Goal: Task Accomplishment & Management: Manage account settings

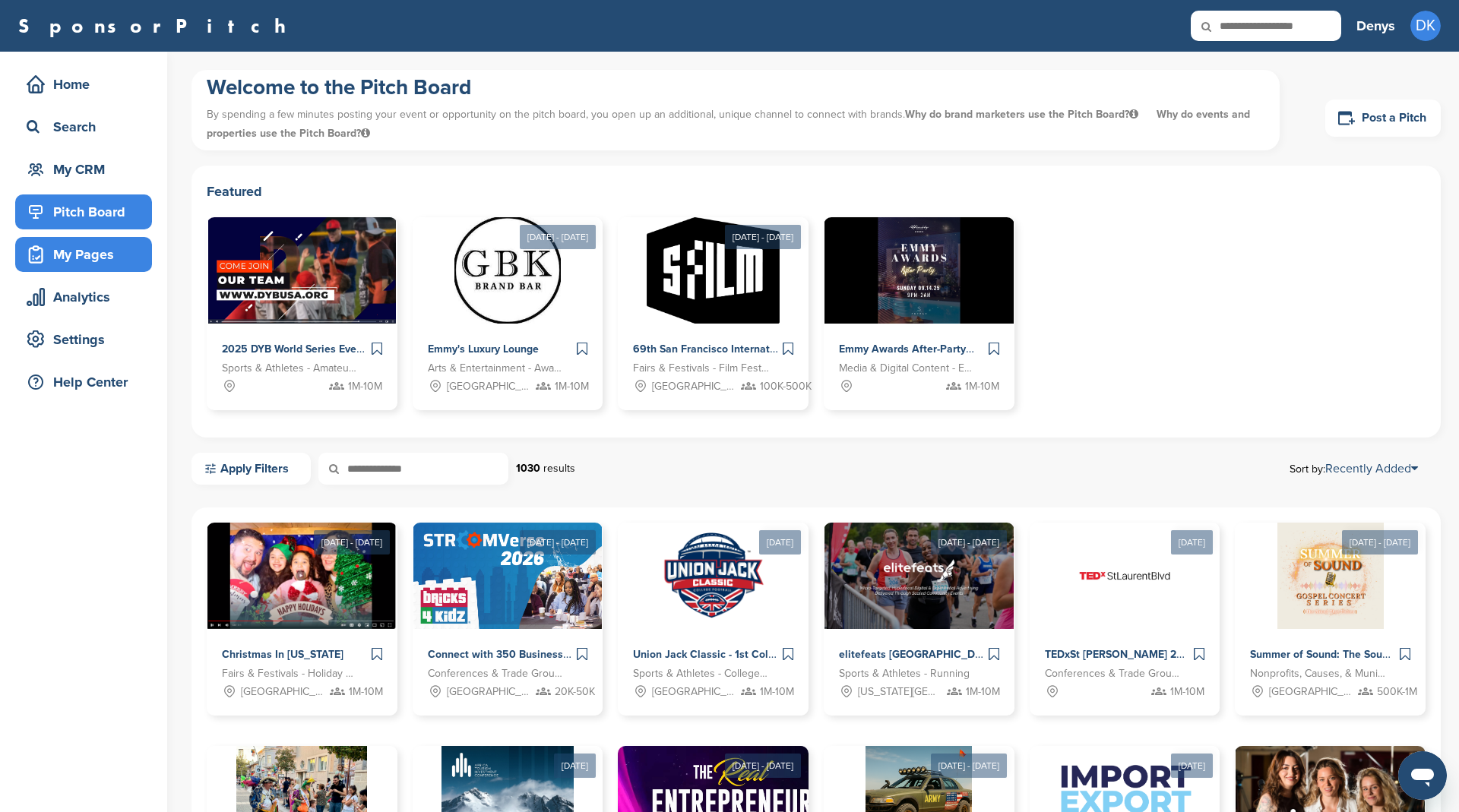
click at [84, 251] on div "My Pages" at bounding box center [88, 254] width 129 height 28
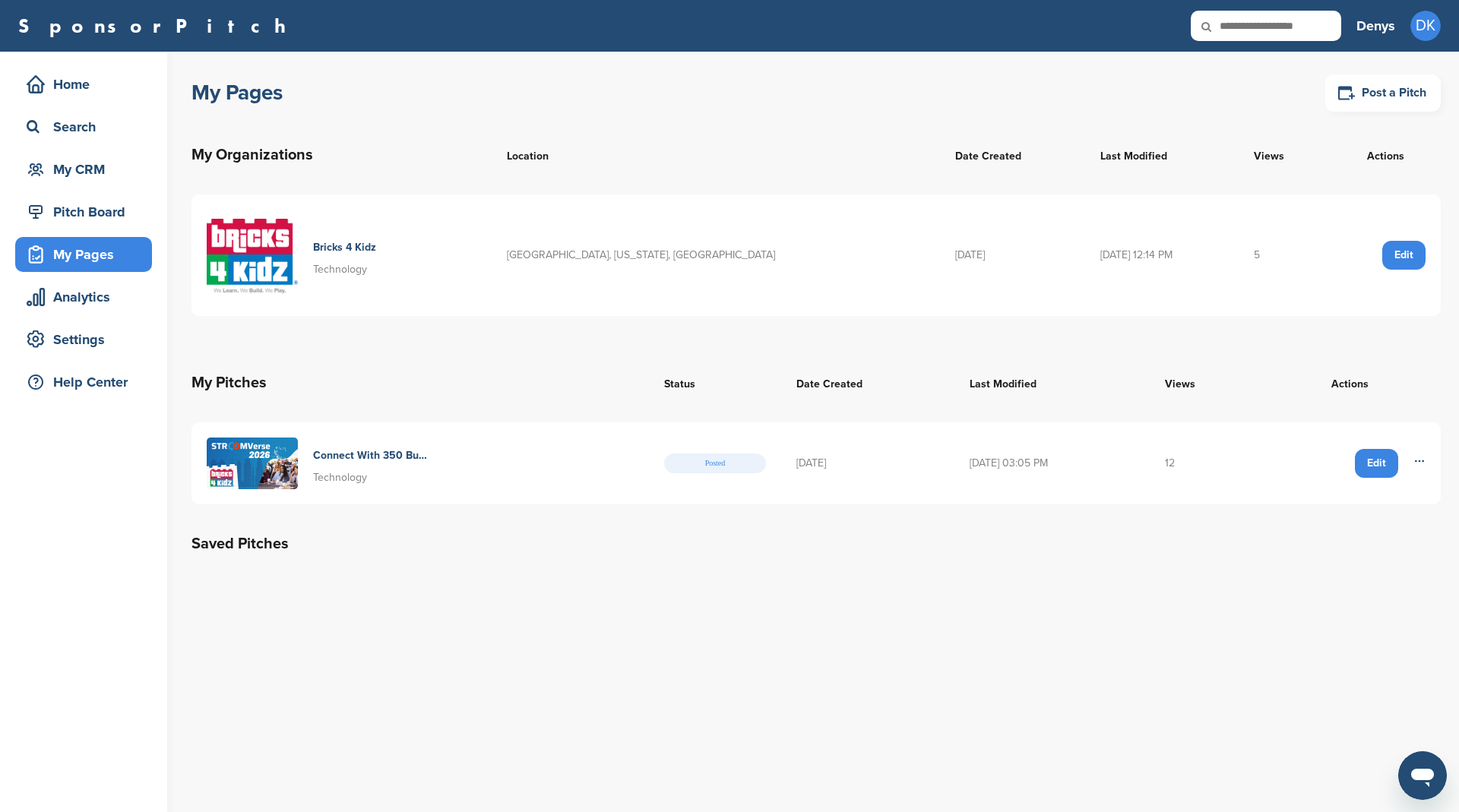
click at [1182, 461] on td "12" at bounding box center [1204, 464] width 110 height 82
click at [48, 168] on div "My CRM" at bounding box center [88, 169] width 129 height 28
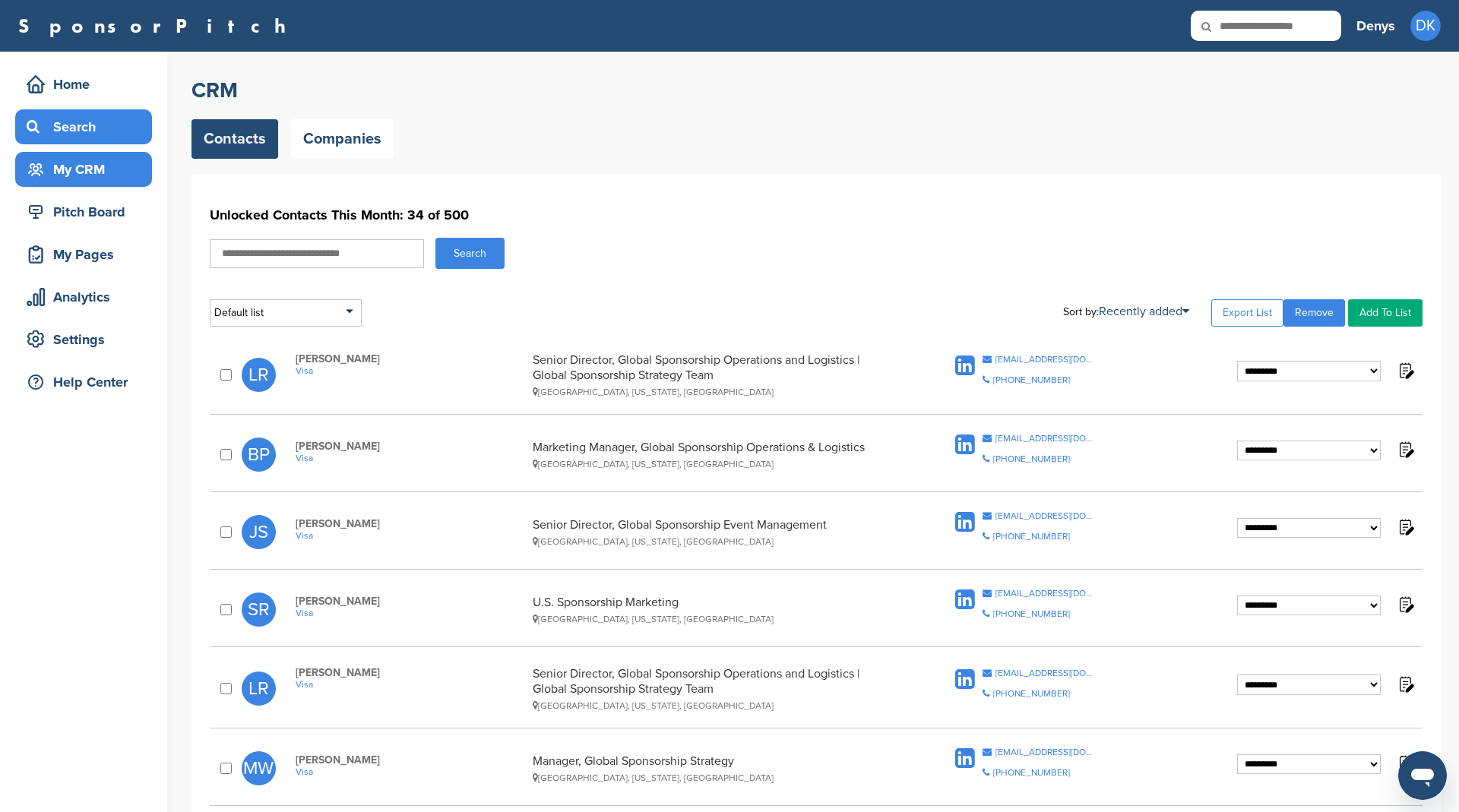
click at [90, 125] on div "Search" at bounding box center [88, 127] width 129 height 28
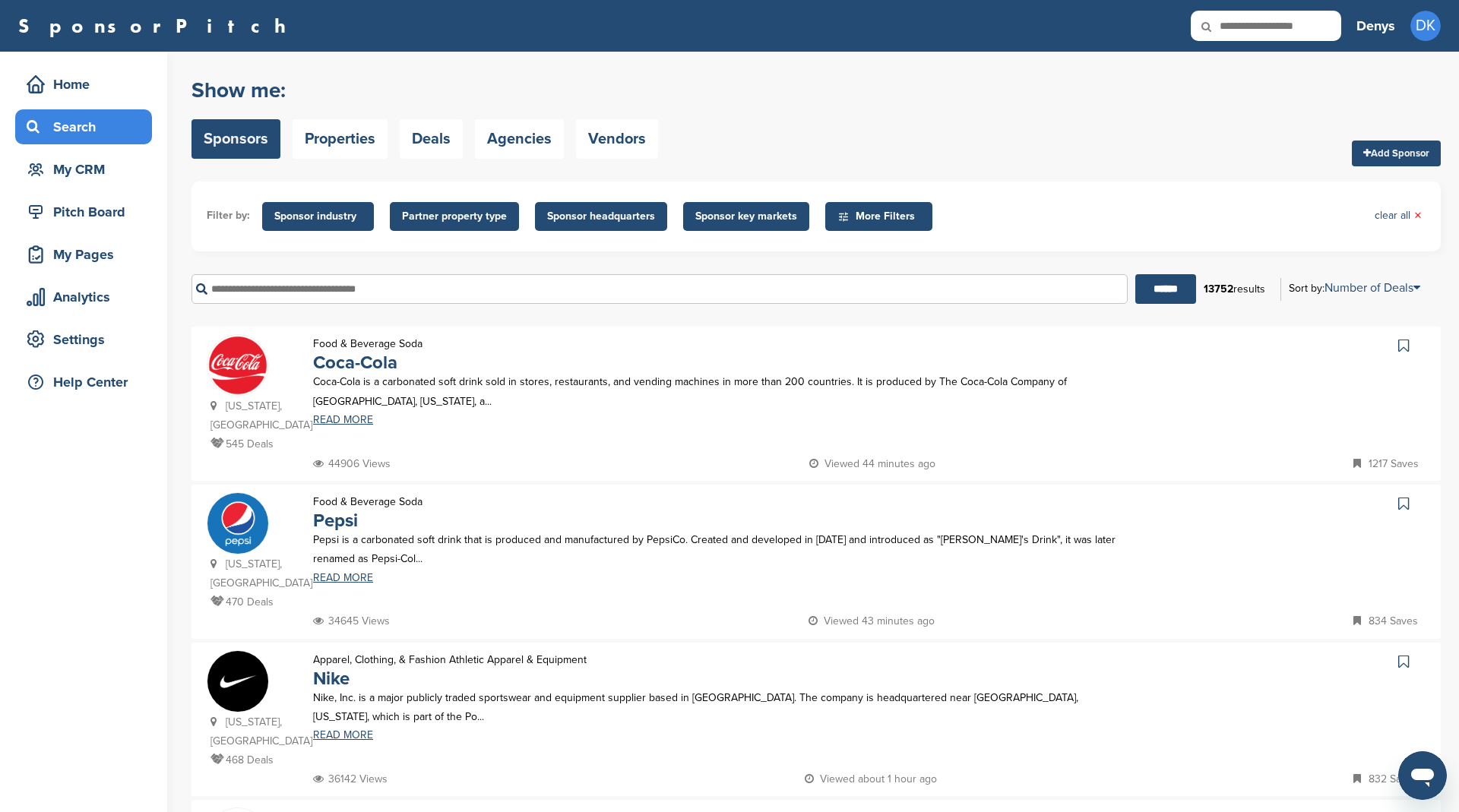
click at [419, 289] on input "text" at bounding box center [659, 289] width 936 height 30
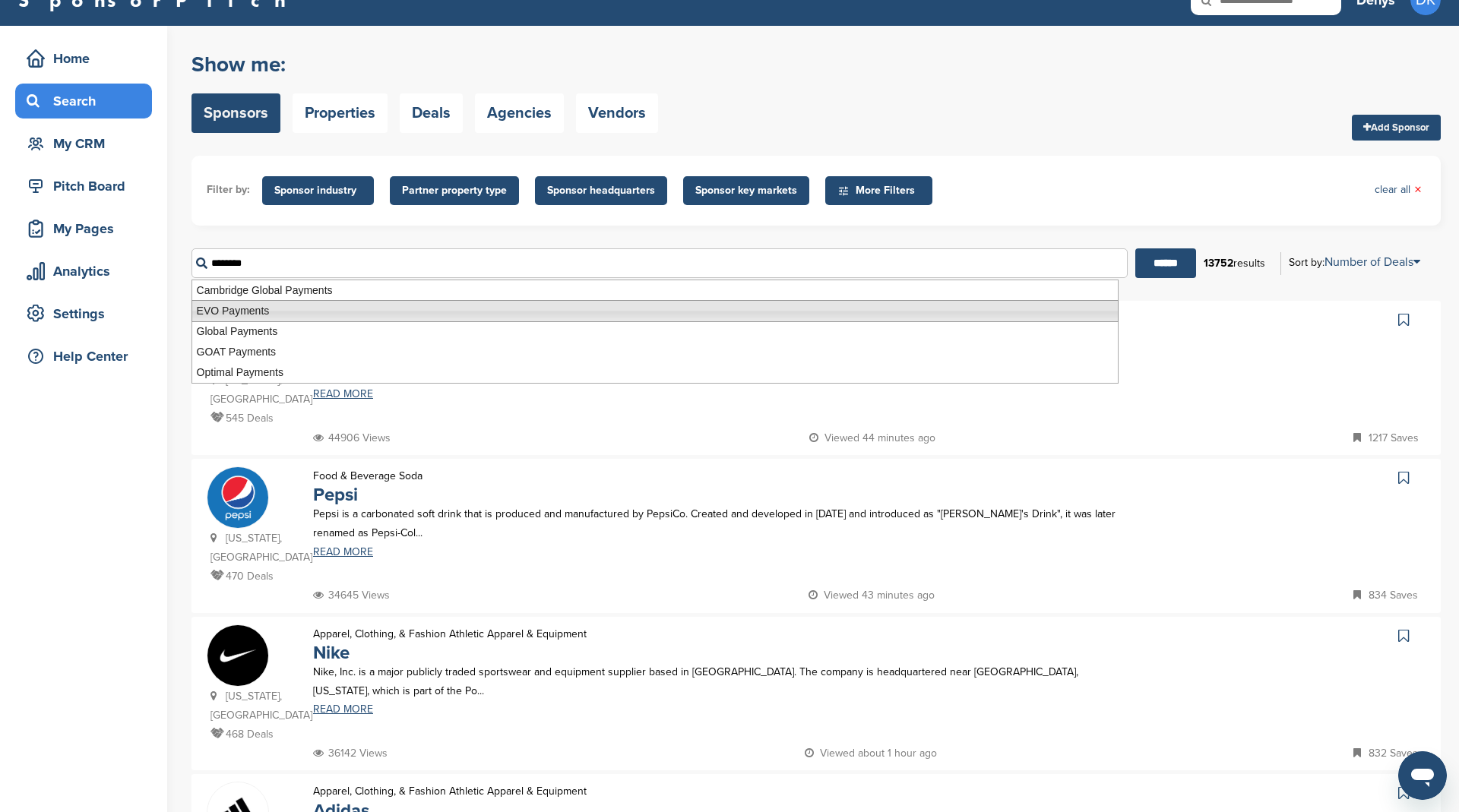
scroll to position [28, 0]
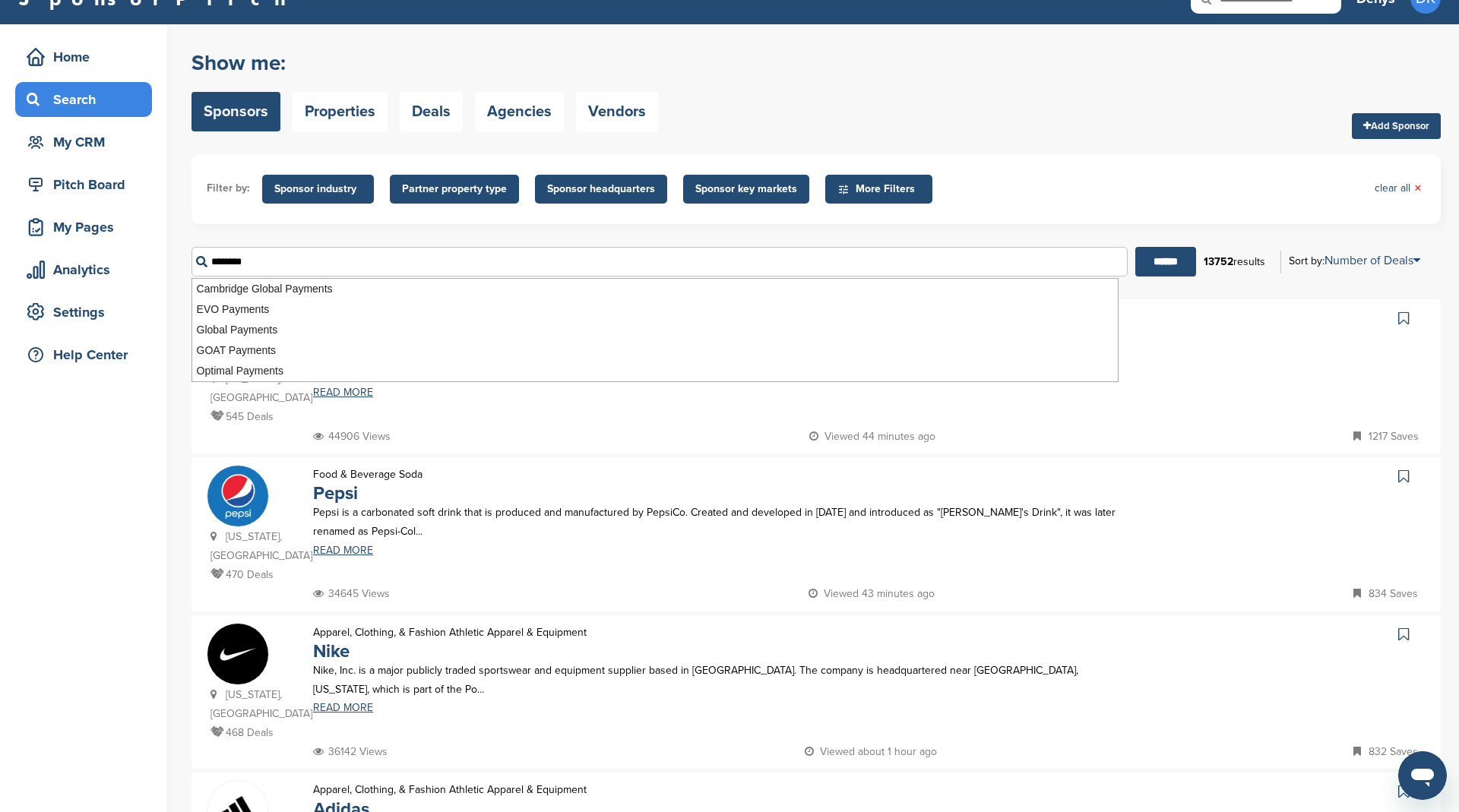
type input "********"
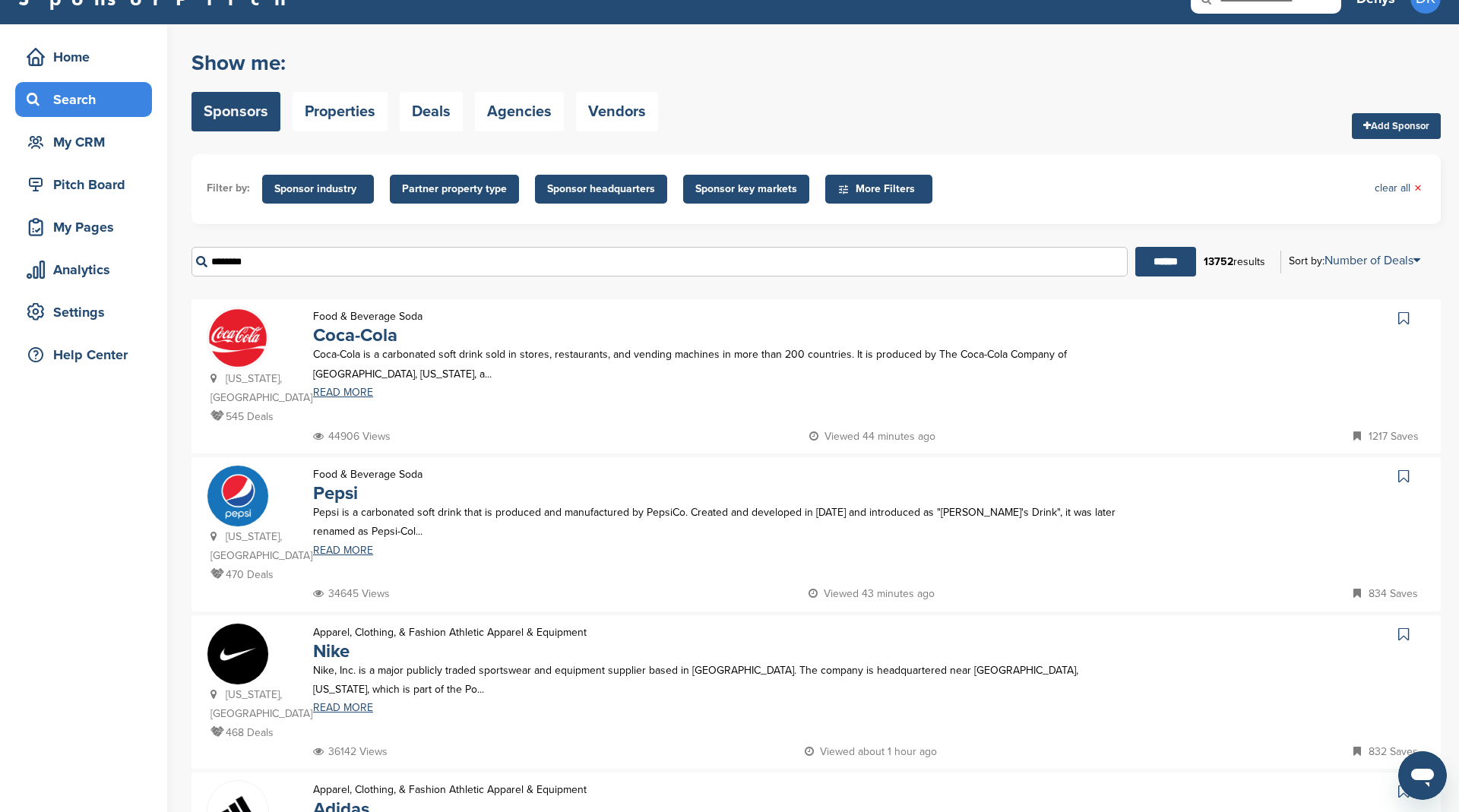
click at [255, 225] on form "Filter by: Sponsor industry Sponsor Industry × Apparel, Clothing, & Fashion Acc…" at bounding box center [816, 222] width 1249 height 134
click at [339, 187] on span "Sponsor industry" at bounding box center [318, 188] width 88 height 17
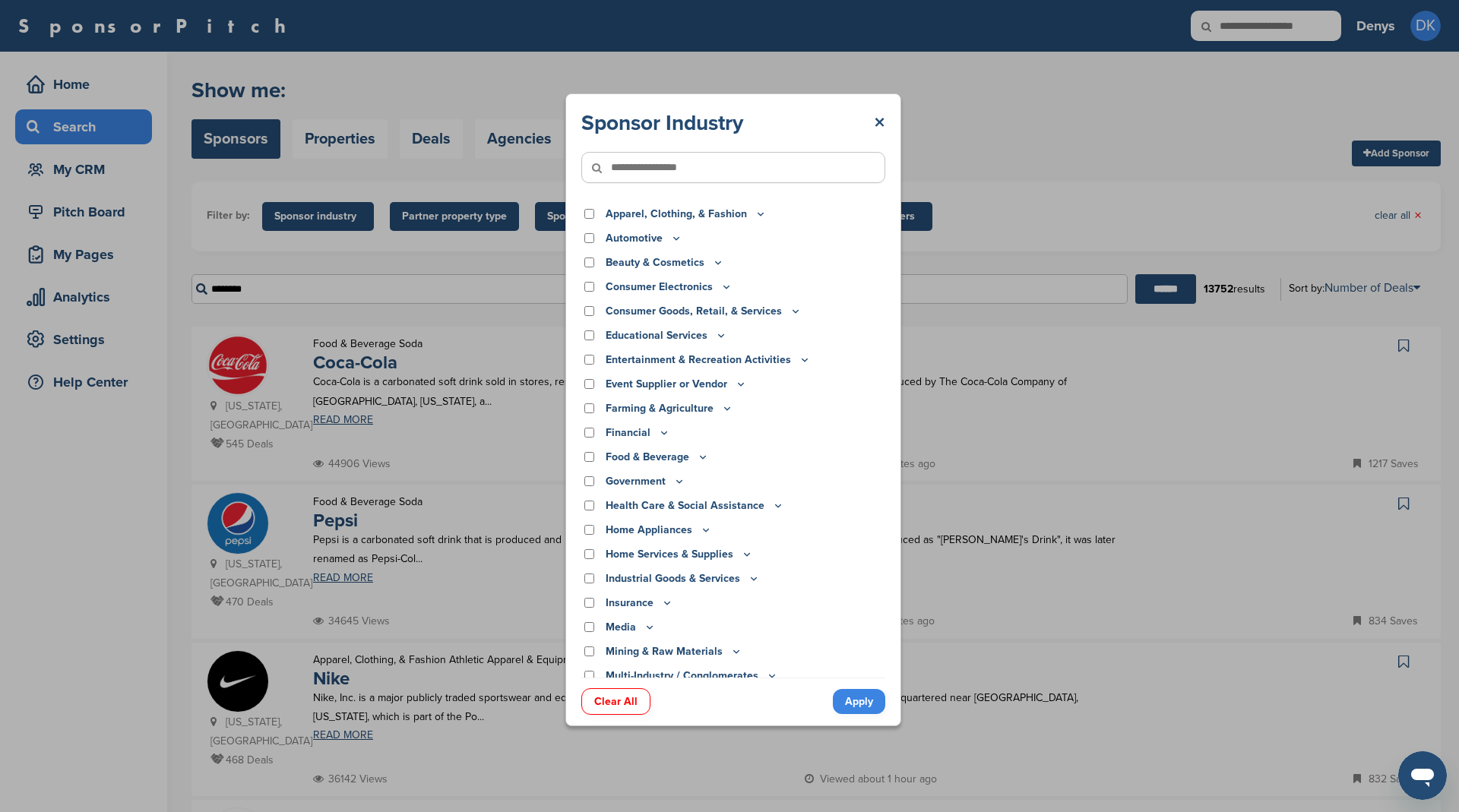
scroll to position [0, 0]
click at [701, 168] on input"] "text" at bounding box center [733, 167] width 304 height 31
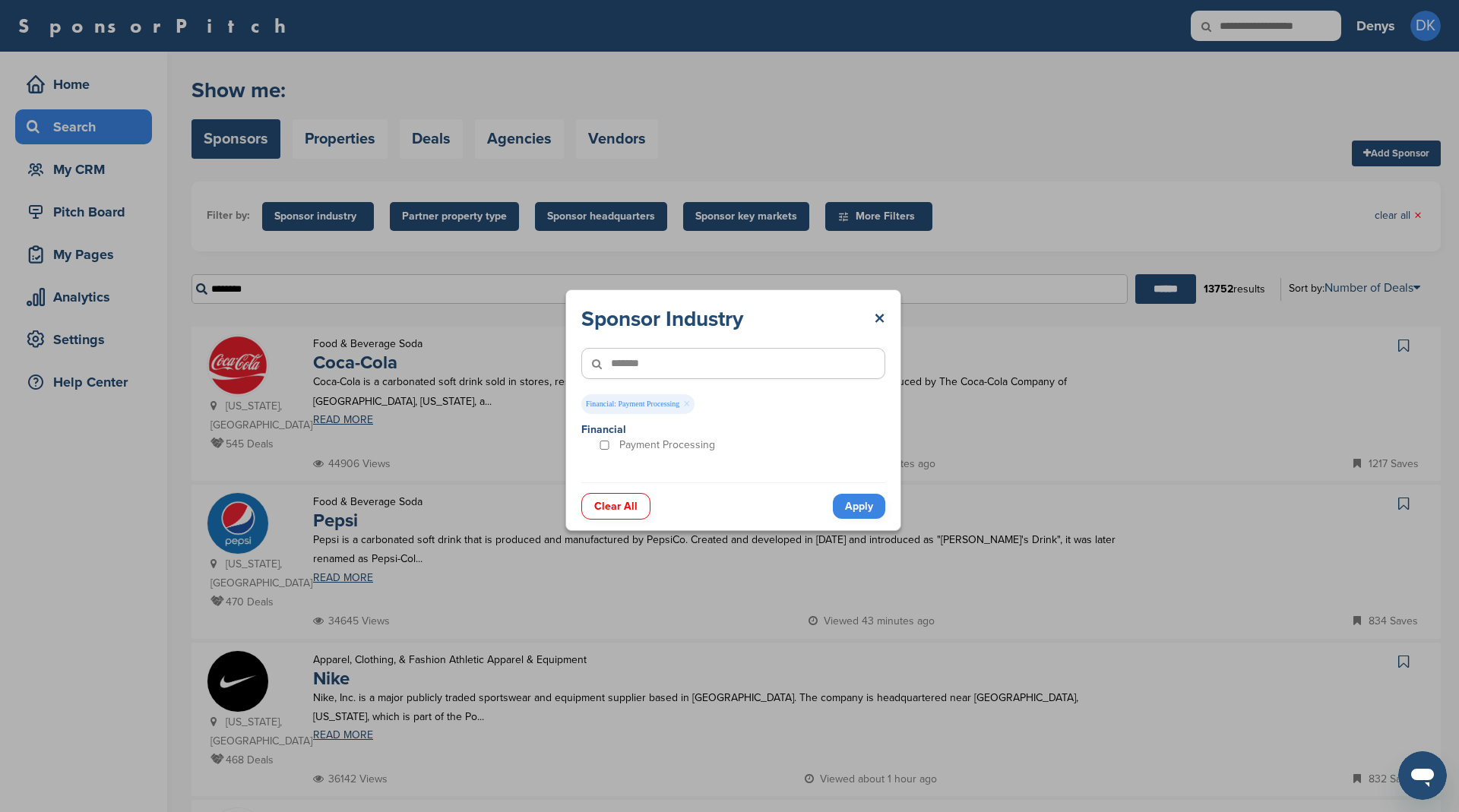
click at [857, 505] on link "Apply" at bounding box center [859, 506] width 52 height 25
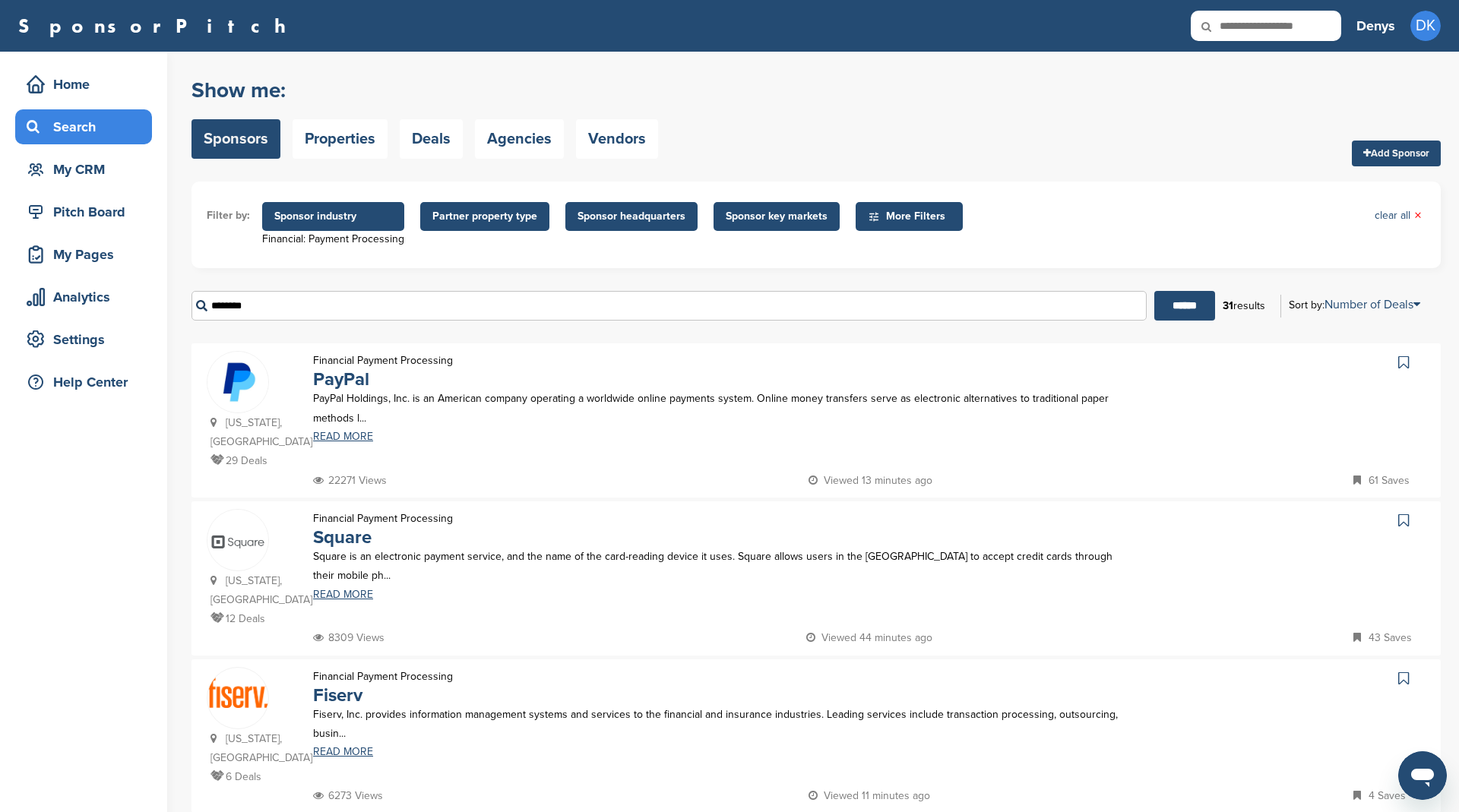
click at [900, 217] on span "More Filters" at bounding box center [911, 216] width 88 height 17
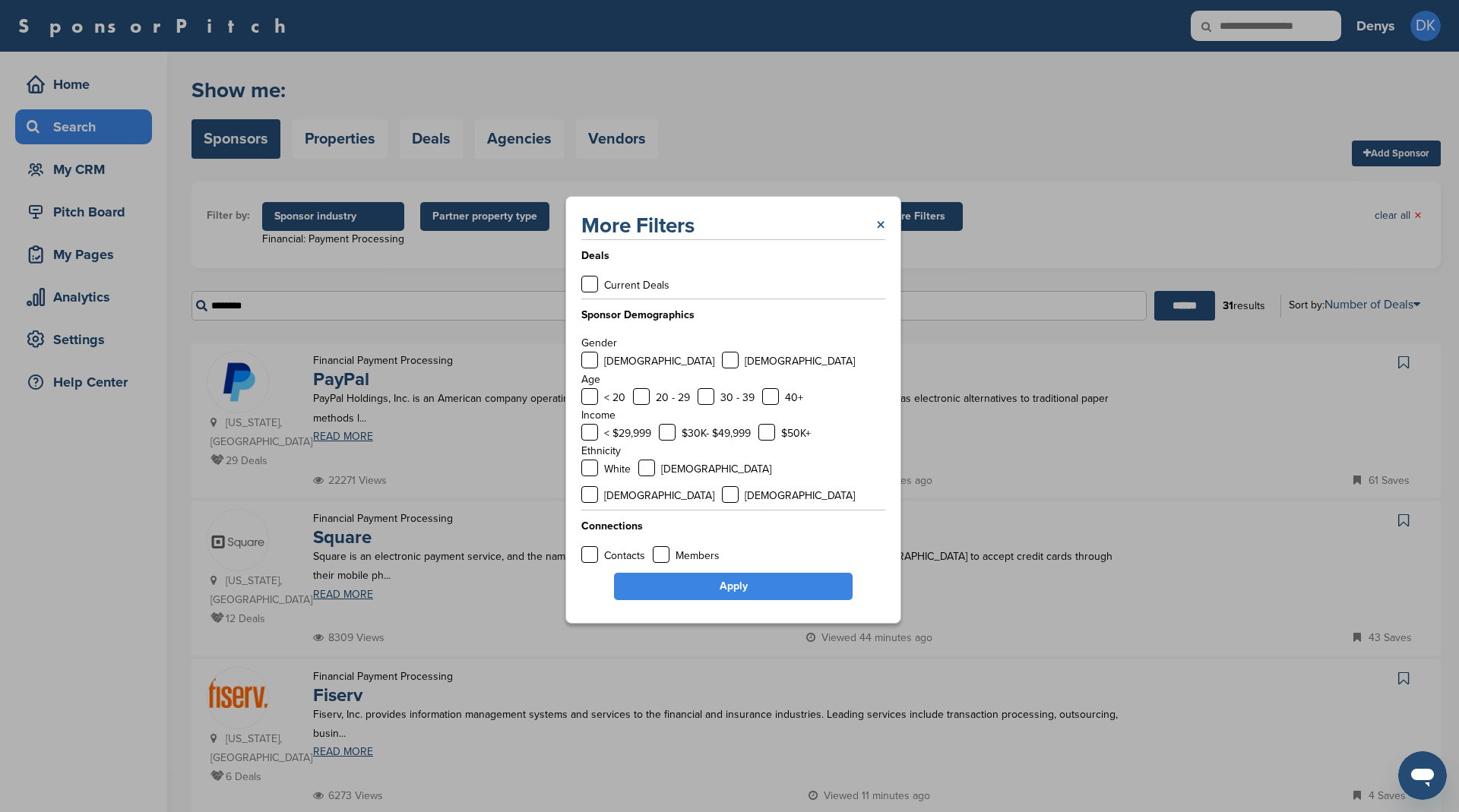
click at [882, 238] on link "×" at bounding box center [881, 225] width 9 height 28
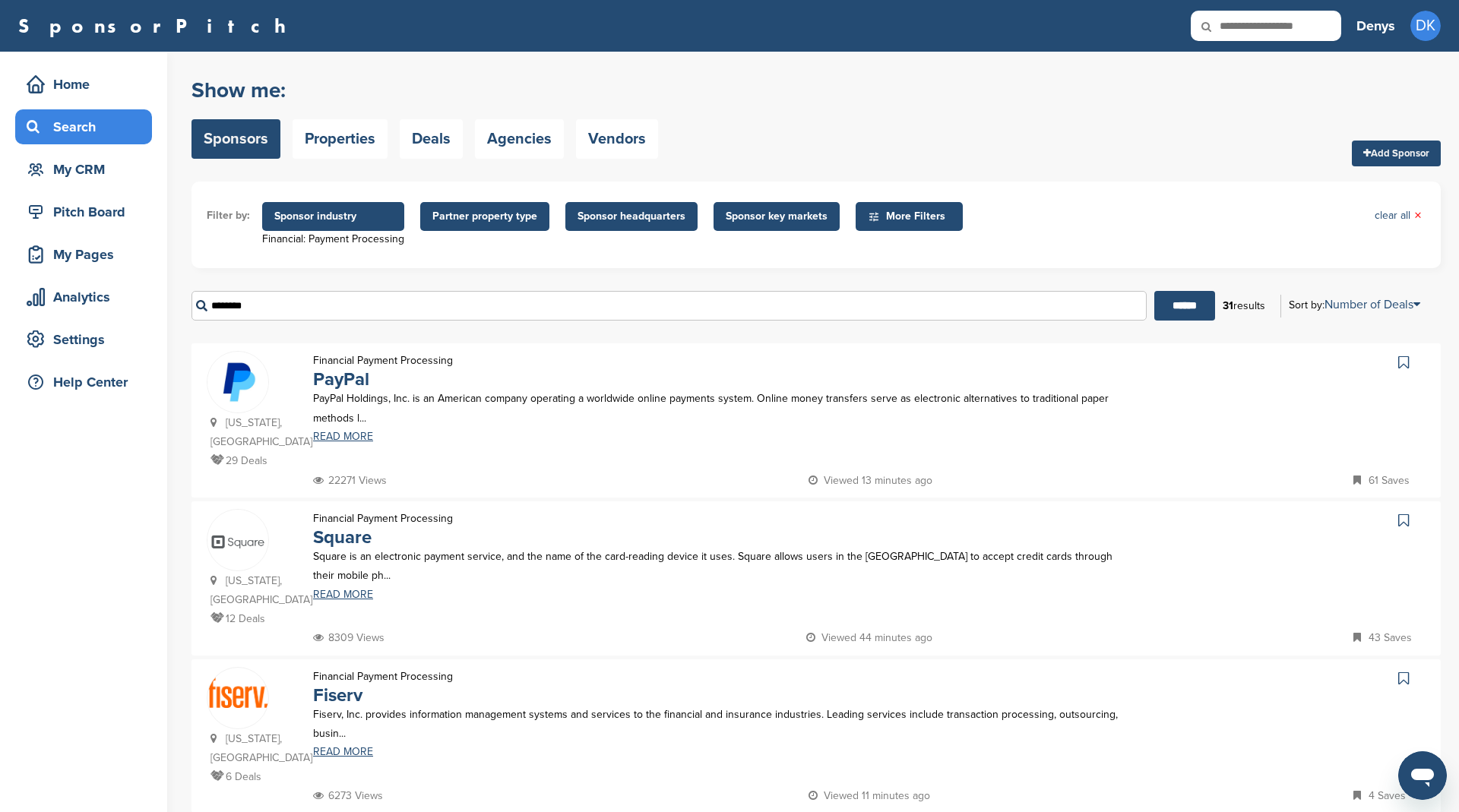
click at [327, 217] on span "Sponsor industry" at bounding box center [333, 216] width 118 height 17
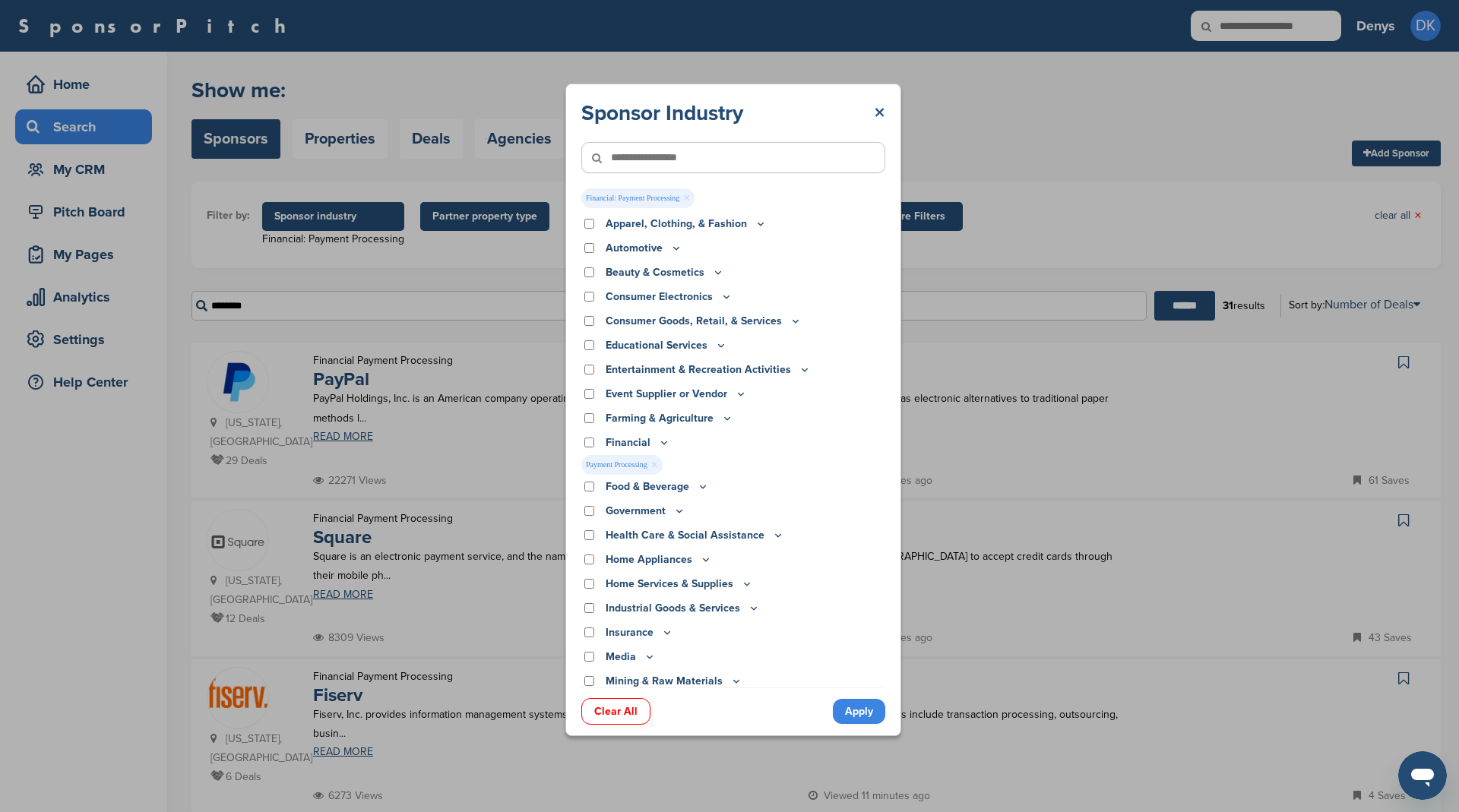
click at [876, 106] on link "×" at bounding box center [879, 113] width 11 height 28
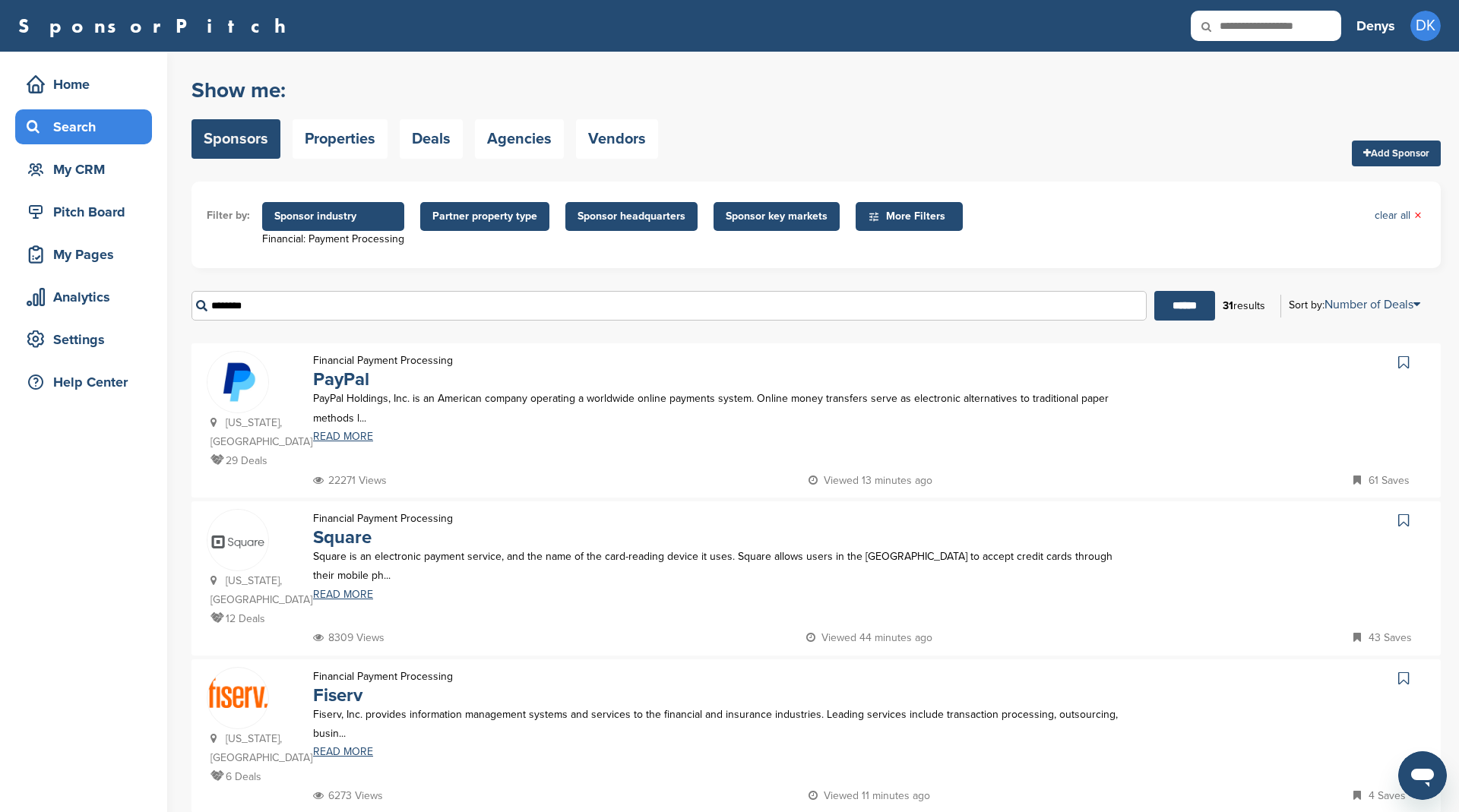
click at [498, 222] on span "Partner property type" at bounding box center [484, 216] width 105 height 17
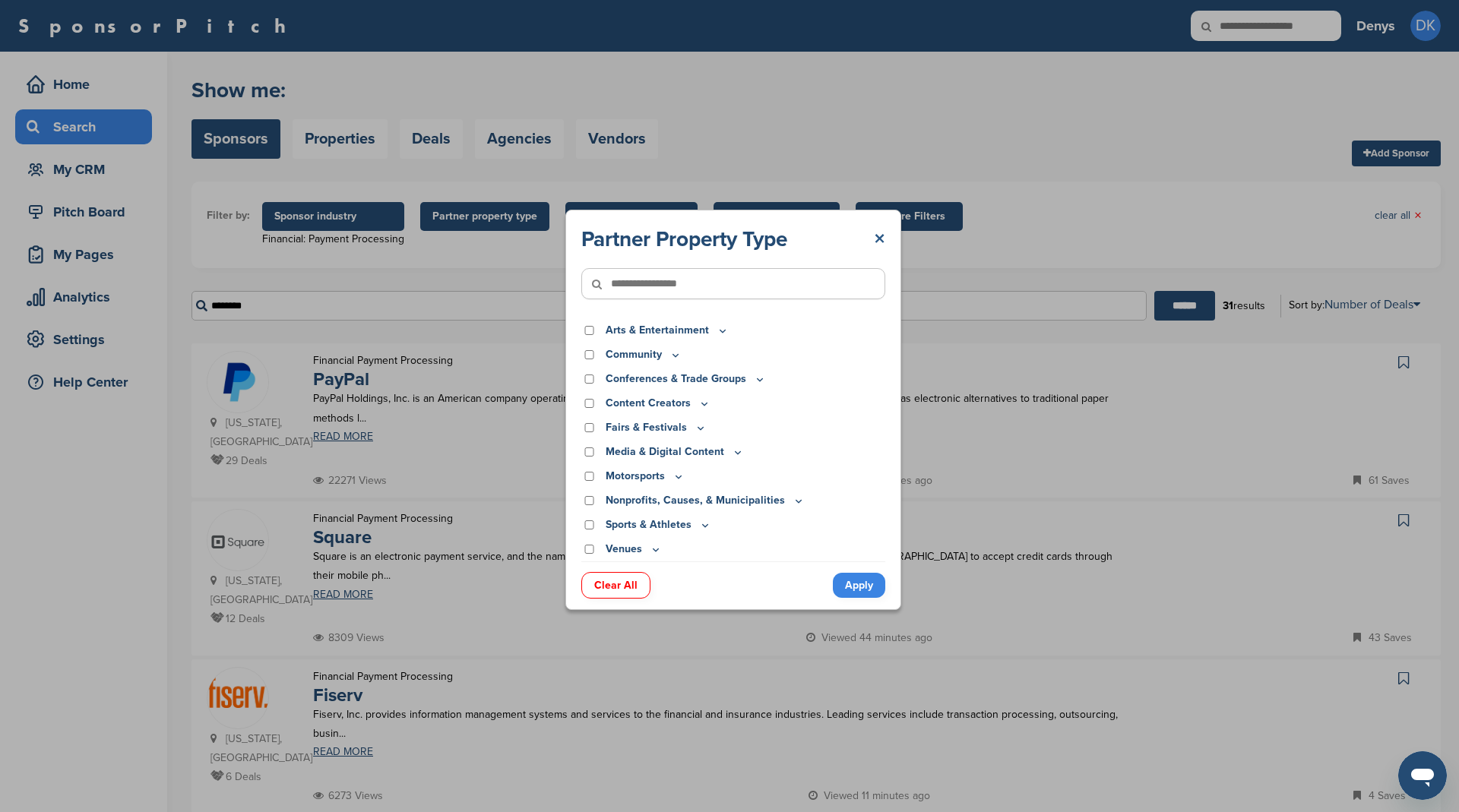
click at [880, 238] on link "×" at bounding box center [879, 239] width 11 height 28
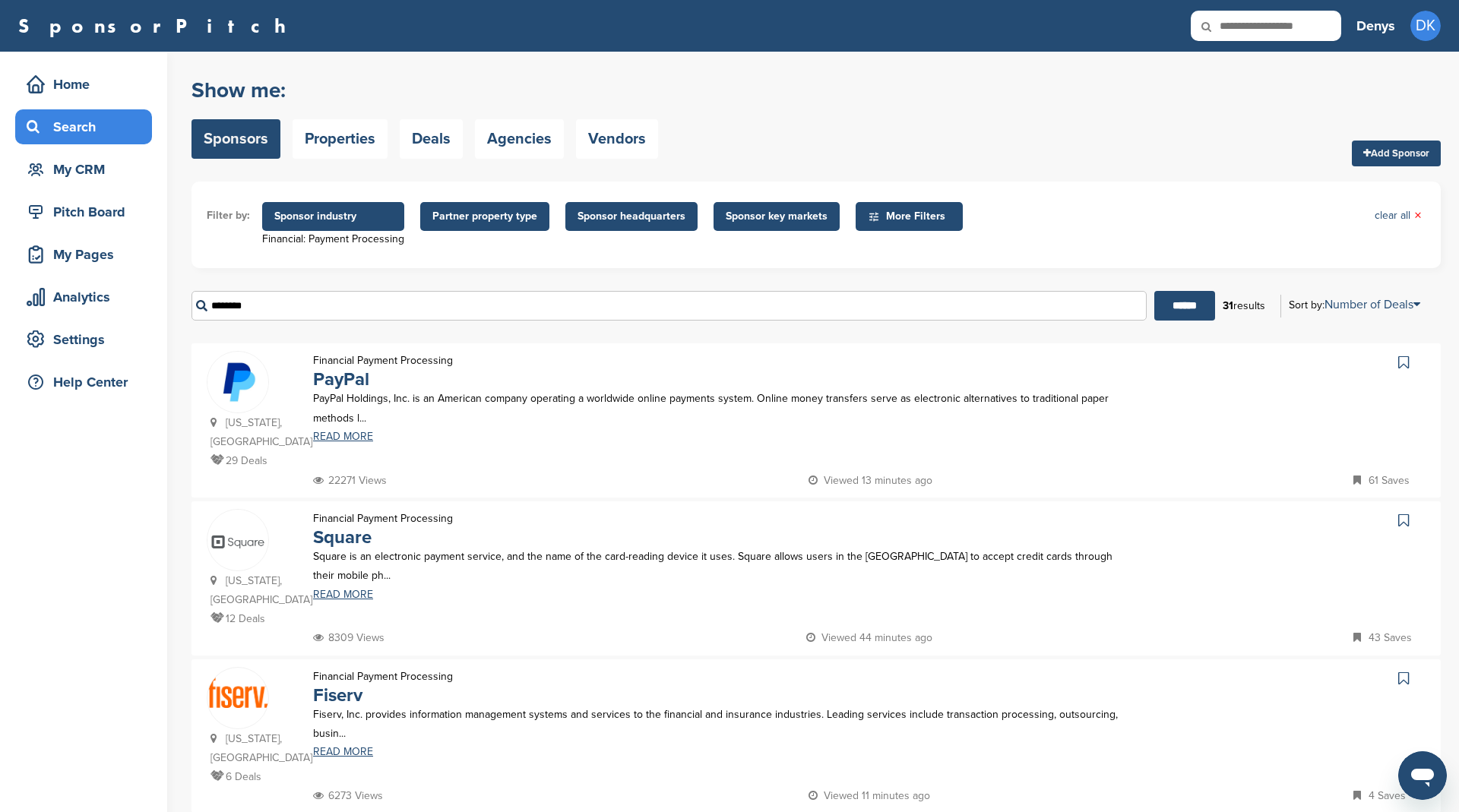
click at [669, 221] on span "Sponsor headquarters" at bounding box center [631, 216] width 108 height 17
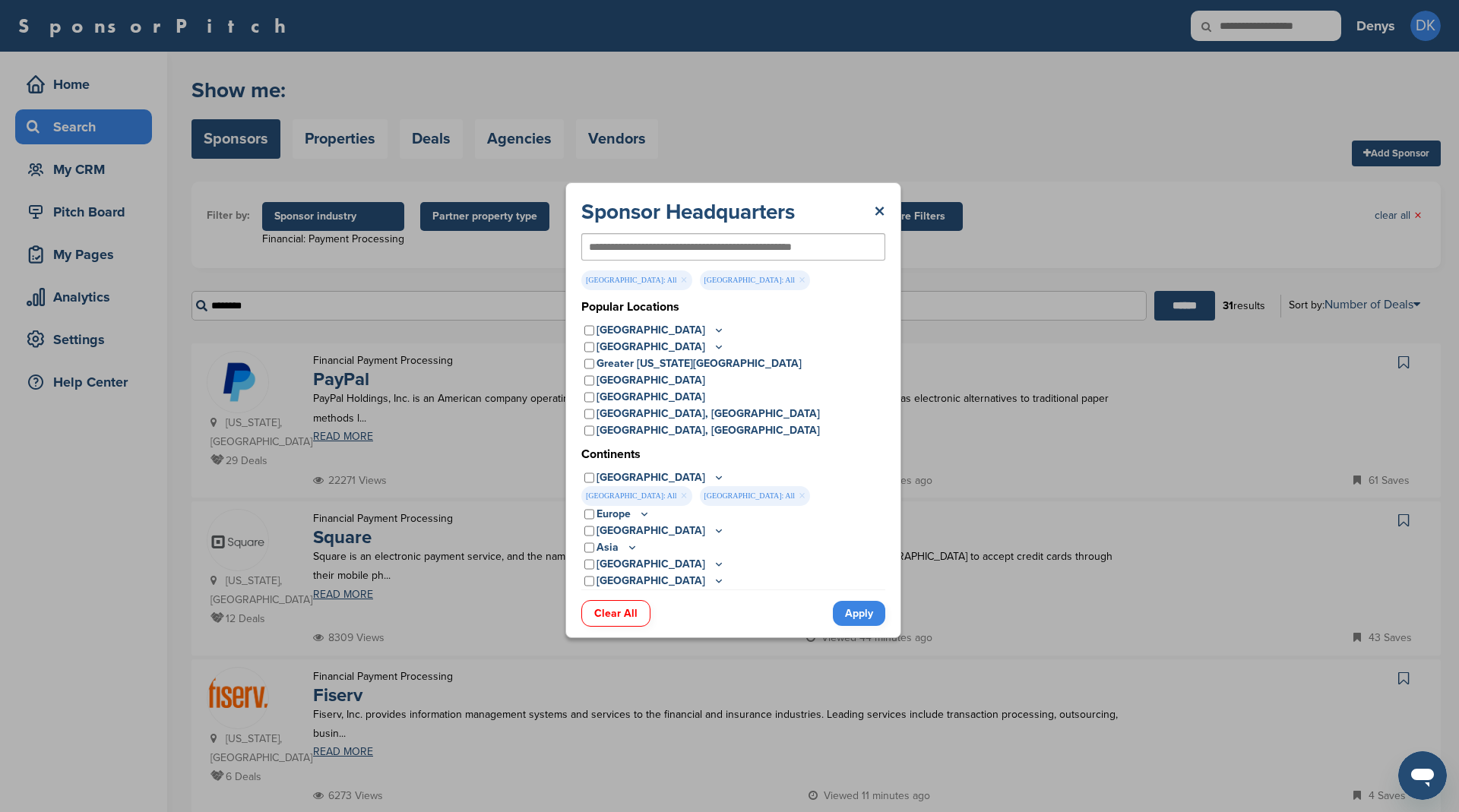
click at [849, 608] on link "Apply" at bounding box center [859, 613] width 52 height 25
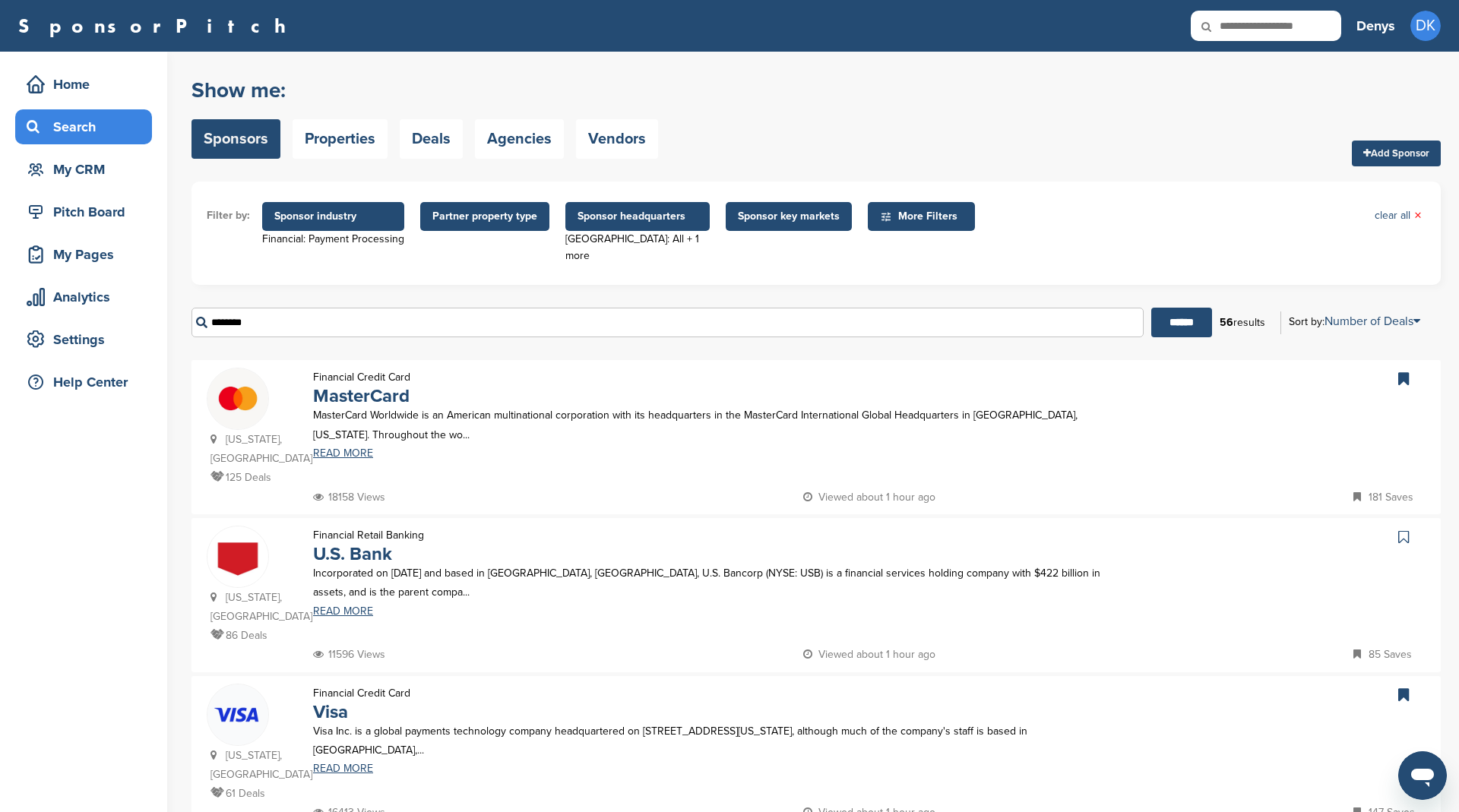
click at [588, 219] on span "Sponsor headquarters" at bounding box center [637, 216] width 120 height 17
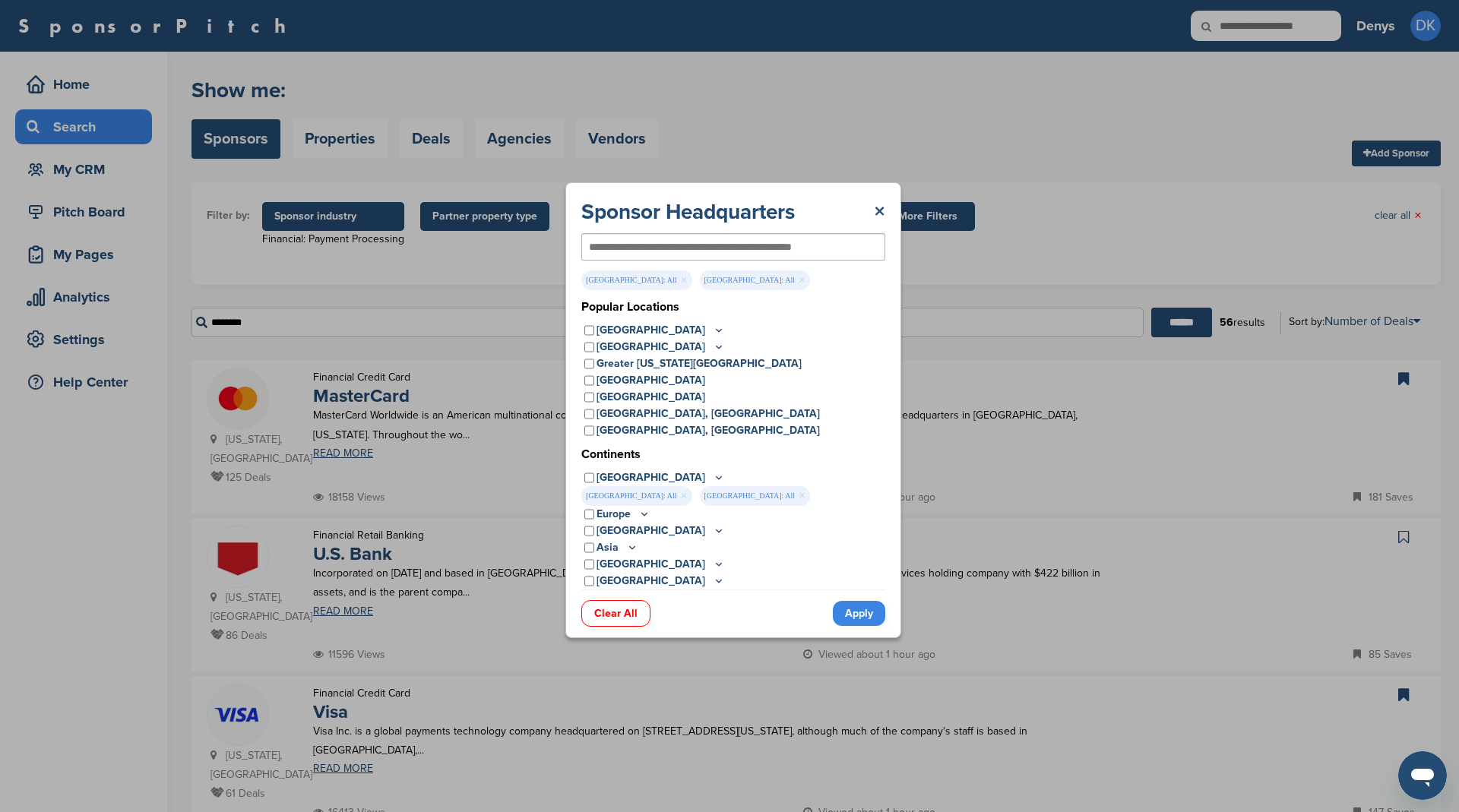
click at [611, 615] on link "Clear All" at bounding box center [616, 613] width 69 height 27
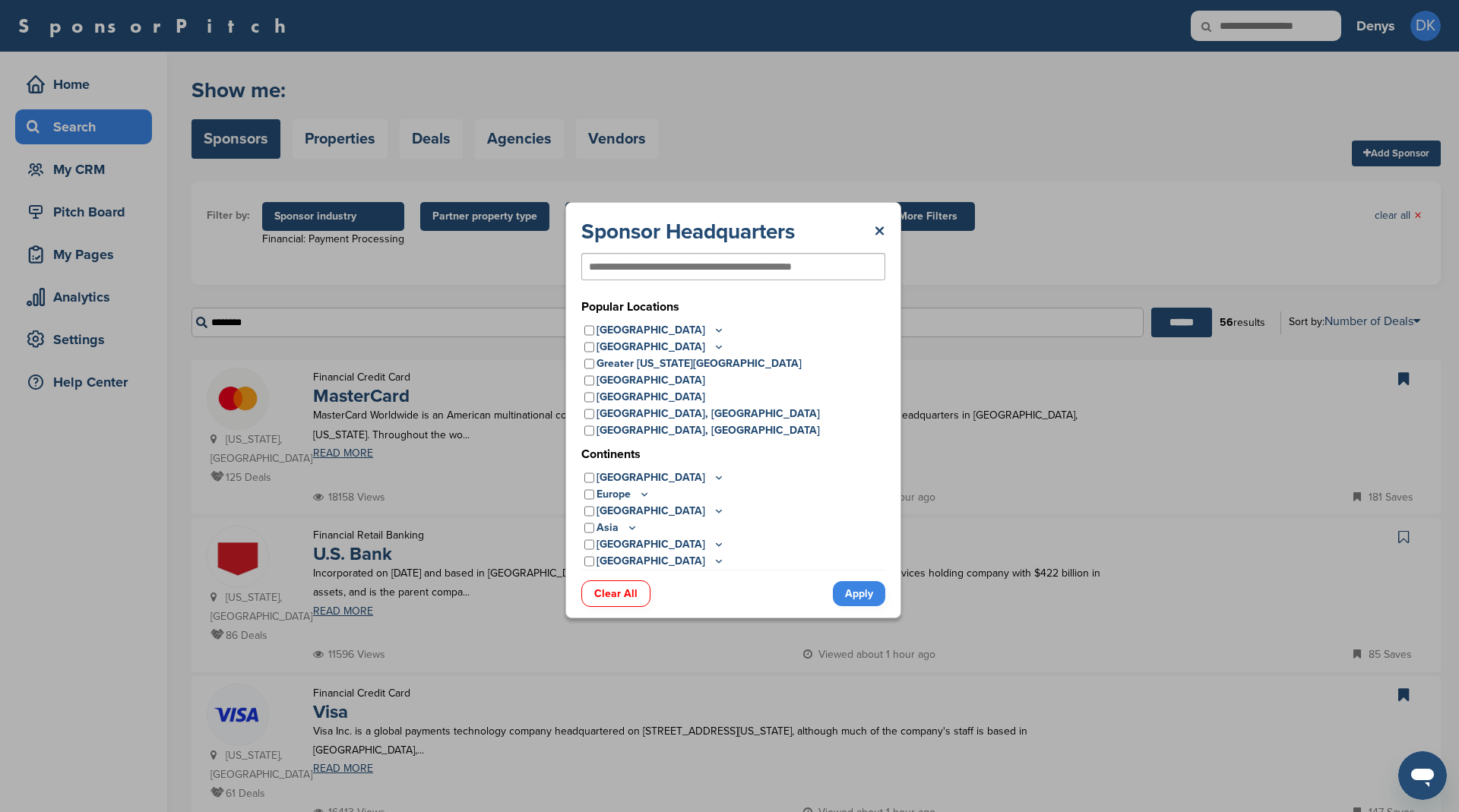
click at [868, 583] on link "Apply" at bounding box center [859, 594] width 52 height 25
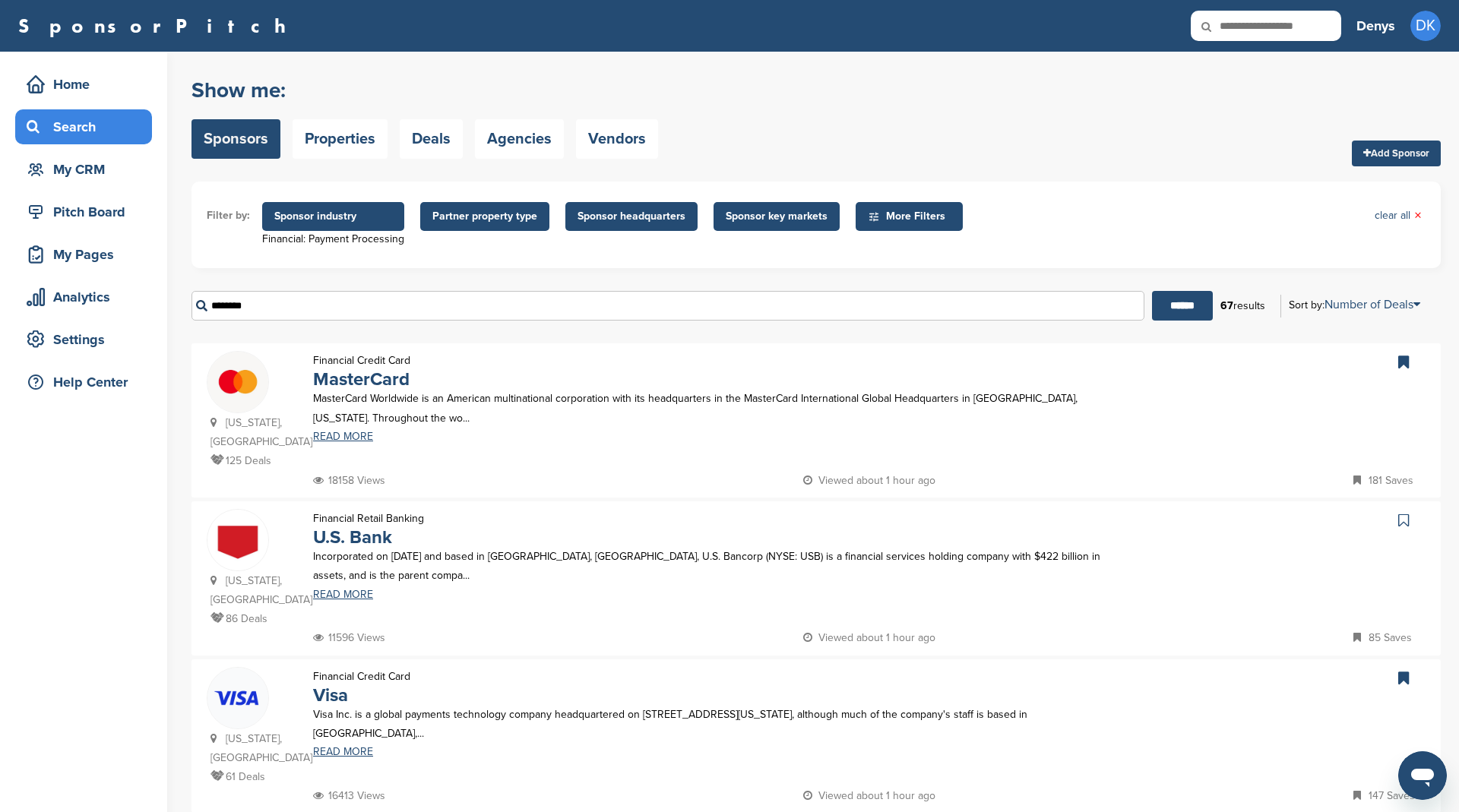
click at [349, 231] on div "Financial: Payment Processing" at bounding box center [333, 239] width 142 height 17
click at [349, 220] on span "Sponsor industry" at bounding box center [333, 216] width 118 height 17
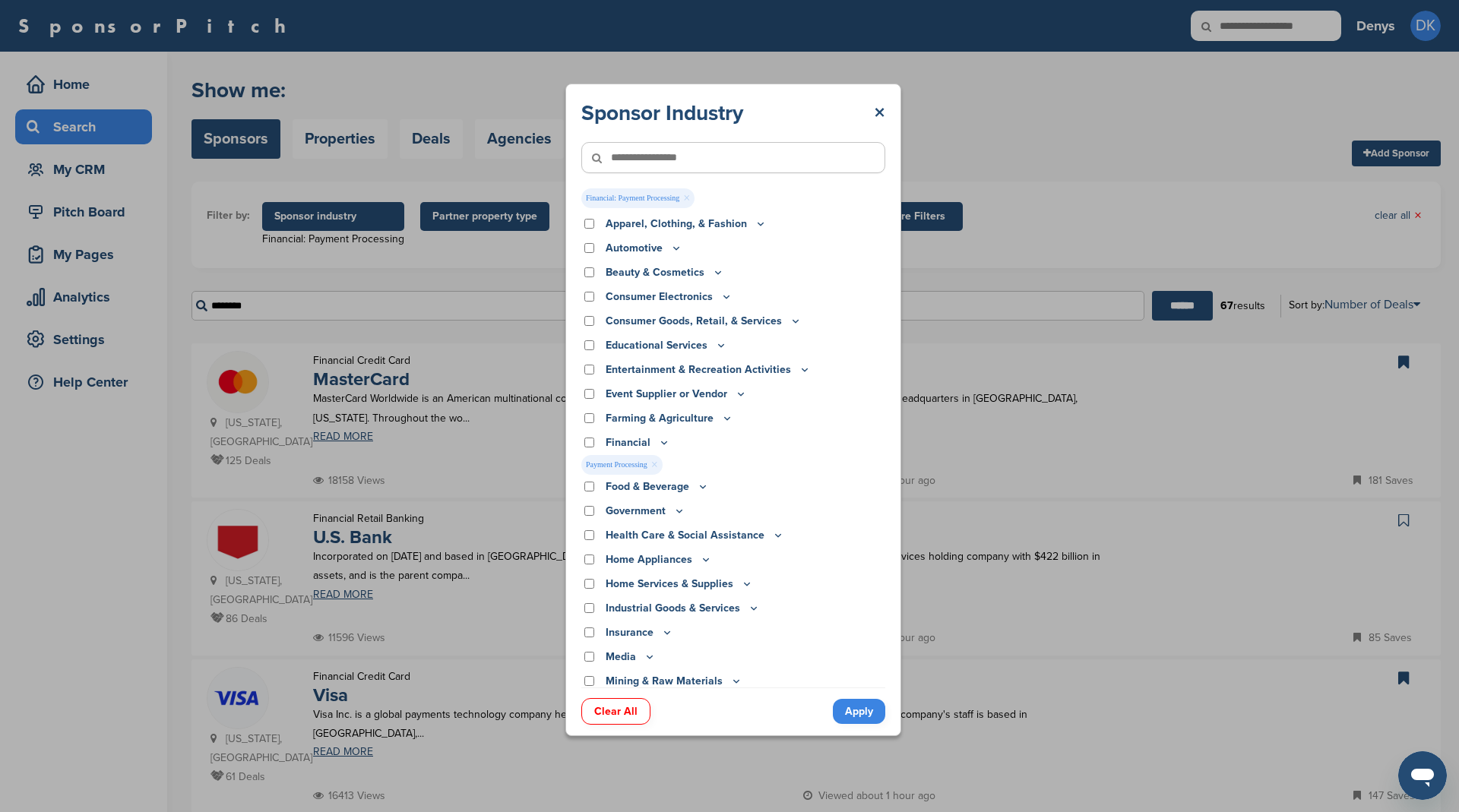
click at [655, 442] on p "Financial" at bounding box center [638, 442] width 65 height 17
click at [454, 274] on div "Sponsor Industry × Financial: Payment Processing × Apparel, Clothing, & Fashion…" at bounding box center [733, 409] width 1466 height 819
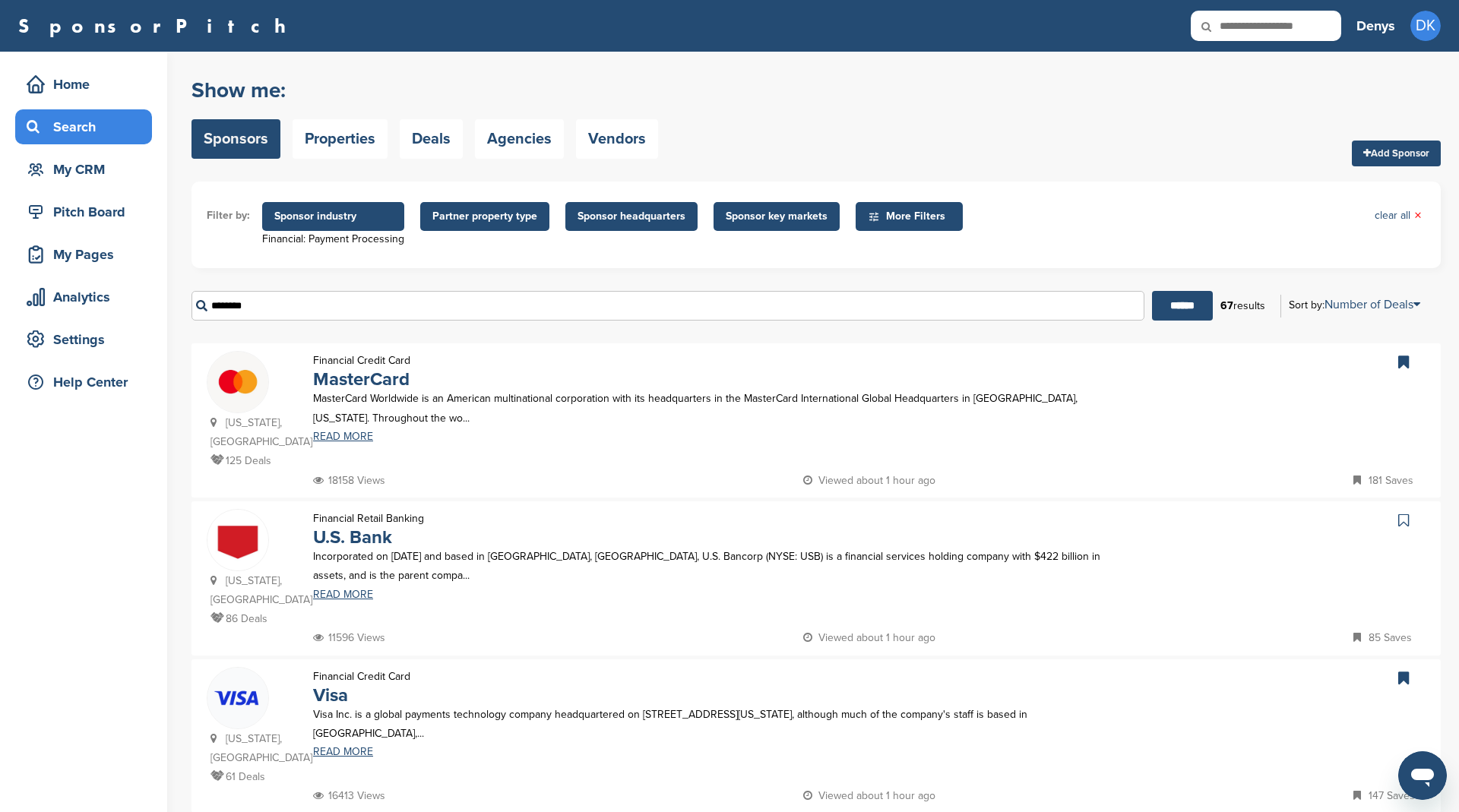
click at [361, 218] on span "Sponsor industry" at bounding box center [333, 216] width 118 height 17
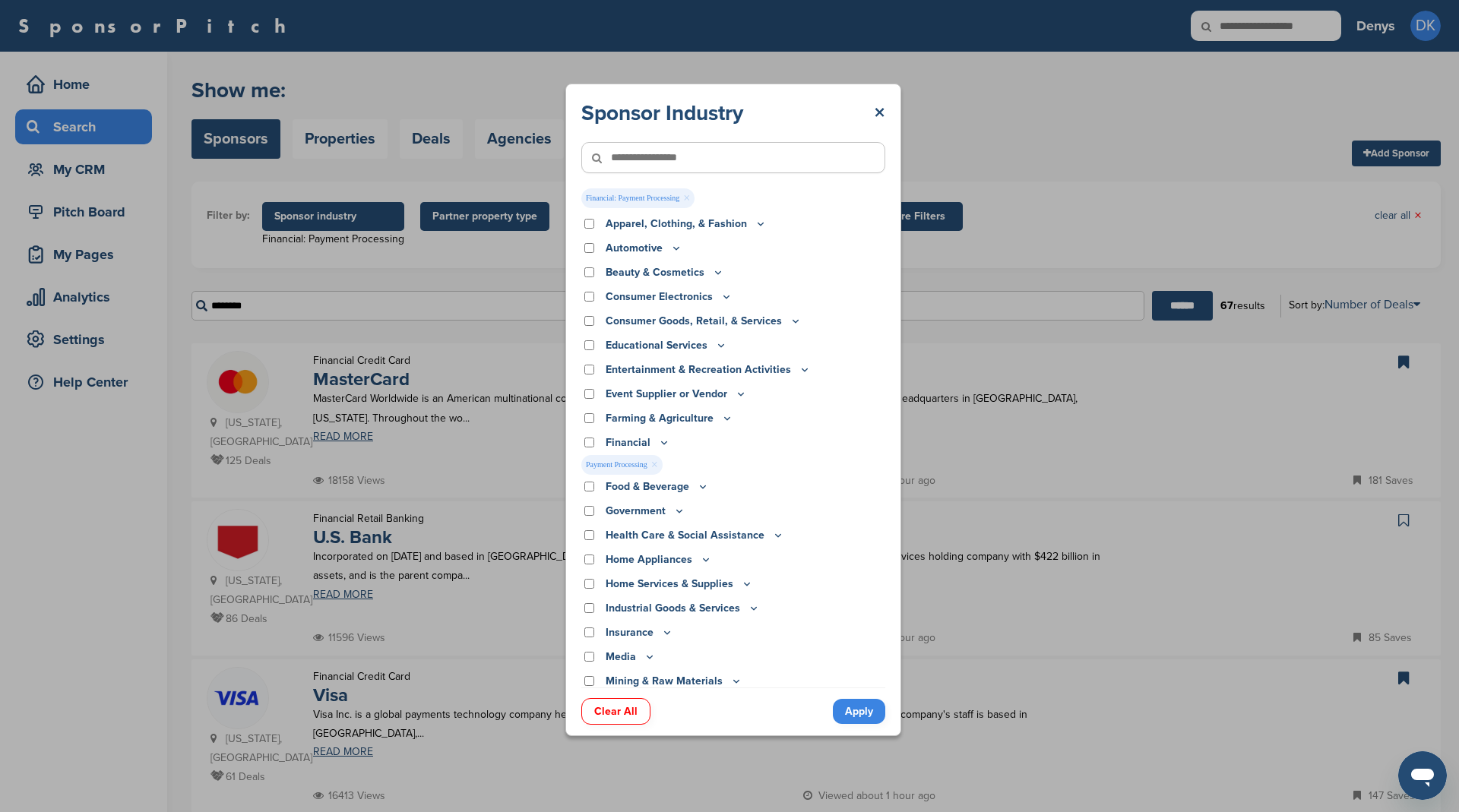
click at [658, 464] on link "×" at bounding box center [655, 464] width 7 height 17
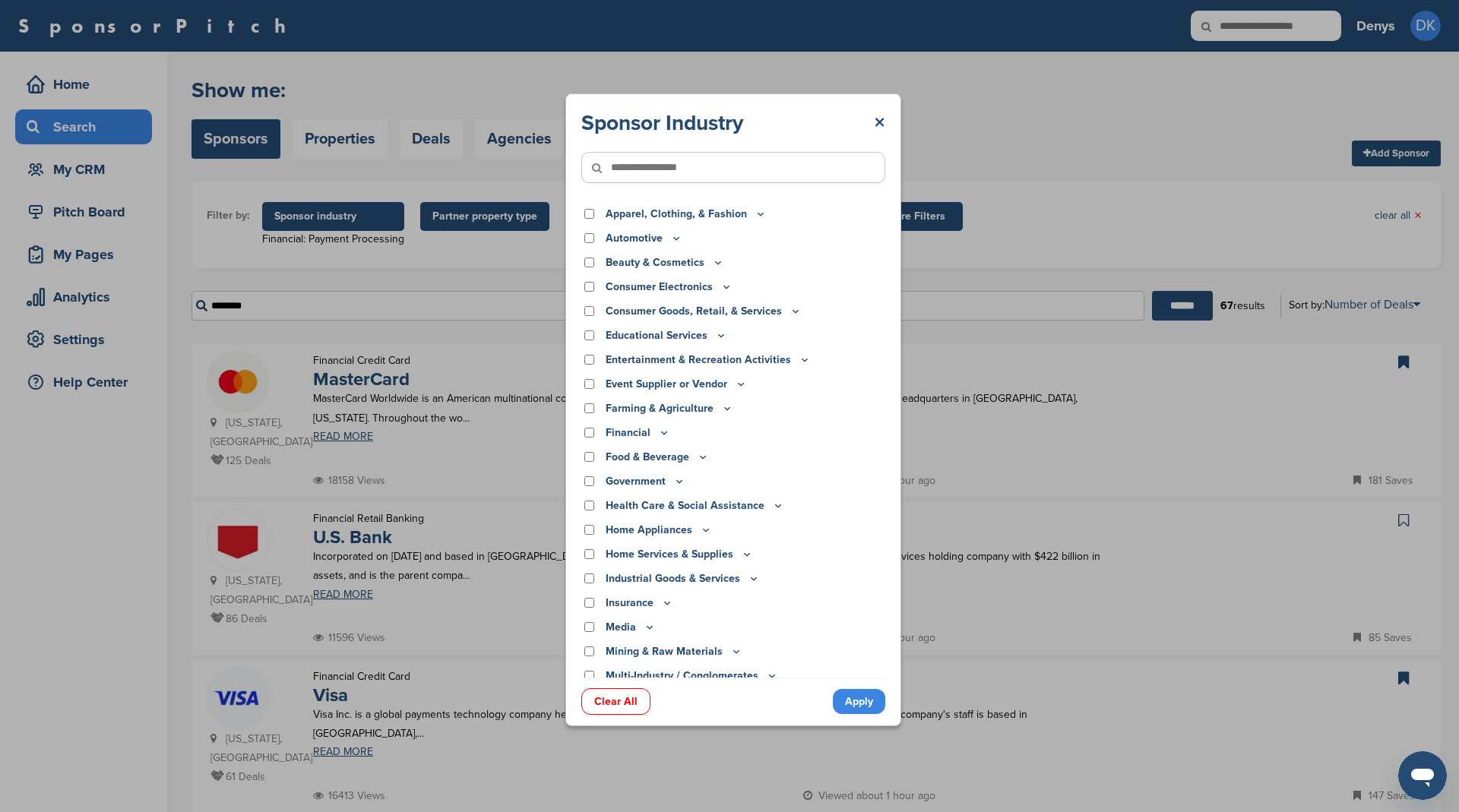
click at [716, 175] on input"] "text" at bounding box center [733, 167] width 304 height 31
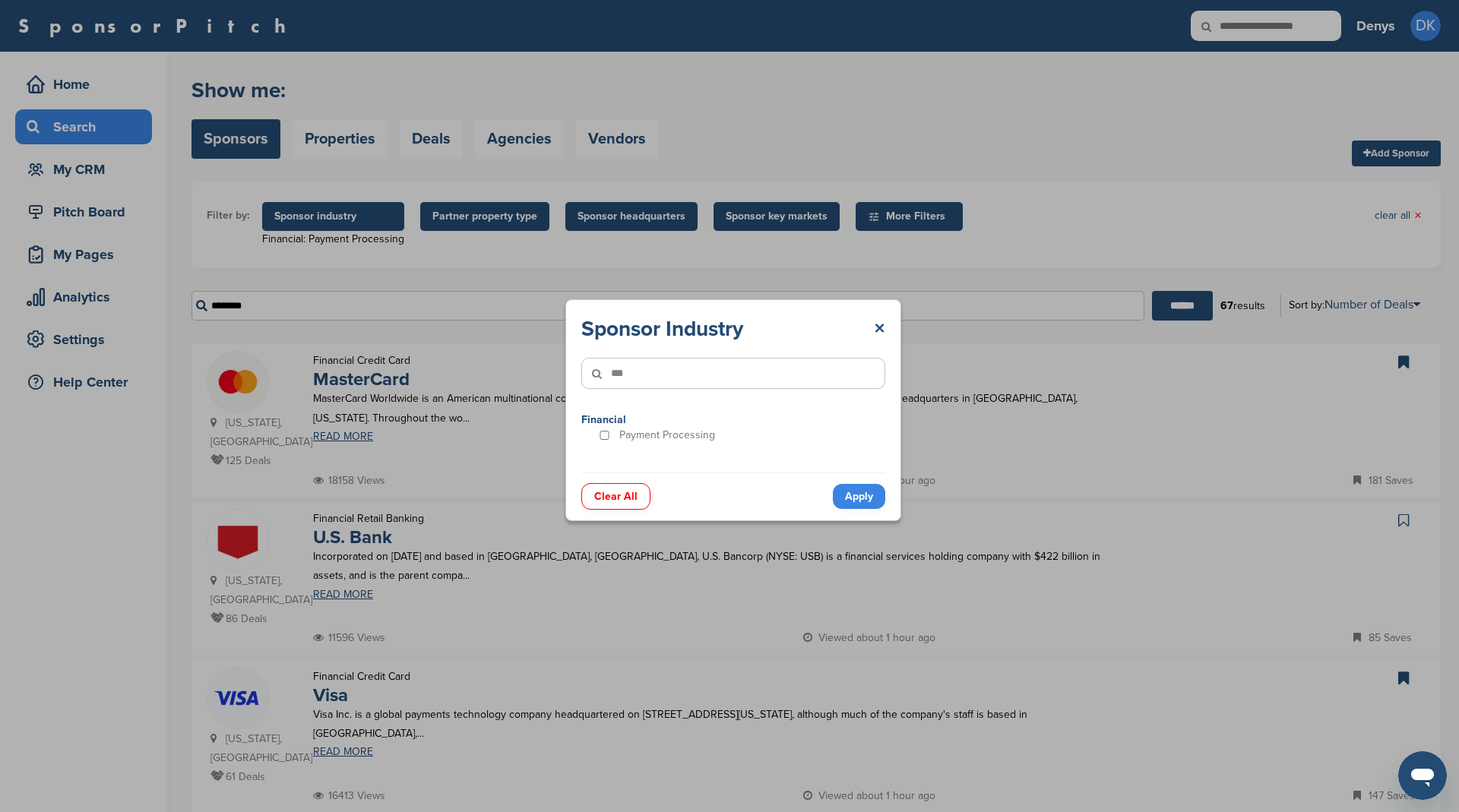
type input"] "***"
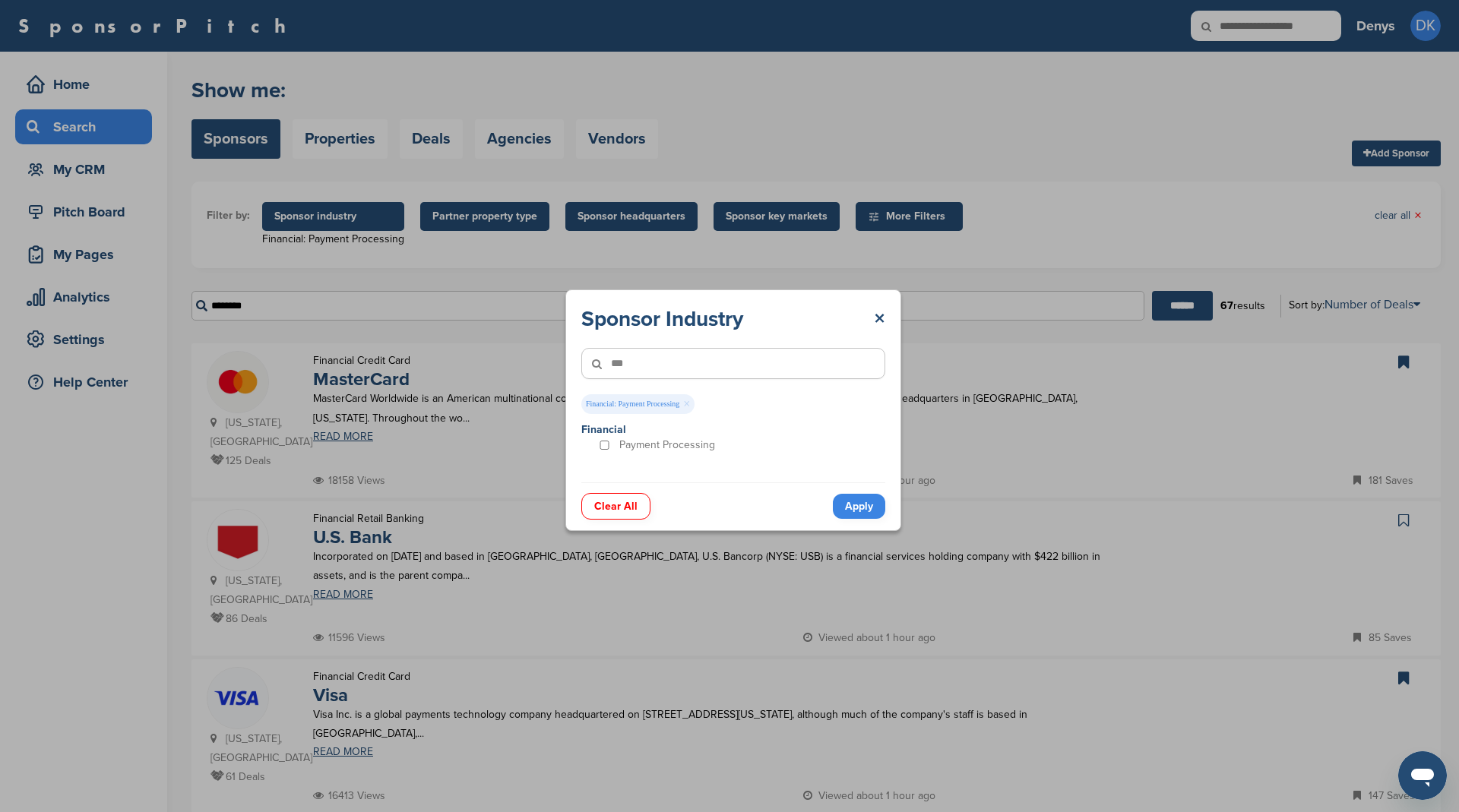
click at [863, 505] on link "Apply" at bounding box center [859, 506] width 52 height 25
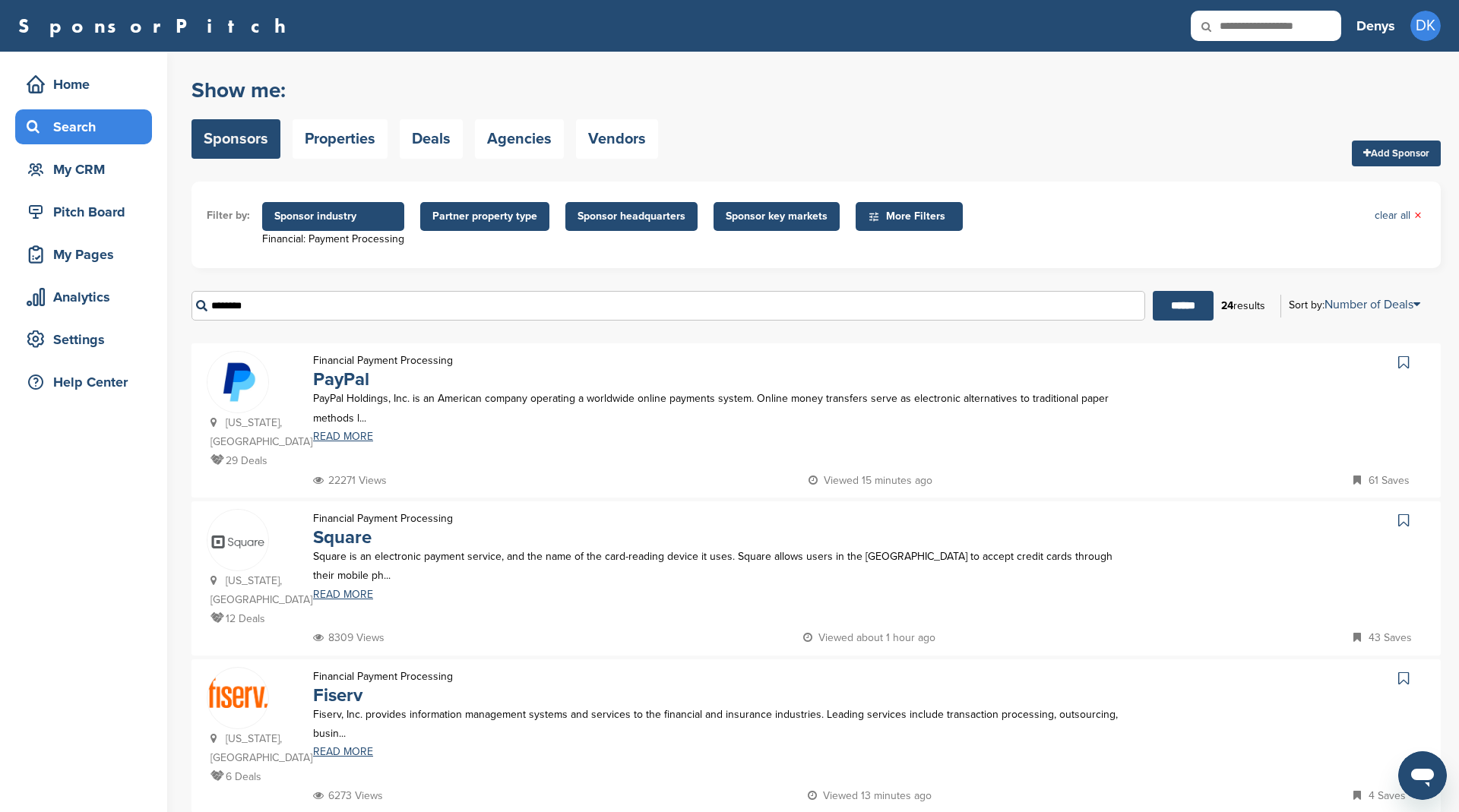
click at [1398, 363] on icon at bounding box center [1403, 362] width 10 height 15
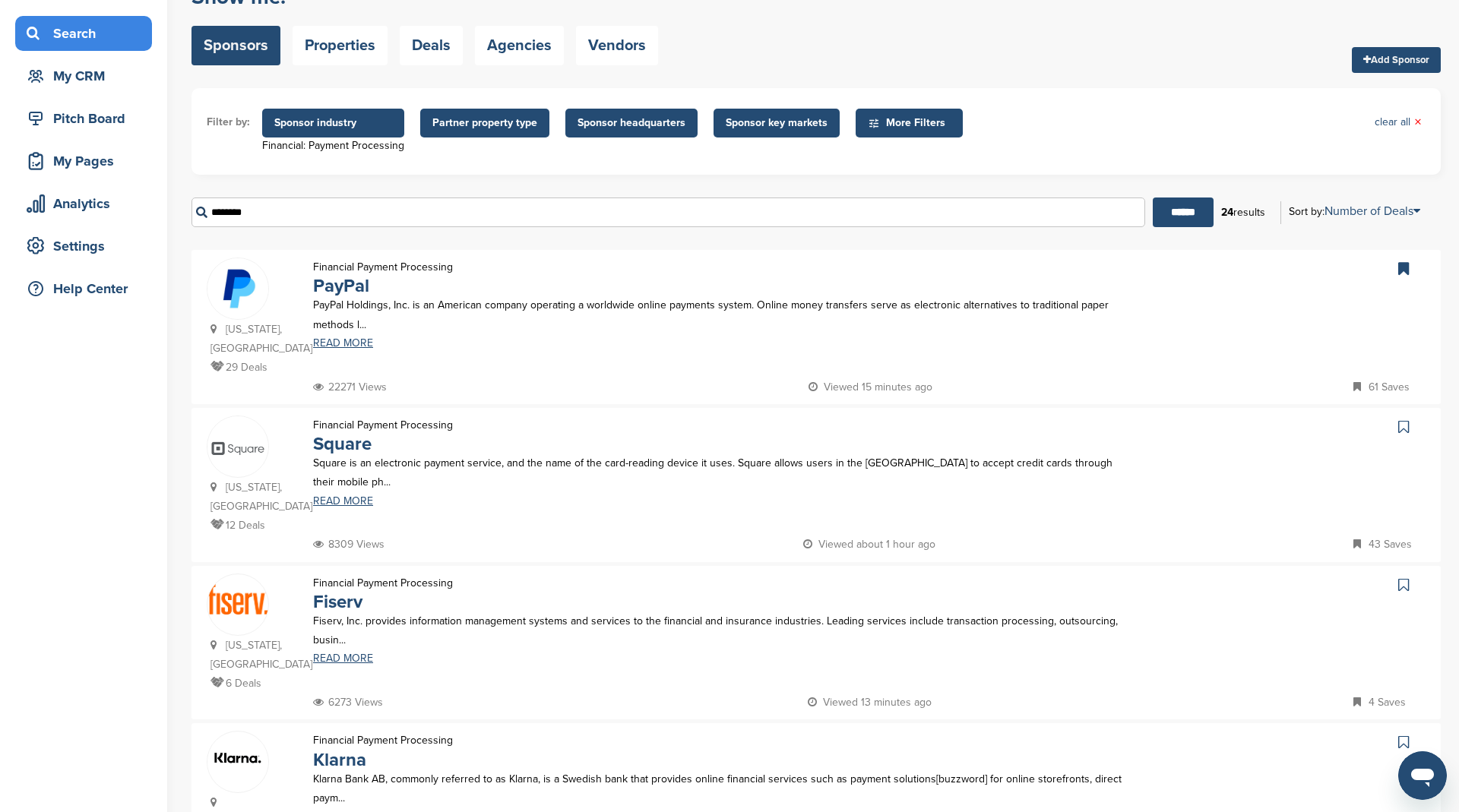
scroll to position [114, 0]
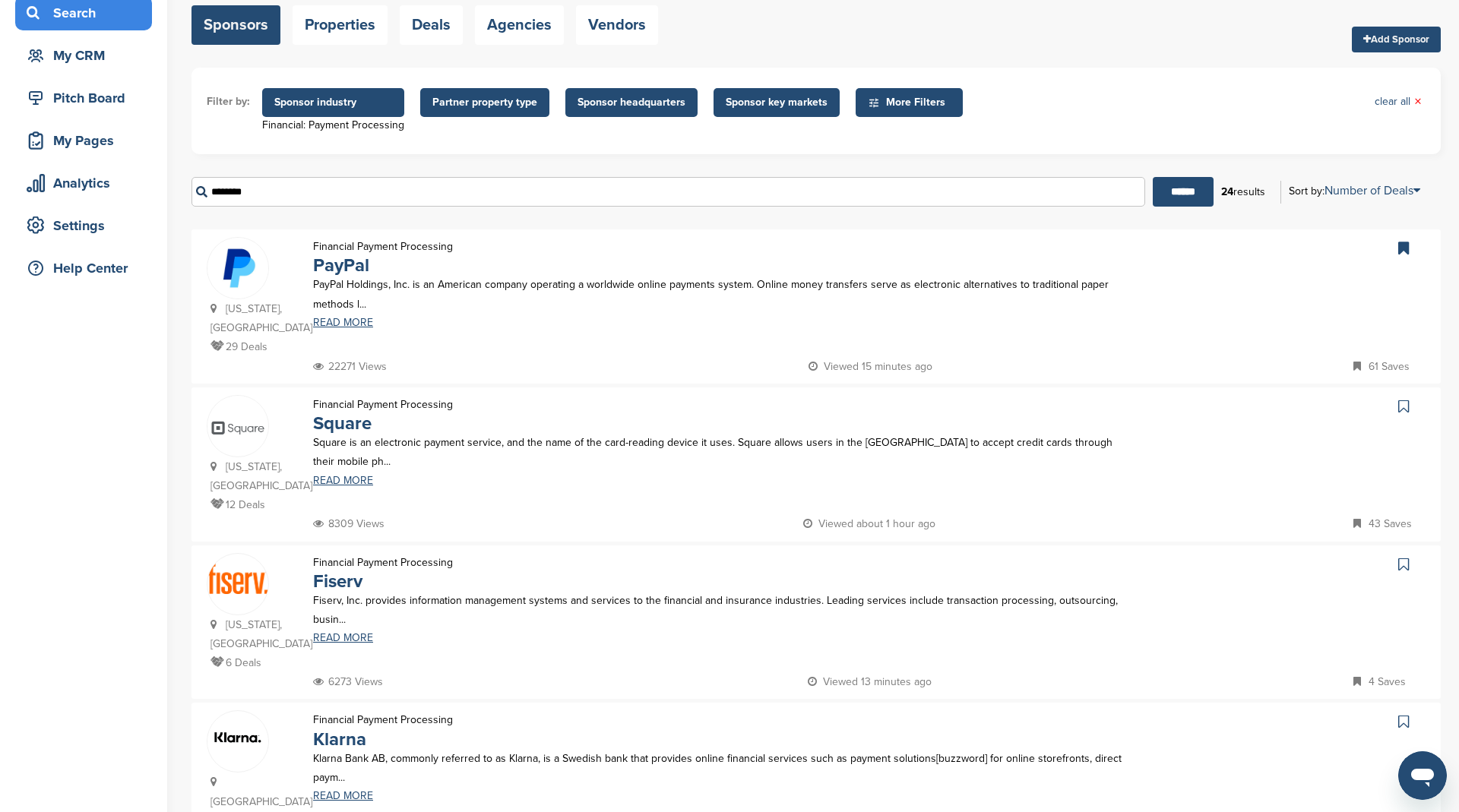
click at [1405, 404] on icon at bounding box center [1403, 406] width 10 height 15
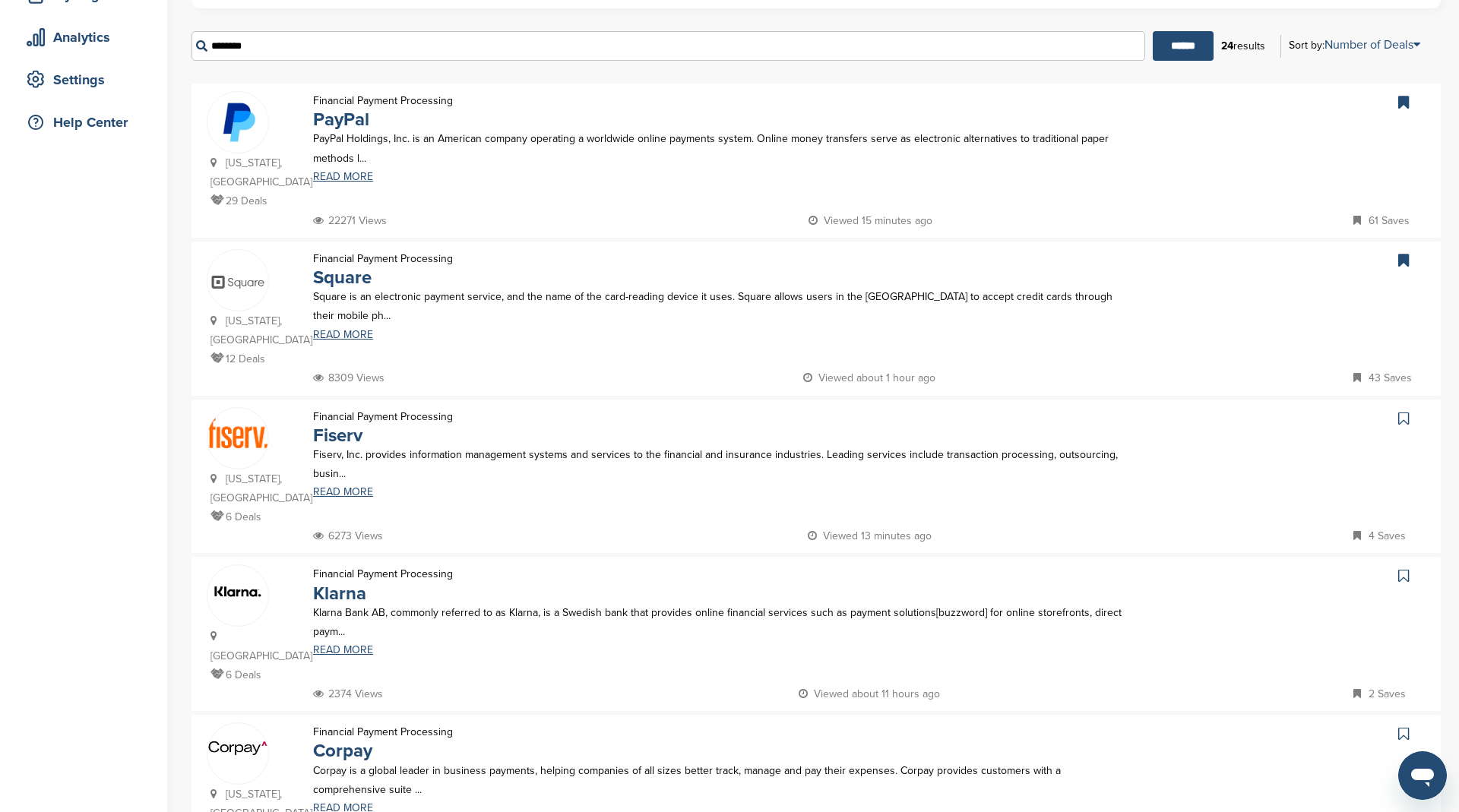
scroll to position [278, 0]
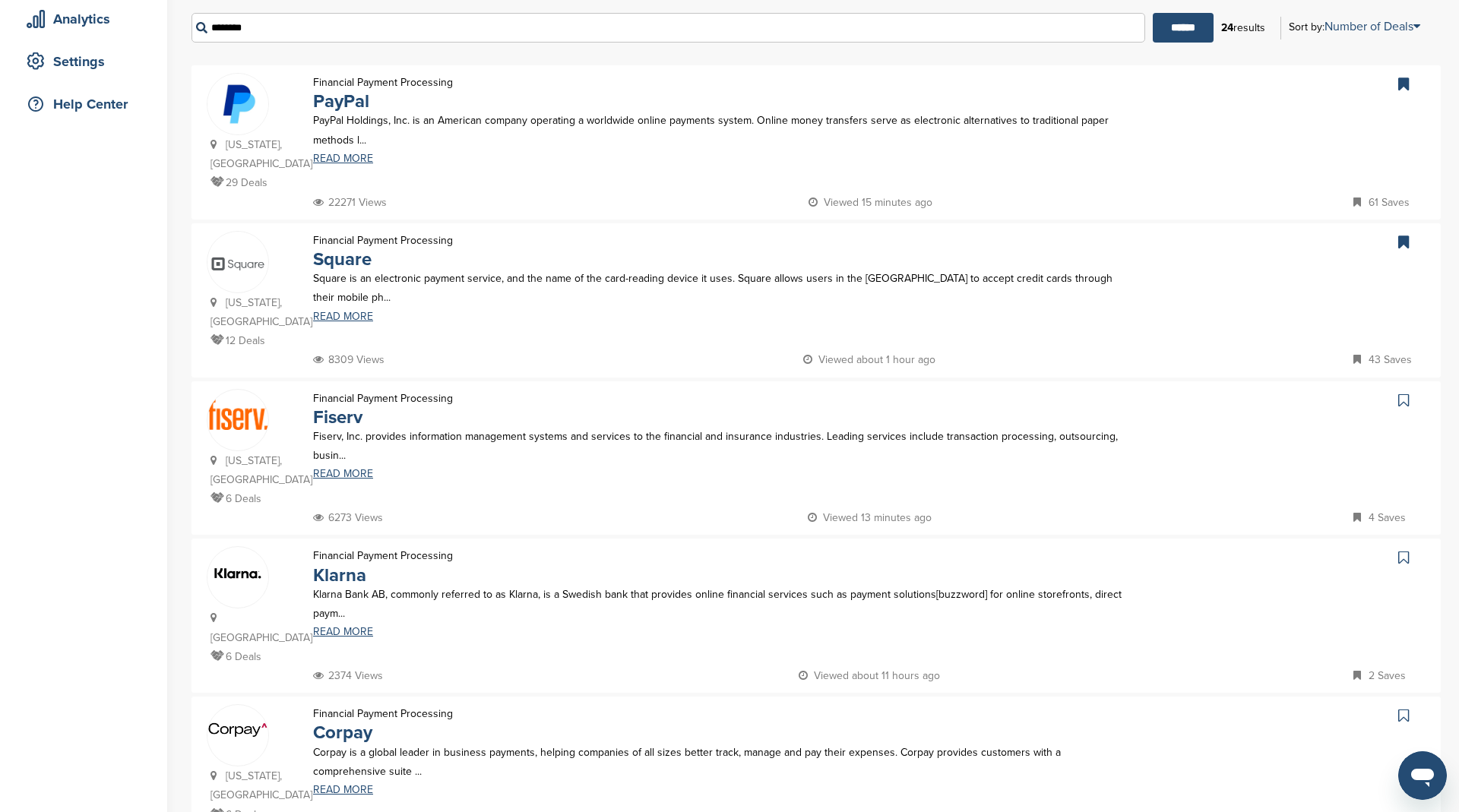
click at [1406, 394] on icon at bounding box center [1403, 400] width 10 height 15
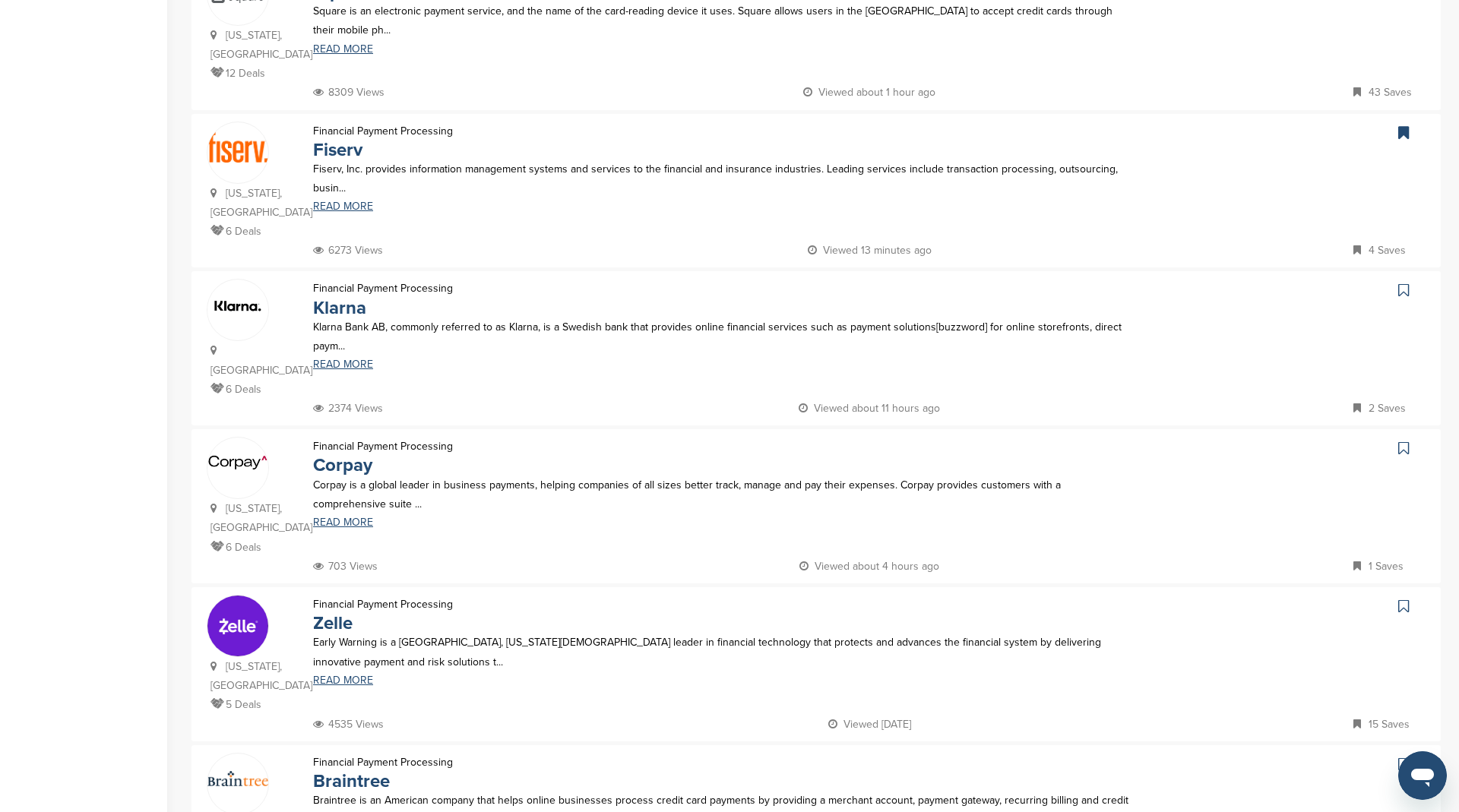
scroll to position [549, 0]
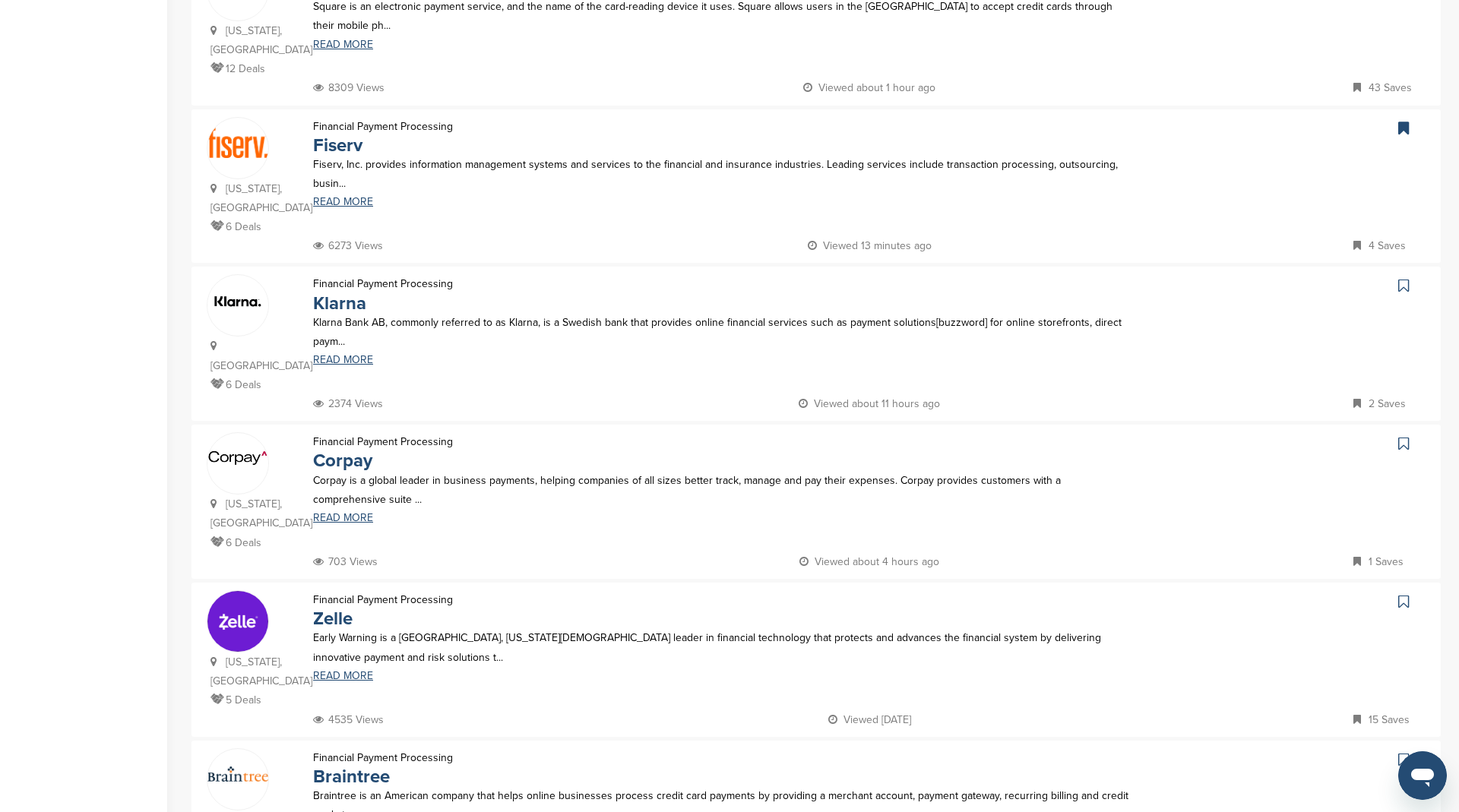
click at [1406, 436] on icon at bounding box center [1403, 443] width 10 height 15
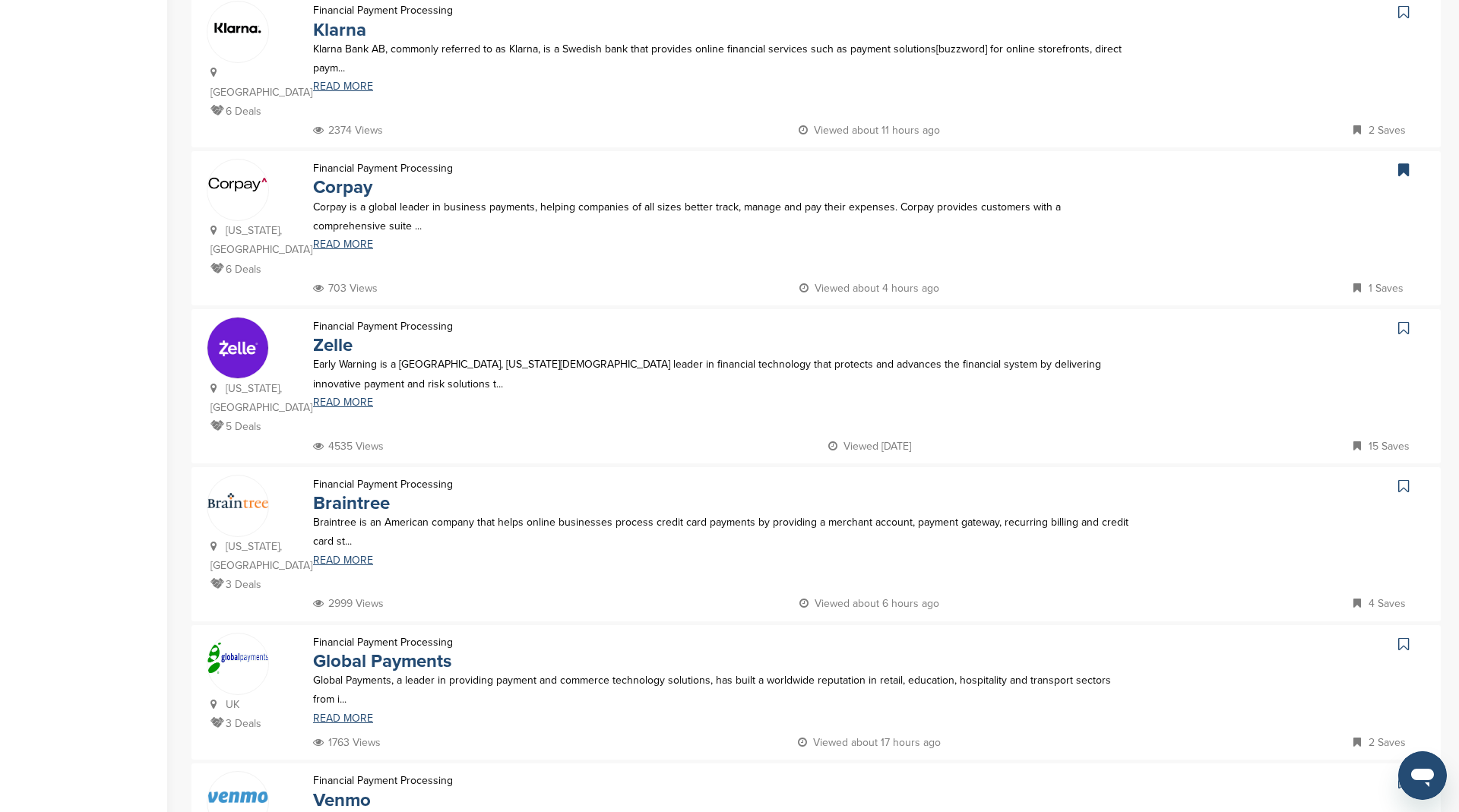
scroll to position [840, 0]
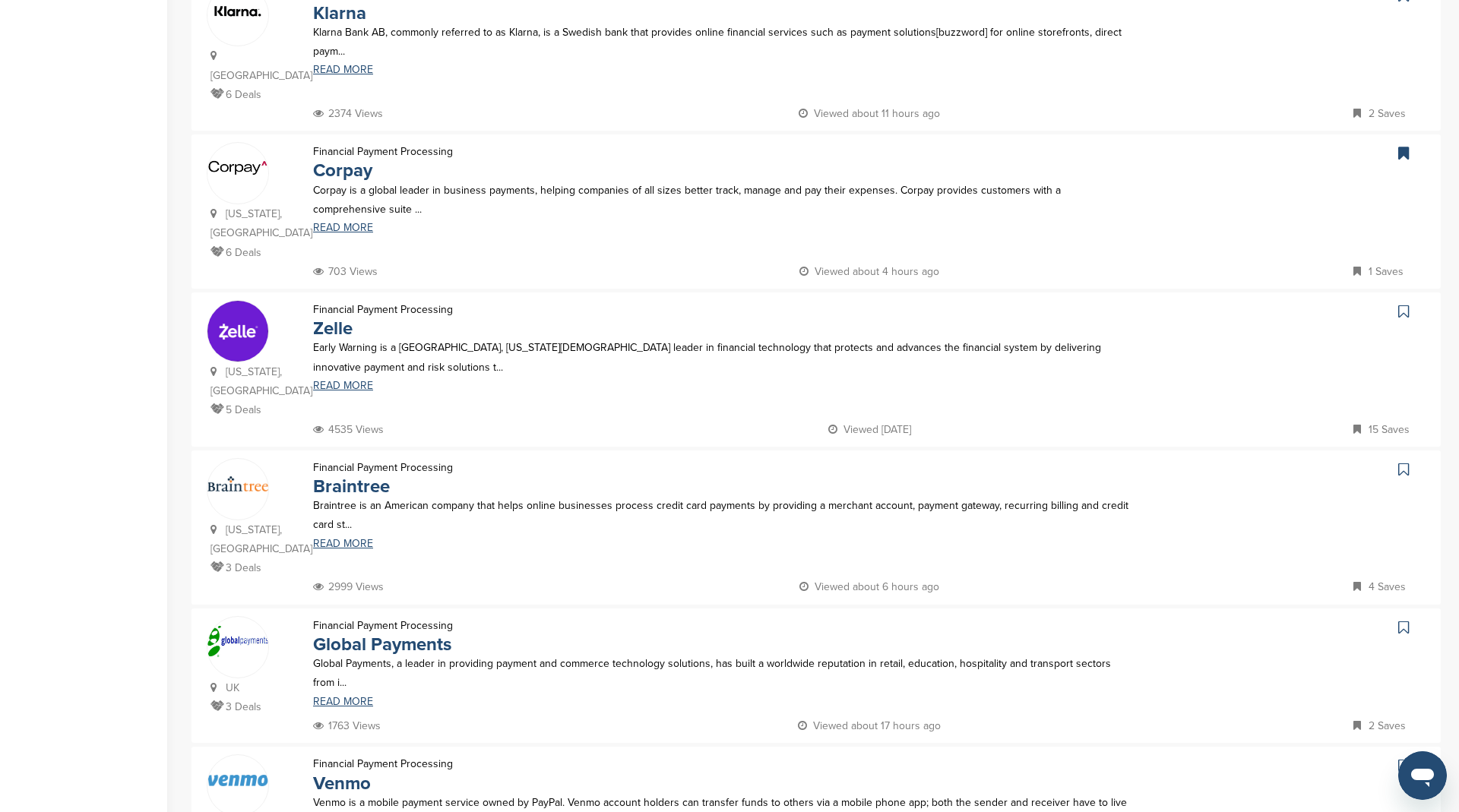
click at [1401, 304] on icon at bounding box center [1403, 311] width 10 height 15
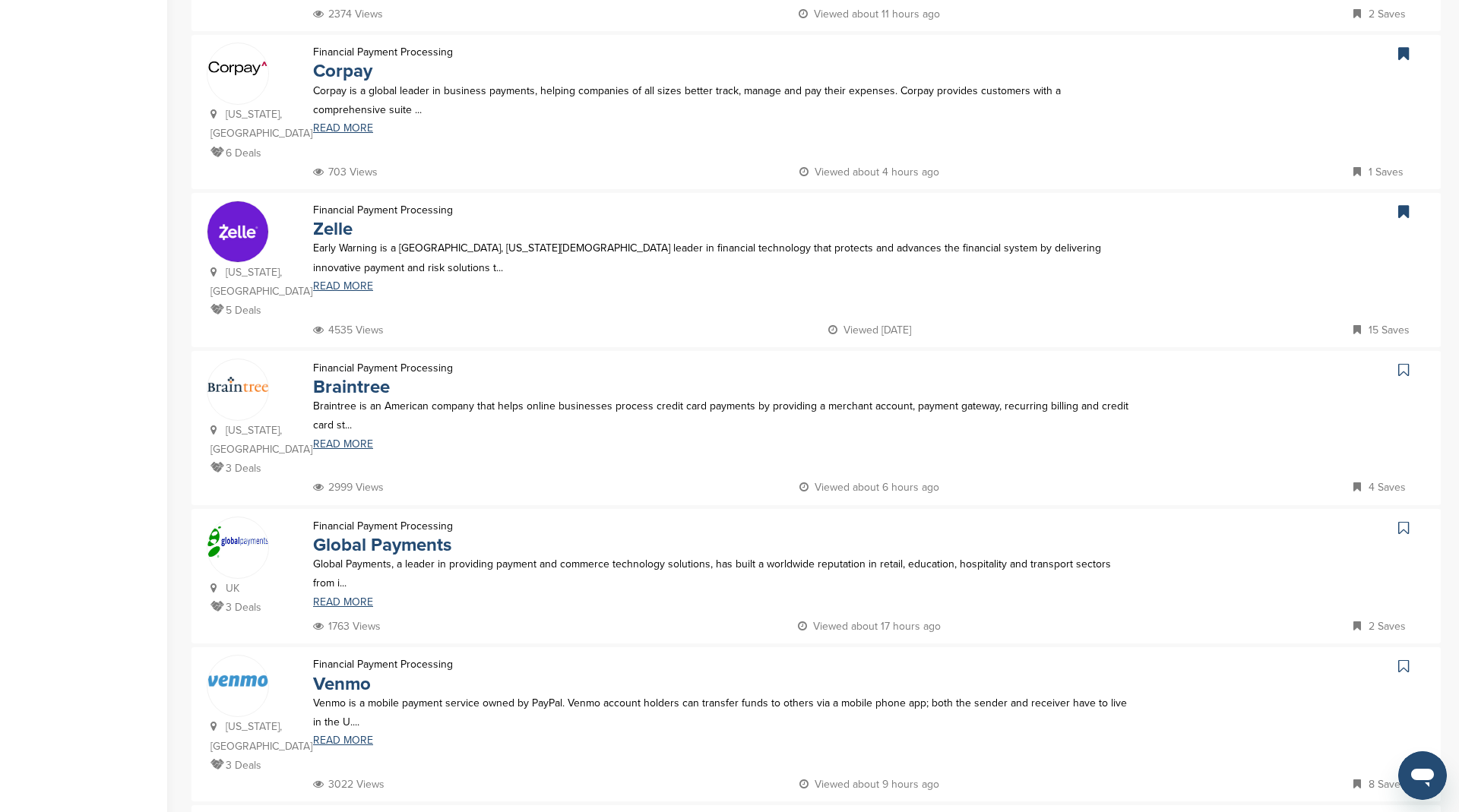
scroll to position [960, 0]
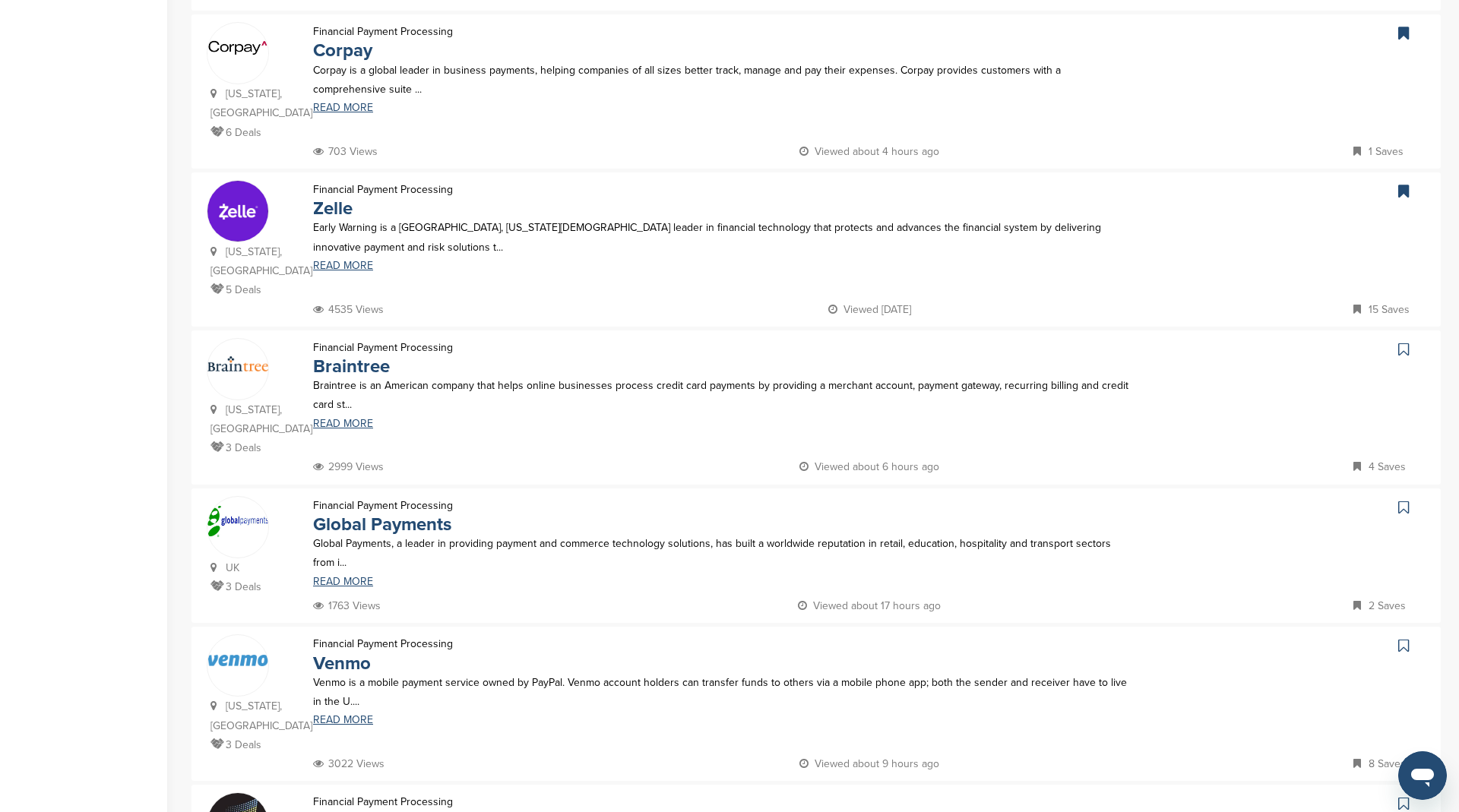
click at [1403, 342] on icon at bounding box center [1403, 349] width 10 height 15
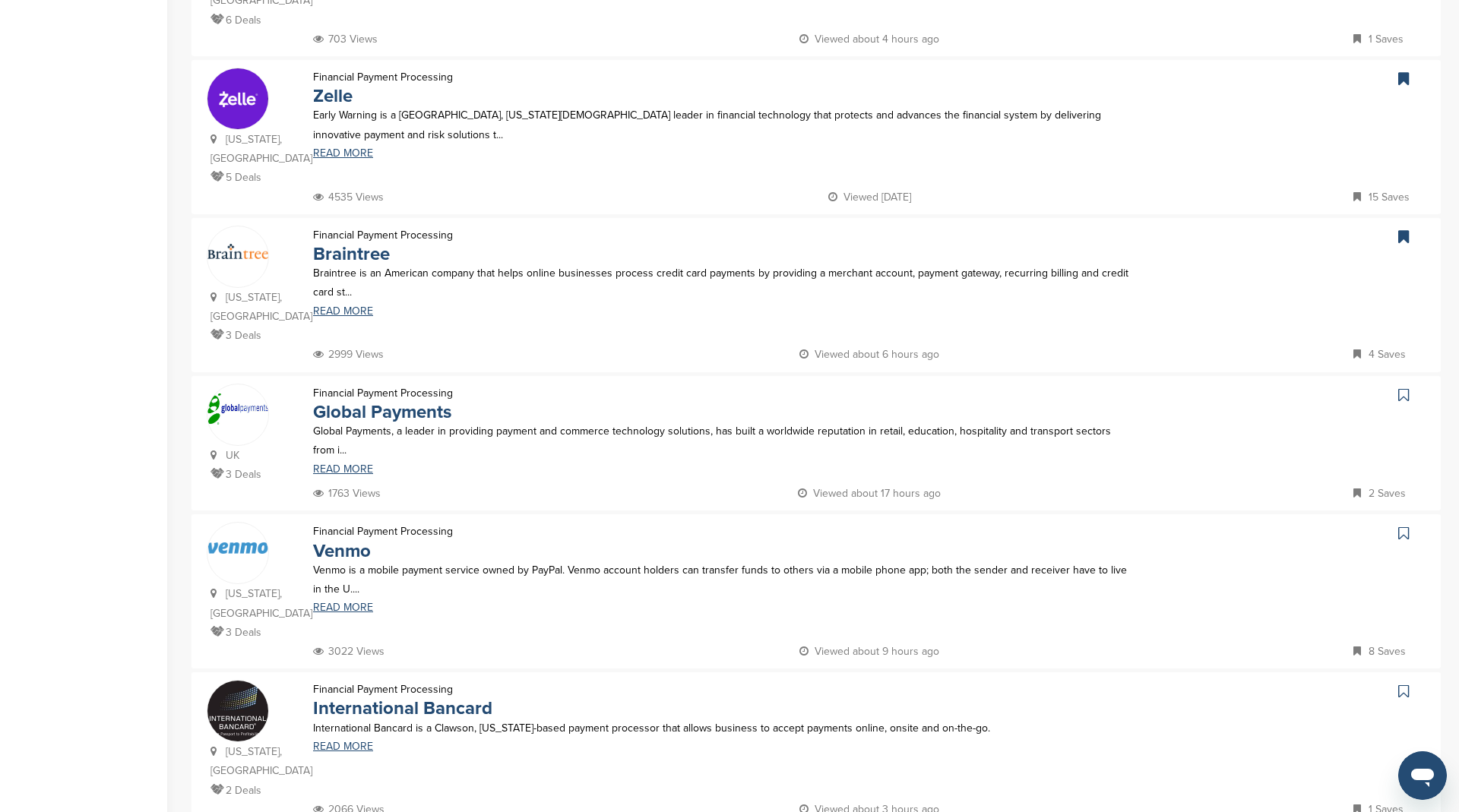
scroll to position [1077, 0]
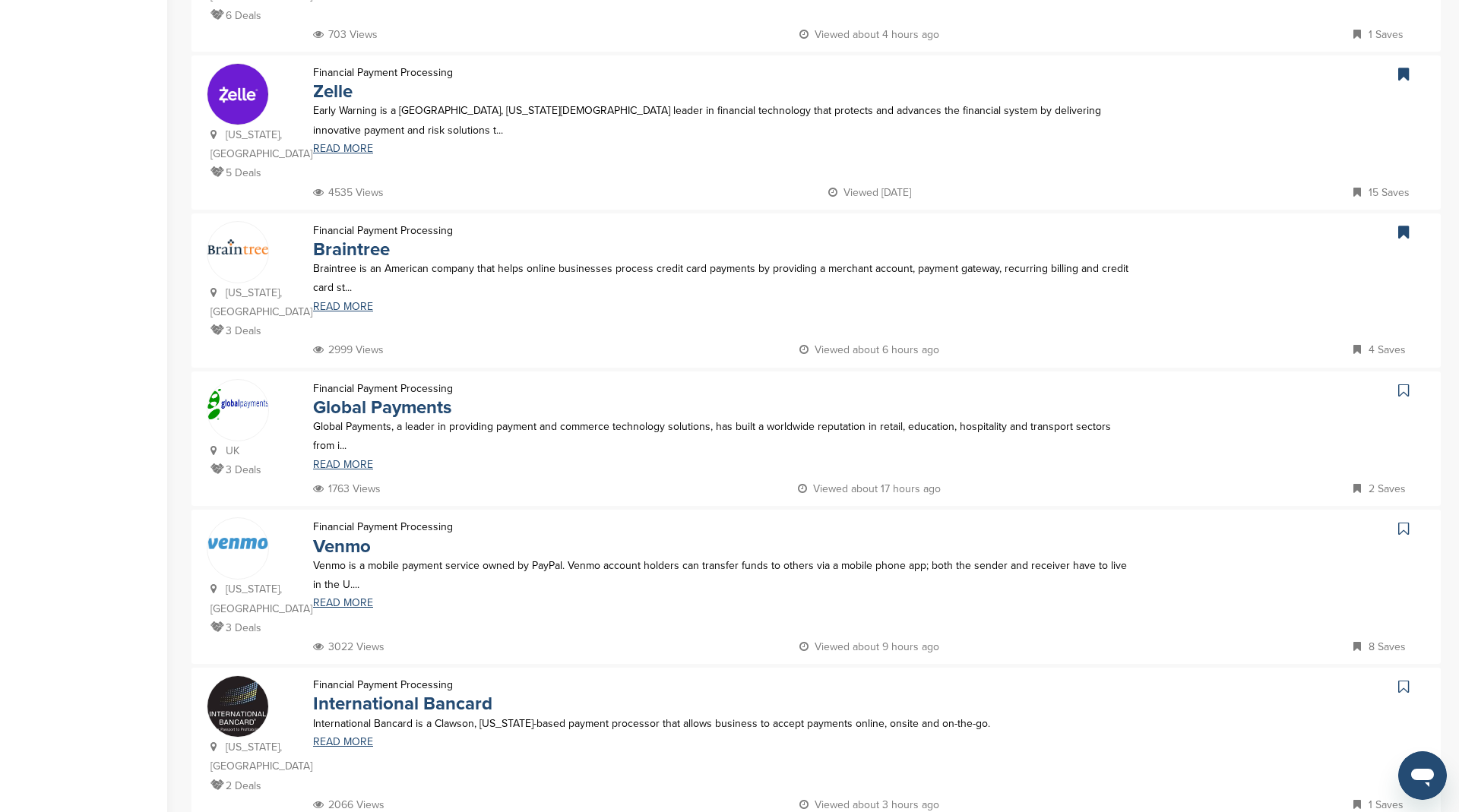
click at [1403, 521] on icon at bounding box center [1403, 528] width 10 height 15
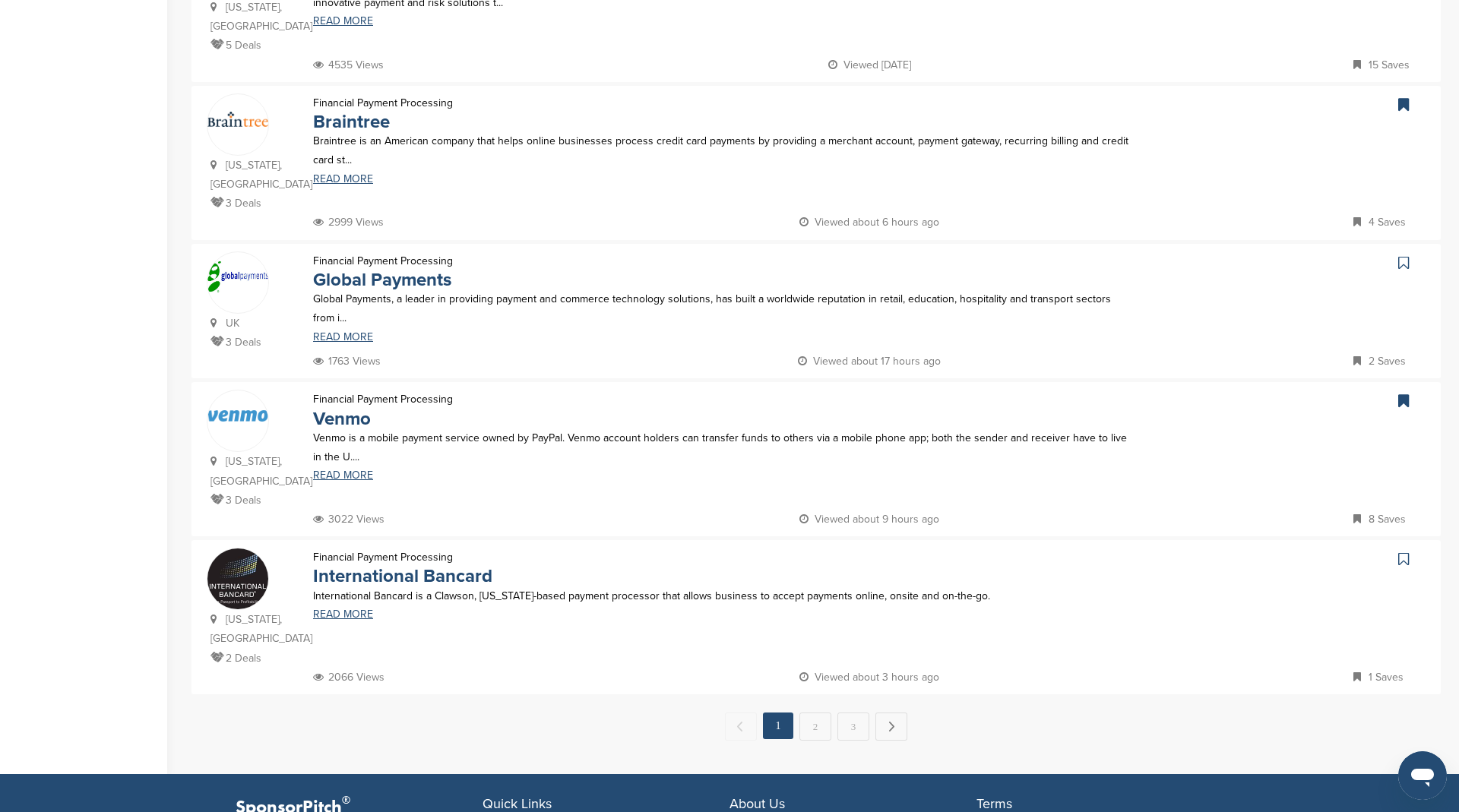
scroll to position [1299, 0]
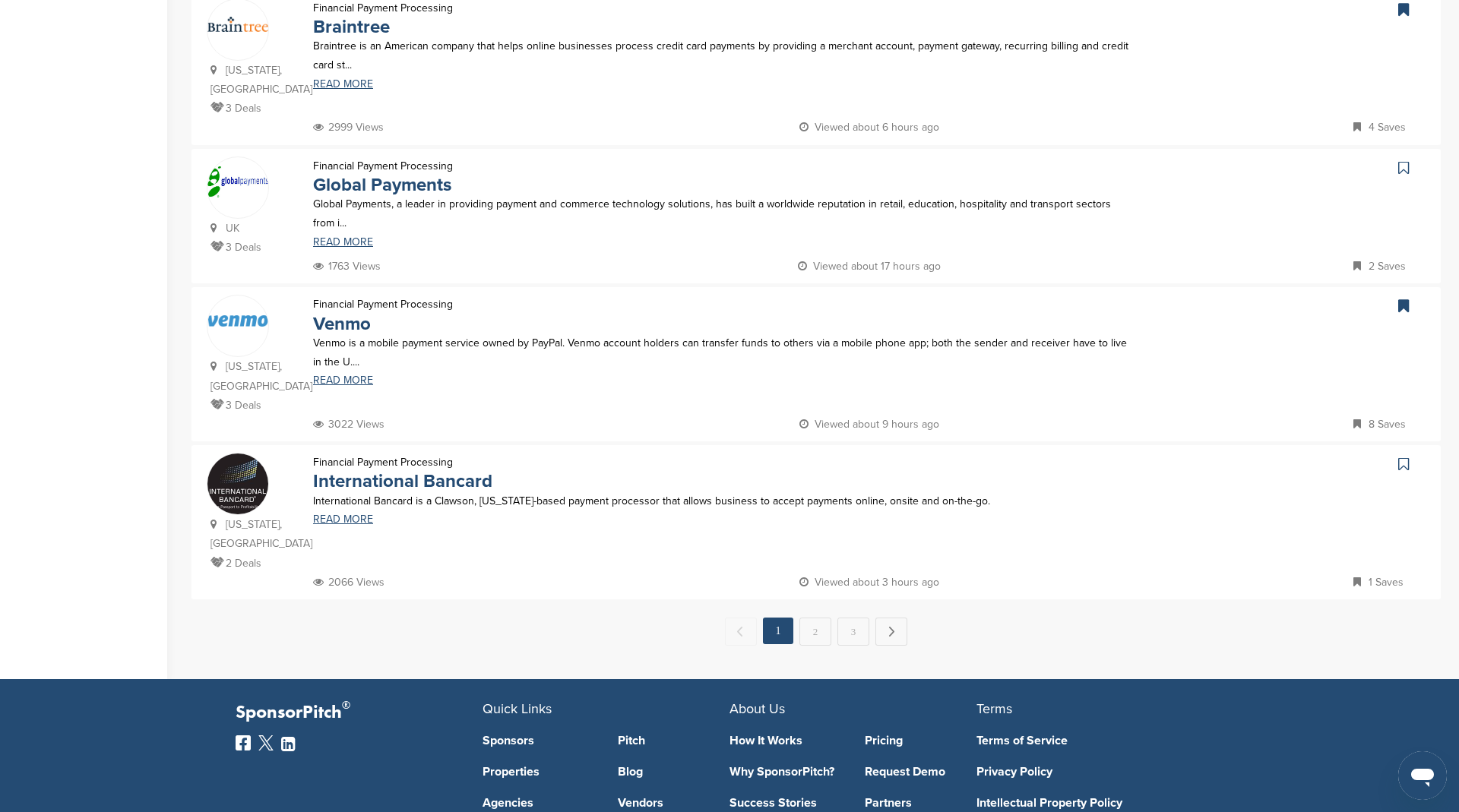
click at [1406, 456] on icon at bounding box center [1403, 464] width 10 height 15
click at [813, 617] on link "2" at bounding box center [815, 631] width 32 height 28
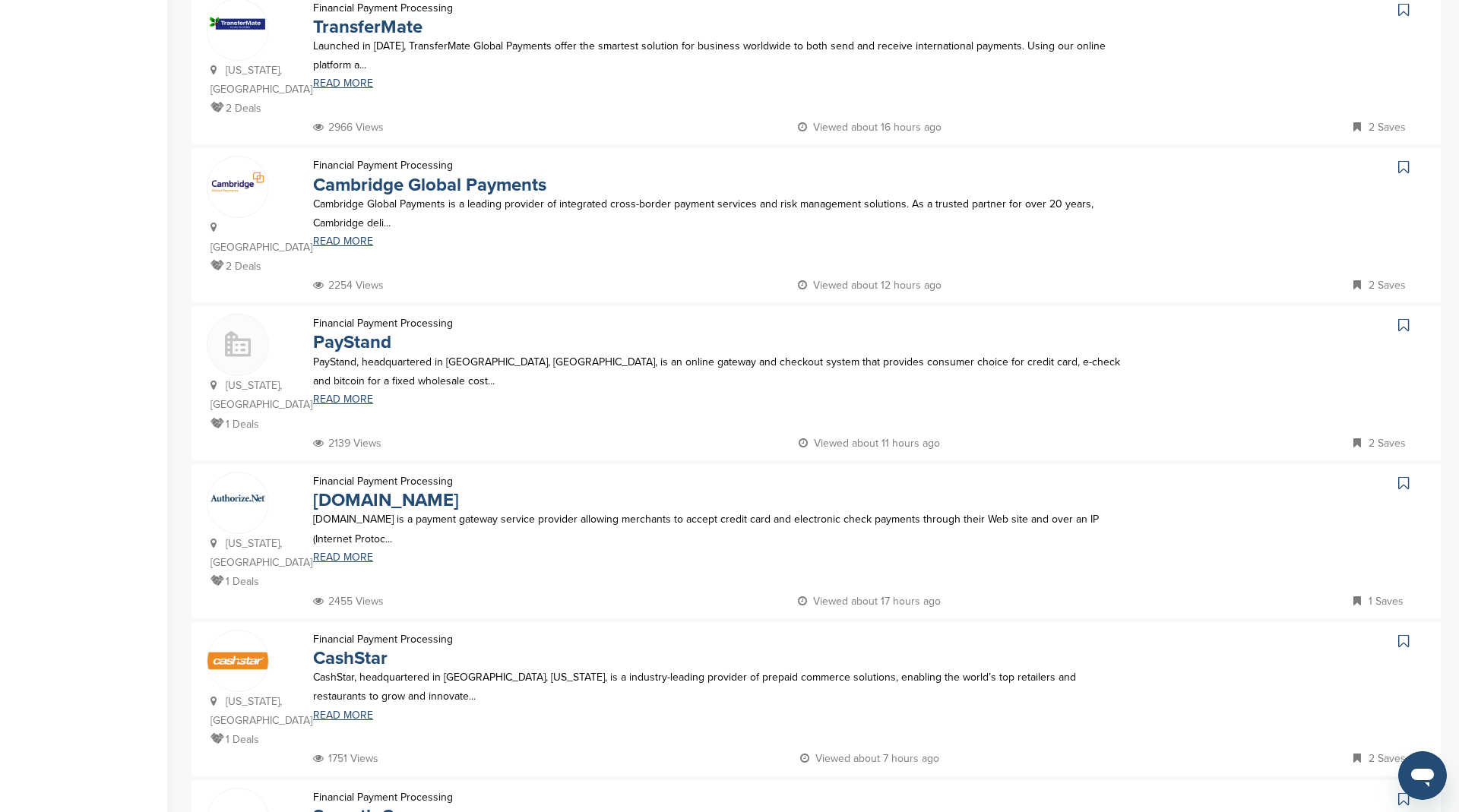
scroll to position [674, 0]
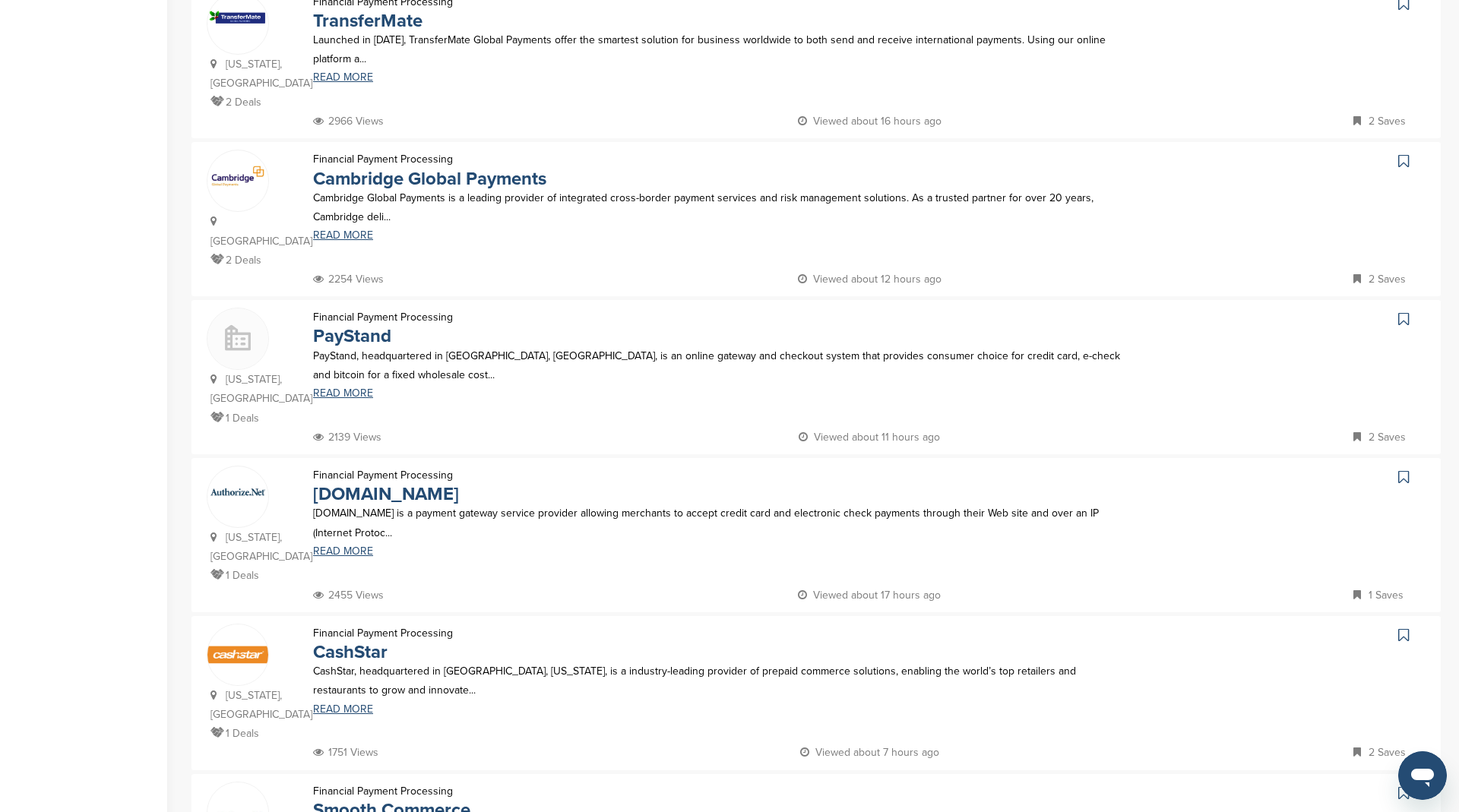
click at [1398, 311] on icon at bounding box center [1403, 318] width 10 height 15
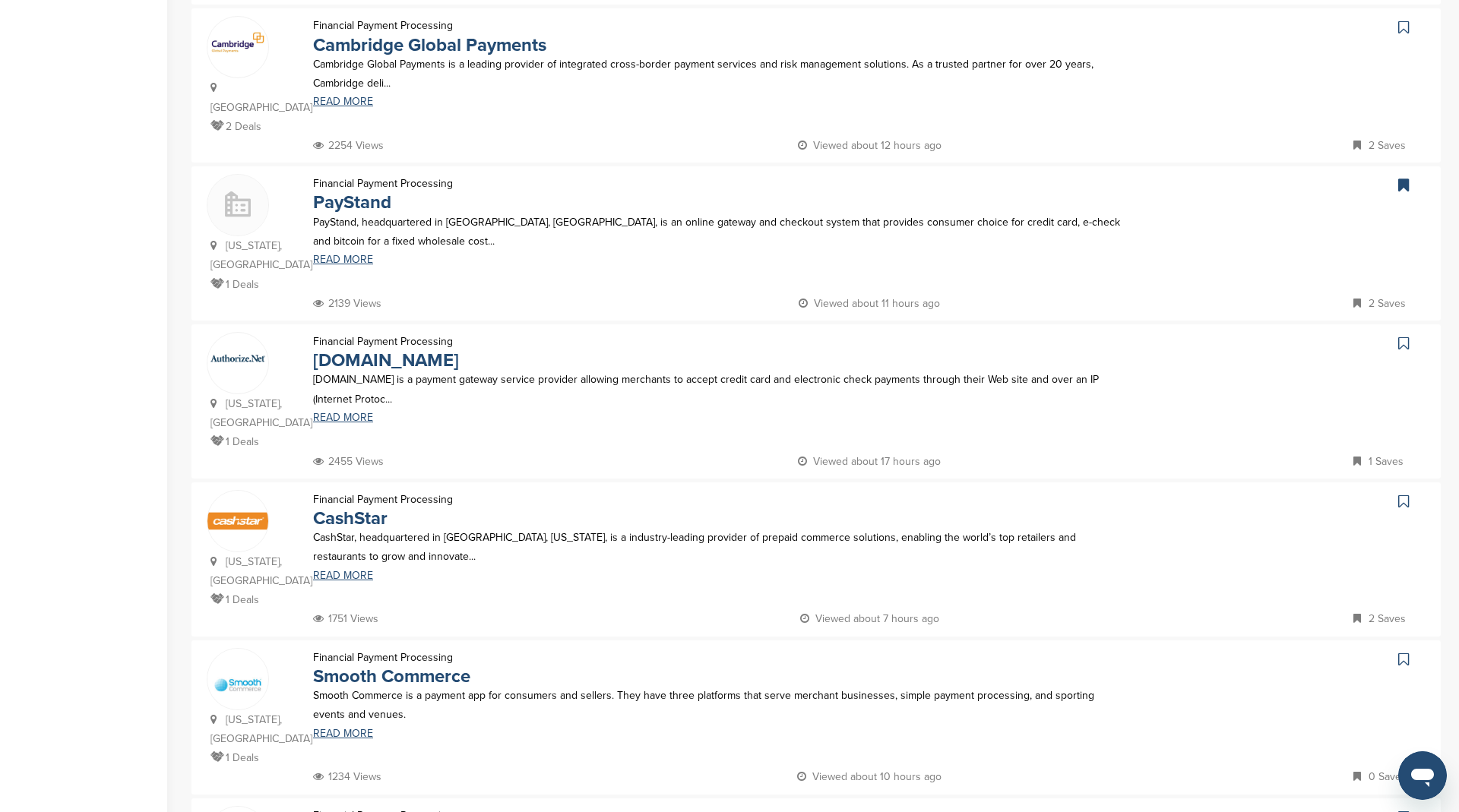
scroll to position [813, 0]
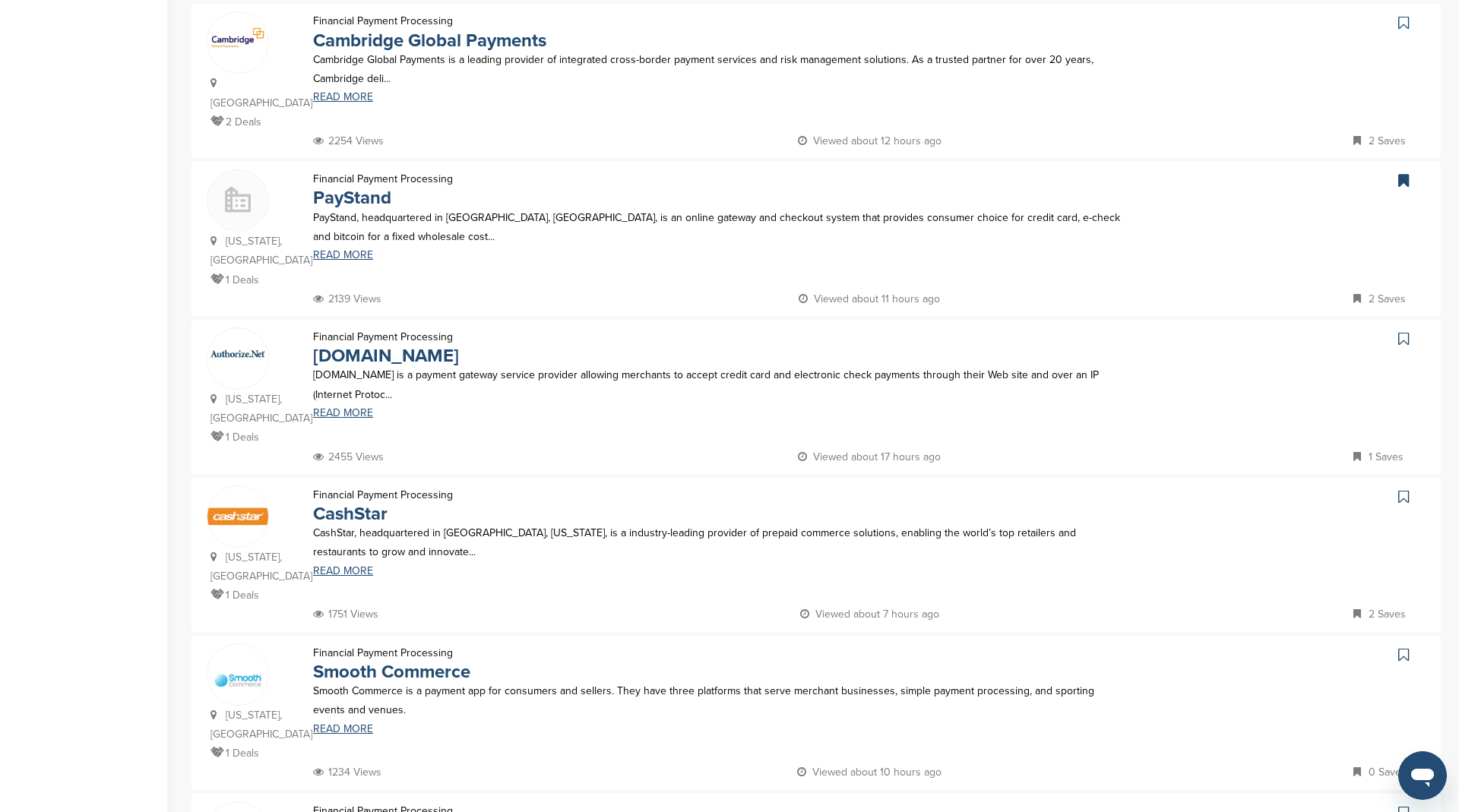
click at [1404, 331] on icon at bounding box center [1403, 338] width 10 height 15
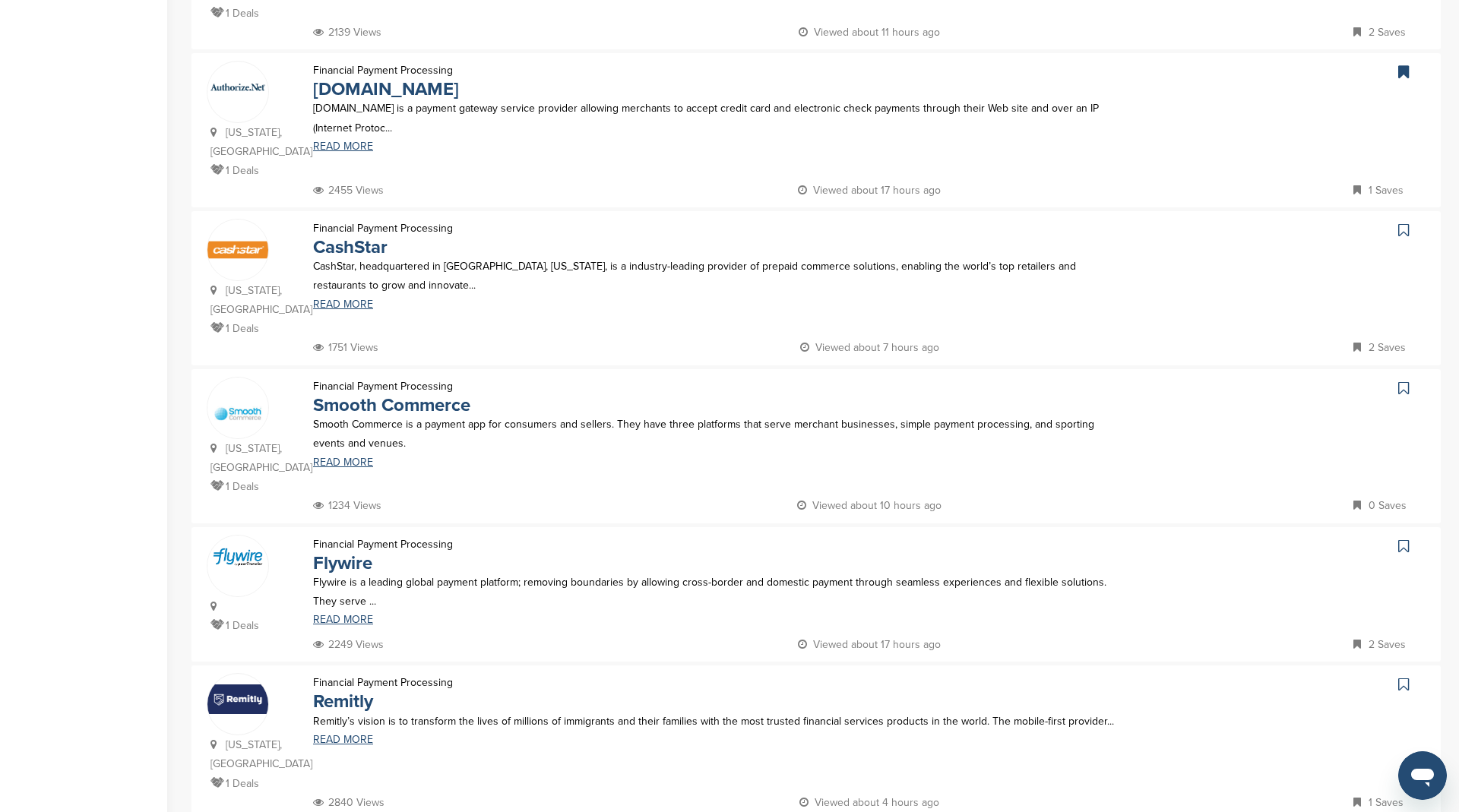
scroll to position [1089, 0]
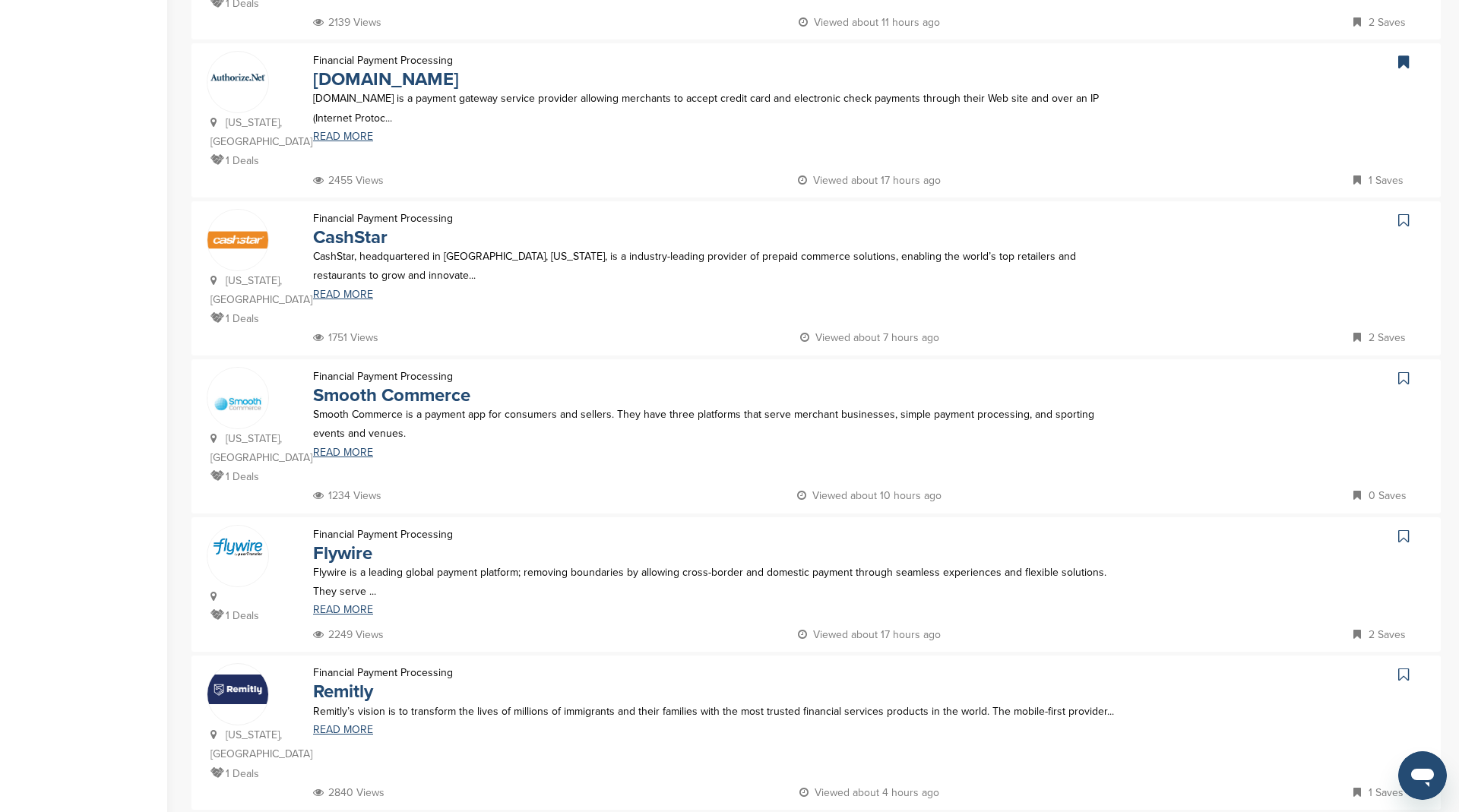
click at [1404, 371] on icon at bounding box center [1403, 378] width 10 height 15
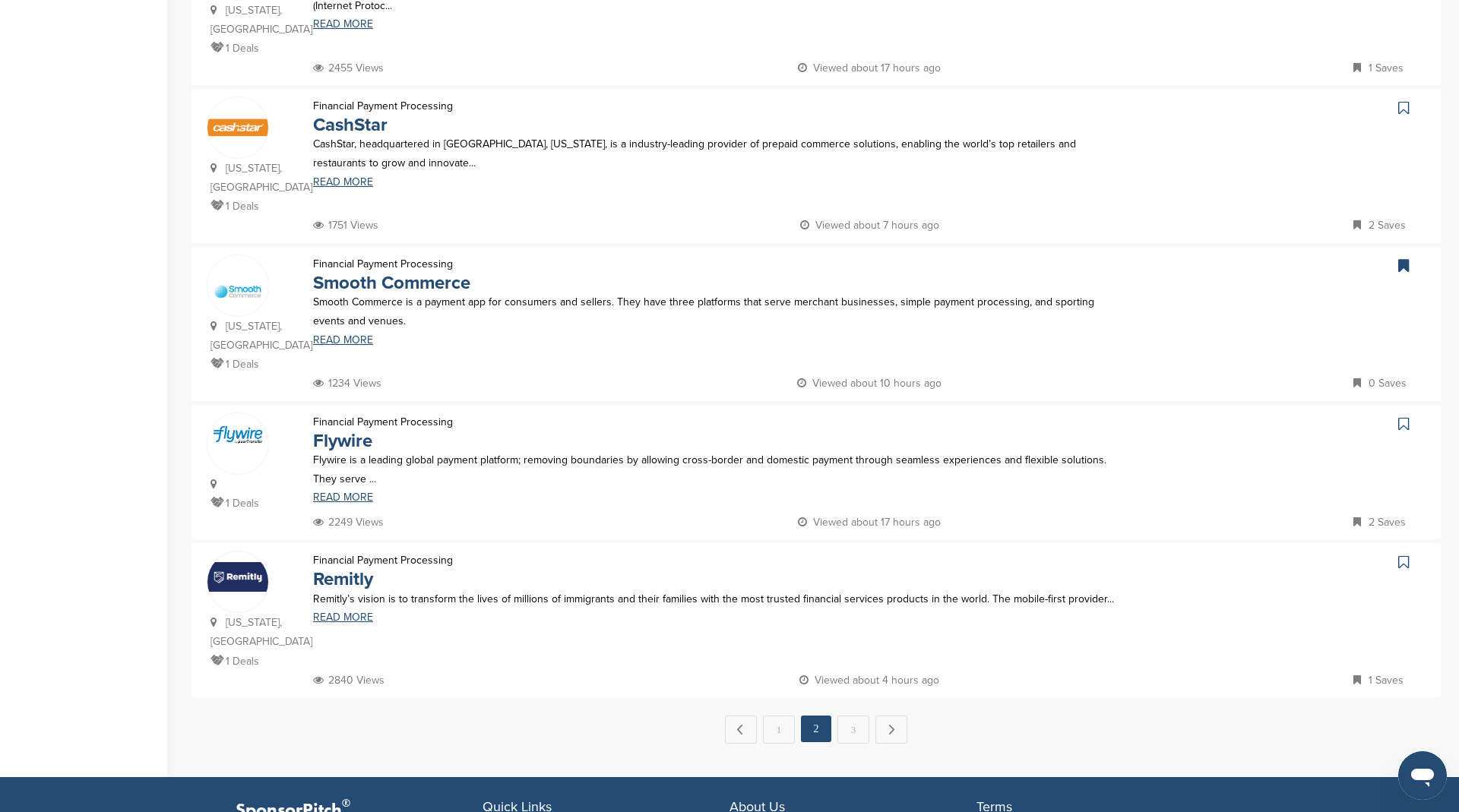
scroll to position [1217, 0]
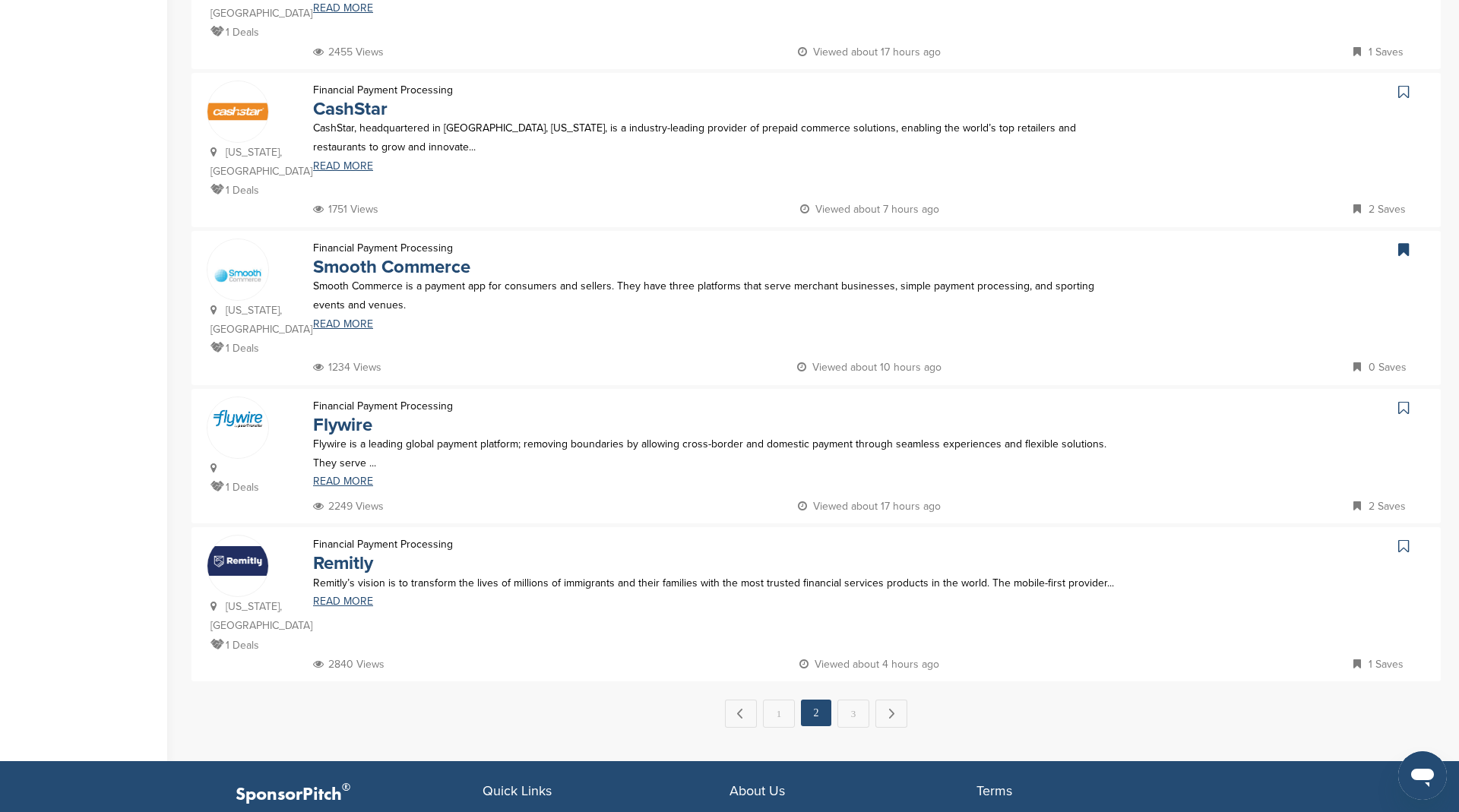
click at [1400, 400] on icon at bounding box center [1403, 408] width 10 height 15
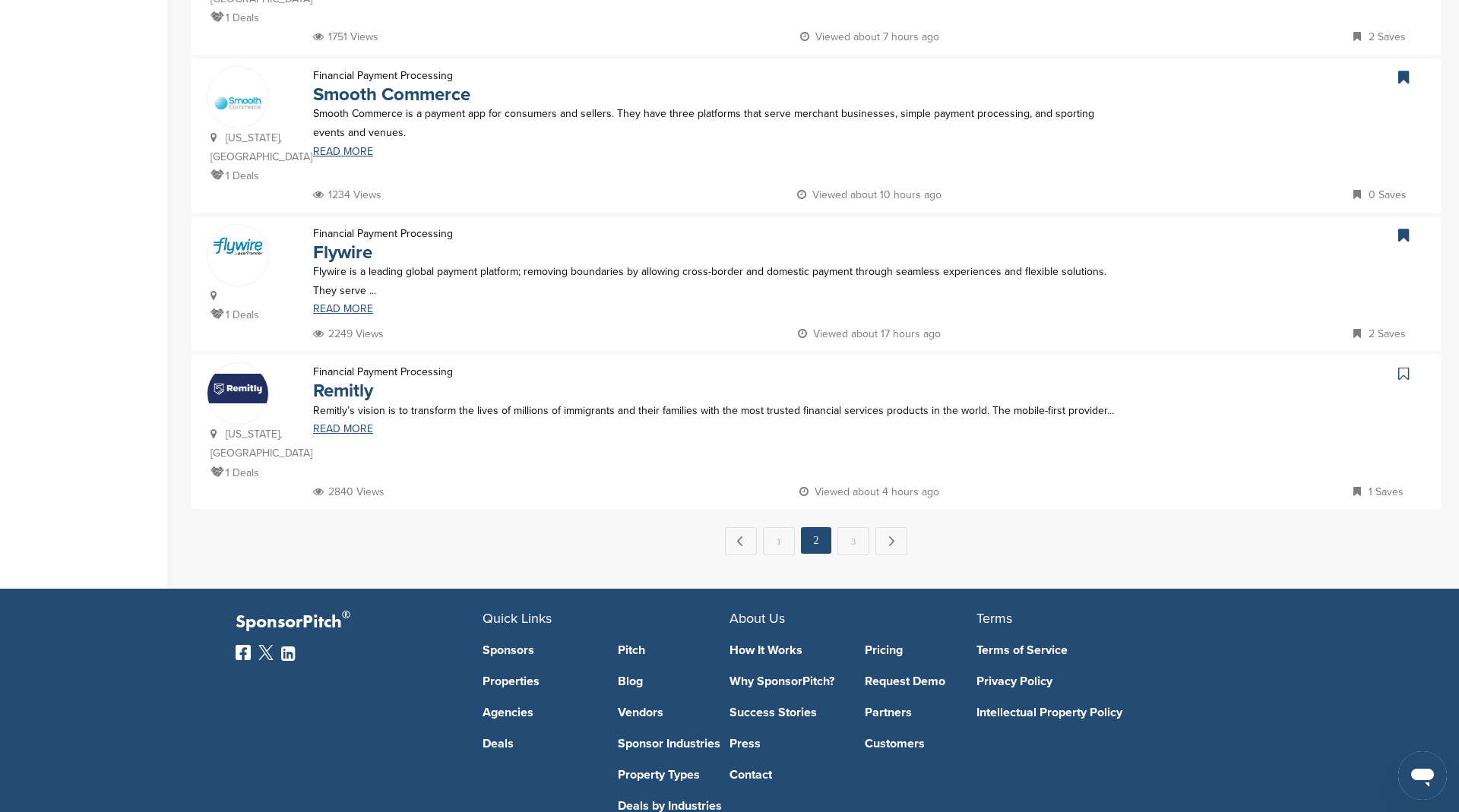
scroll to position [1399, 0]
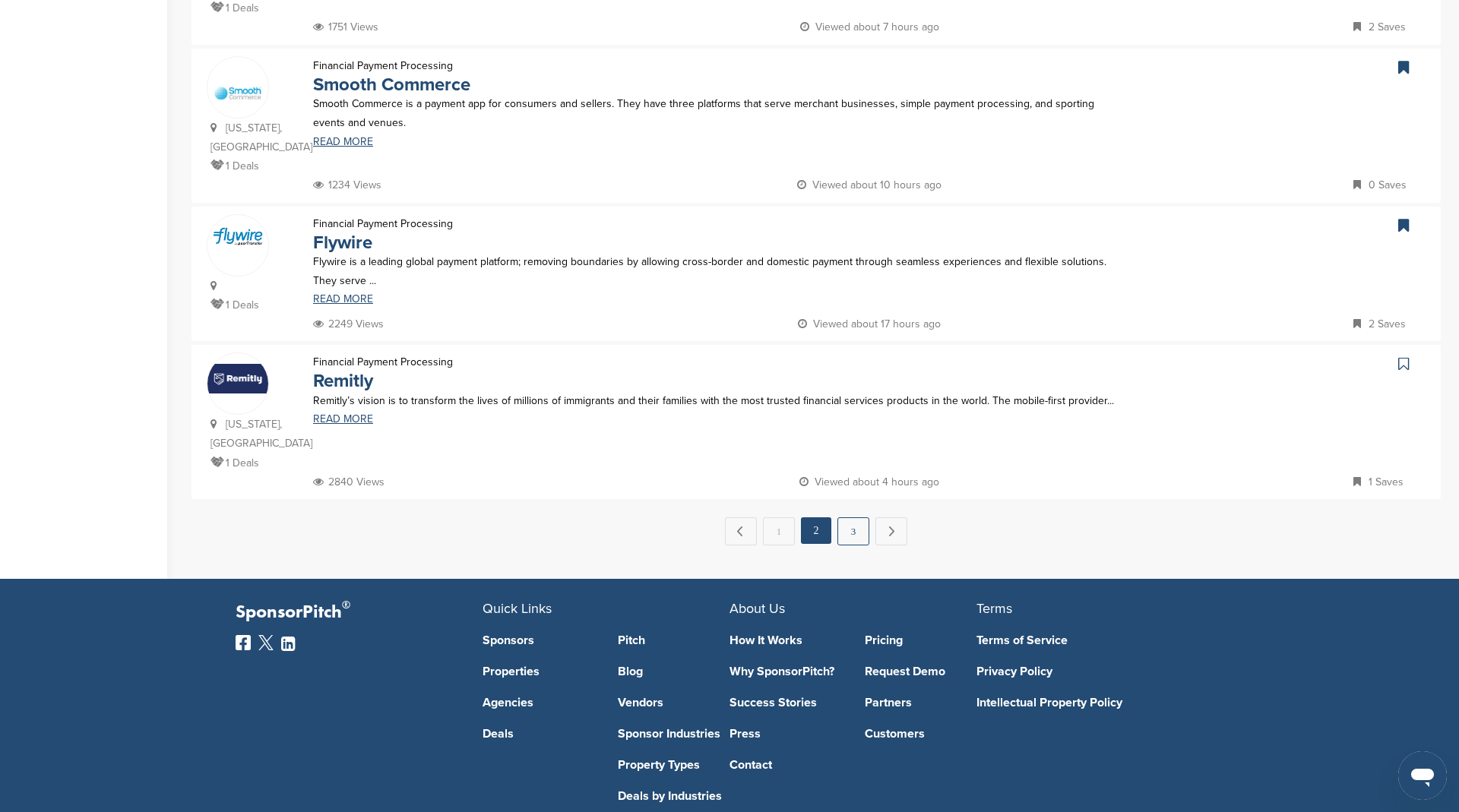
click at [853, 517] on link "3" at bounding box center [853, 531] width 32 height 28
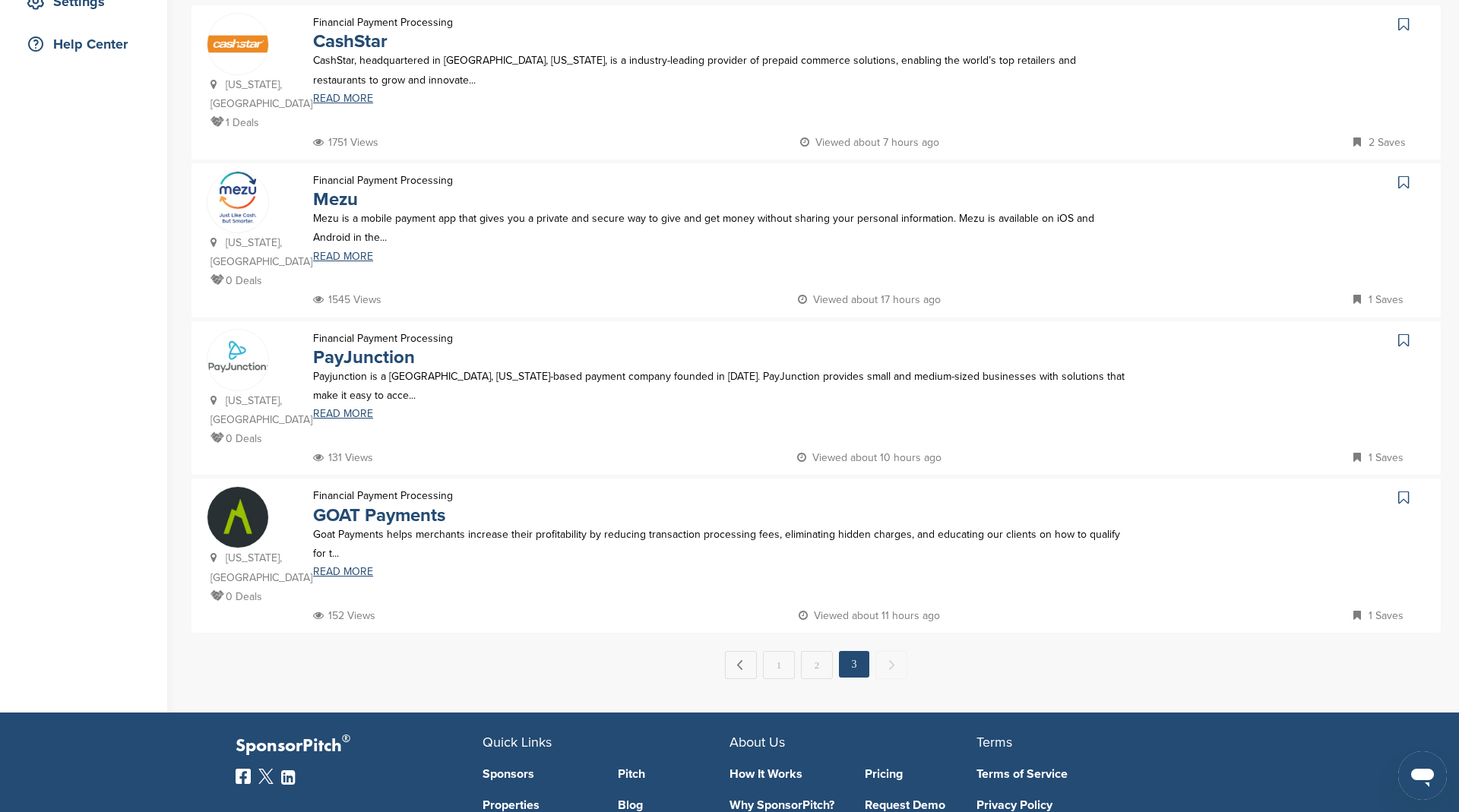
scroll to position [341, 0]
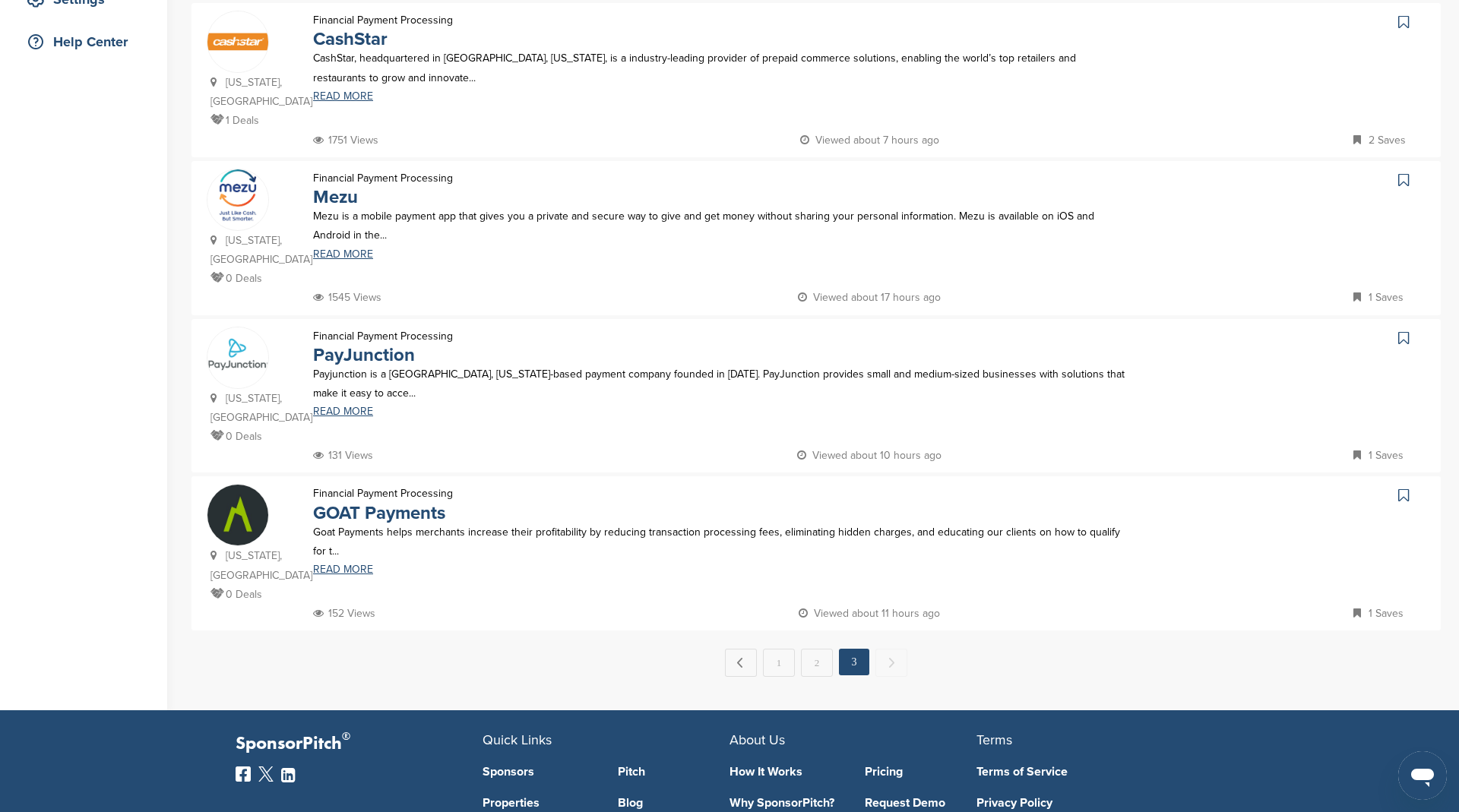
click at [1408, 330] on icon at bounding box center [1403, 337] width 10 height 15
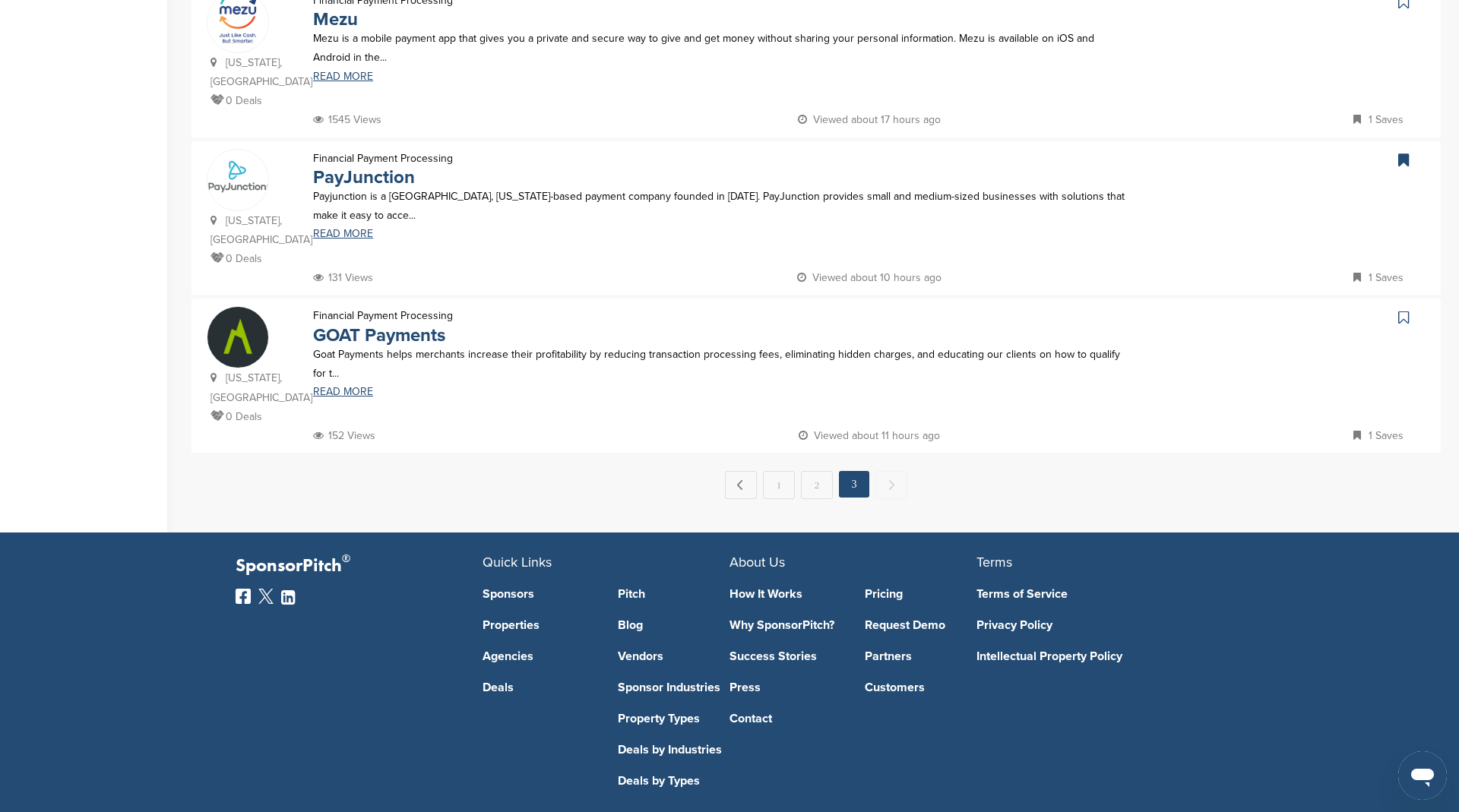
scroll to position [548, 0]
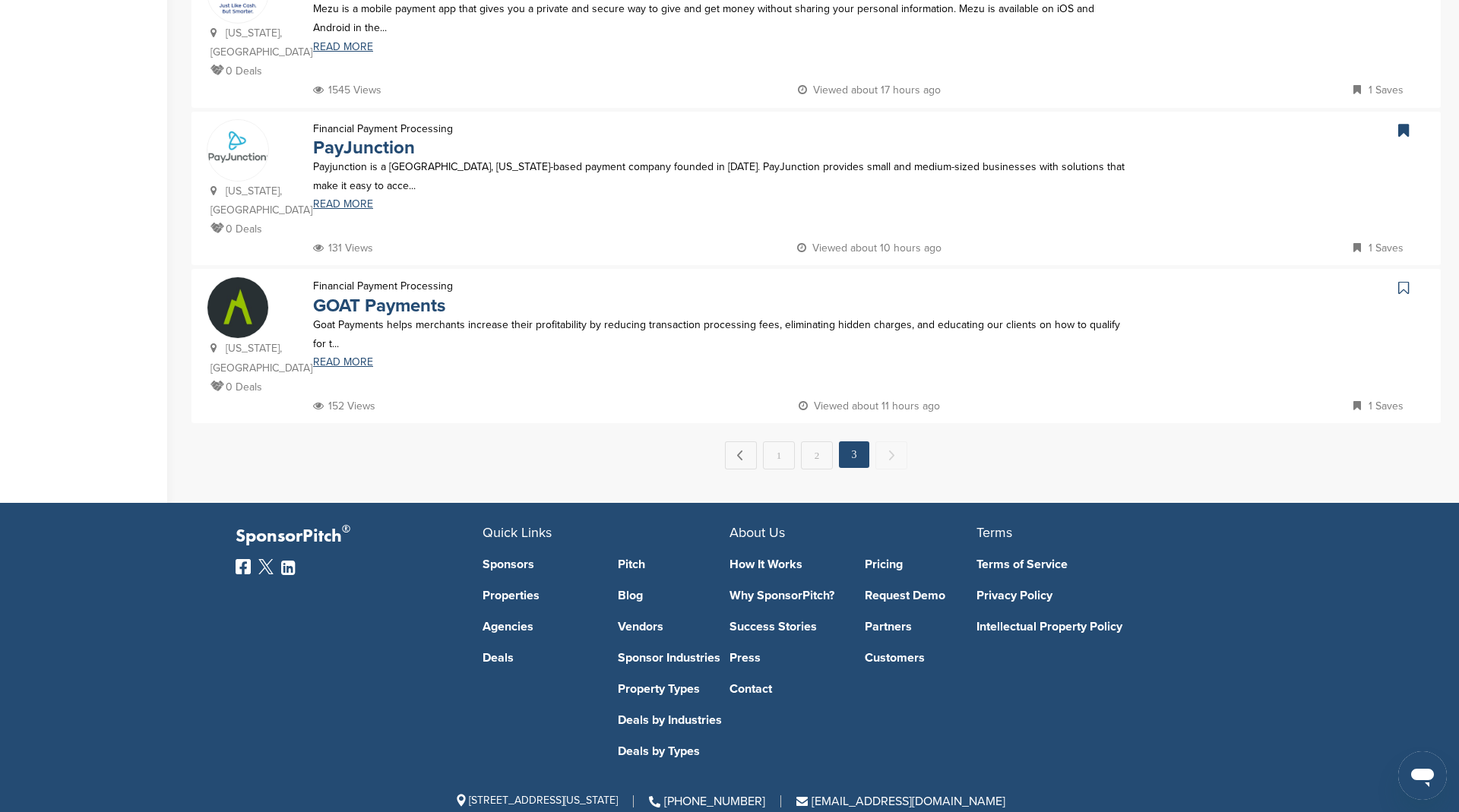
click at [1405, 280] on icon at bounding box center [1403, 287] width 10 height 15
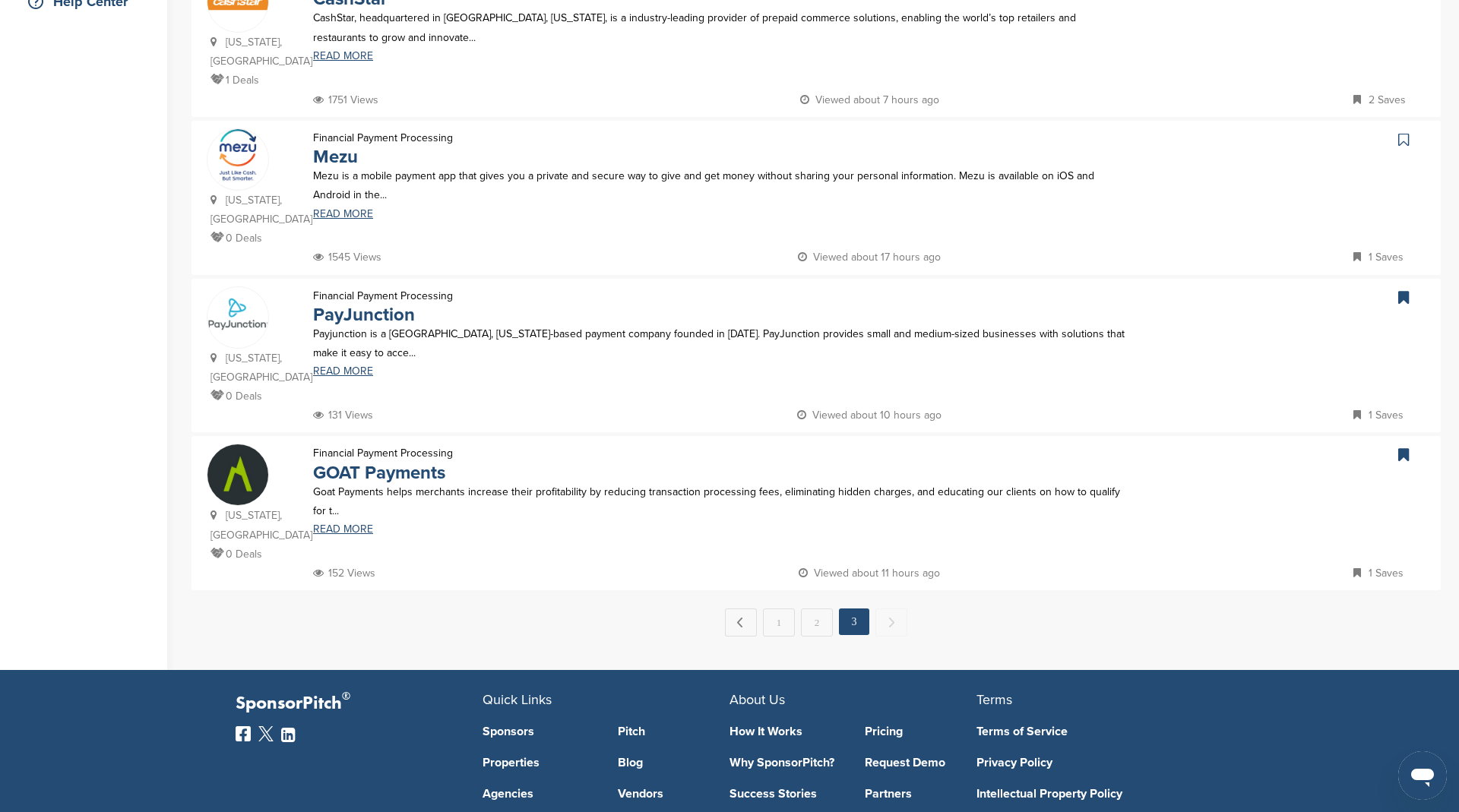
scroll to position [0, 0]
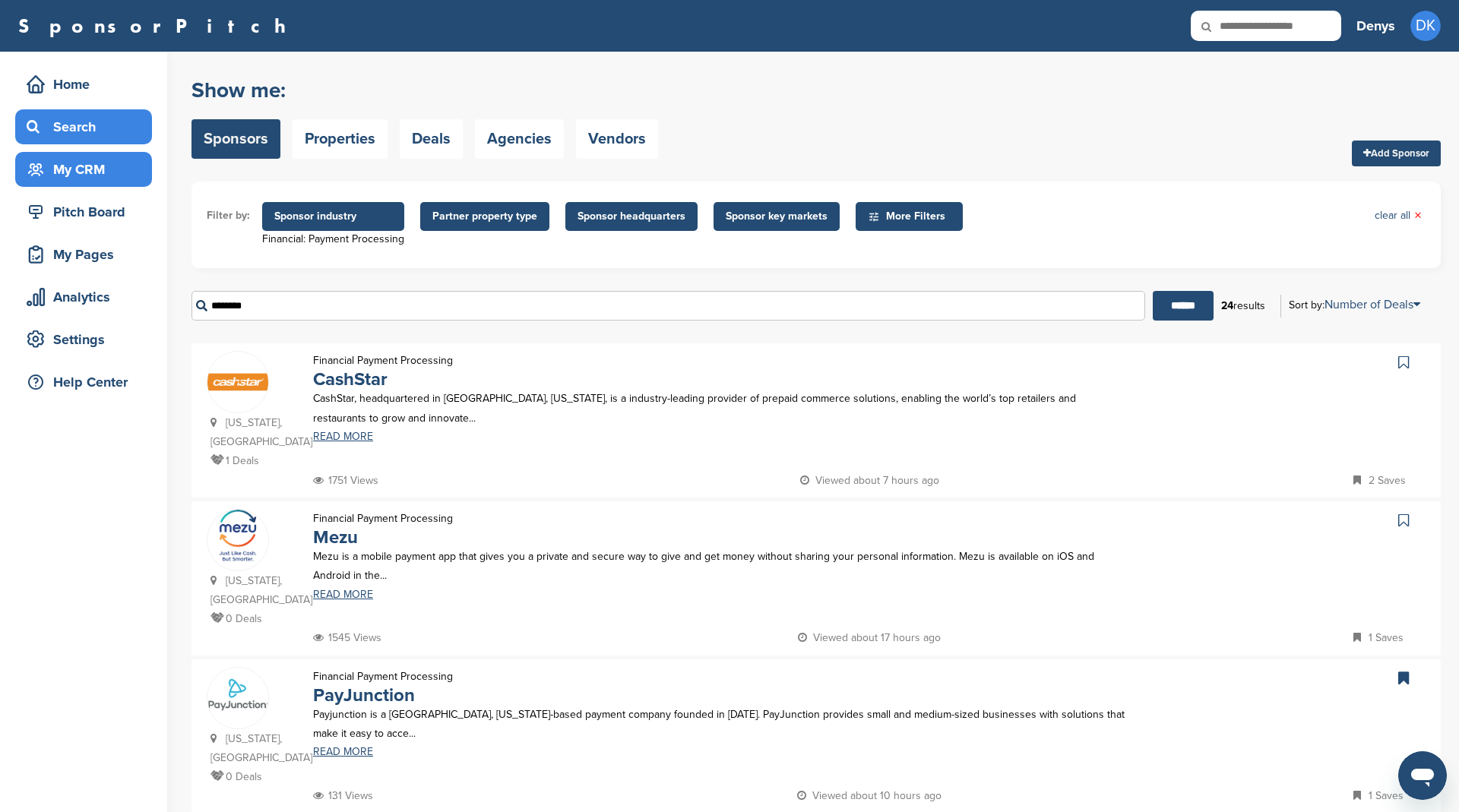
click at [114, 170] on div "My CRM" at bounding box center [88, 169] width 129 height 28
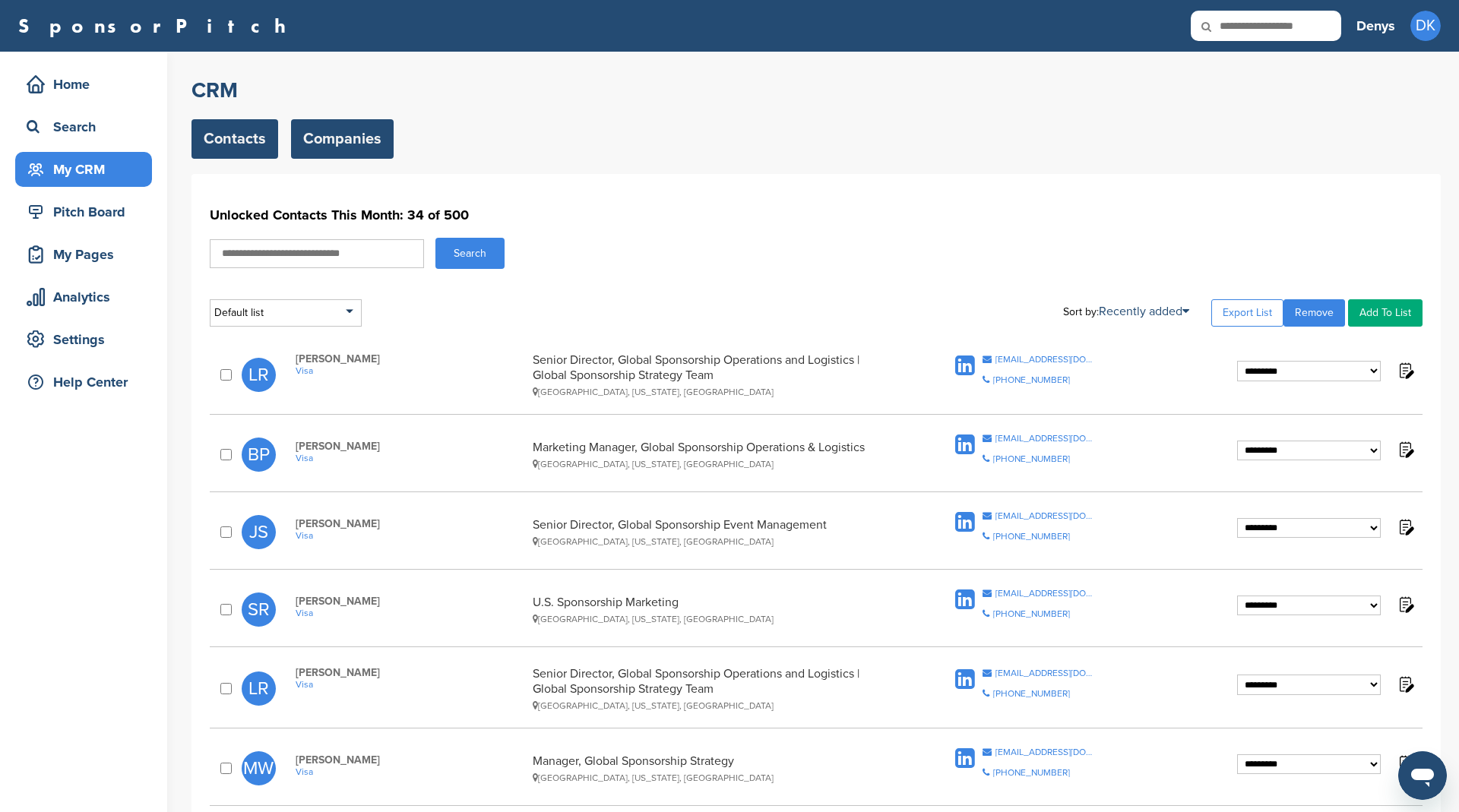
click at [356, 138] on link "Companies" at bounding box center [342, 139] width 103 height 39
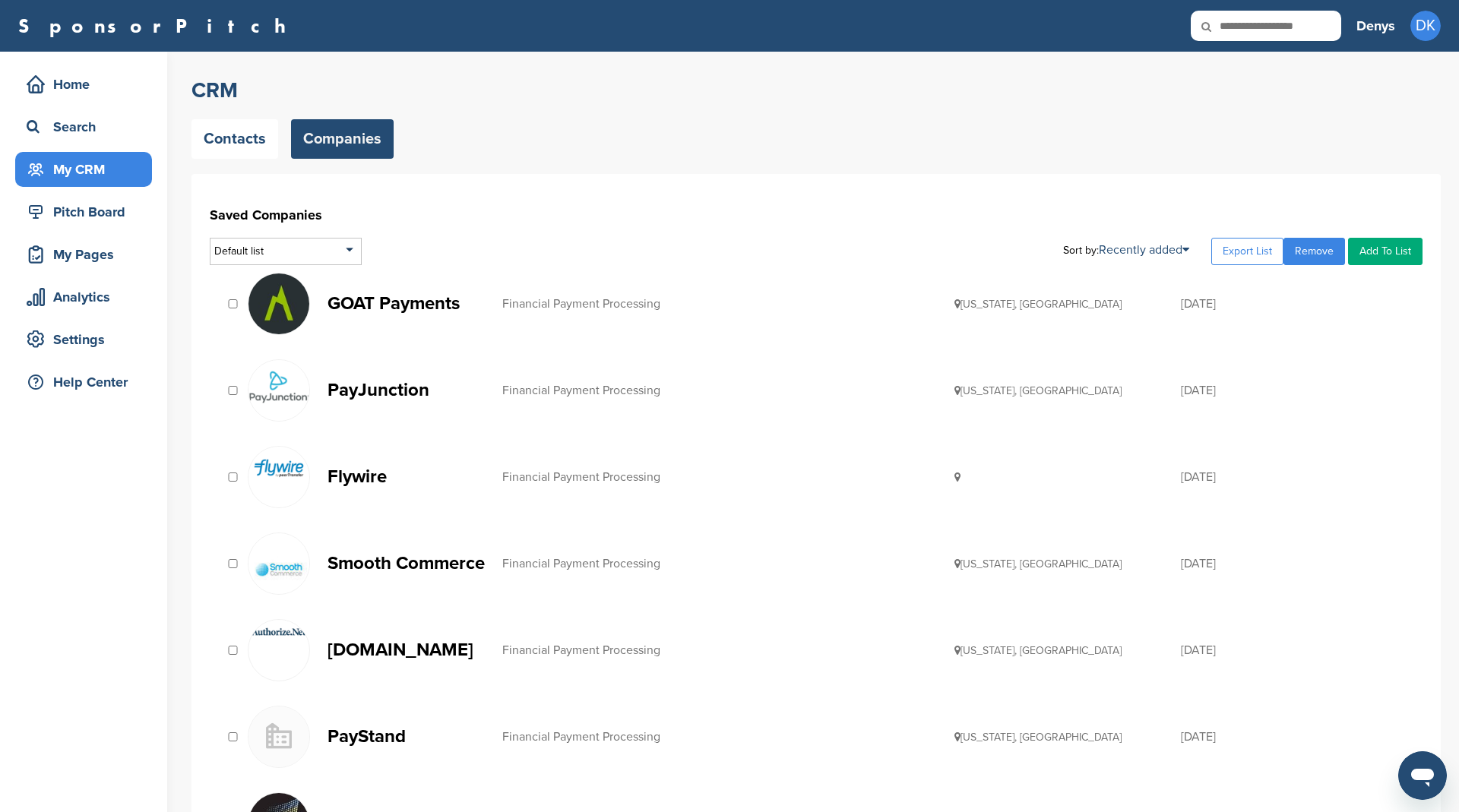
click at [415, 297] on p "GOAT Payments" at bounding box center [407, 304] width 159 height 19
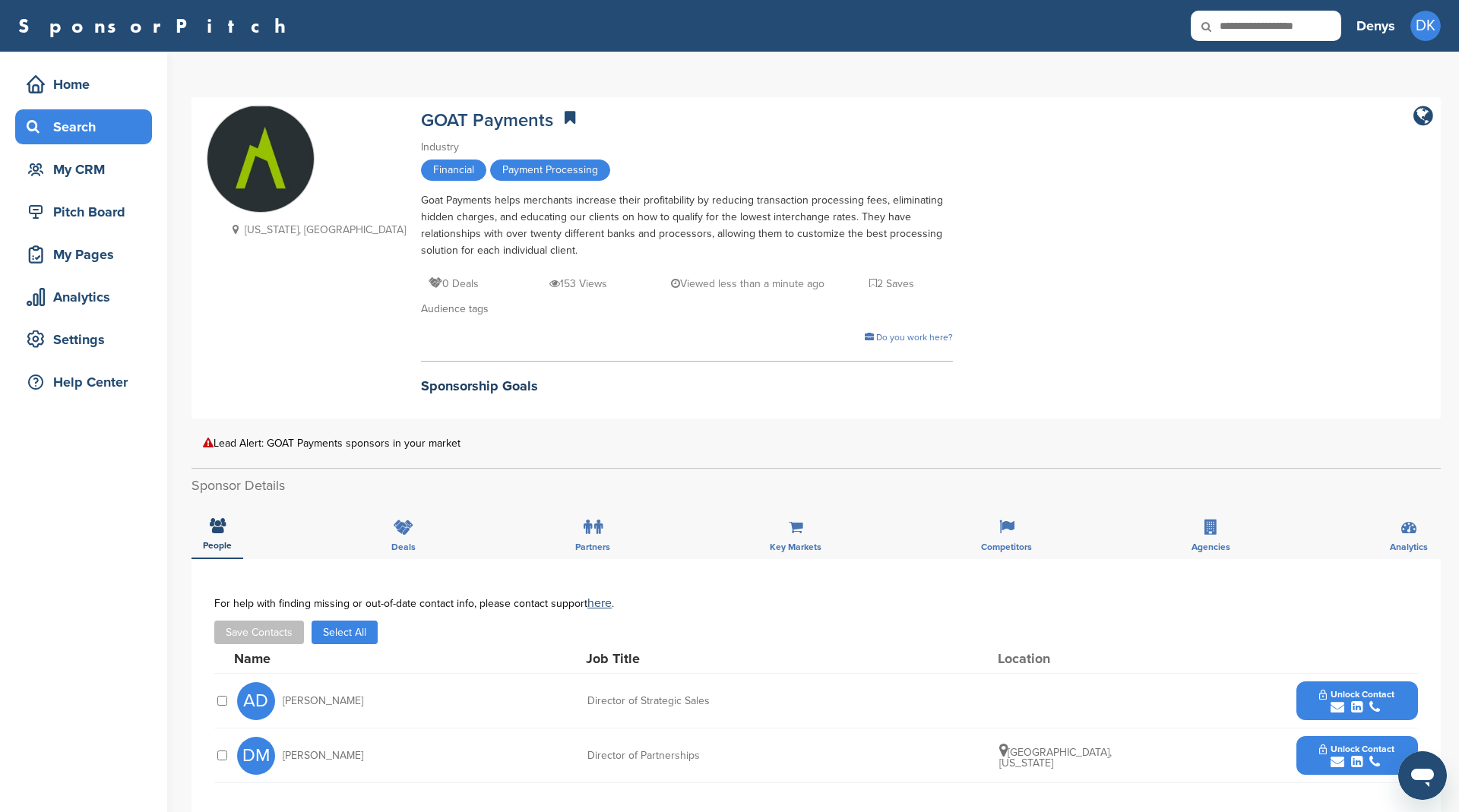
click at [95, 126] on div "Search" at bounding box center [88, 127] width 129 height 28
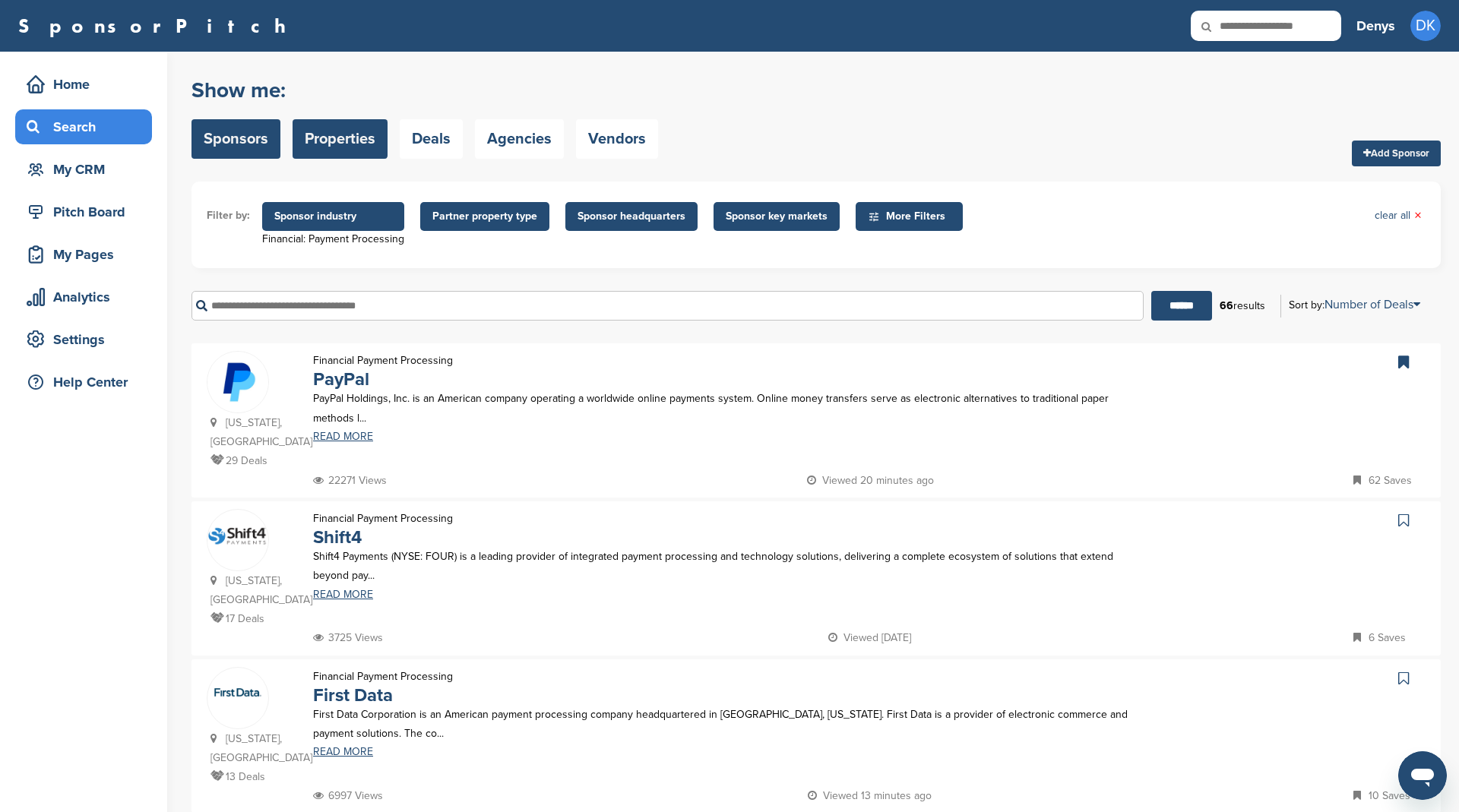
click at [333, 135] on link "Properties" at bounding box center [340, 139] width 95 height 39
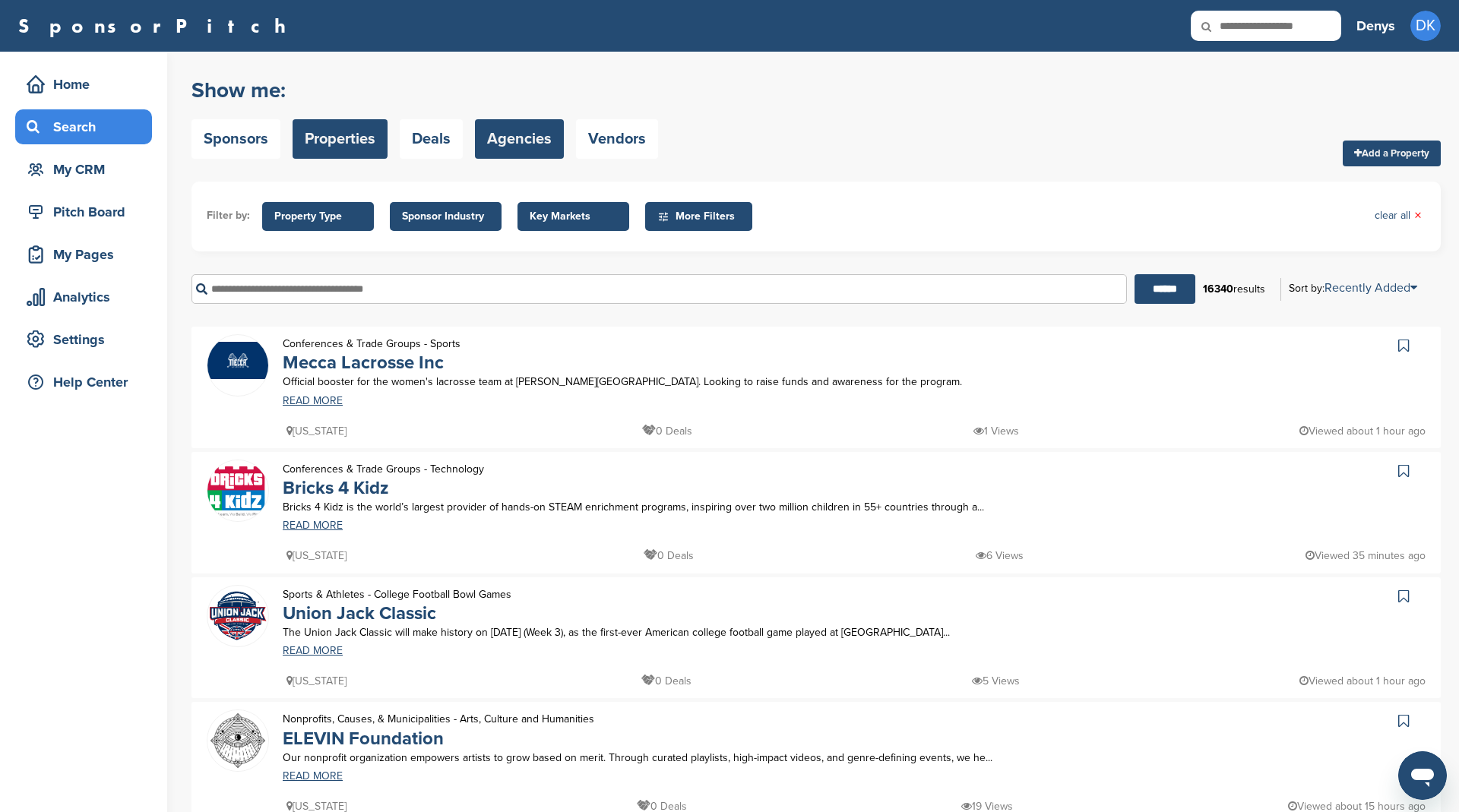
click at [536, 147] on link "Agencies" at bounding box center [519, 139] width 89 height 39
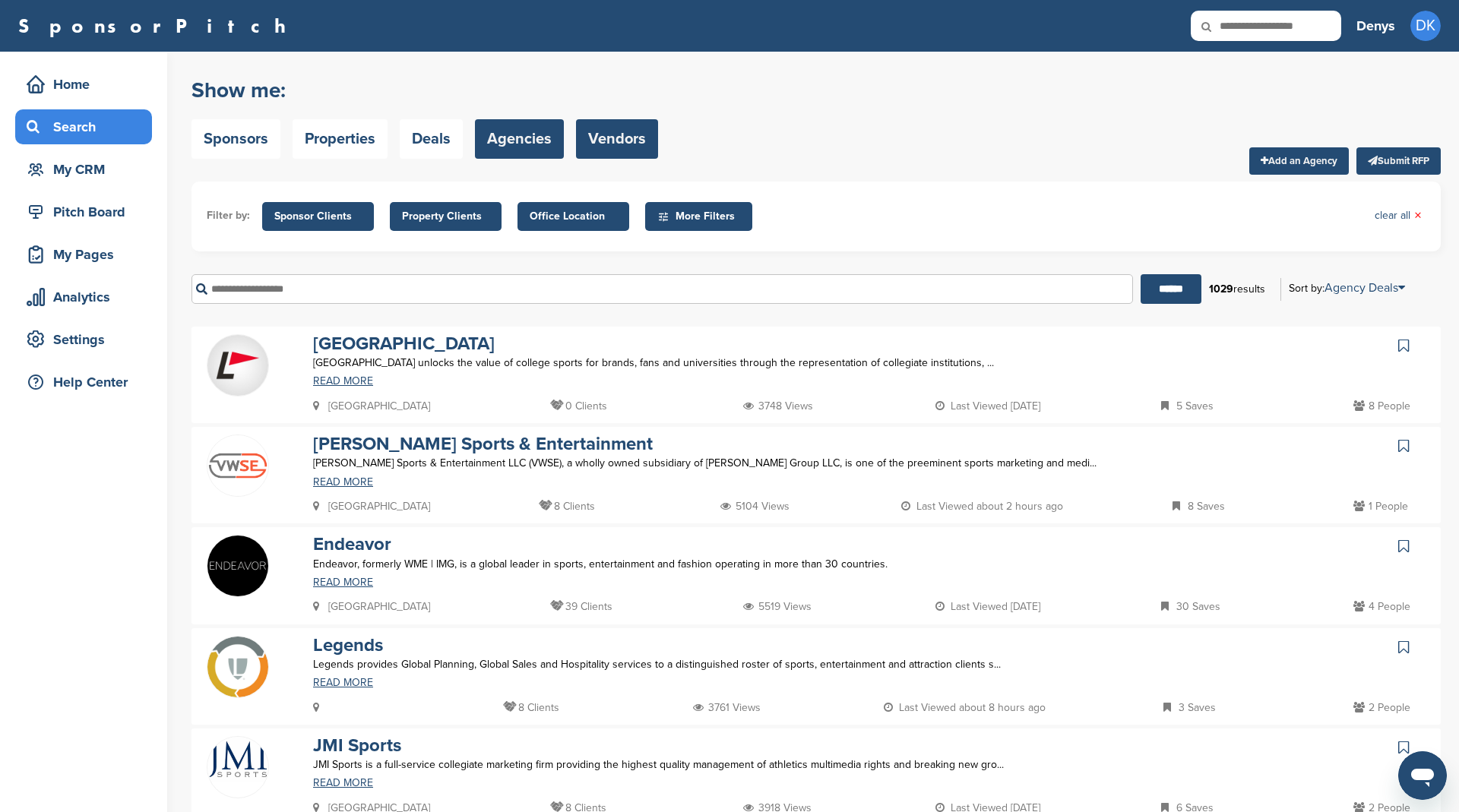
click at [640, 144] on link "Vendors" at bounding box center [617, 139] width 82 height 39
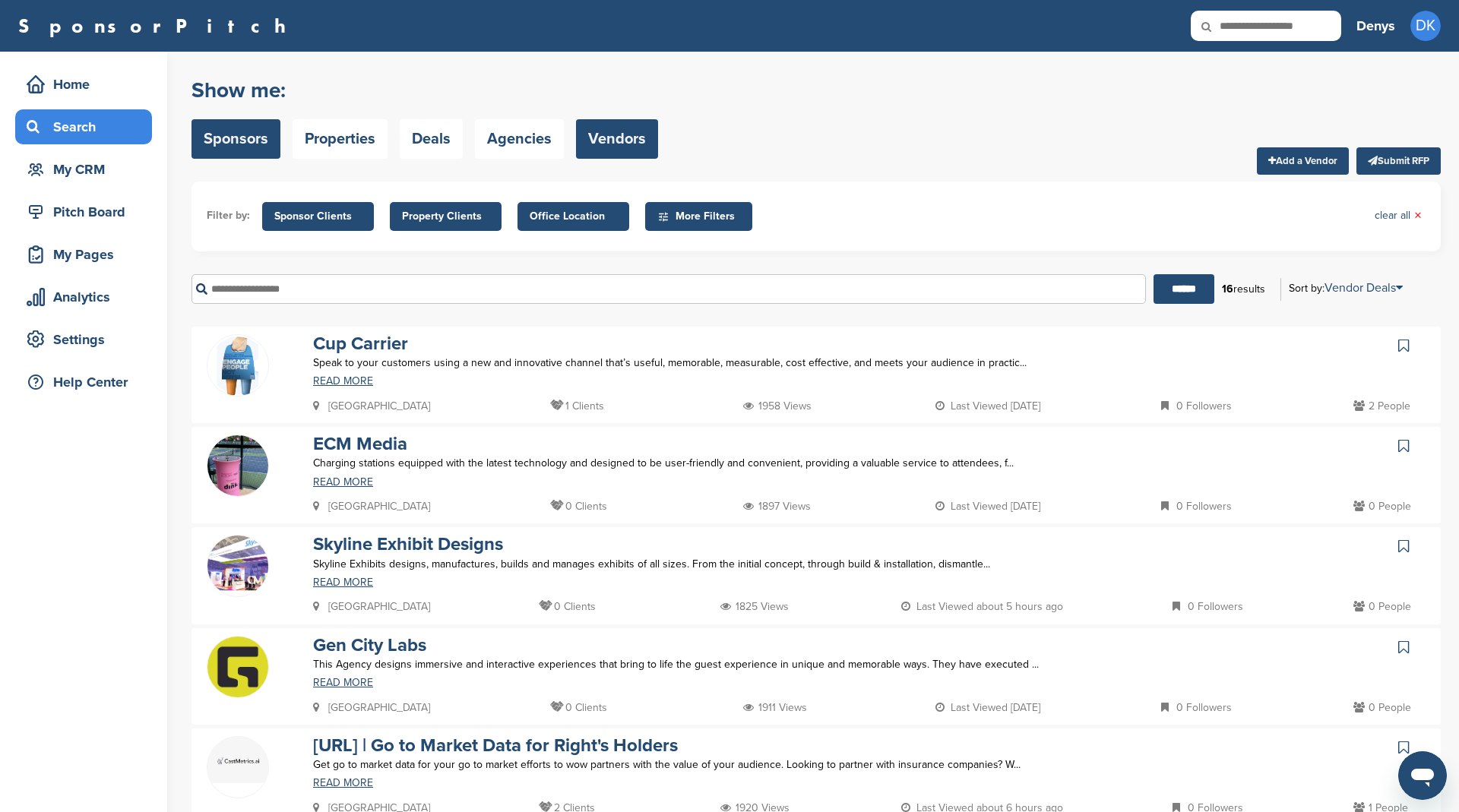
click at [236, 145] on link "Sponsors" at bounding box center [236, 139] width 89 height 39
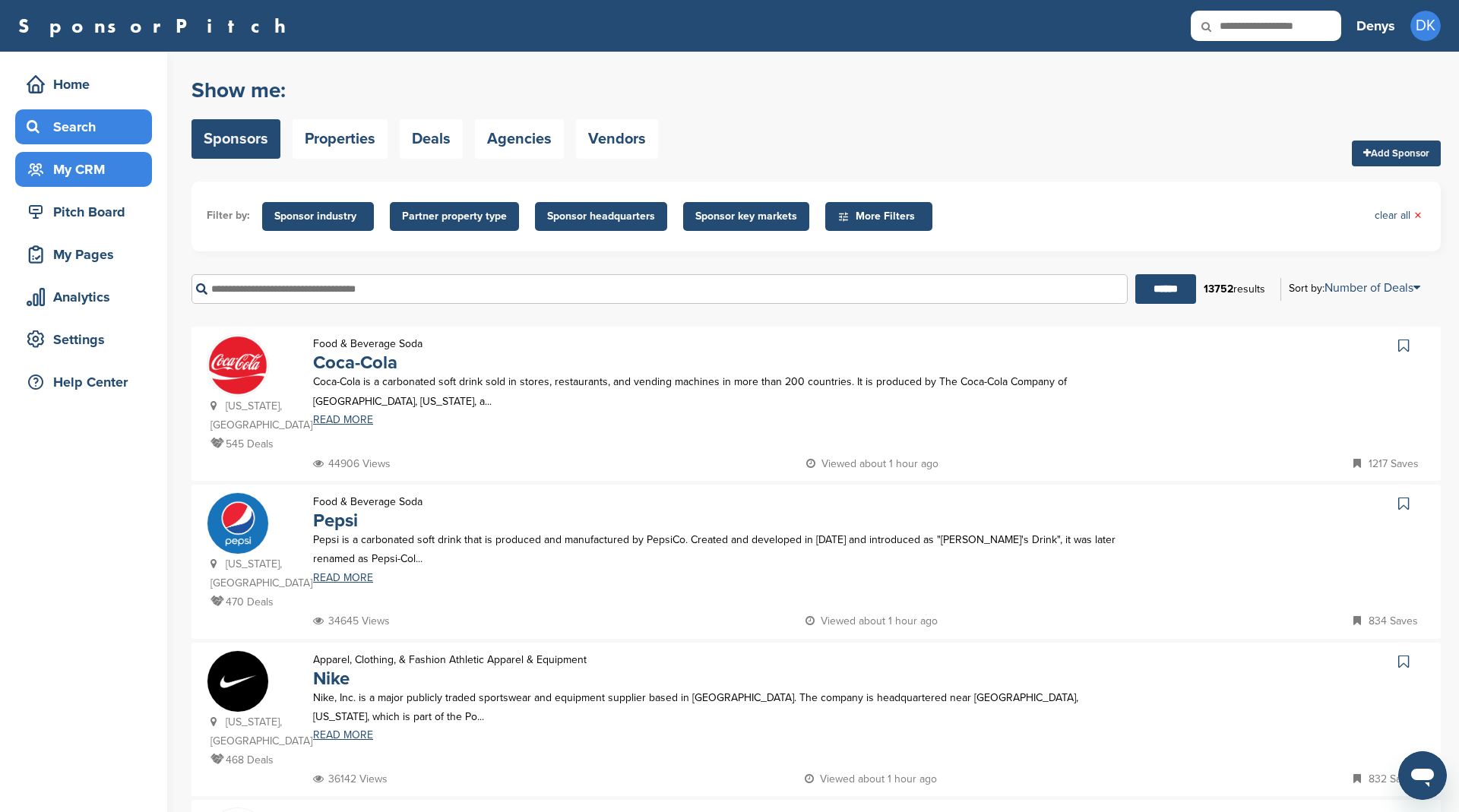
click at [94, 172] on div "My CRM" at bounding box center [88, 169] width 129 height 28
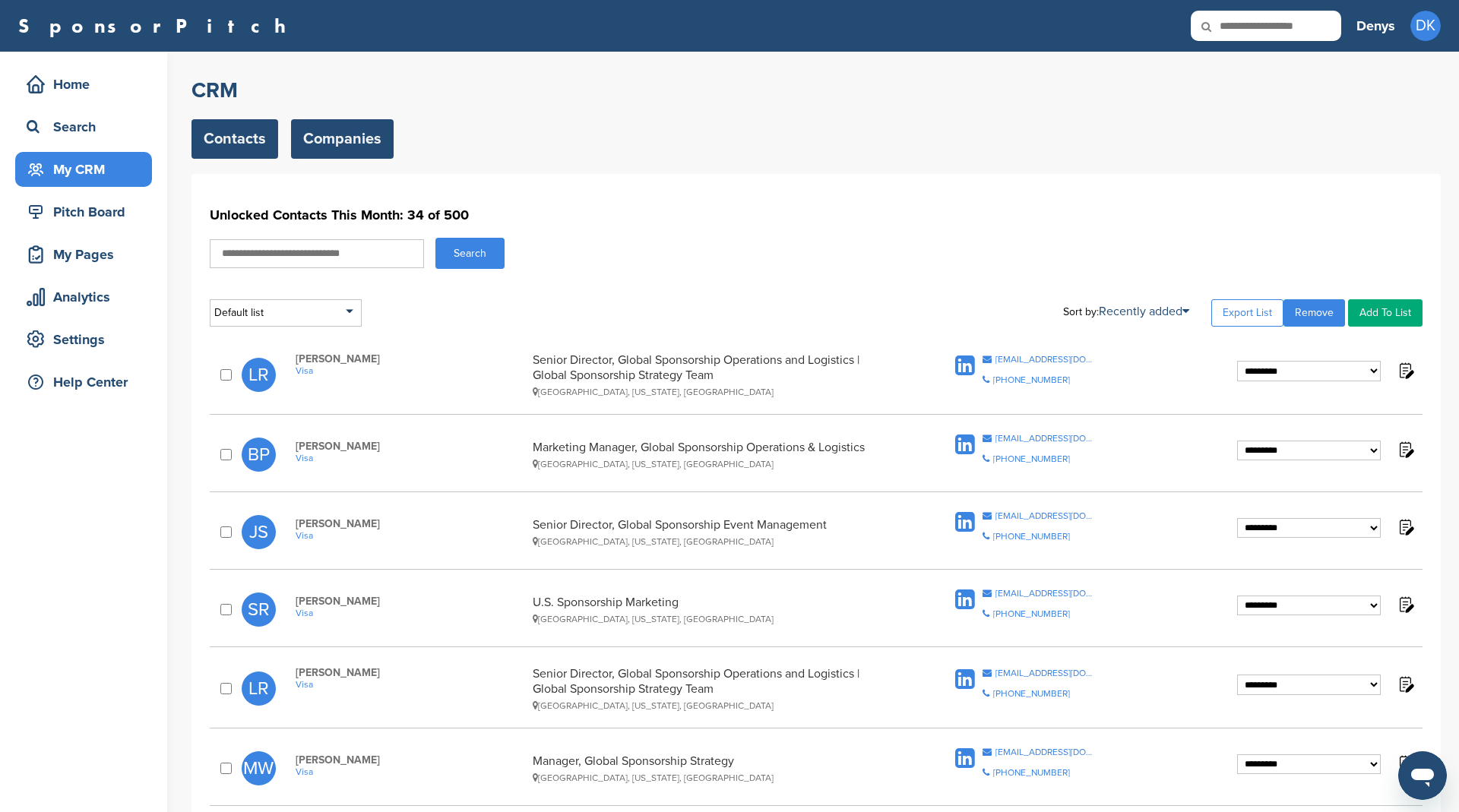
click at [331, 132] on link "Companies" at bounding box center [342, 139] width 103 height 39
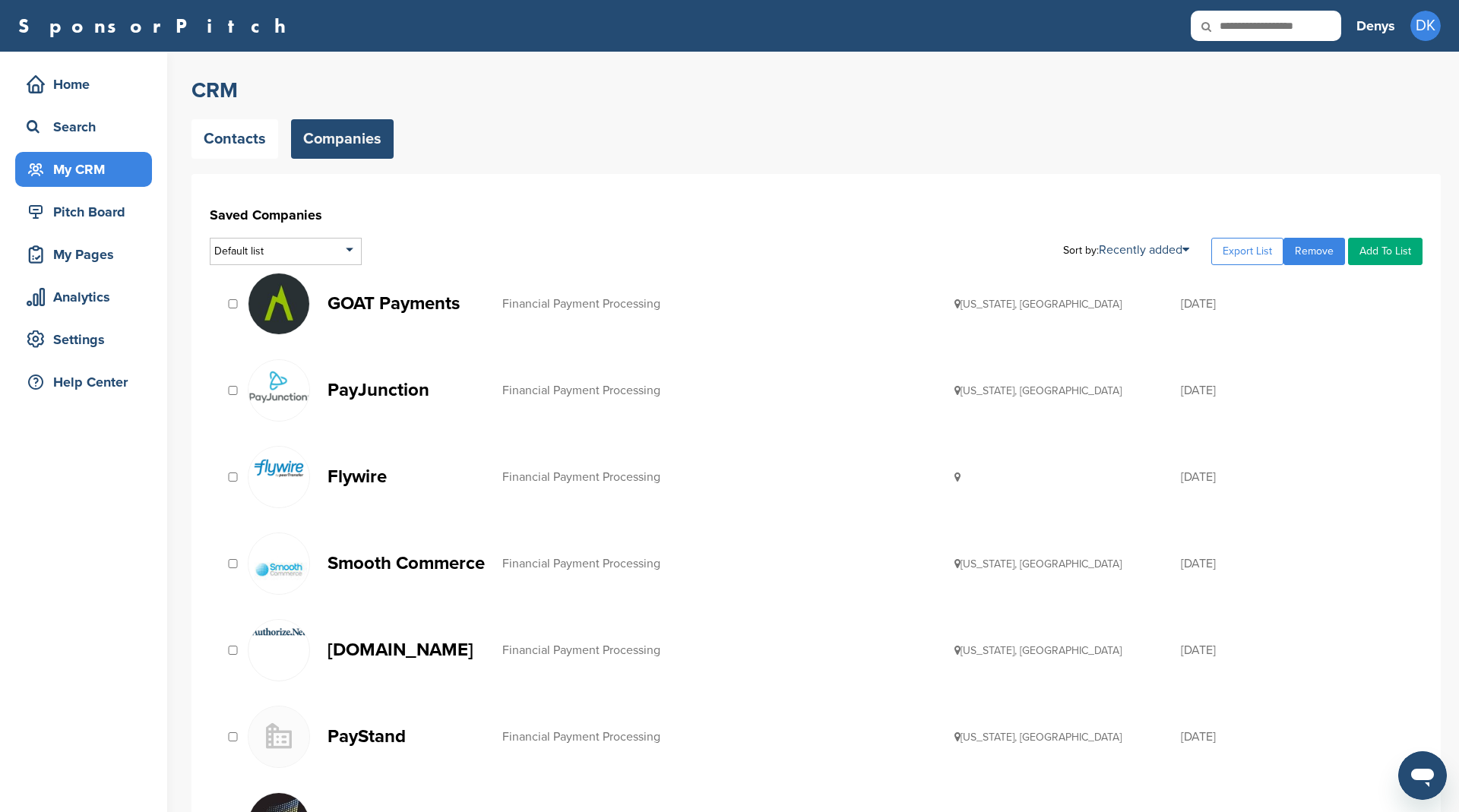
click at [548, 298] on div "Financial Payment Processing" at bounding box center [729, 304] width 453 height 12
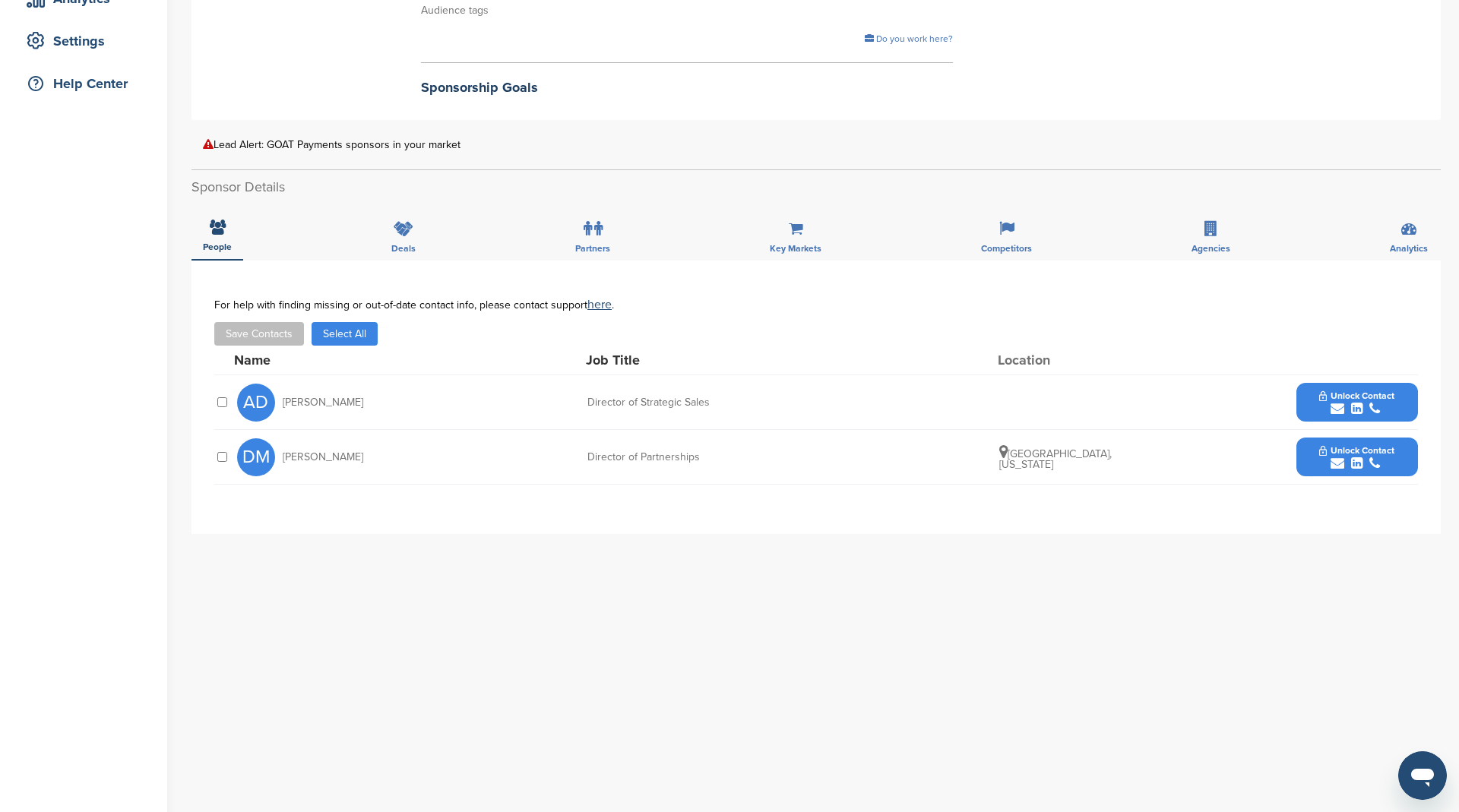
scroll to position [300, 0]
click at [354, 333] on button "Select All" at bounding box center [345, 333] width 66 height 24
click at [283, 327] on button "Save Contacts" at bounding box center [259, 333] width 90 height 24
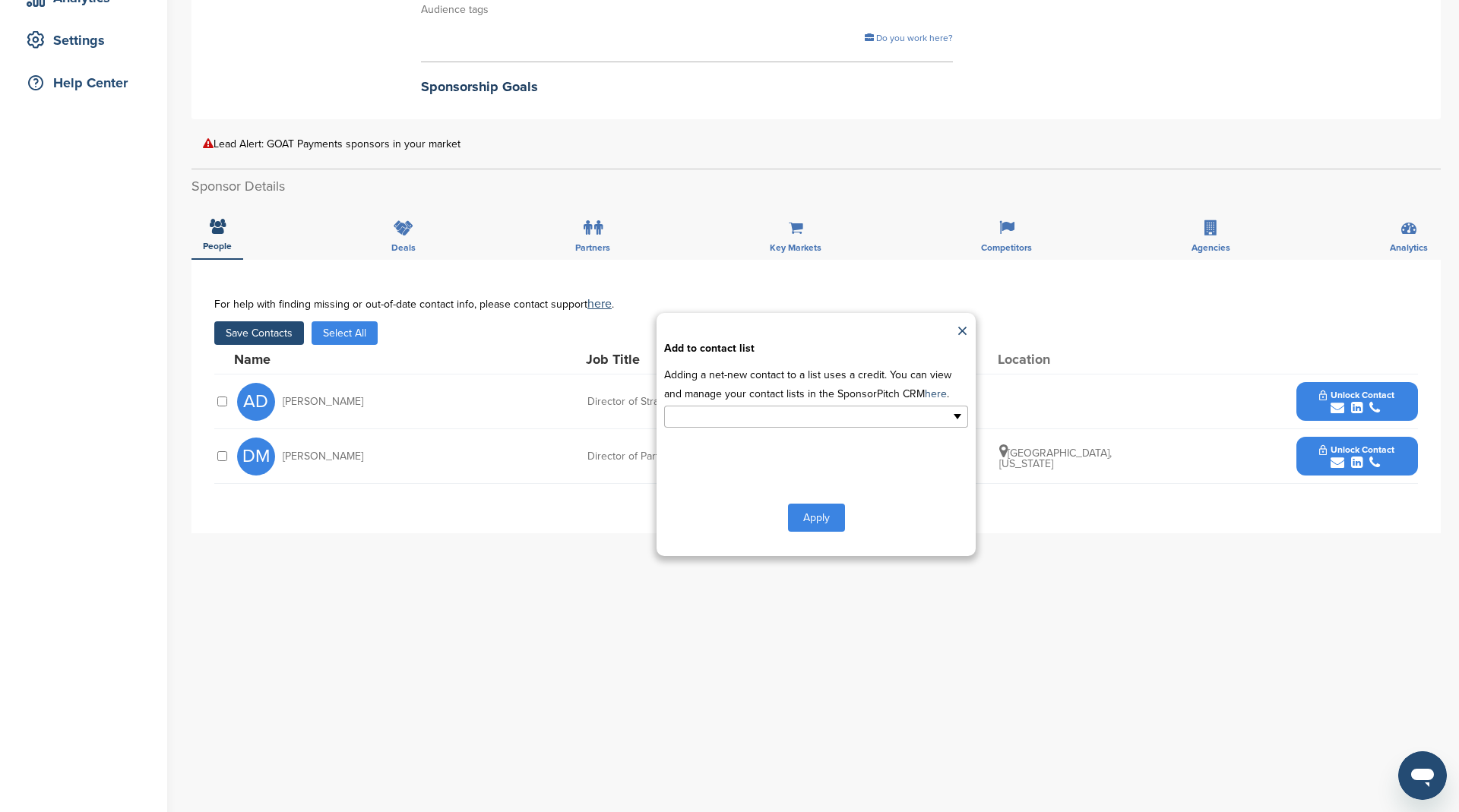
click at [810, 414] on input "text" at bounding box center [750, 416] width 159 height 17
click at [793, 435] on span "Payments" at bounding box center [782, 441] width 46 height 13
click at [812, 383] on p "Adding a net-new contact to a list uses a credit. You can view and manage your …" at bounding box center [815, 384] width 304 height 38
type input "**********"
click at [819, 415] on input "text" at bounding box center [750, 416] width 159 height 17
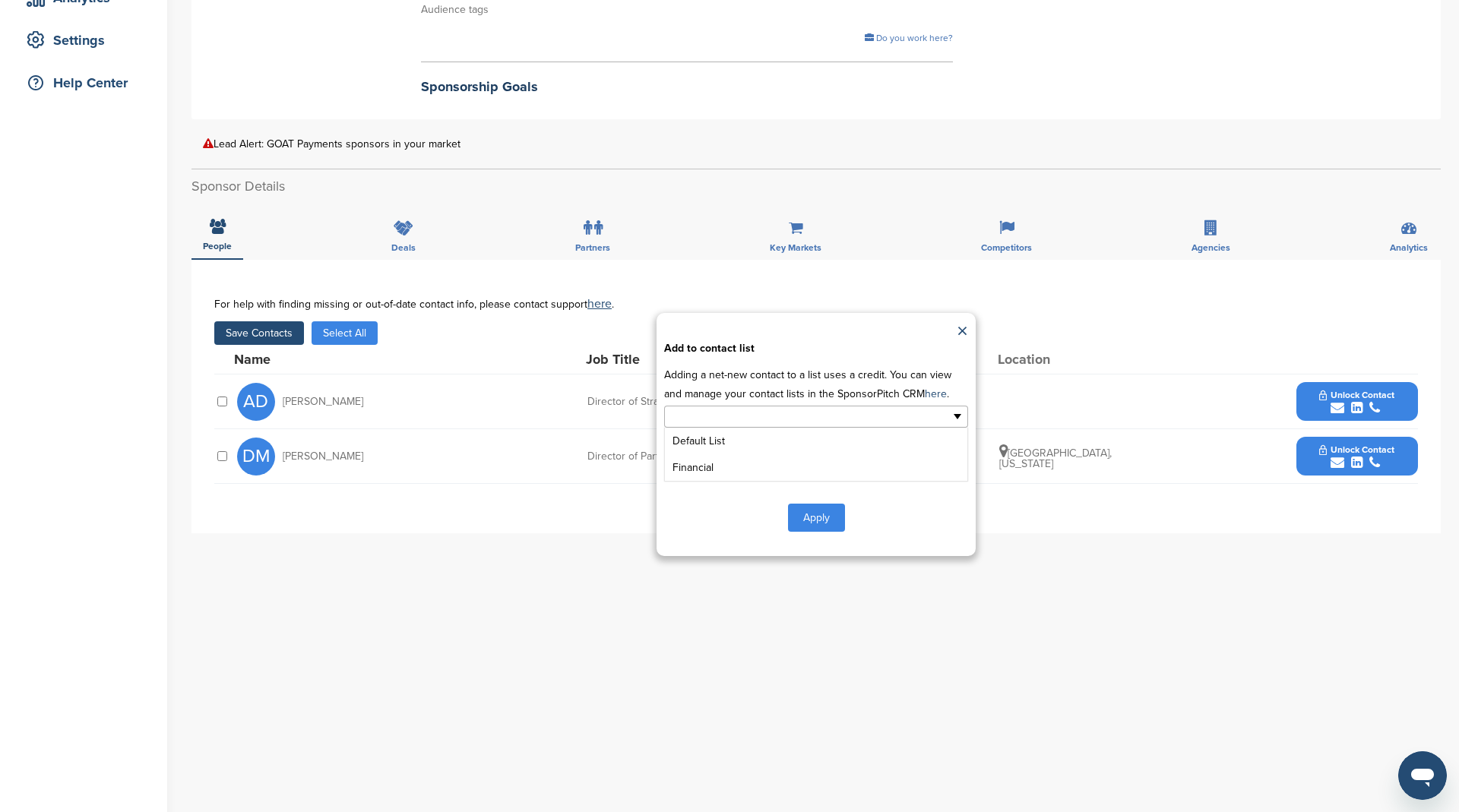
click at [920, 506] on div "Apply" at bounding box center [815, 518] width 304 height 28
type input "**********"
click at [961, 340] on link "×" at bounding box center [962, 332] width 11 height 23
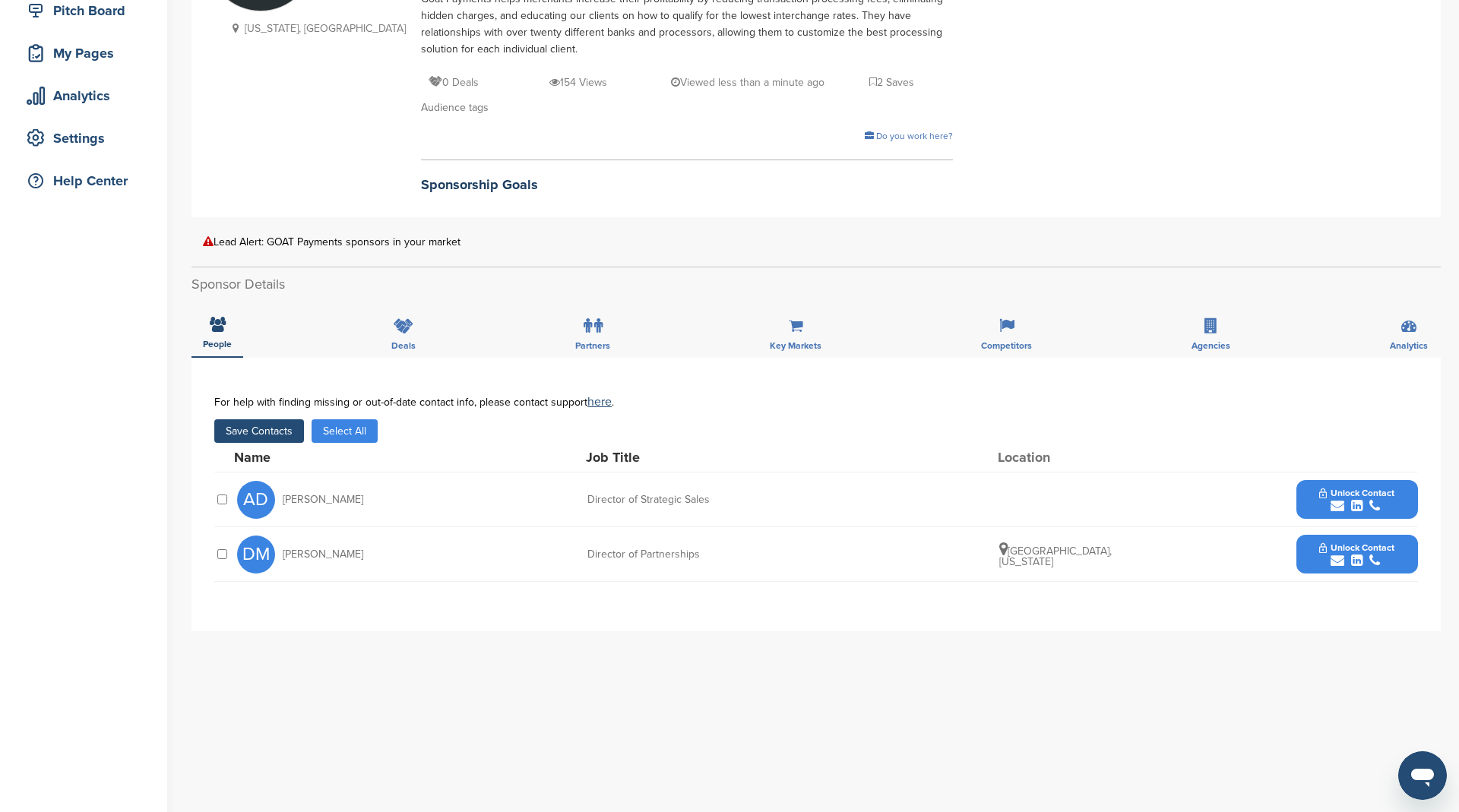
scroll to position [0, 0]
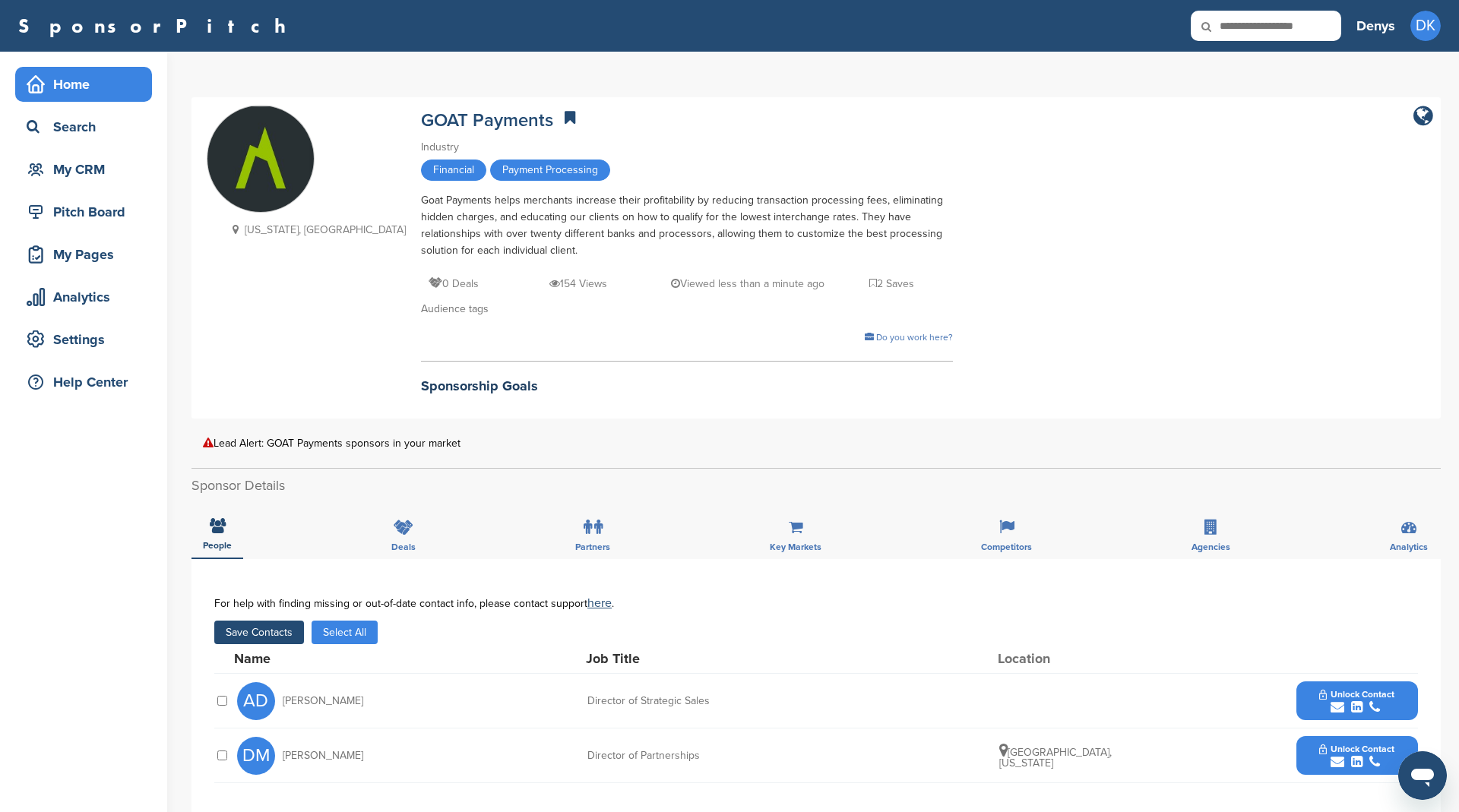
click at [65, 71] on div "Home" at bounding box center [88, 84] width 129 height 28
click at [87, 167] on div "My CRM" at bounding box center [88, 169] width 129 height 28
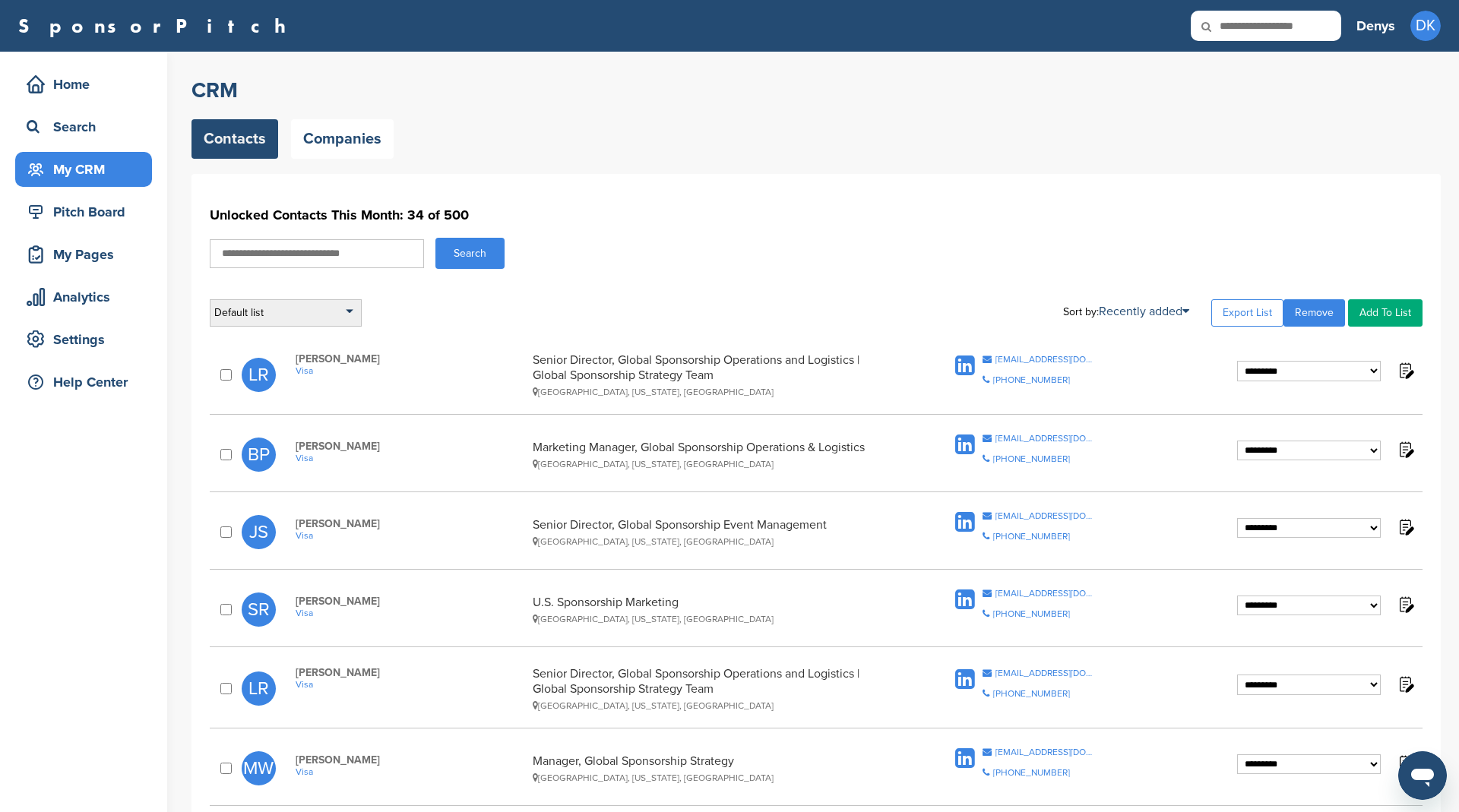
click at [329, 313] on div "Default list" at bounding box center [285, 313] width 152 height 28
click at [271, 329] on input "text" at bounding box center [285, 332] width 151 height 19
type input "**********"
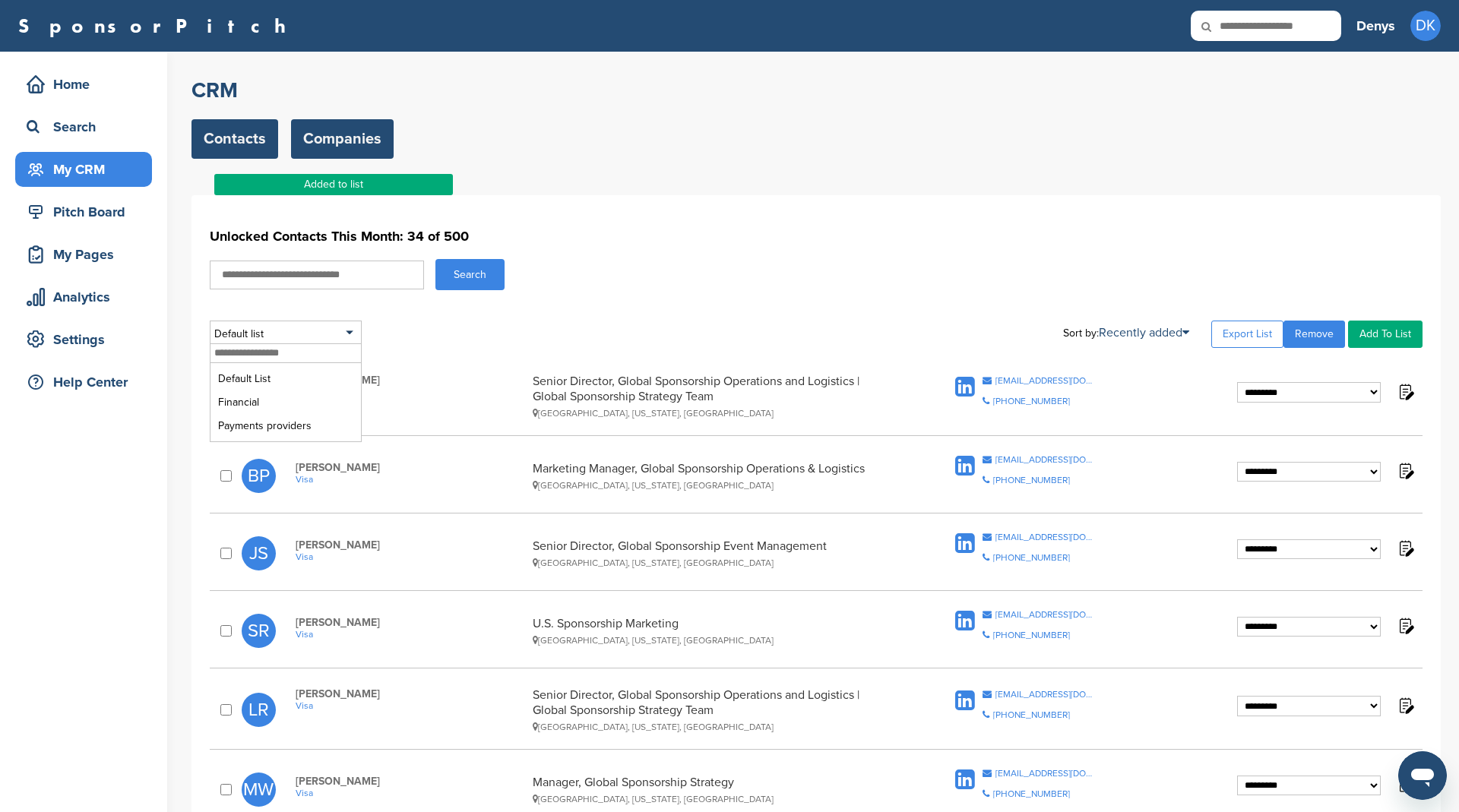
click at [333, 132] on link "Companies" at bounding box center [342, 139] width 103 height 39
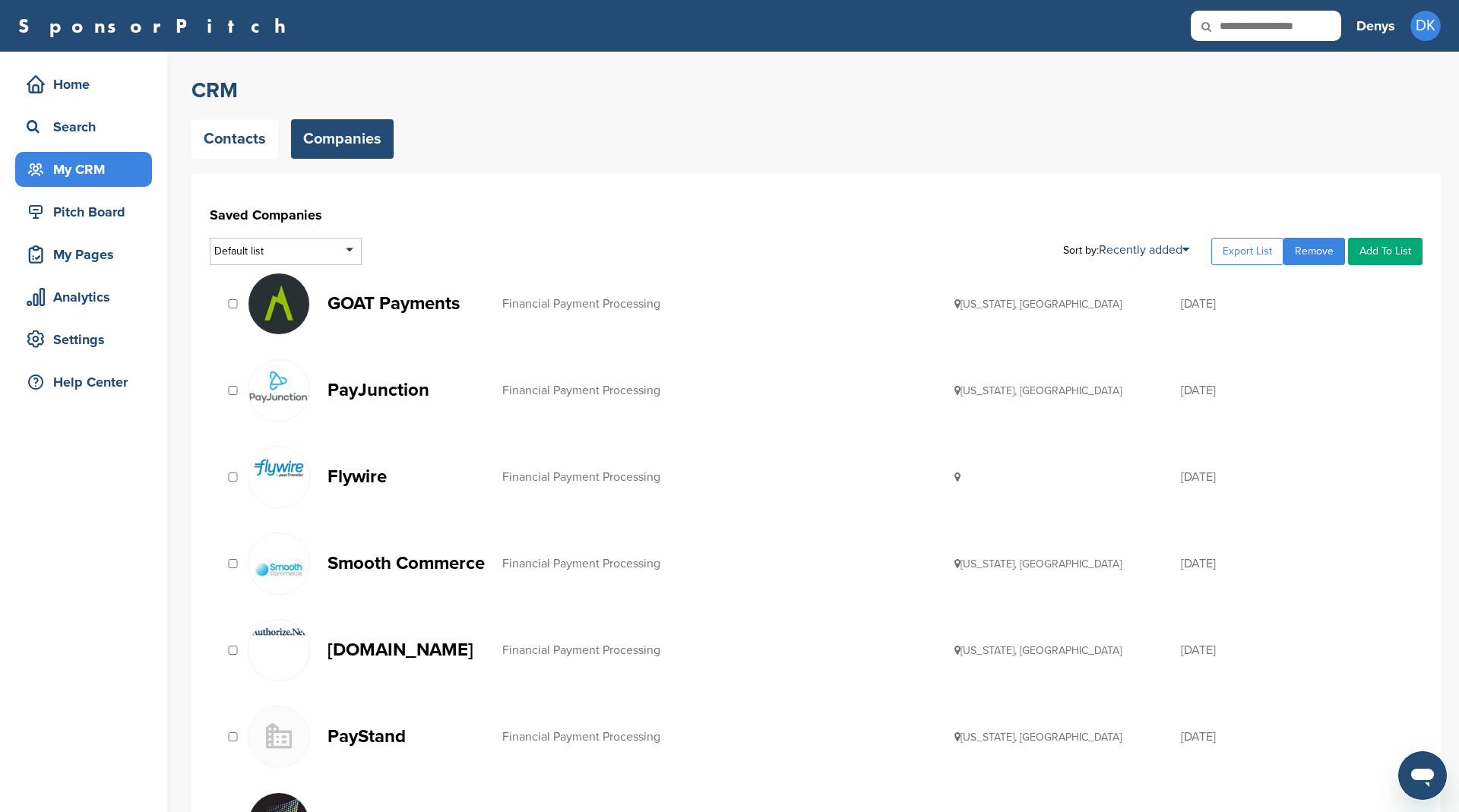
click at [422, 299] on p "GOAT Payments" at bounding box center [407, 304] width 159 height 19
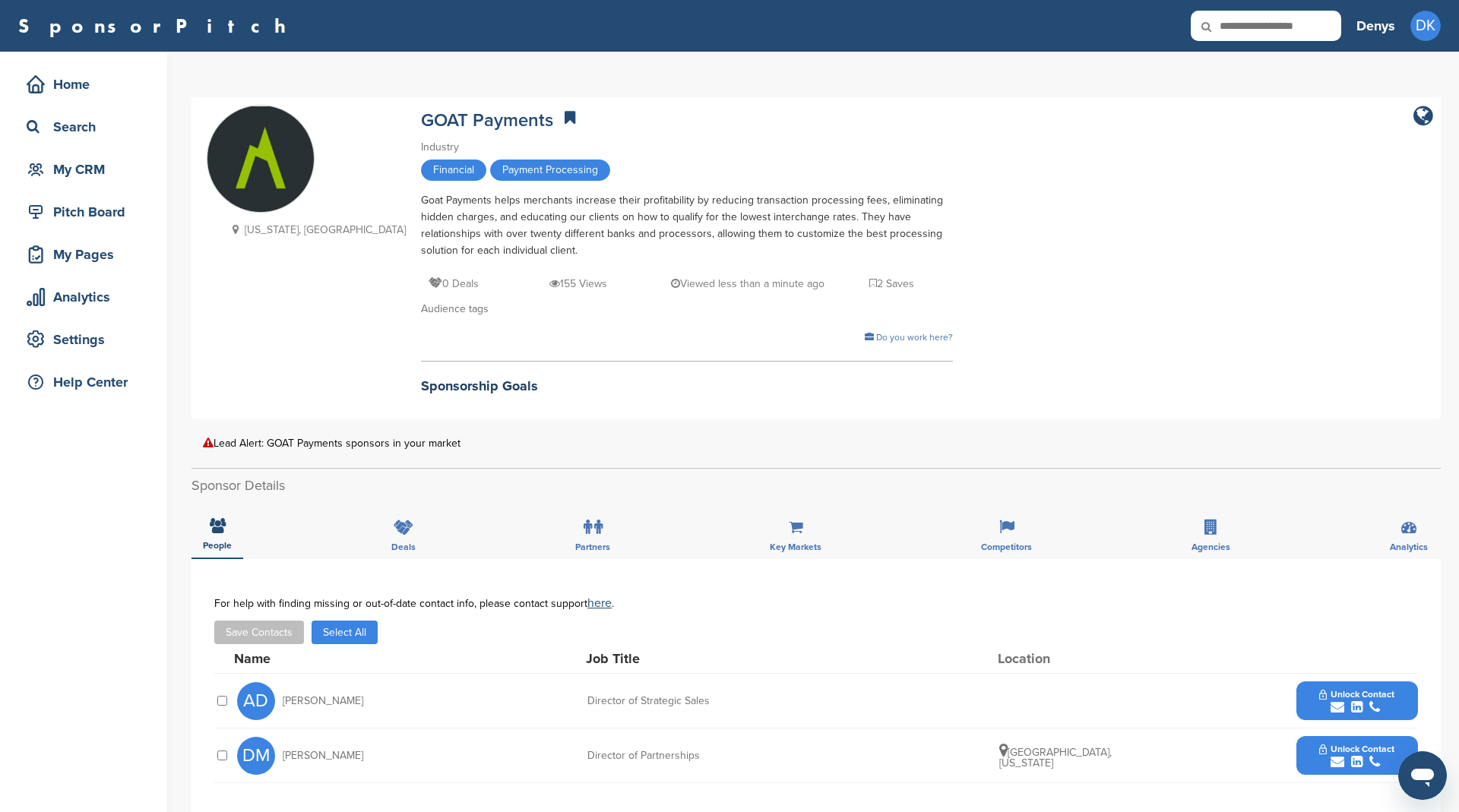
click at [356, 631] on button "Select All" at bounding box center [345, 632] width 66 height 24
click at [267, 627] on button "Save Contacts" at bounding box center [259, 632] width 90 height 24
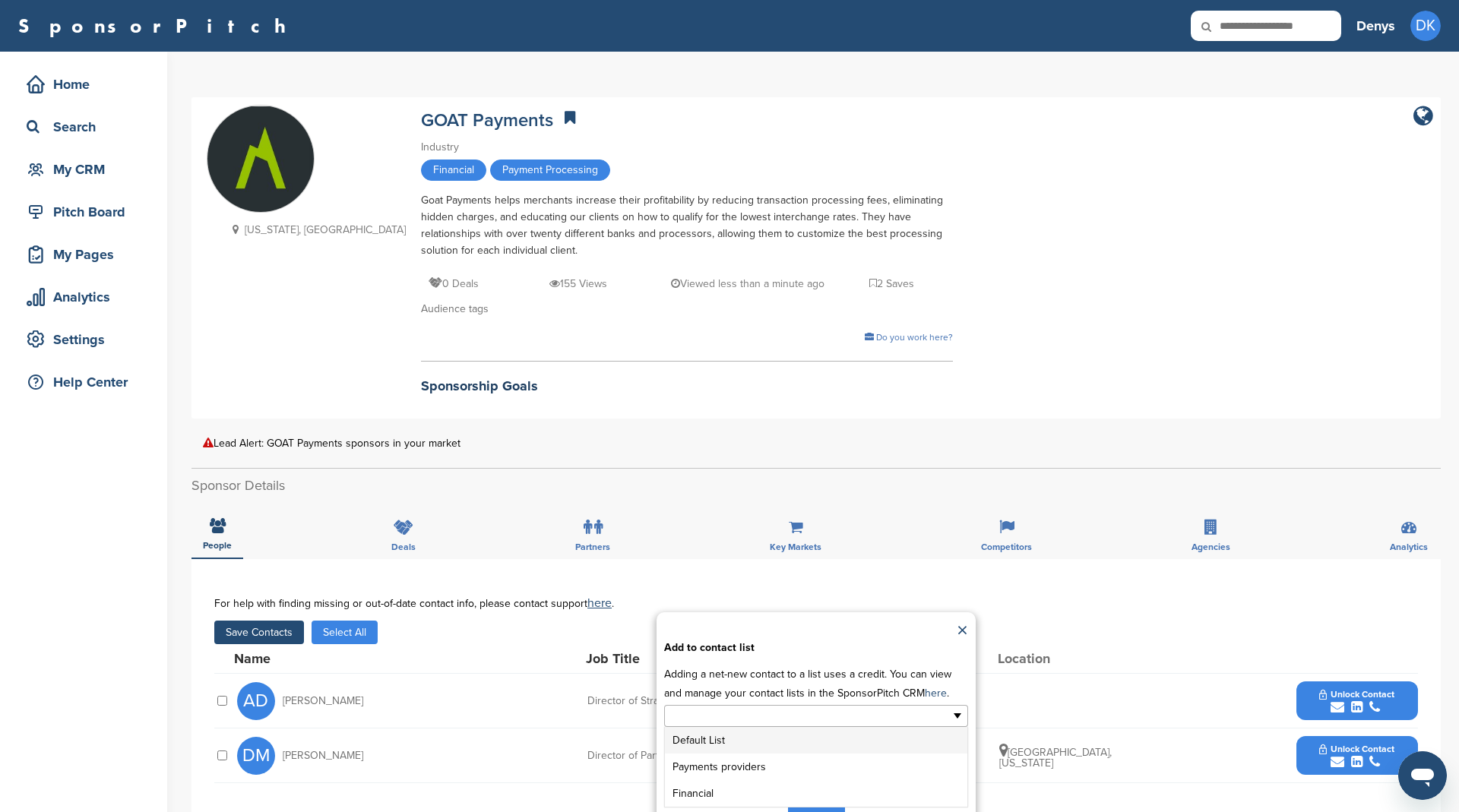
click at [727, 717] on input "text" at bounding box center [750, 716] width 159 height 17
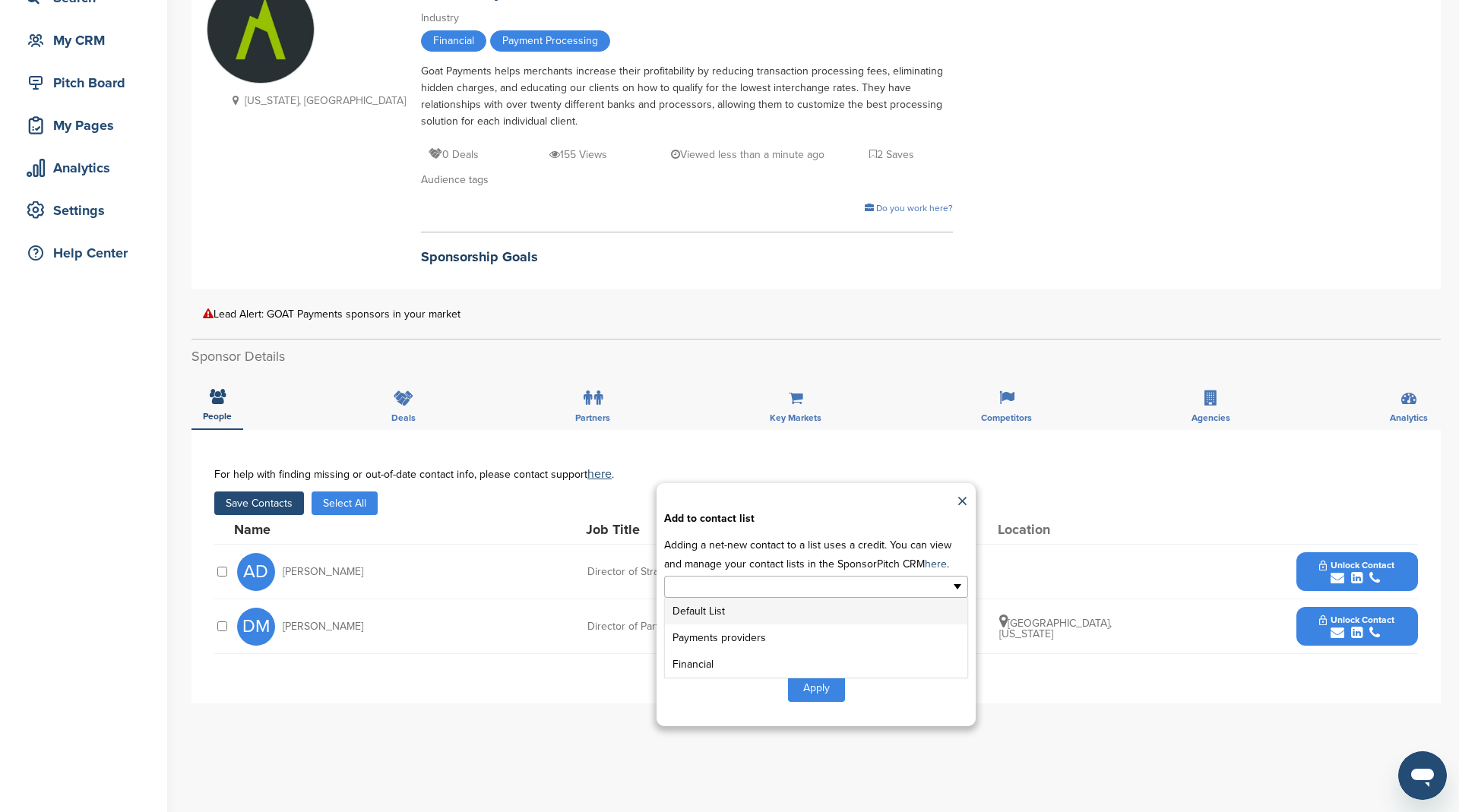
scroll to position [138, 0]
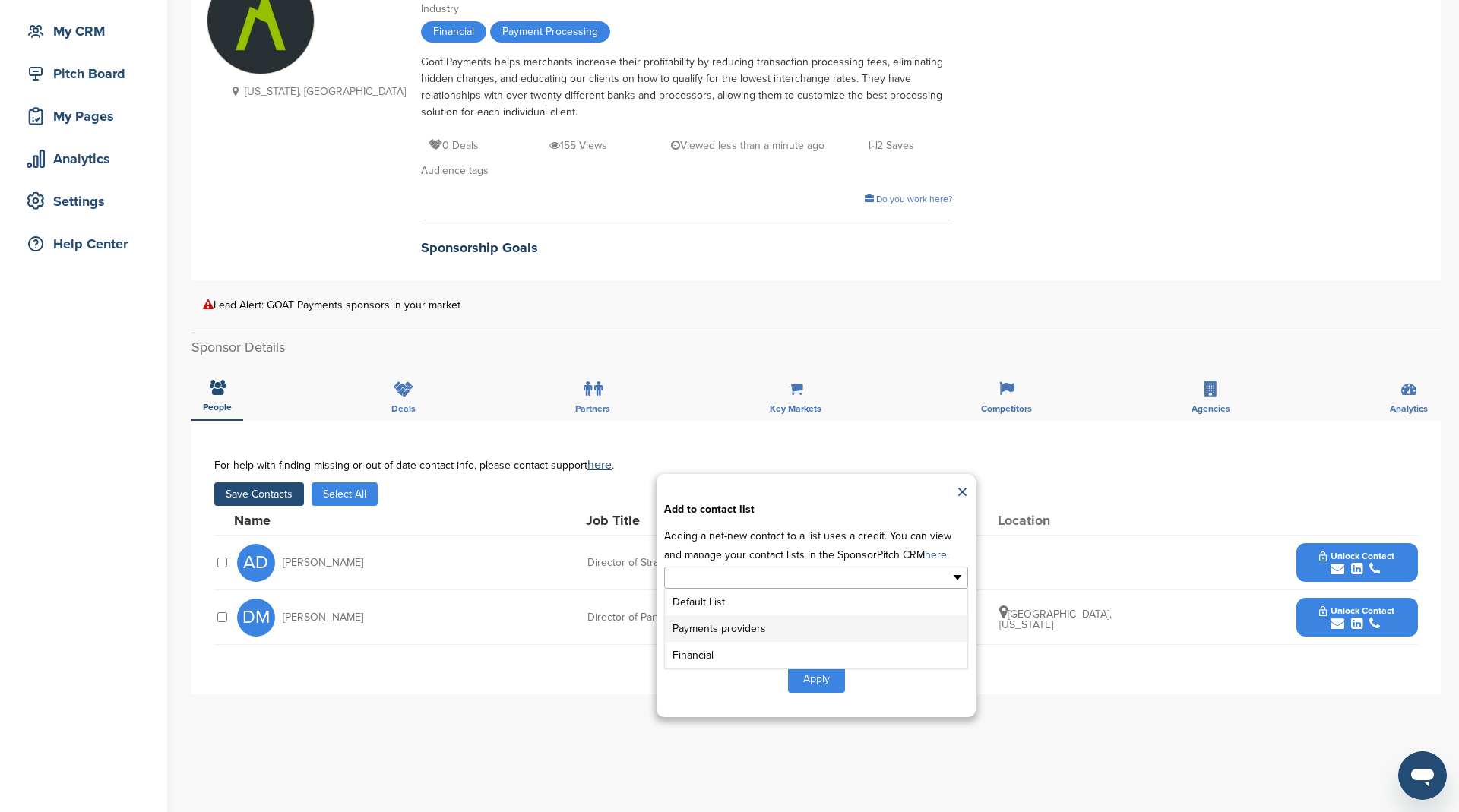
click at [745, 621] on li "Payments providers" at bounding box center [815, 628] width 302 height 27
click at [819, 686] on button "Apply" at bounding box center [816, 682] width 57 height 28
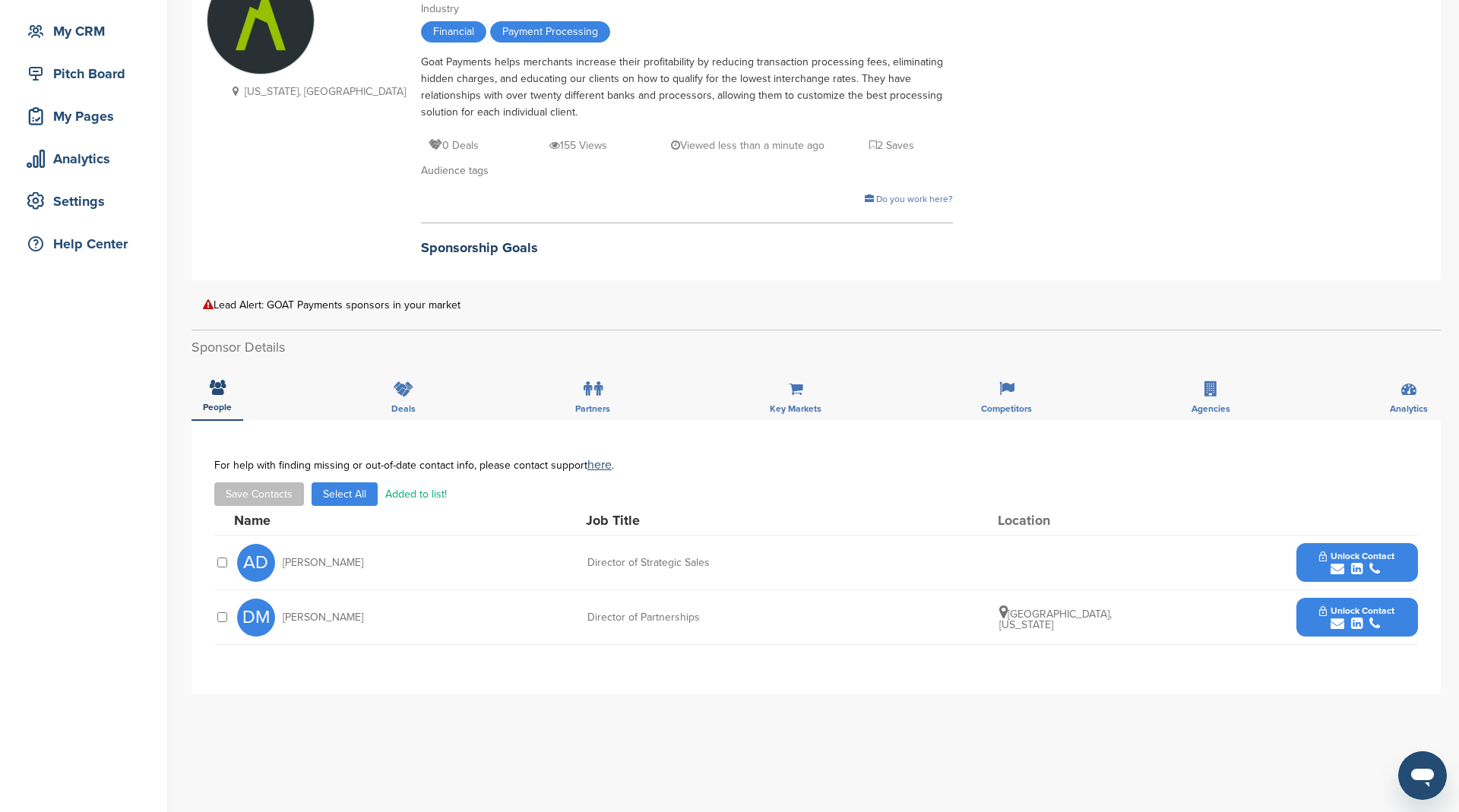
scroll to position [0, 0]
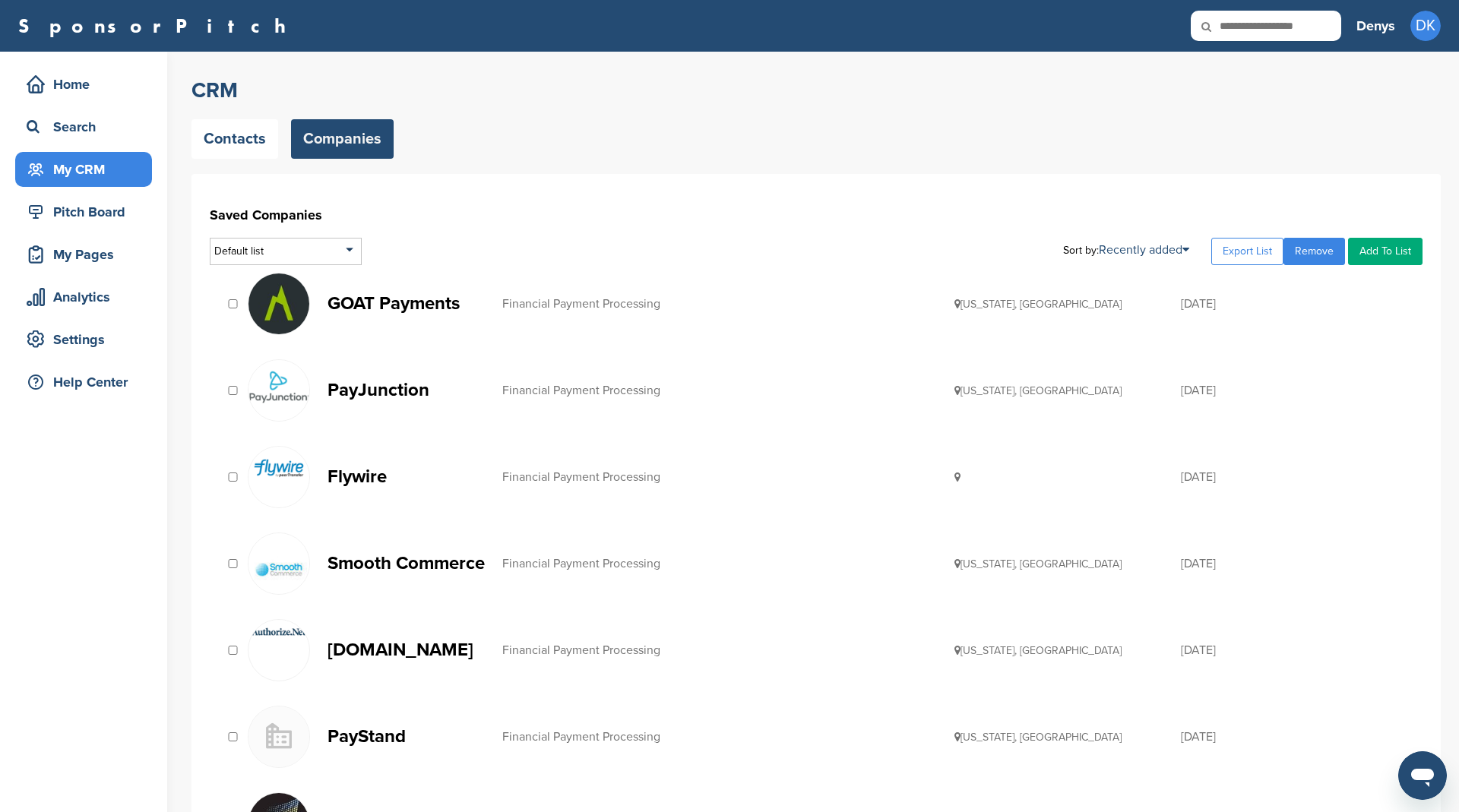
click at [390, 386] on p "PayJunction" at bounding box center [407, 390] width 159 height 19
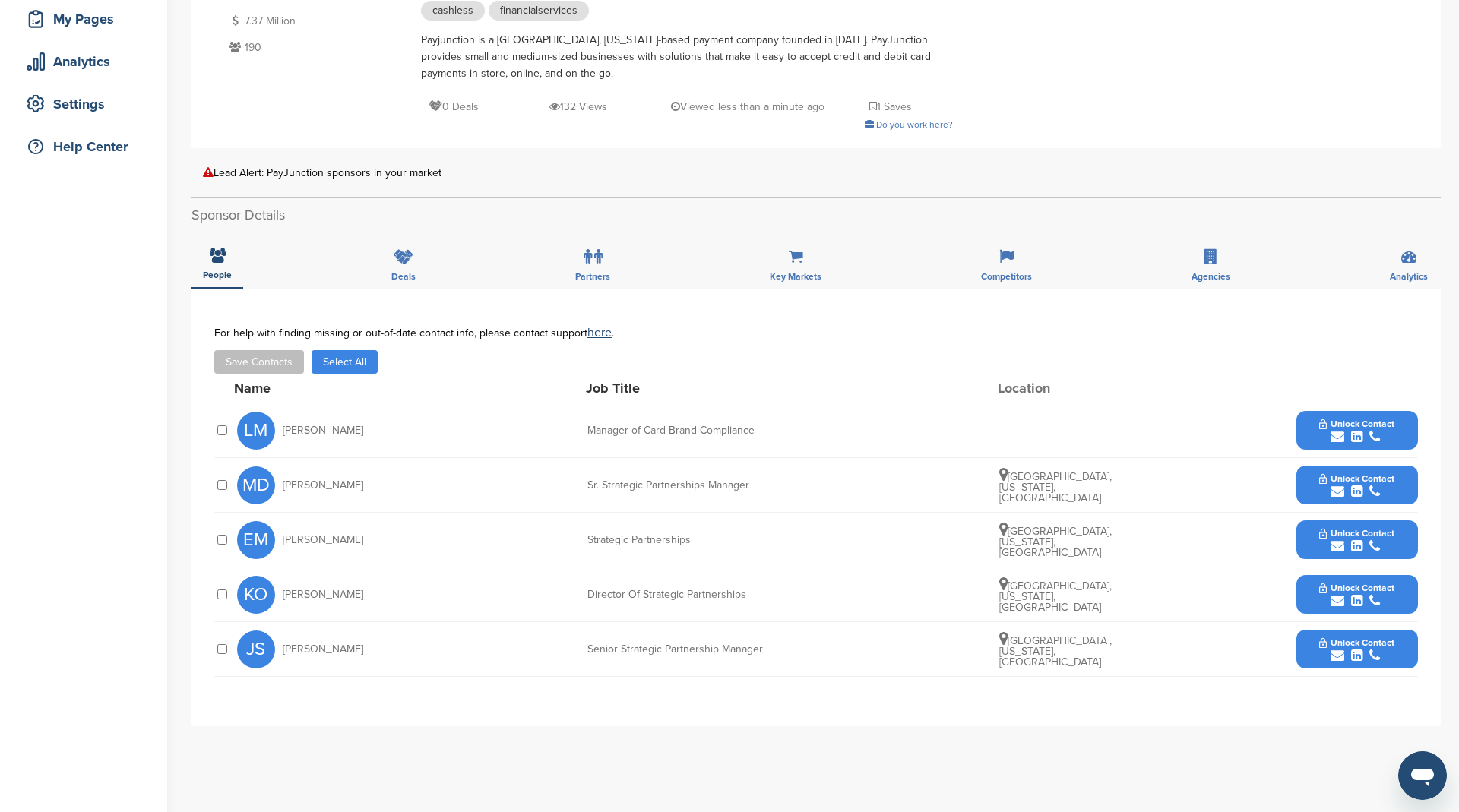
scroll to position [237, 0]
click at [227, 486] on div at bounding box center [222, 484] width 15 height 14
click at [280, 359] on button "Save Contacts" at bounding box center [259, 361] width 90 height 24
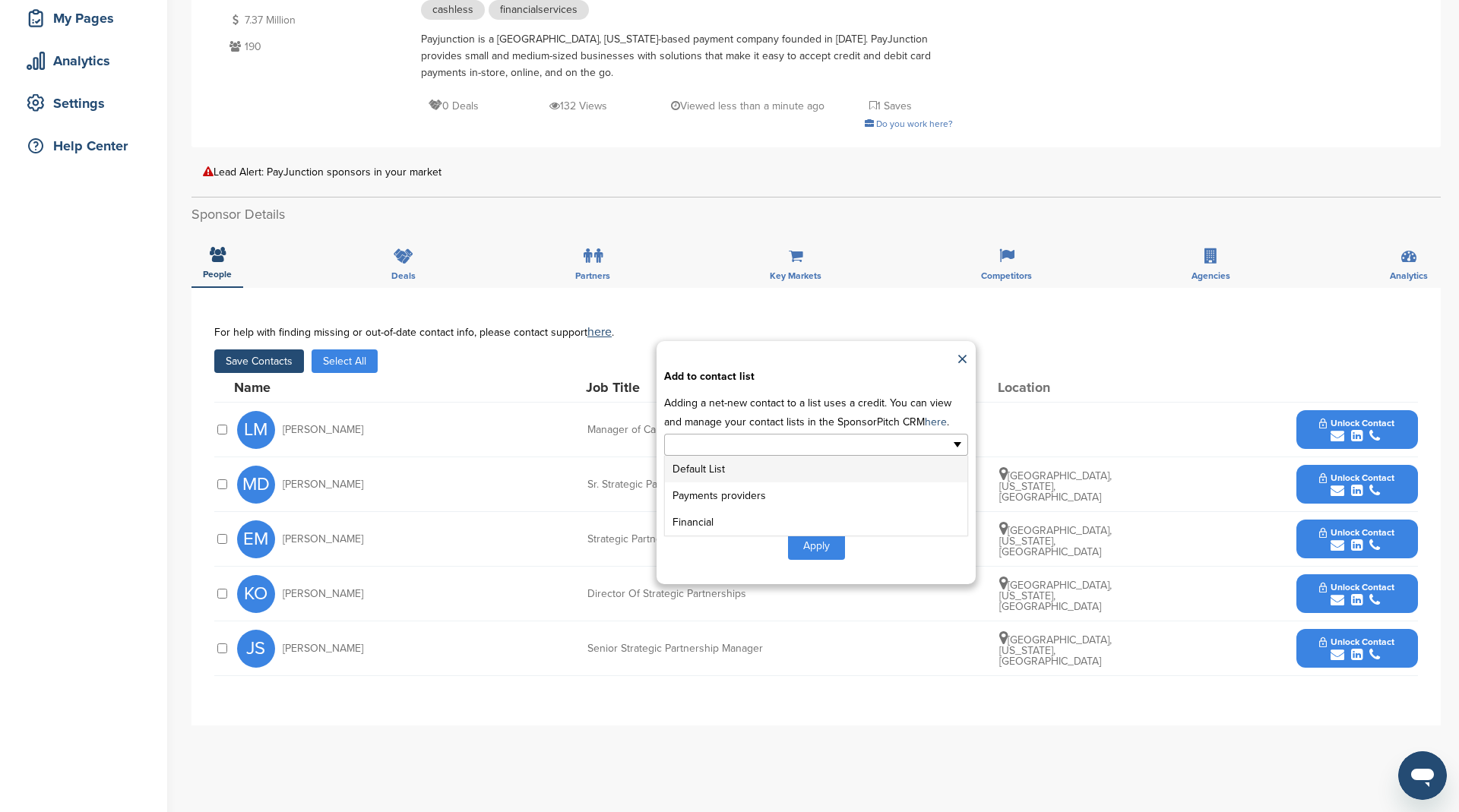
click at [755, 448] on input "text" at bounding box center [750, 445] width 159 height 17
click at [748, 486] on li "Payments providers" at bounding box center [815, 496] width 302 height 27
click at [808, 541] on button "Apply" at bounding box center [816, 549] width 57 height 28
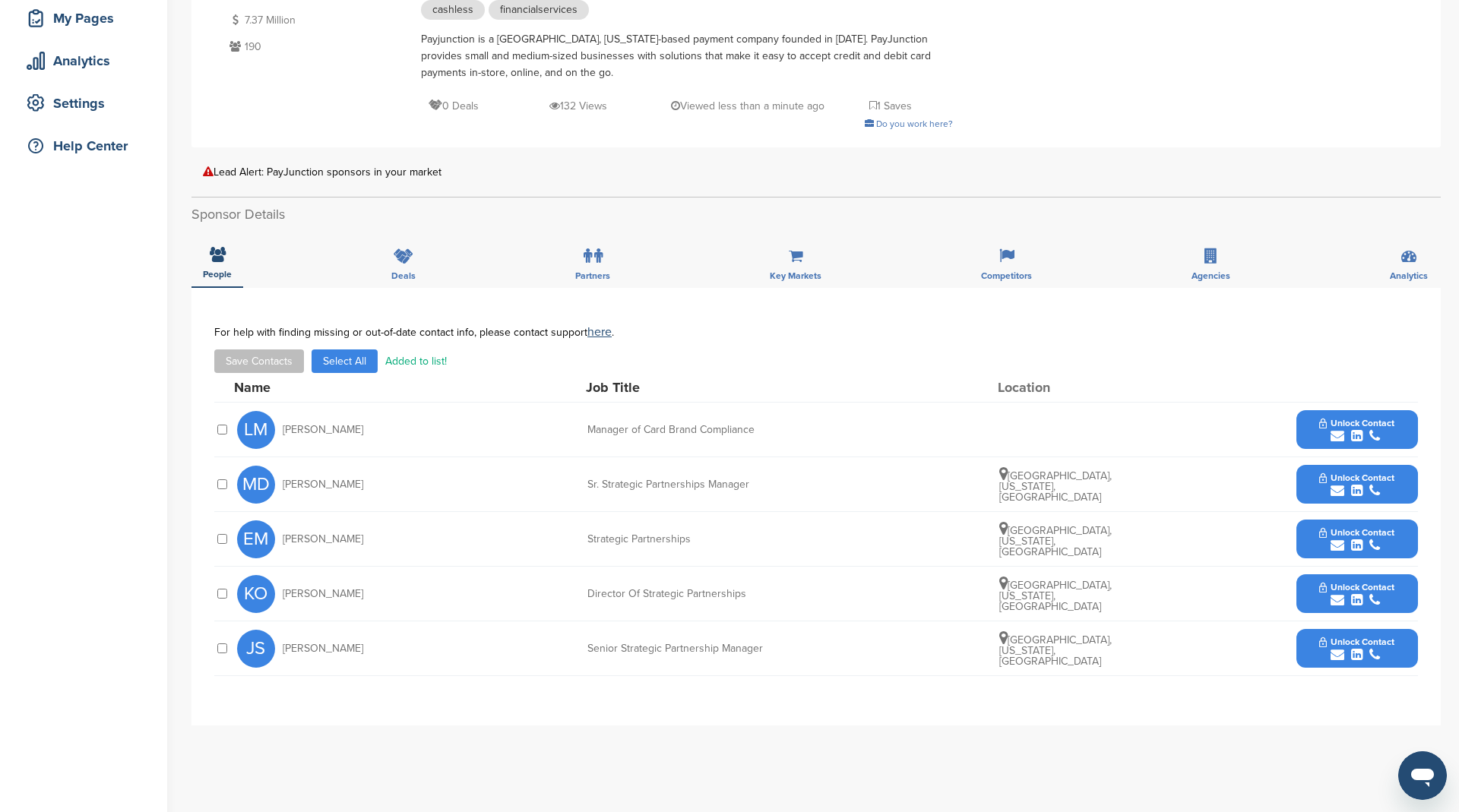
scroll to position [0, 0]
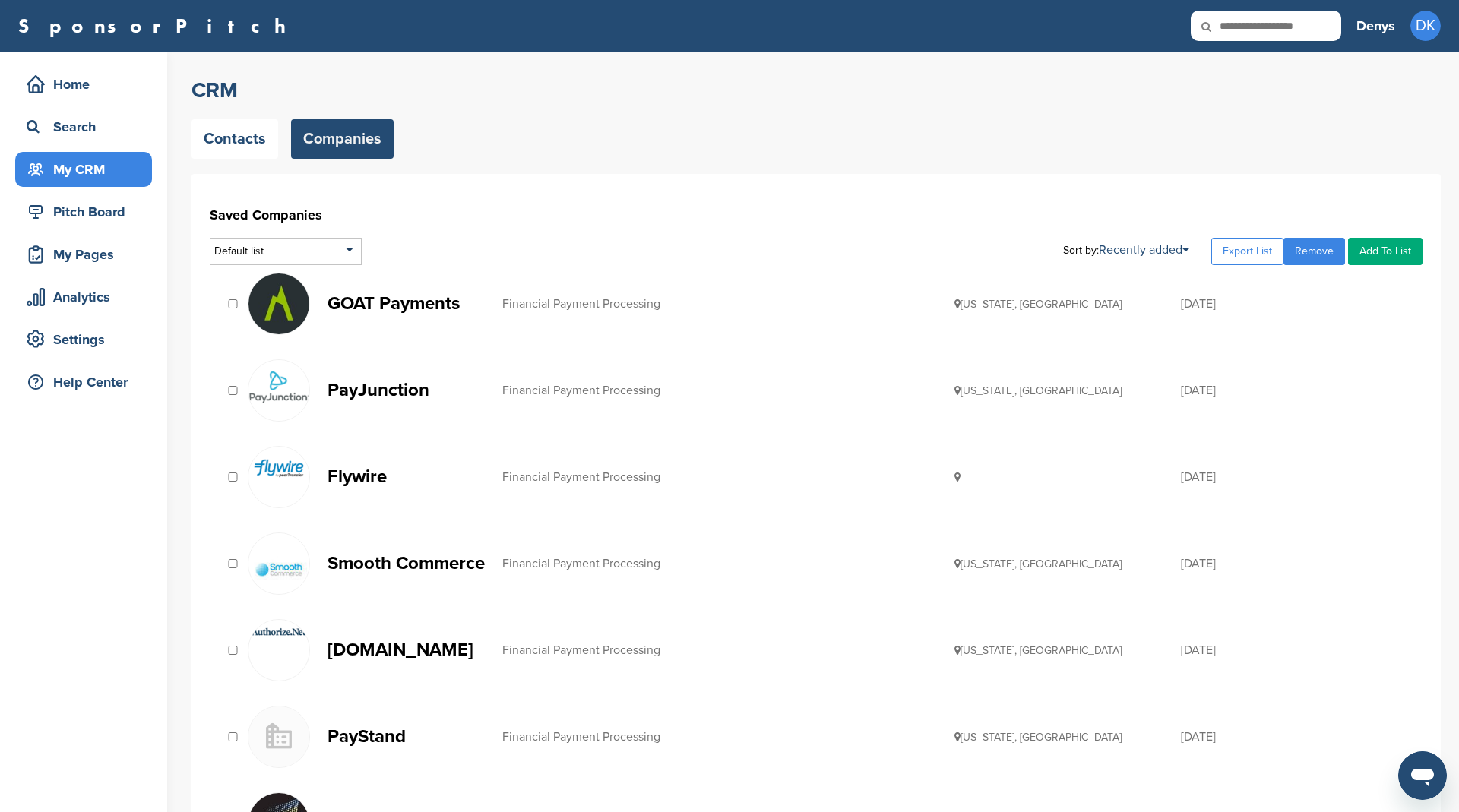
click at [353, 476] on p "Flywire" at bounding box center [407, 476] width 159 height 19
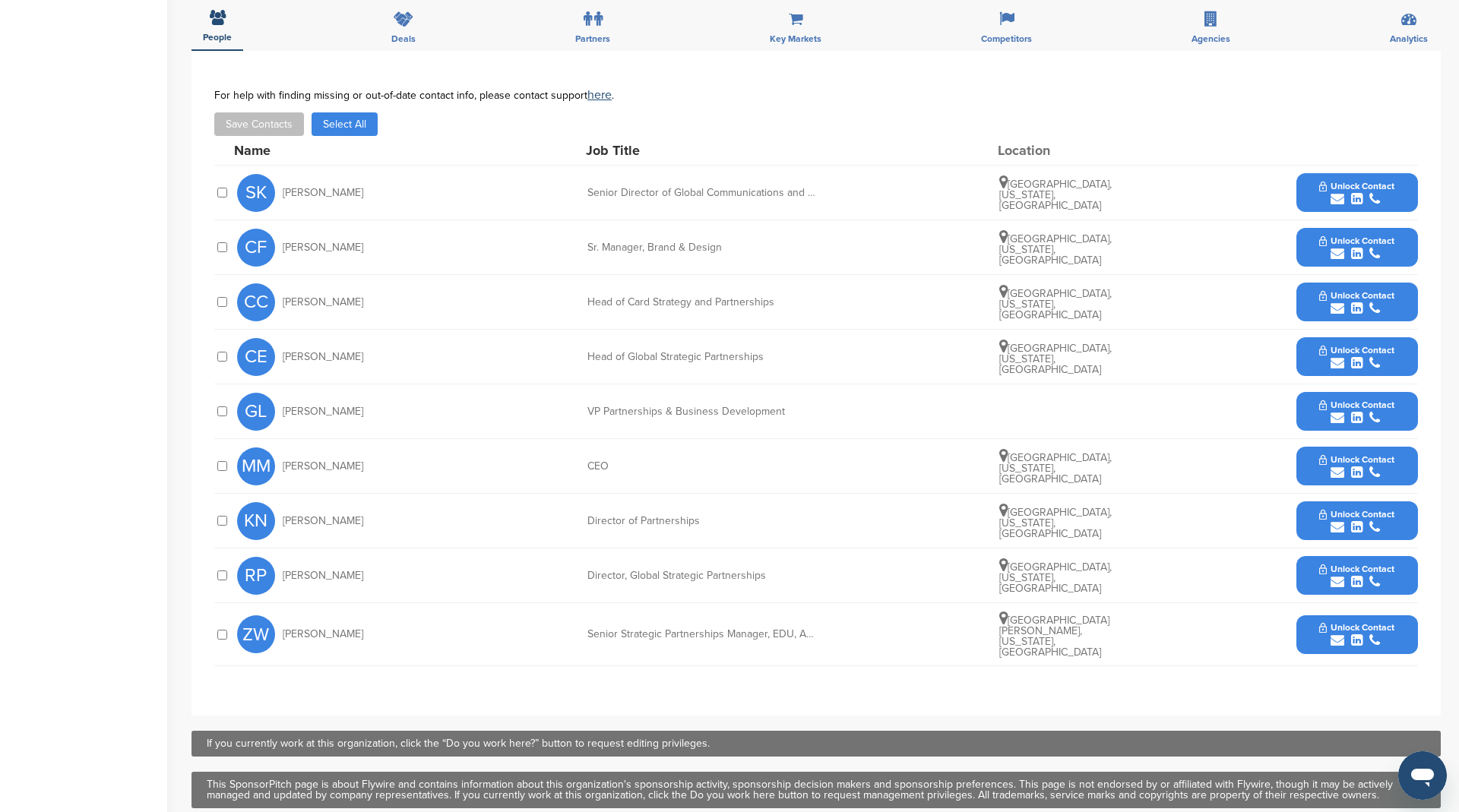
scroll to position [472, 0]
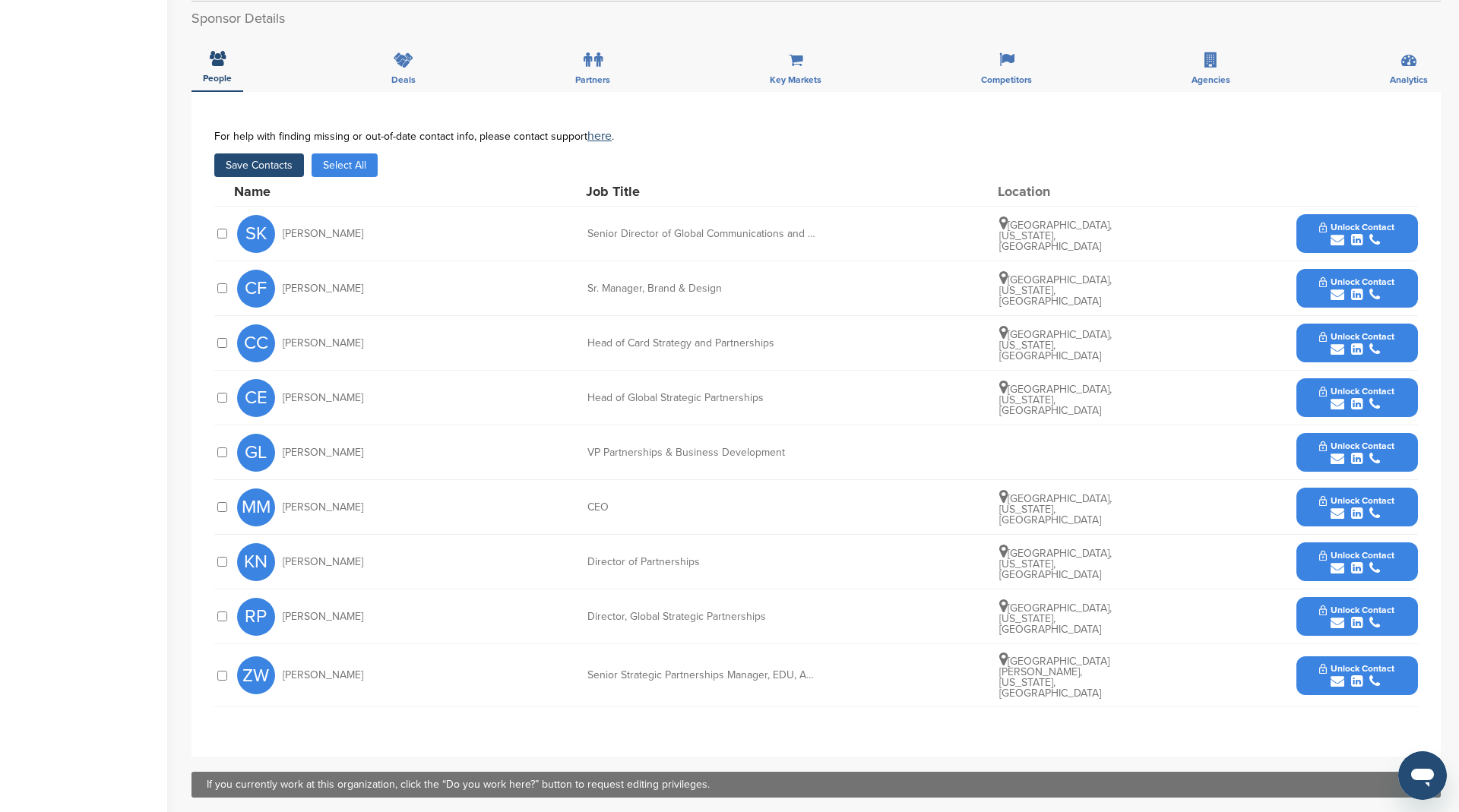
click at [266, 162] on button "Save Contacts" at bounding box center [259, 166] width 90 height 24
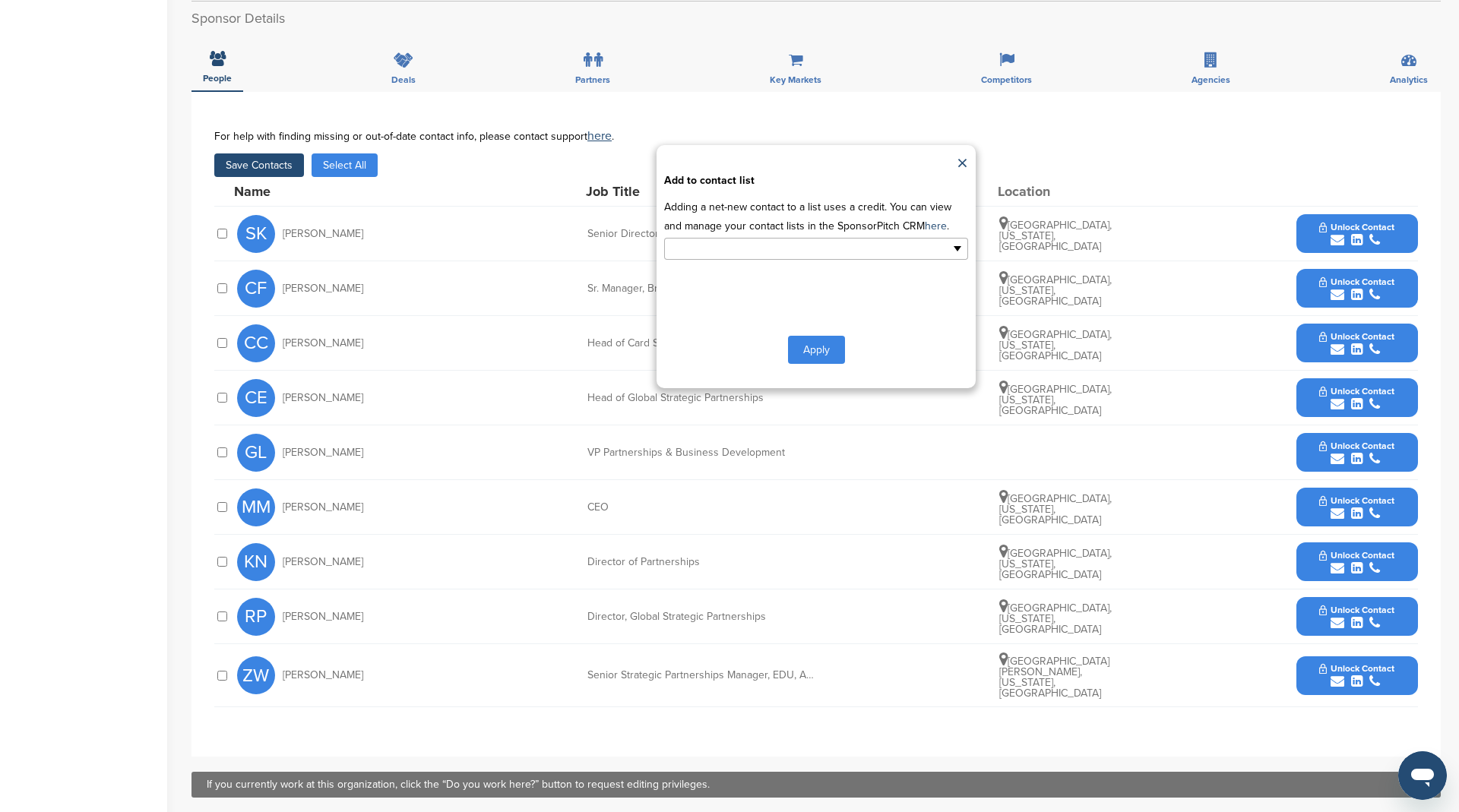
click at [810, 251] on input "text" at bounding box center [750, 248] width 159 height 17
click at [781, 292] on li "Payments providers" at bounding box center [815, 300] width 302 height 27
click at [827, 350] on button "Apply" at bounding box center [816, 353] width 57 height 28
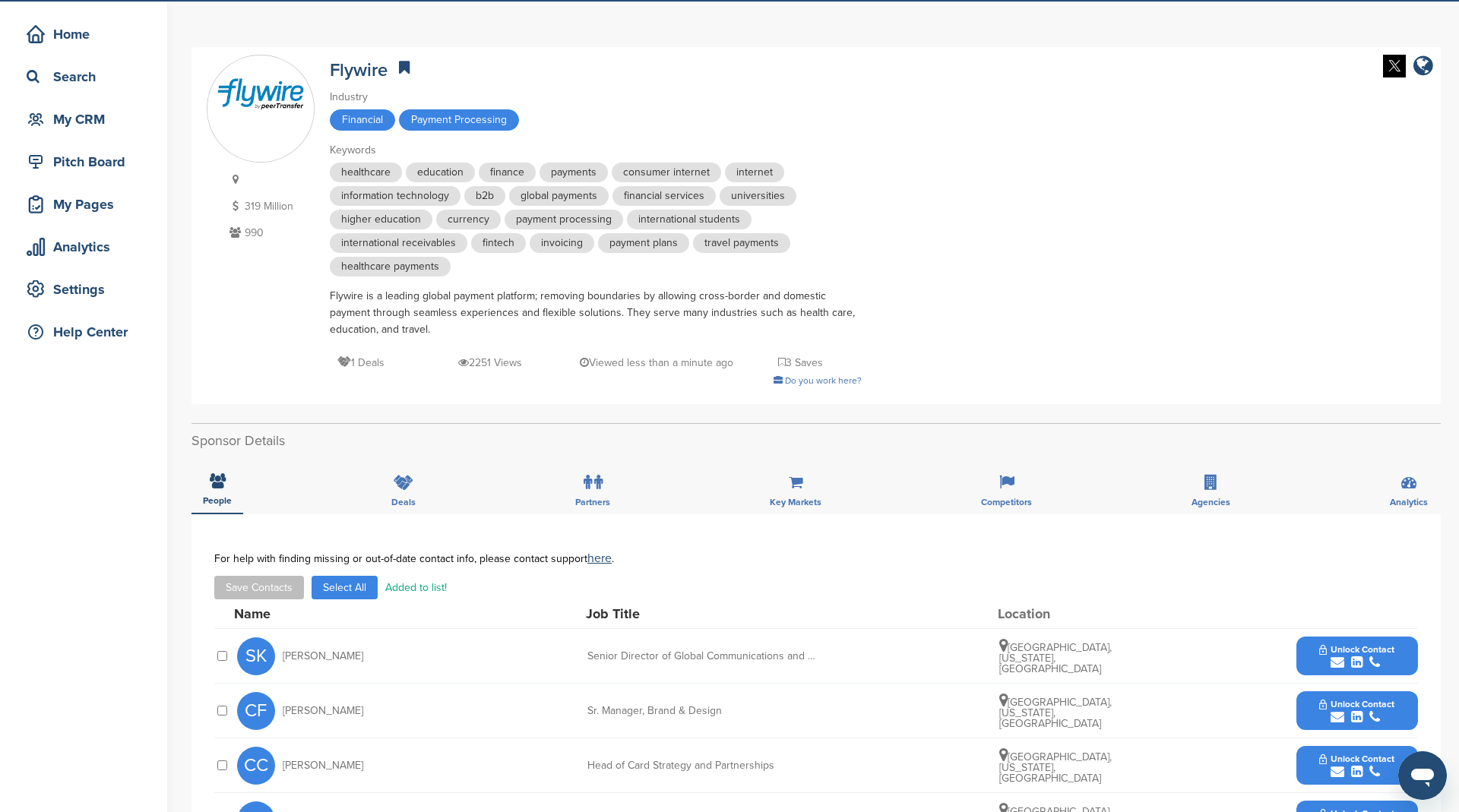
scroll to position [0, 0]
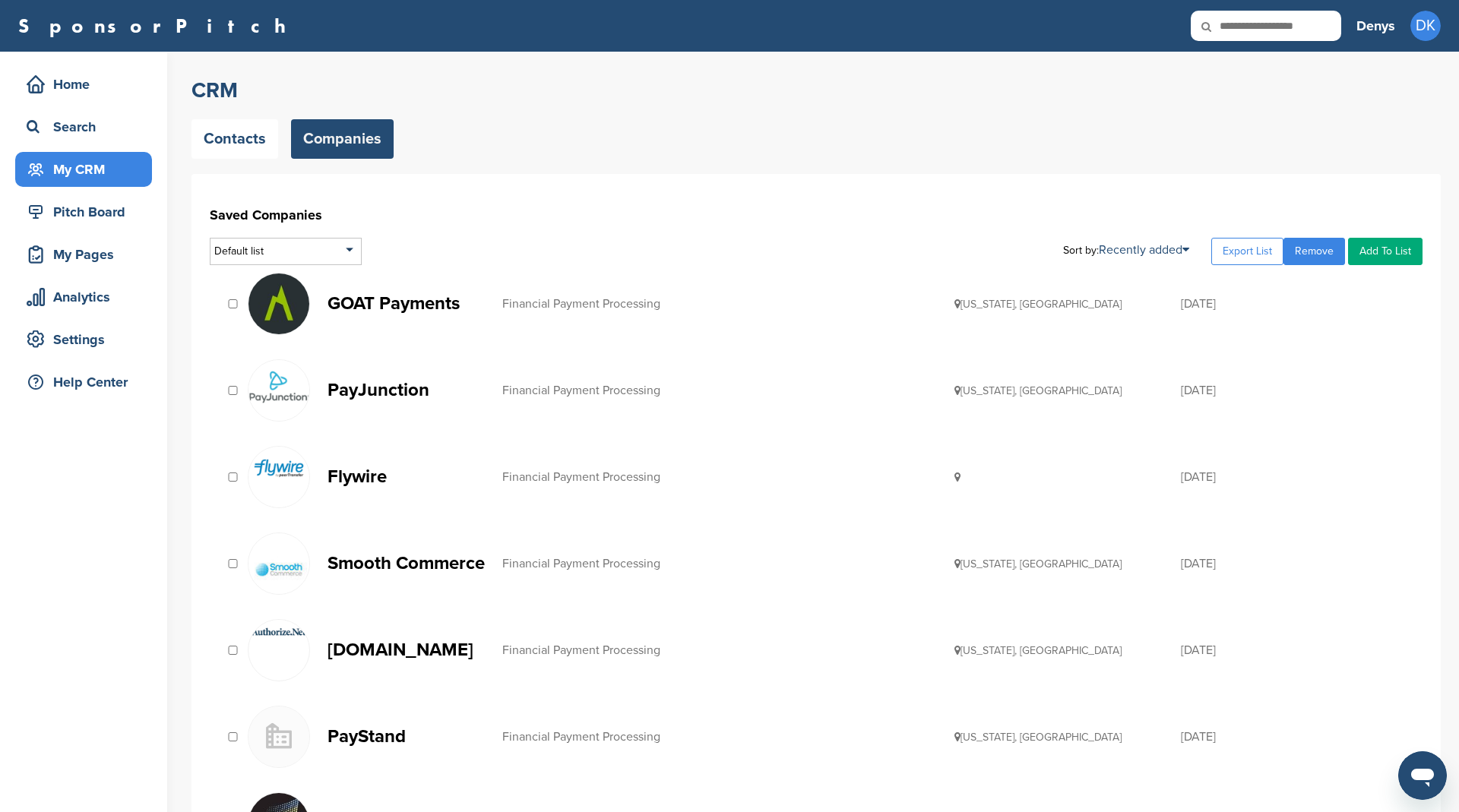
click at [406, 559] on p "Smooth Commerce" at bounding box center [407, 563] width 159 height 19
click at [407, 646] on p "[DOMAIN_NAME]" at bounding box center [407, 650] width 159 height 19
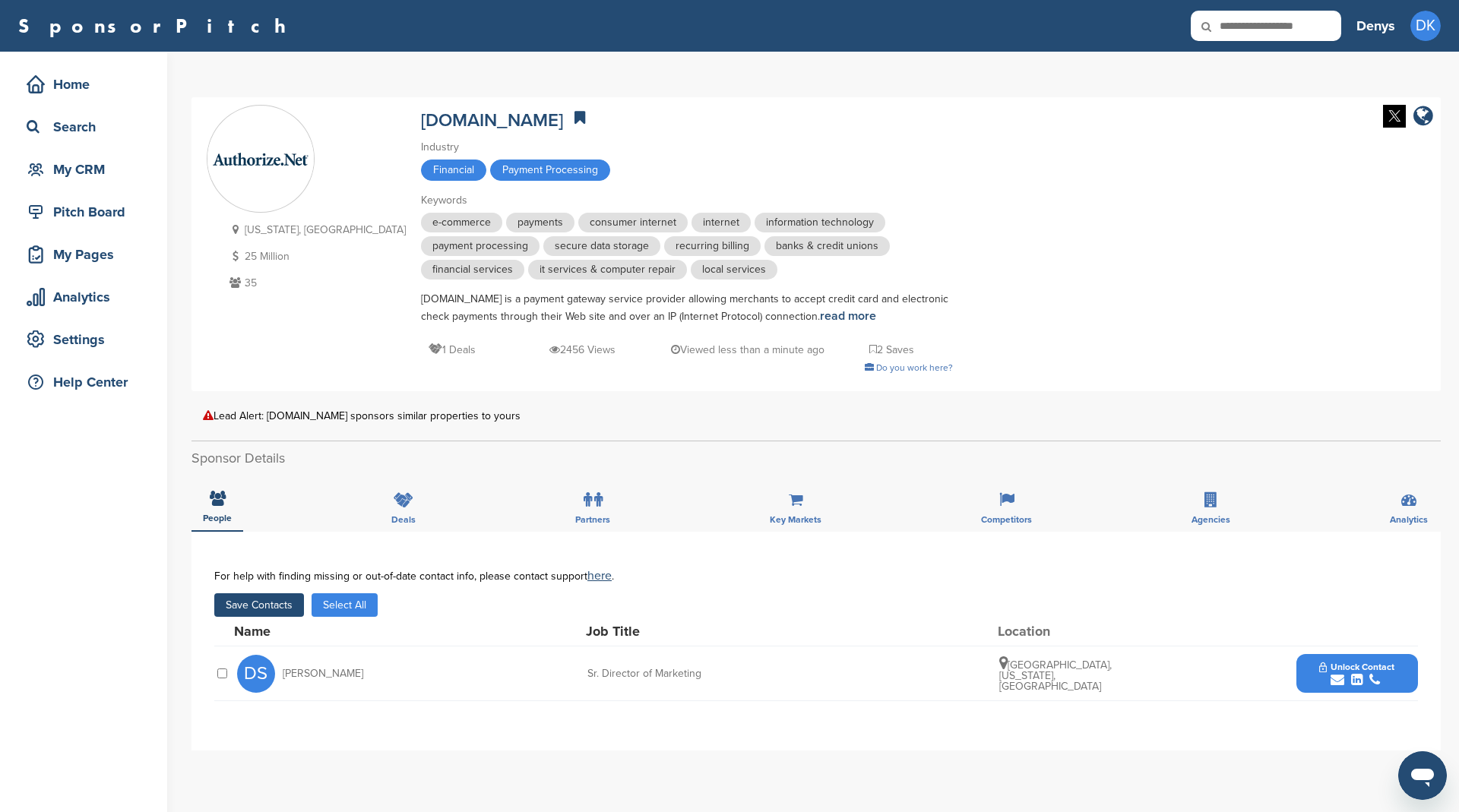
click at [270, 599] on button "Save Contacts" at bounding box center [259, 605] width 90 height 24
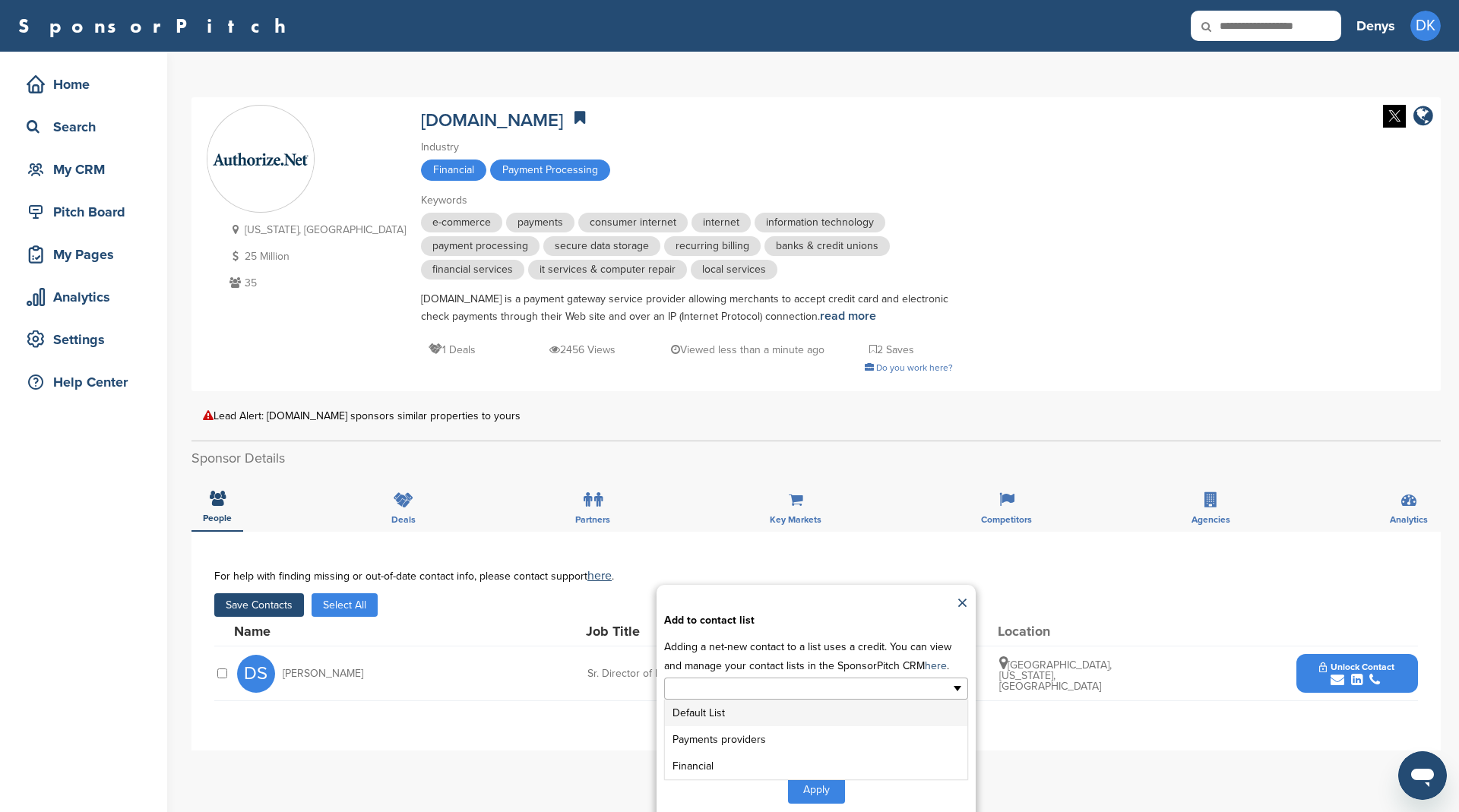
click at [894, 687] on ul at bounding box center [815, 688] width 304 height 22
click at [873, 728] on li "Payments providers" at bounding box center [815, 739] width 302 height 27
click at [815, 790] on button "Apply" at bounding box center [816, 792] width 57 height 28
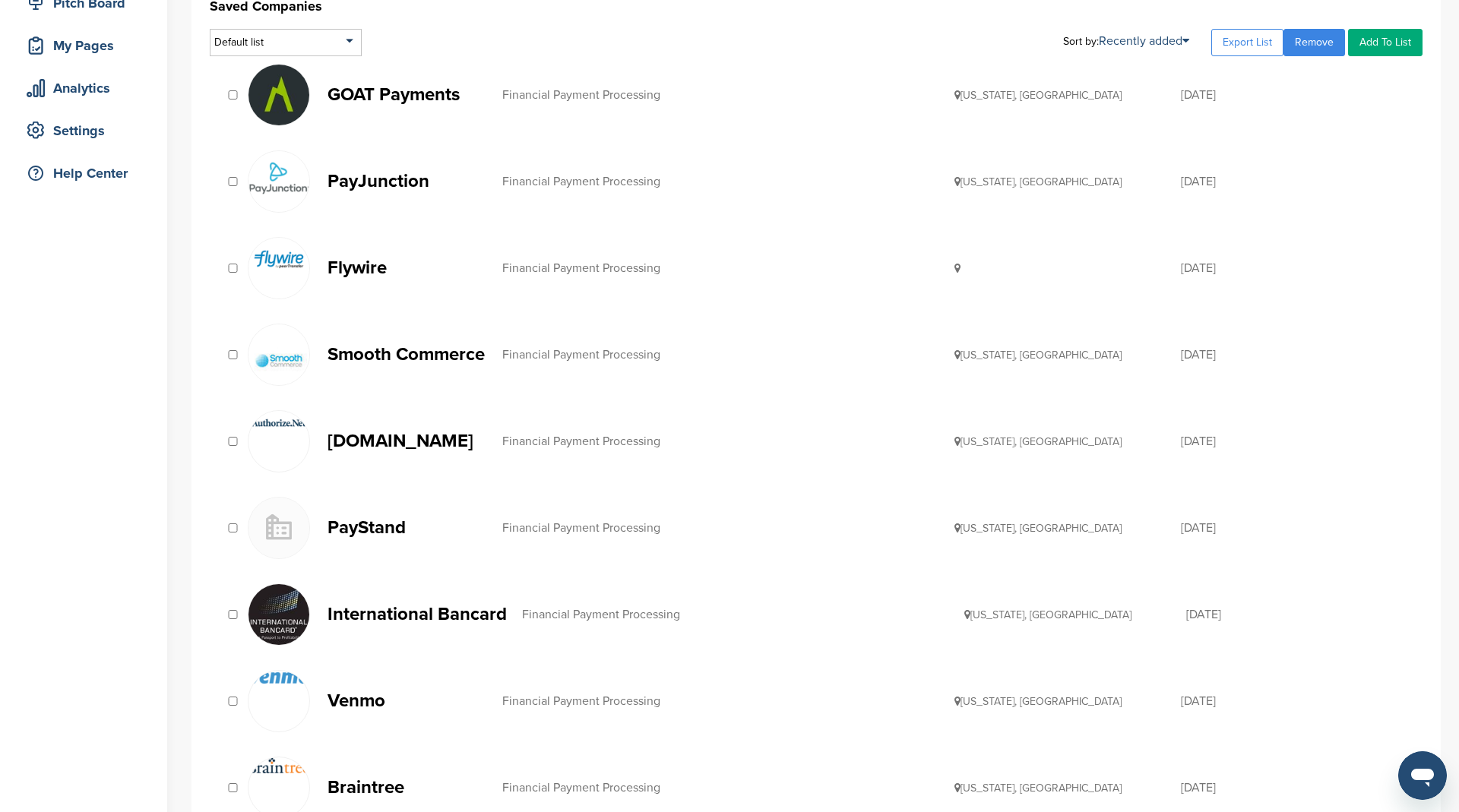
scroll to position [233, 0]
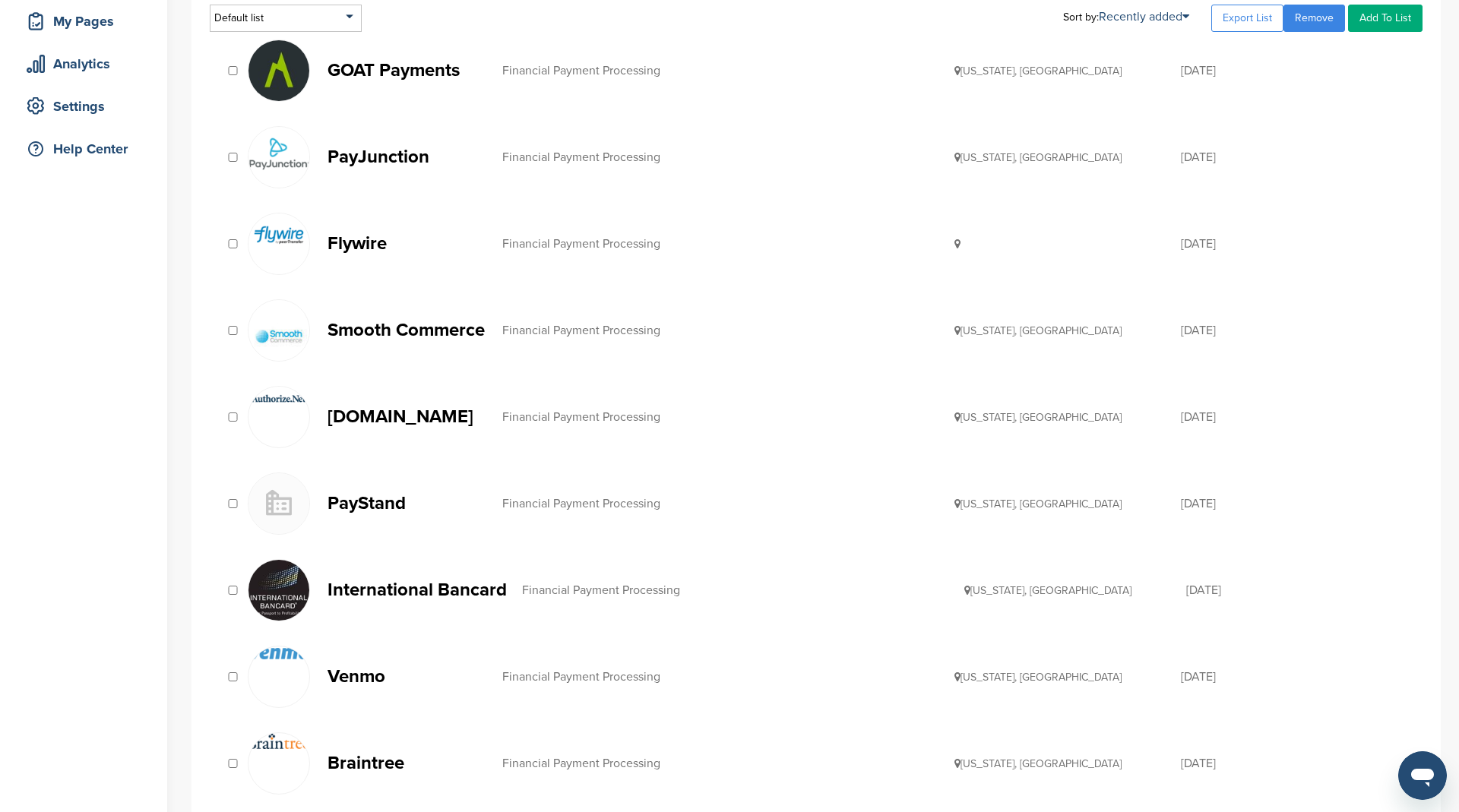
click at [369, 494] on p "PayStand" at bounding box center [407, 503] width 159 height 19
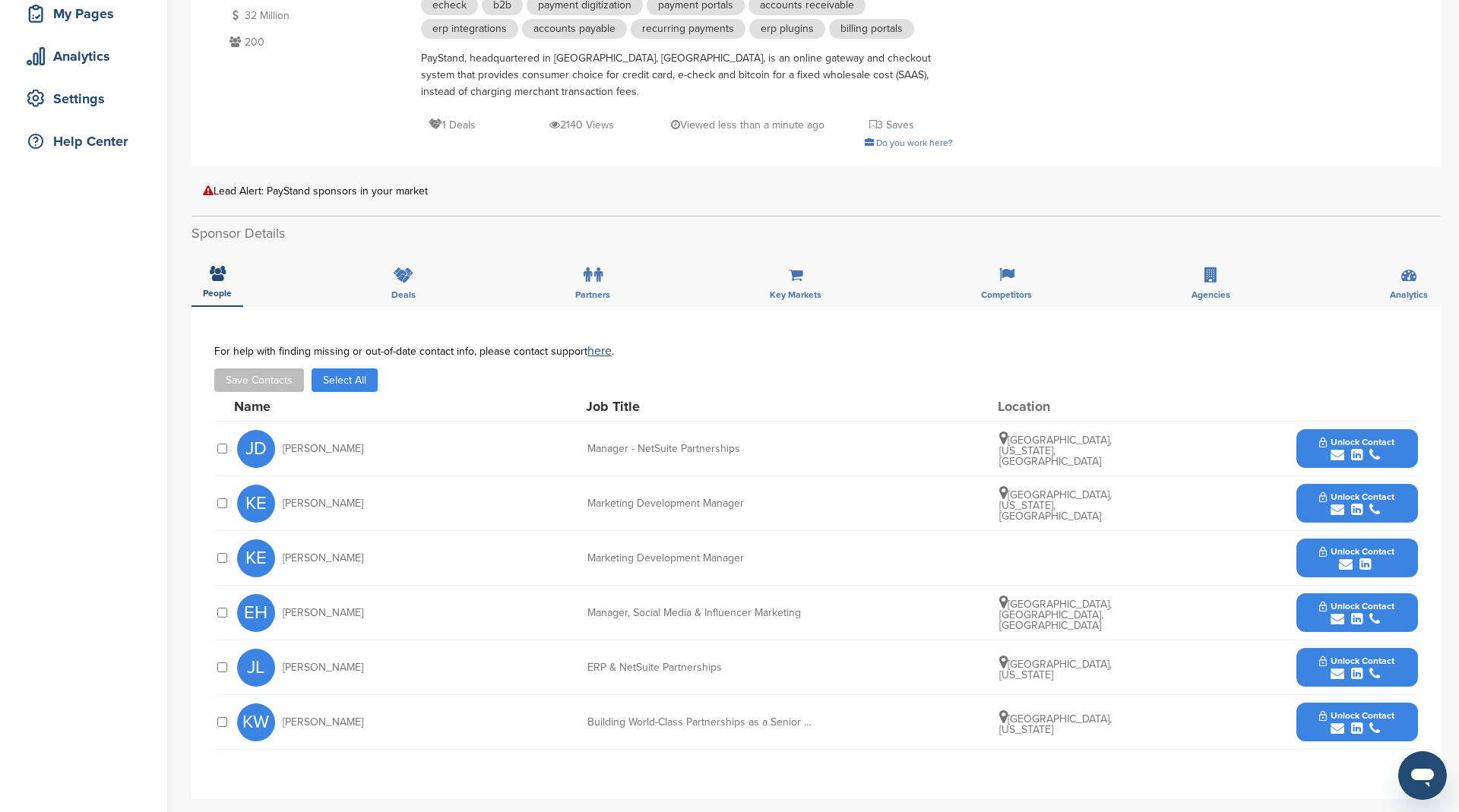
scroll to position [251, 0]
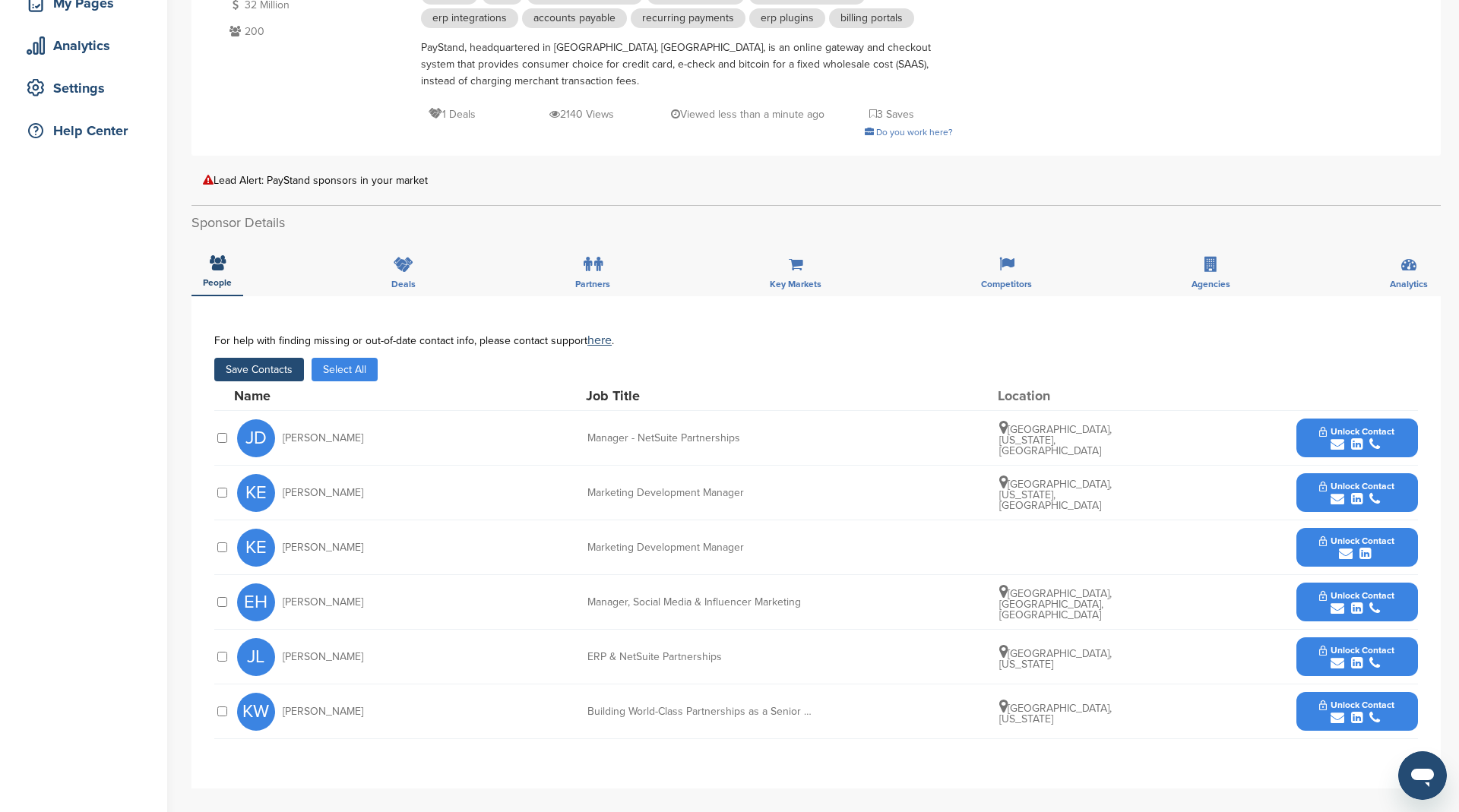
click at [279, 363] on button "Save Contacts" at bounding box center [259, 370] width 90 height 24
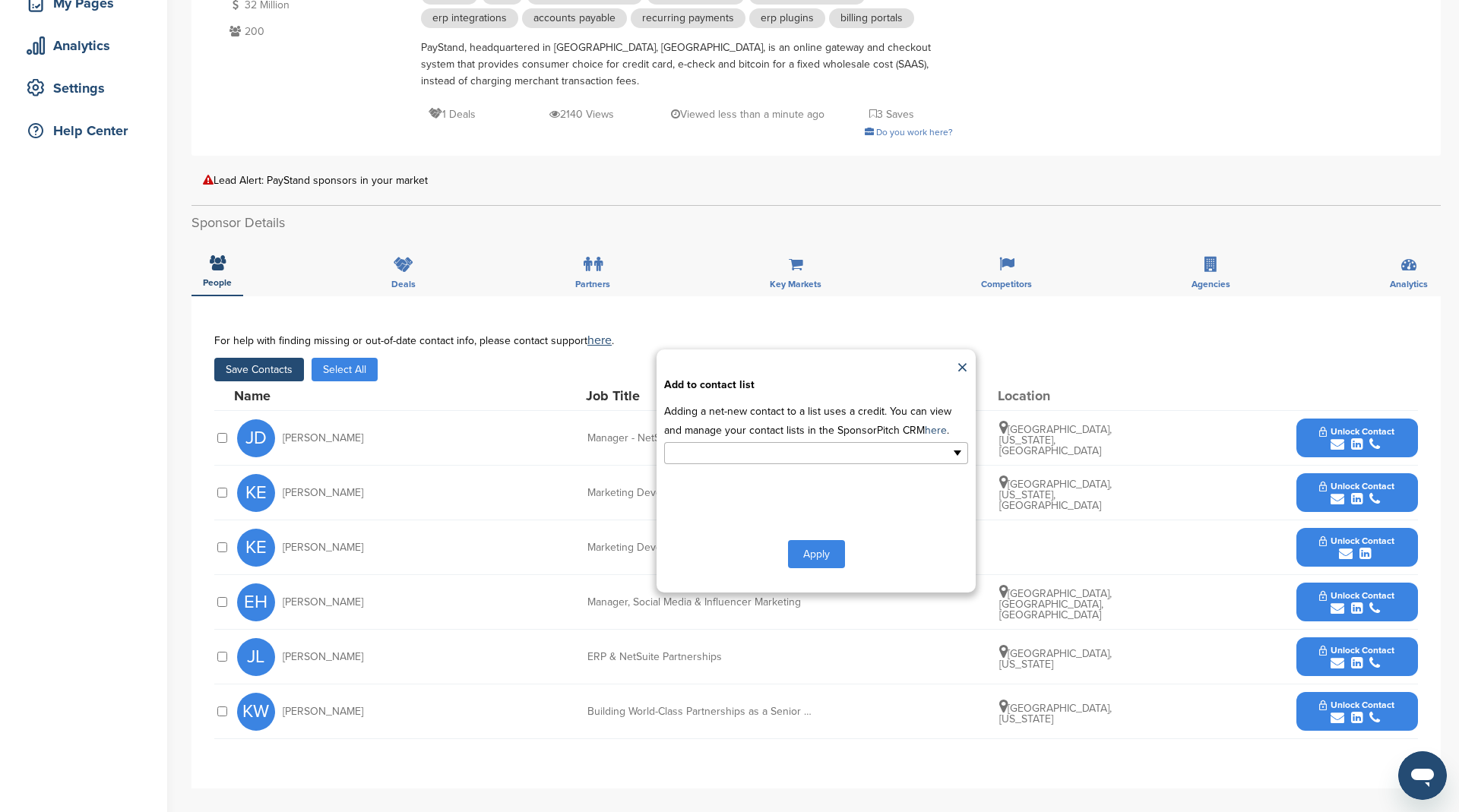
click at [715, 446] on input "text" at bounding box center [750, 453] width 159 height 17
click at [728, 505] on li "Payments providers" at bounding box center [815, 504] width 302 height 27
click at [806, 552] on button "Apply" at bounding box center [816, 557] width 57 height 28
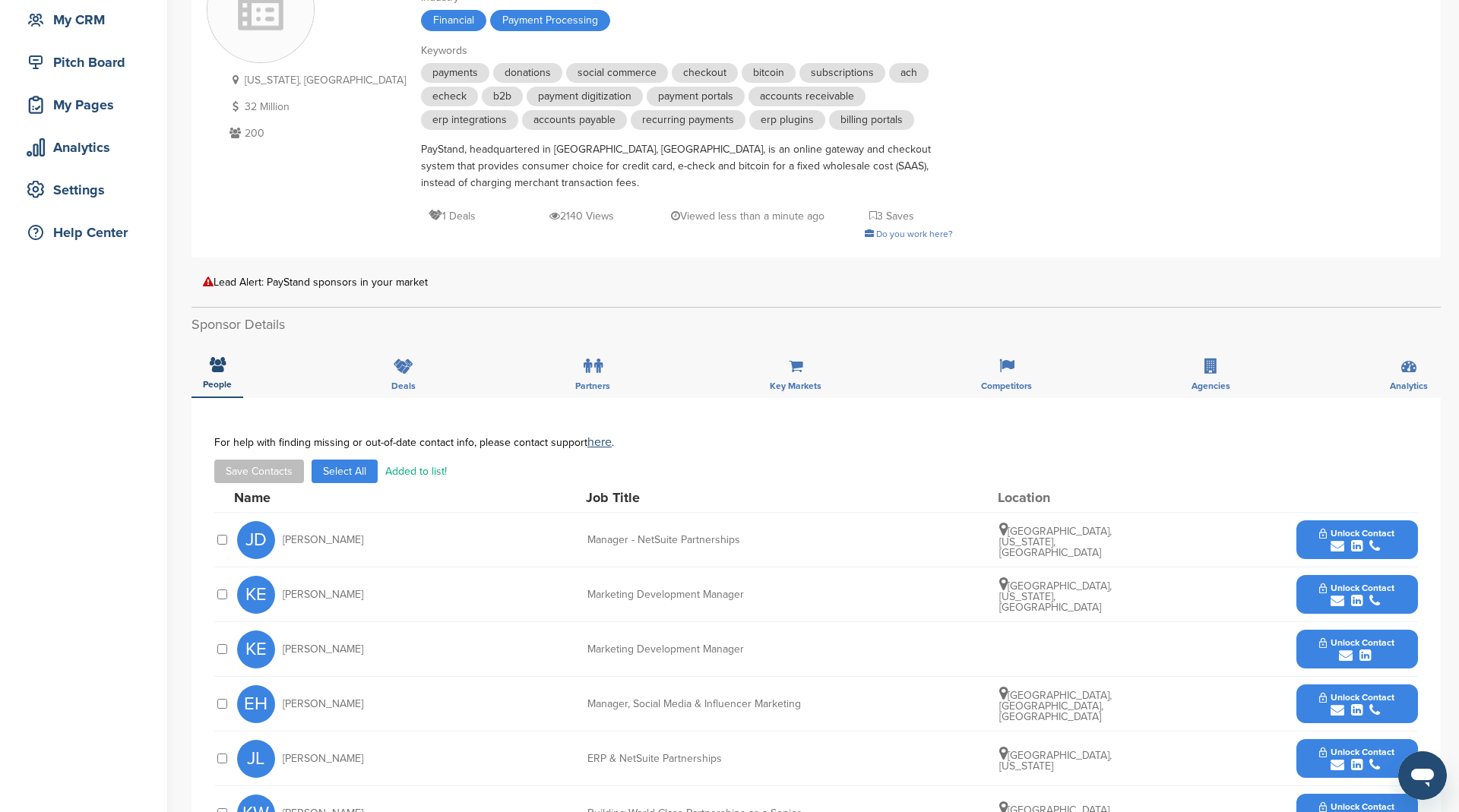
scroll to position [0, 0]
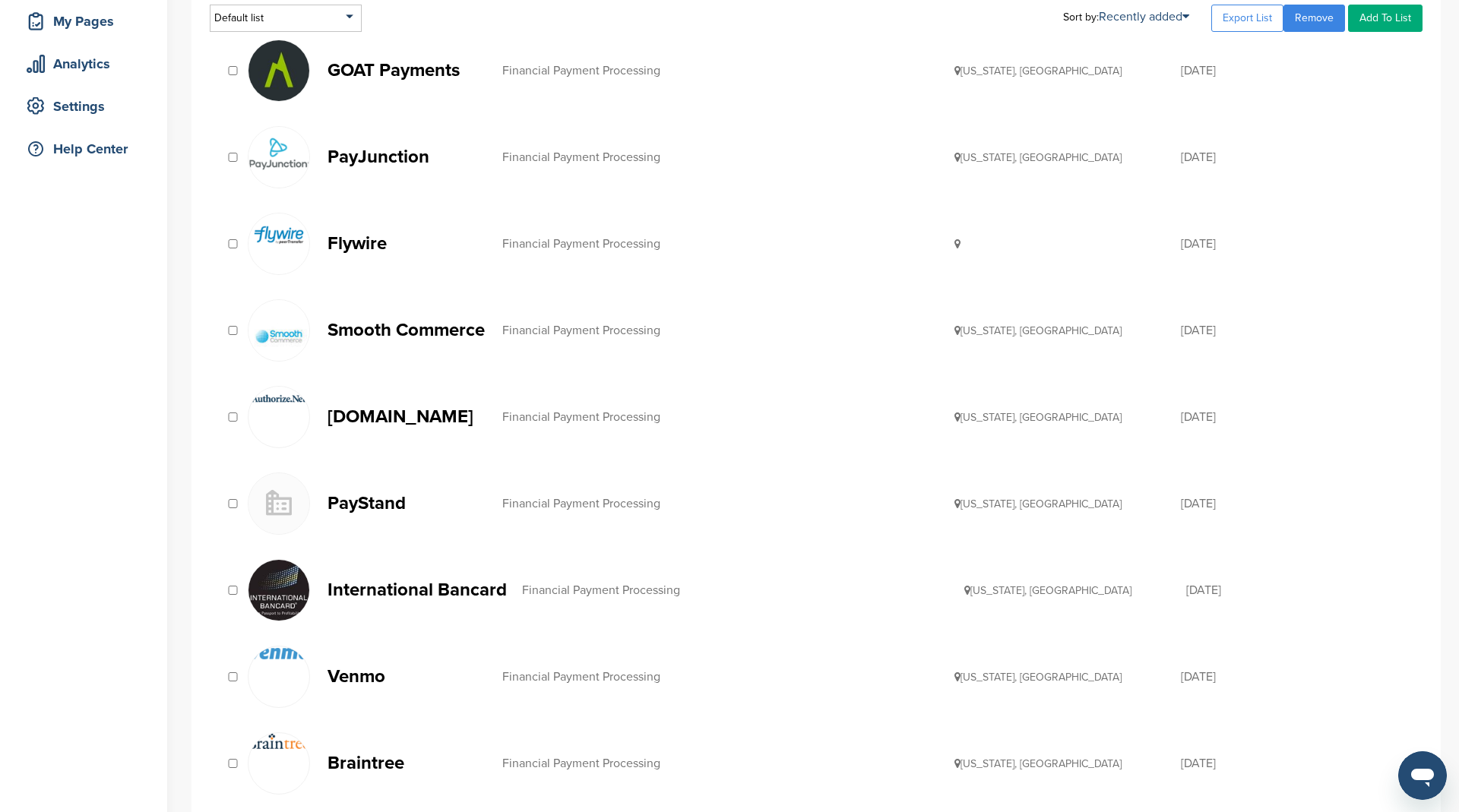
click at [430, 585] on p "International Bancard" at bounding box center [416, 590] width 179 height 19
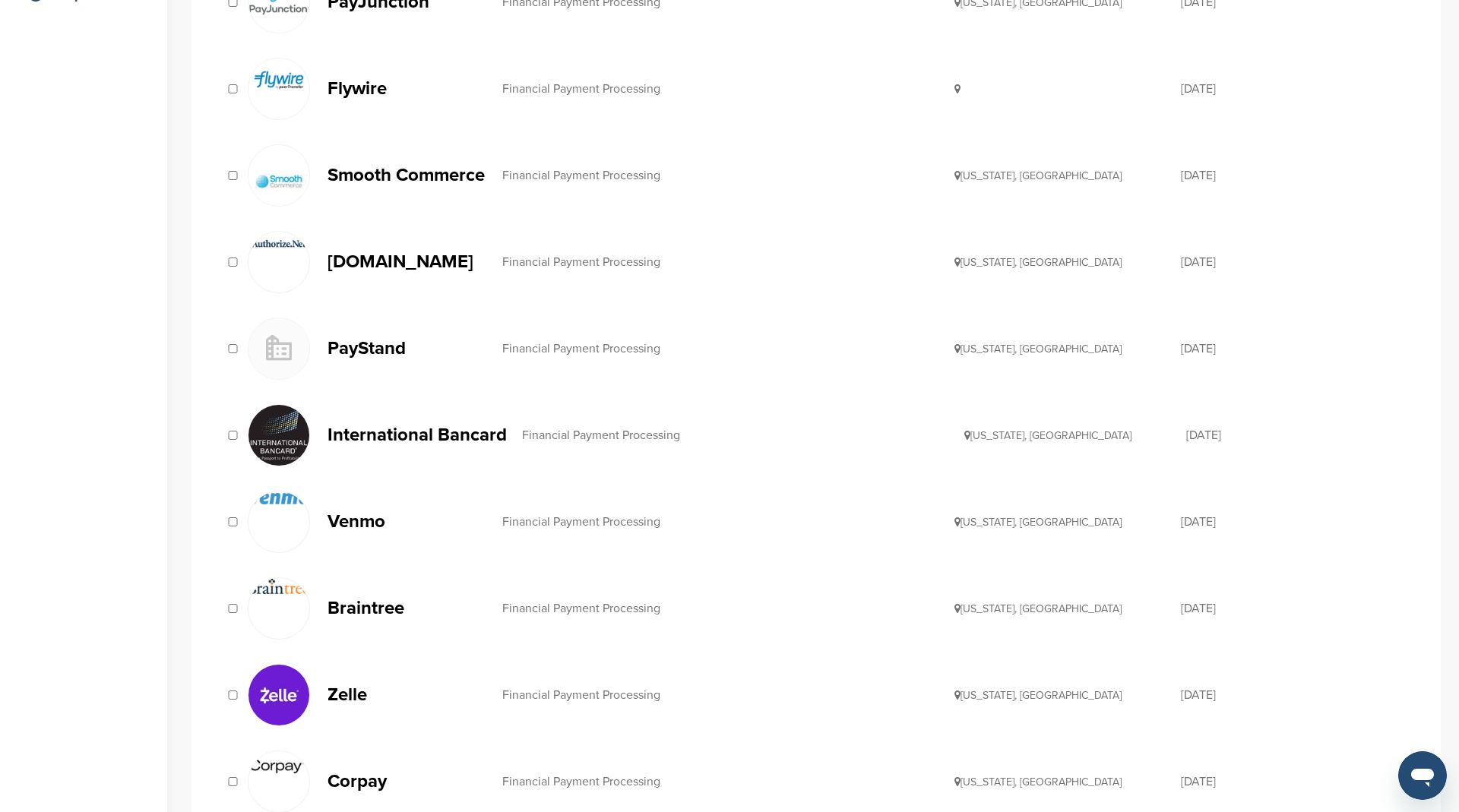
scroll to position [407, 0]
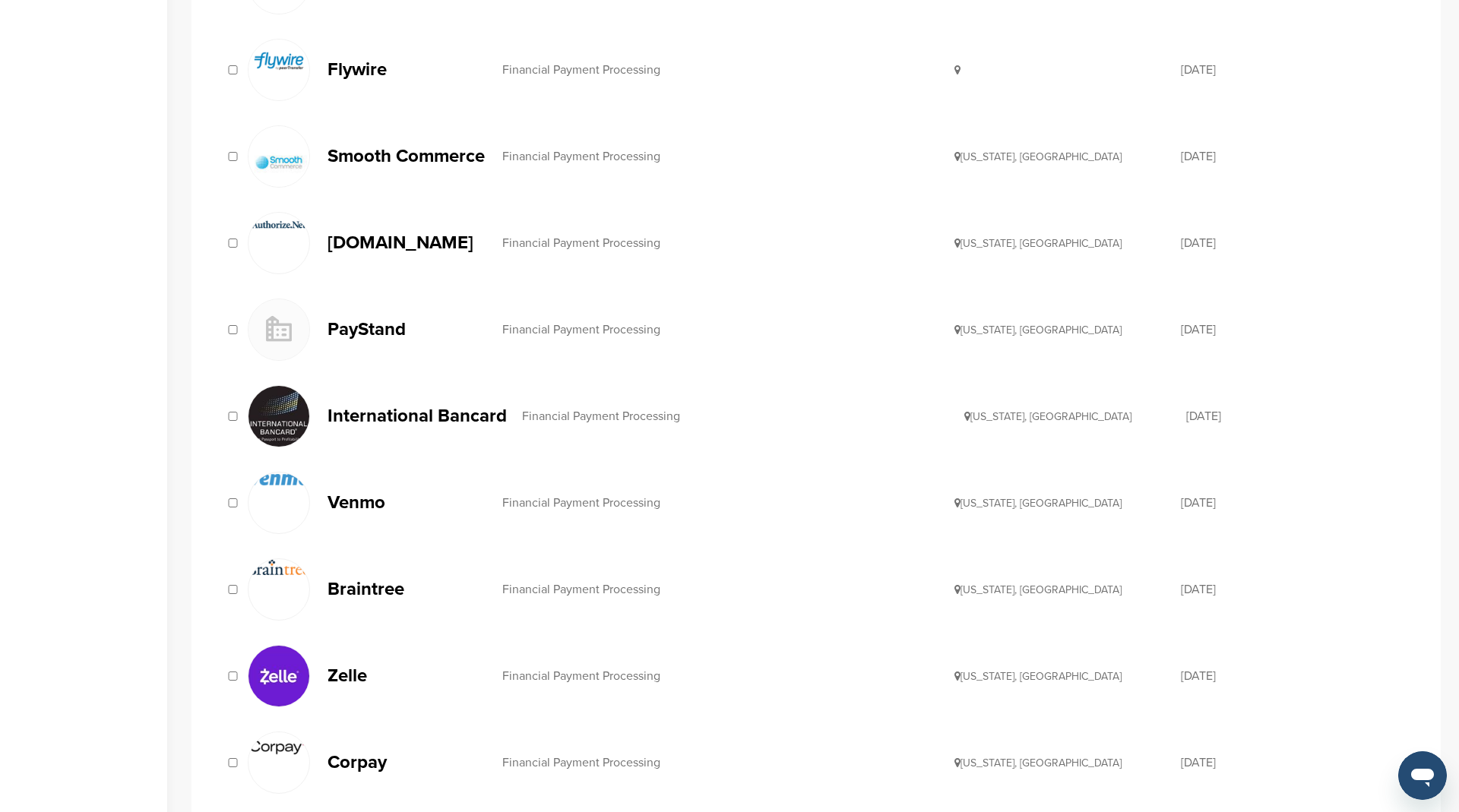
click at [367, 494] on p "Venmo" at bounding box center [407, 502] width 159 height 19
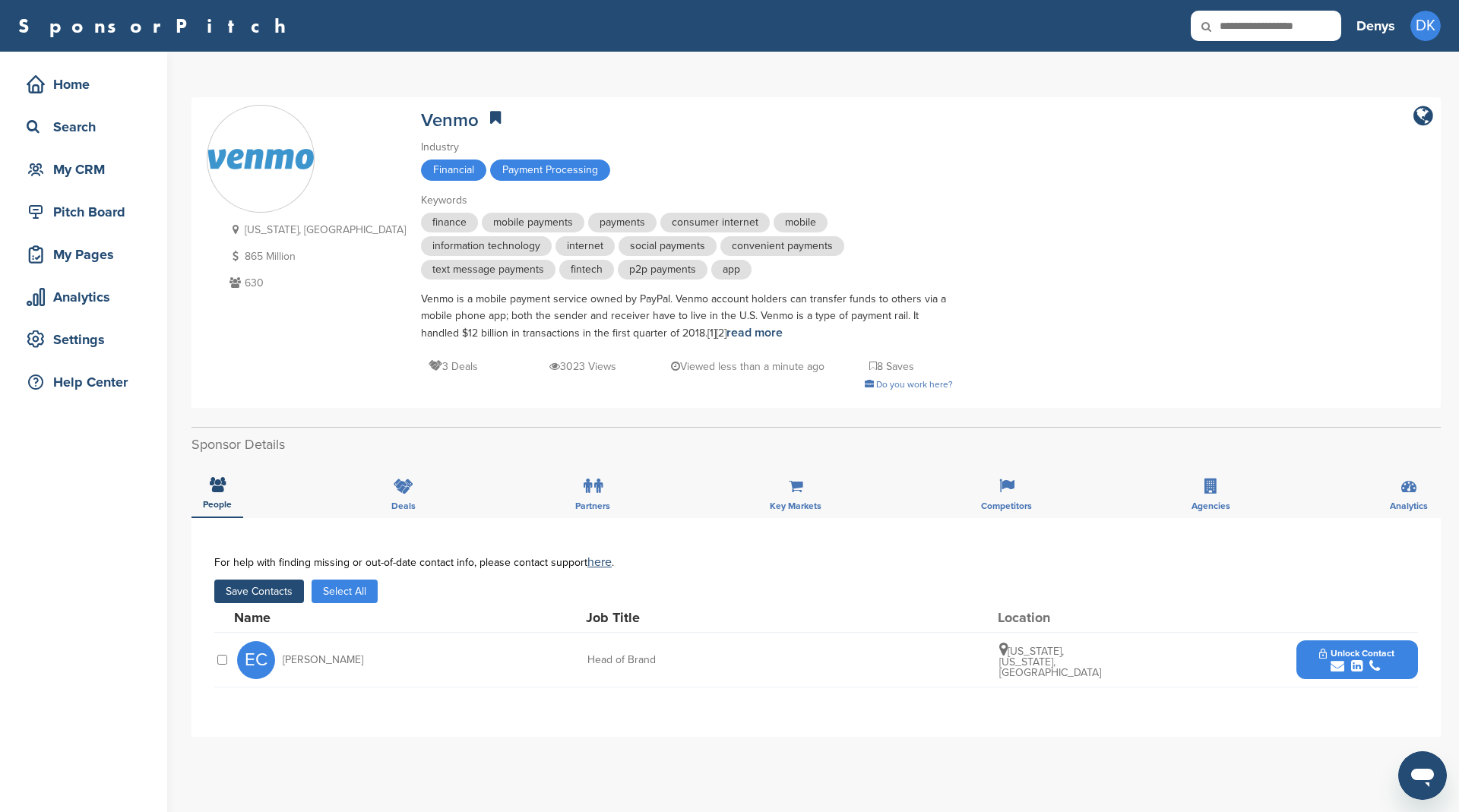
click at [263, 588] on button "Save Contacts" at bounding box center [259, 591] width 90 height 24
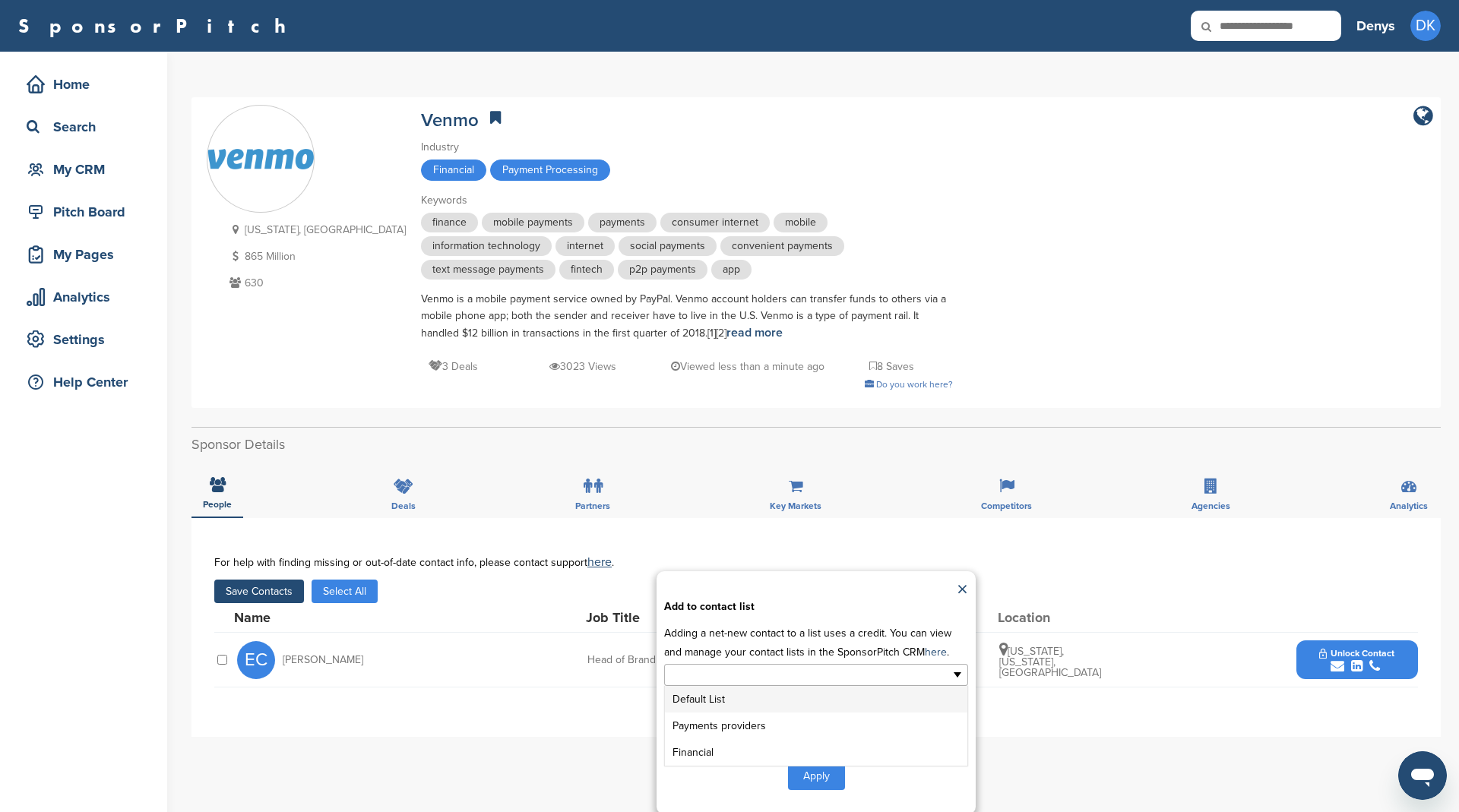
click at [708, 672] on input "text" at bounding box center [750, 675] width 159 height 17
click at [730, 715] on li "Payments providers" at bounding box center [815, 726] width 302 height 27
click at [815, 773] on button "Apply" at bounding box center [816, 779] width 57 height 28
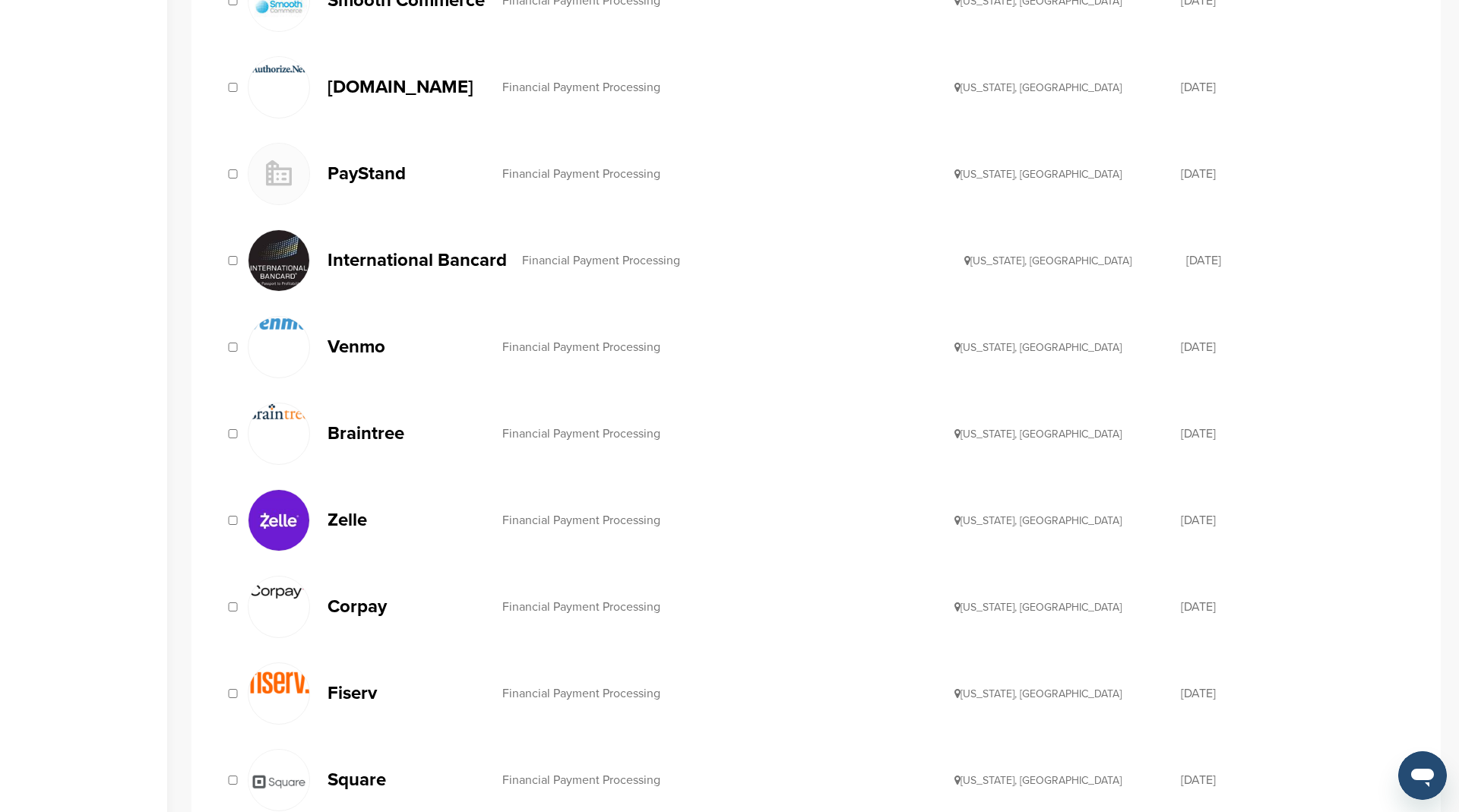
scroll to position [590, 0]
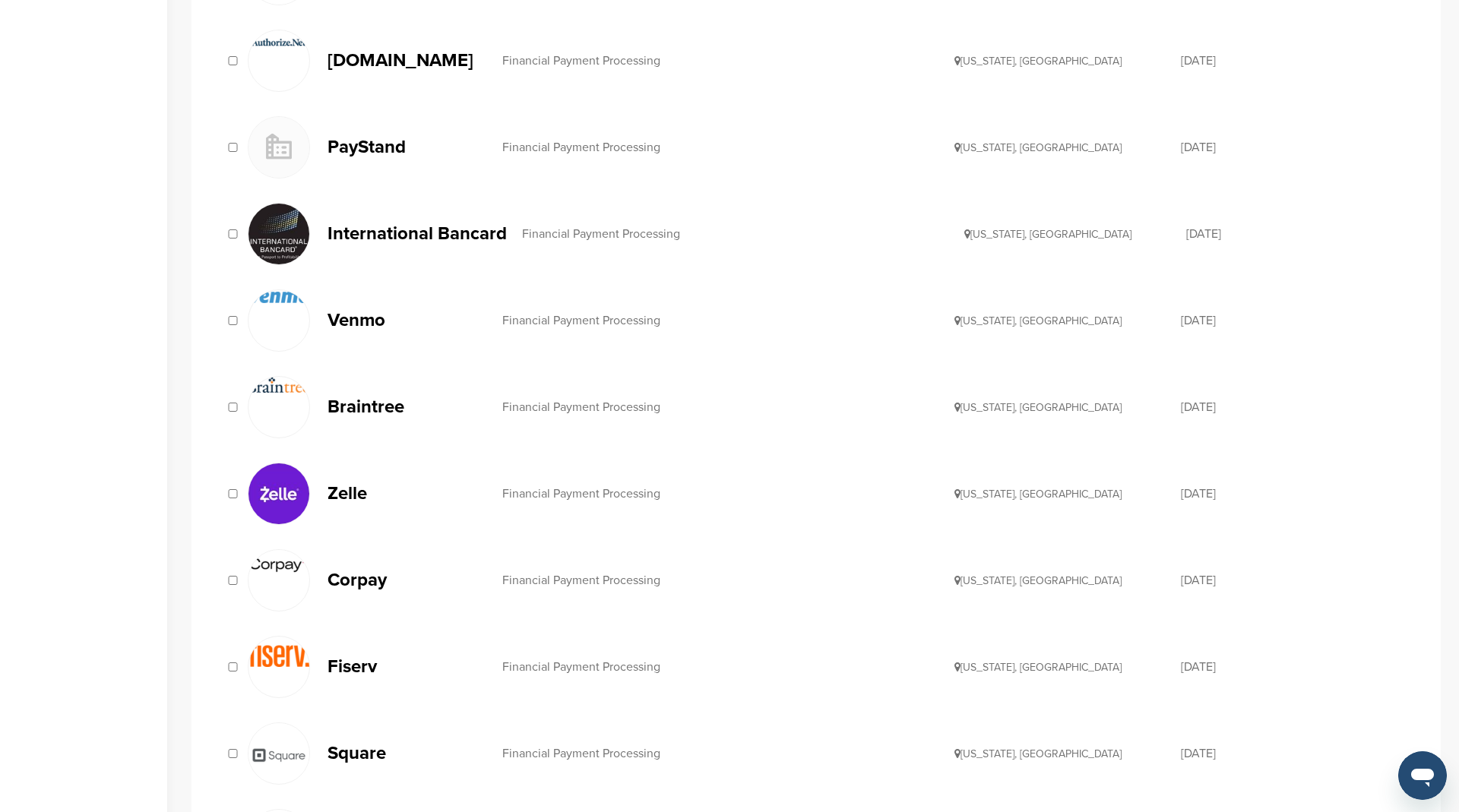
click at [347, 397] on p "Braintree" at bounding box center [407, 407] width 159 height 19
click at [353, 490] on p "Zelle" at bounding box center [407, 494] width 159 height 19
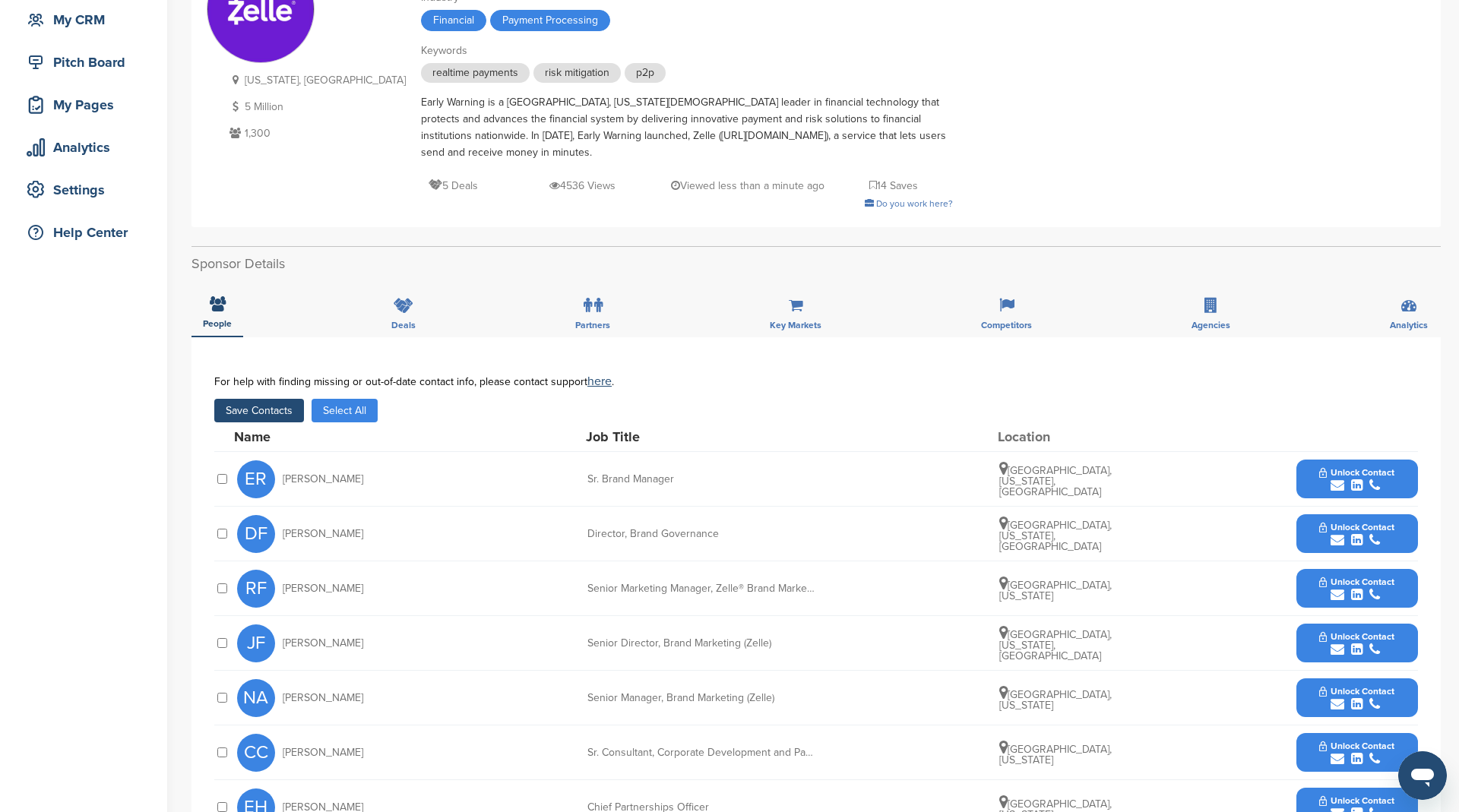
scroll to position [93, 0]
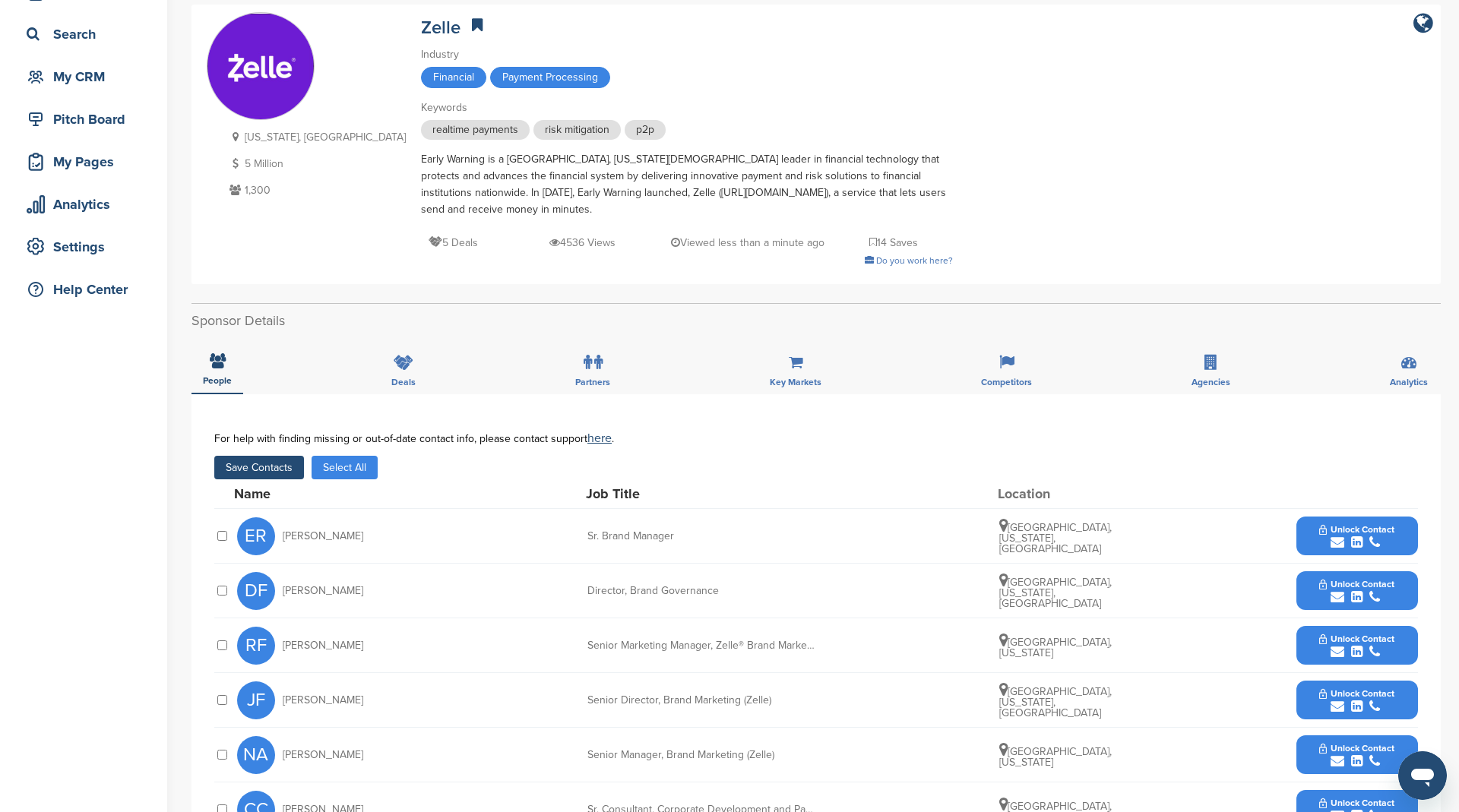
click at [282, 470] on button "Save Contacts" at bounding box center [259, 467] width 90 height 24
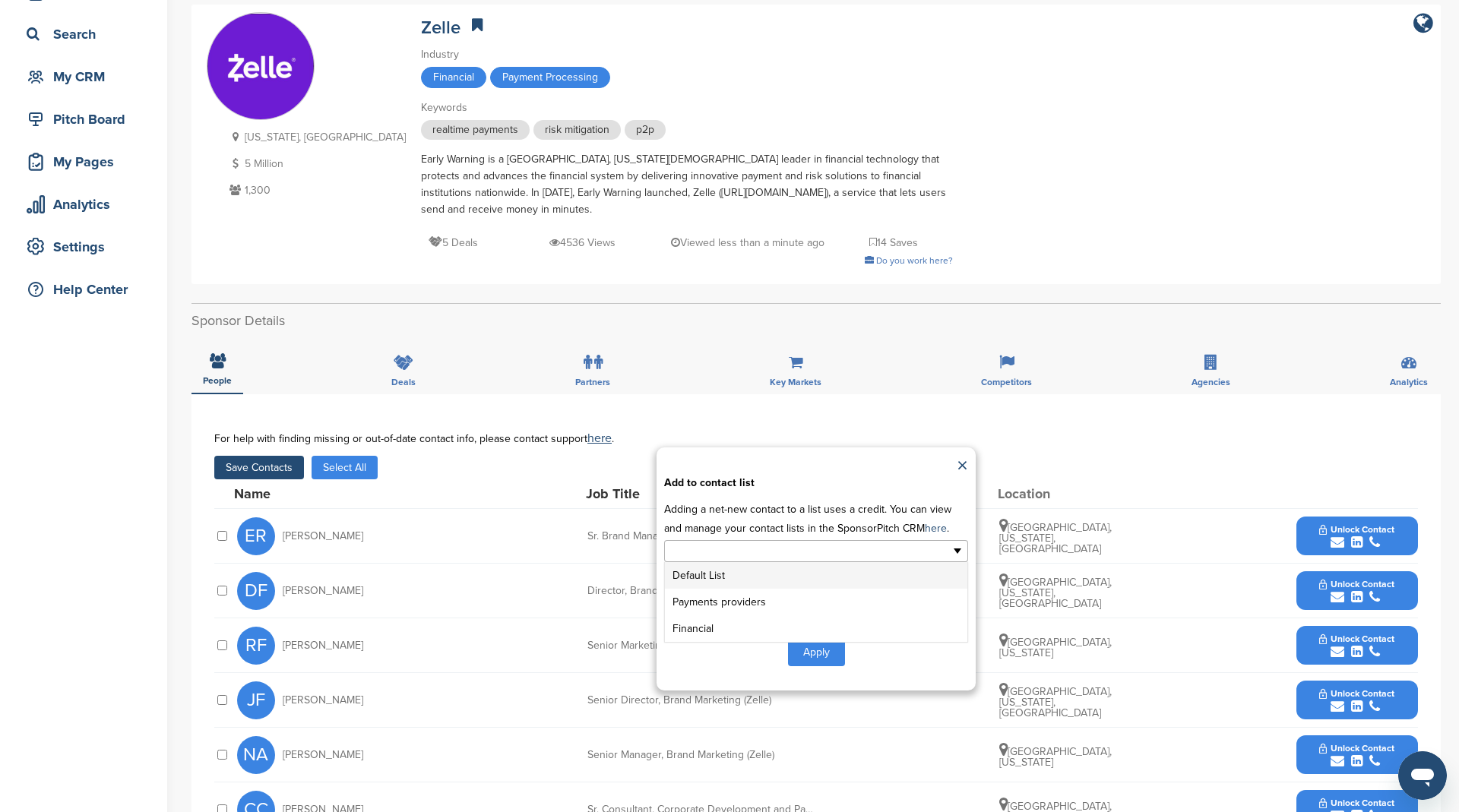
click at [754, 542] on input "text" at bounding box center [750, 551] width 159 height 17
click at [748, 600] on li "Payments providers" at bounding box center [815, 602] width 302 height 27
click at [820, 648] on button "Apply" at bounding box center [816, 655] width 57 height 28
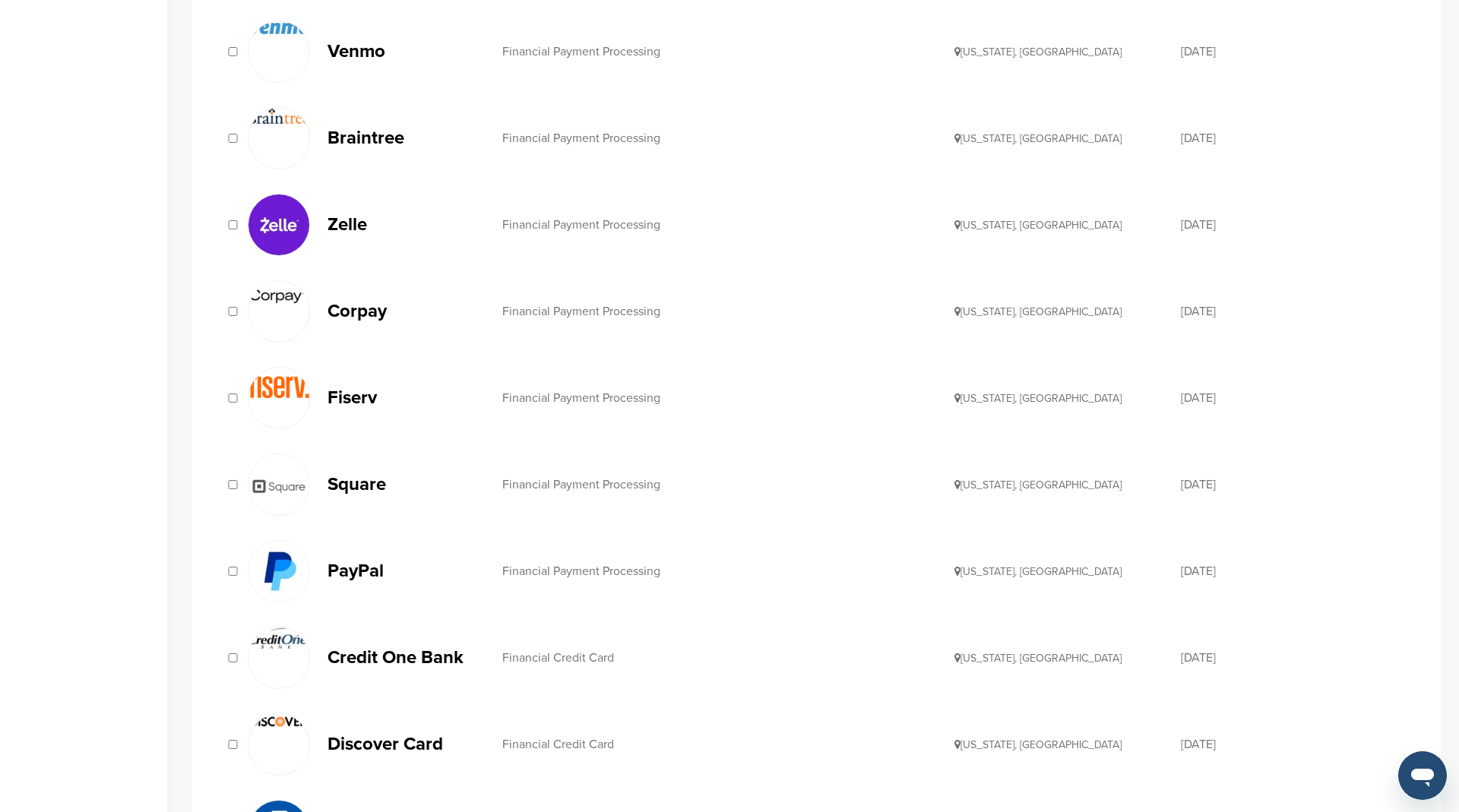
scroll to position [855, 0]
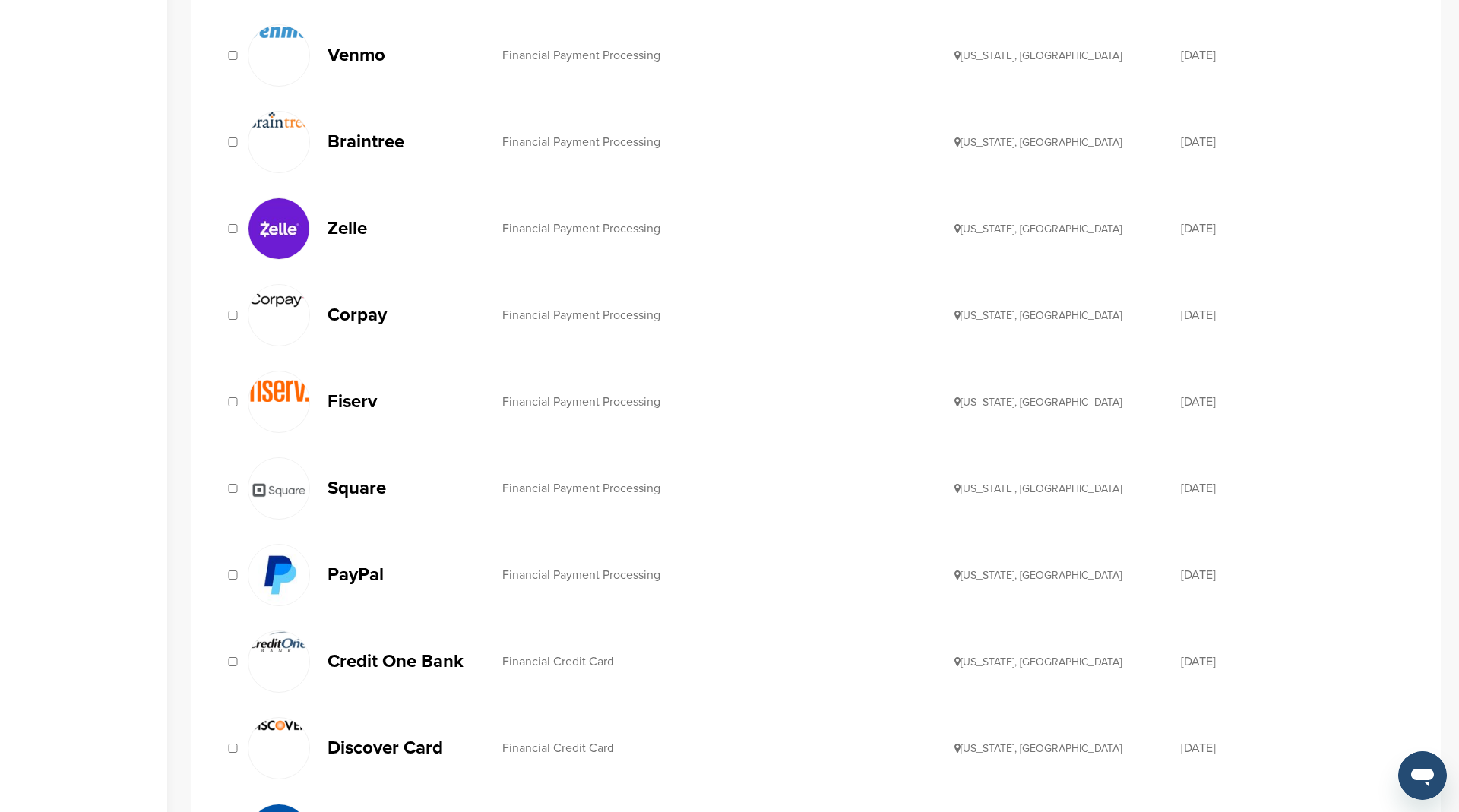
click at [362, 307] on p "Corpay" at bounding box center [407, 315] width 159 height 19
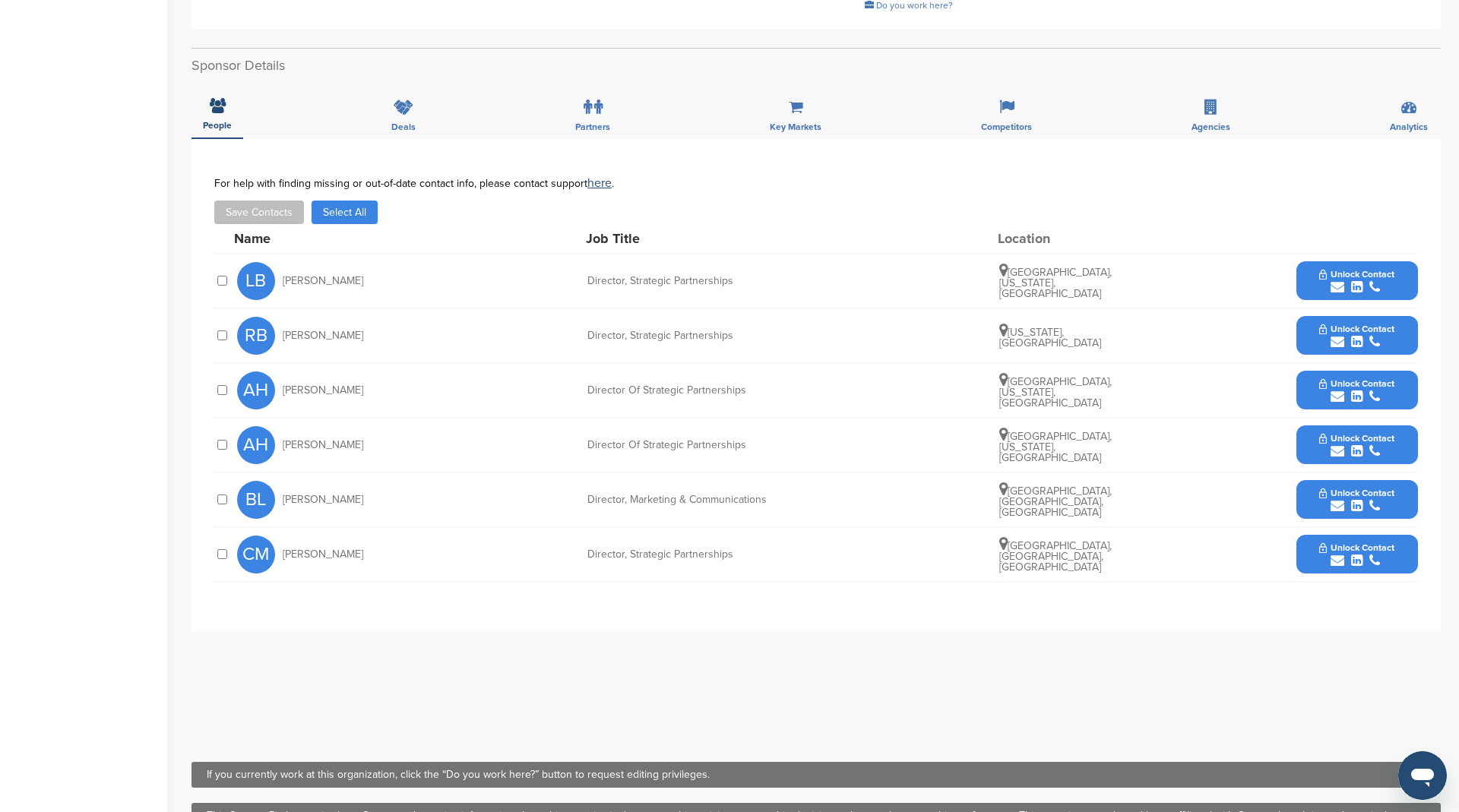
scroll to position [292, 0]
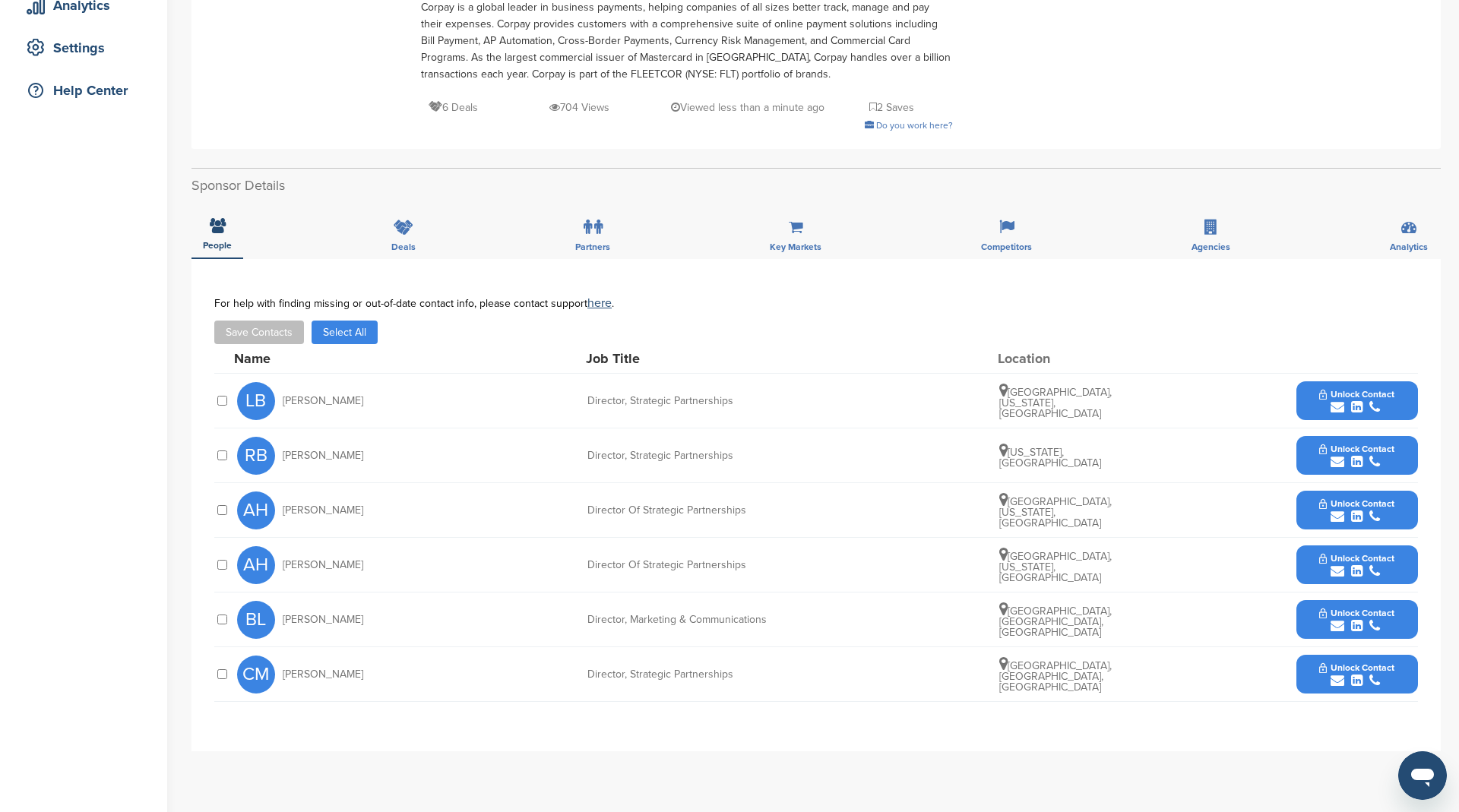
click at [343, 338] on button "Select All" at bounding box center [345, 333] width 66 height 24
click at [265, 331] on button "Save Contacts" at bounding box center [259, 333] width 90 height 24
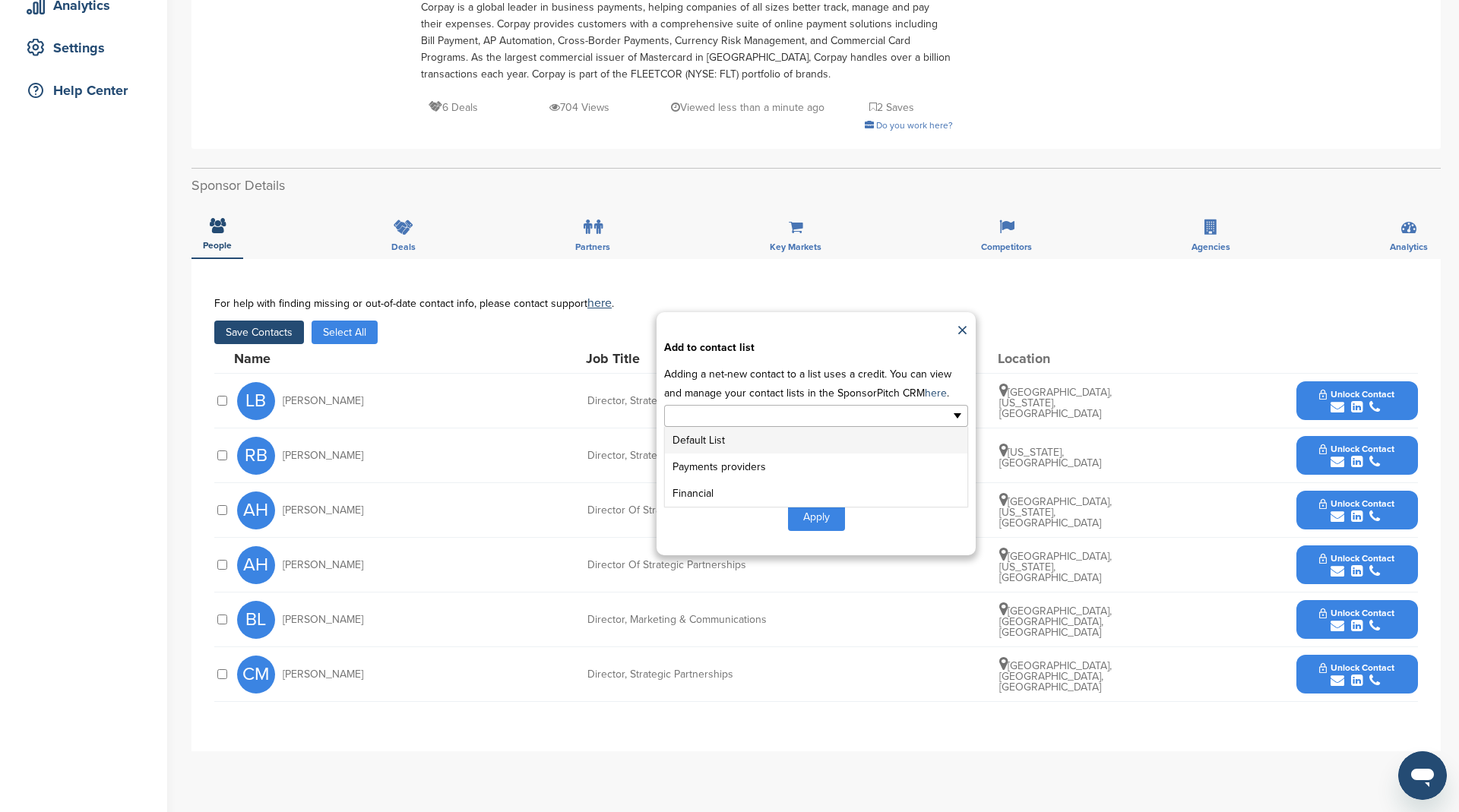
click at [717, 414] on input "text" at bounding box center [750, 415] width 159 height 17
click at [731, 461] on li "Payments providers" at bounding box center [815, 467] width 302 height 27
click at [822, 513] on button "Apply" at bounding box center [816, 520] width 57 height 28
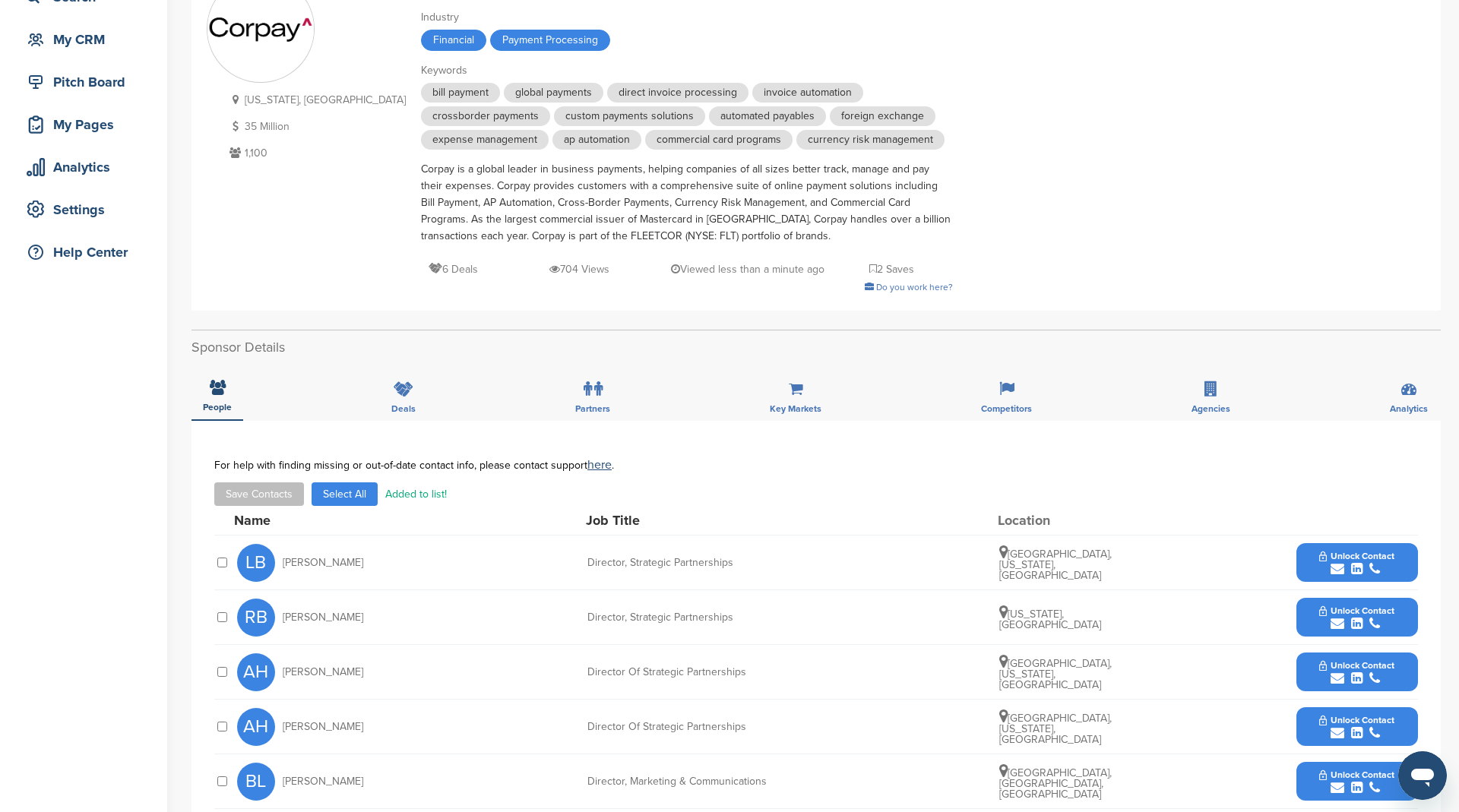
scroll to position [0, 0]
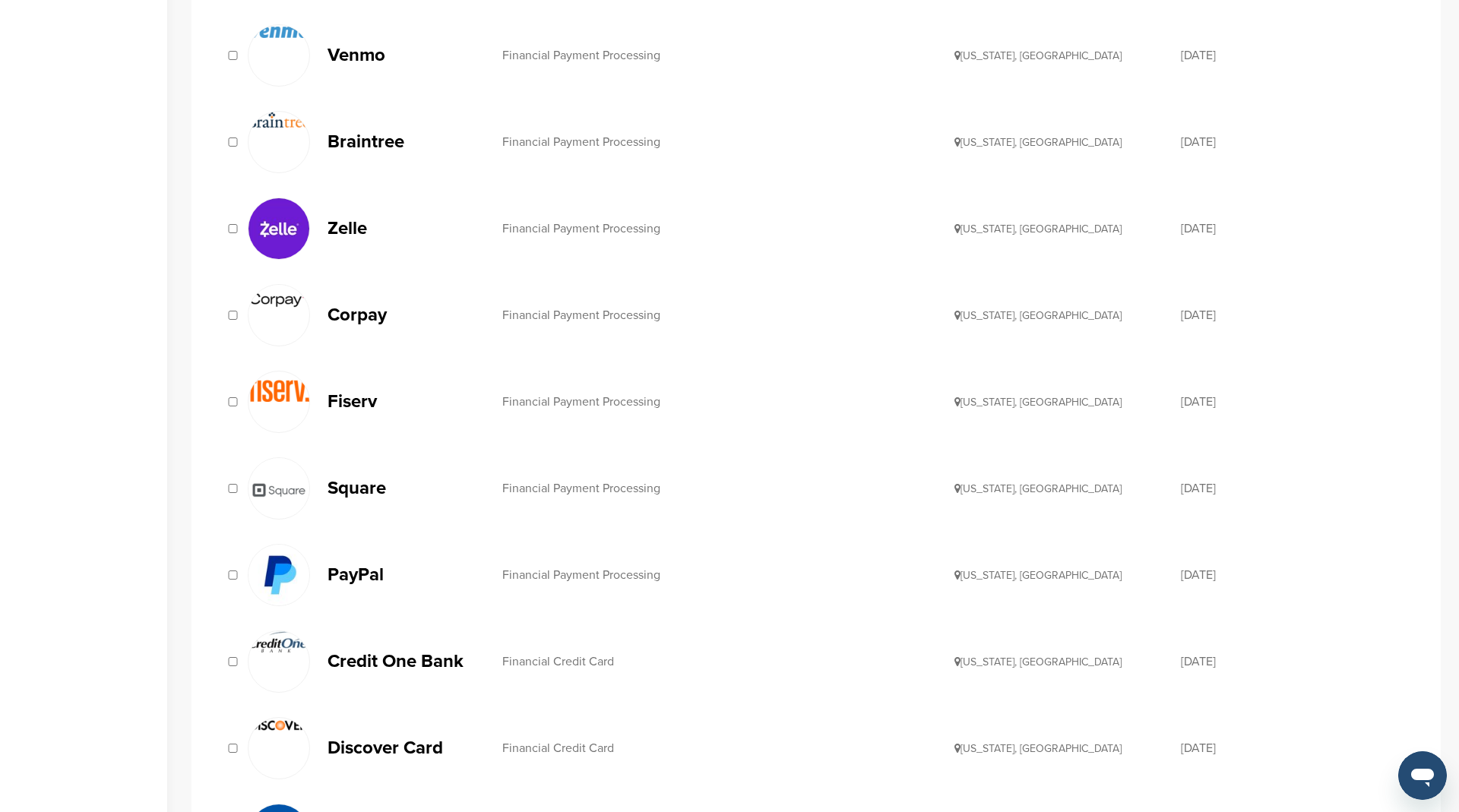
click at [356, 393] on p "Fiserv" at bounding box center [407, 401] width 159 height 19
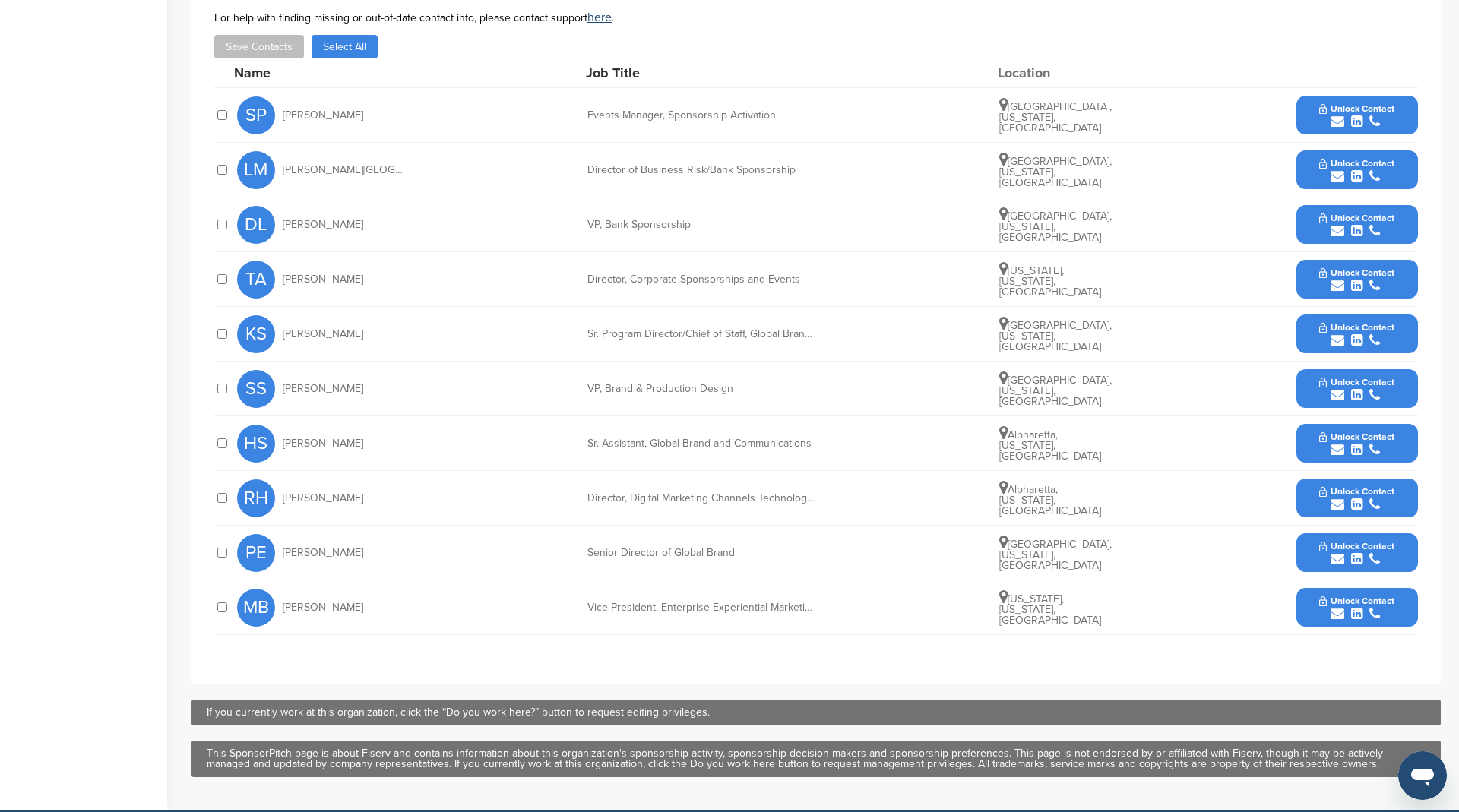
scroll to position [573, 0]
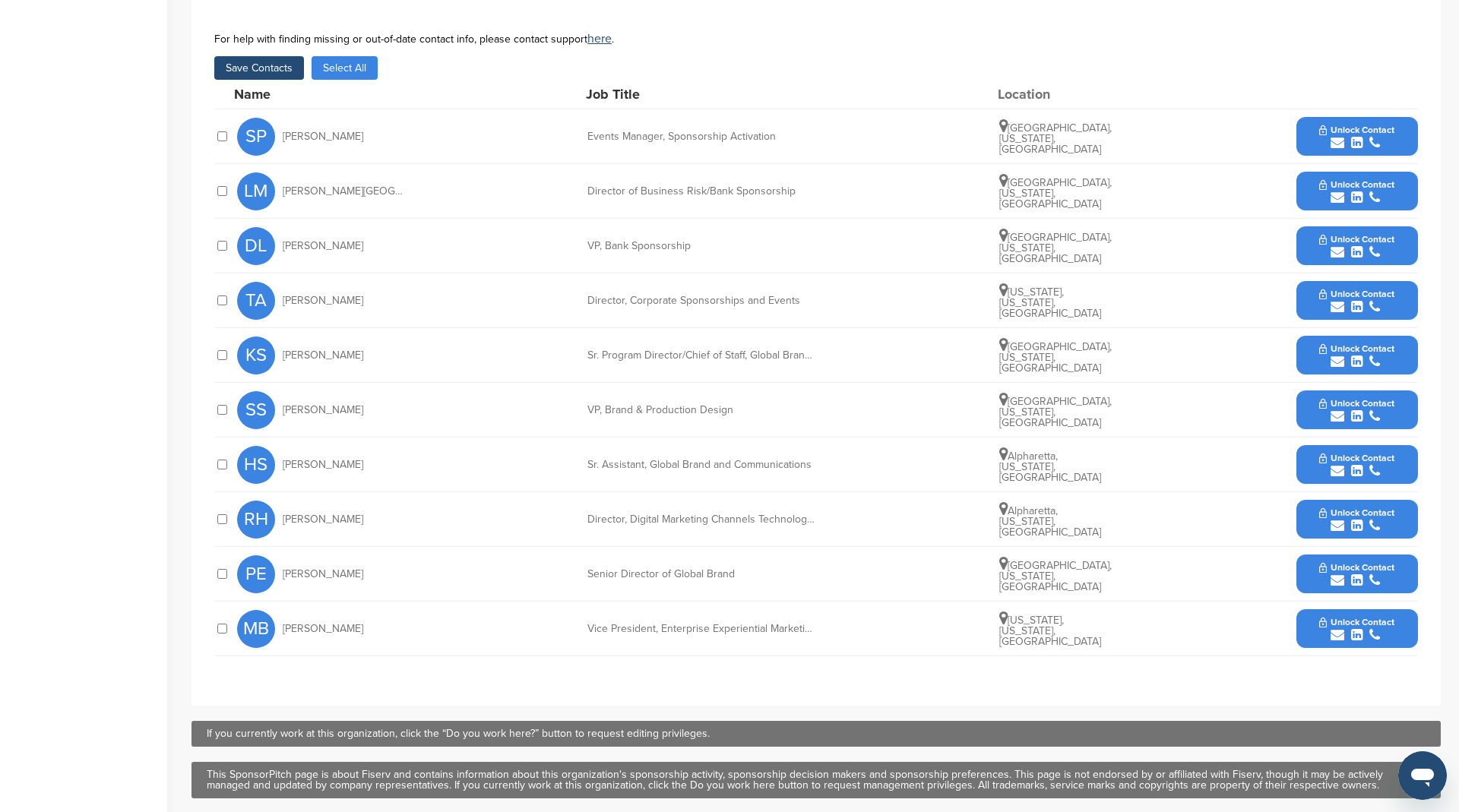
click at [221, 184] on div at bounding box center [222, 191] width 15 height 14
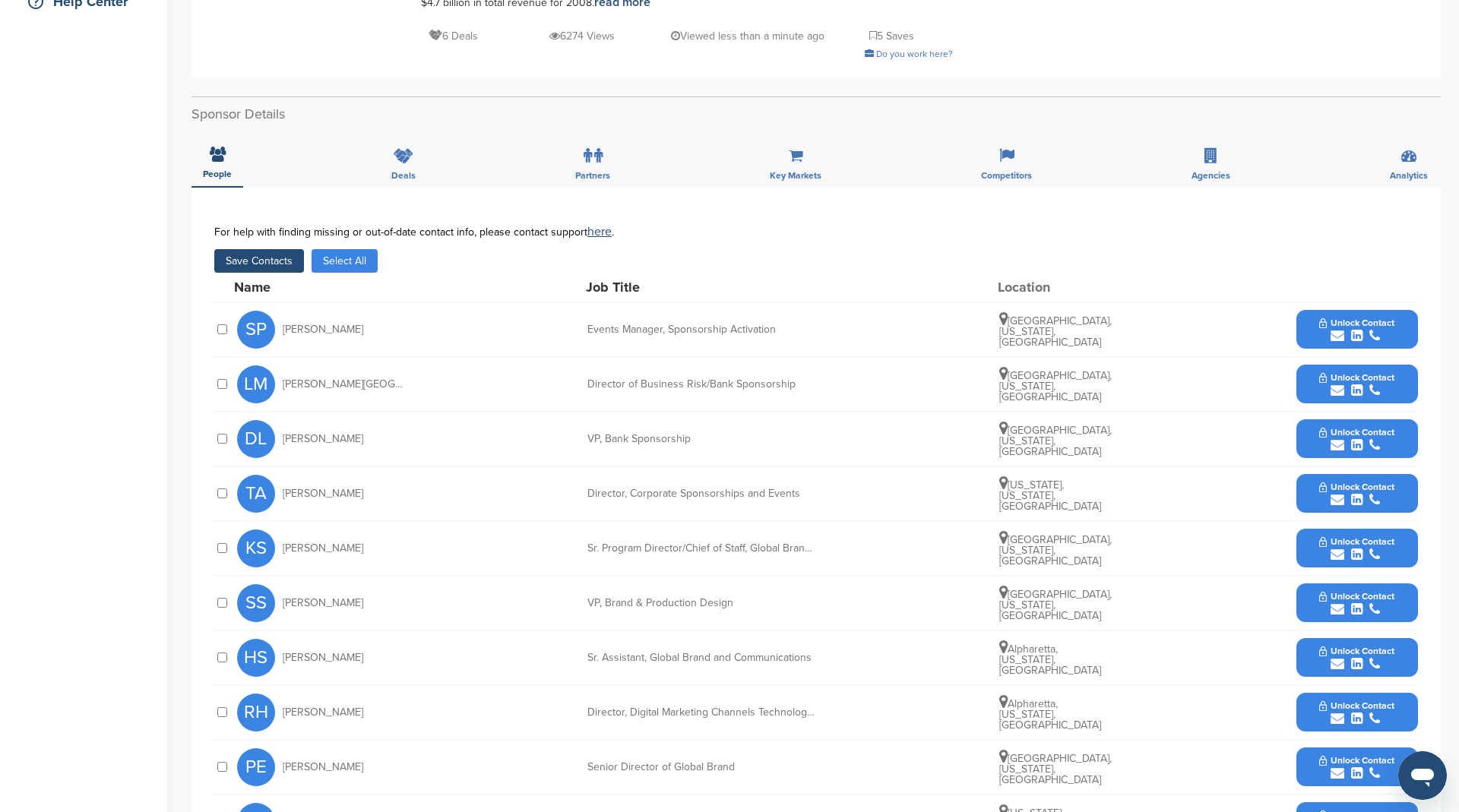
scroll to position [357, 0]
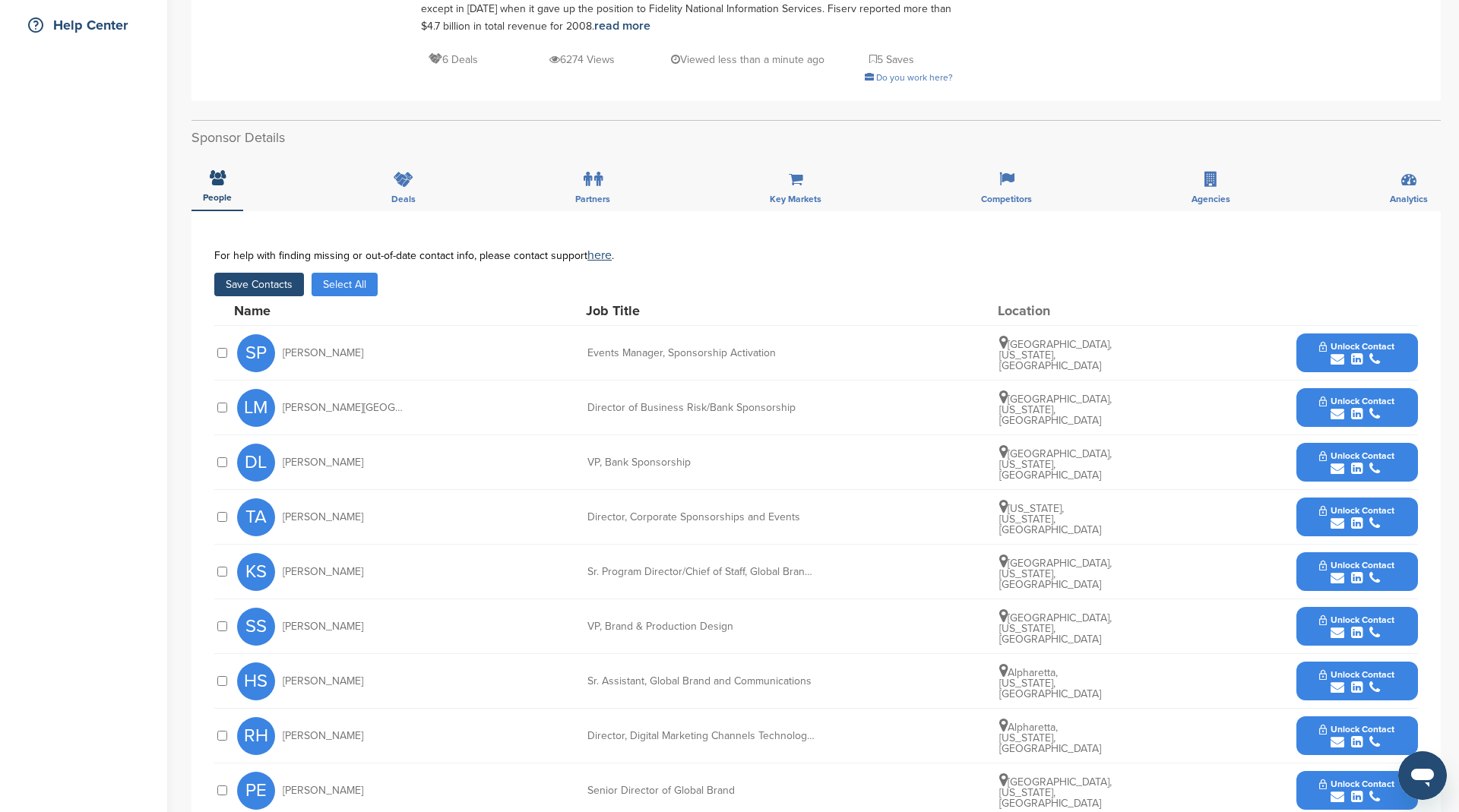
click at [278, 281] on button "Save Contacts" at bounding box center [259, 285] width 90 height 24
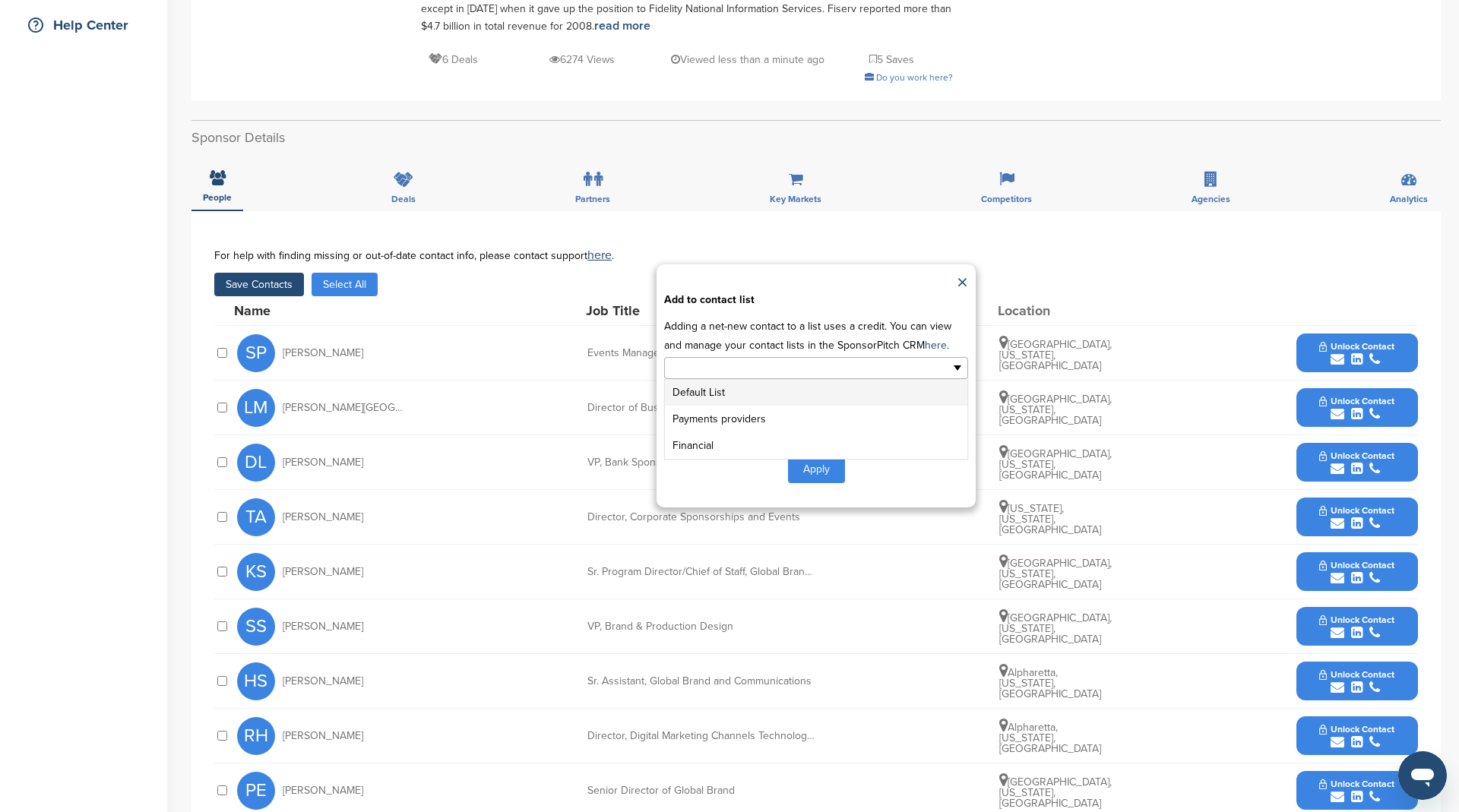
click at [761, 369] on input "text" at bounding box center [750, 368] width 159 height 17
click at [750, 415] on li "Payments providers" at bounding box center [815, 419] width 302 height 27
click at [816, 469] on button "Apply" at bounding box center [816, 472] width 57 height 28
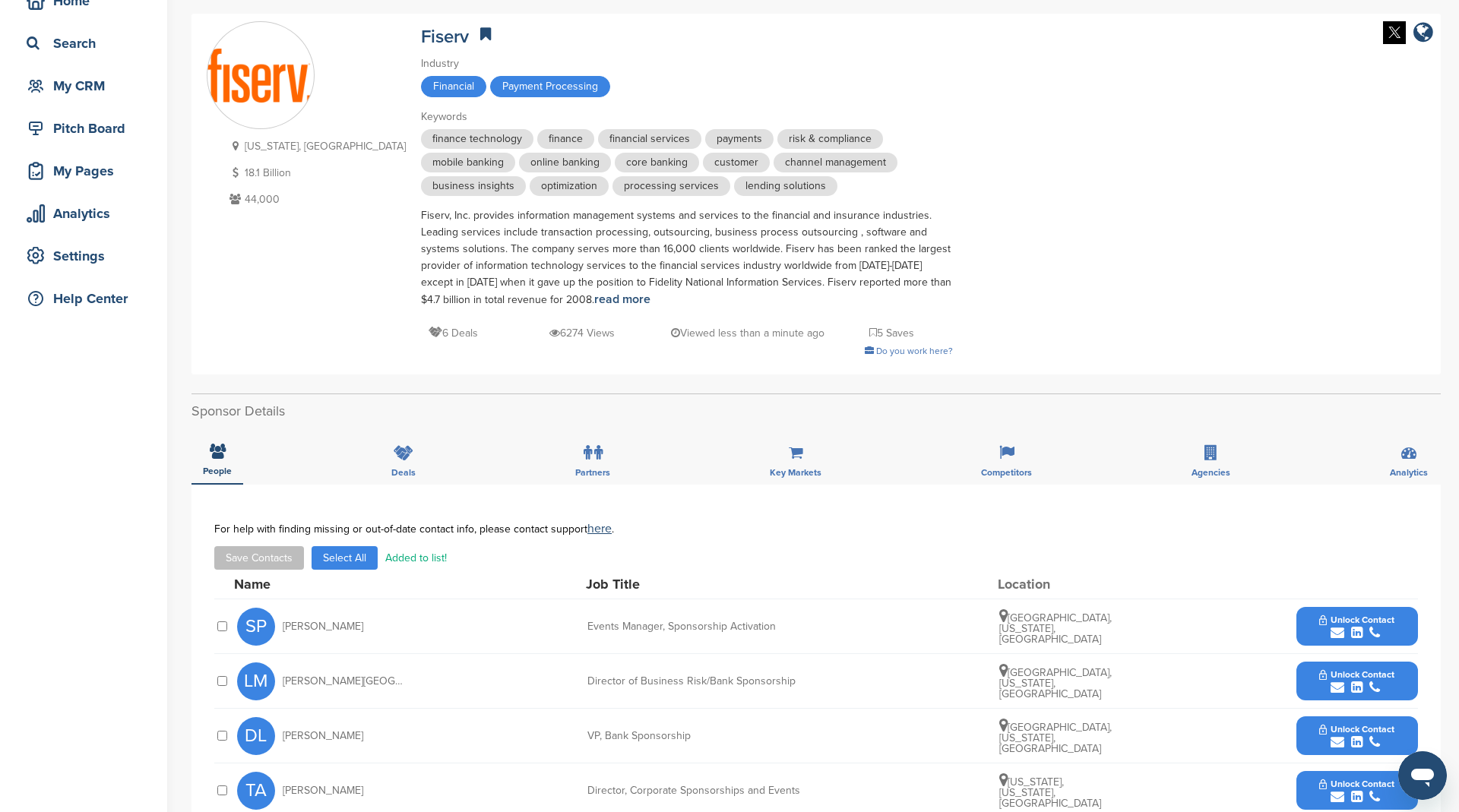
scroll to position [0, 0]
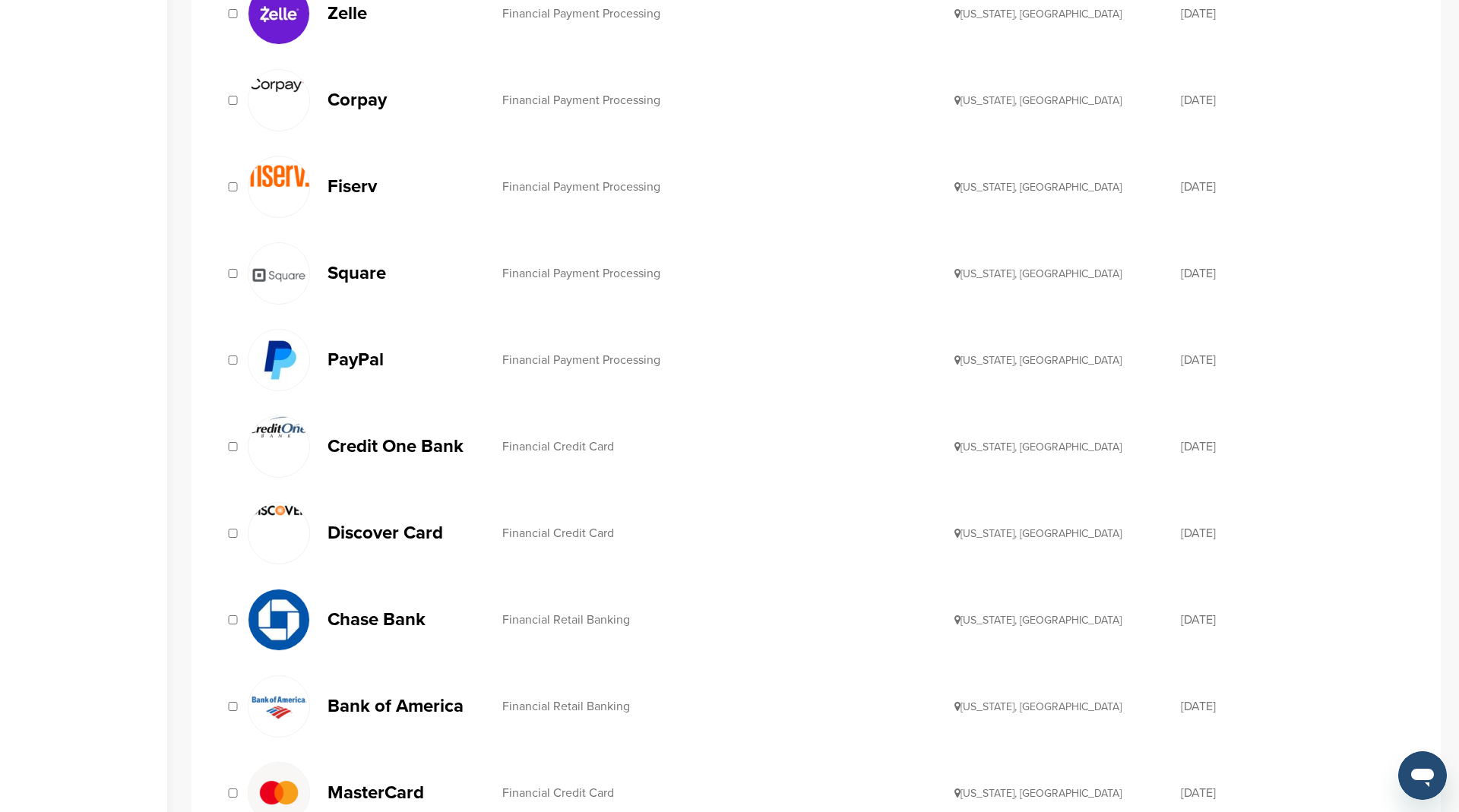
scroll to position [1074, 0]
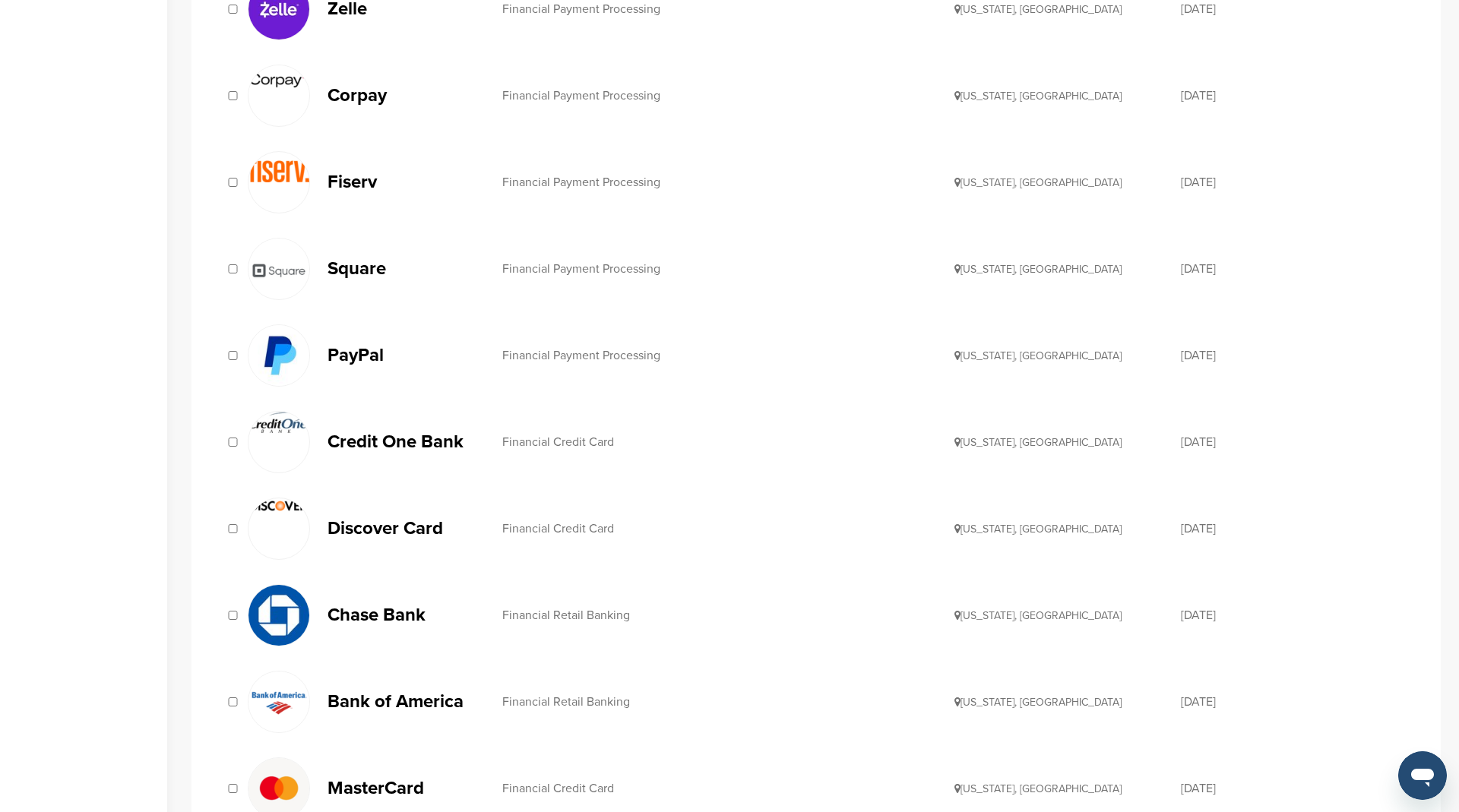
click at [376, 260] on p "Square" at bounding box center [407, 269] width 159 height 19
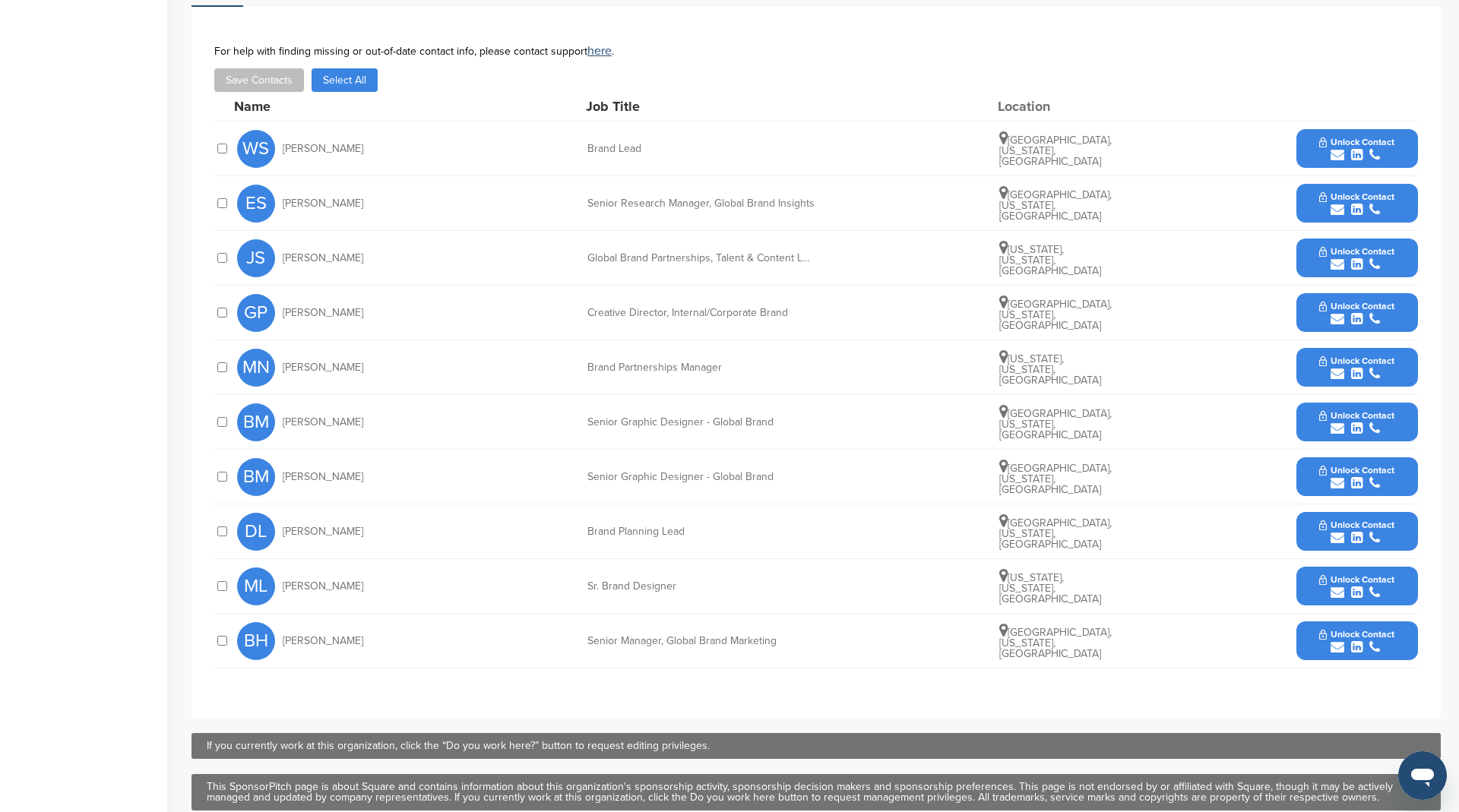
scroll to position [460, 0]
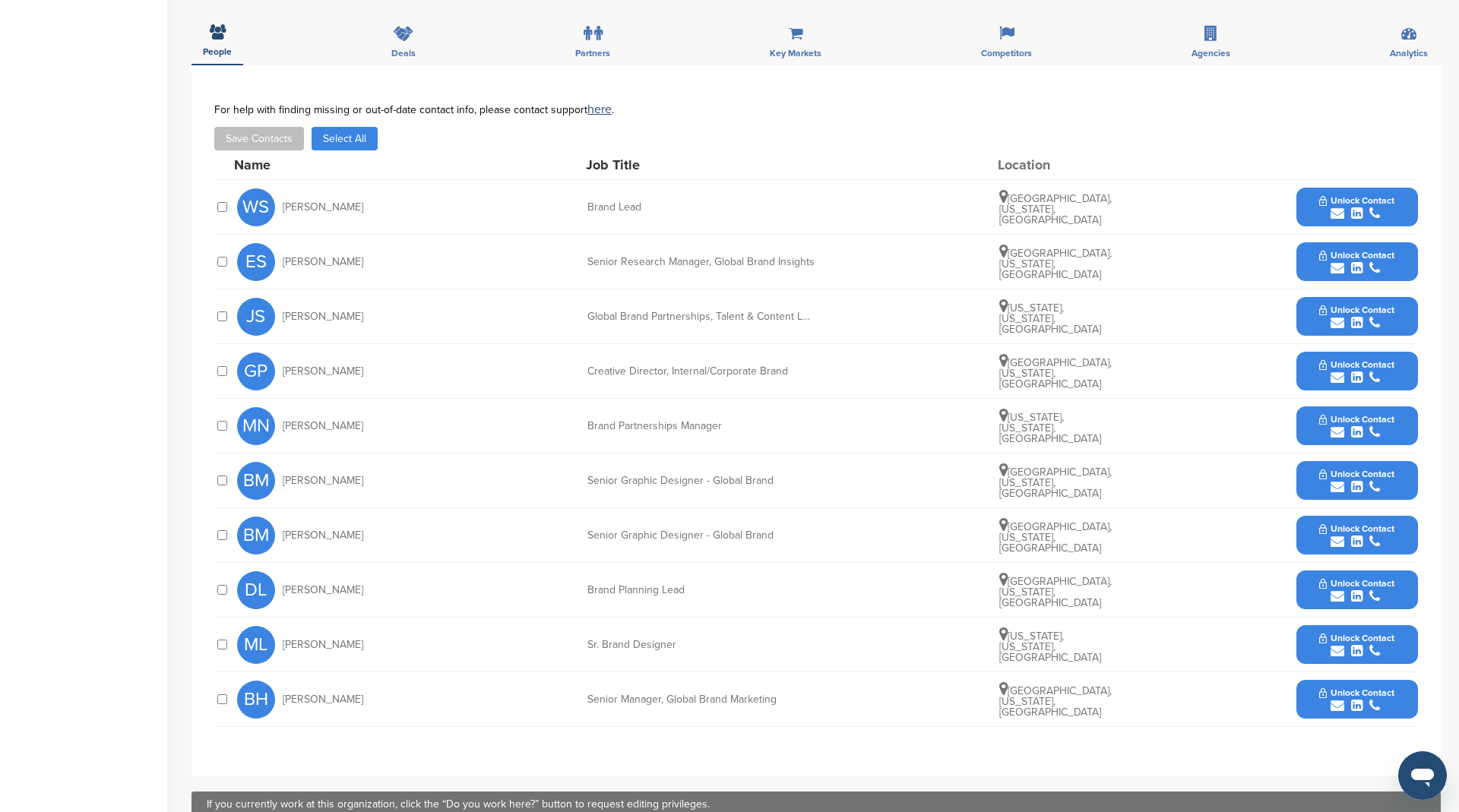
click at [347, 127] on button "Select All" at bounding box center [345, 139] width 66 height 24
click at [216, 365] on div at bounding box center [222, 371] width 15 height 14
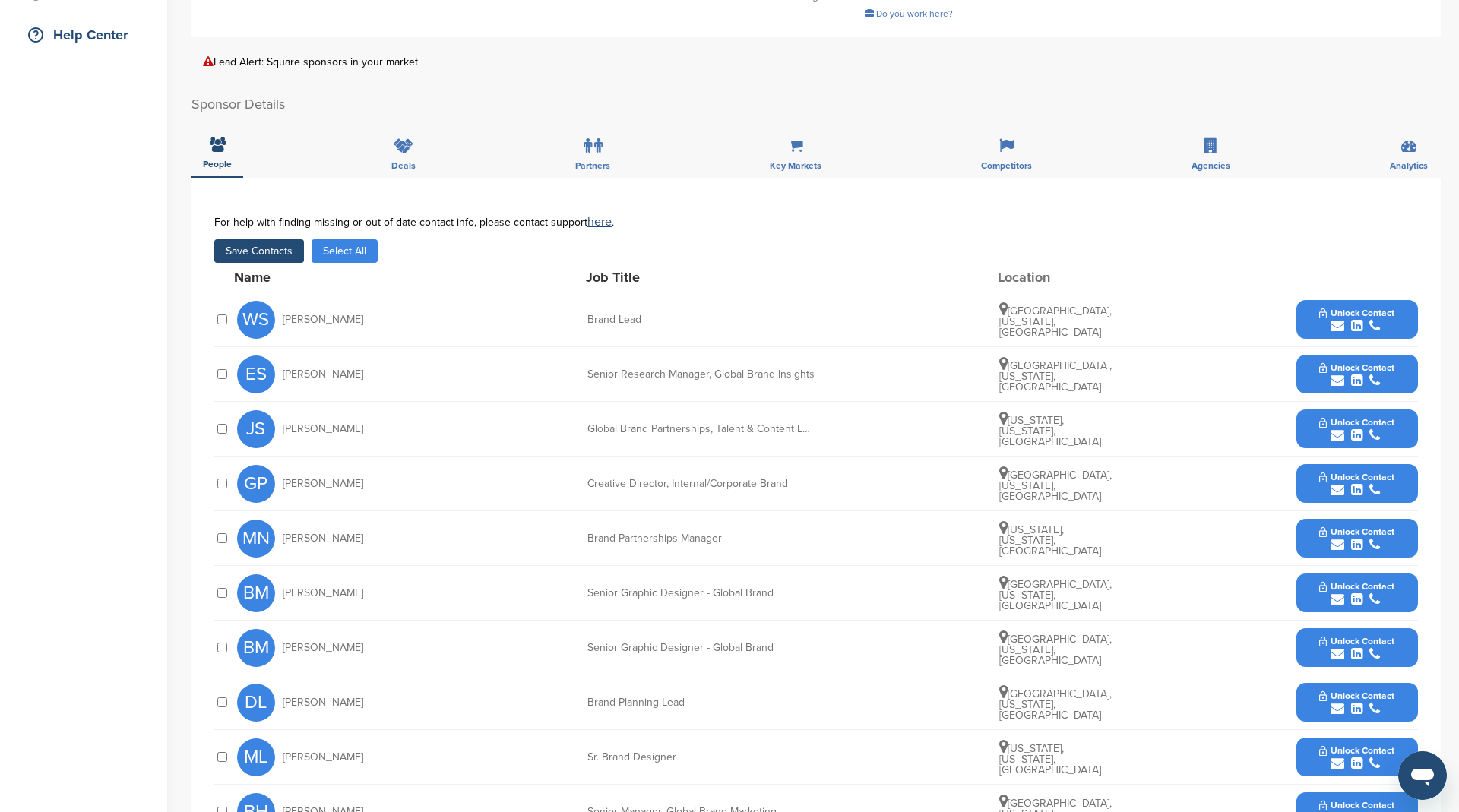
scroll to position [345, 0]
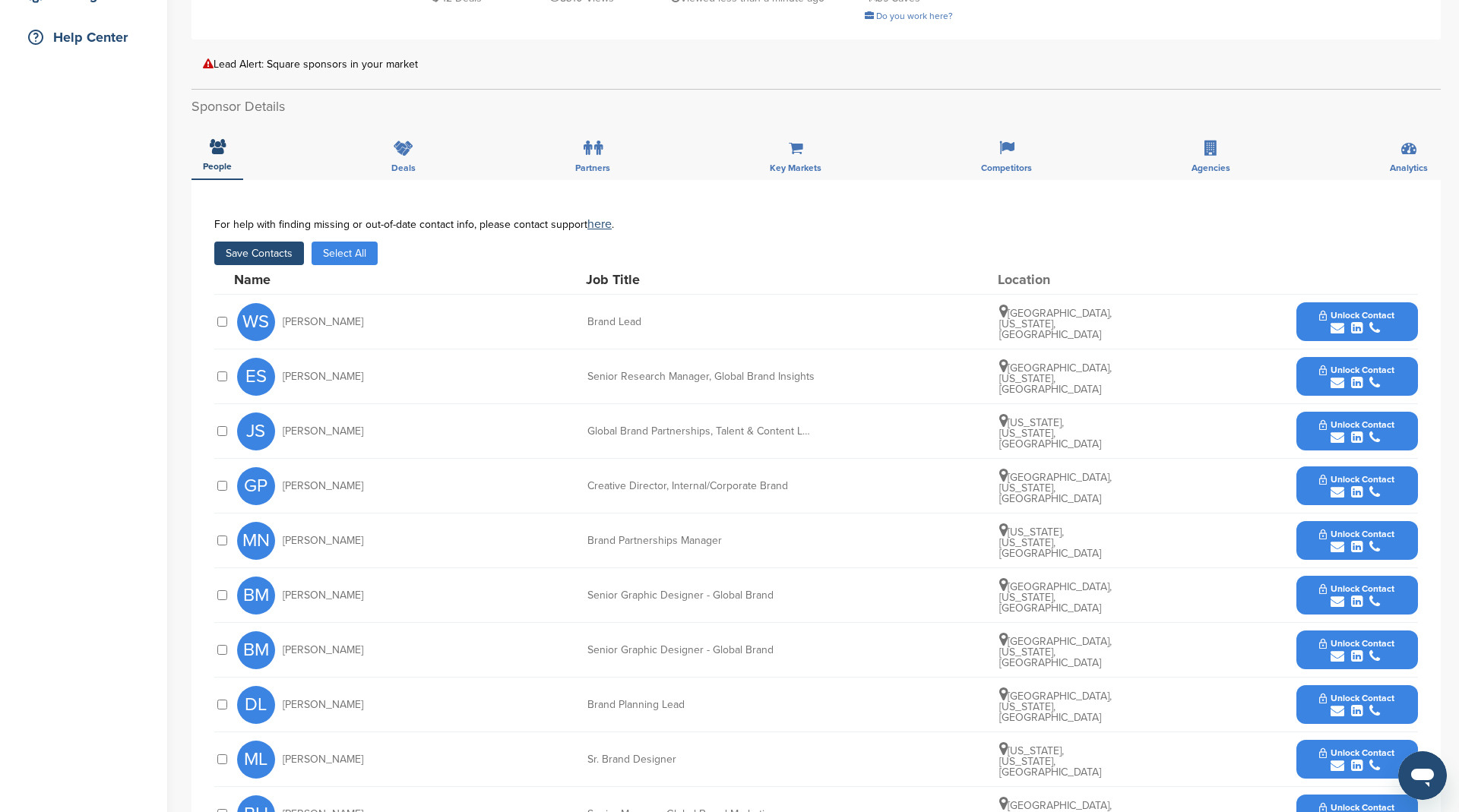
click at [274, 251] on button "Save Contacts" at bounding box center [259, 253] width 90 height 24
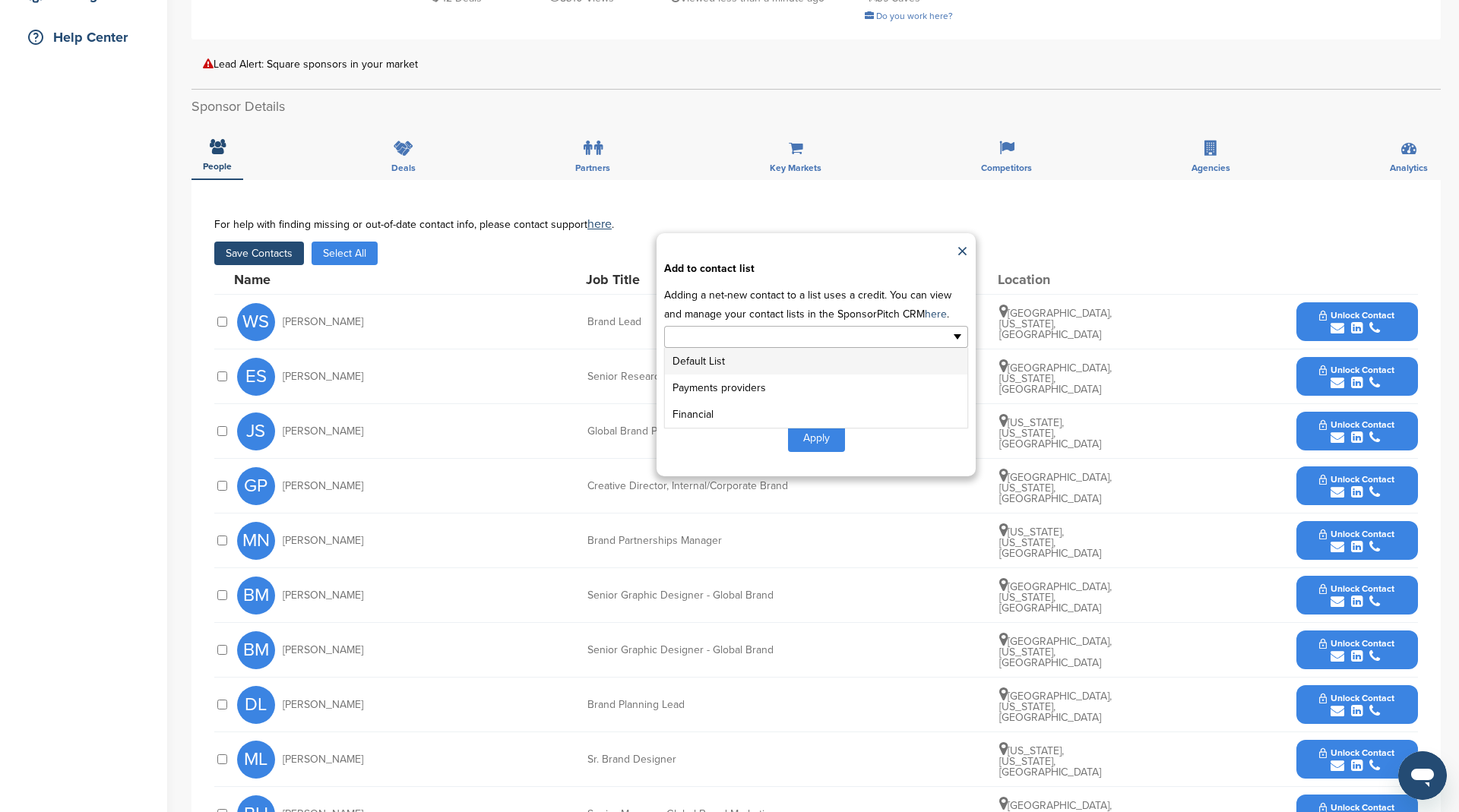
click at [710, 337] on input "text" at bounding box center [750, 337] width 159 height 17
click at [736, 392] on li "Payments providers" at bounding box center [815, 388] width 302 height 27
click at [813, 437] on button "Apply" at bounding box center [816, 441] width 57 height 28
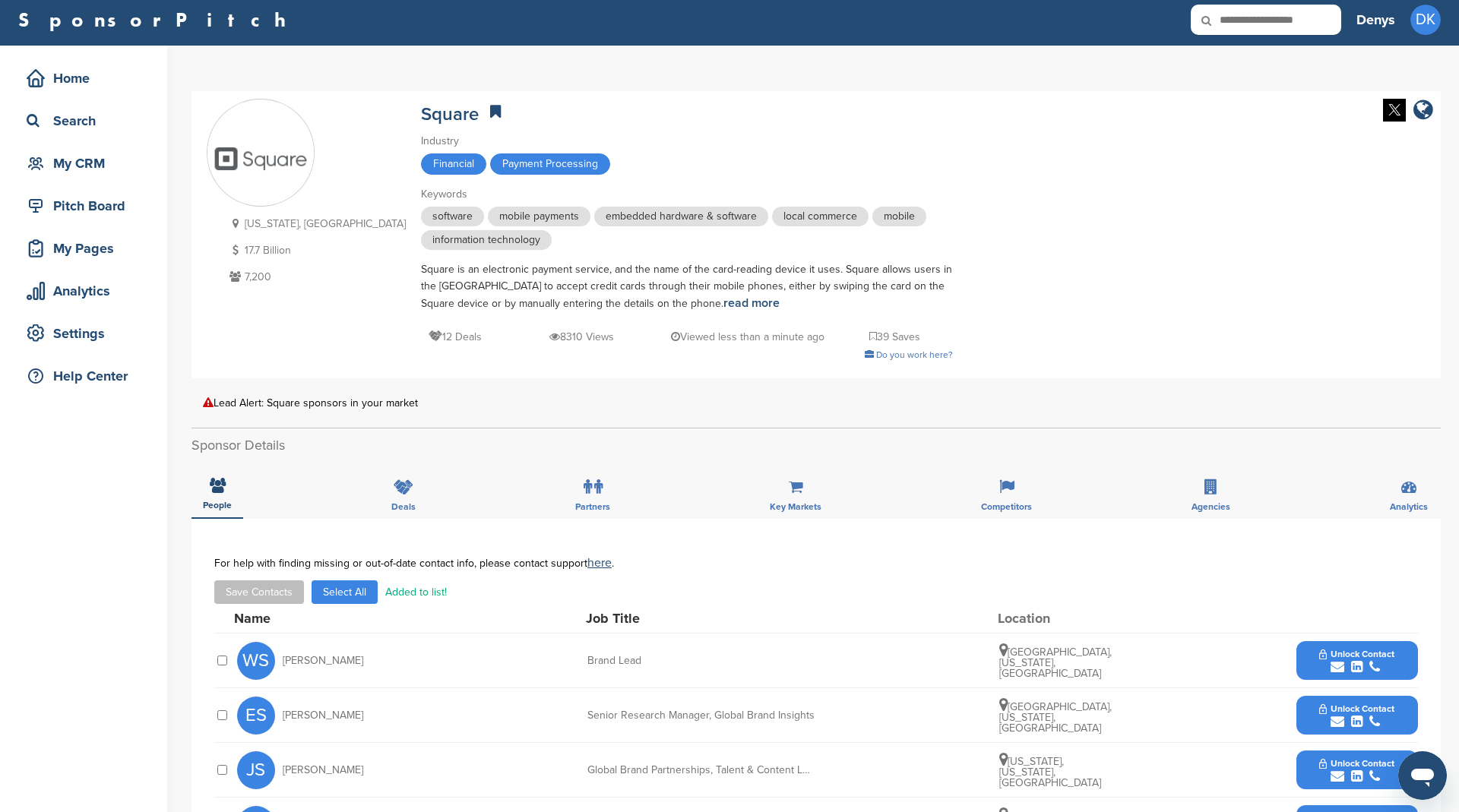
scroll to position [0, 0]
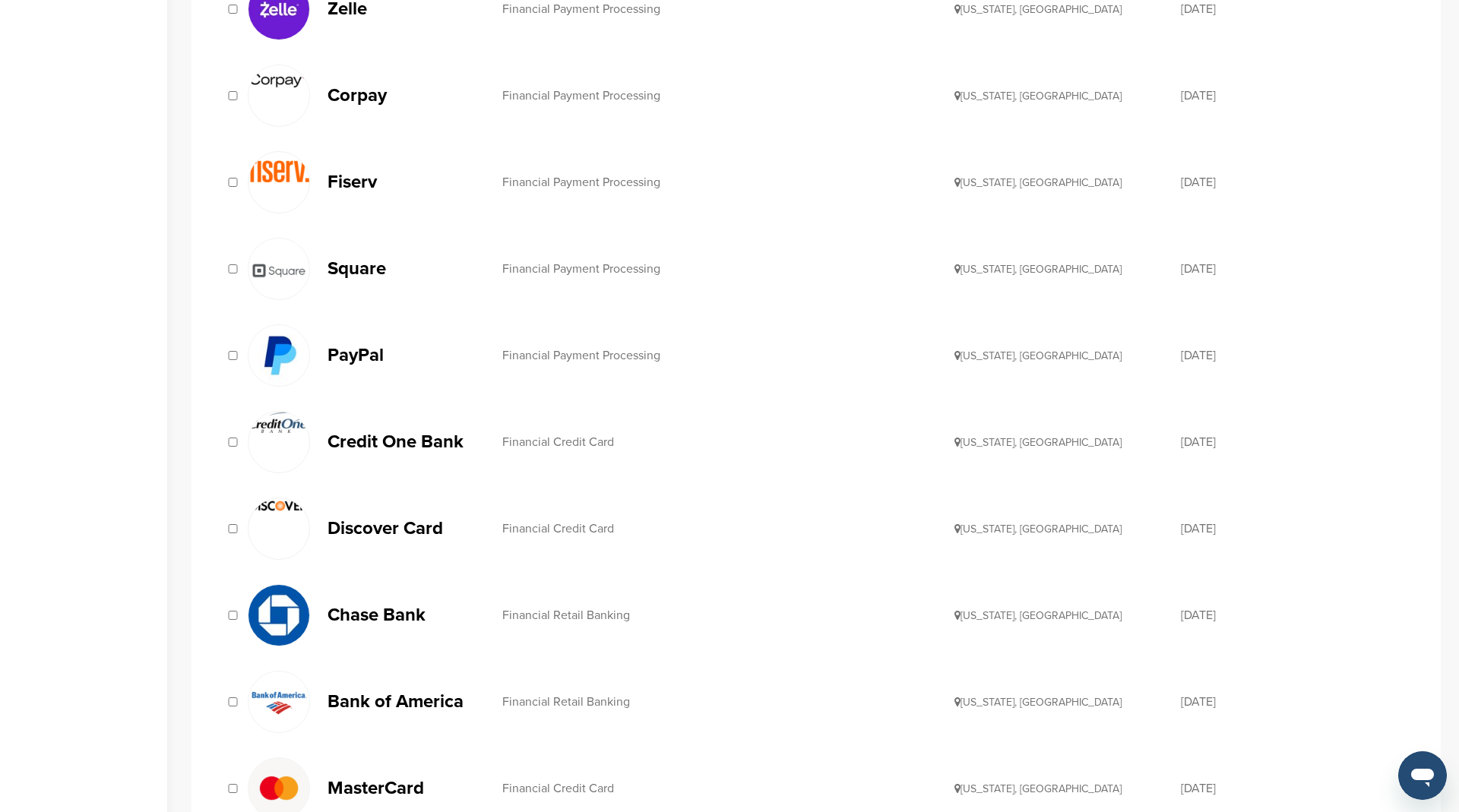
click at [360, 345] on p "PayPal" at bounding box center [407, 355] width 159 height 19
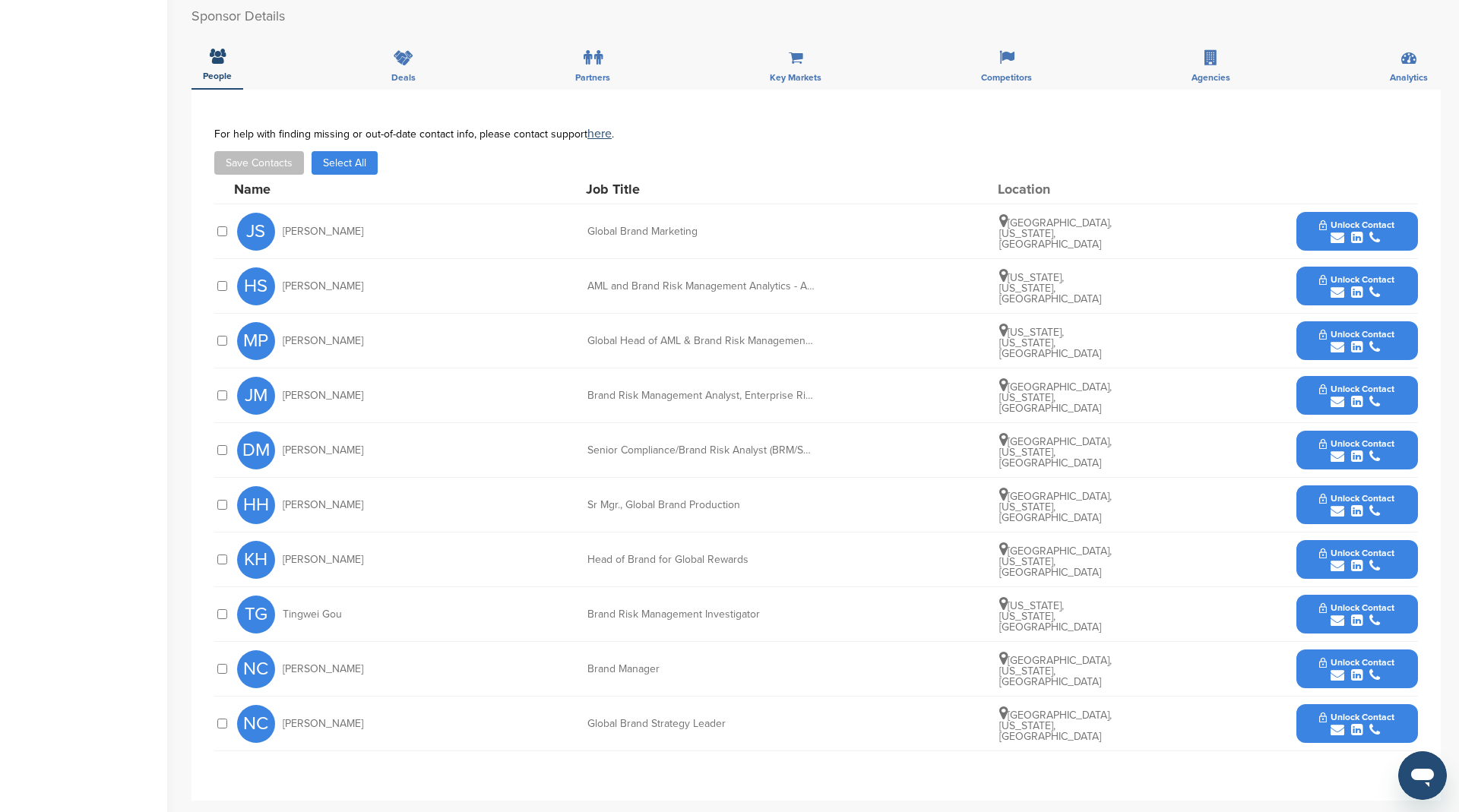
scroll to position [594, 0]
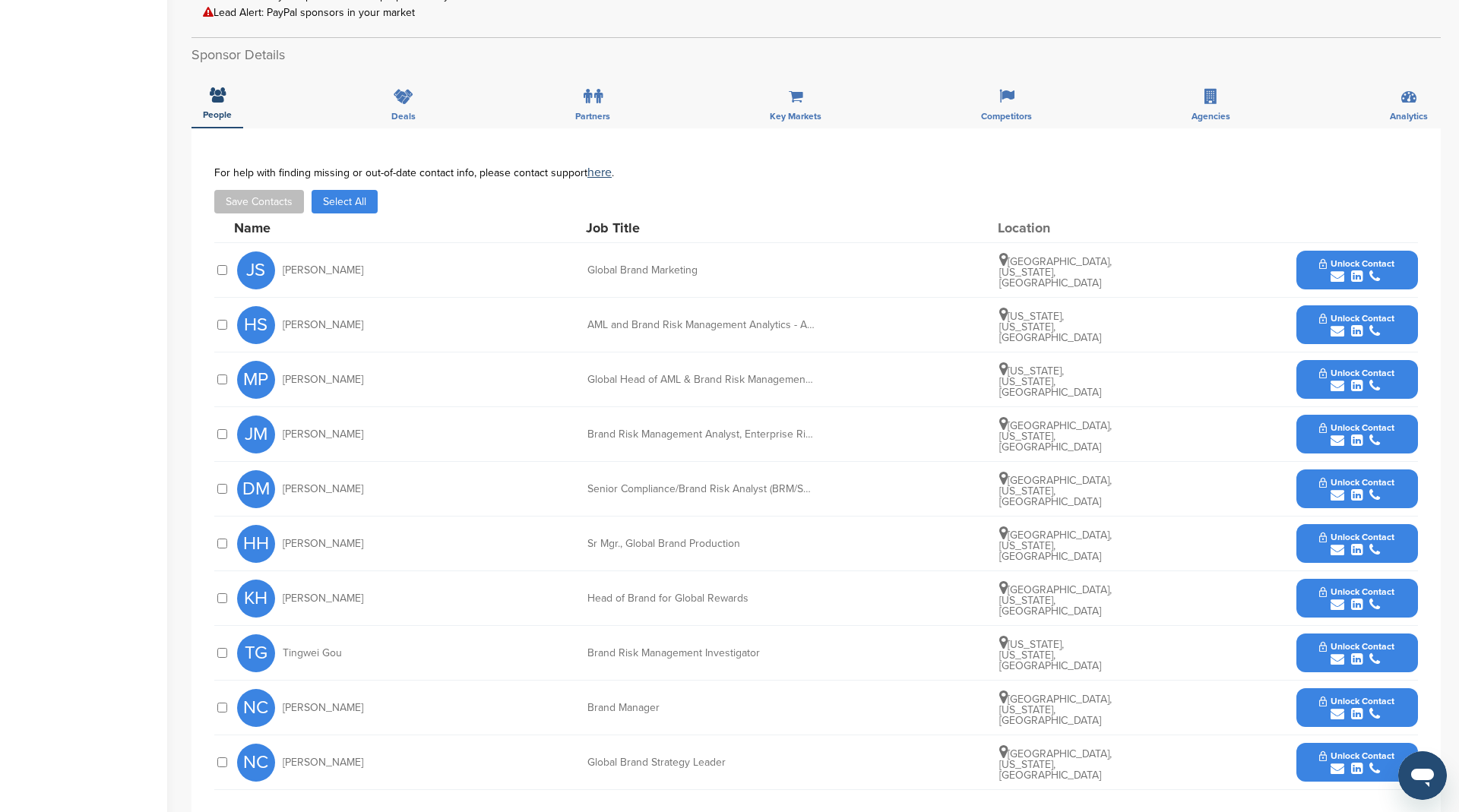
click at [360, 190] on button "Select All" at bounding box center [345, 202] width 66 height 24
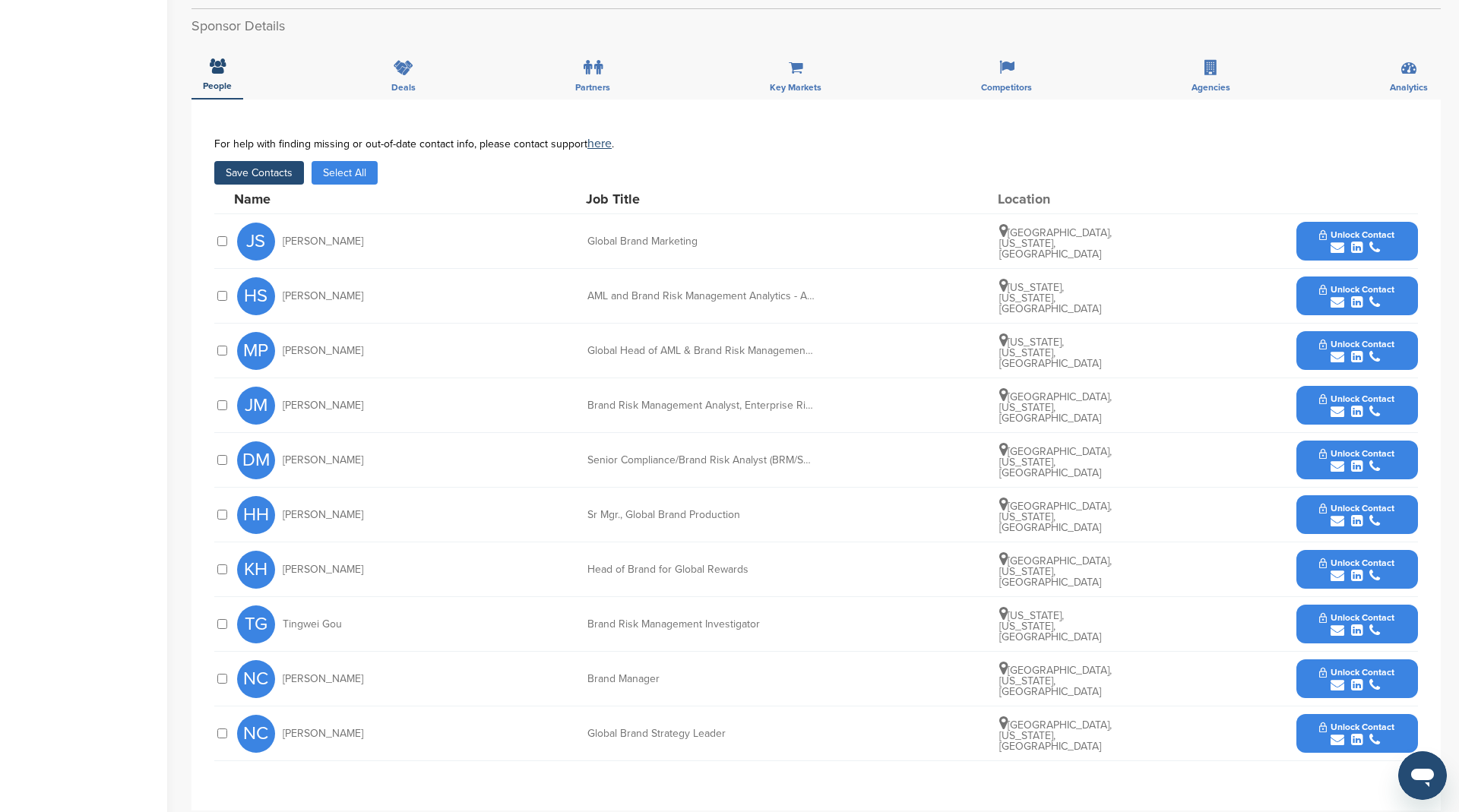
scroll to position [575, 0]
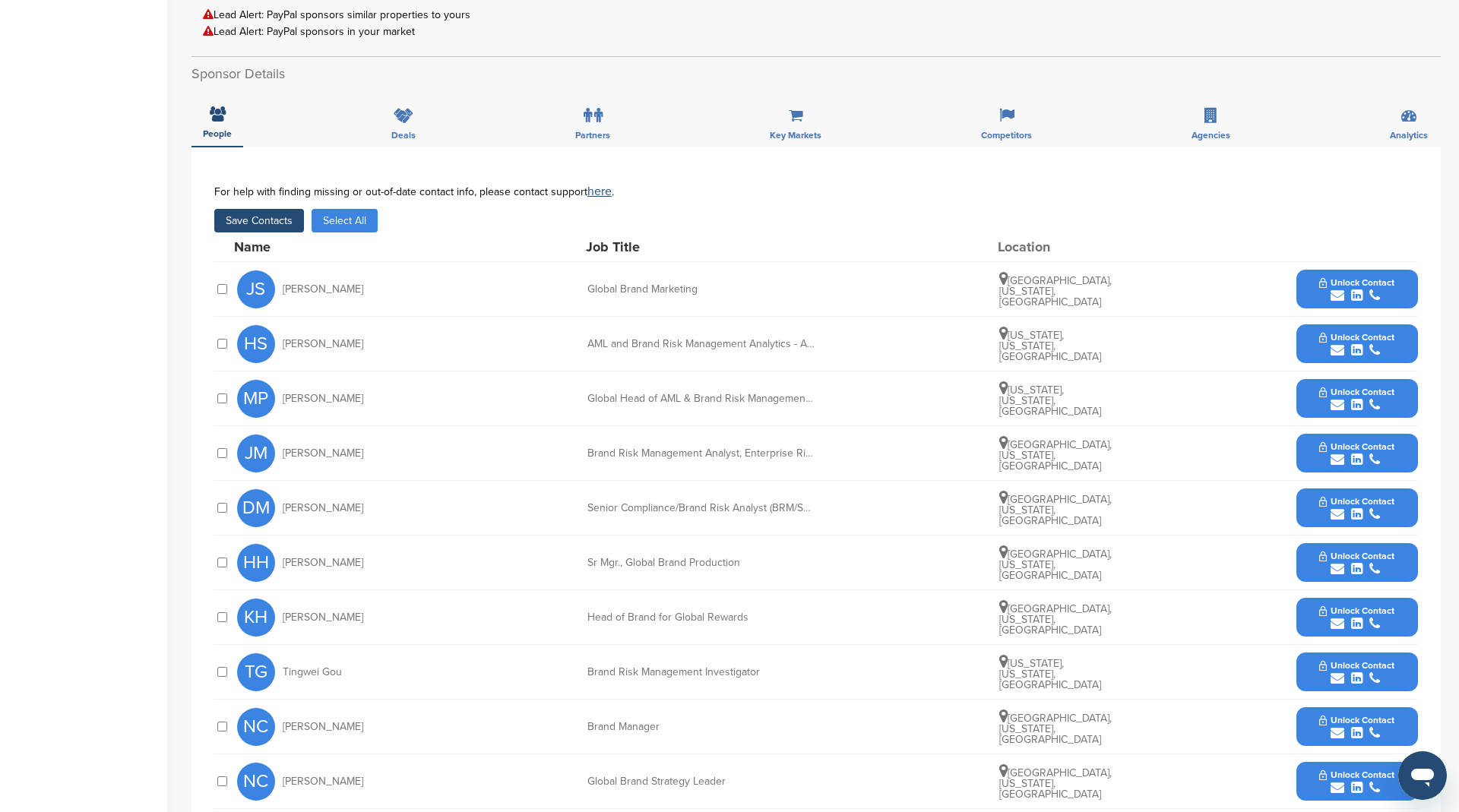
click at [279, 220] on button "Save Contacts" at bounding box center [259, 221] width 90 height 24
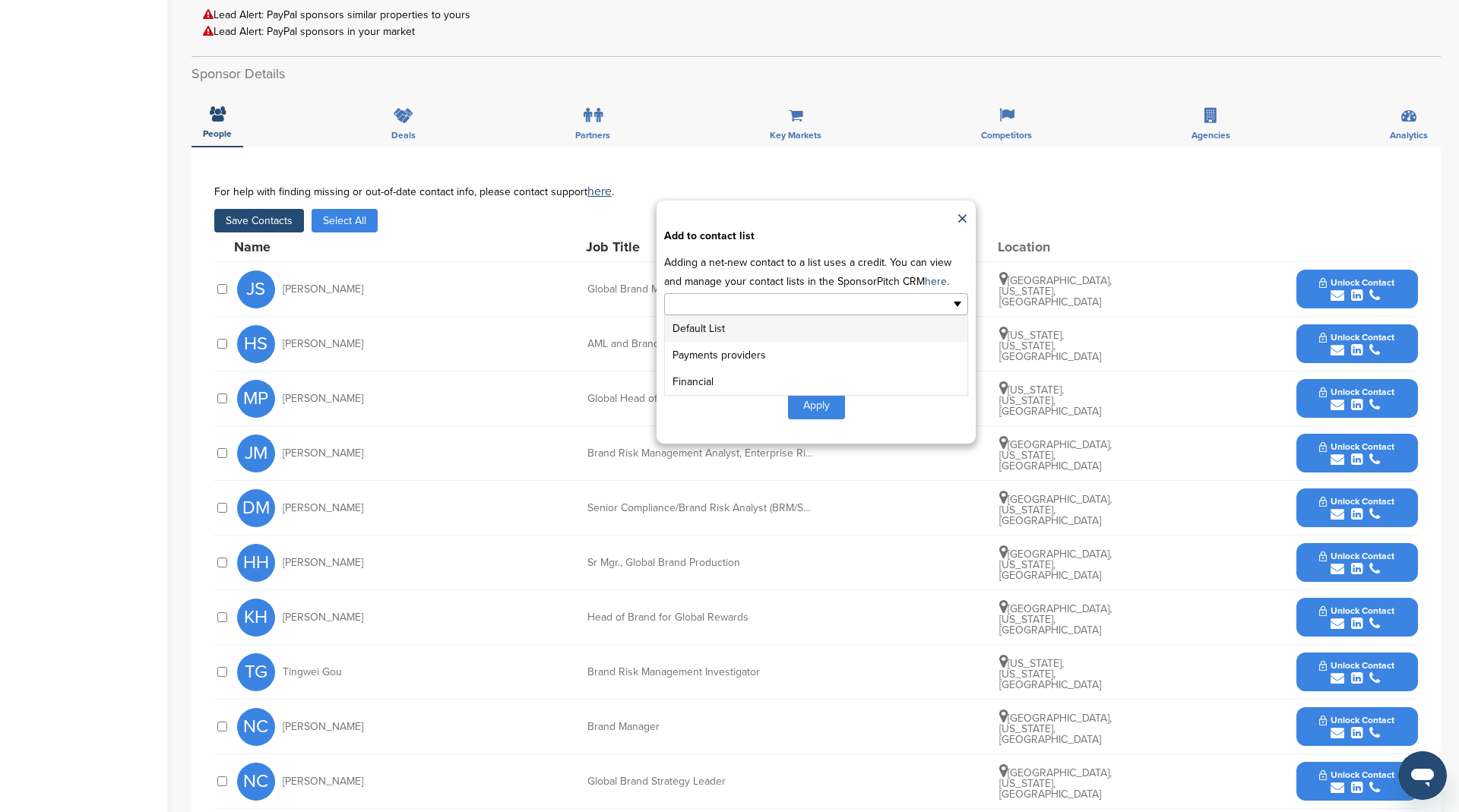
click at [796, 300] on input "text" at bounding box center [750, 304] width 159 height 17
click at [745, 348] on li "Payments providers" at bounding box center [815, 356] width 302 height 27
click at [809, 394] on button "Apply" at bounding box center [816, 408] width 57 height 28
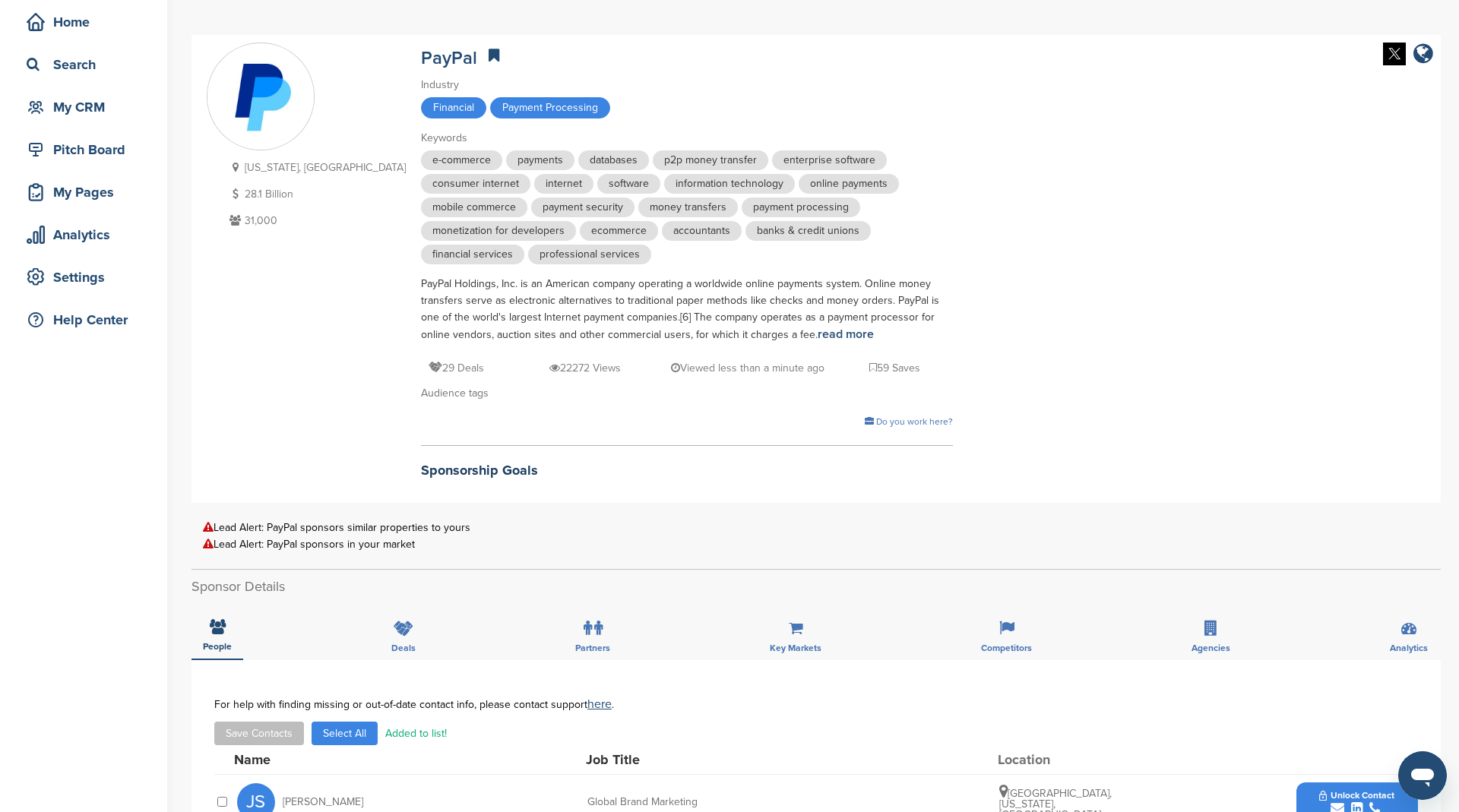
scroll to position [0, 0]
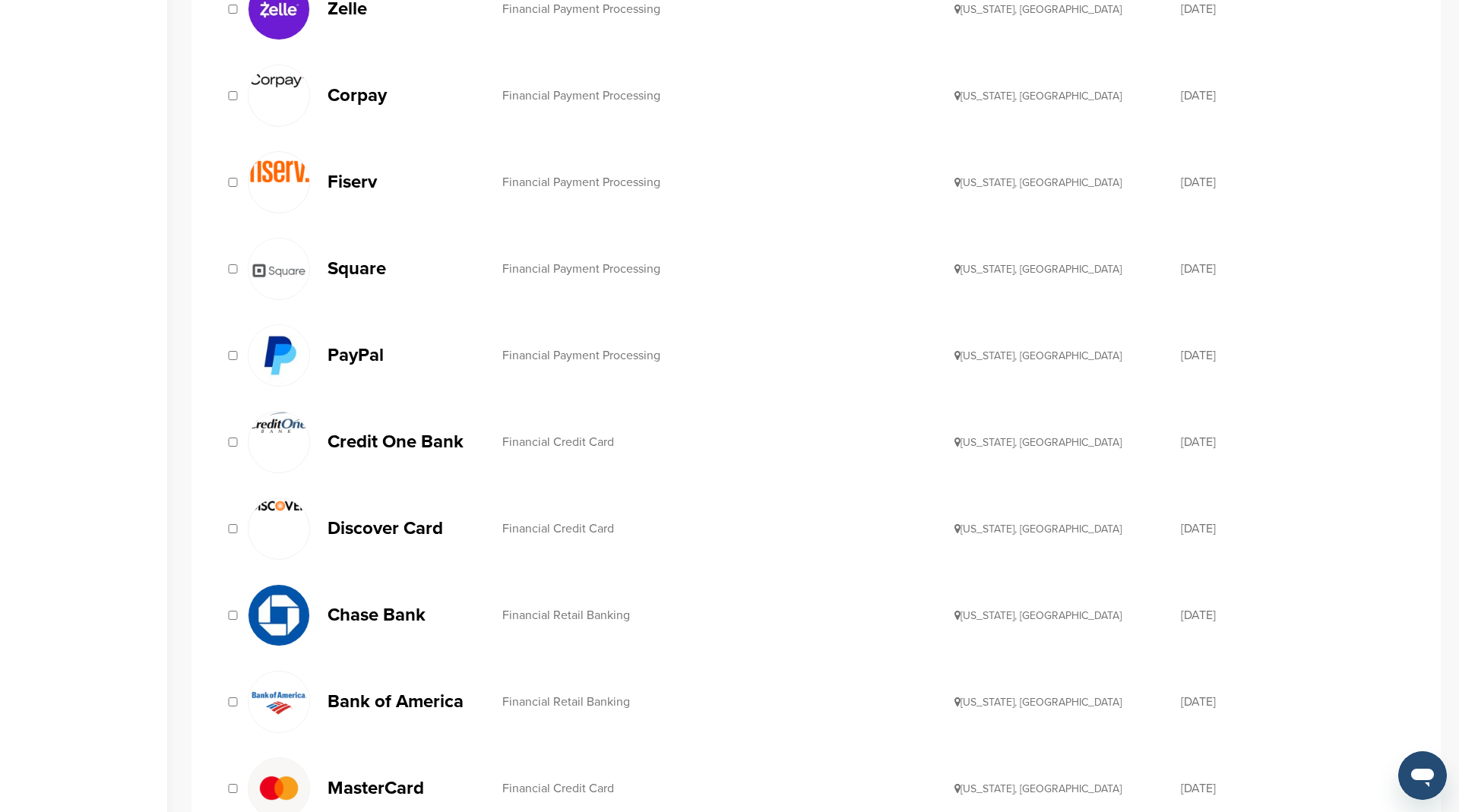
click at [394, 432] on p "Credit One Bank" at bounding box center [407, 441] width 159 height 19
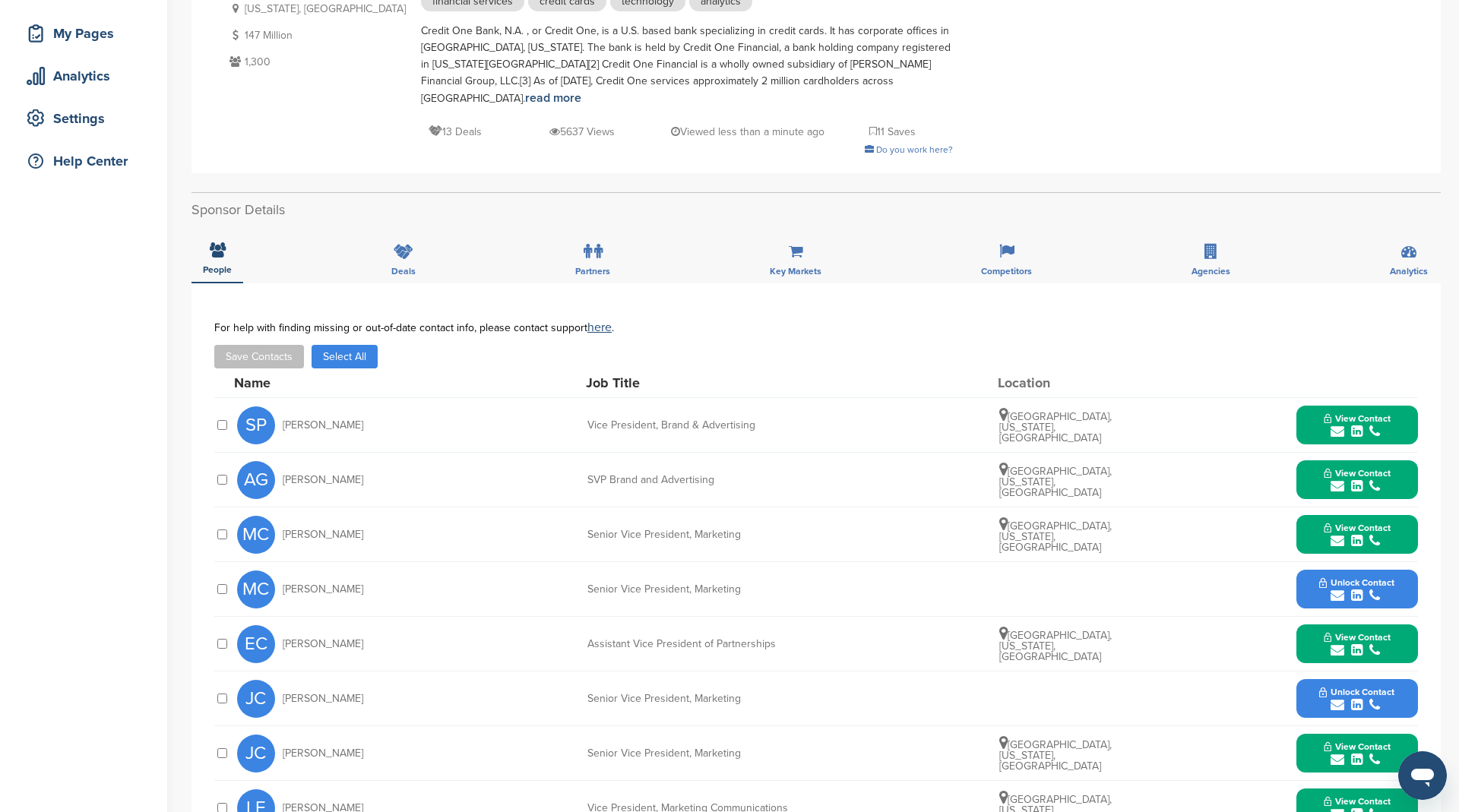
scroll to position [224, 0]
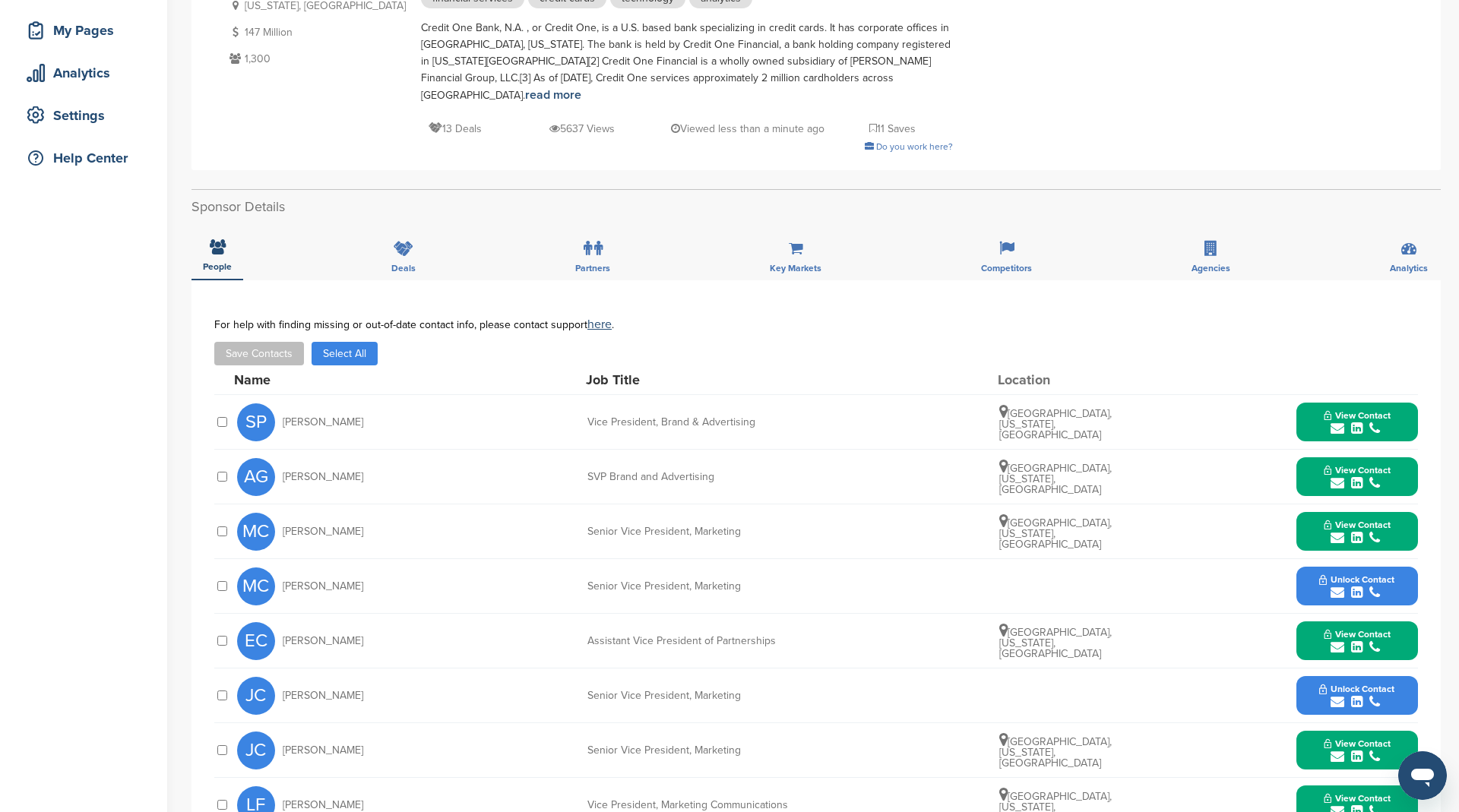
click at [357, 342] on button "Select All" at bounding box center [345, 354] width 66 height 24
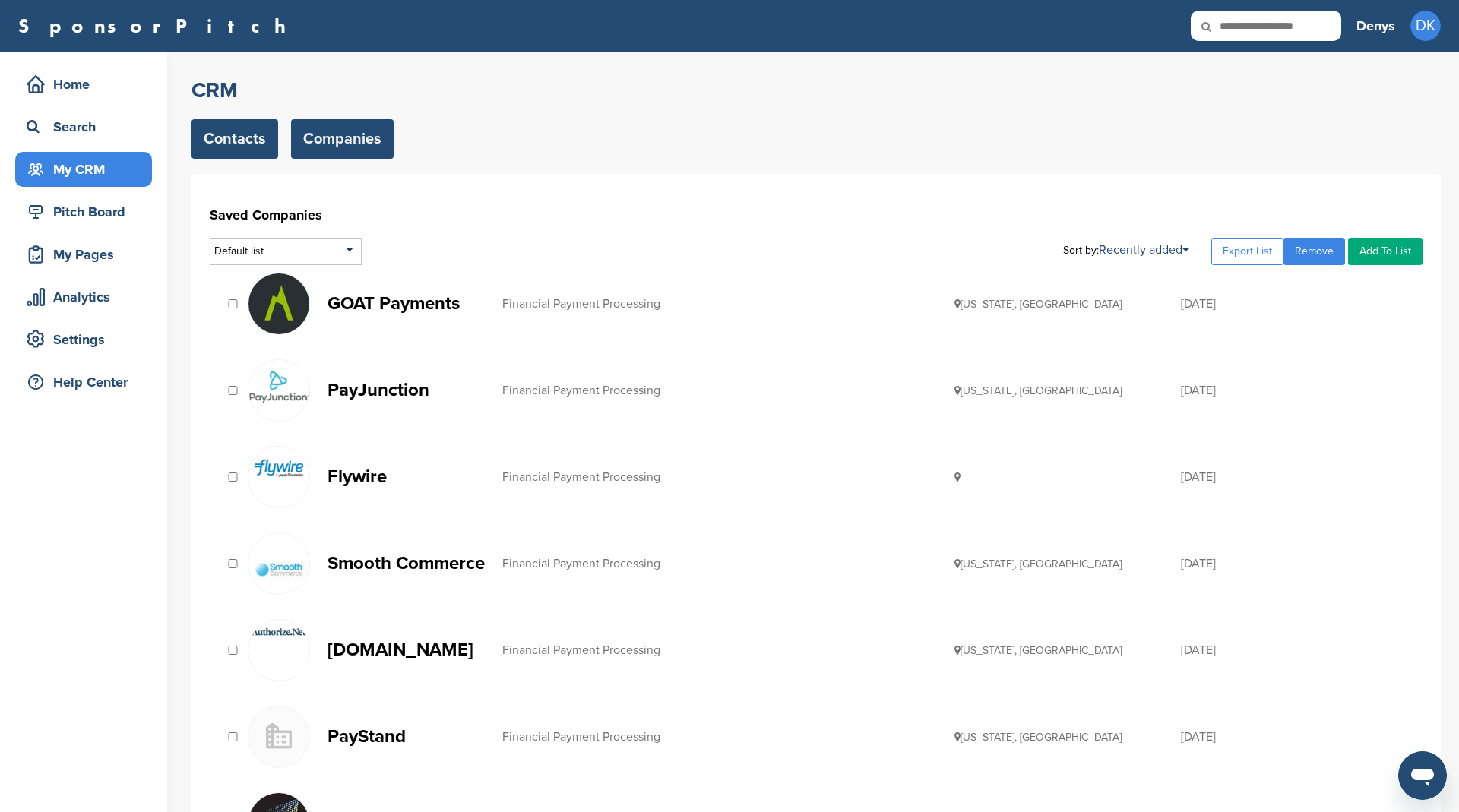
click at [232, 140] on link "Contacts" at bounding box center [235, 139] width 87 height 39
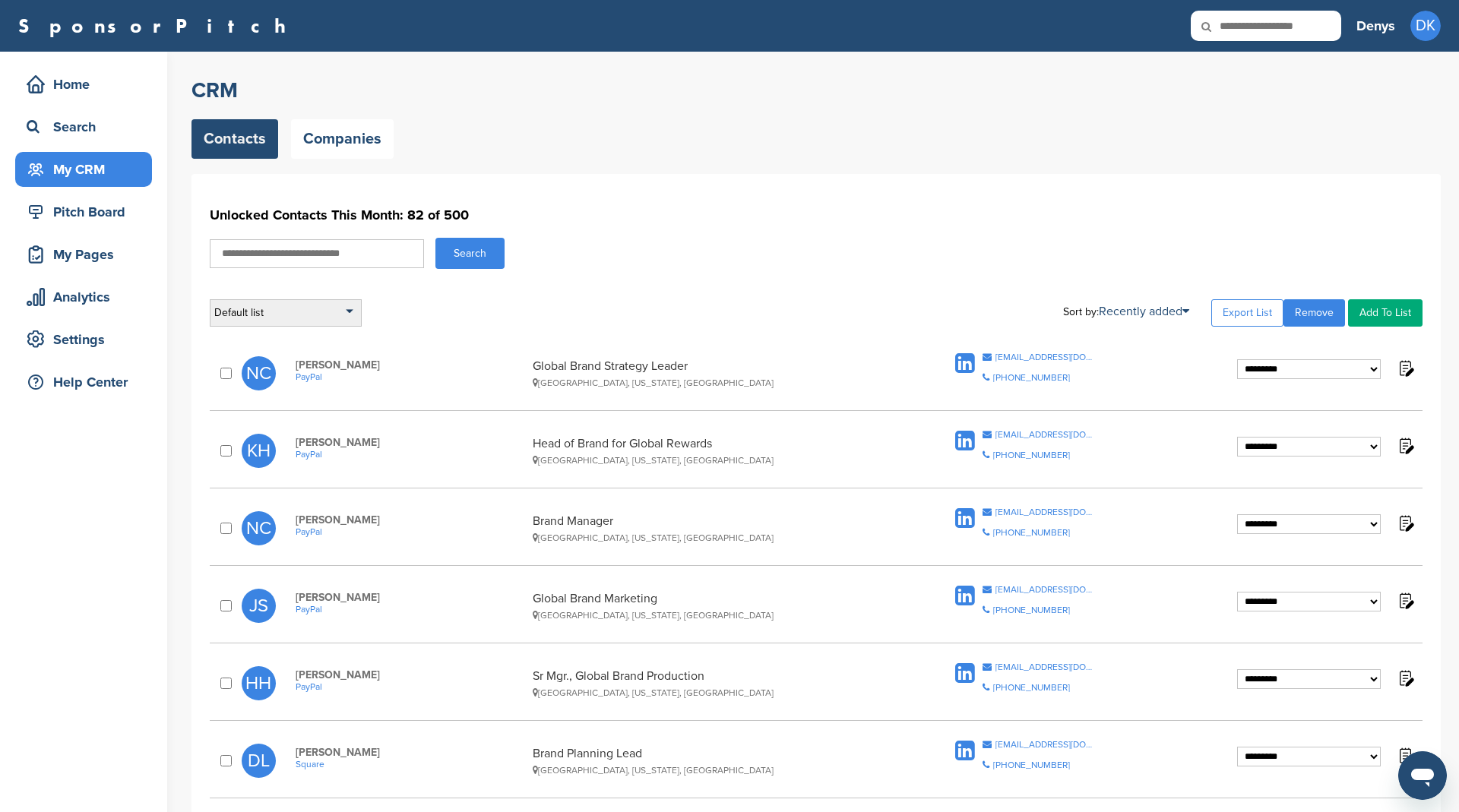
click at [297, 310] on div "Default list" at bounding box center [285, 313] width 152 height 28
click at [286, 403] on li "Payments providers" at bounding box center [285, 404] width 143 height 24
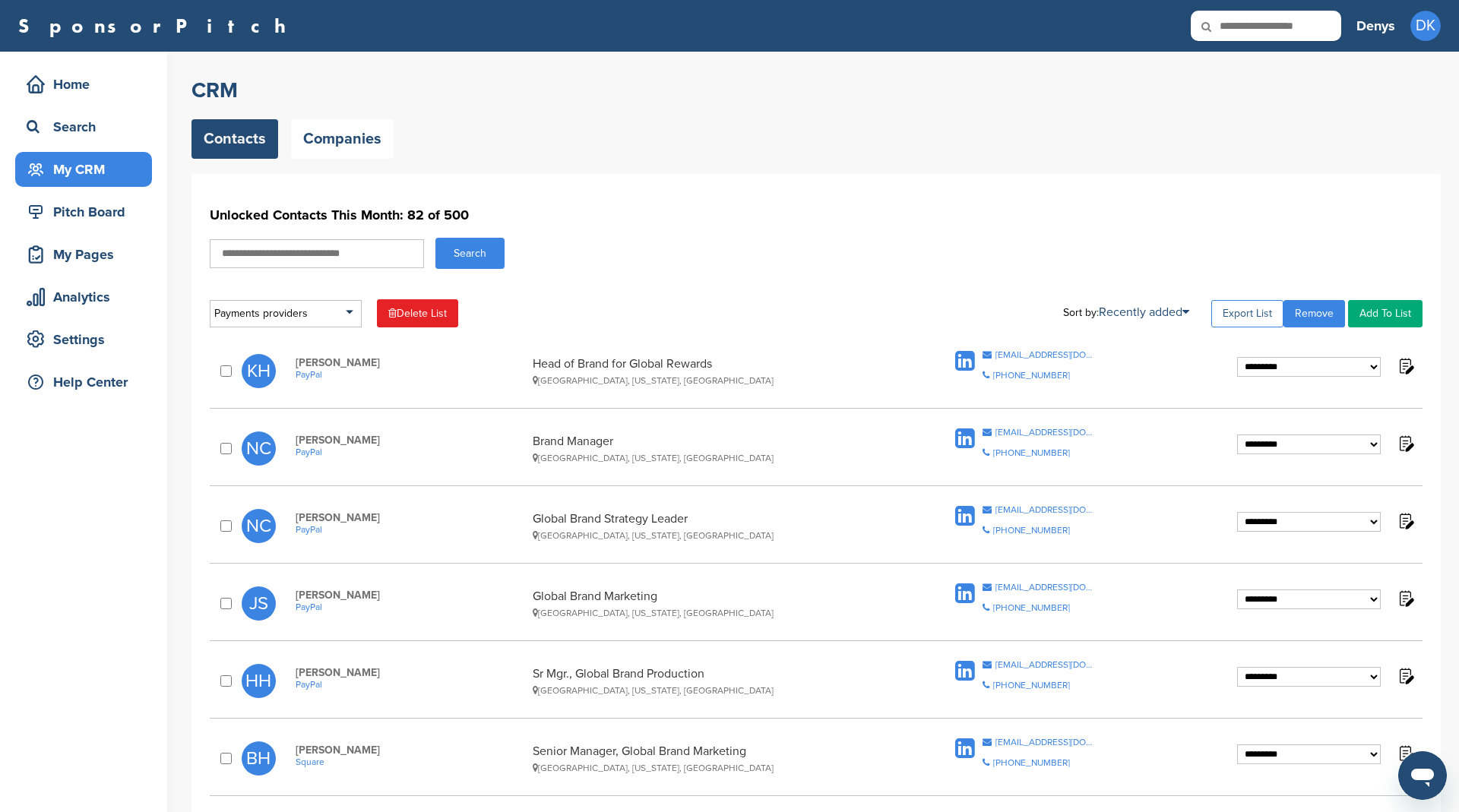
click at [1259, 312] on link "Export List" at bounding box center [1248, 314] width 73 height 28
click at [95, 84] on div "Home" at bounding box center [88, 84] width 129 height 28
click at [50, 79] on div "Home" at bounding box center [88, 84] width 129 height 28
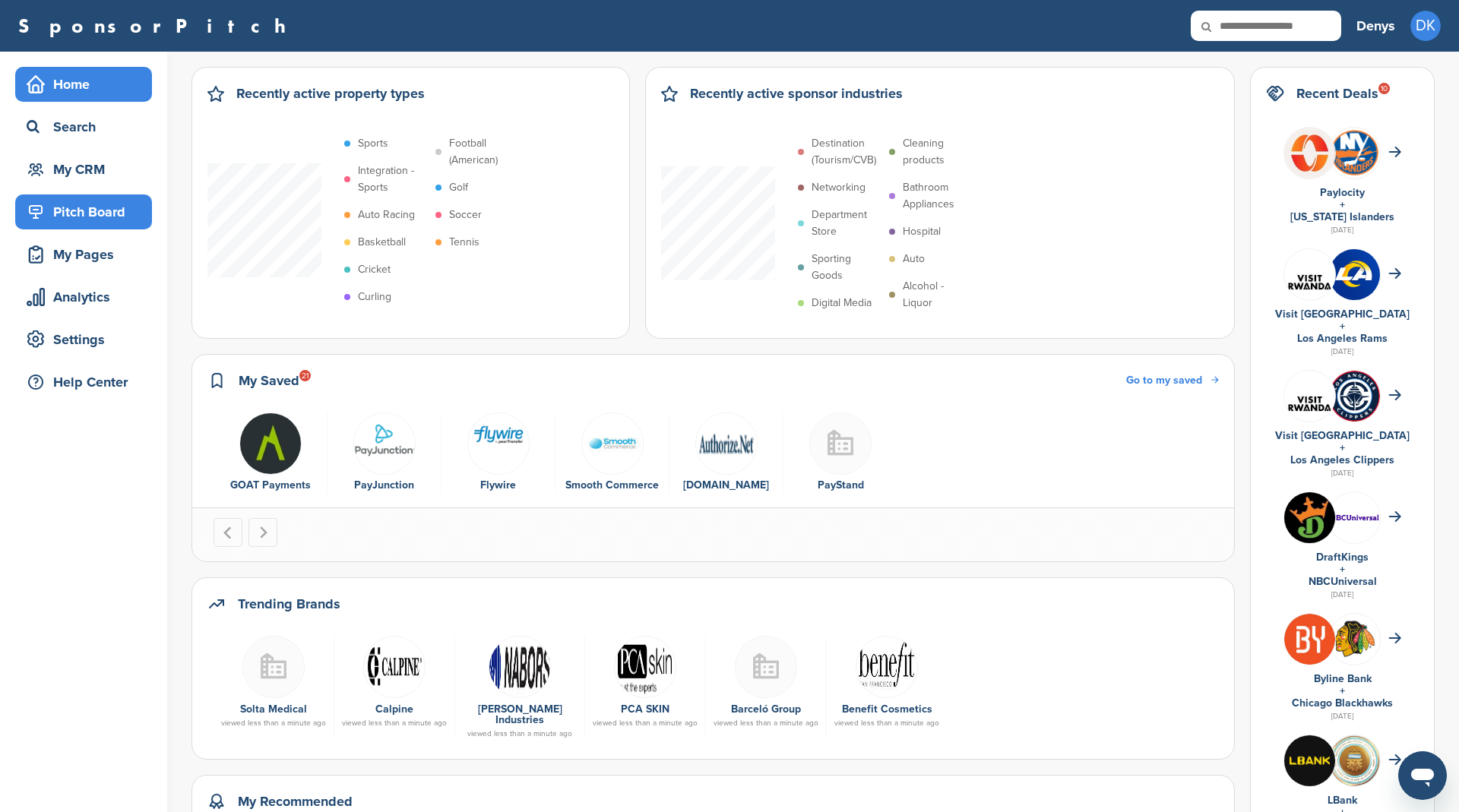
click at [71, 214] on div "Pitch Board" at bounding box center [88, 211] width 129 height 28
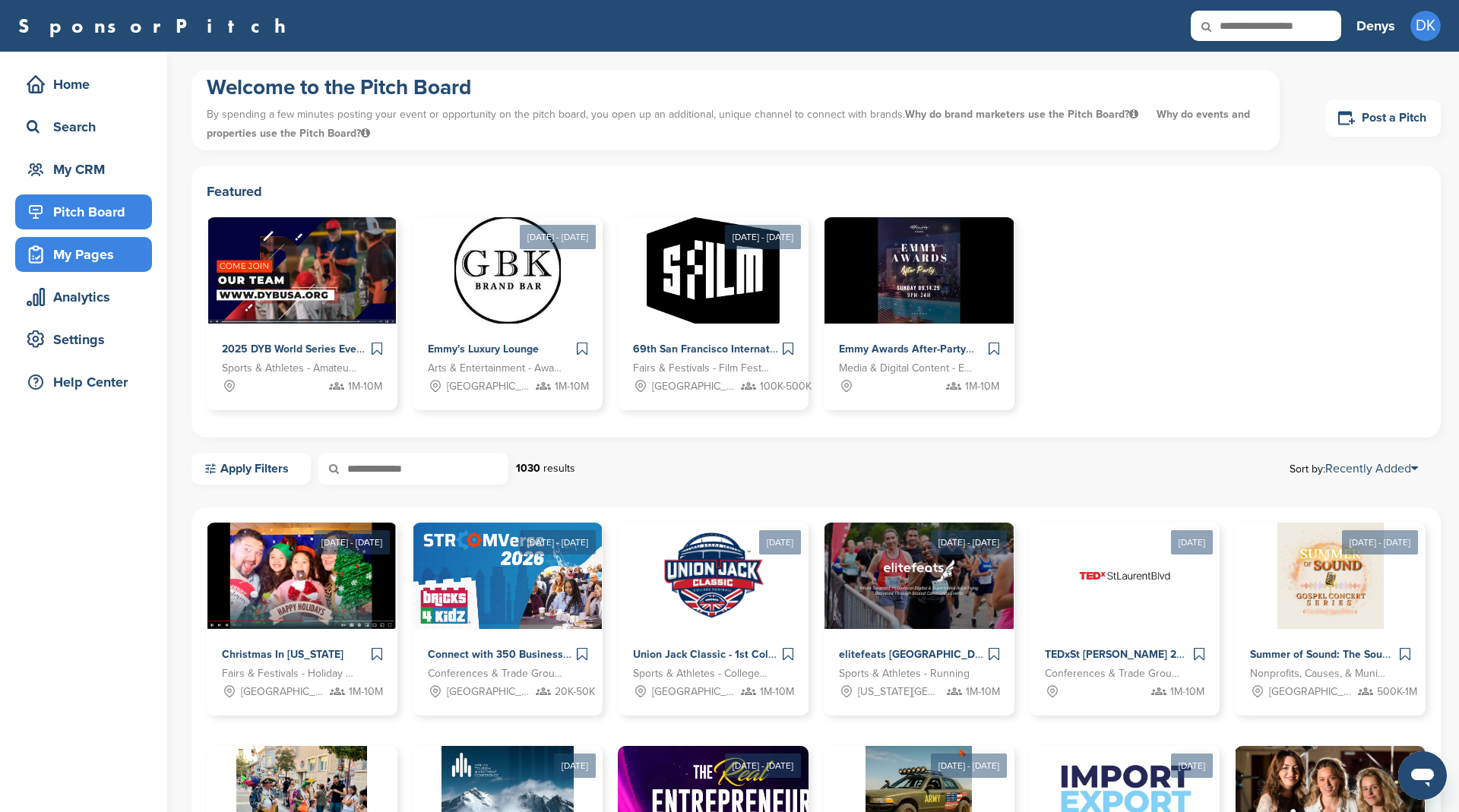
click at [88, 259] on div "My Pages" at bounding box center [88, 254] width 129 height 28
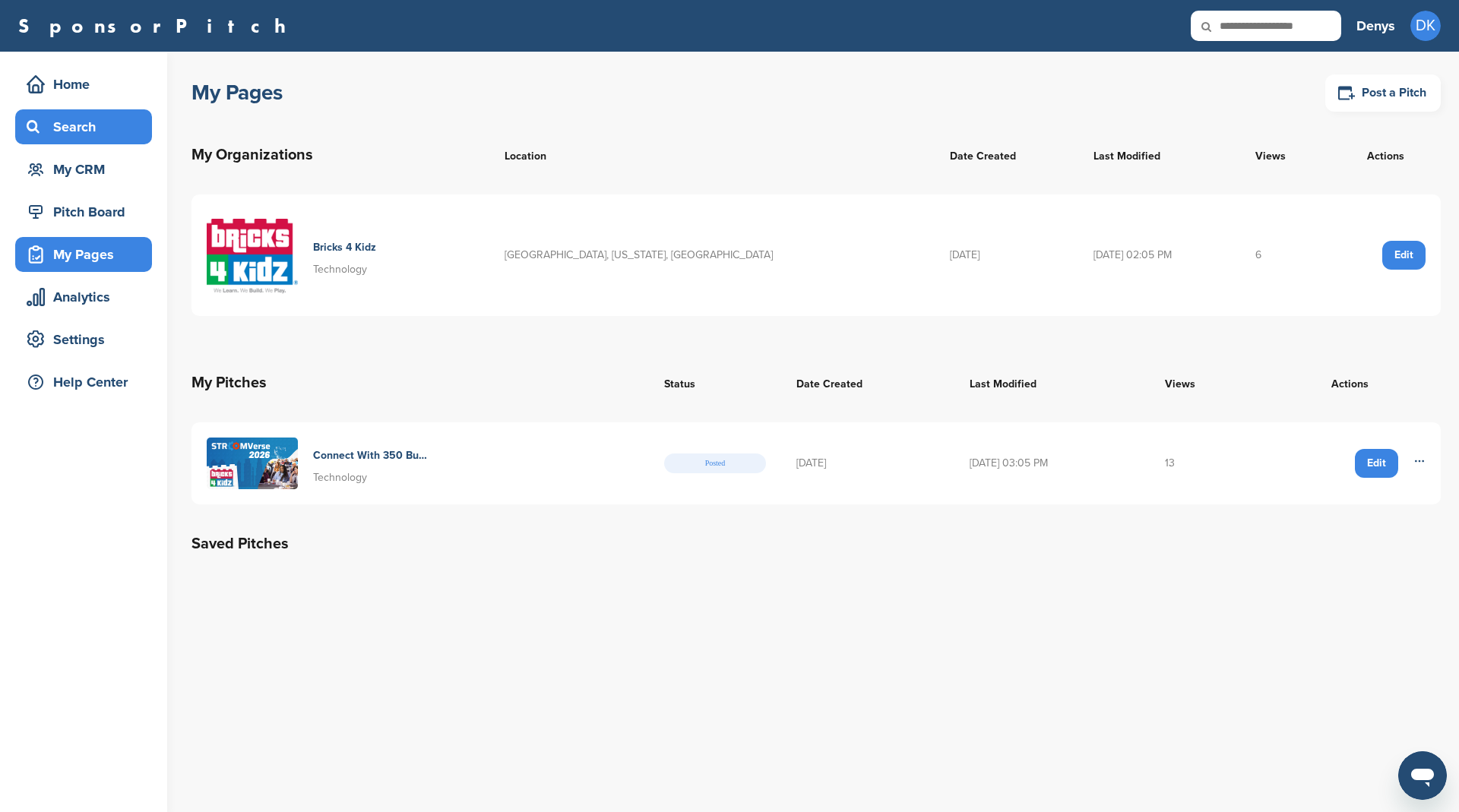
click at [87, 140] on div "Search" at bounding box center [83, 127] width 136 height 35
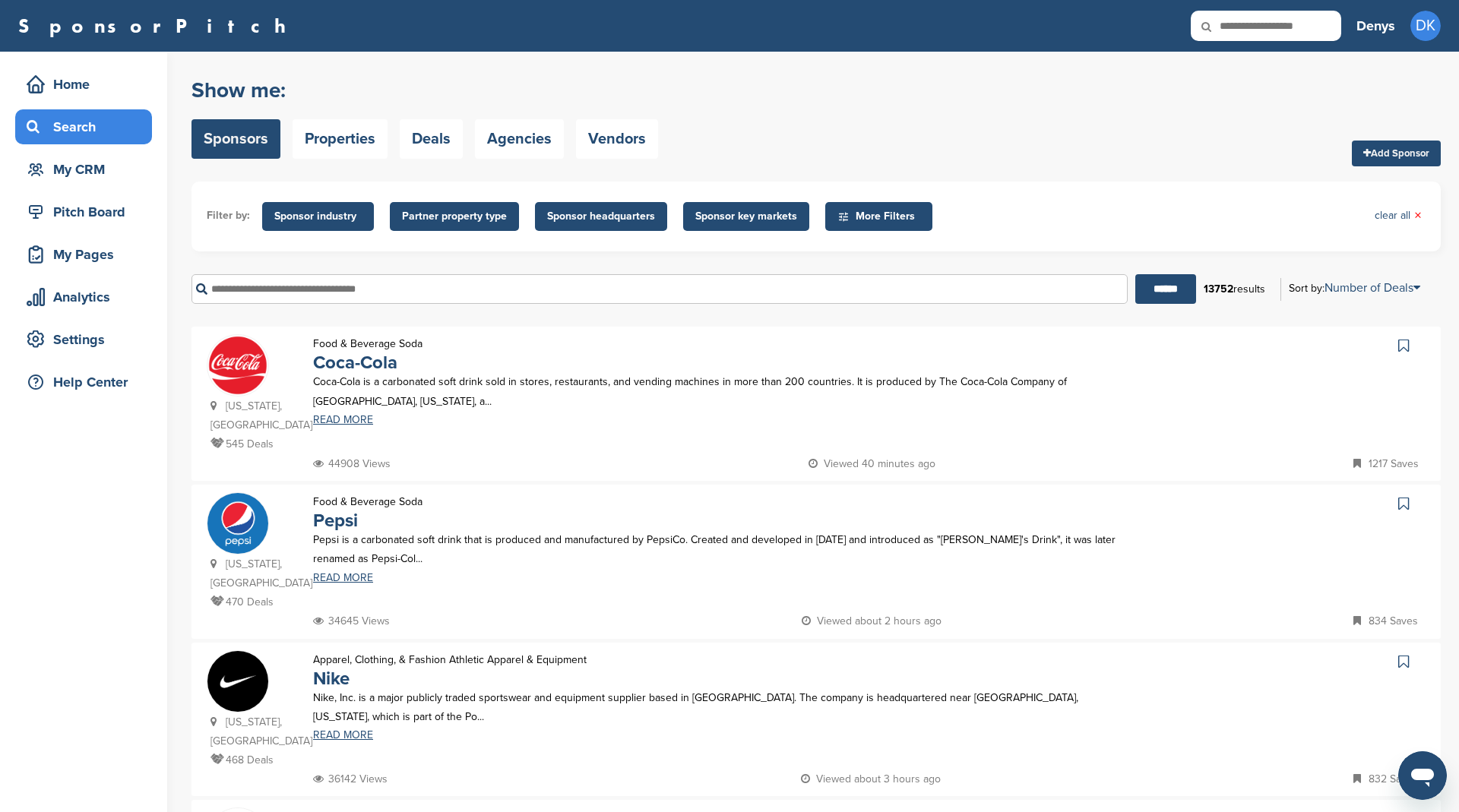
click at [289, 220] on span "Sponsor industry" at bounding box center [318, 216] width 88 height 17
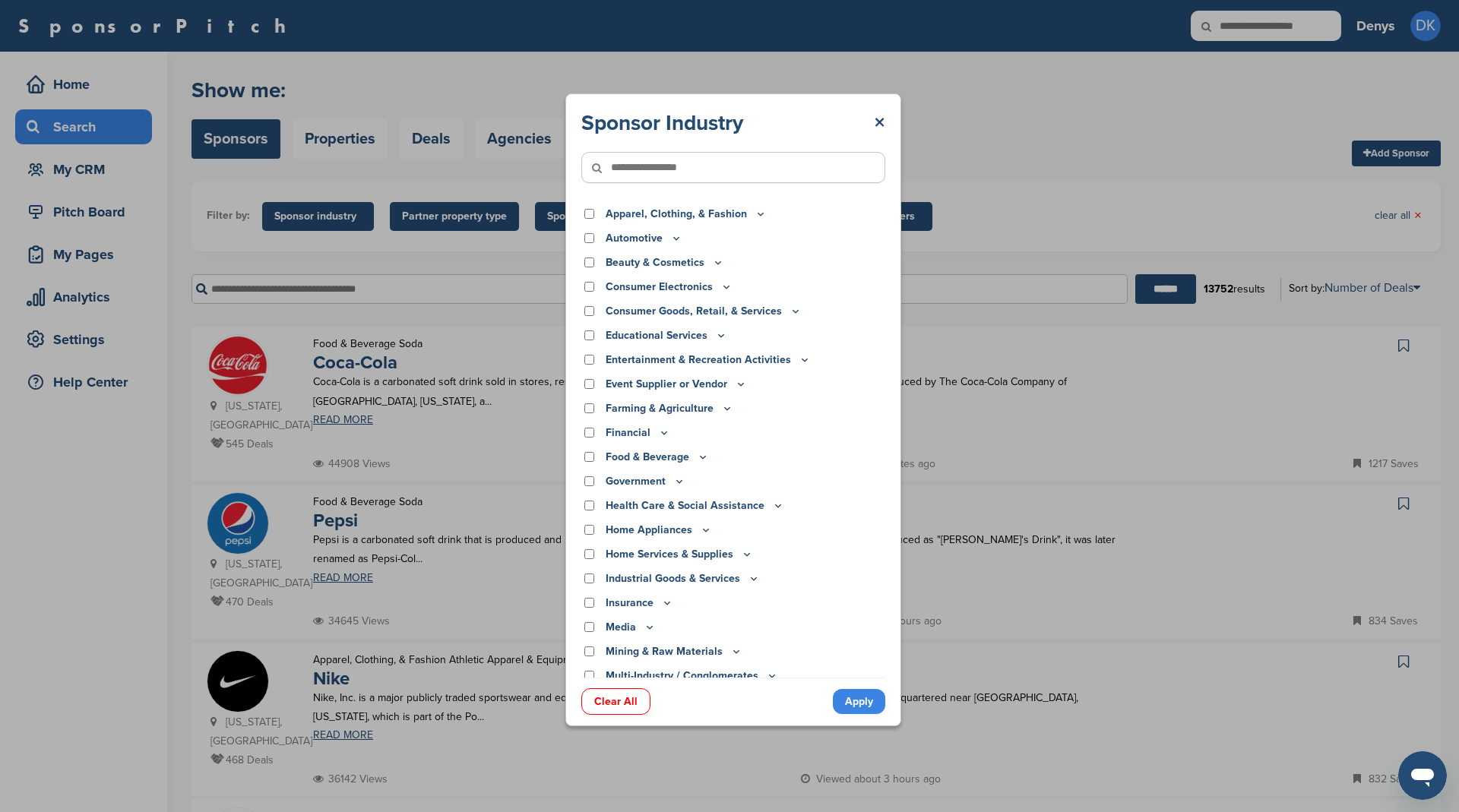
click at [703, 169] on input"] "text" at bounding box center [733, 167] width 304 height 31
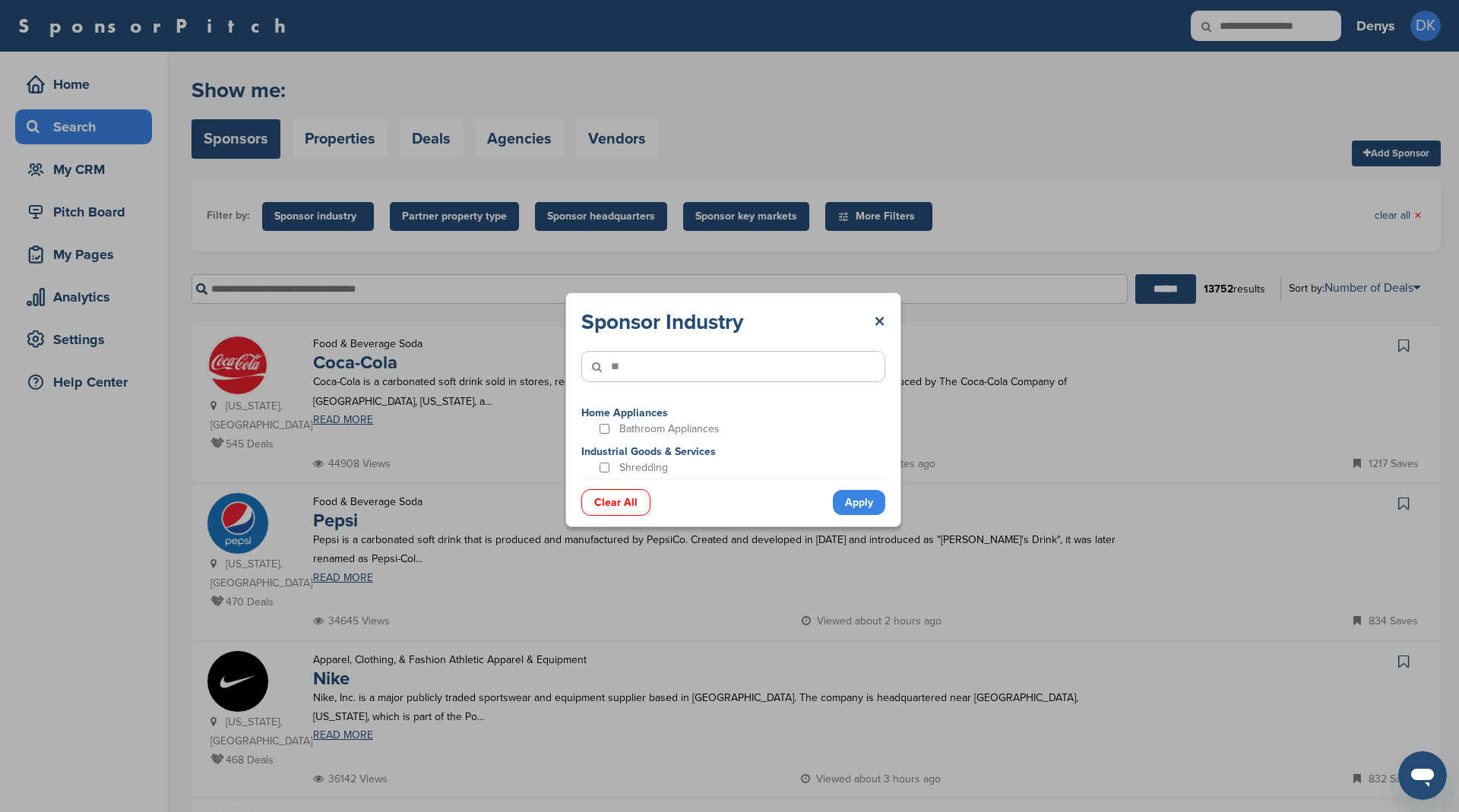
type input"] "*"
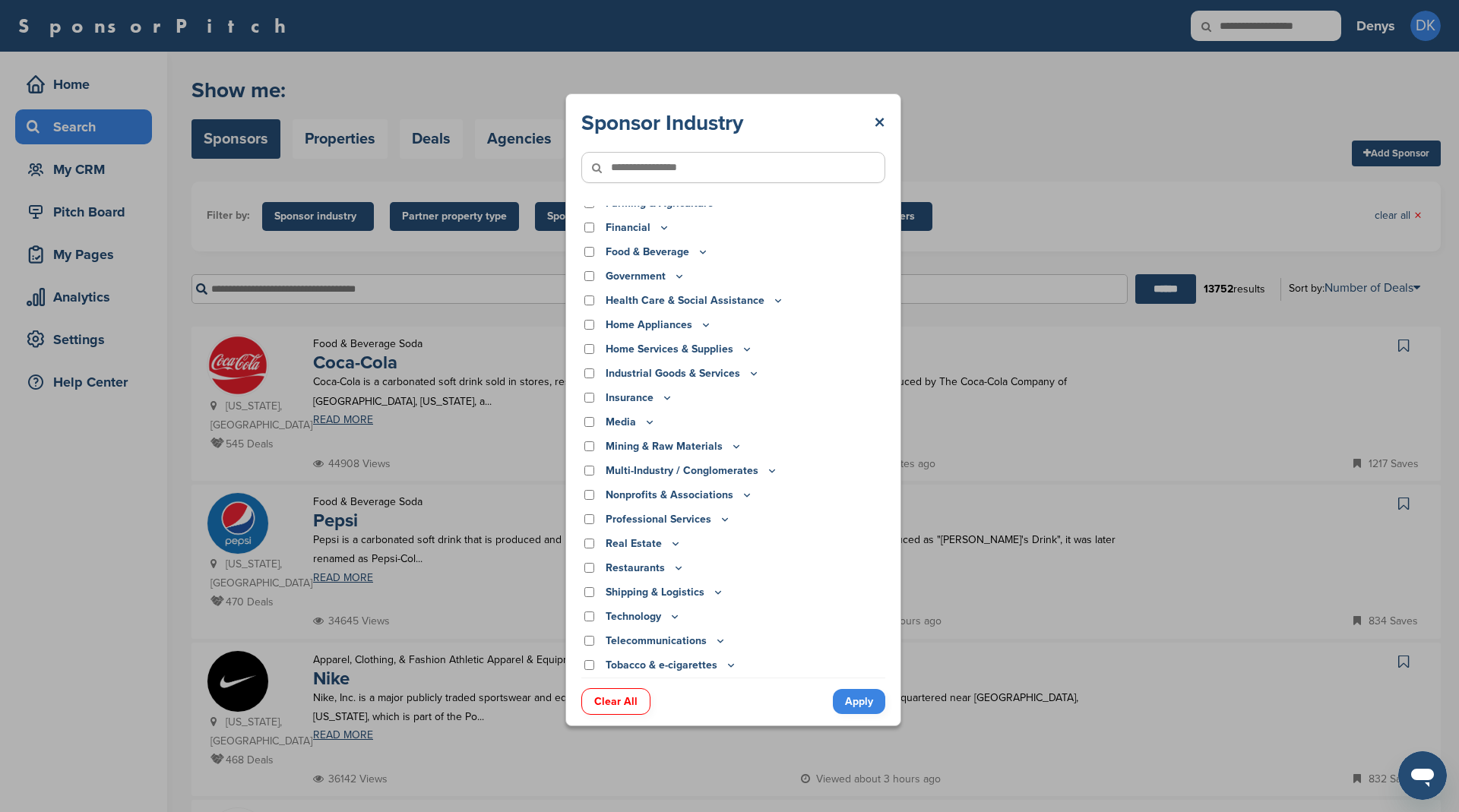
scroll to position [229, 0]
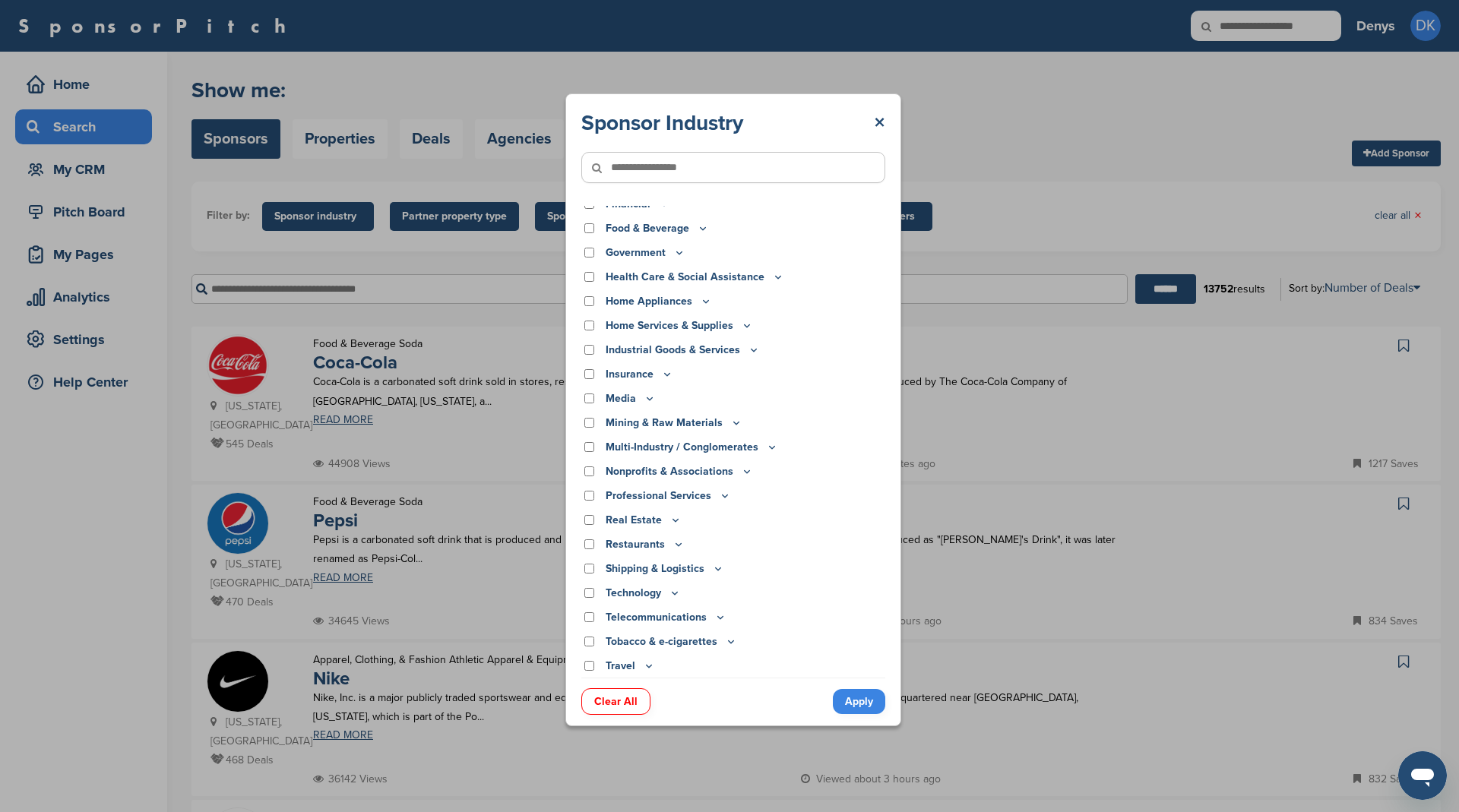
click at [655, 594] on p "Technology" at bounding box center [643, 593] width 75 height 17
click at [672, 595] on icon at bounding box center [674, 593] width 12 height 13
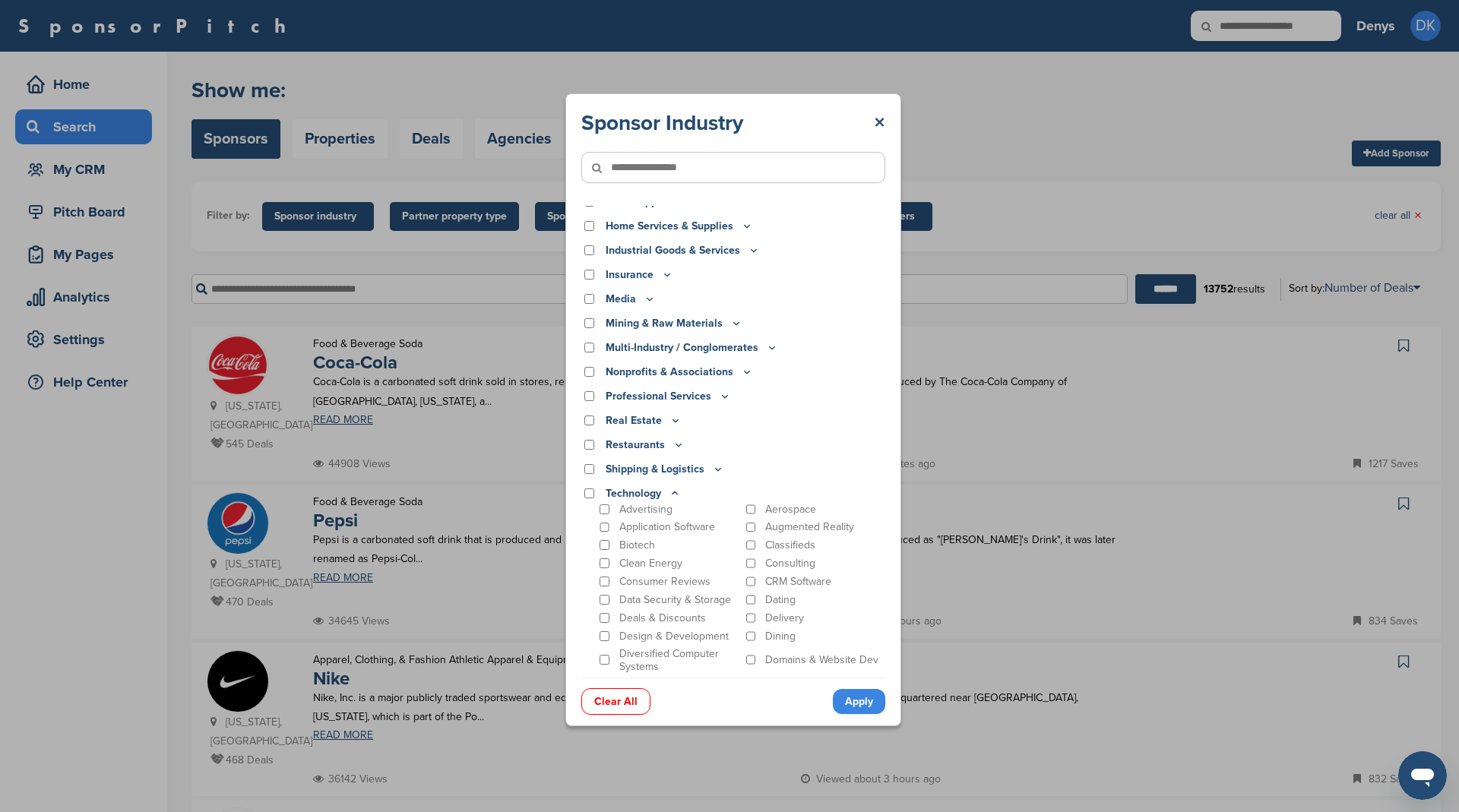
scroll to position [326, 0]
click at [673, 495] on icon at bounding box center [674, 494] width 12 height 13
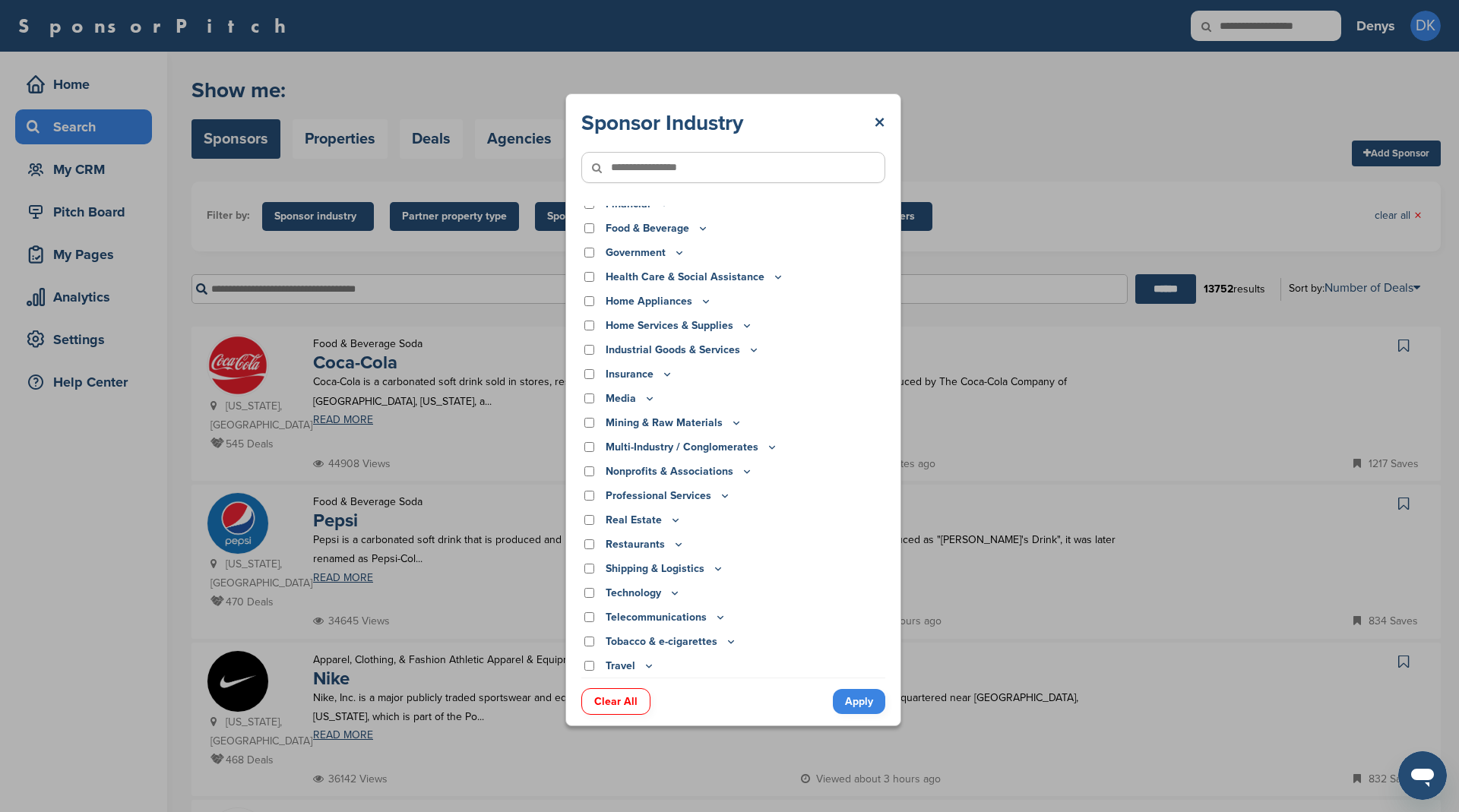
click at [685, 169] on input"] "text" at bounding box center [733, 167] width 304 height 31
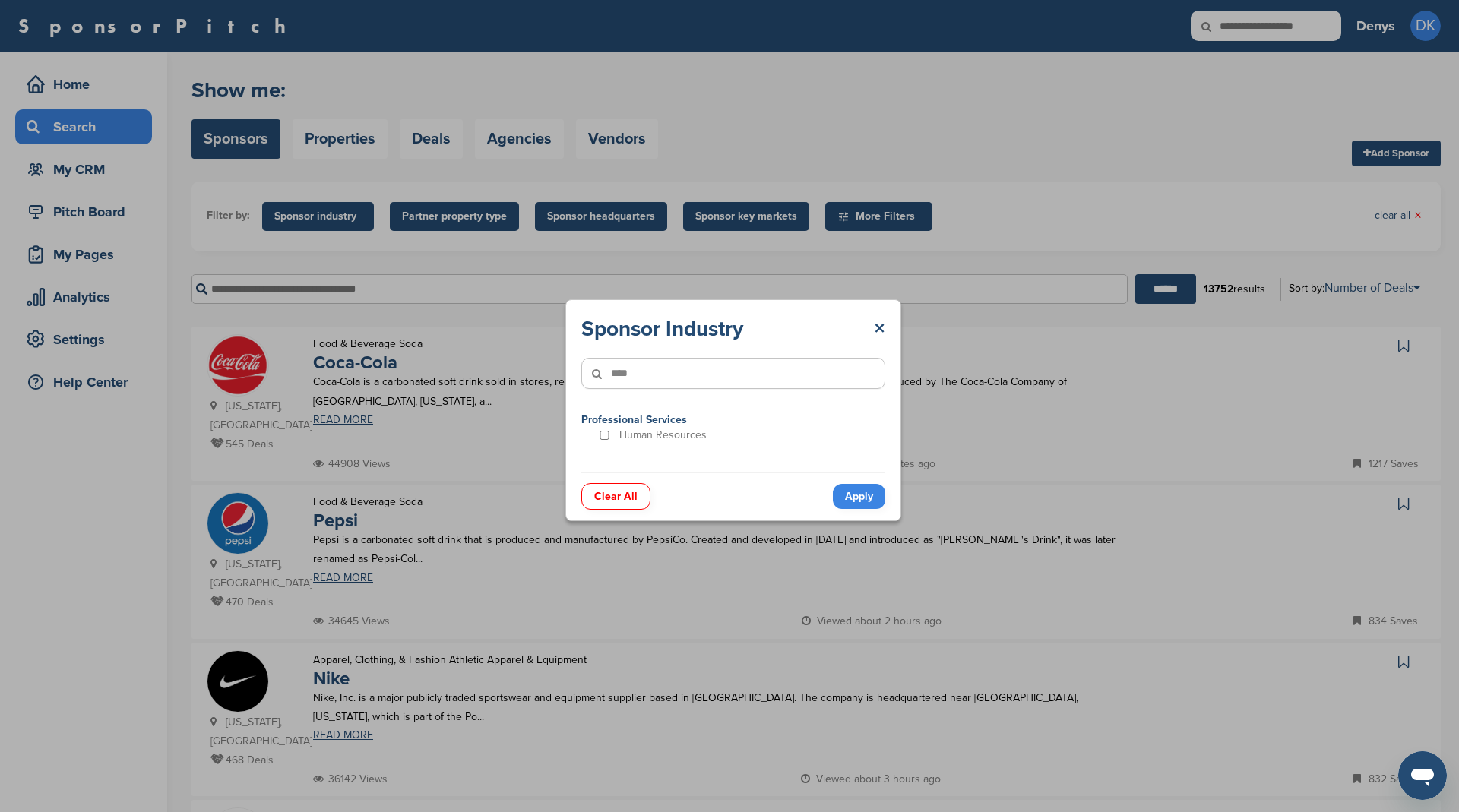
scroll to position [0, 0]
type input"] "****"
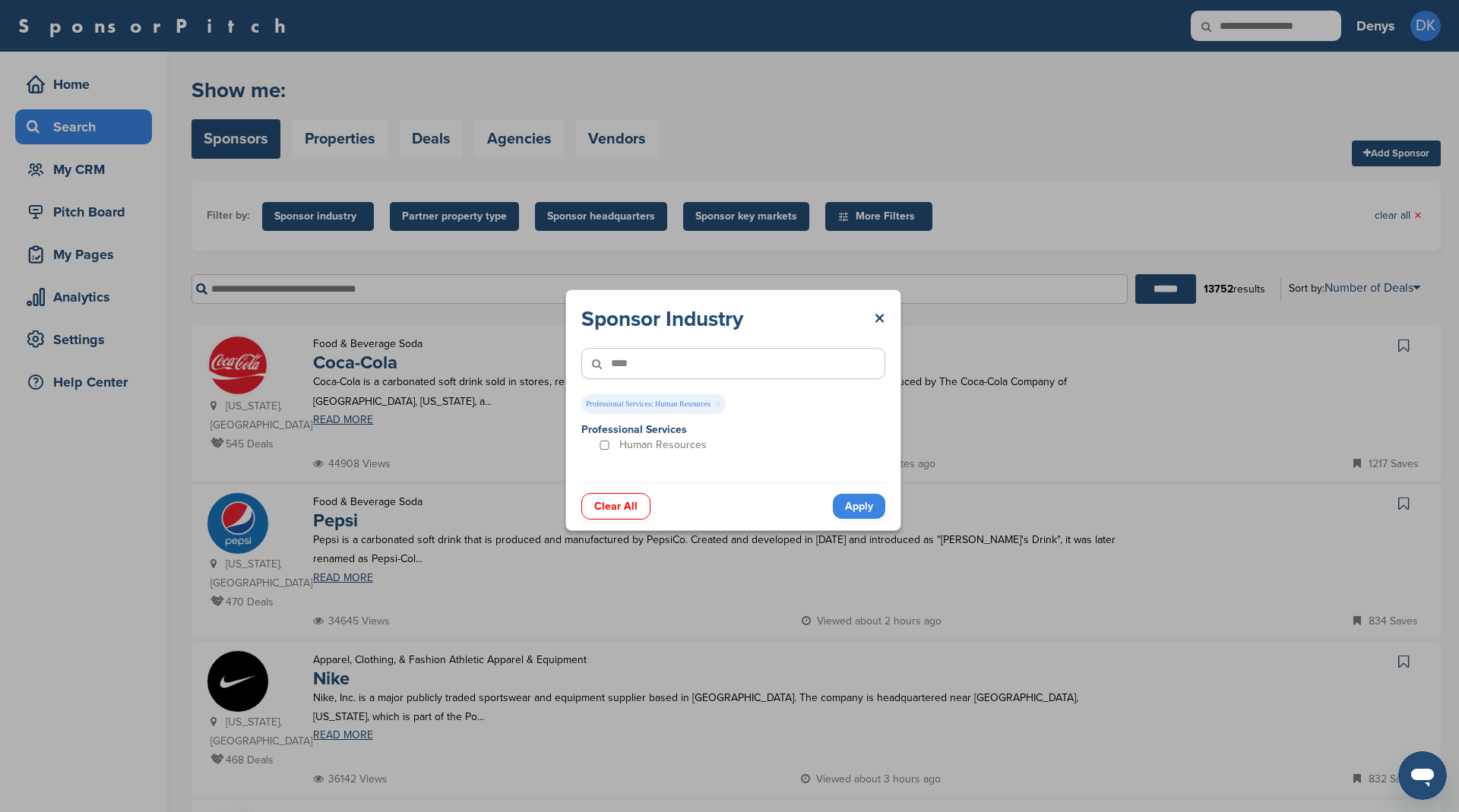
click at [869, 508] on link "Apply" at bounding box center [859, 506] width 52 height 25
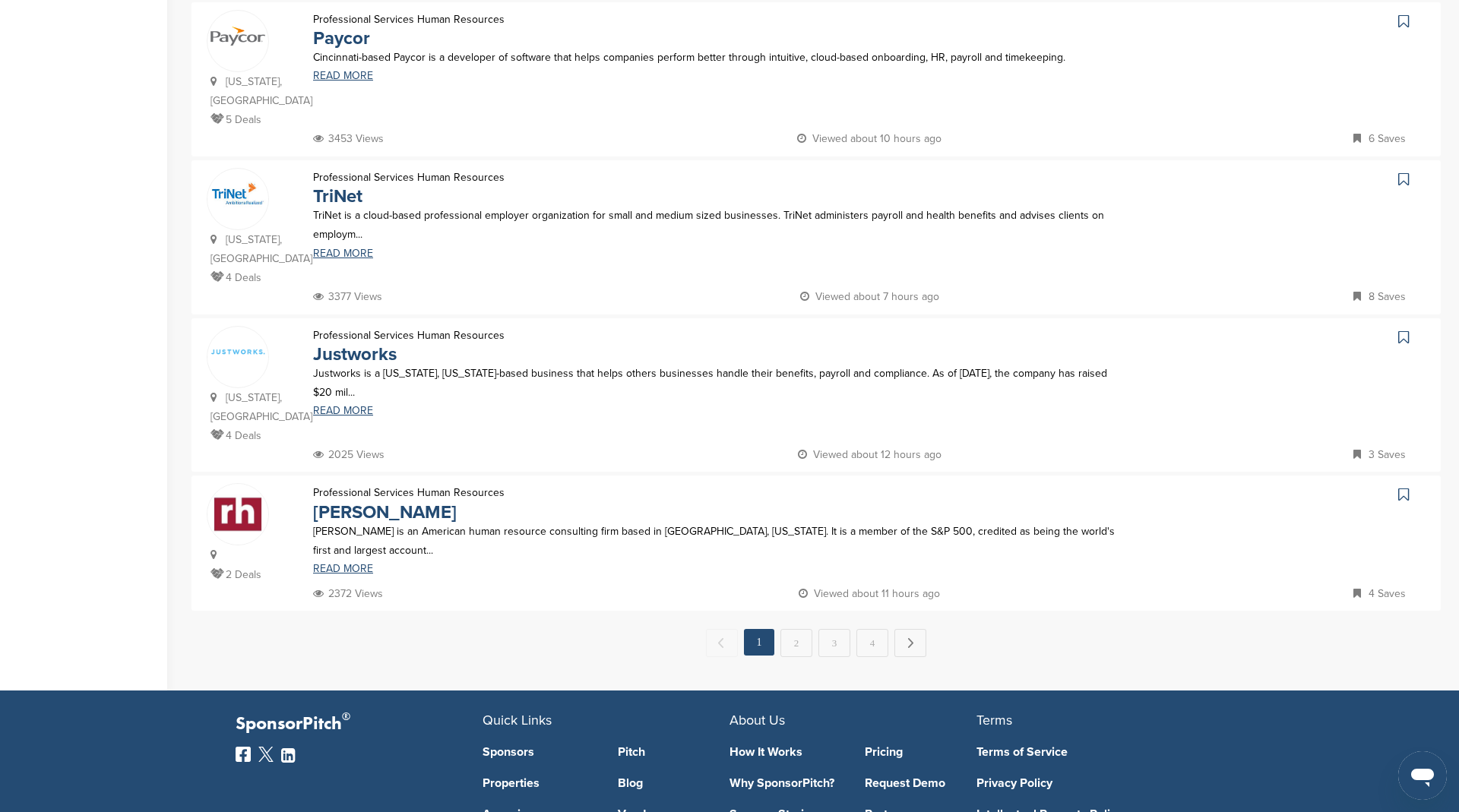
scroll to position [1354, 0]
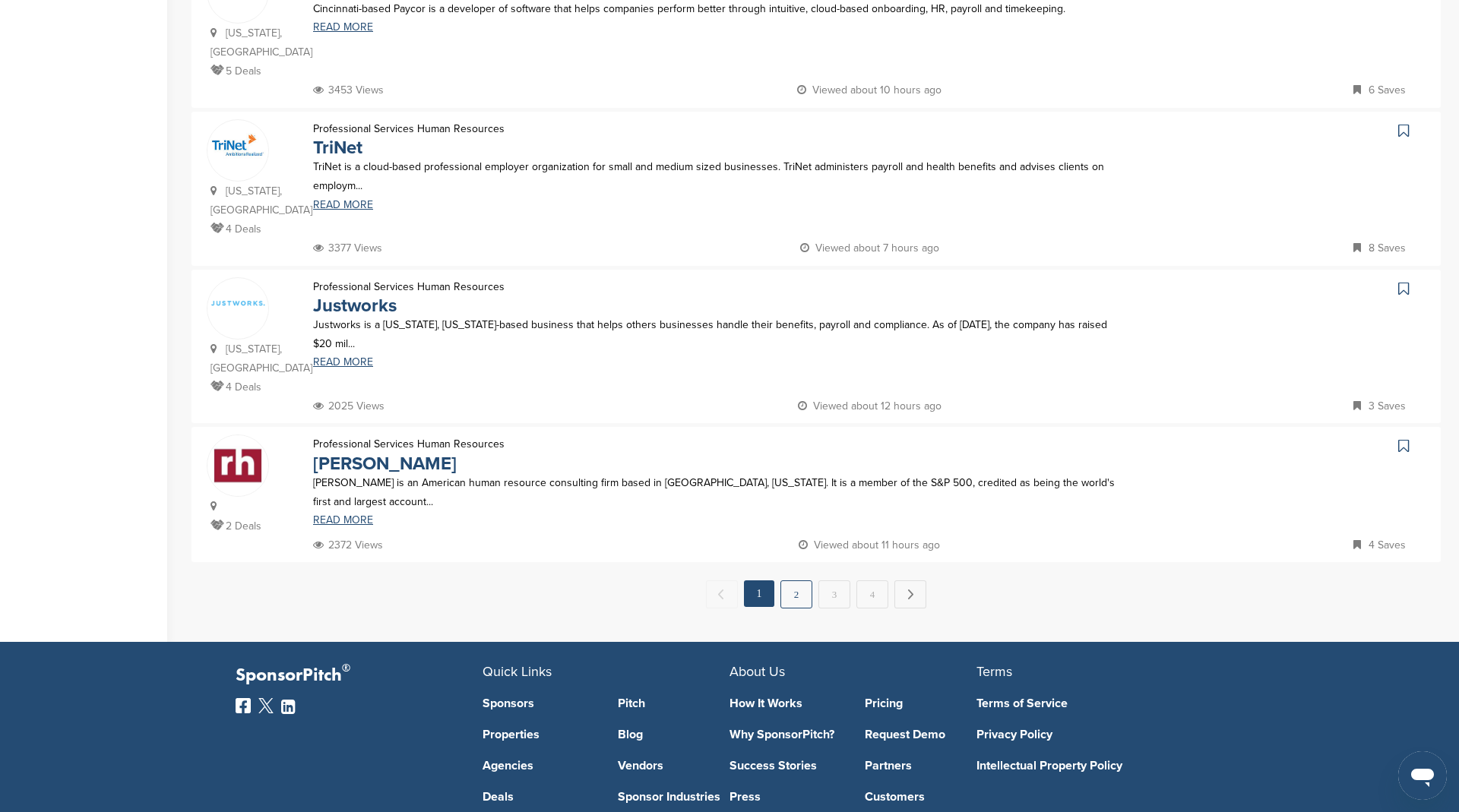
click at [793, 580] on link "2" at bounding box center [796, 594] width 32 height 28
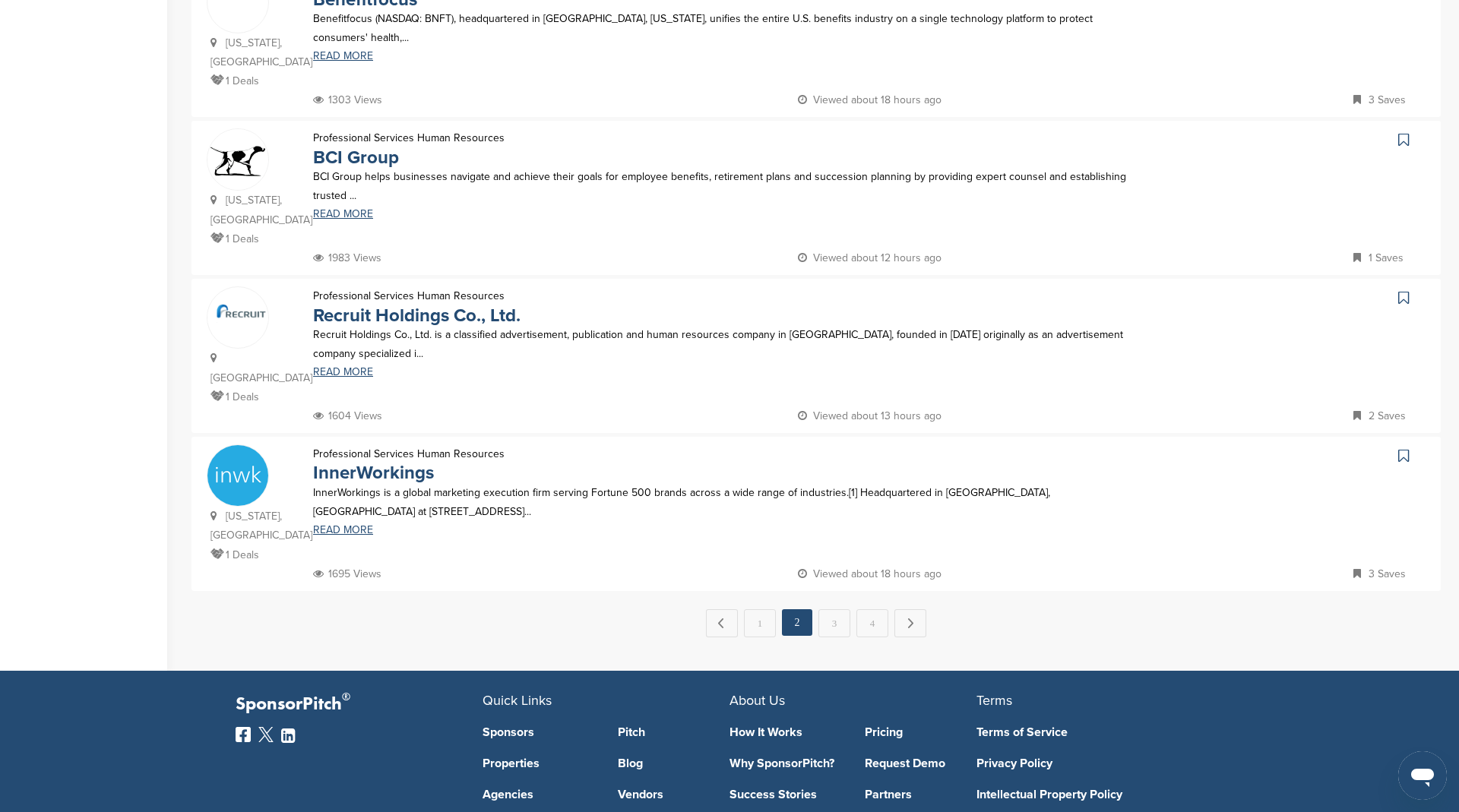
scroll to position [1343, 0]
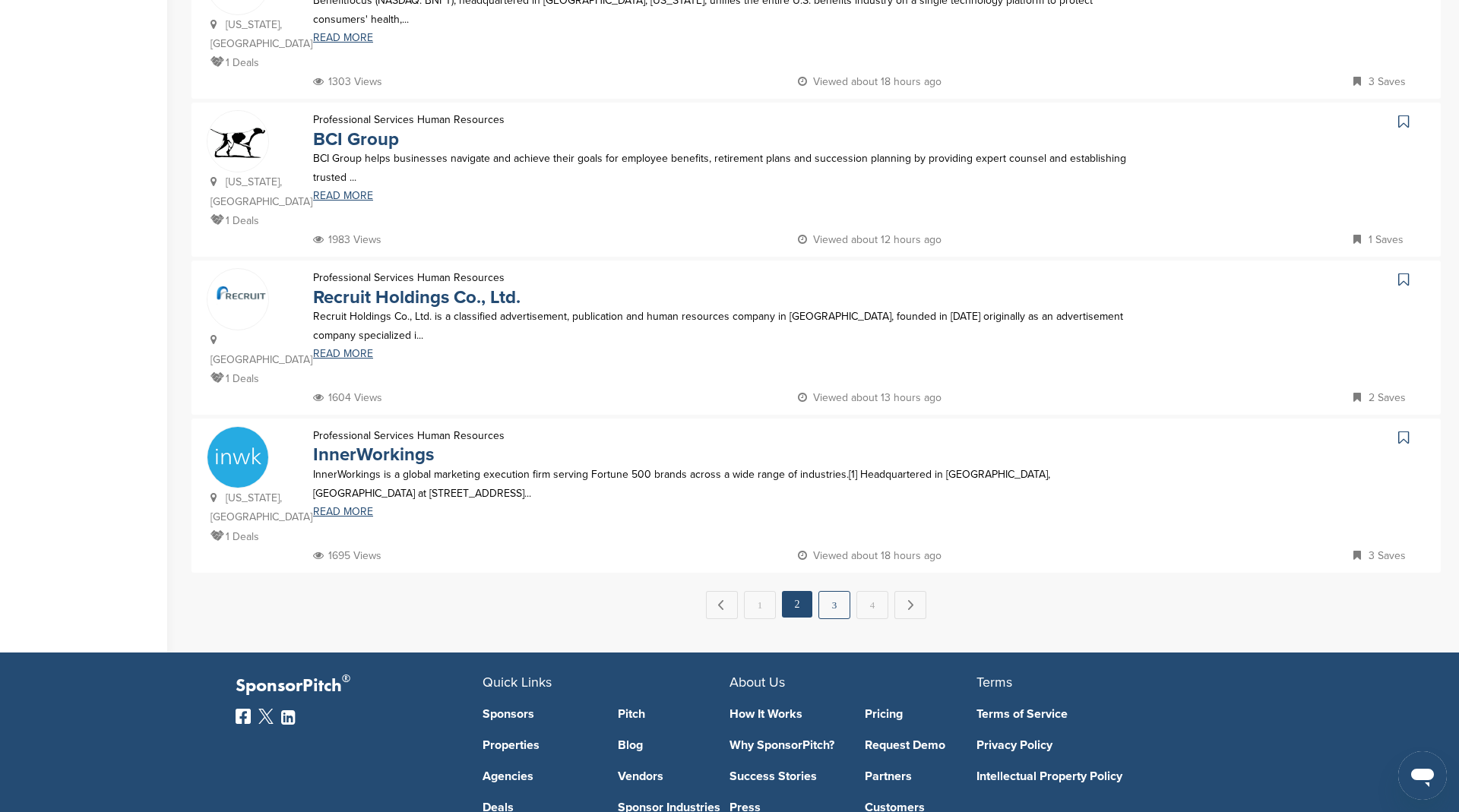
click at [838, 590] on link "3" at bounding box center [834, 605] width 32 height 28
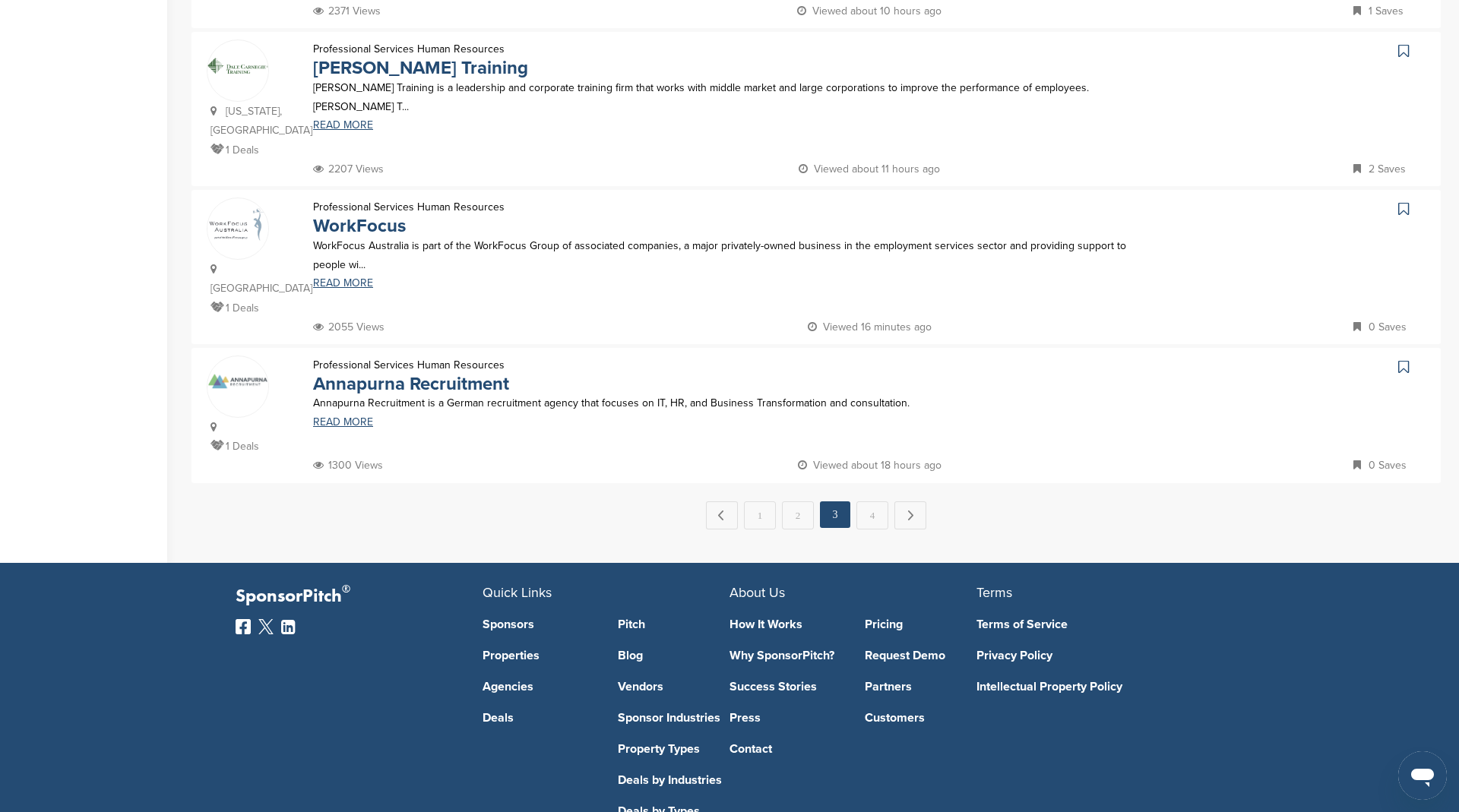
scroll to position [1398, 0]
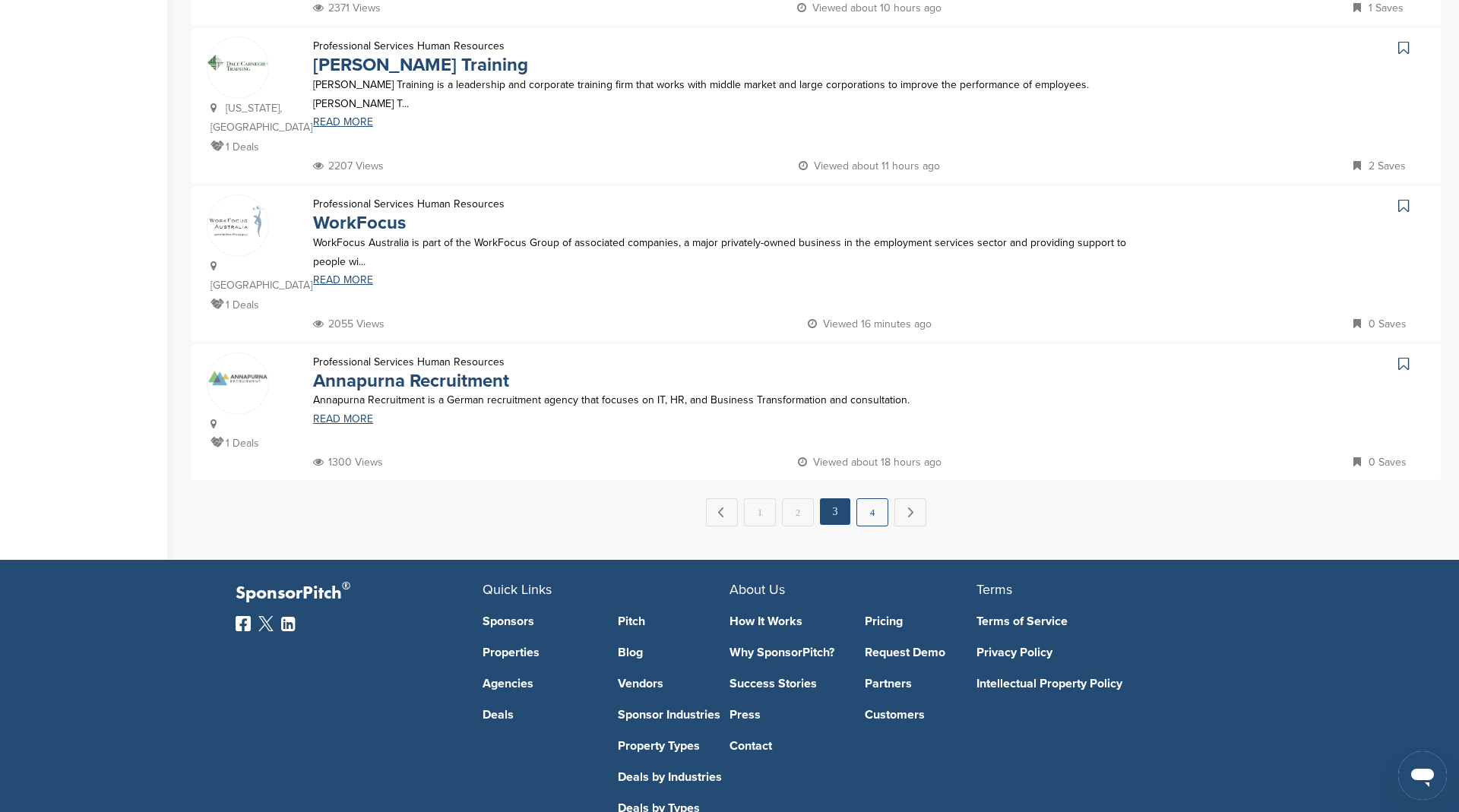
click at [862, 498] on link "4" at bounding box center [872, 512] width 32 height 28
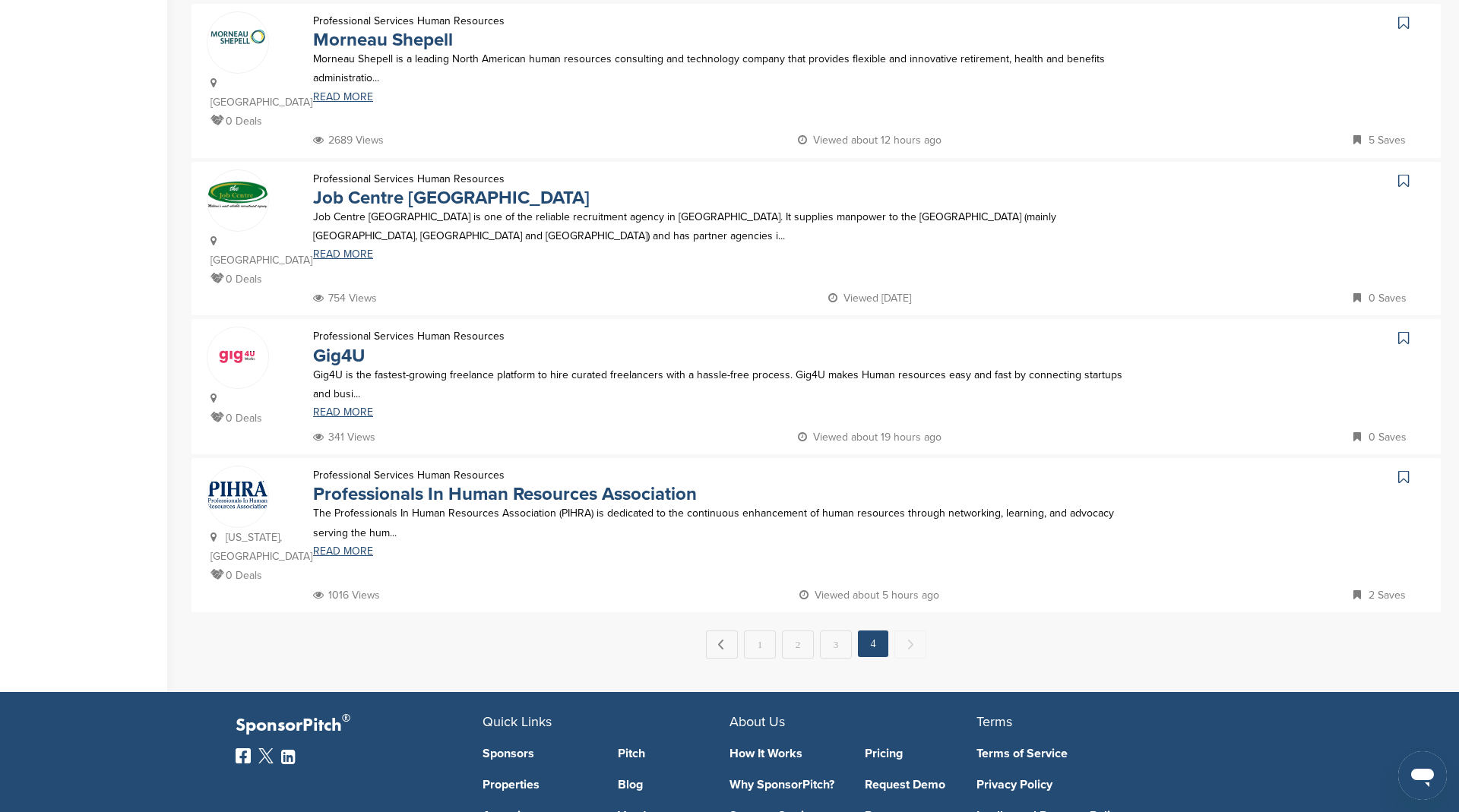
scroll to position [516, 0]
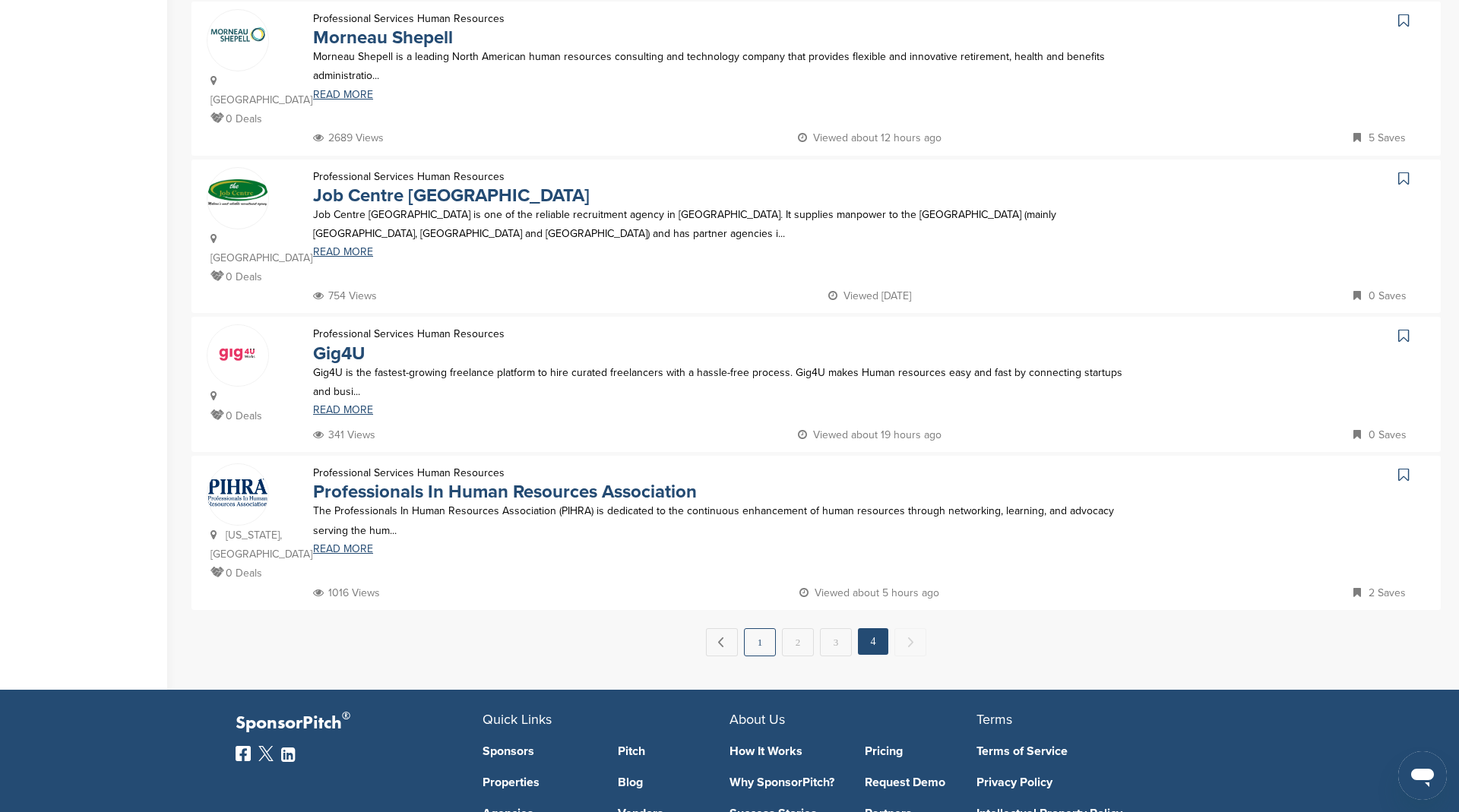
click at [758, 628] on link "1" at bounding box center [759, 643] width 32 height 28
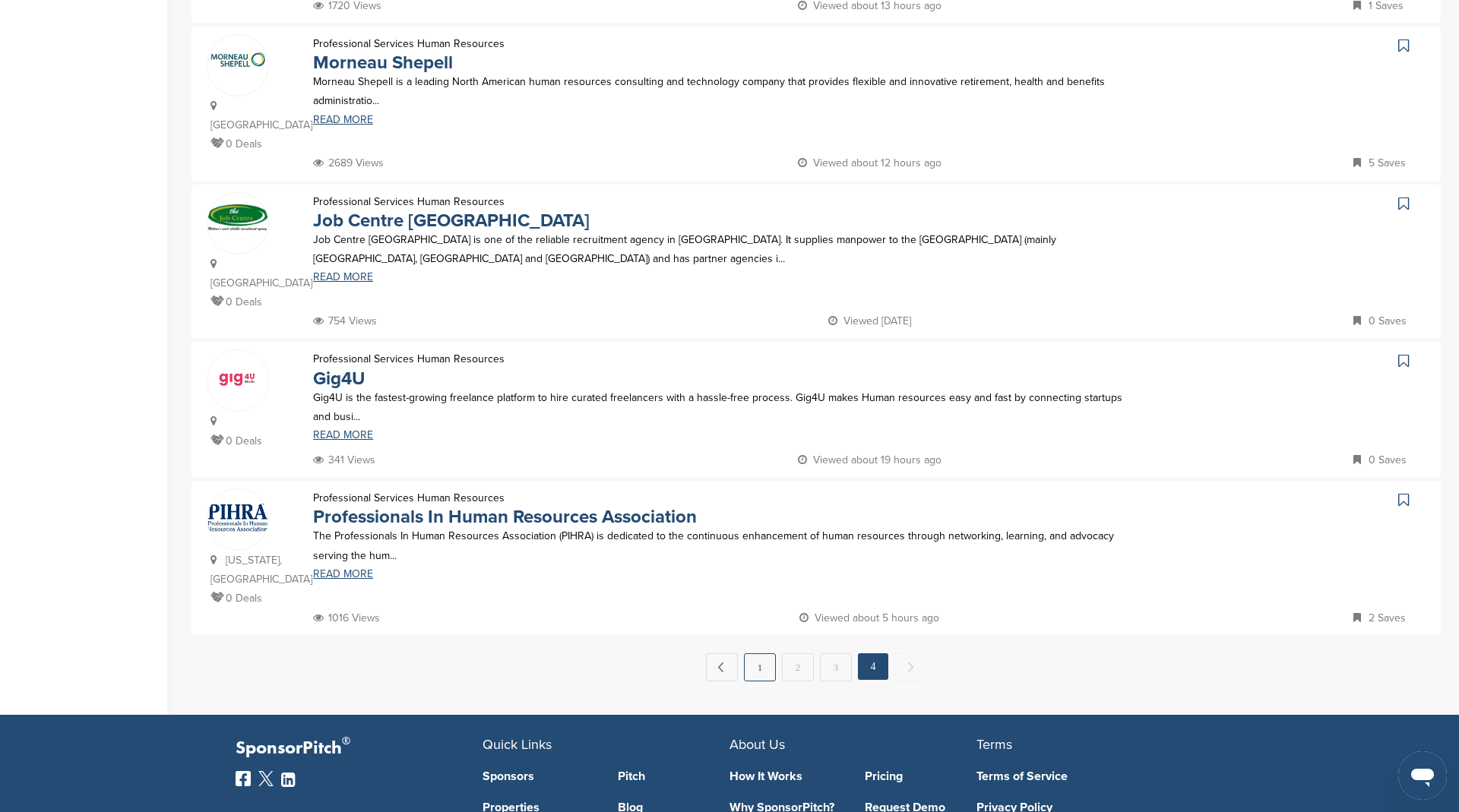
scroll to position [0, 0]
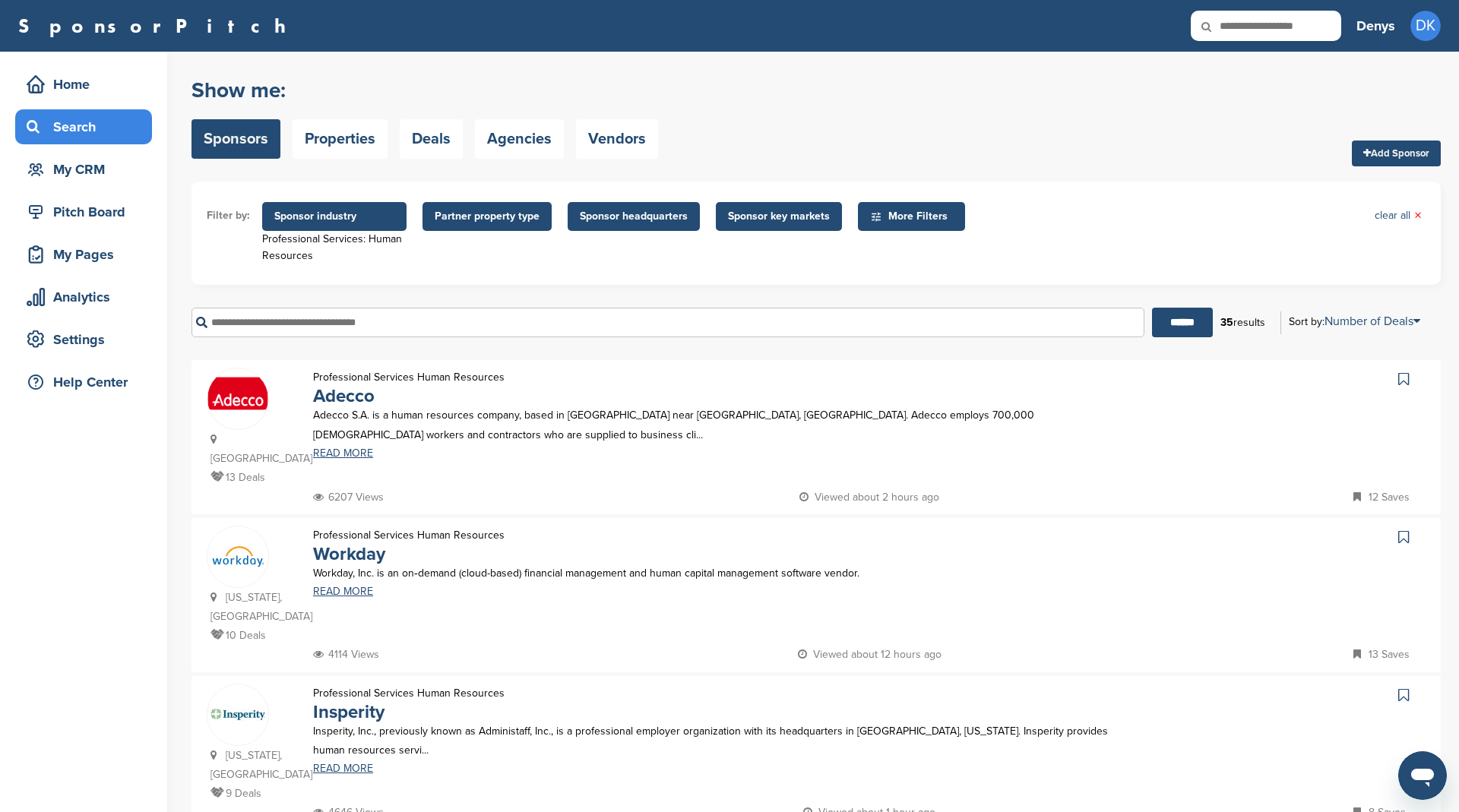
click at [320, 244] on div "Professional Services: Human Resources" at bounding box center [334, 248] width 144 height 33
click at [335, 210] on span "Sponsor industry" at bounding box center [334, 216] width 120 height 17
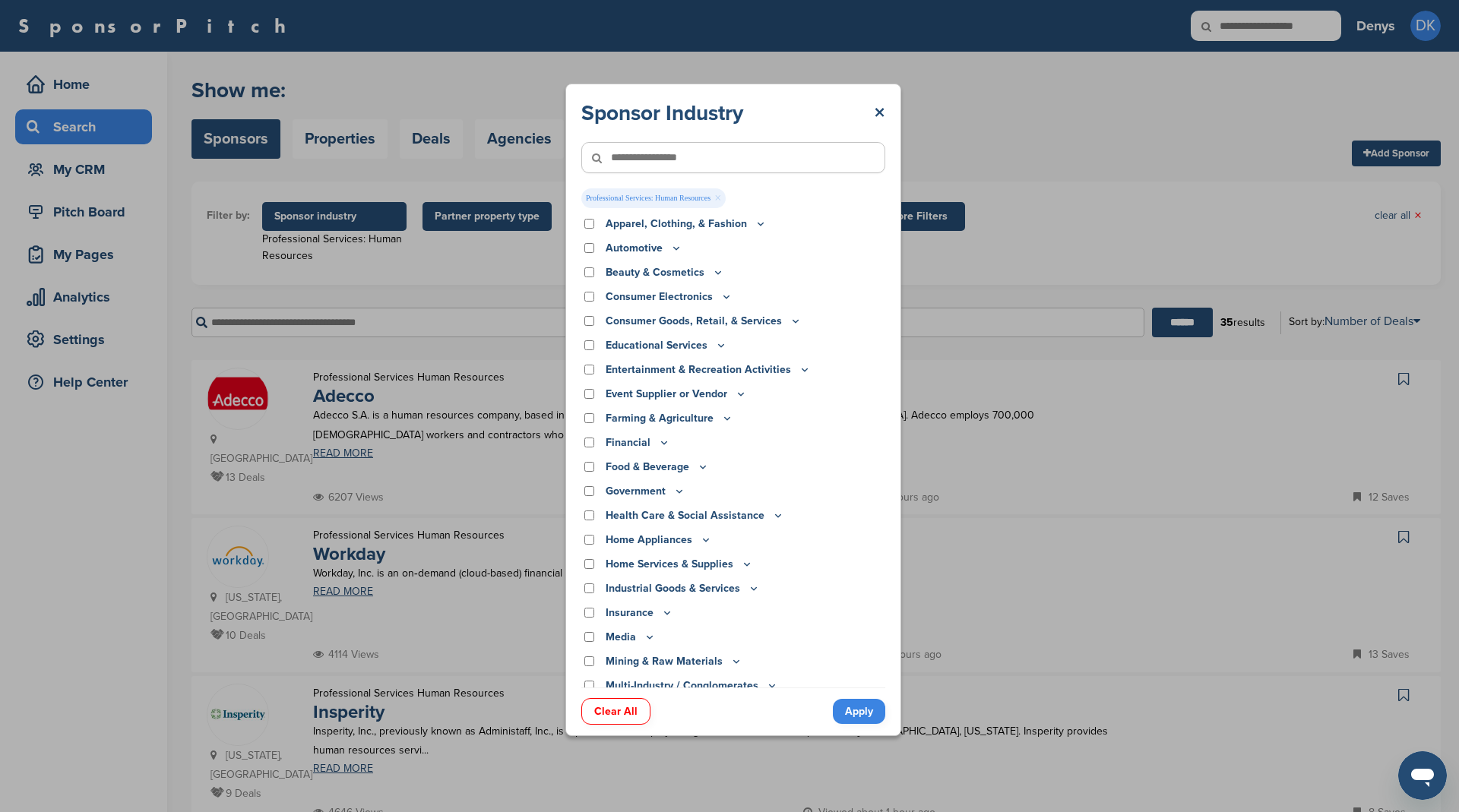
click at [726, 199] on span "Professional Services: Human Resources ×" at bounding box center [653, 198] width 144 height 20
click at [721, 198] on link "×" at bounding box center [718, 198] width 7 height 17
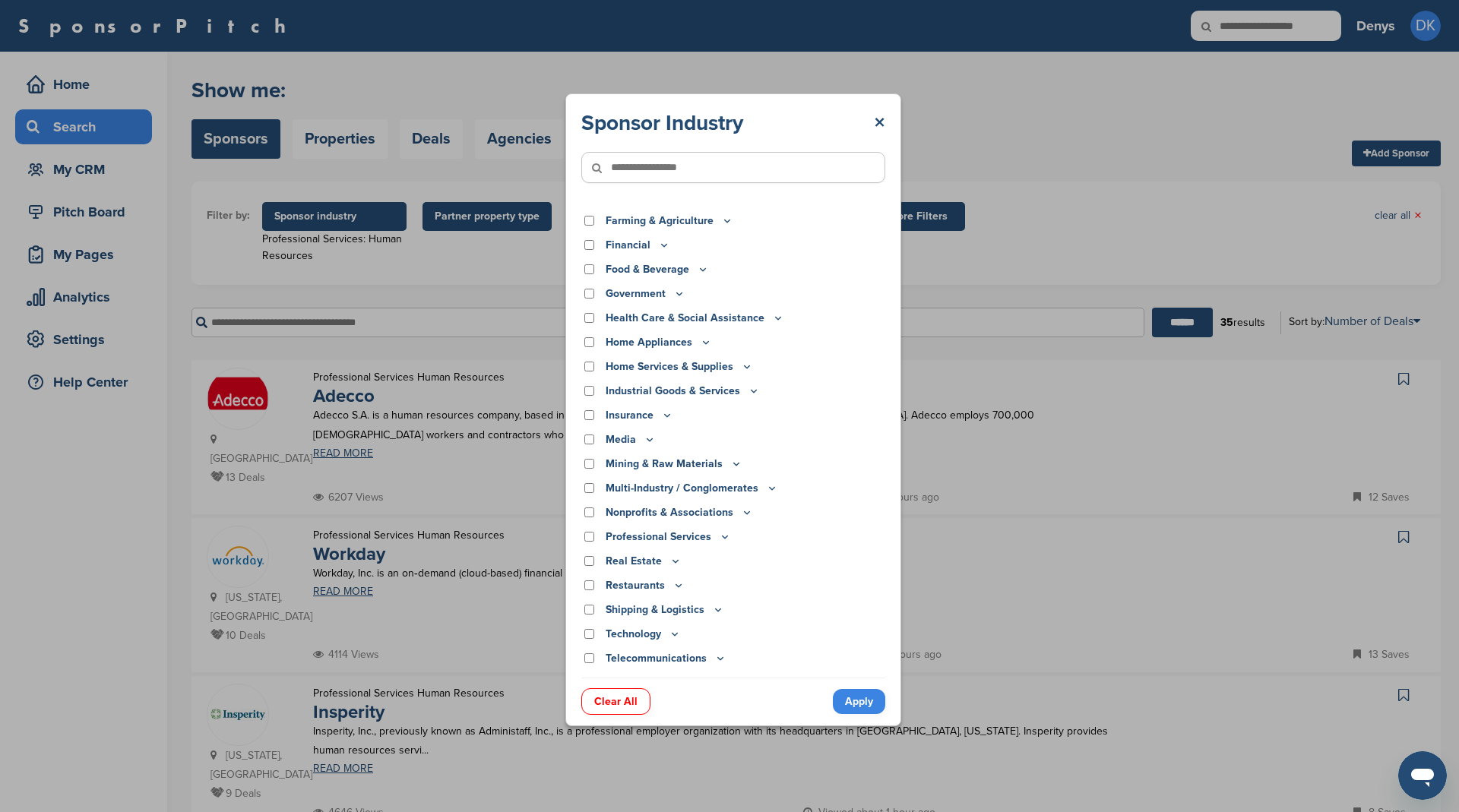
scroll to position [229, 0]
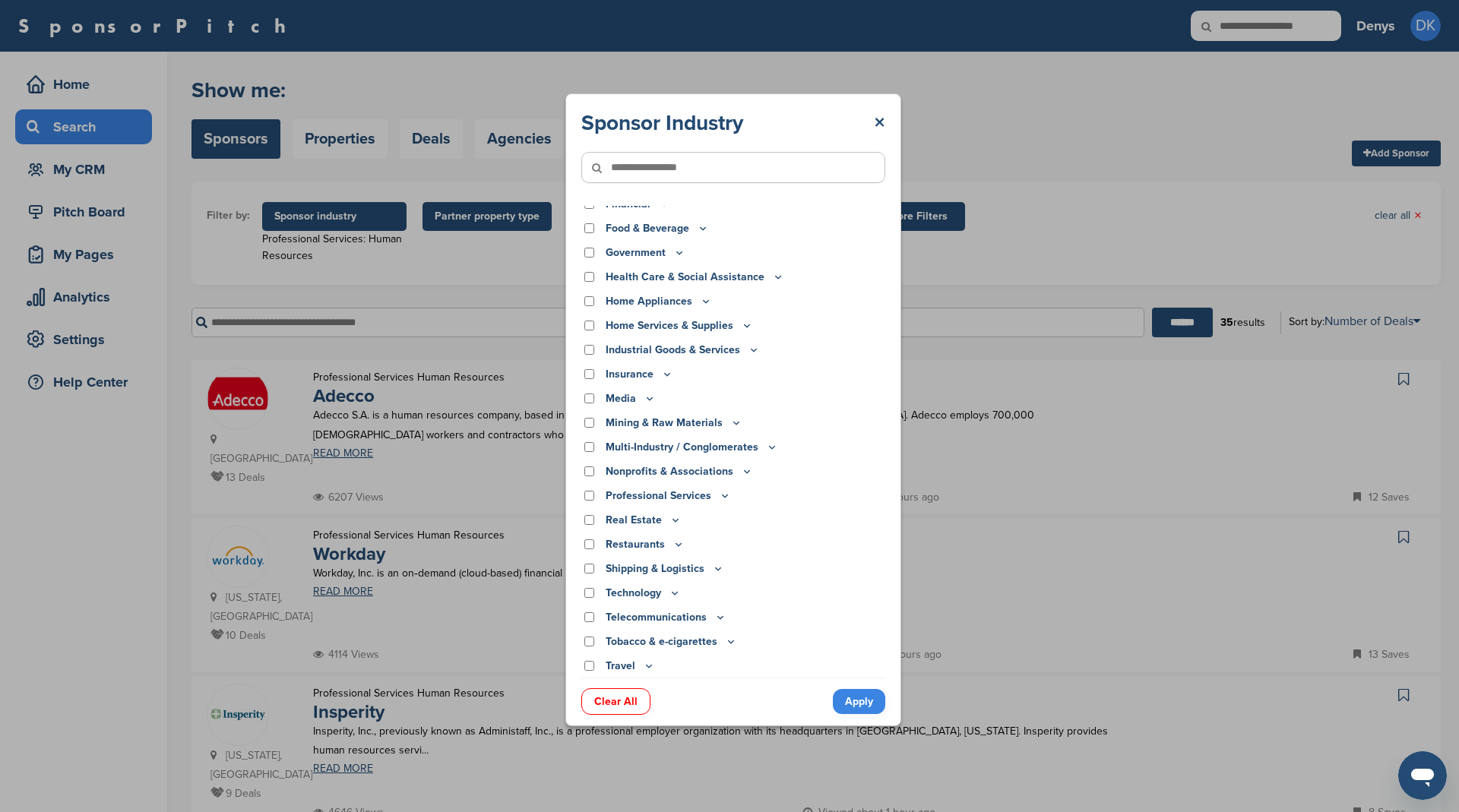
click at [673, 590] on icon at bounding box center [674, 593] width 12 height 13
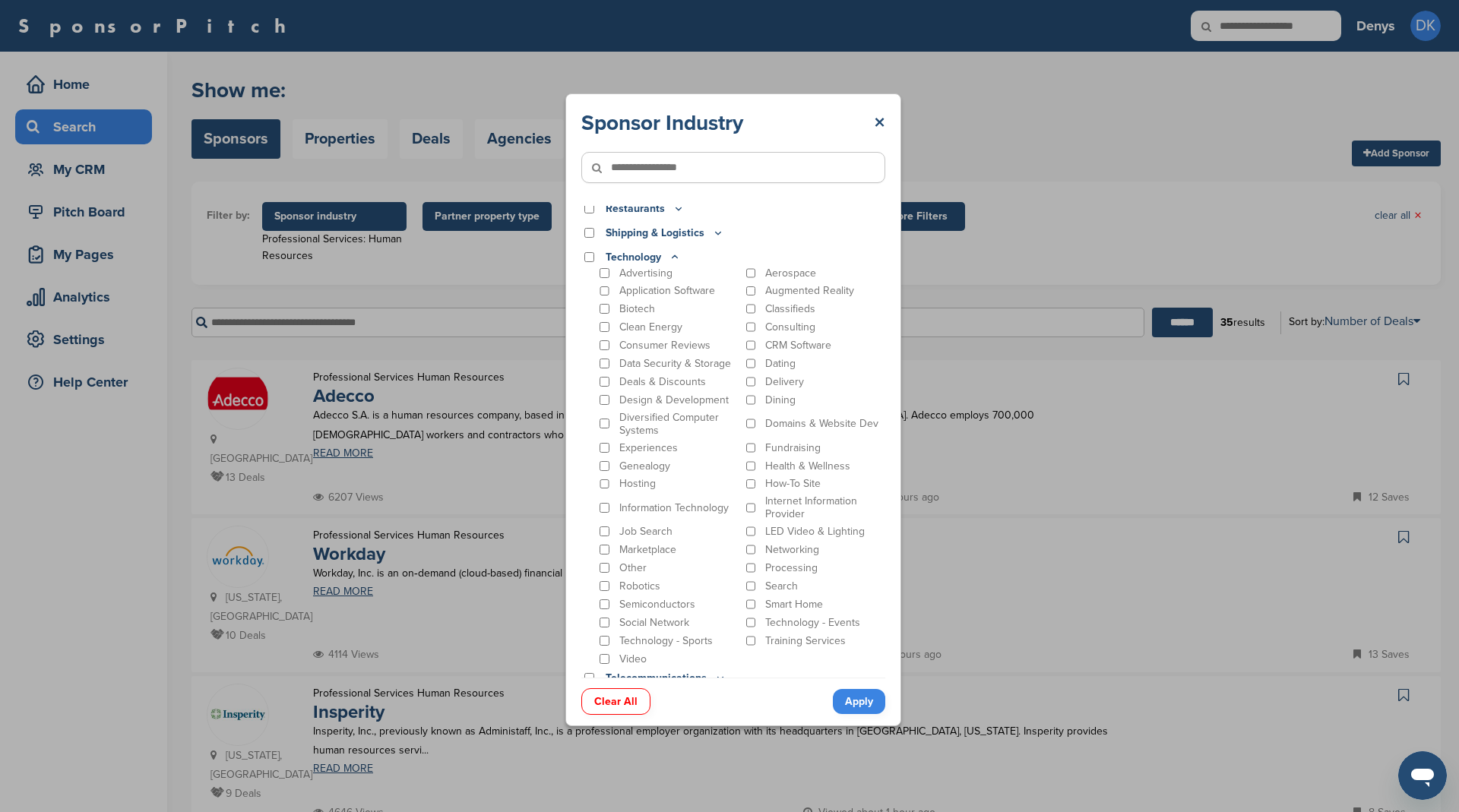
scroll to position [568, 0]
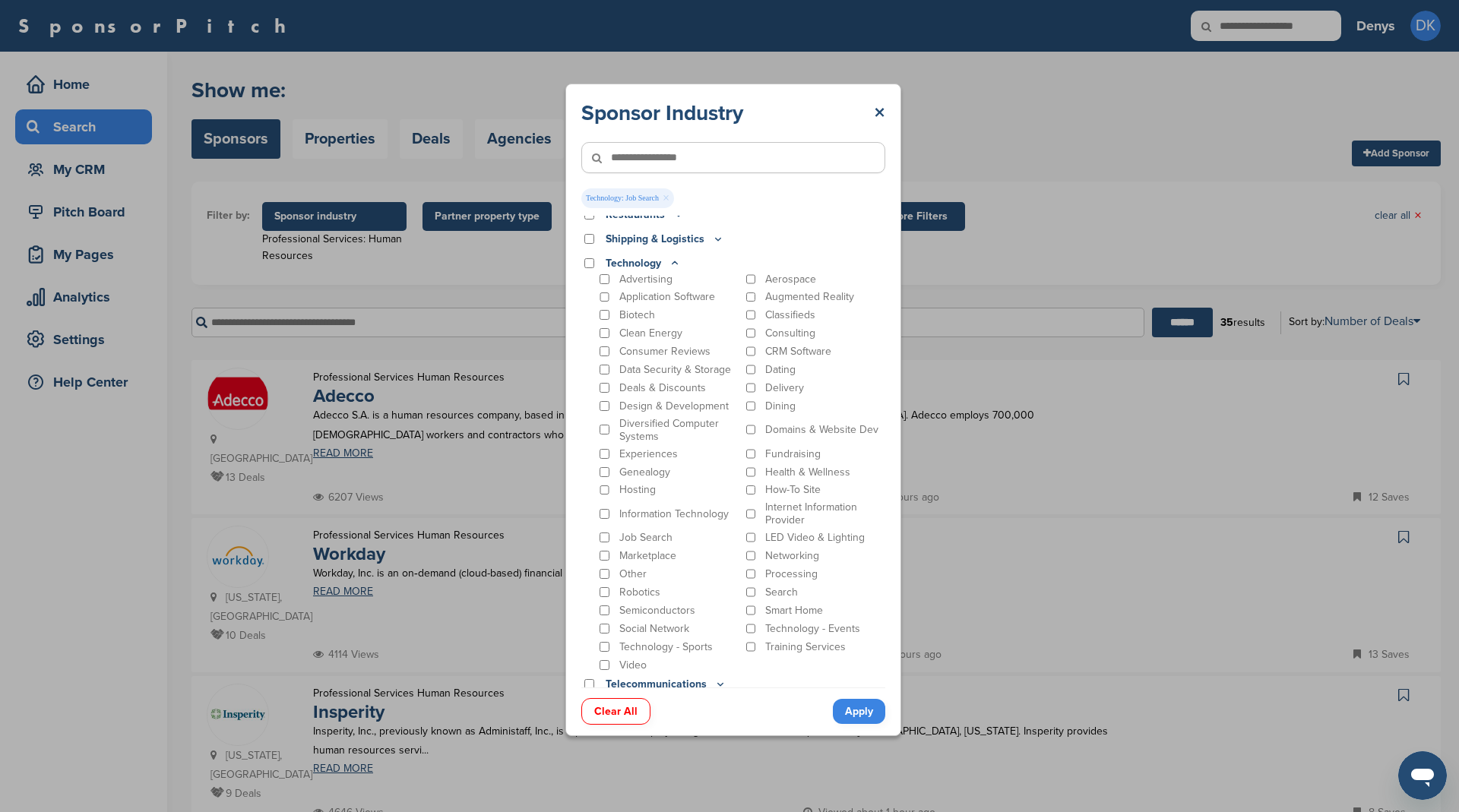
click at [870, 713] on link "Apply" at bounding box center [859, 711] width 52 height 25
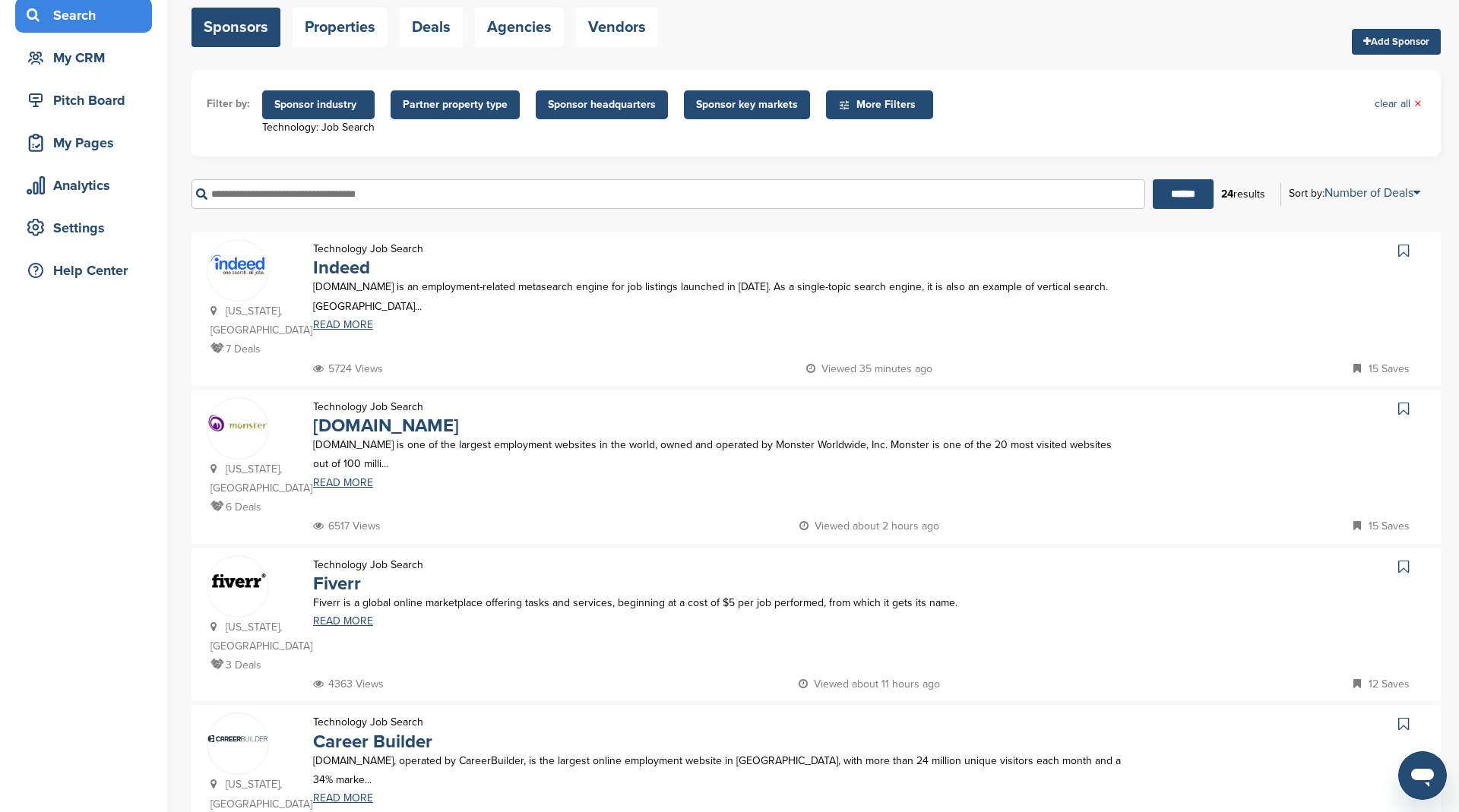
scroll to position [0, 0]
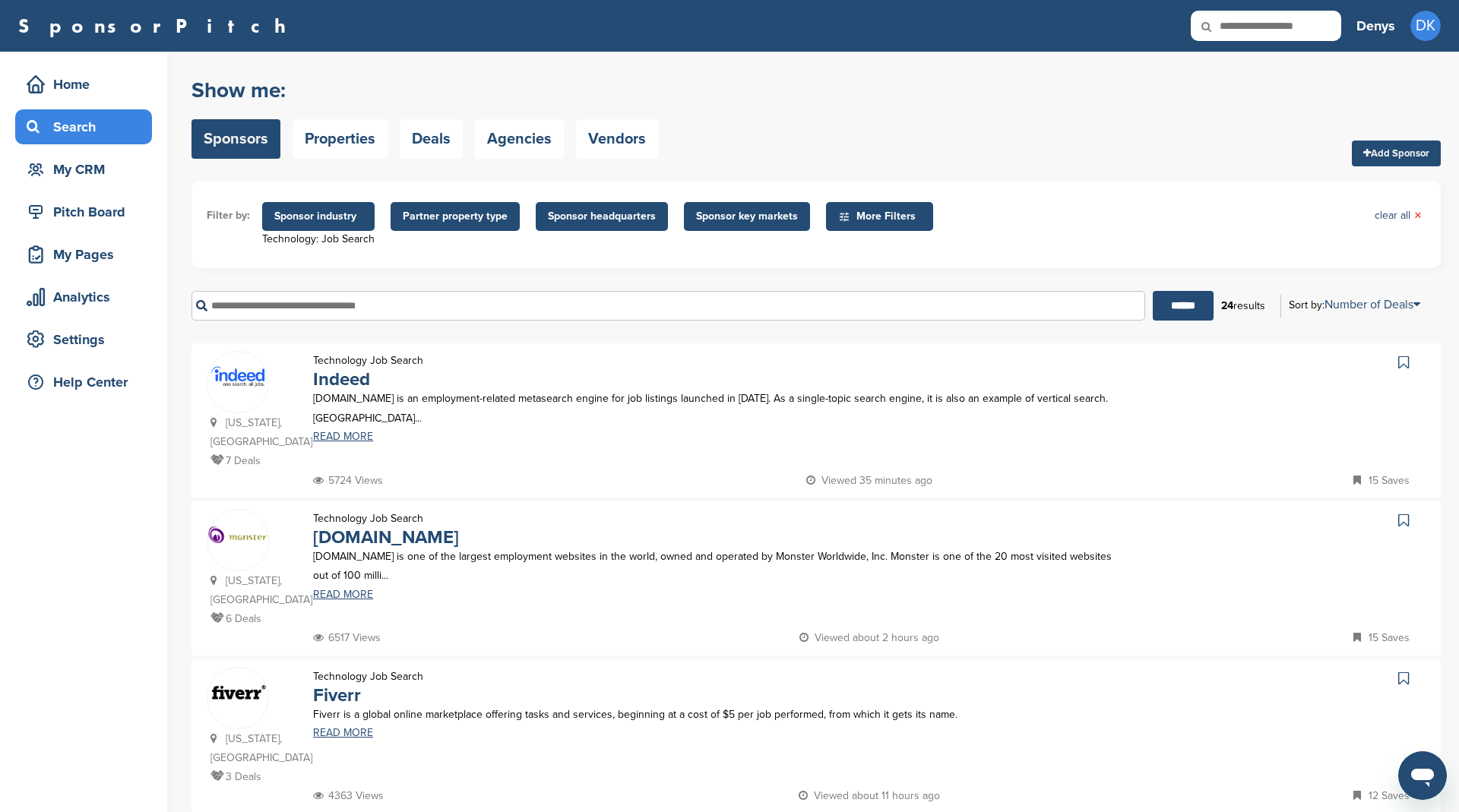
click at [1404, 359] on icon at bounding box center [1403, 362] width 10 height 15
click at [1403, 520] on icon at bounding box center [1403, 520] width 10 height 15
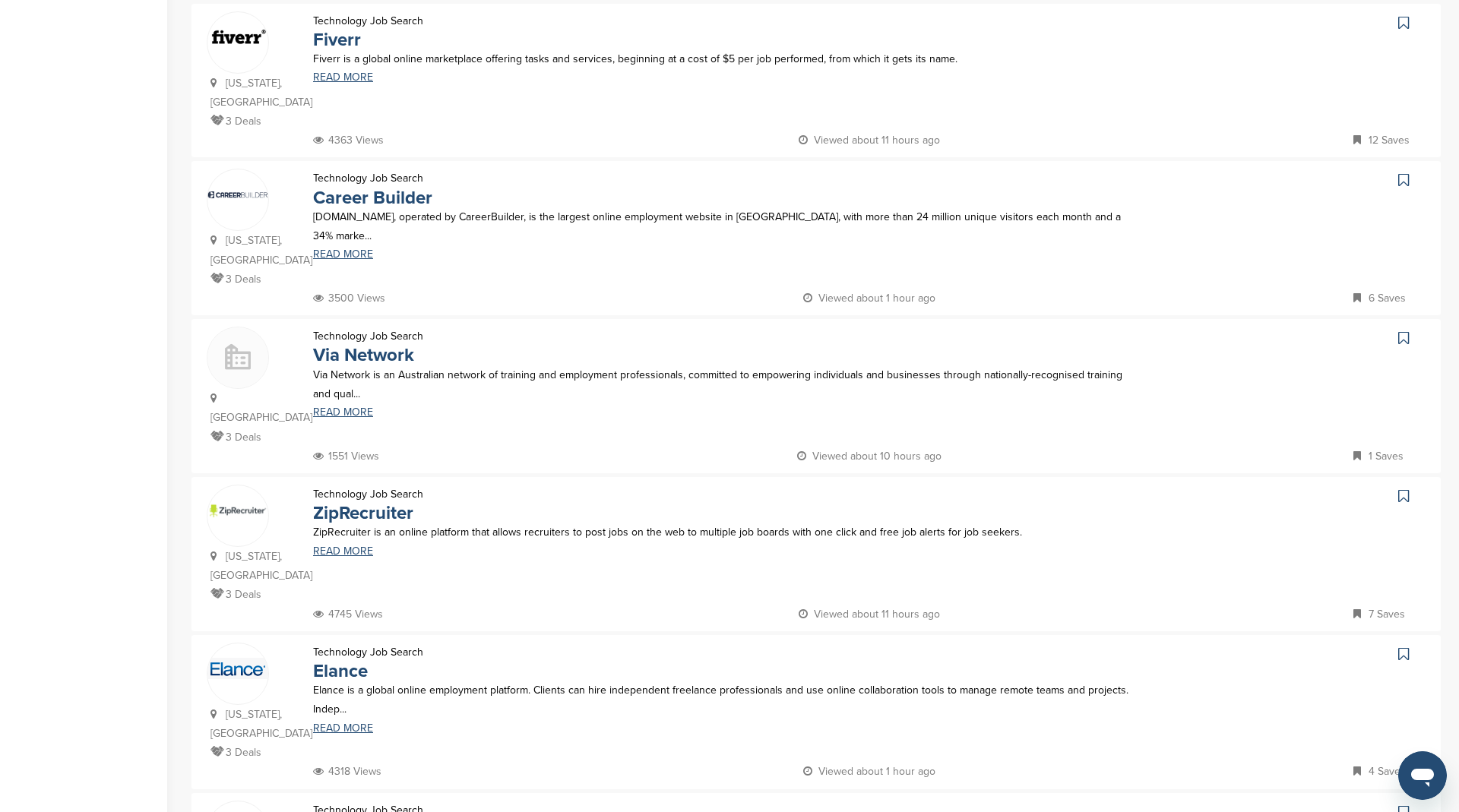
scroll to position [654, 0]
click at [1401, 489] on icon at bounding box center [1403, 496] width 10 height 15
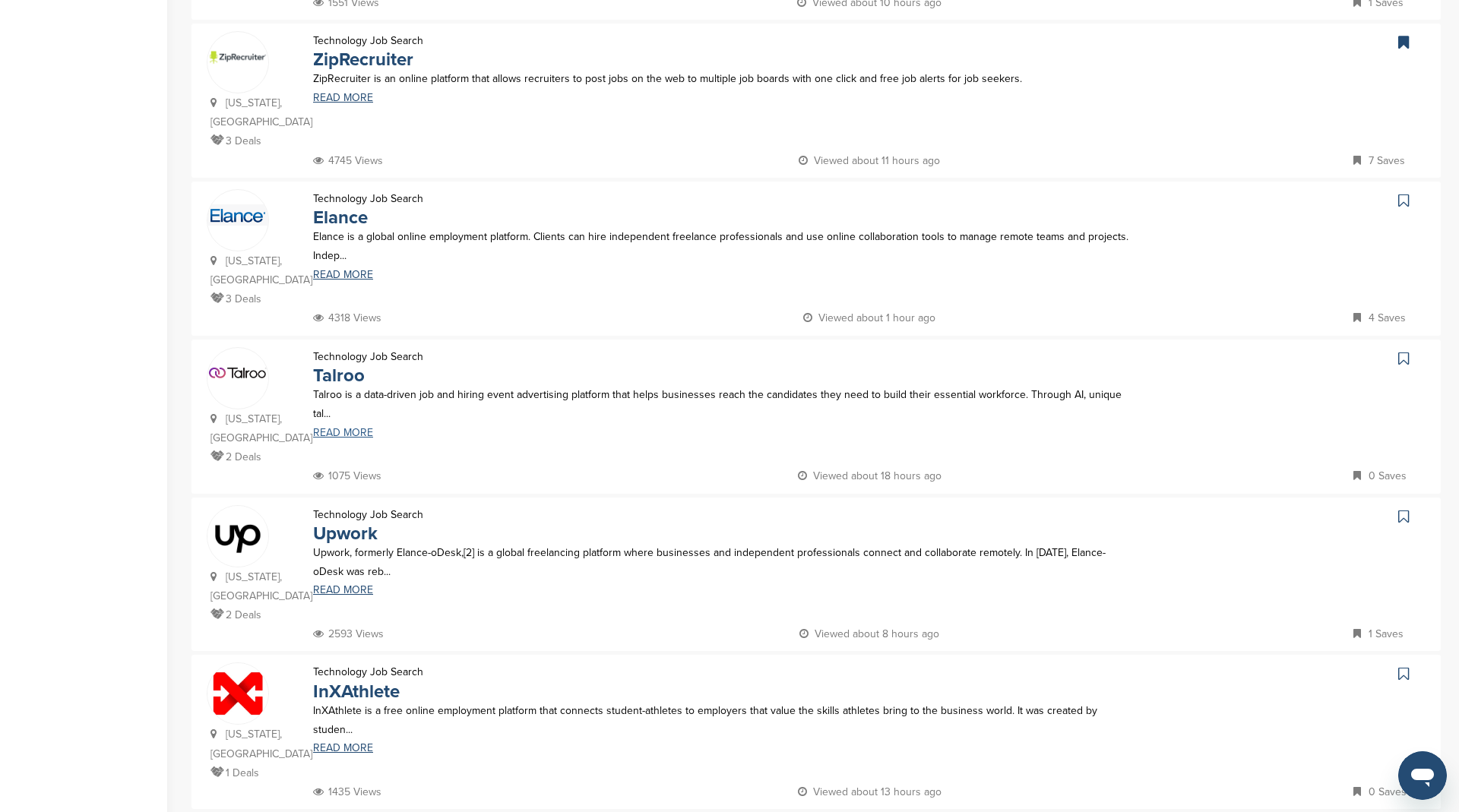
scroll to position [1118, 0]
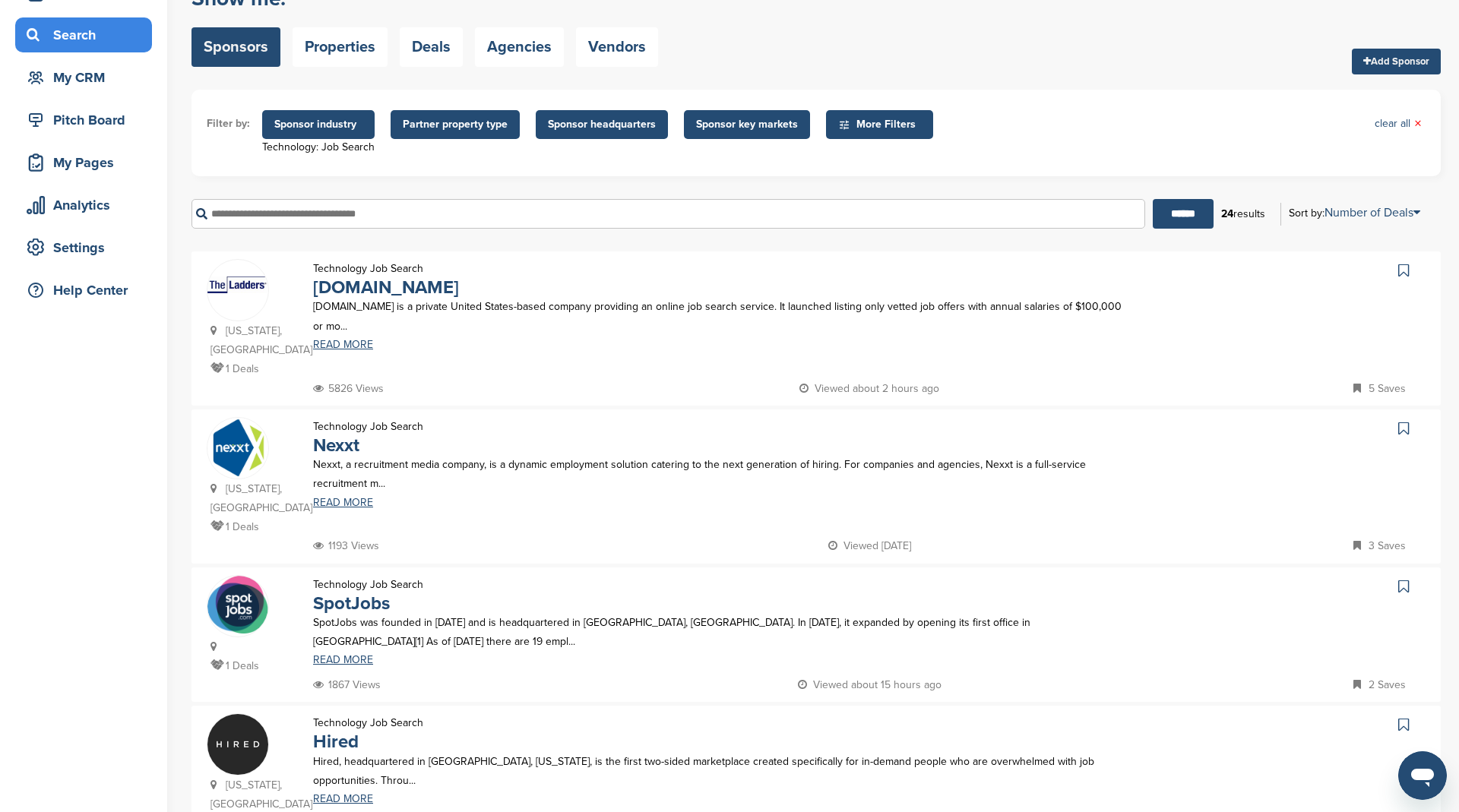
scroll to position [147, 0]
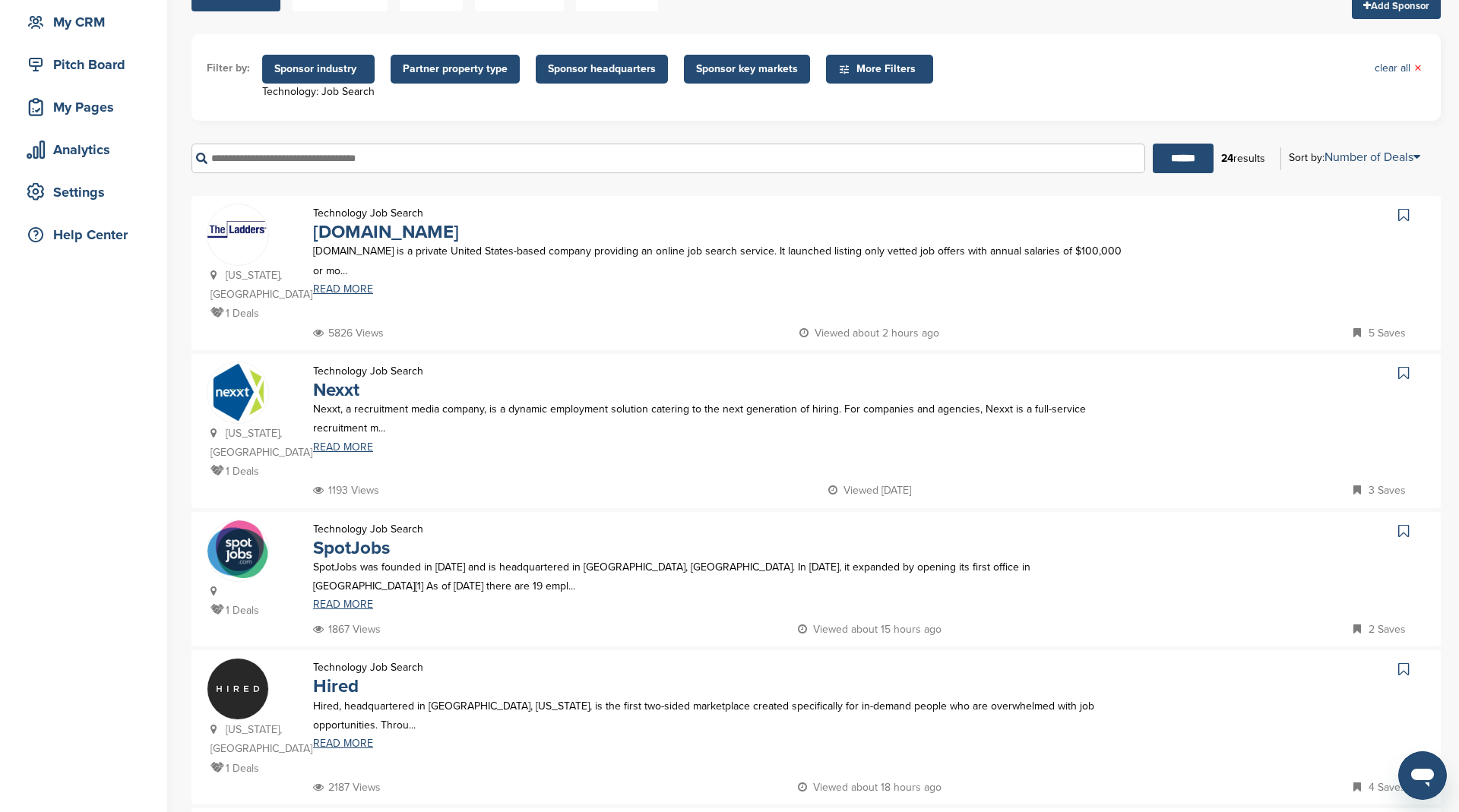
click at [1402, 371] on icon at bounding box center [1403, 372] width 10 height 15
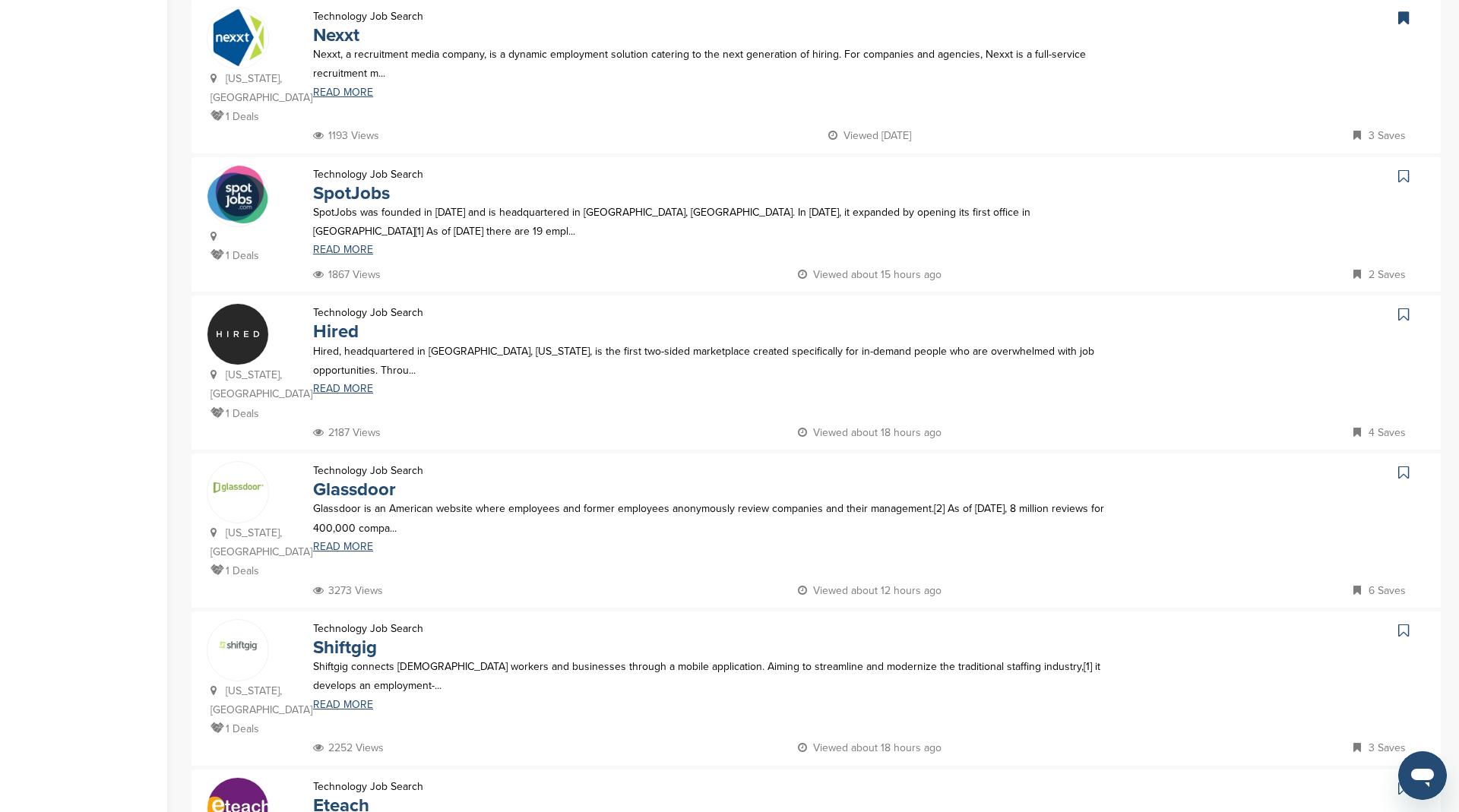
scroll to position [506, 0]
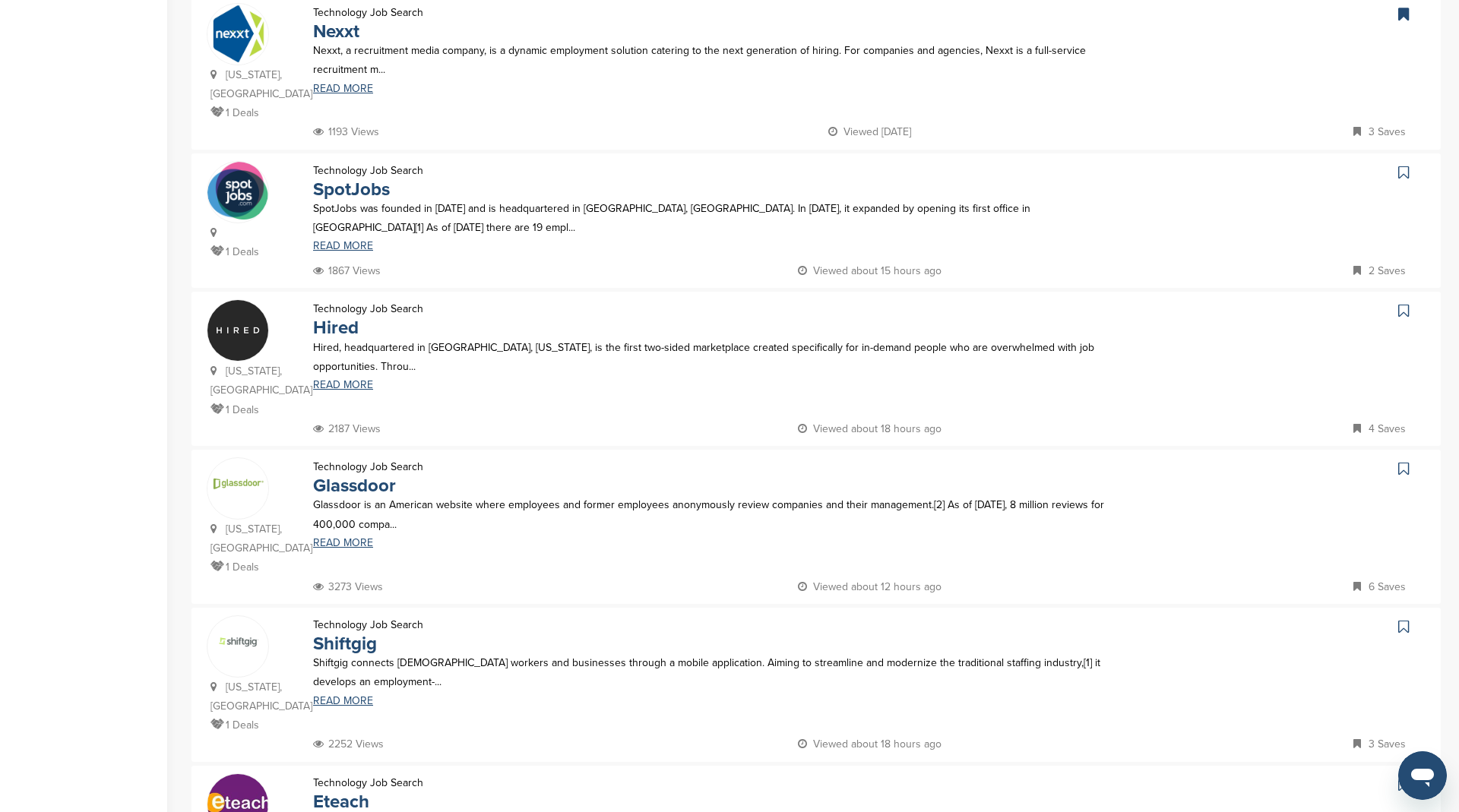
click at [1402, 311] on icon at bounding box center [1403, 310] width 10 height 15
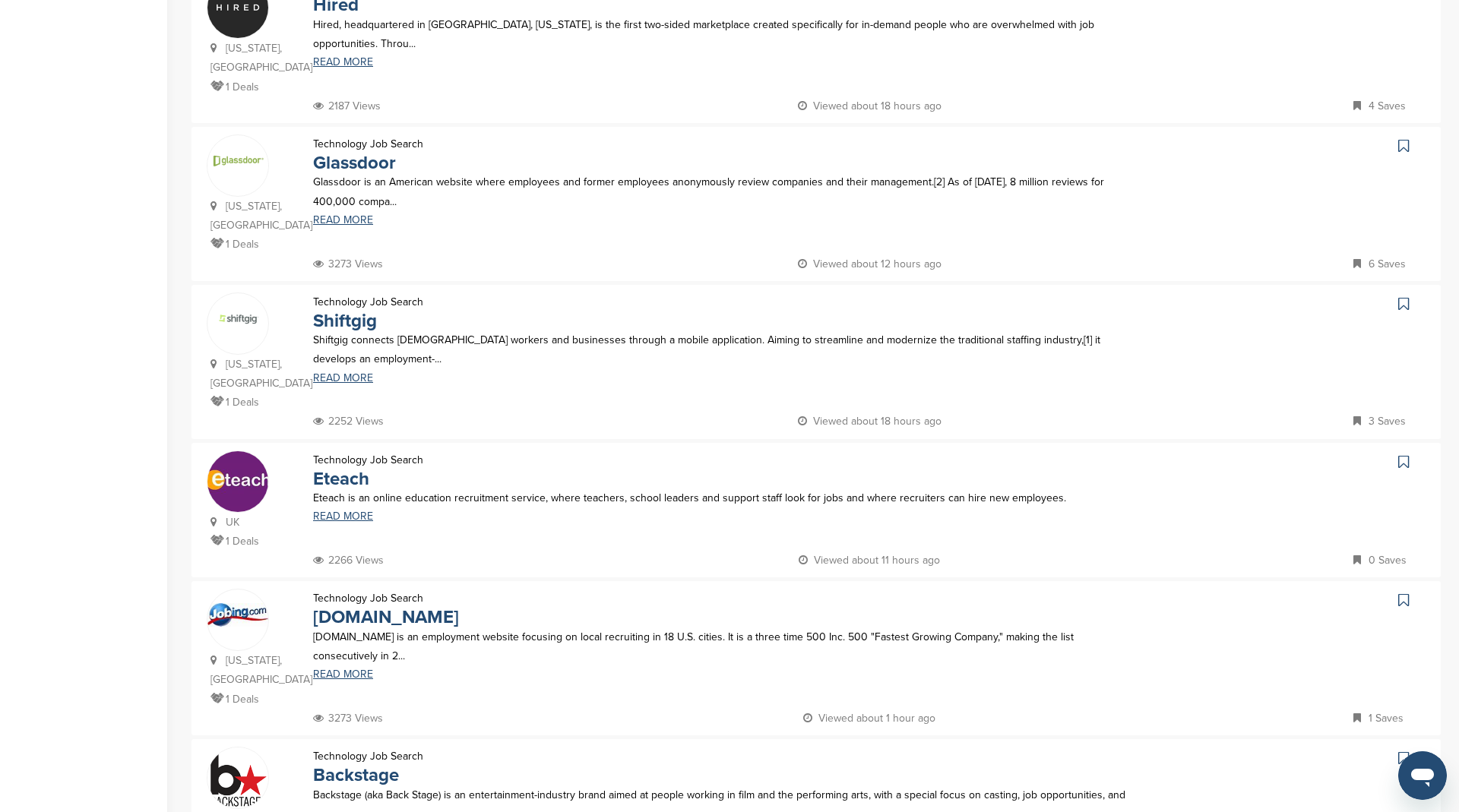
scroll to position [832, 0]
click at [1400, 295] on icon at bounding box center [1403, 300] width 10 height 15
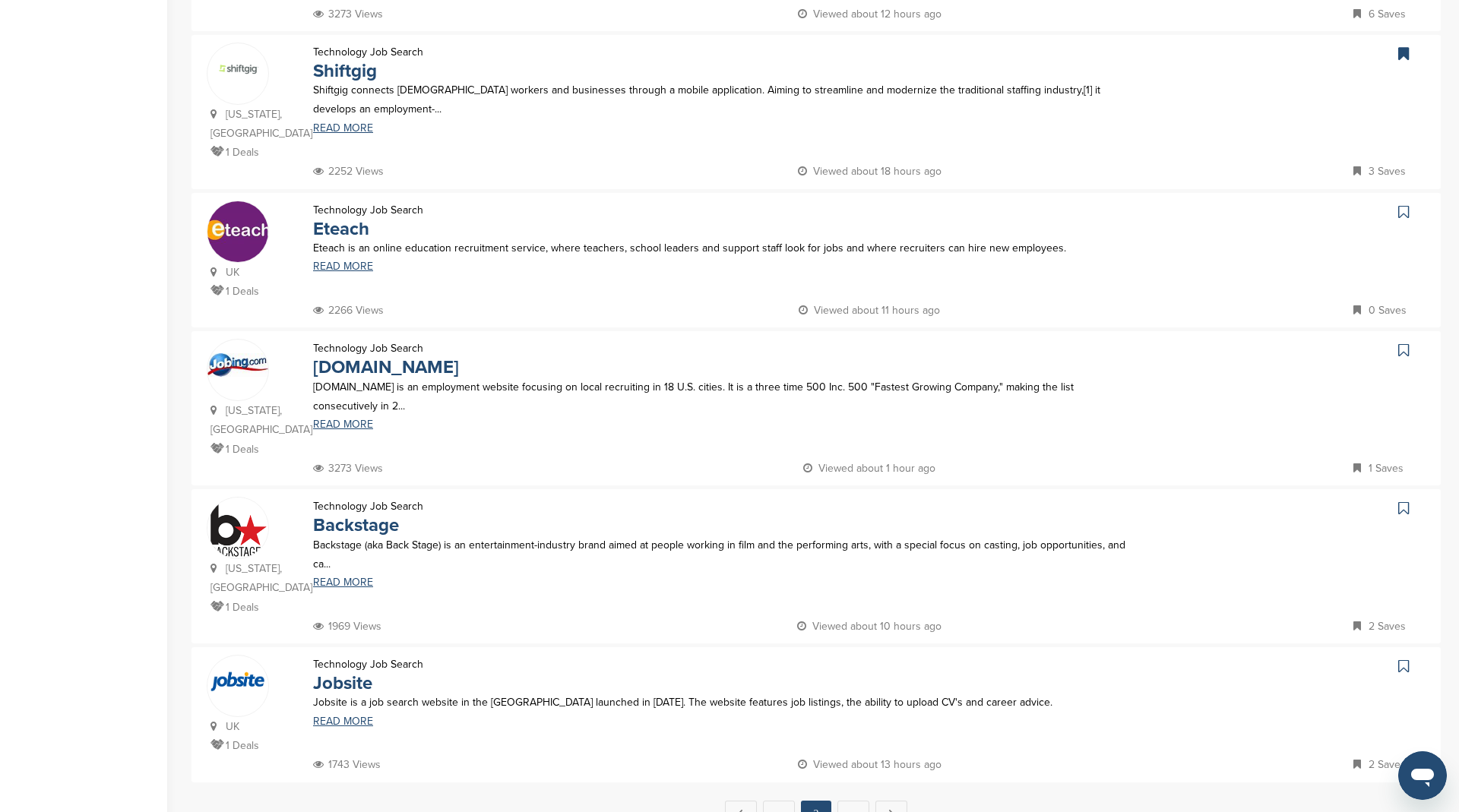
scroll to position [1147, 0]
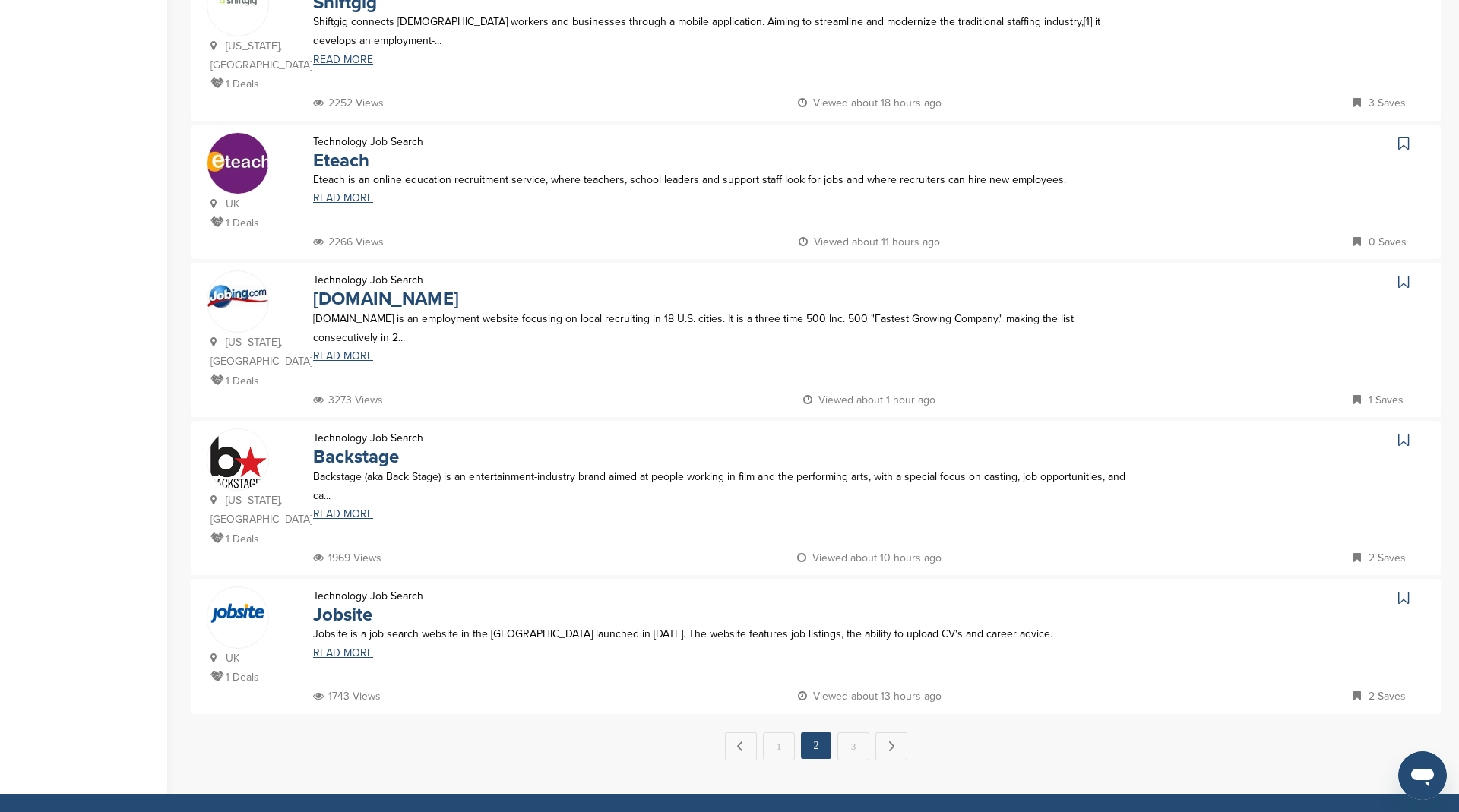
click at [1408, 136] on icon at bounding box center [1403, 143] width 10 height 15
click at [1404, 274] on icon at bounding box center [1403, 281] width 10 height 15
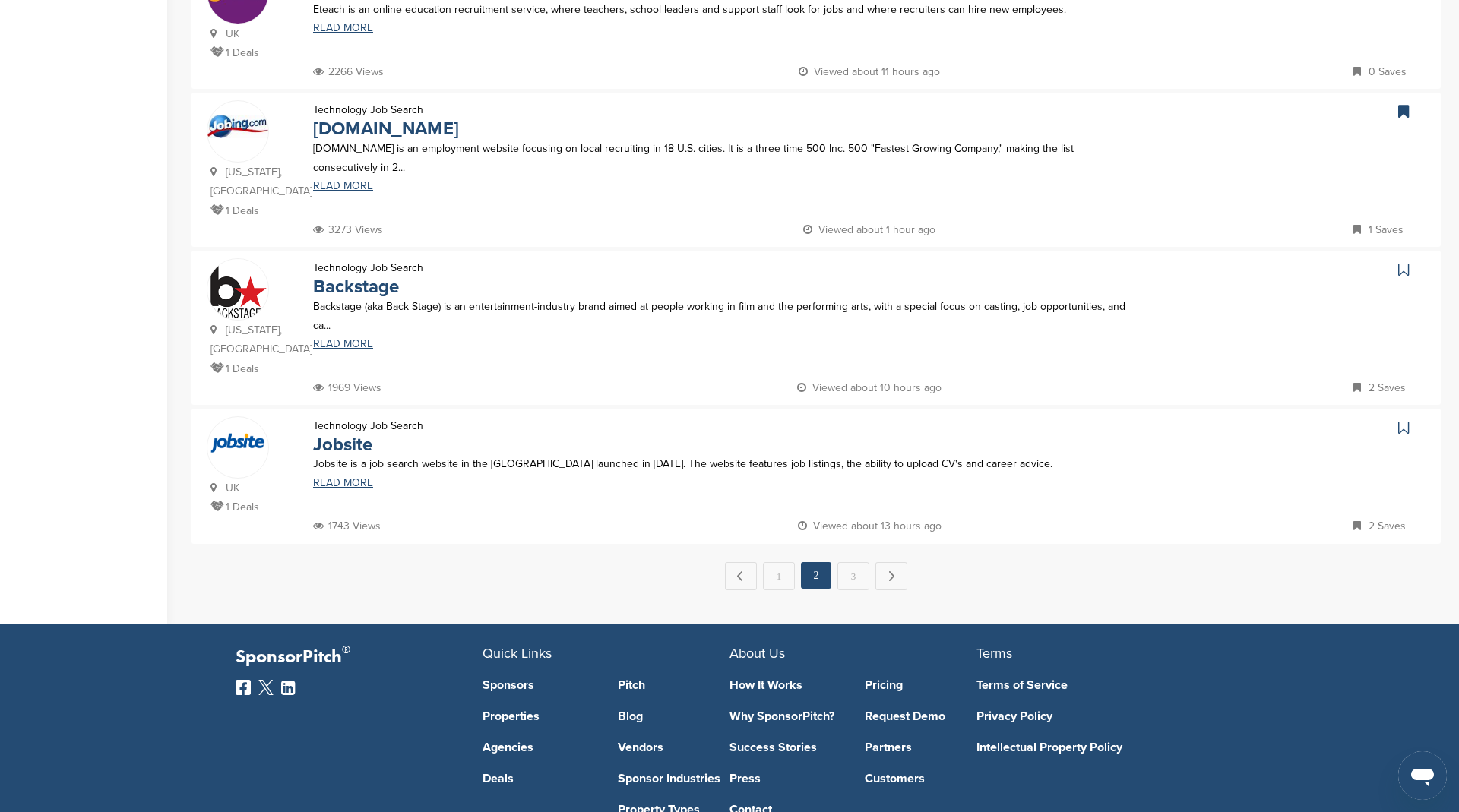
scroll to position [1432, 0]
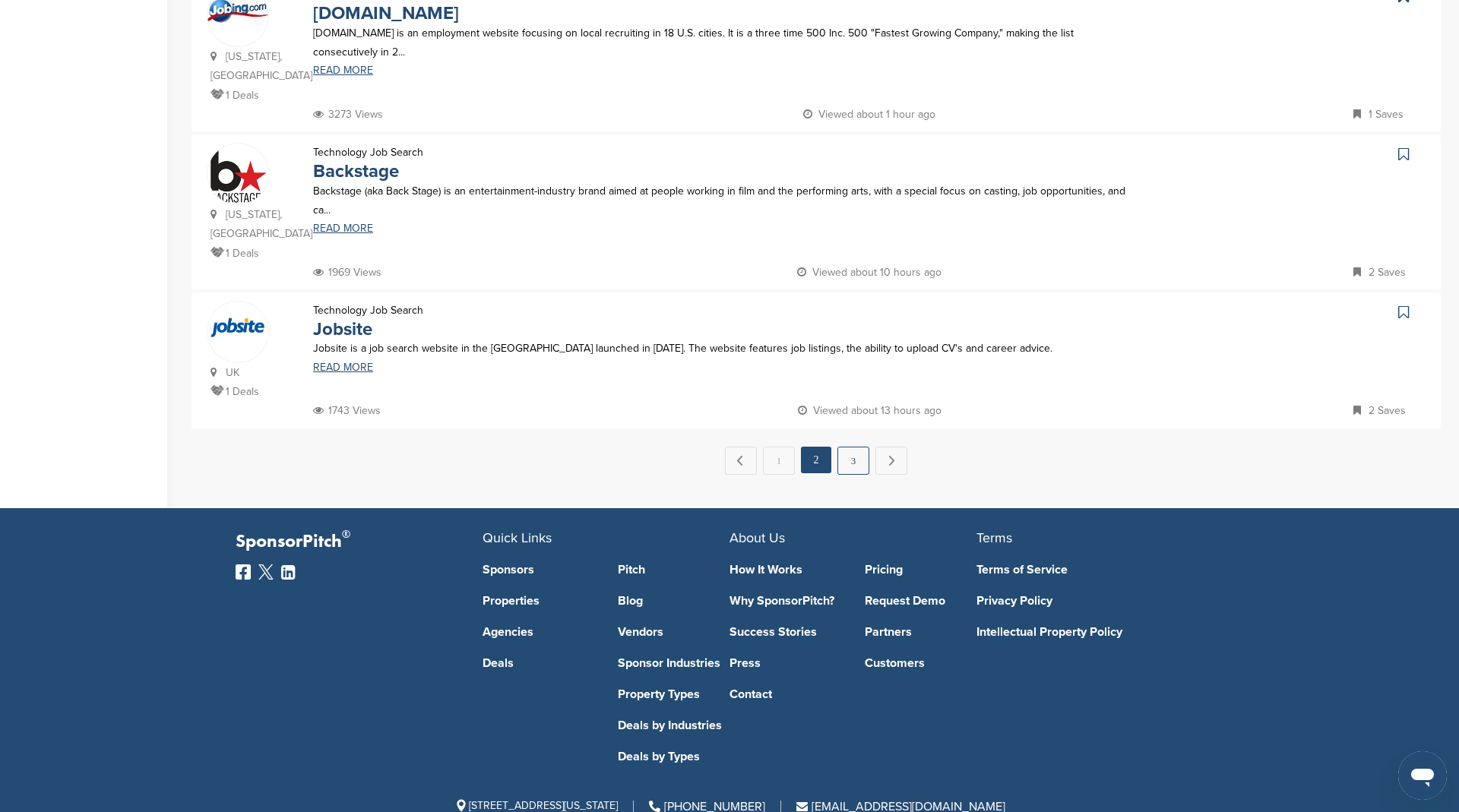
click at [854, 446] on link "3" at bounding box center [853, 460] width 32 height 28
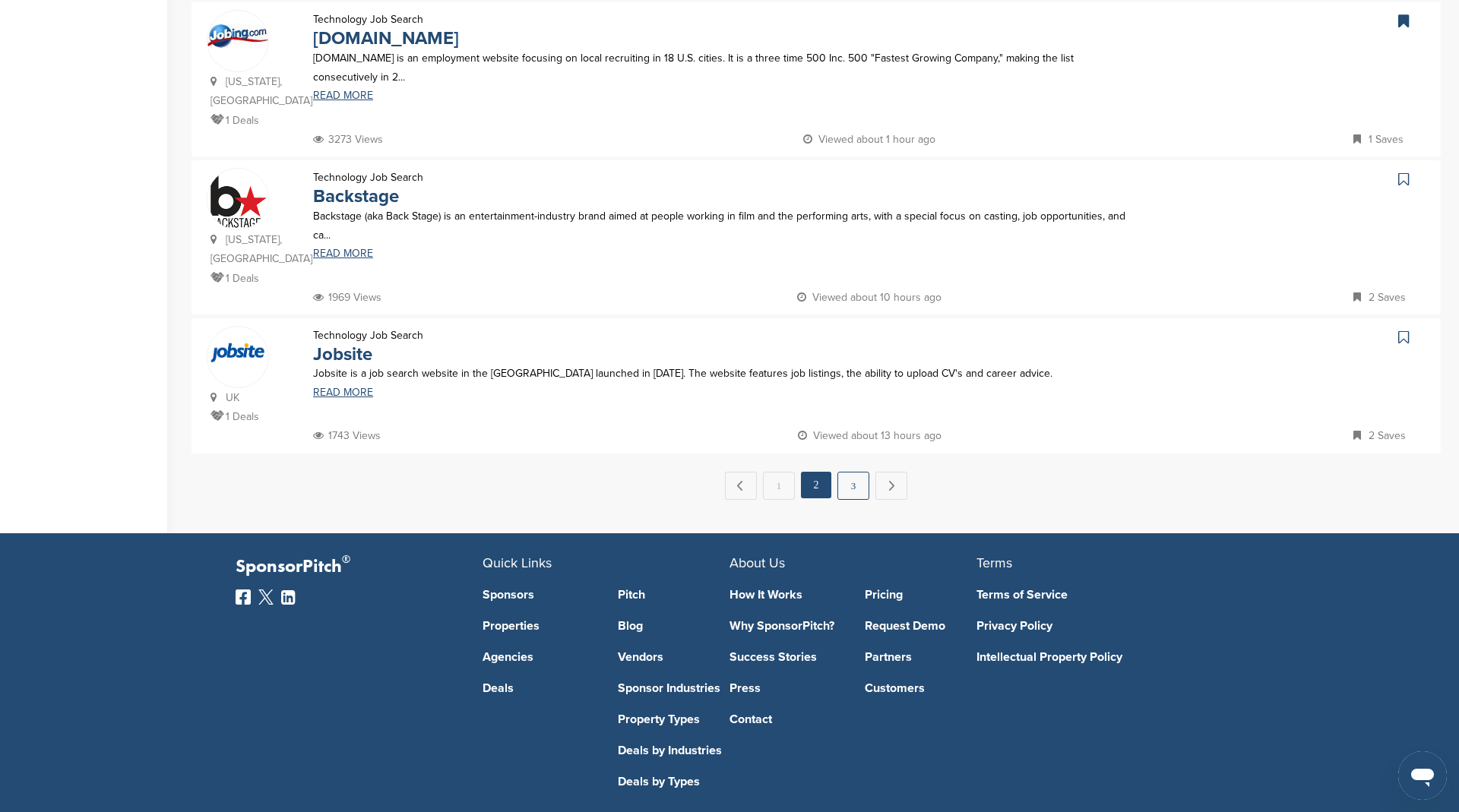
scroll to position [0, 0]
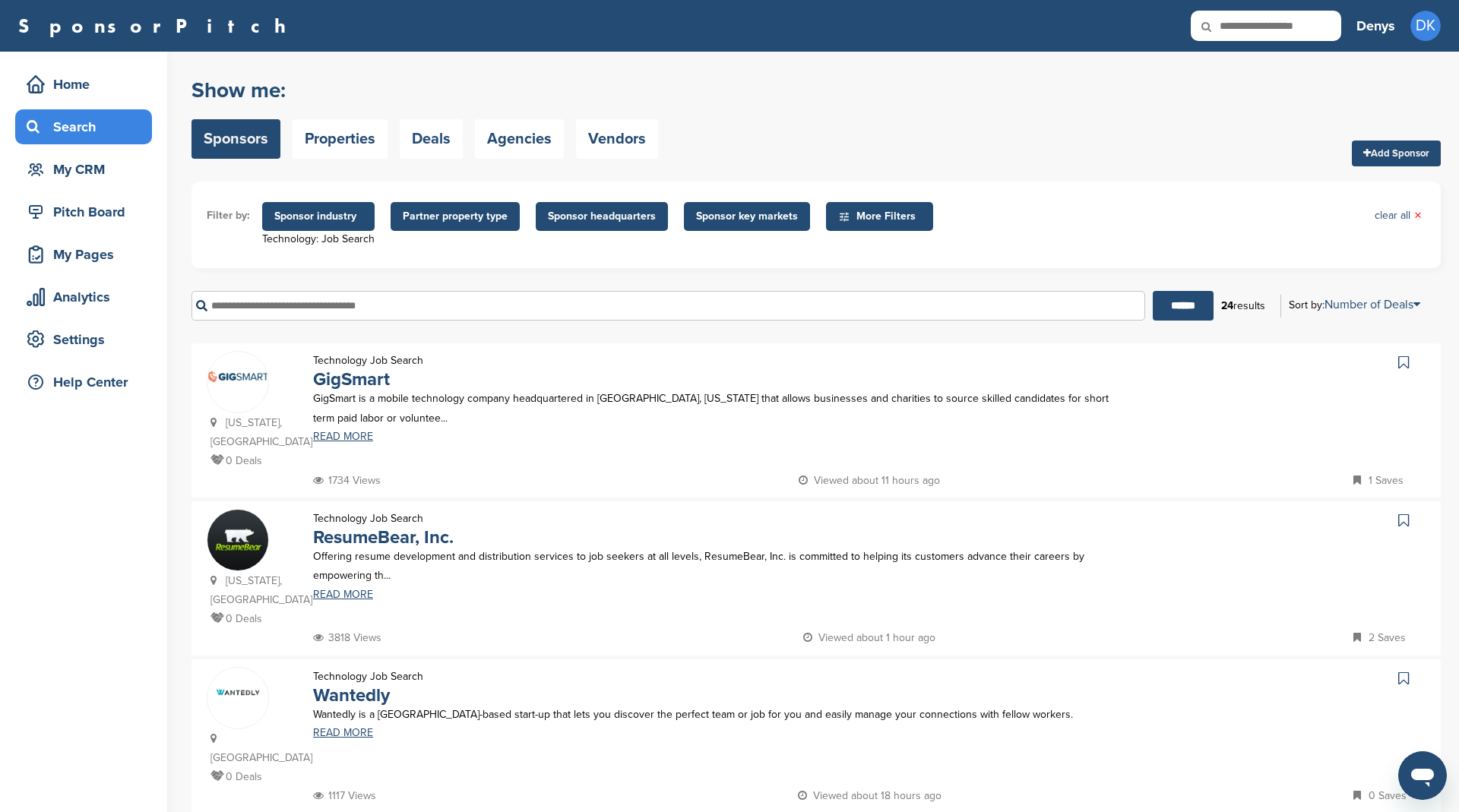
click at [1409, 363] on link at bounding box center [1405, 362] width 22 height 23
click at [80, 167] on div "My CRM" at bounding box center [88, 169] width 129 height 28
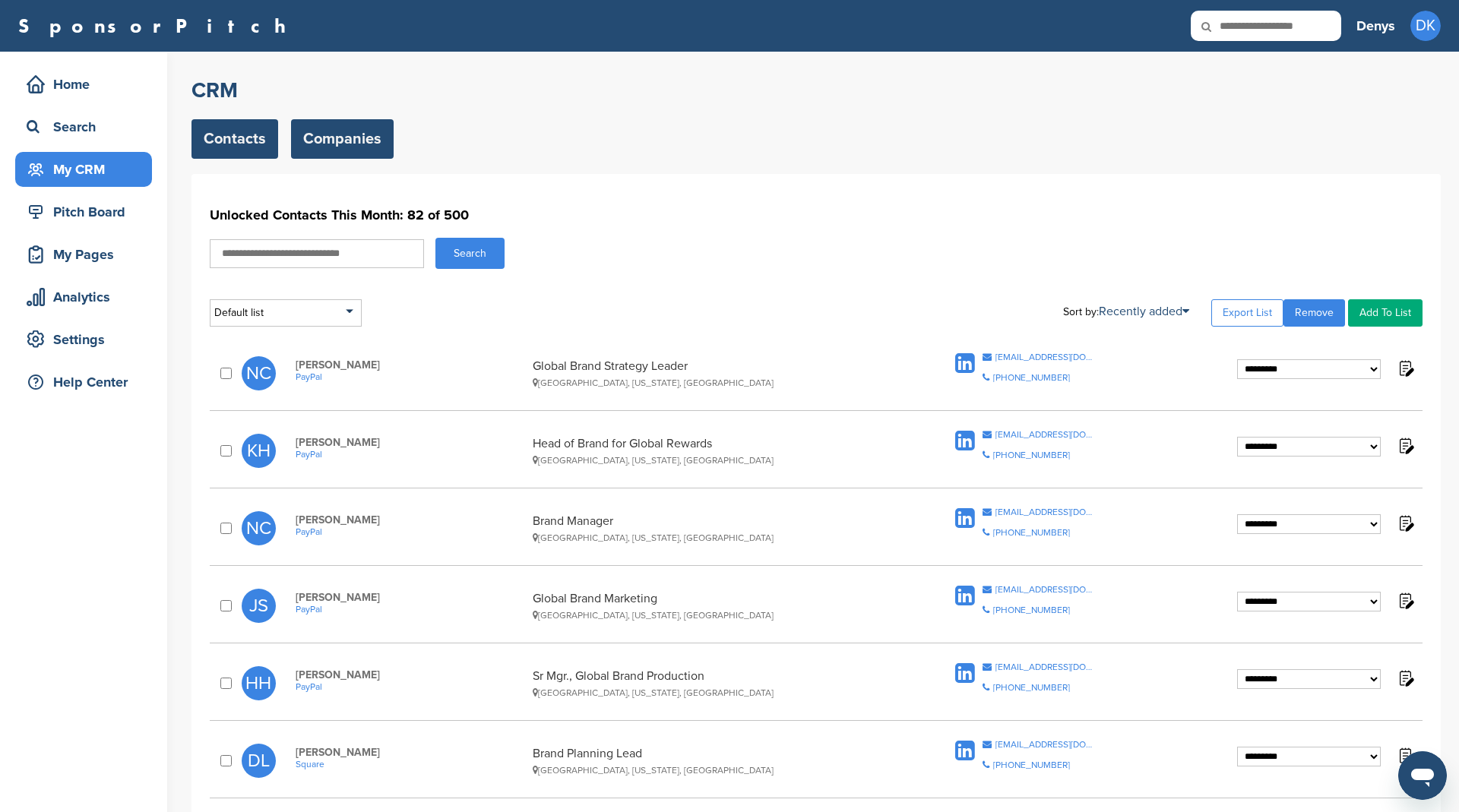
click at [360, 143] on link "Companies" at bounding box center [342, 139] width 103 height 39
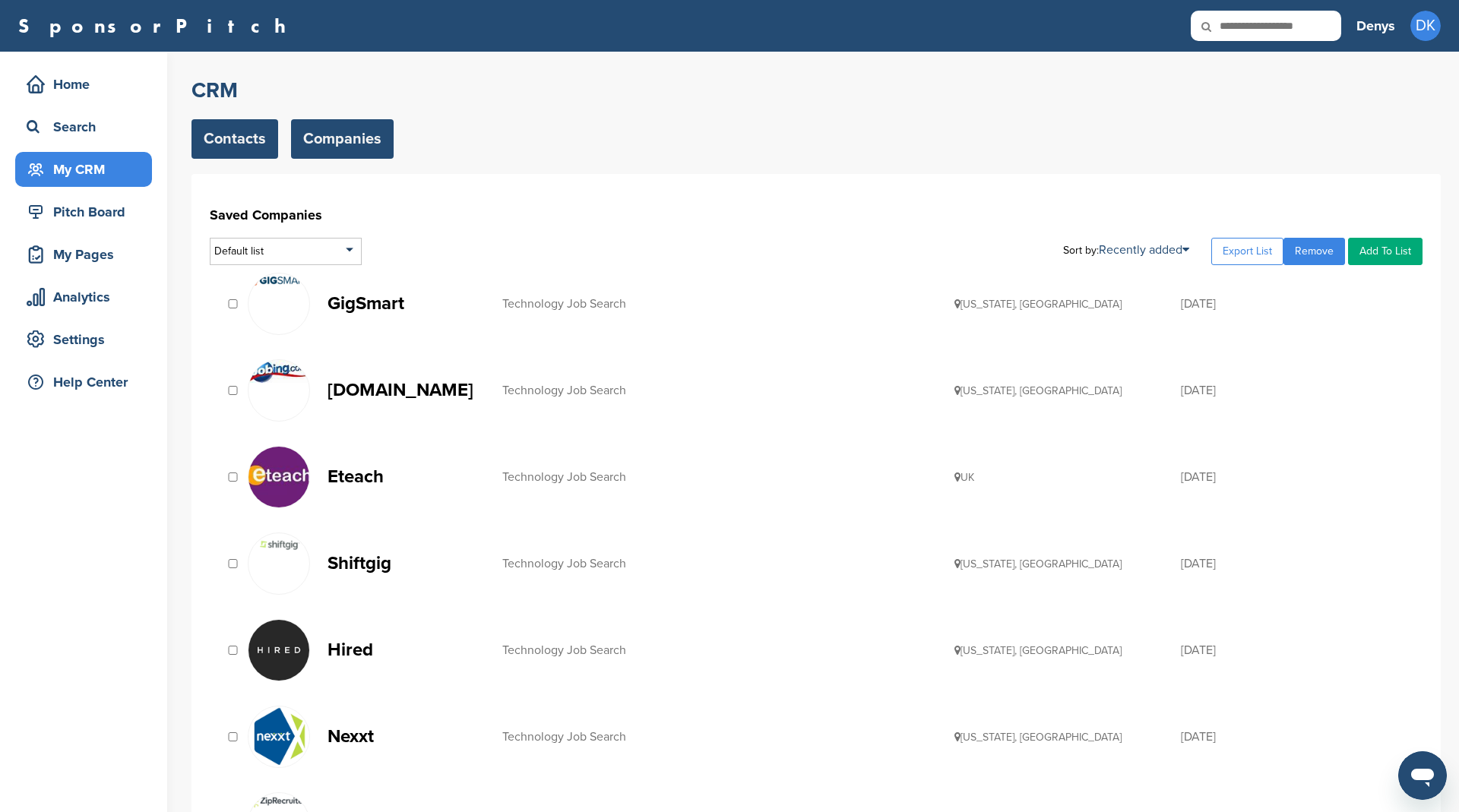
click at [222, 130] on link "Contacts" at bounding box center [235, 139] width 87 height 39
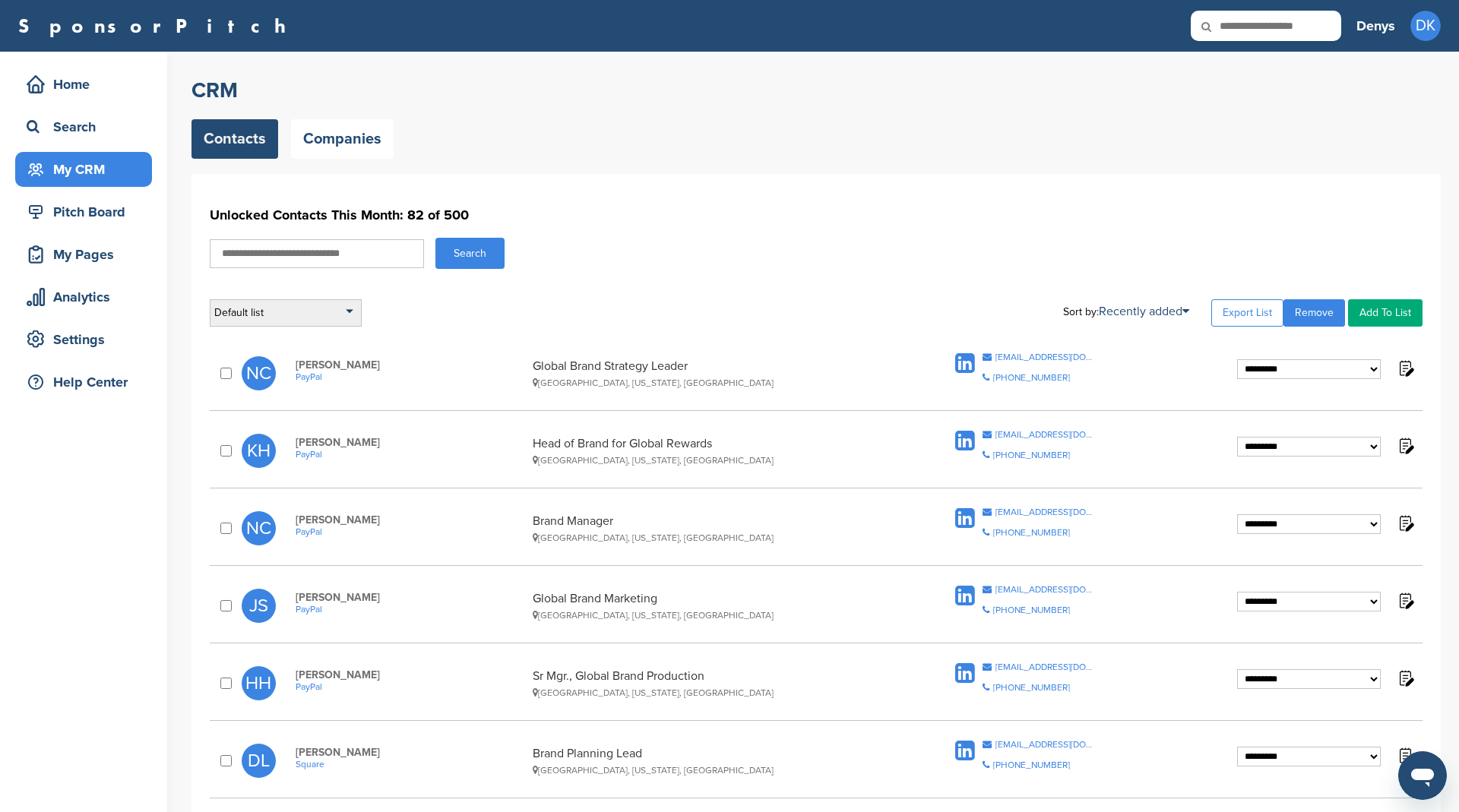
click at [329, 306] on div "Default list" at bounding box center [285, 313] width 152 height 28
click at [476, 311] on div "Default list Default List Financial Payments providers Sort by: Recently added …" at bounding box center [816, 313] width 1213 height 28
click at [312, 316] on div "Default list" at bounding box center [285, 313] width 152 height 28
click at [280, 331] on input "text" at bounding box center [285, 332] width 151 height 19
type input "**"
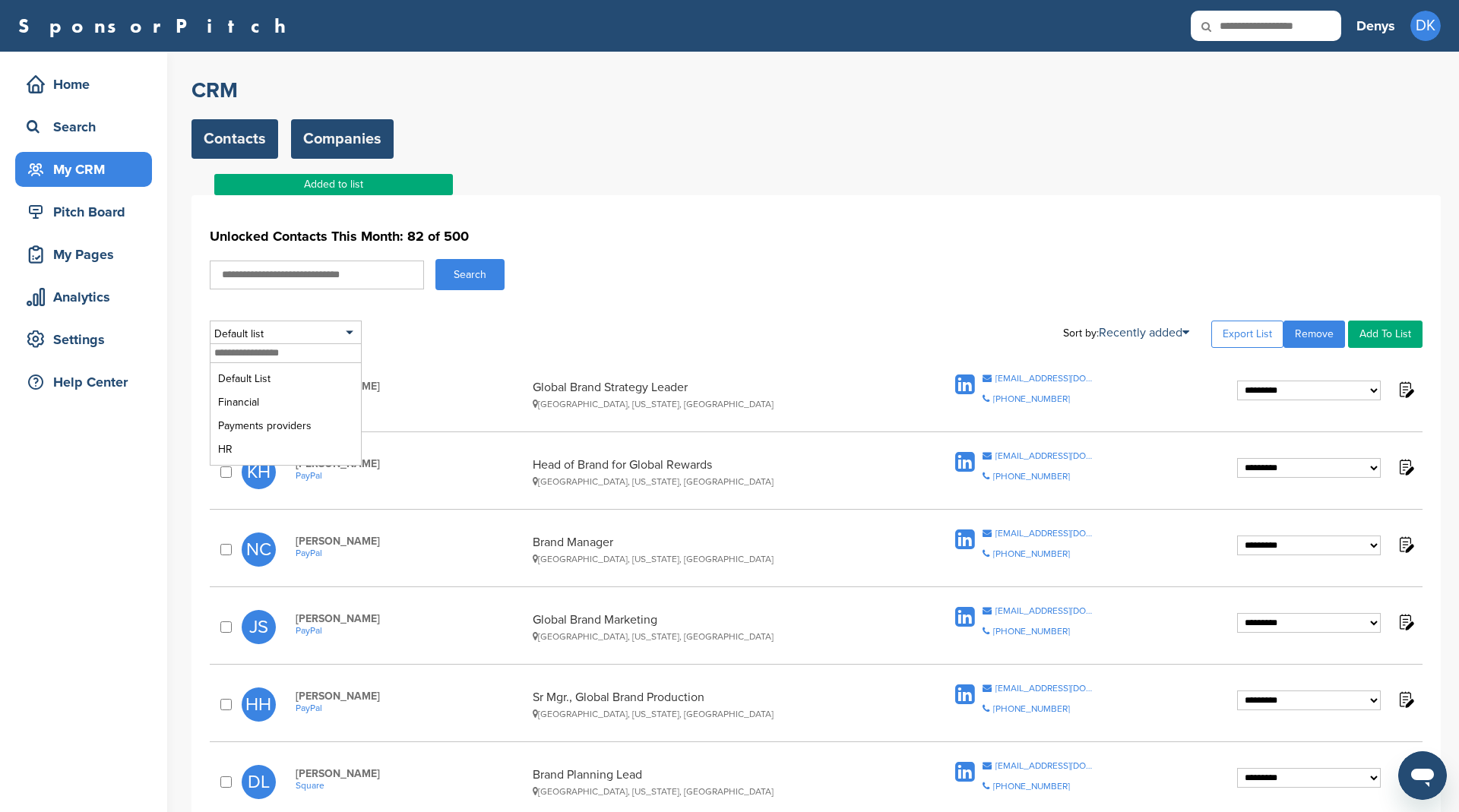
click at [337, 142] on link "Companies" at bounding box center [342, 139] width 103 height 39
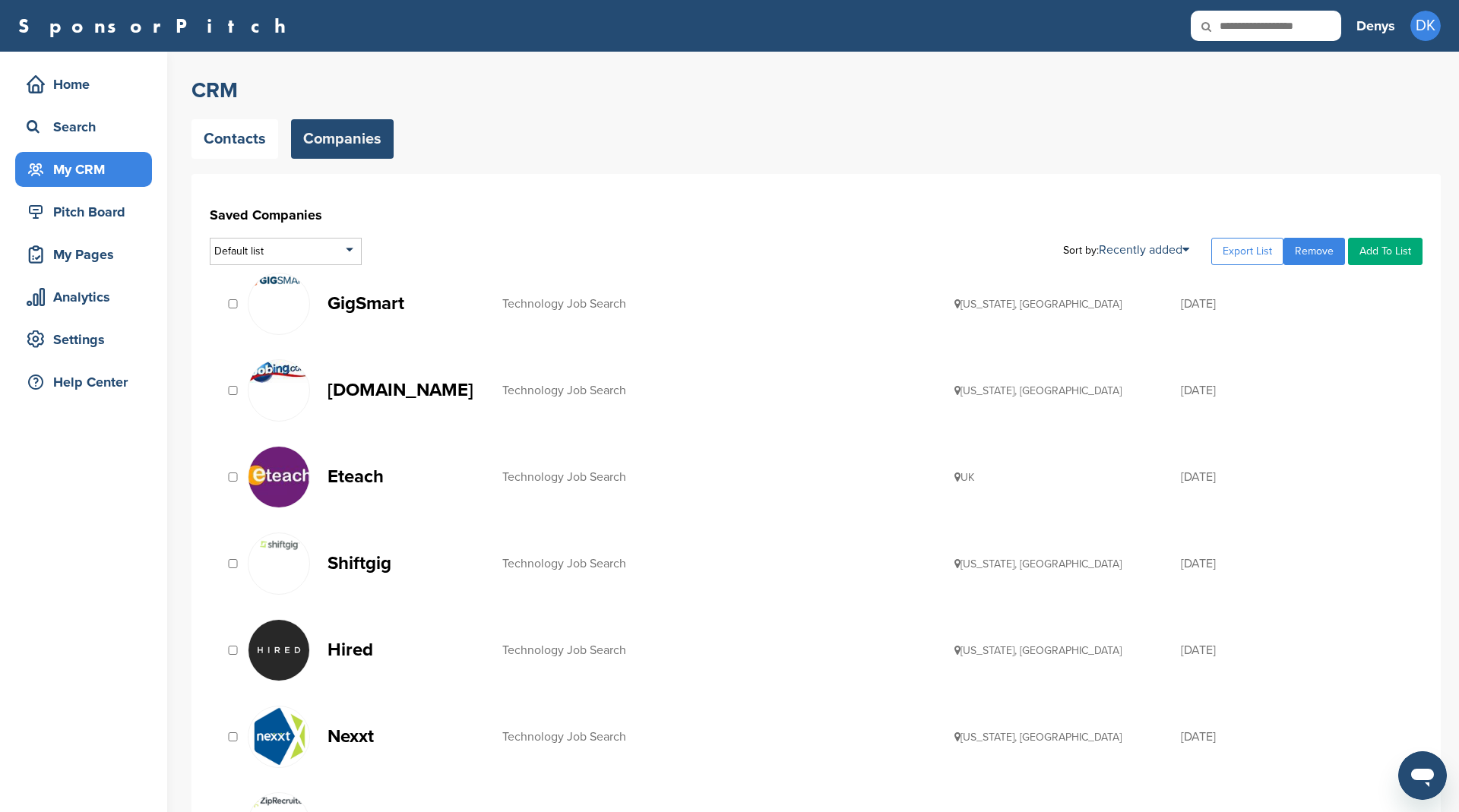
click at [388, 301] on p "GigSmart" at bounding box center [407, 304] width 159 height 19
click at [390, 389] on p "[DOMAIN_NAME]" at bounding box center [407, 390] width 159 height 19
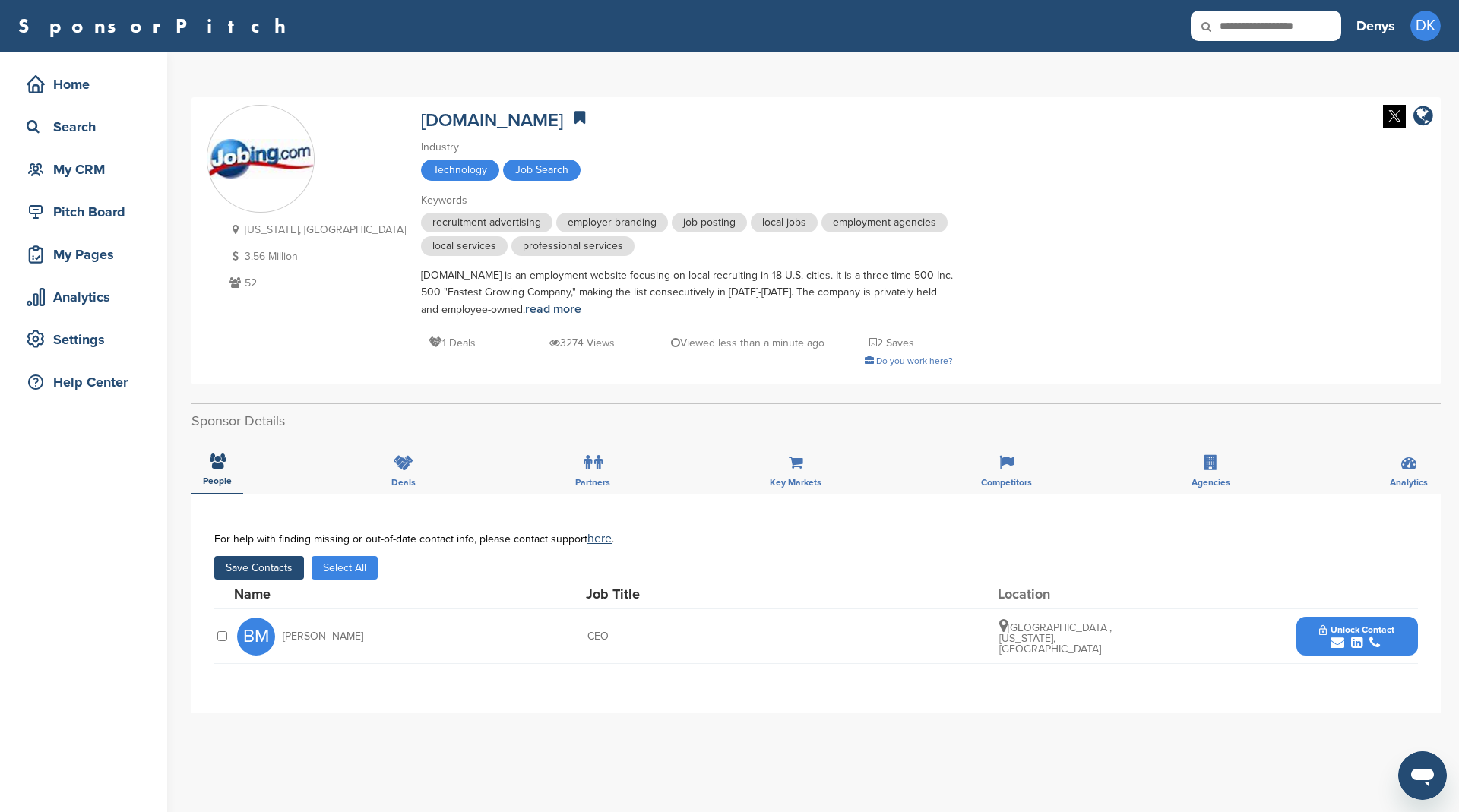
click at [274, 564] on button "Save Contacts" at bounding box center [259, 568] width 90 height 24
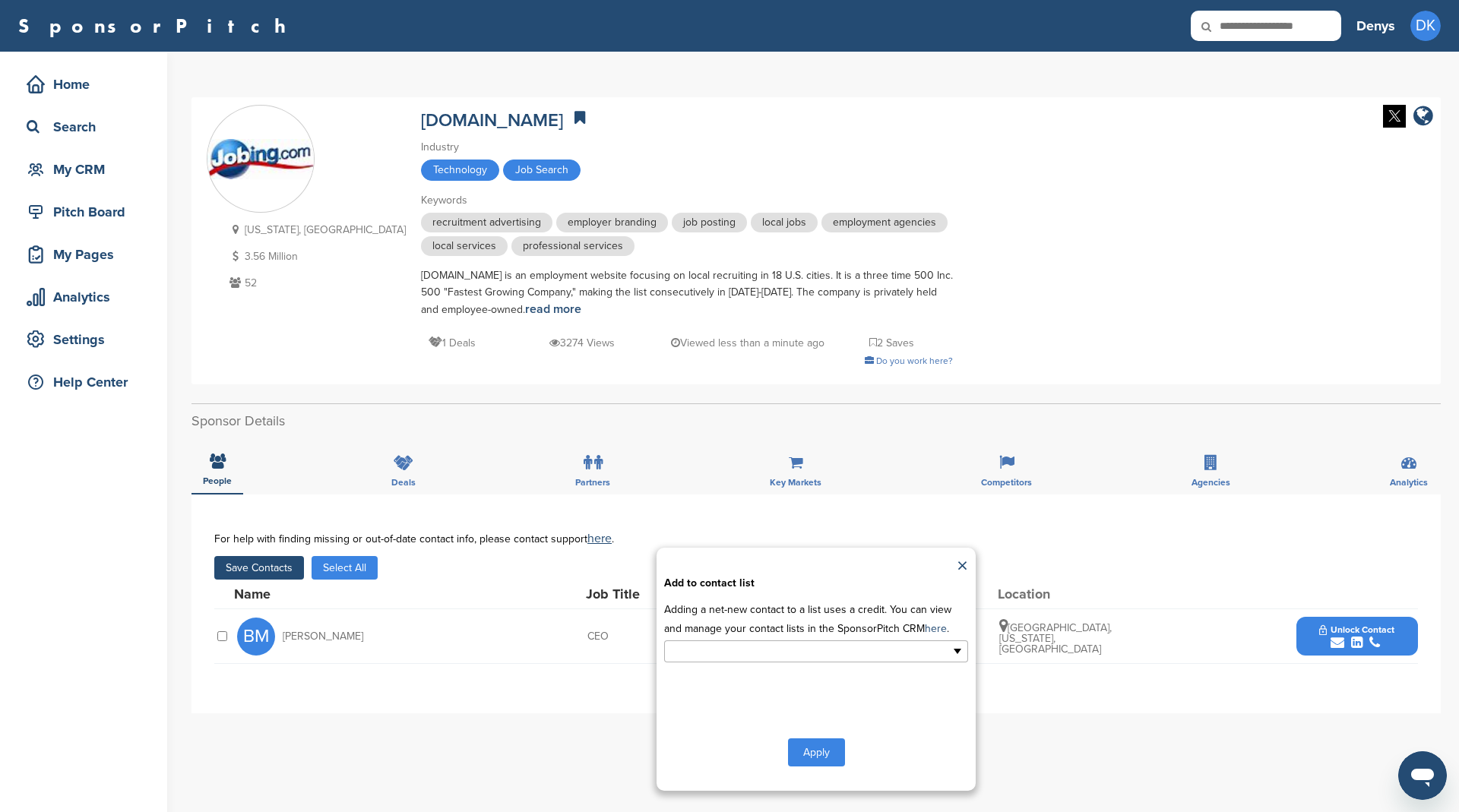
click at [812, 650] on input "text" at bounding box center [750, 651] width 159 height 17
click at [757, 706] on li "HR" at bounding box center [815, 702] width 302 height 27
click at [809, 751] on button "Apply" at bounding box center [816, 755] width 57 height 28
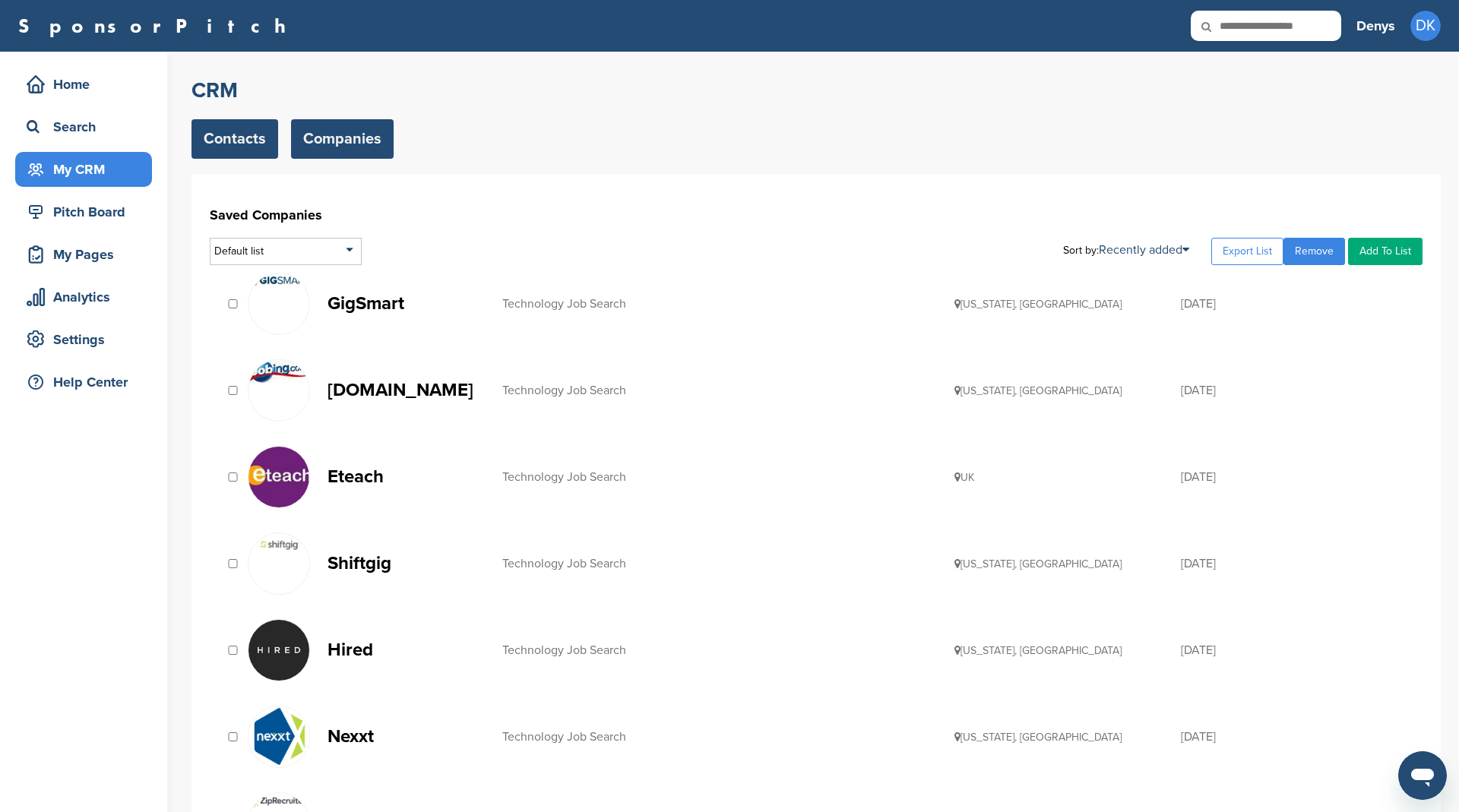
click at [255, 150] on link "Contacts" at bounding box center [235, 139] width 87 height 39
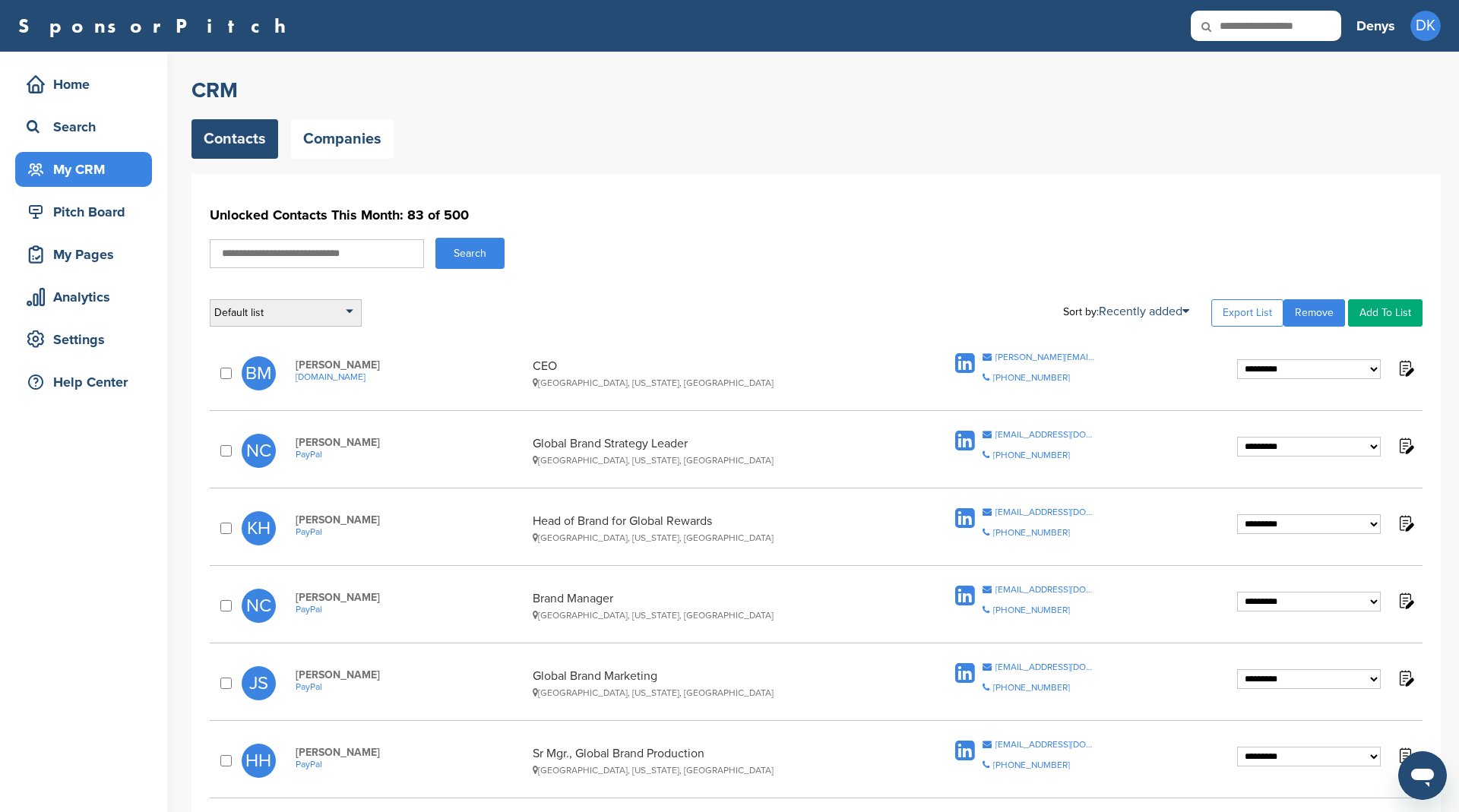
click at [334, 307] on div "Default list" at bounding box center [285, 313] width 152 height 28
click at [246, 421] on li "HR" at bounding box center [285, 428] width 143 height 24
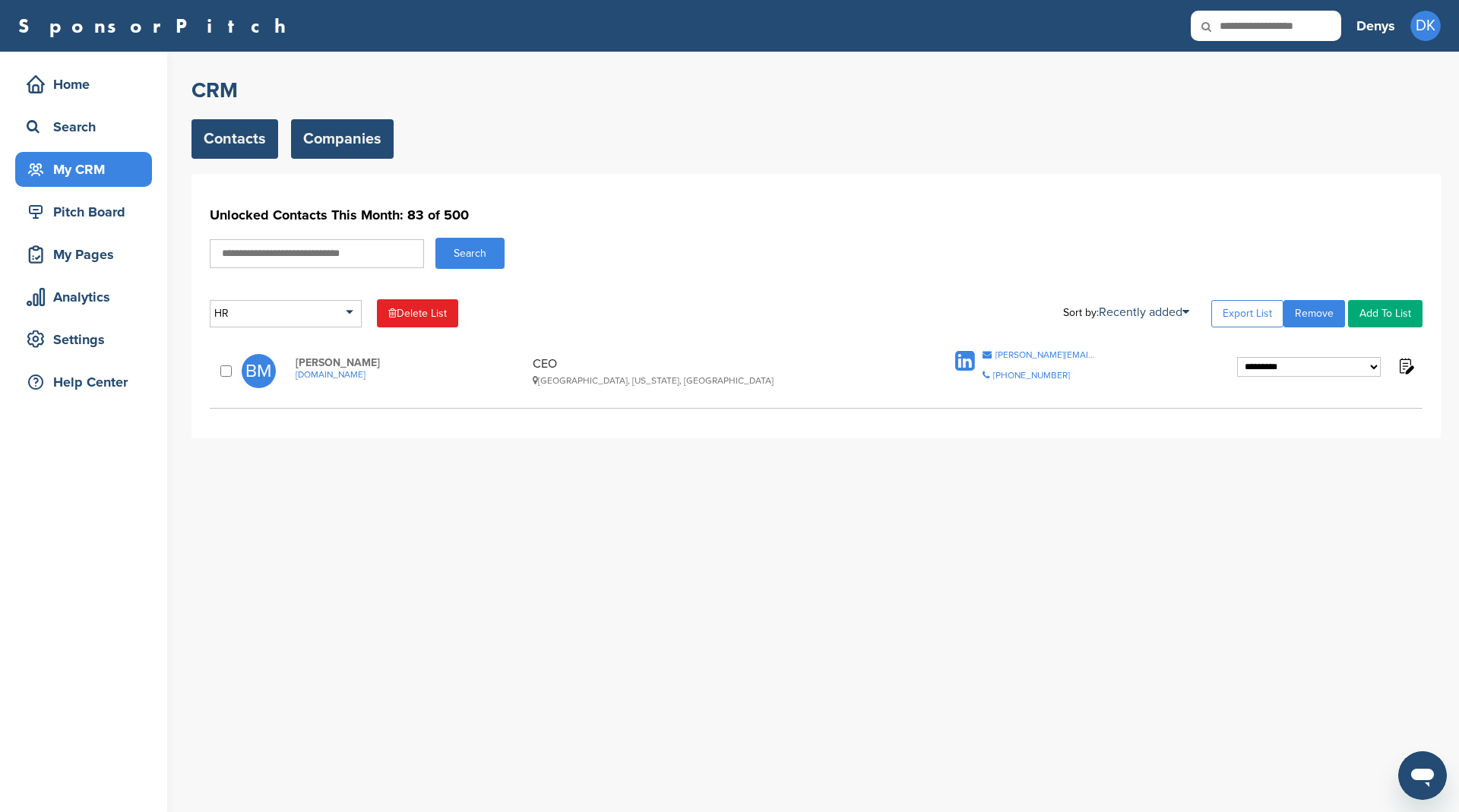
click at [342, 129] on link "Companies" at bounding box center [342, 139] width 103 height 39
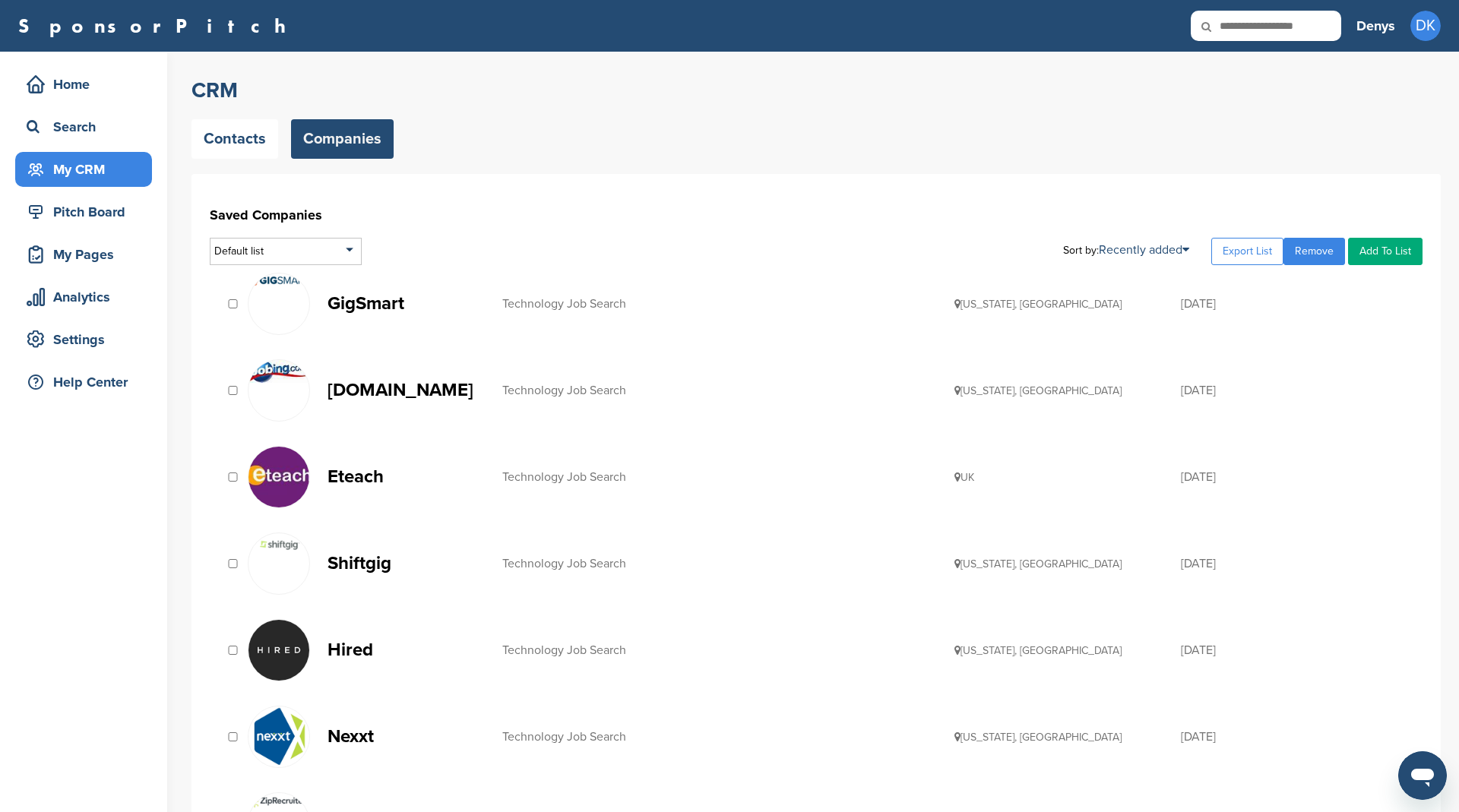
click at [363, 473] on p "Eteach" at bounding box center [407, 476] width 159 height 19
click at [381, 562] on p "Shiftgig" at bounding box center [407, 563] width 159 height 19
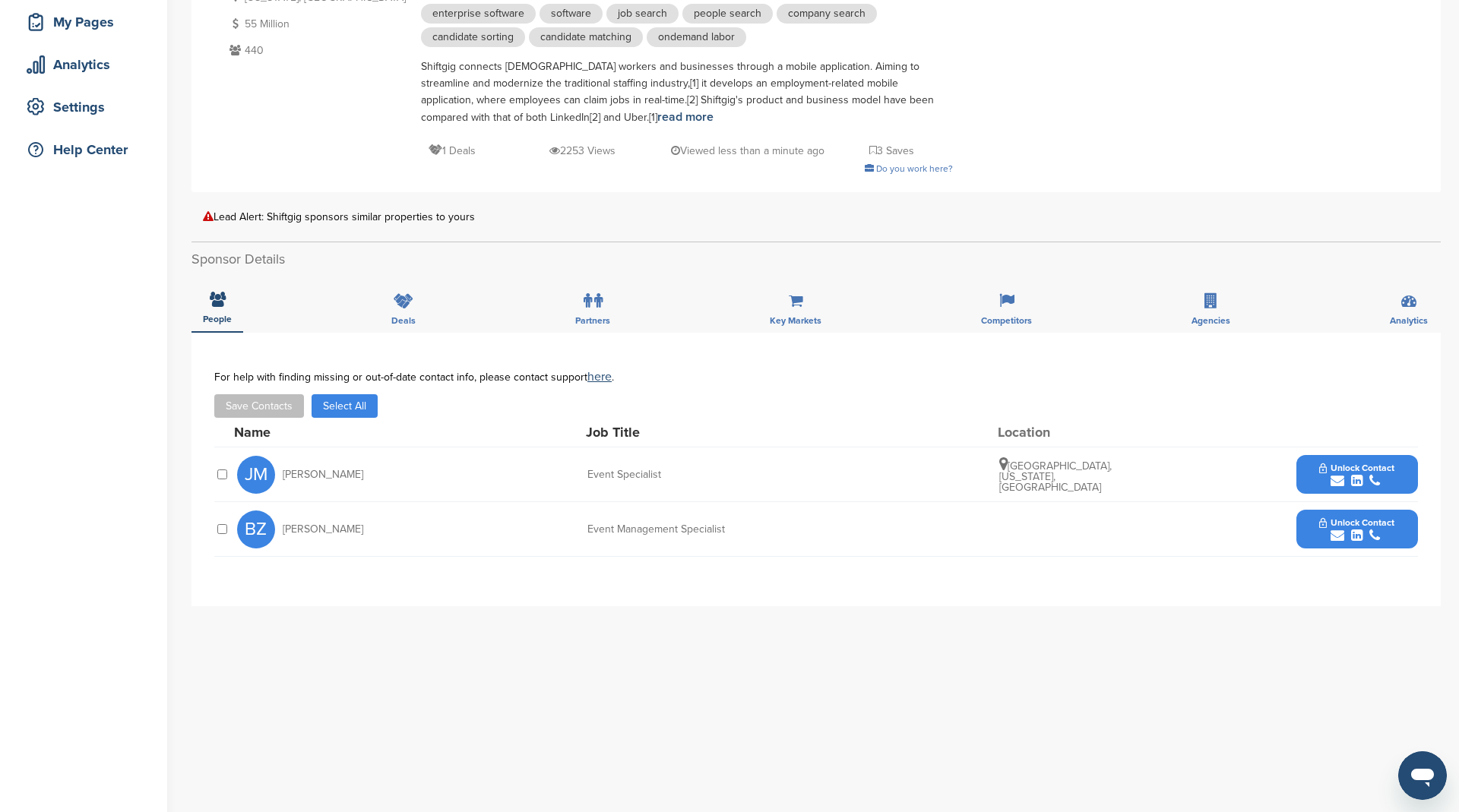
scroll to position [259, 0]
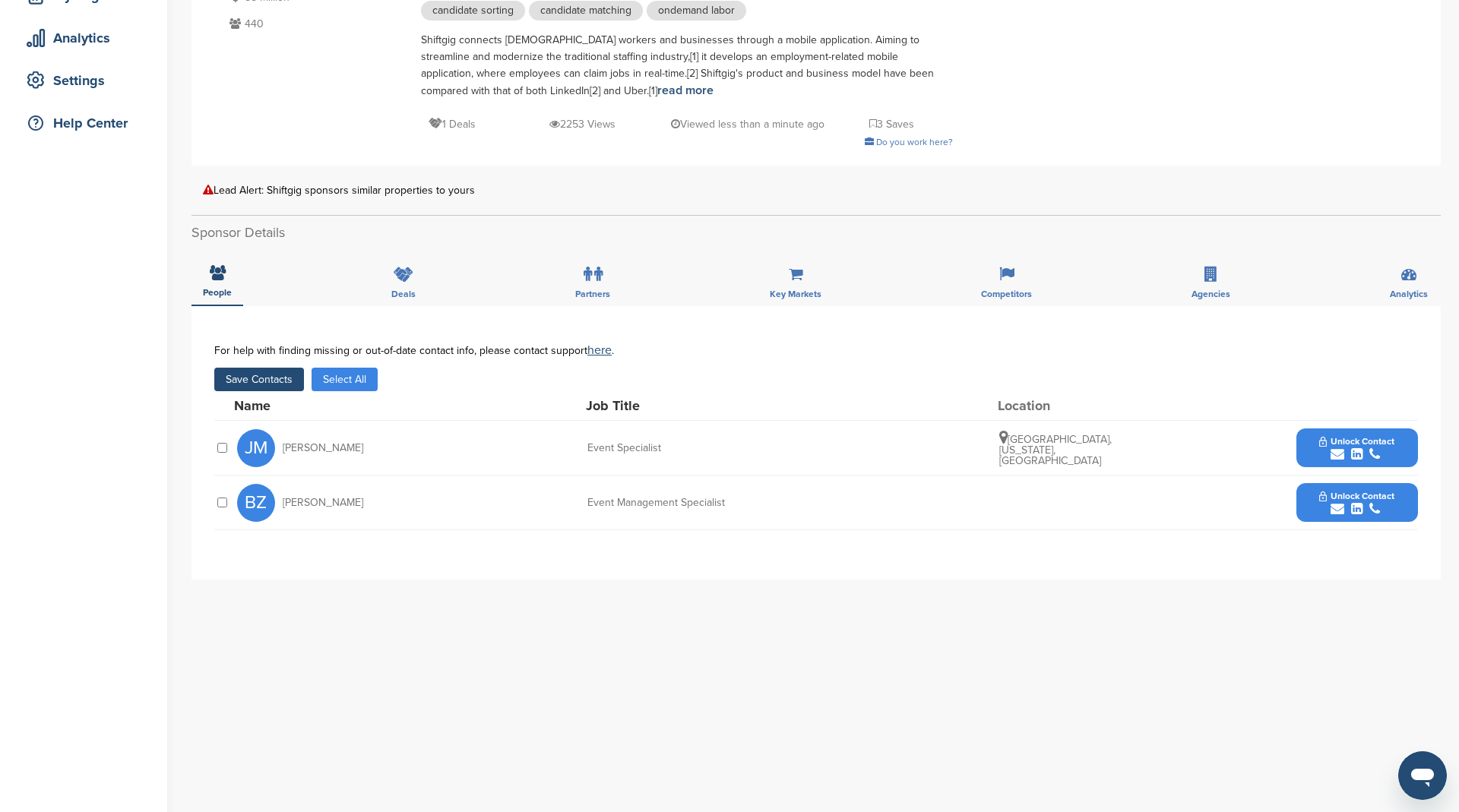
click at [364, 381] on button "Select All" at bounding box center [345, 379] width 66 height 24
click at [252, 373] on button "Save Contacts" at bounding box center [259, 379] width 90 height 24
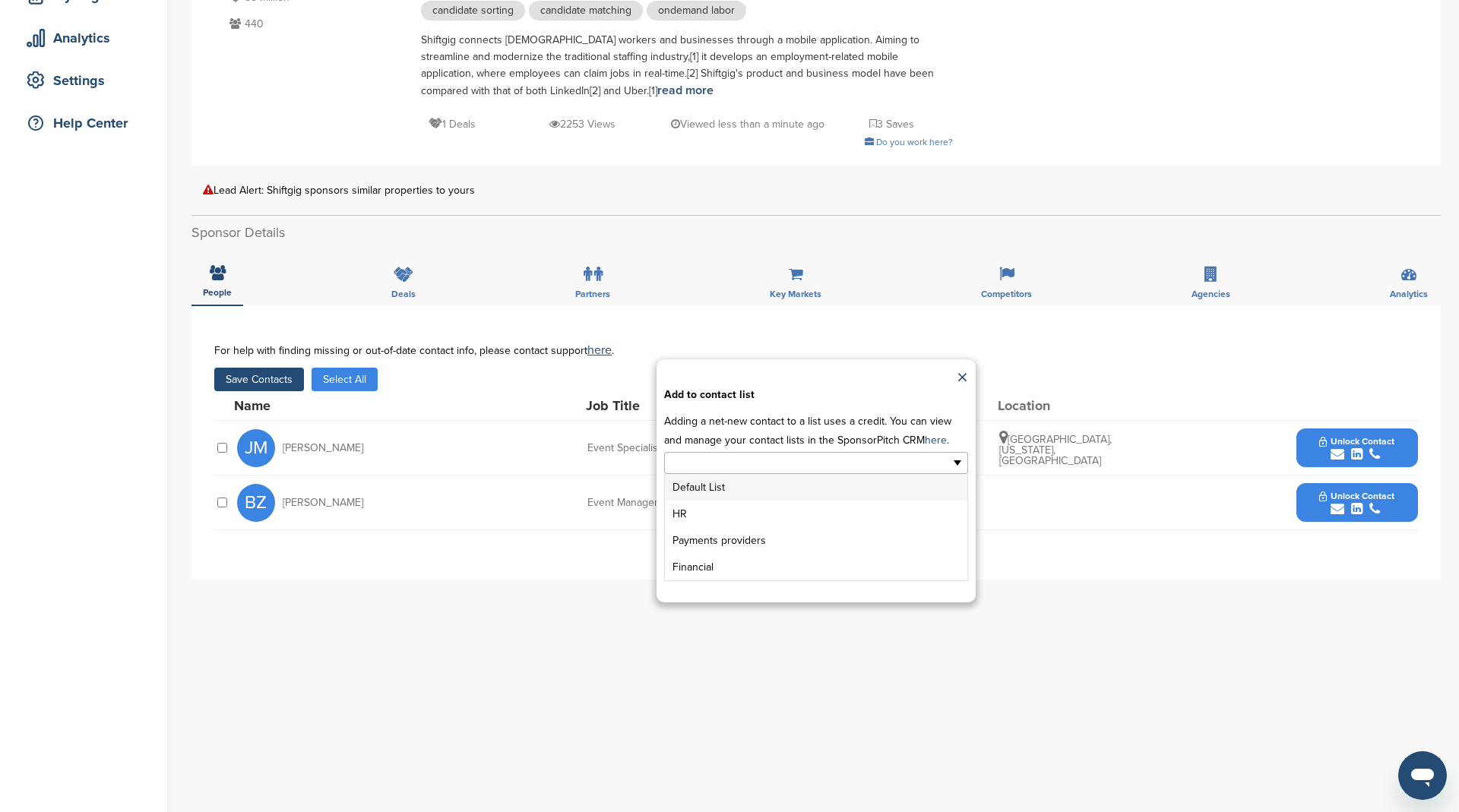
click at [717, 464] on input "text" at bounding box center [750, 463] width 159 height 17
click at [712, 505] on li "HR" at bounding box center [815, 514] width 302 height 27
click at [811, 557] on button "Apply" at bounding box center [816, 567] width 57 height 28
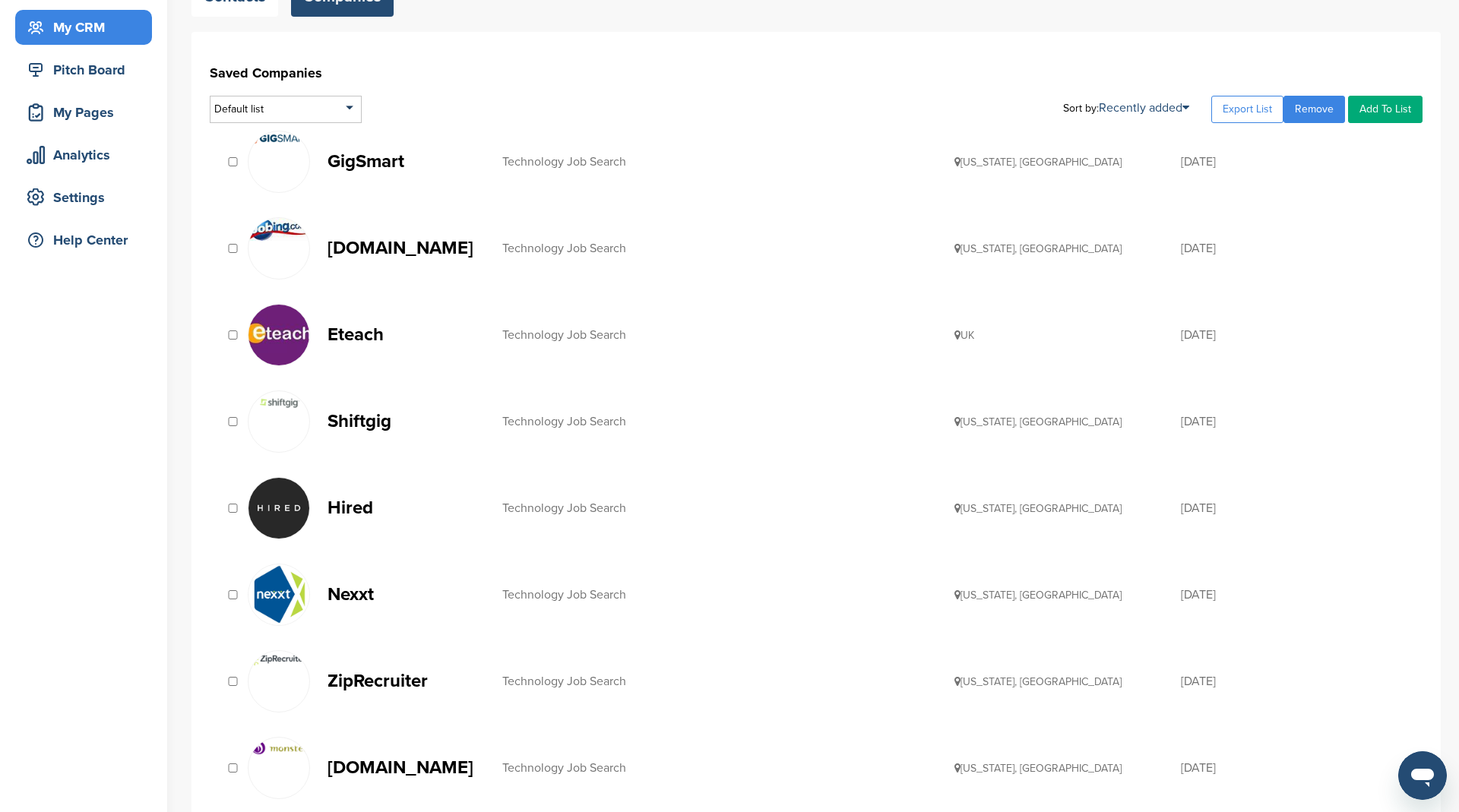
scroll to position [159, 0]
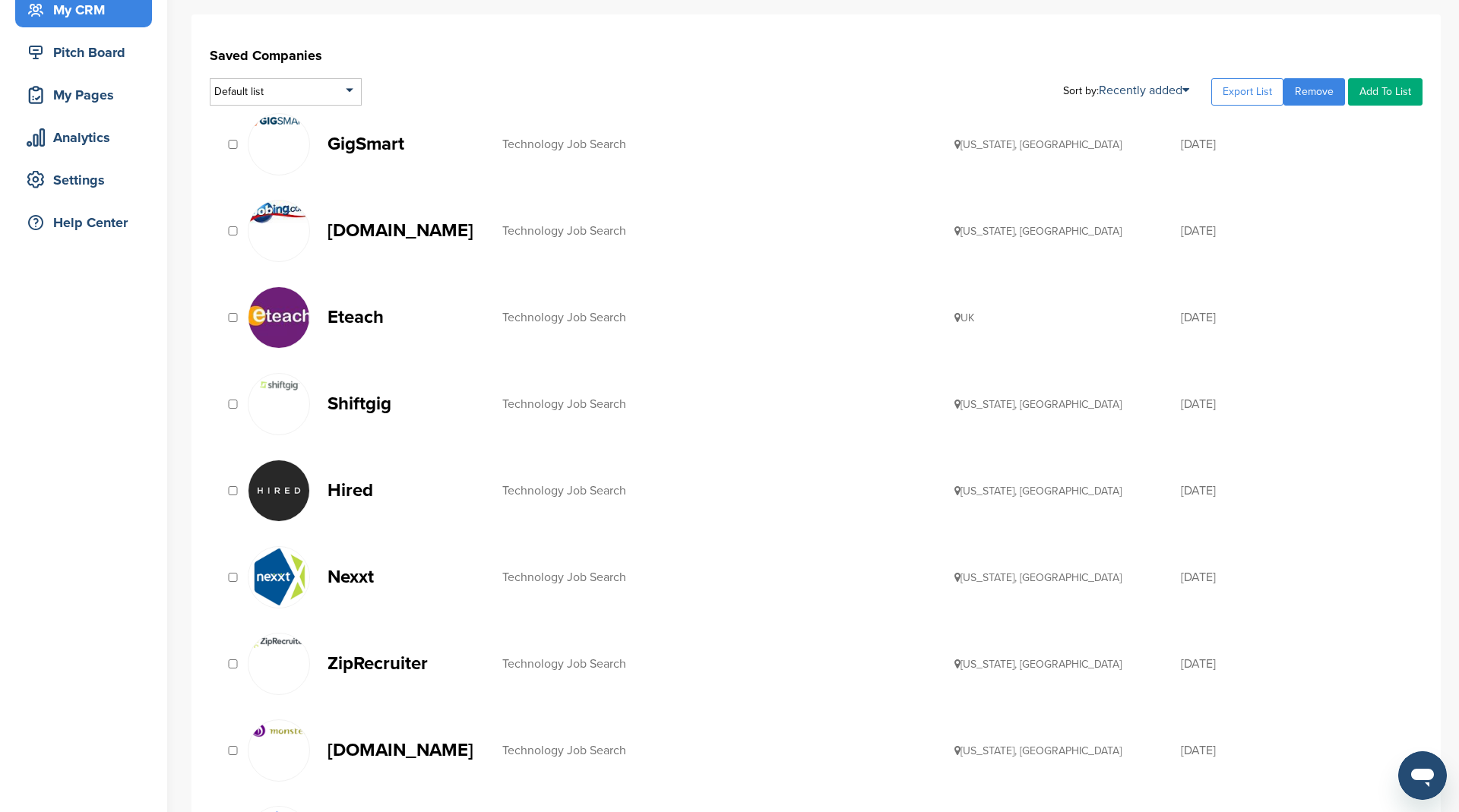
click at [293, 483] on img at bounding box center [278, 490] width 61 height 61
click at [353, 572] on p "Nexxt" at bounding box center [407, 577] width 159 height 19
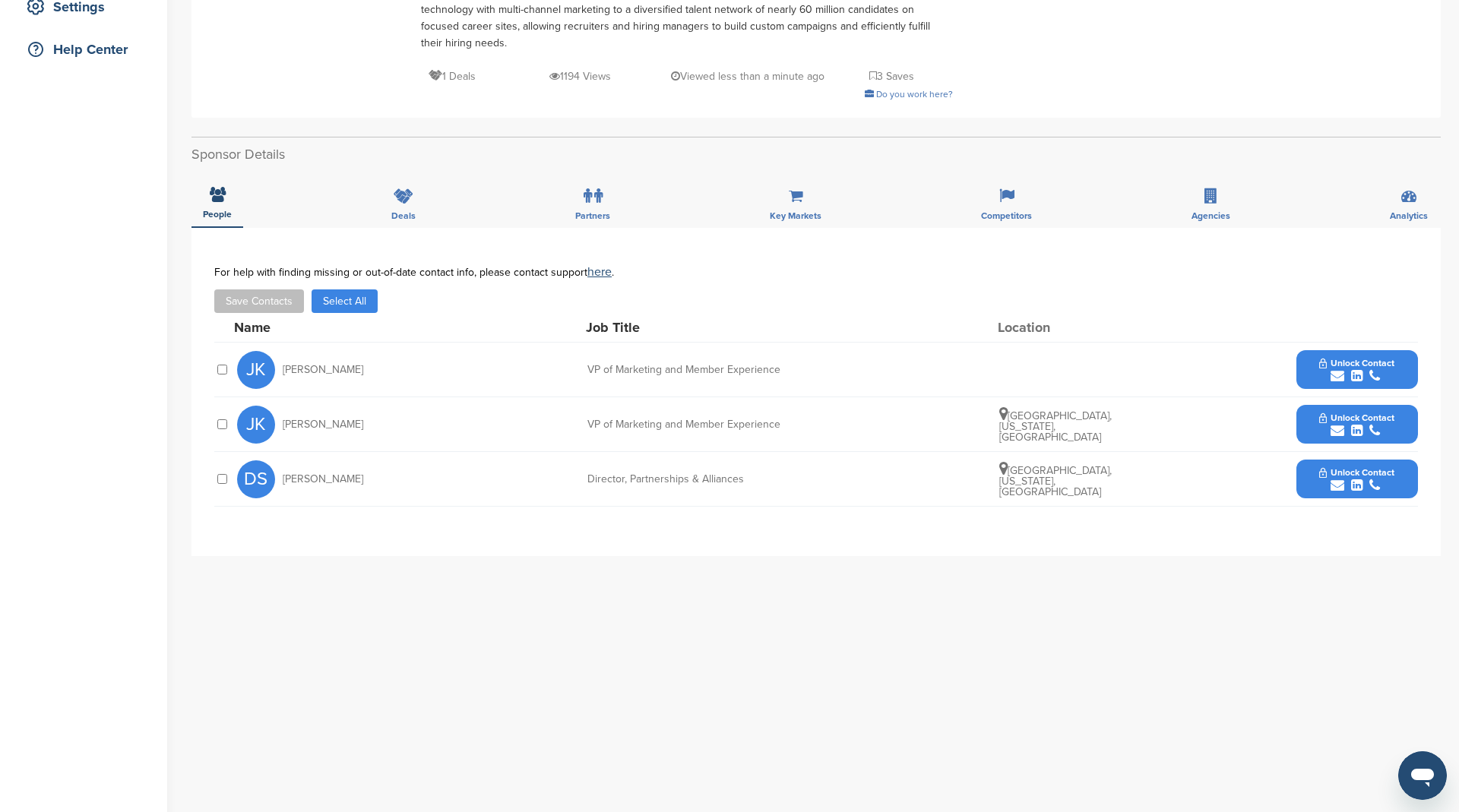
scroll to position [381, 0]
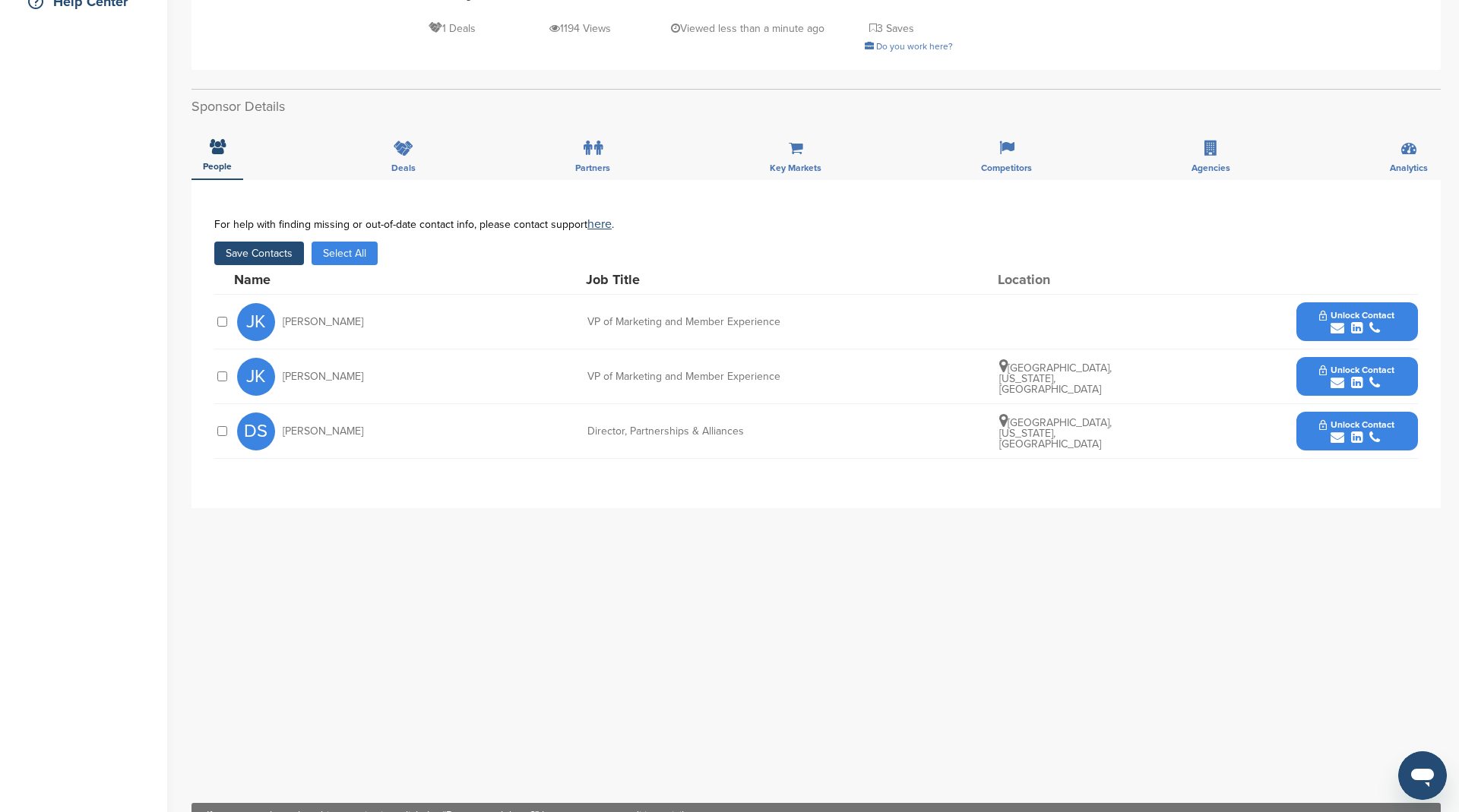
click at [278, 253] on button "Save Contacts" at bounding box center [259, 253] width 90 height 24
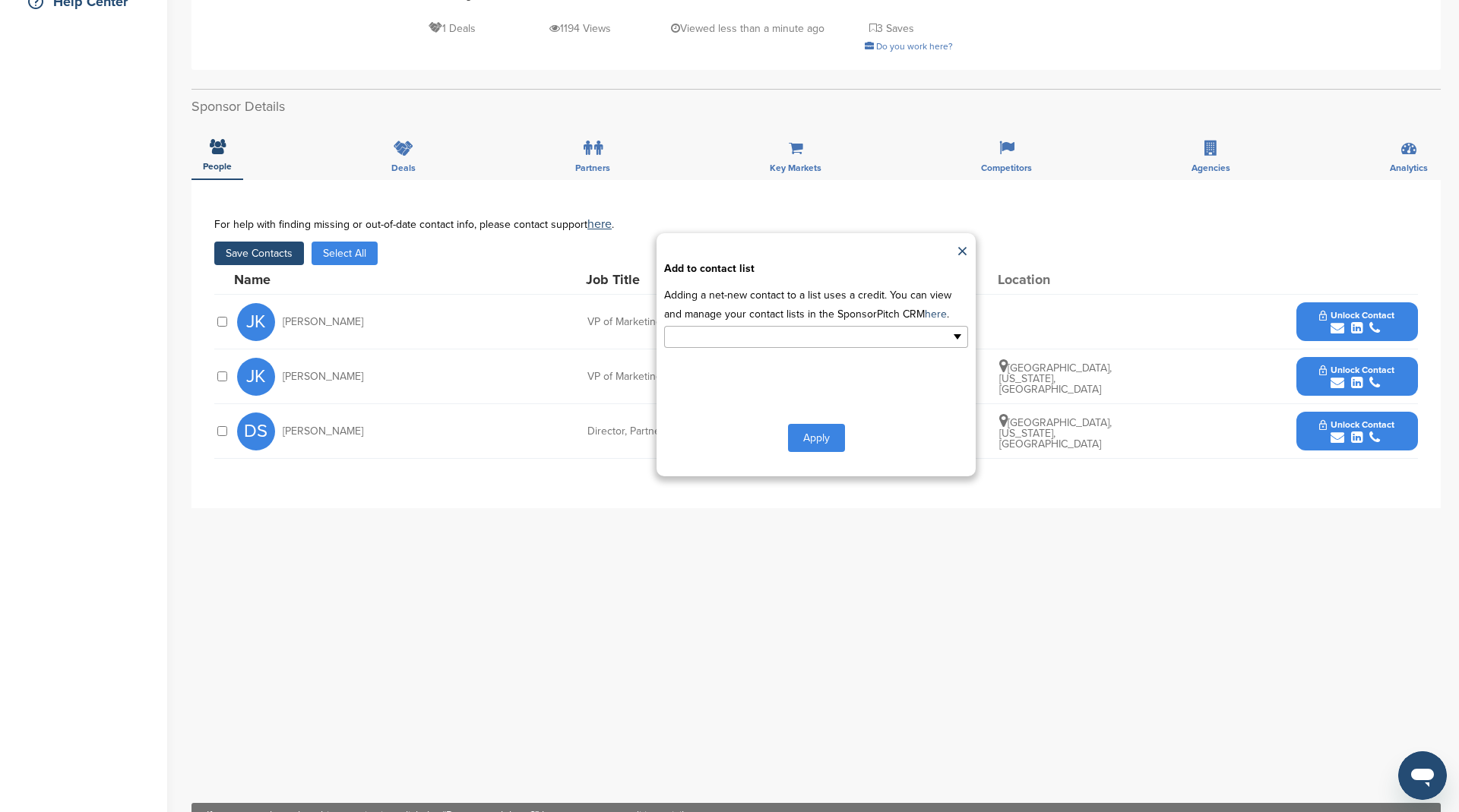
click at [719, 338] on input "text" at bounding box center [750, 337] width 159 height 17
click at [720, 381] on li "HR" at bounding box center [815, 388] width 302 height 27
click at [806, 440] on button "Apply" at bounding box center [816, 441] width 57 height 28
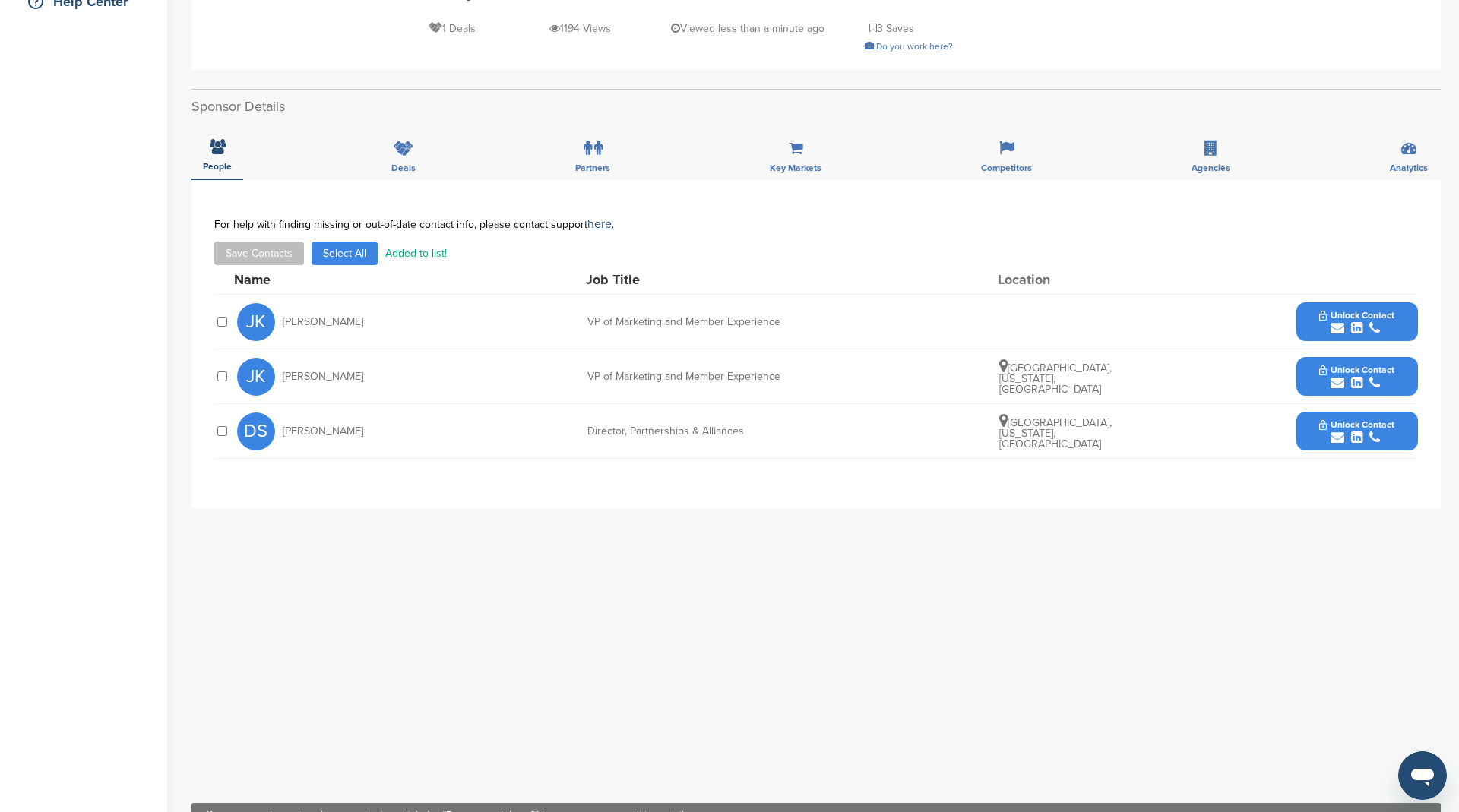
scroll to position [0, 0]
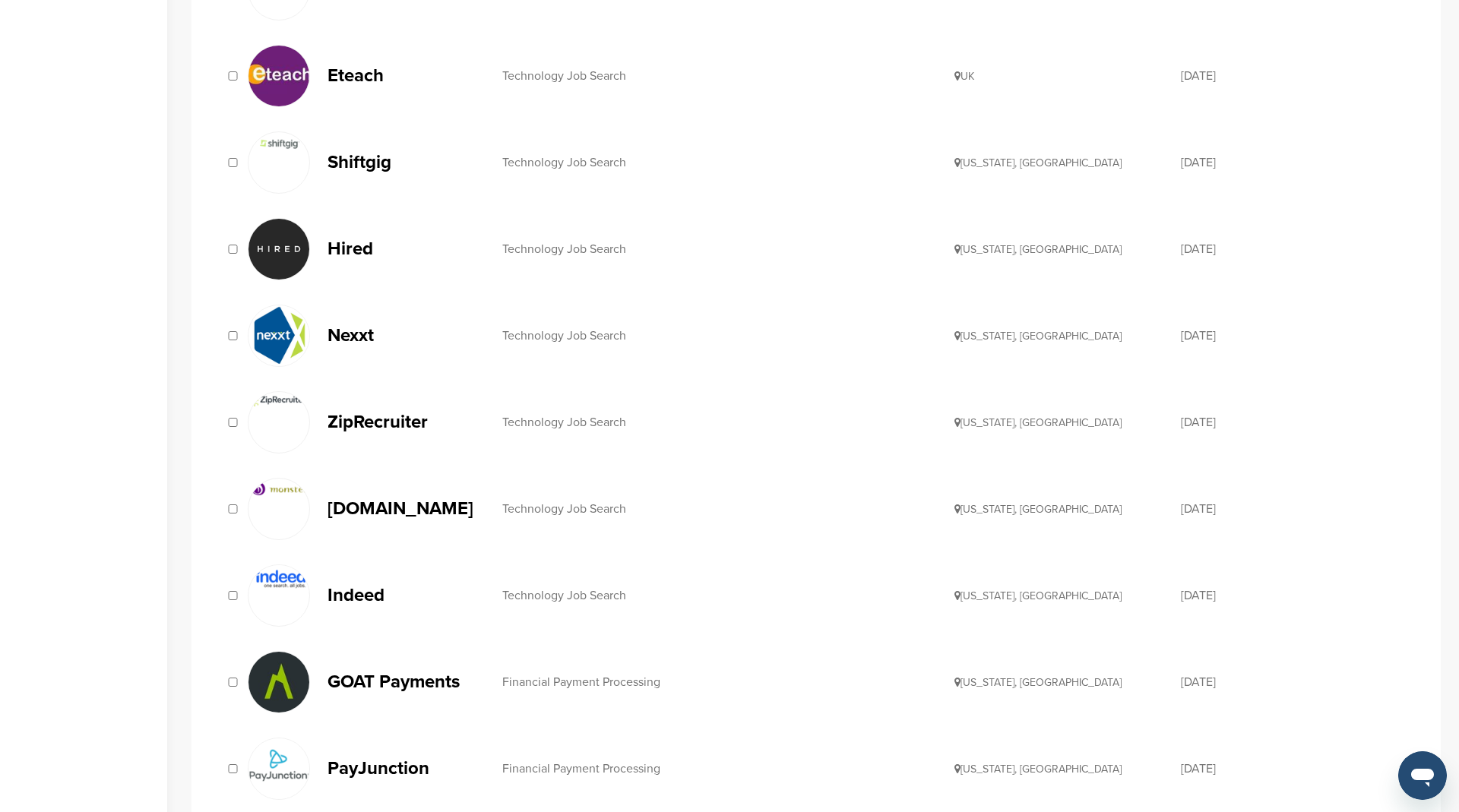
scroll to position [405, 0]
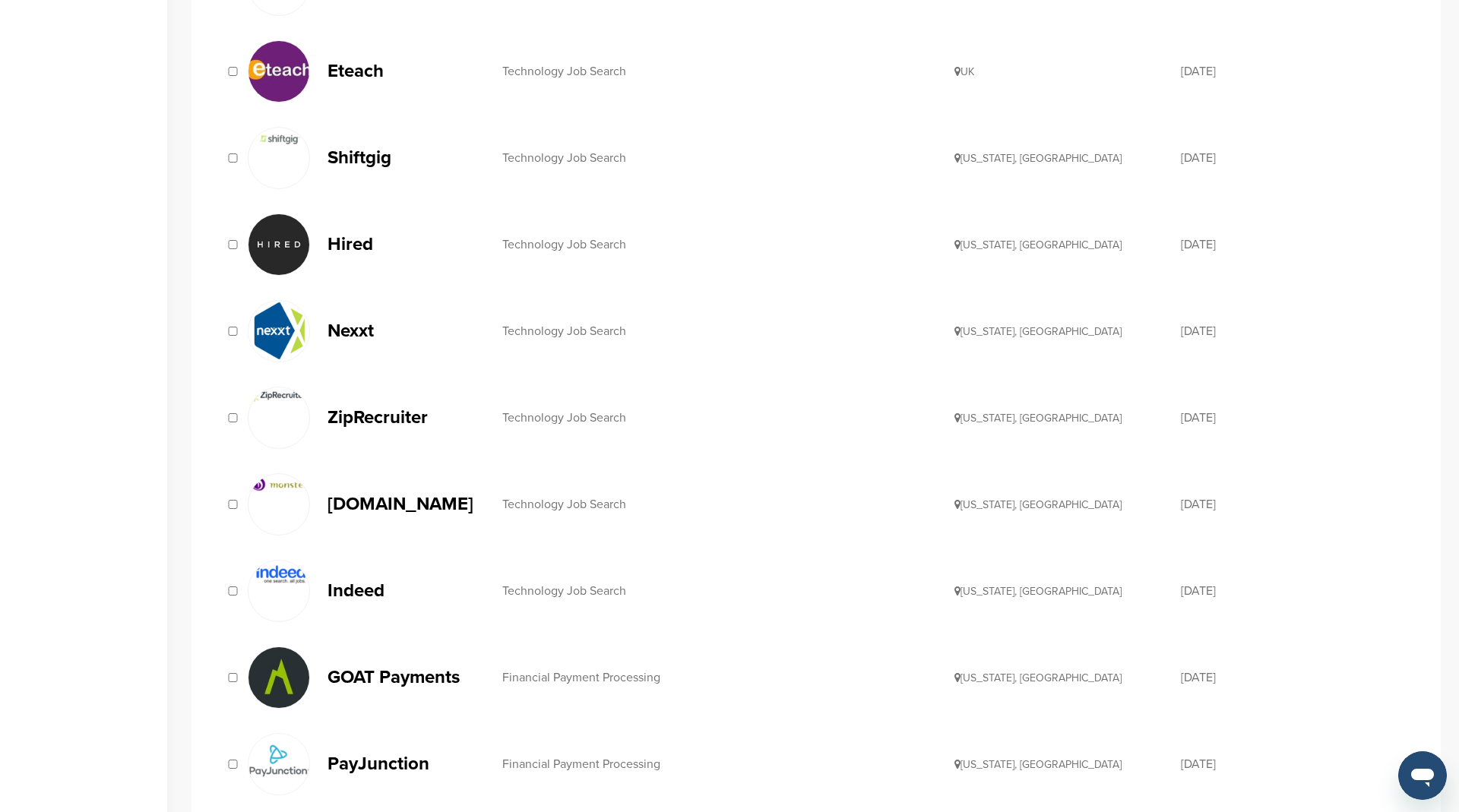
click at [371, 410] on p "ZipRecruiter" at bounding box center [407, 417] width 159 height 19
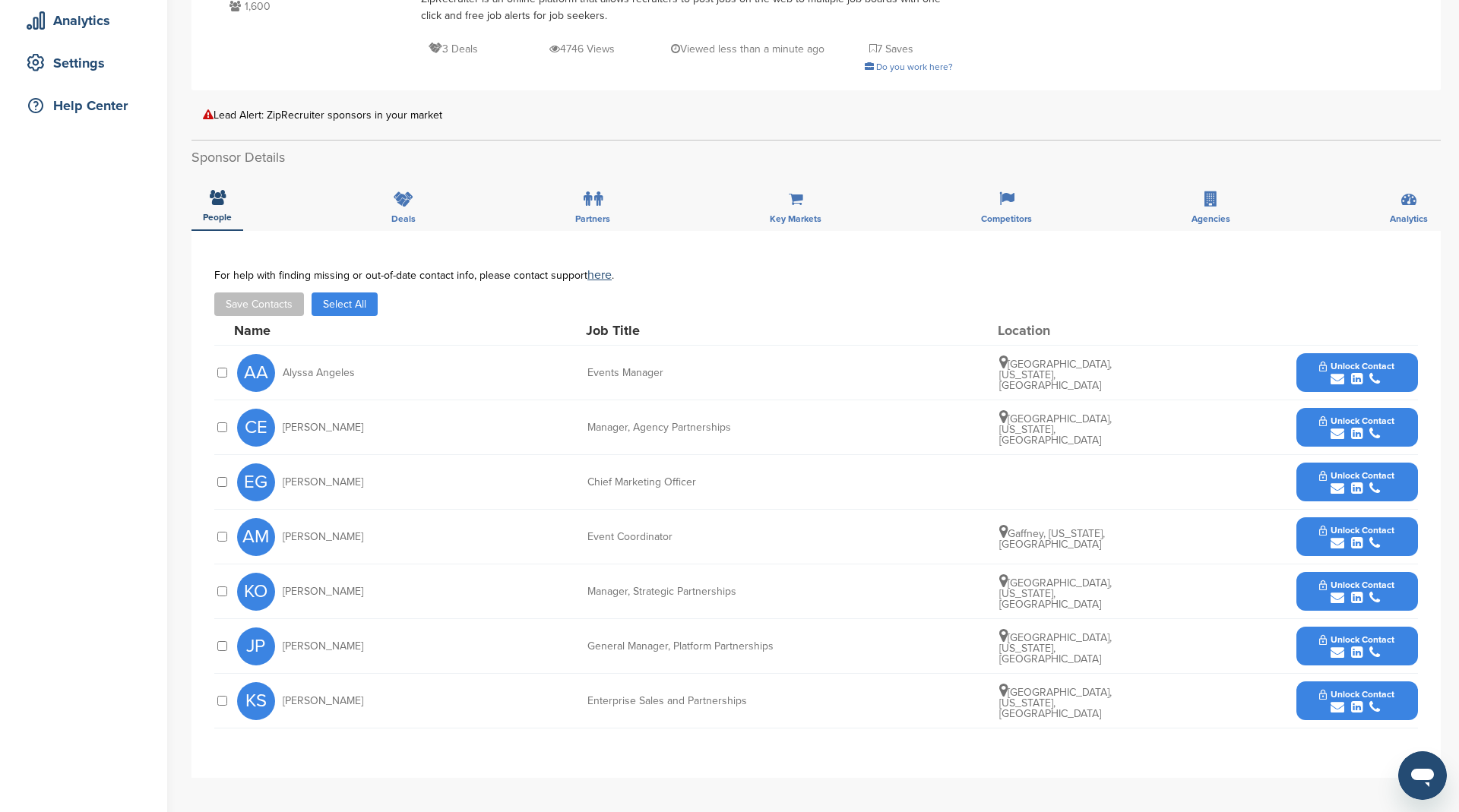
scroll to position [281, 0]
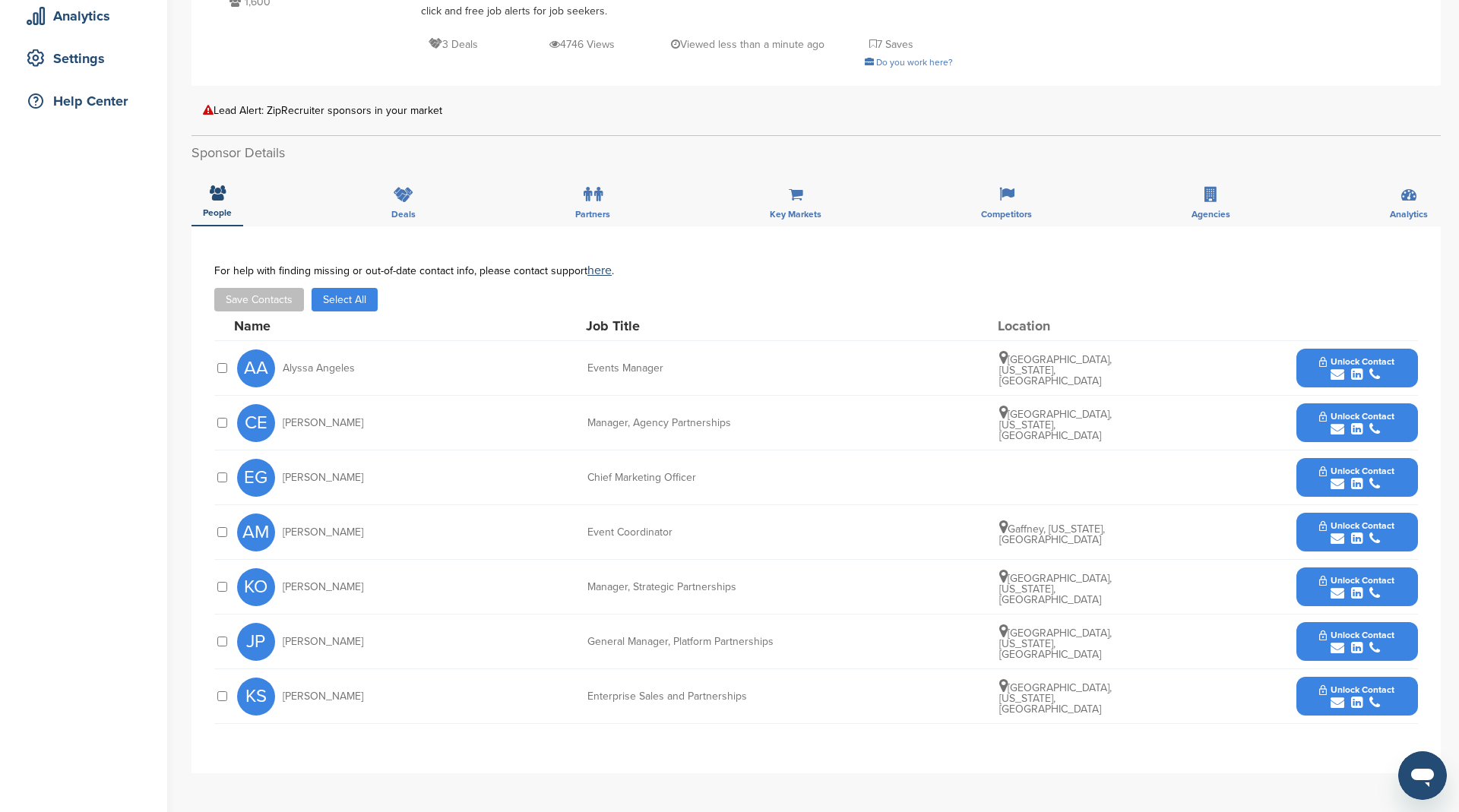
click at [356, 296] on button "Select All" at bounding box center [345, 300] width 66 height 24
click at [258, 296] on button "Save Contacts" at bounding box center [259, 300] width 90 height 24
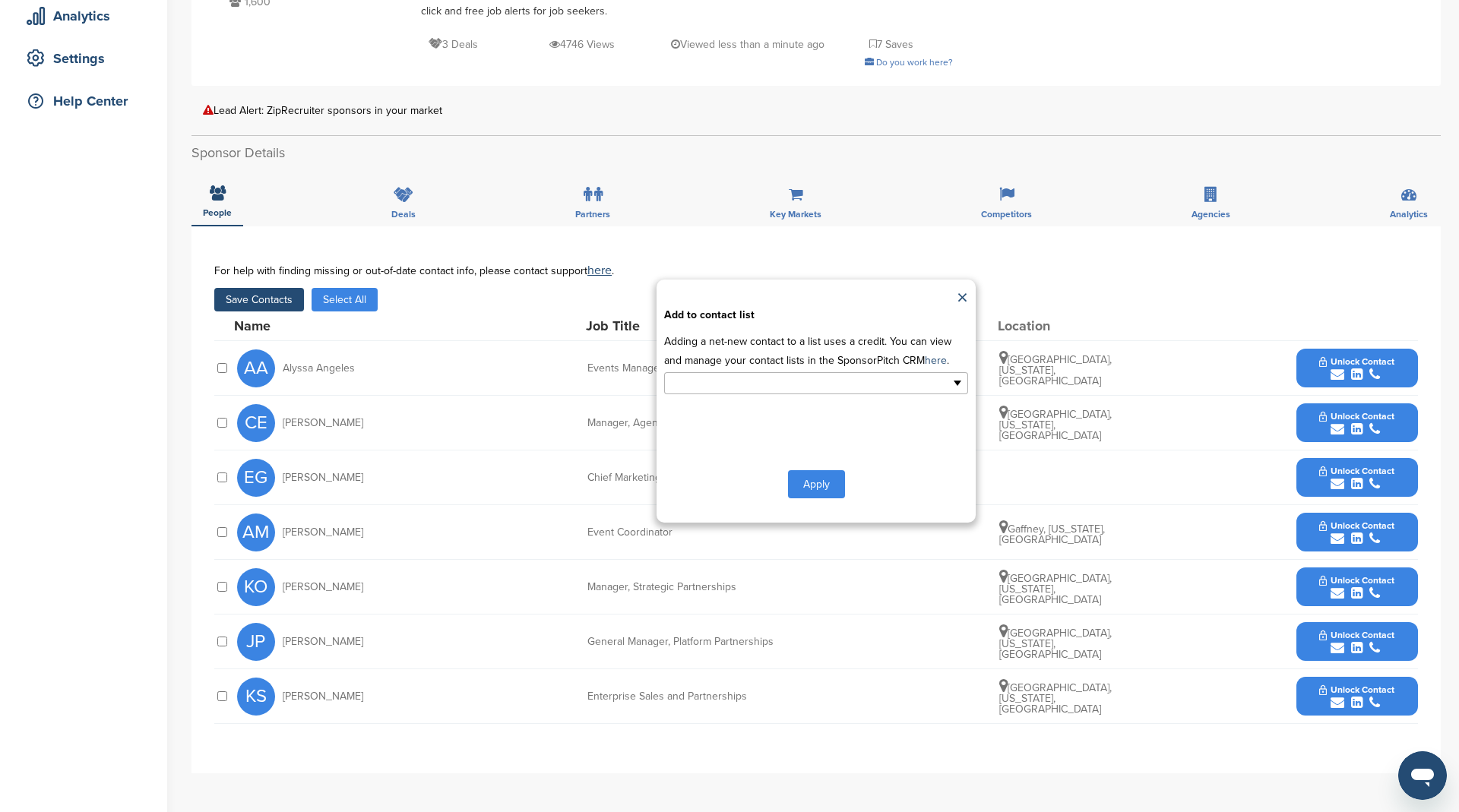
click at [759, 381] on input "text" at bounding box center [750, 383] width 159 height 17
click at [747, 437] on li "HR" at bounding box center [815, 434] width 302 height 27
click at [822, 479] on button "Apply" at bounding box center [816, 487] width 57 height 28
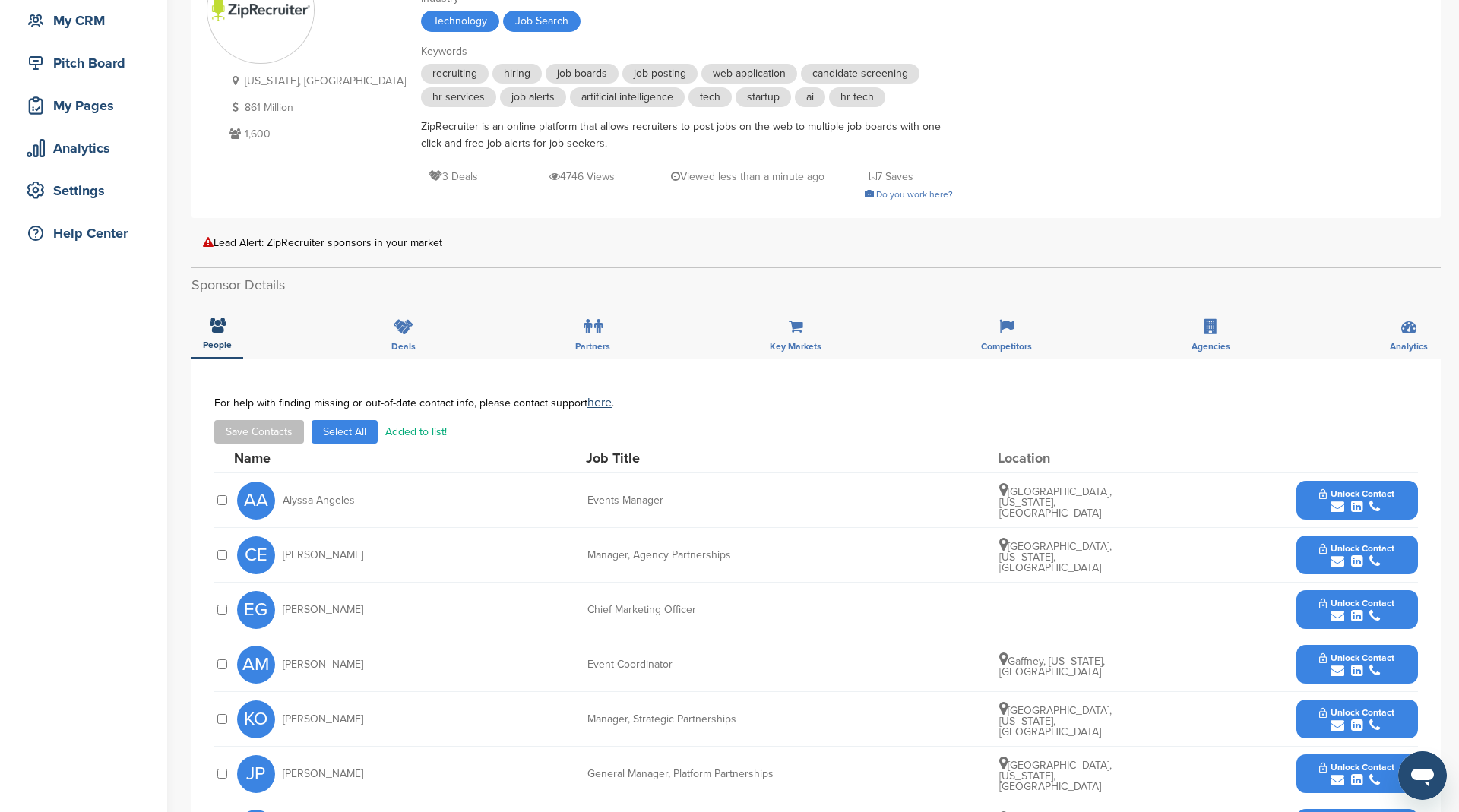
scroll to position [0, 0]
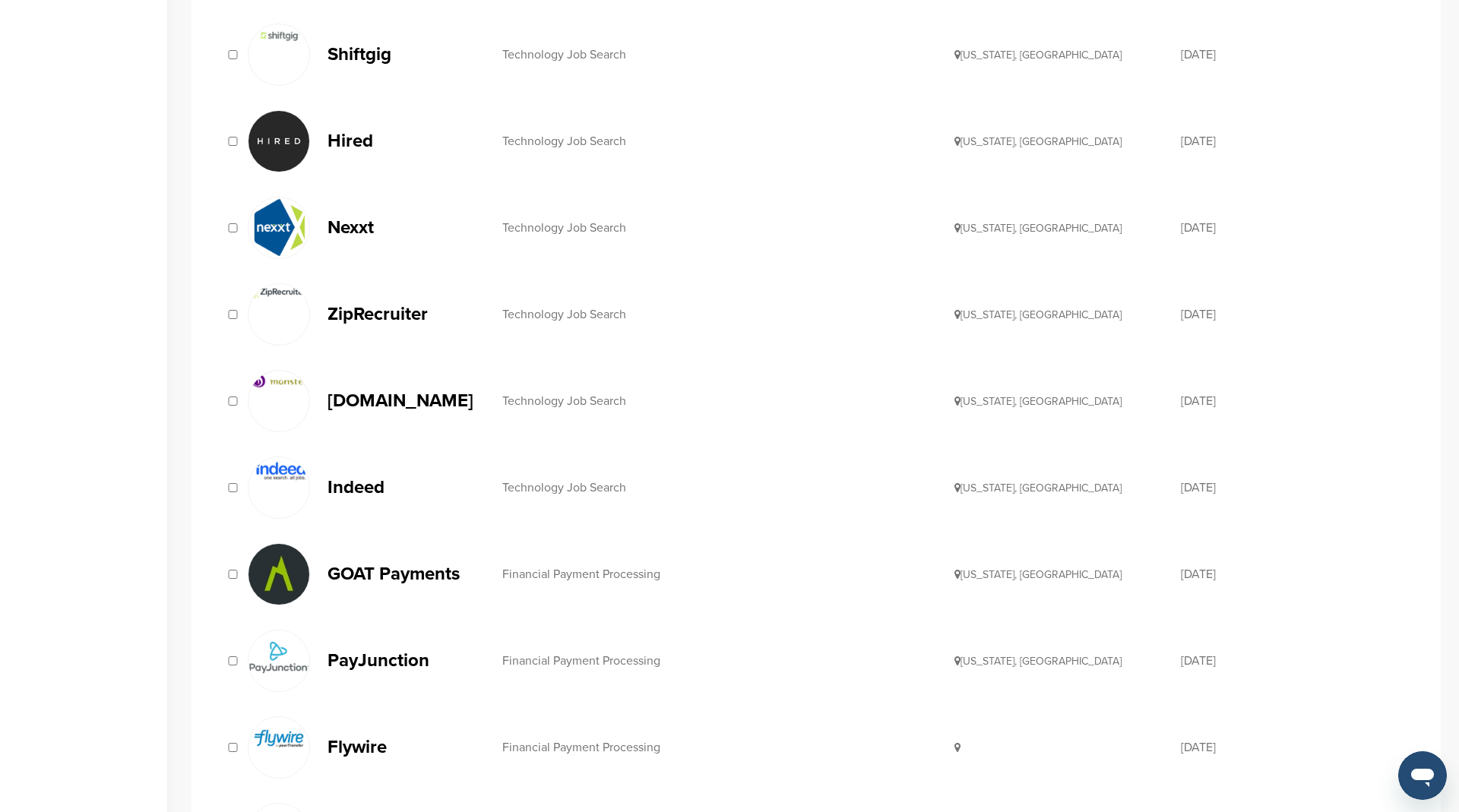
scroll to position [514, 0]
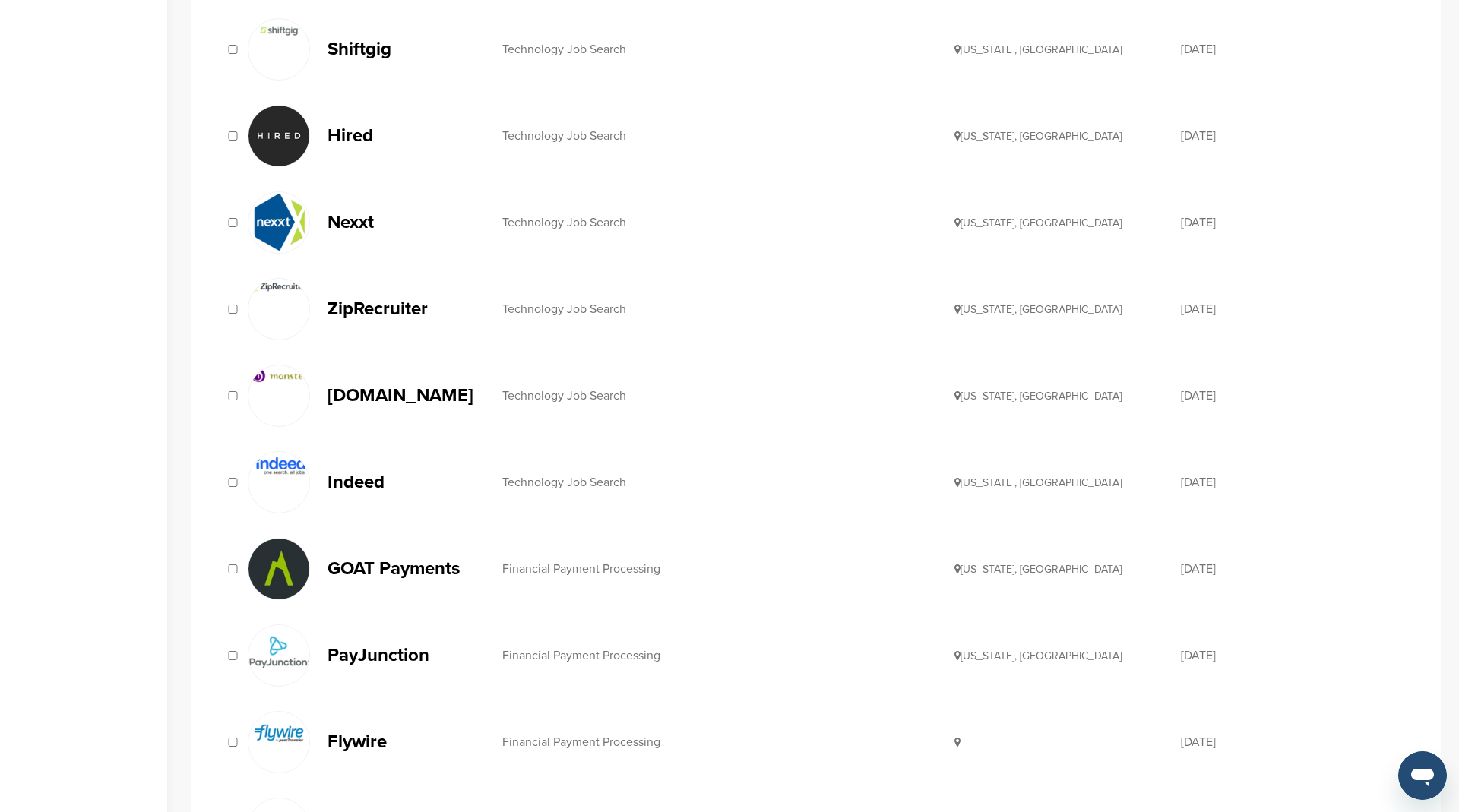
click at [379, 393] on p "[DOMAIN_NAME]" at bounding box center [407, 395] width 159 height 19
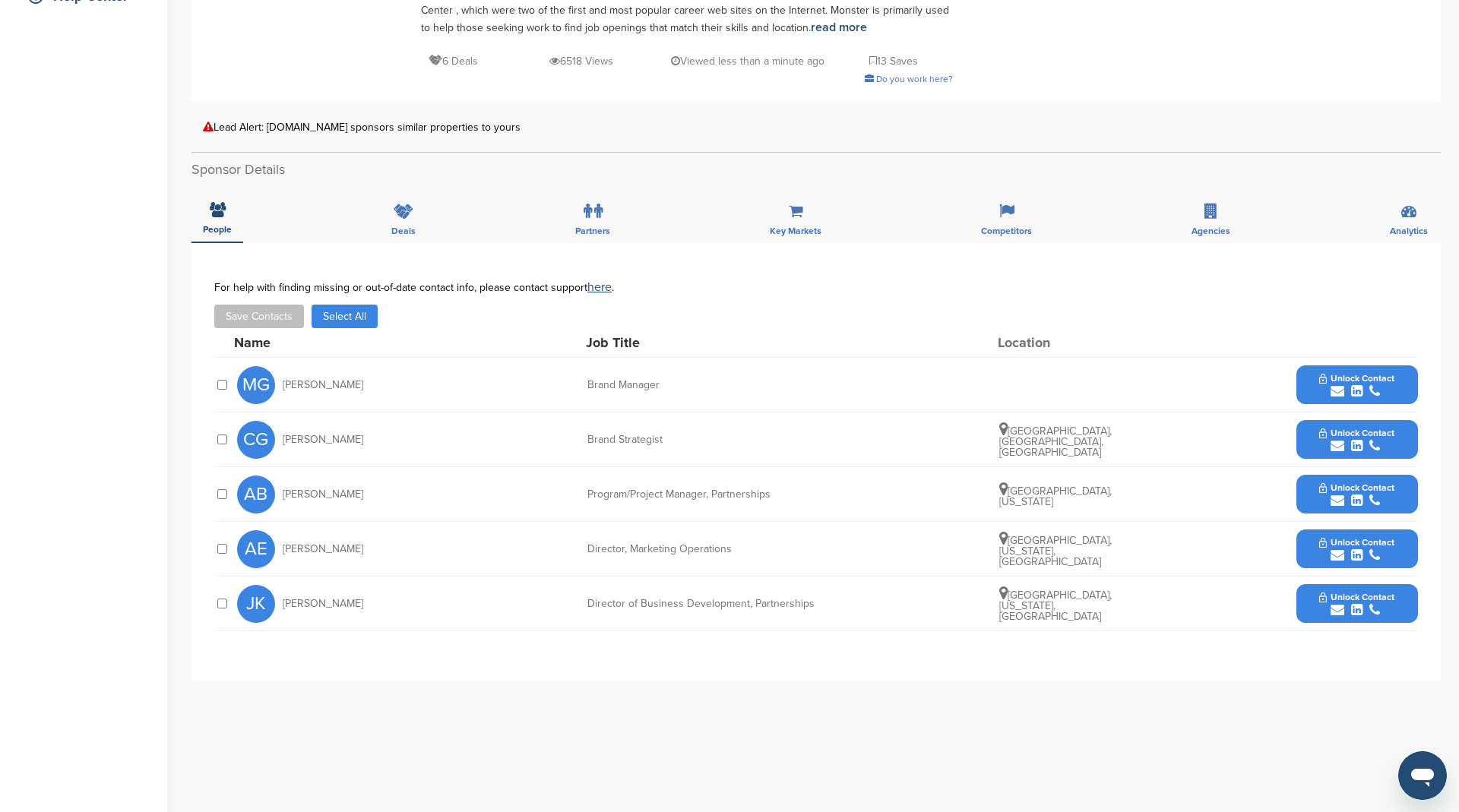
scroll to position [378, 0]
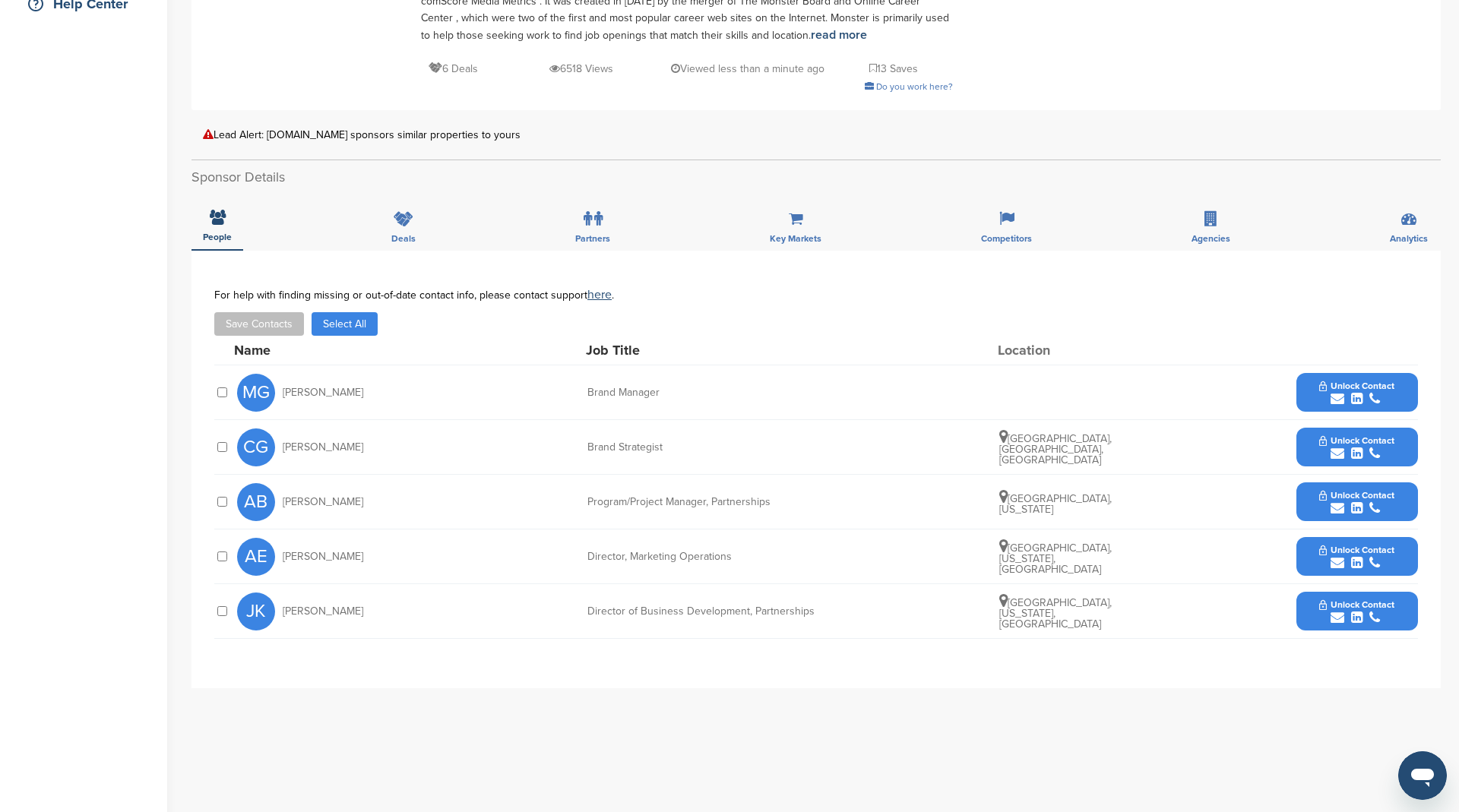
click at [345, 320] on button "Select All" at bounding box center [345, 324] width 66 height 24
click at [276, 316] on button "Save Contacts" at bounding box center [259, 324] width 90 height 24
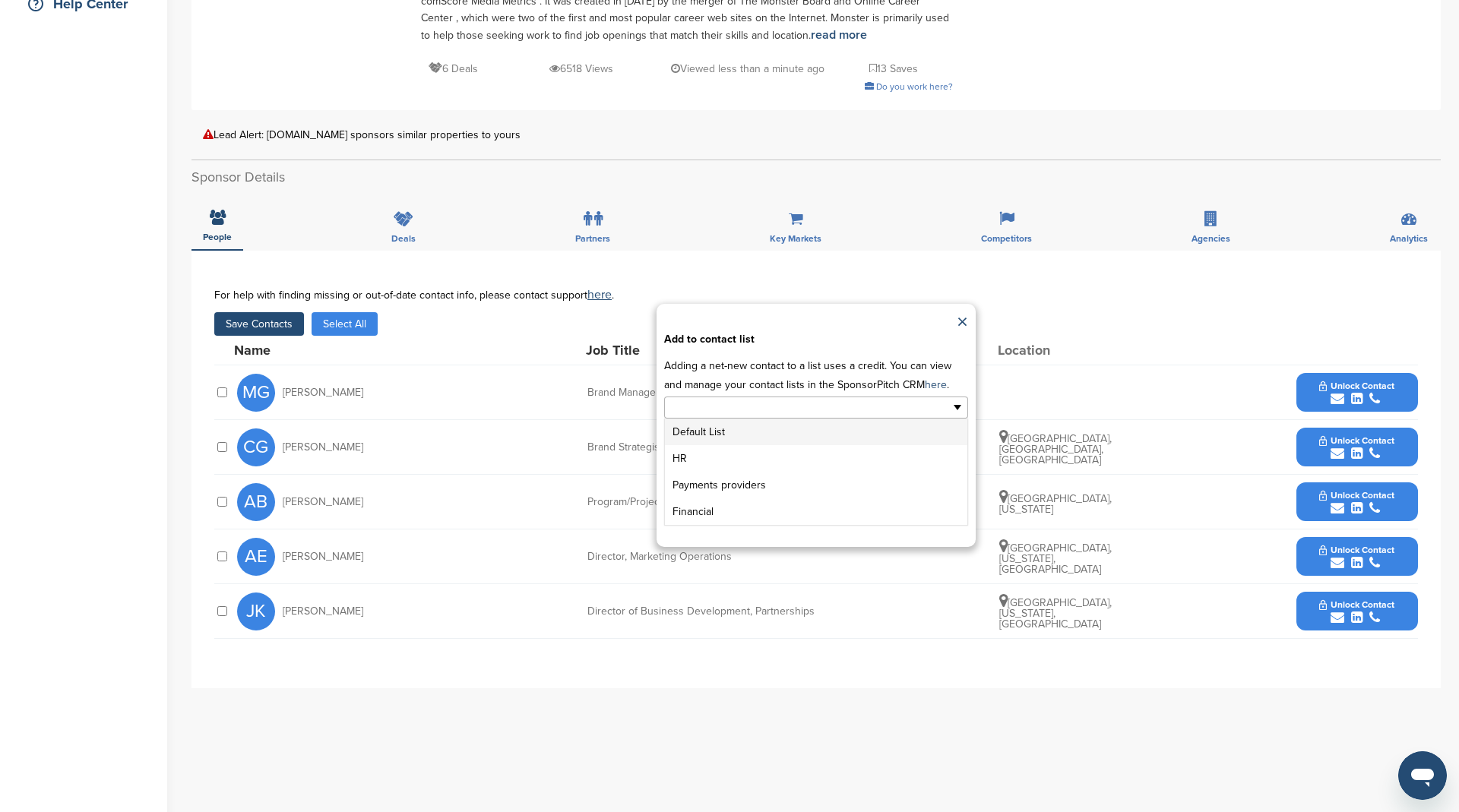
click at [779, 407] on input "text" at bounding box center [750, 408] width 159 height 17
click at [778, 451] on li "HR" at bounding box center [815, 459] width 302 height 27
click at [819, 512] on button "Apply" at bounding box center [816, 512] width 57 height 28
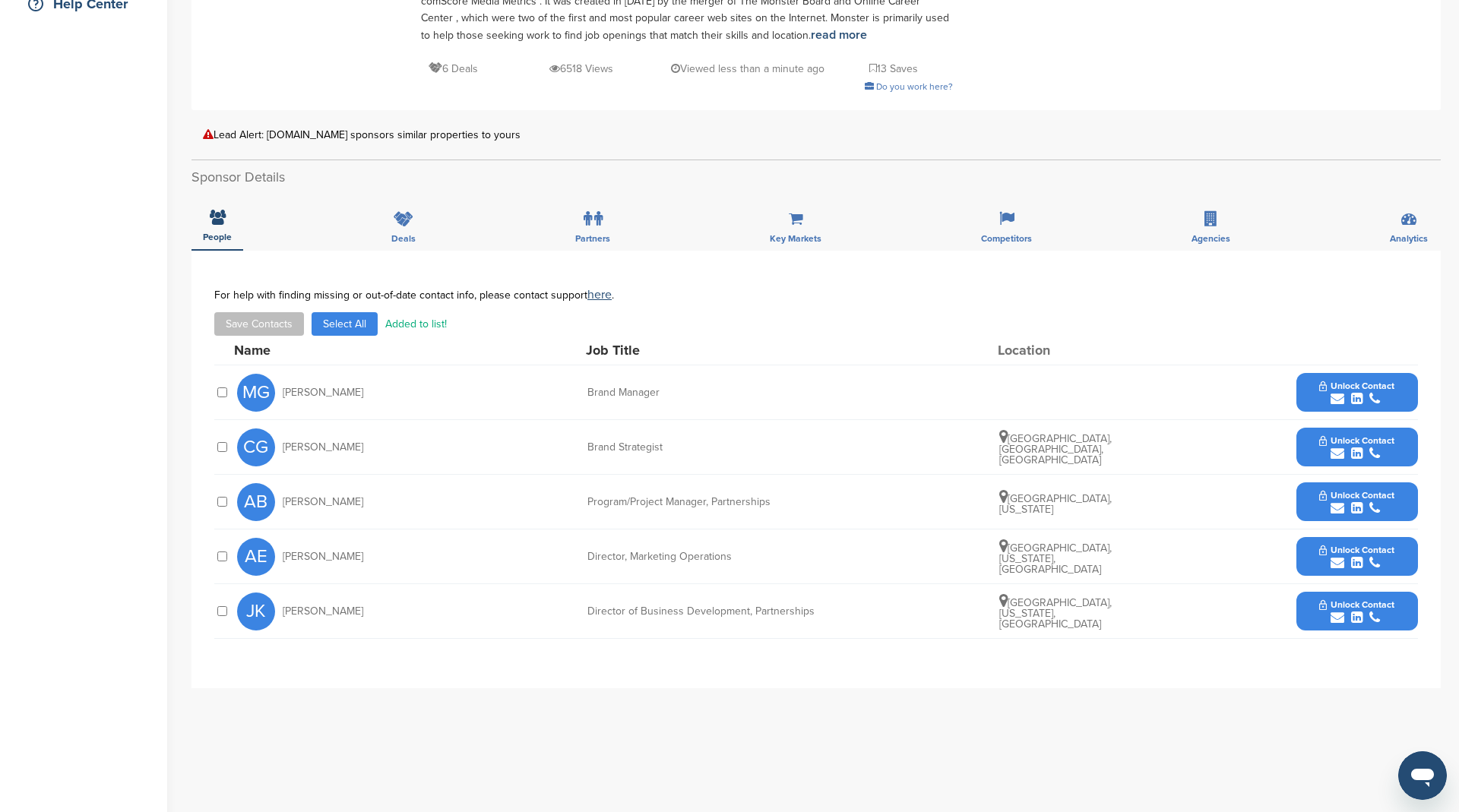
scroll to position [0, 0]
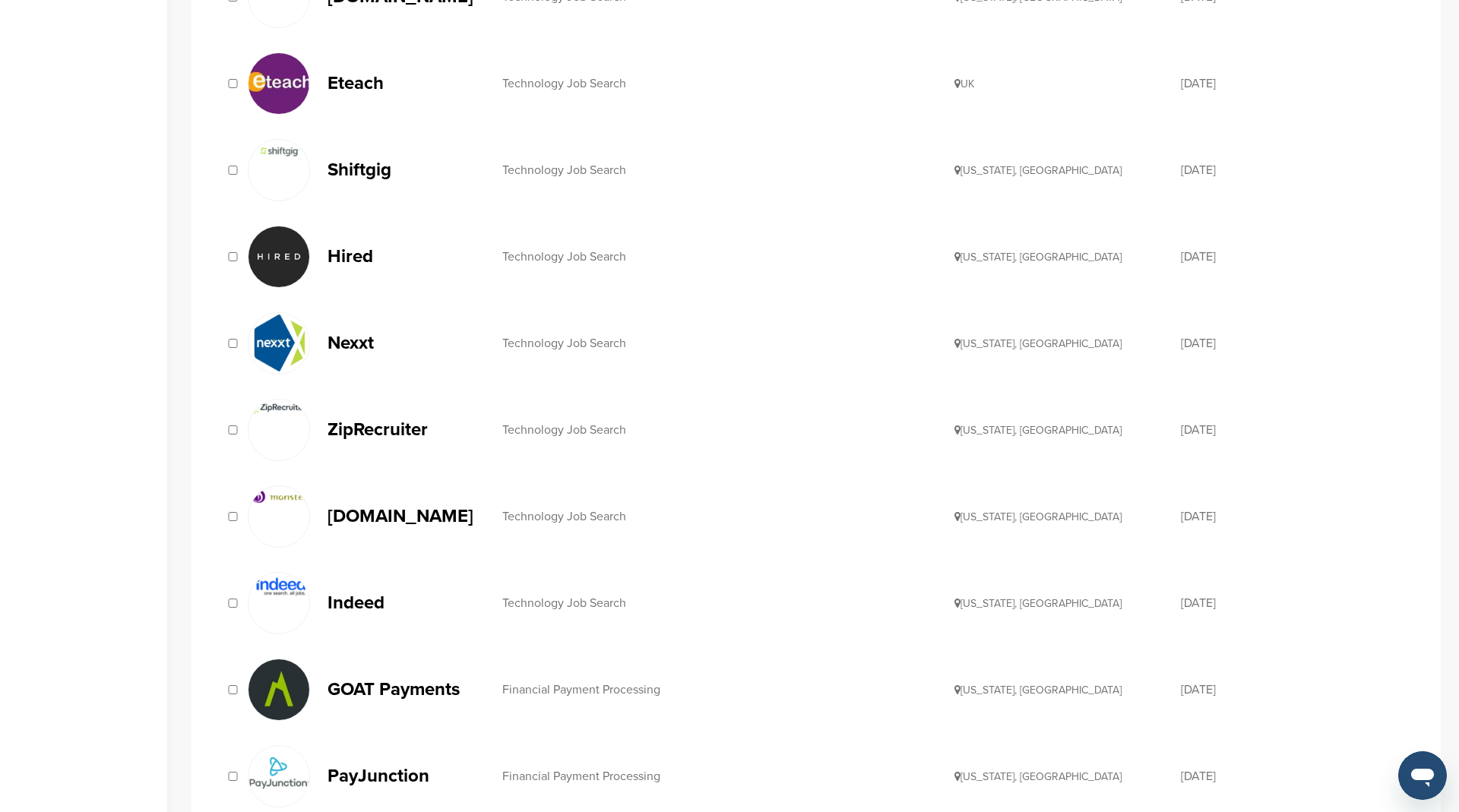
scroll to position [487, 0]
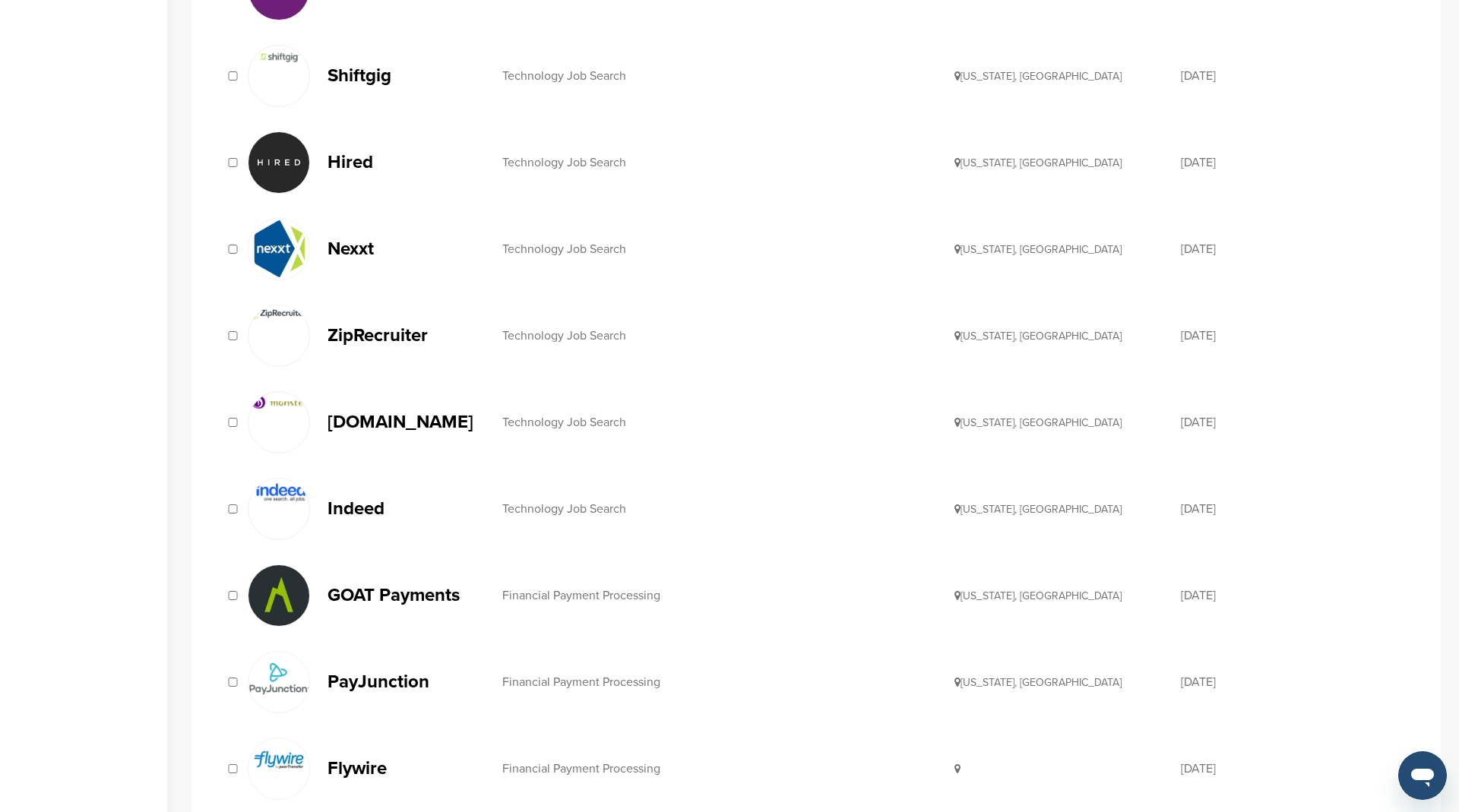
click at [353, 499] on p "Indeed" at bounding box center [407, 508] width 159 height 19
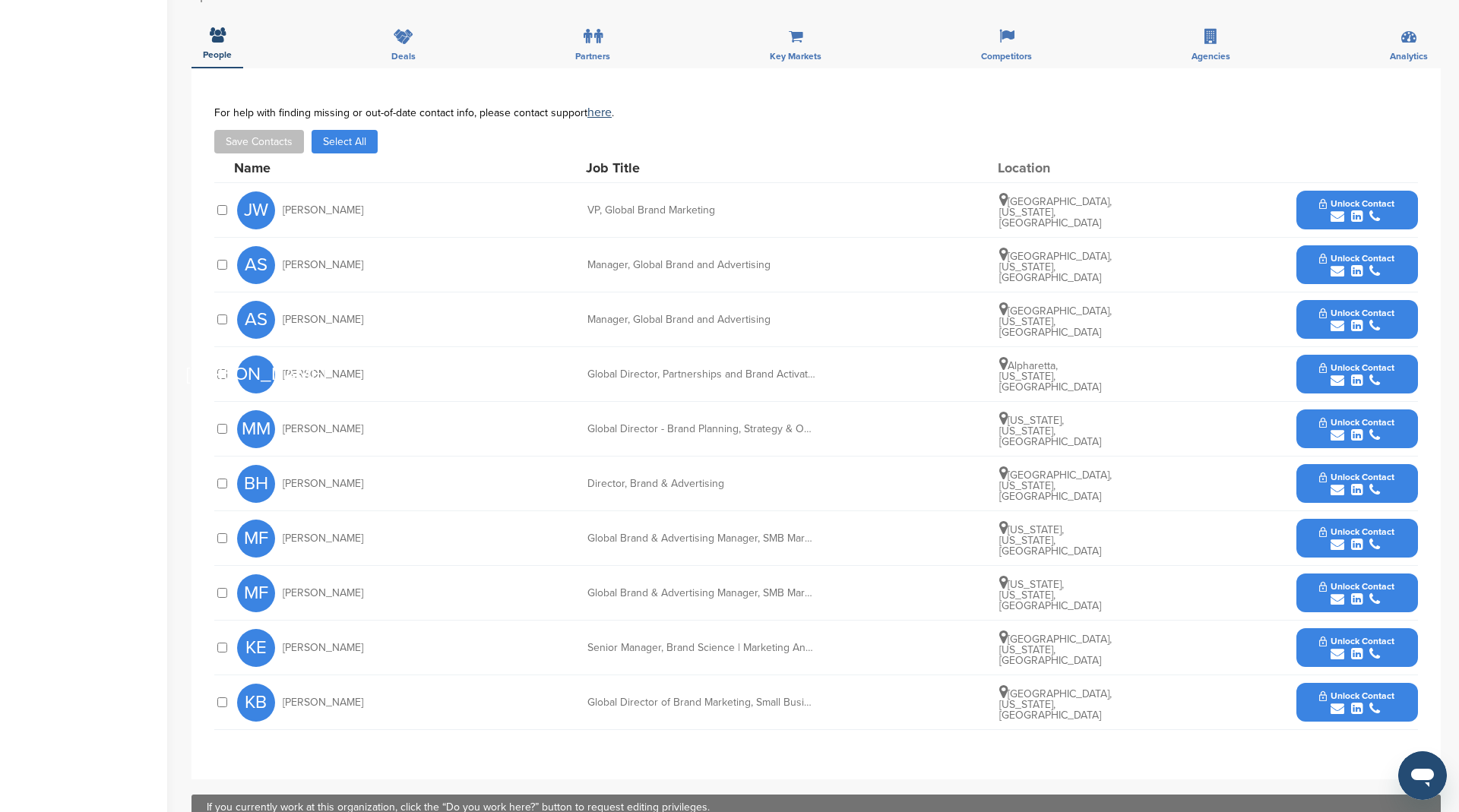
scroll to position [461, 0]
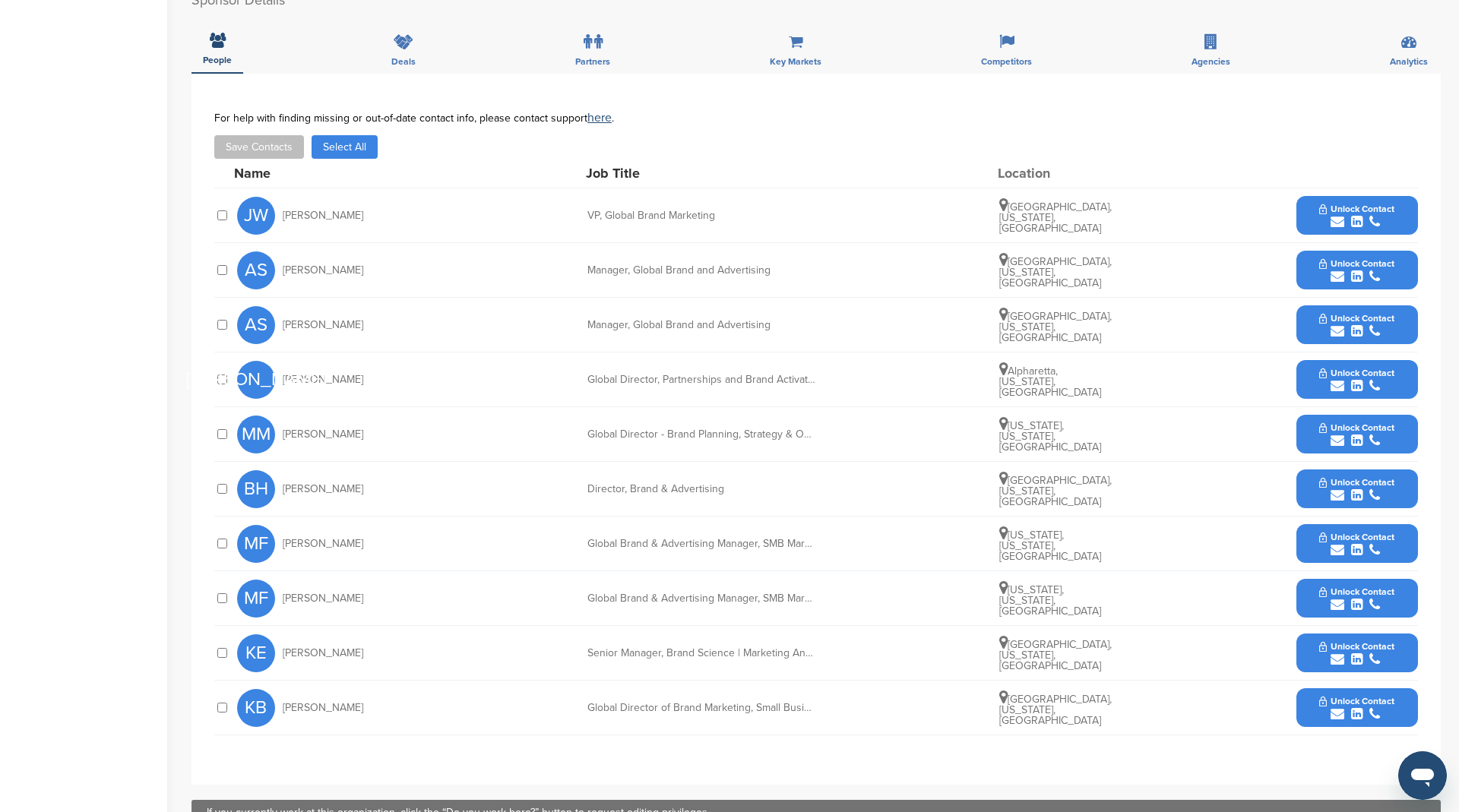
click at [348, 143] on button "Select All" at bounding box center [345, 147] width 66 height 24
click at [215, 651] on div at bounding box center [222, 653] width 15 height 14
click at [264, 147] on button "Save Contacts" at bounding box center [259, 147] width 90 height 24
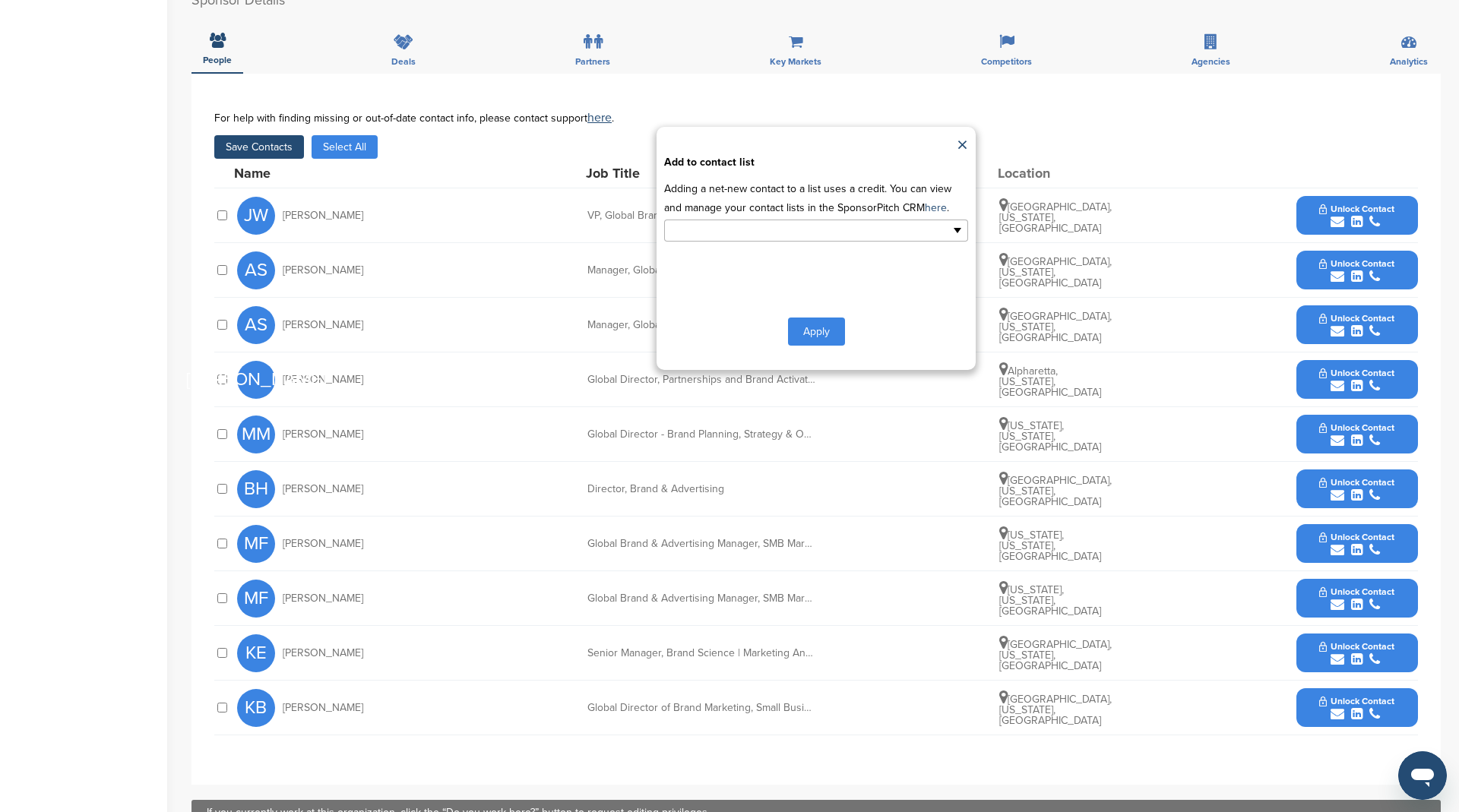
click at [821, 230] on input "text" at bounding box center [750, 230] width 159 height 17
click at [778, 277] on li "HR" at bounding box center [815, 281] width 302 height 27
click at [814, 330] on button "Apply" at bounding box center [816, 335] width 57 height 28
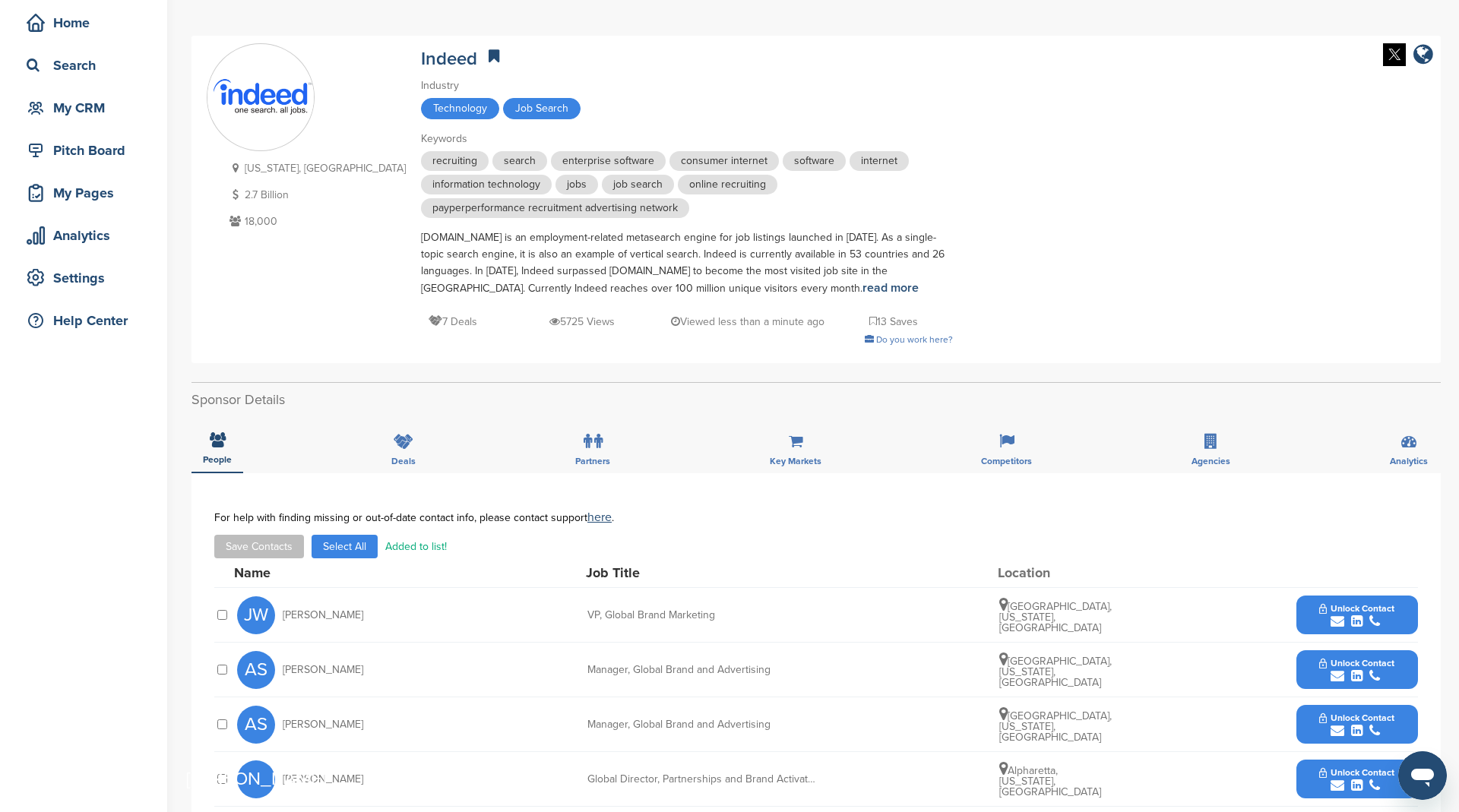
scroll to position [0, 0]
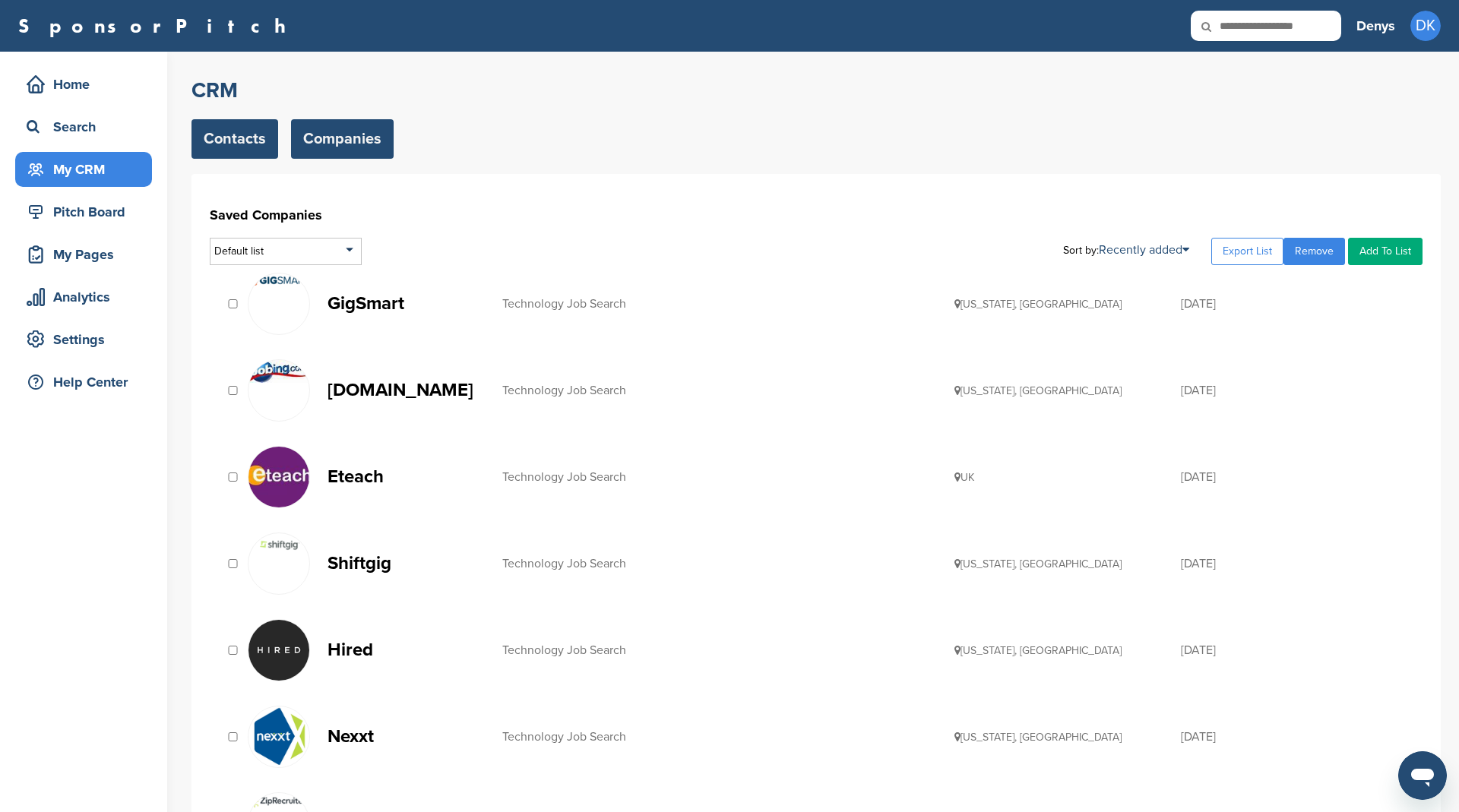
click at [206, 143] on link "Contacts" at bounding box center [235, 139] width 87 height 39
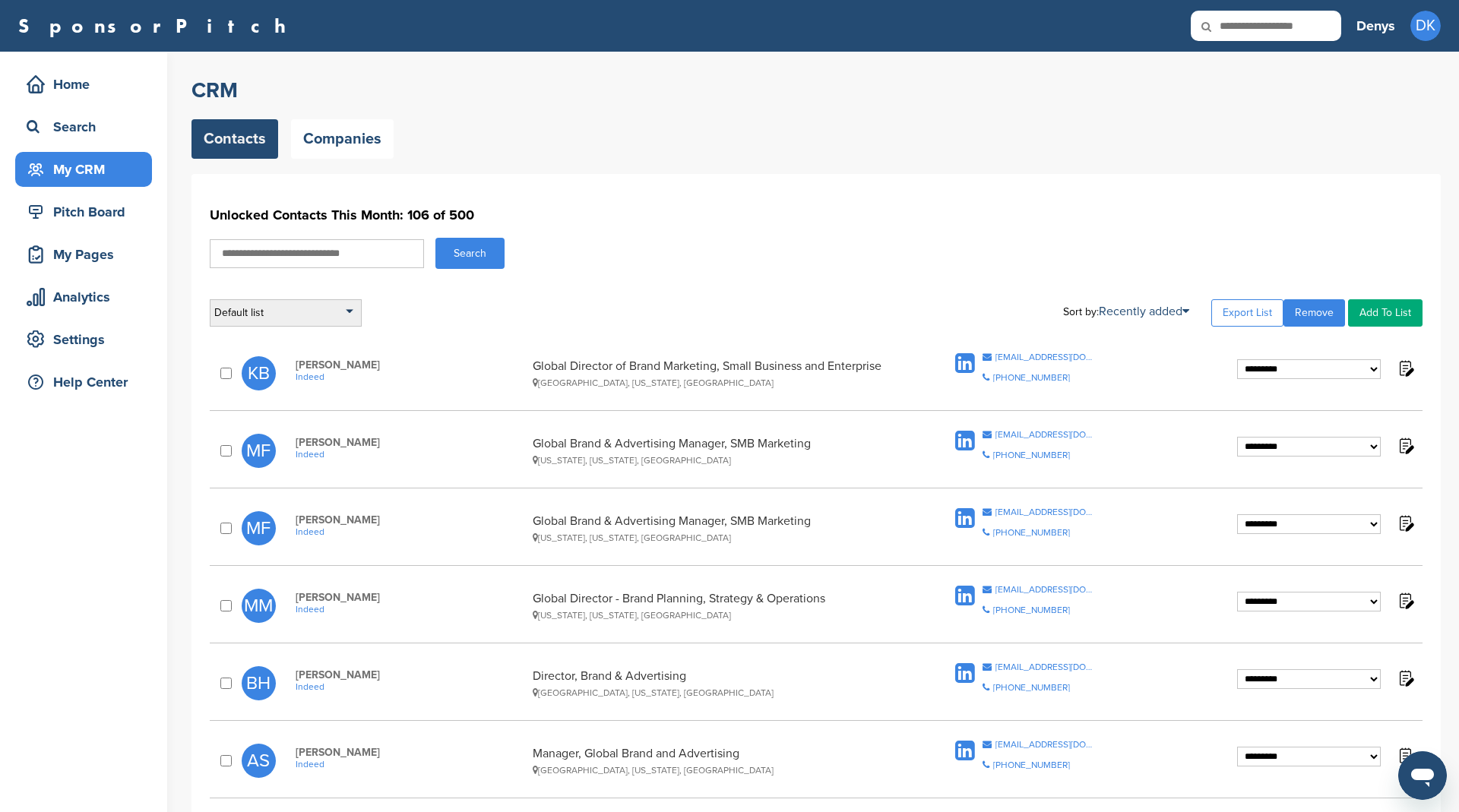
click at [274, 312] on div "Default list" at bounding box center [285, 313] width 152 height 28
click at [270, 420] on li "HR" at bounding box center [285, 428] width 143 height 24
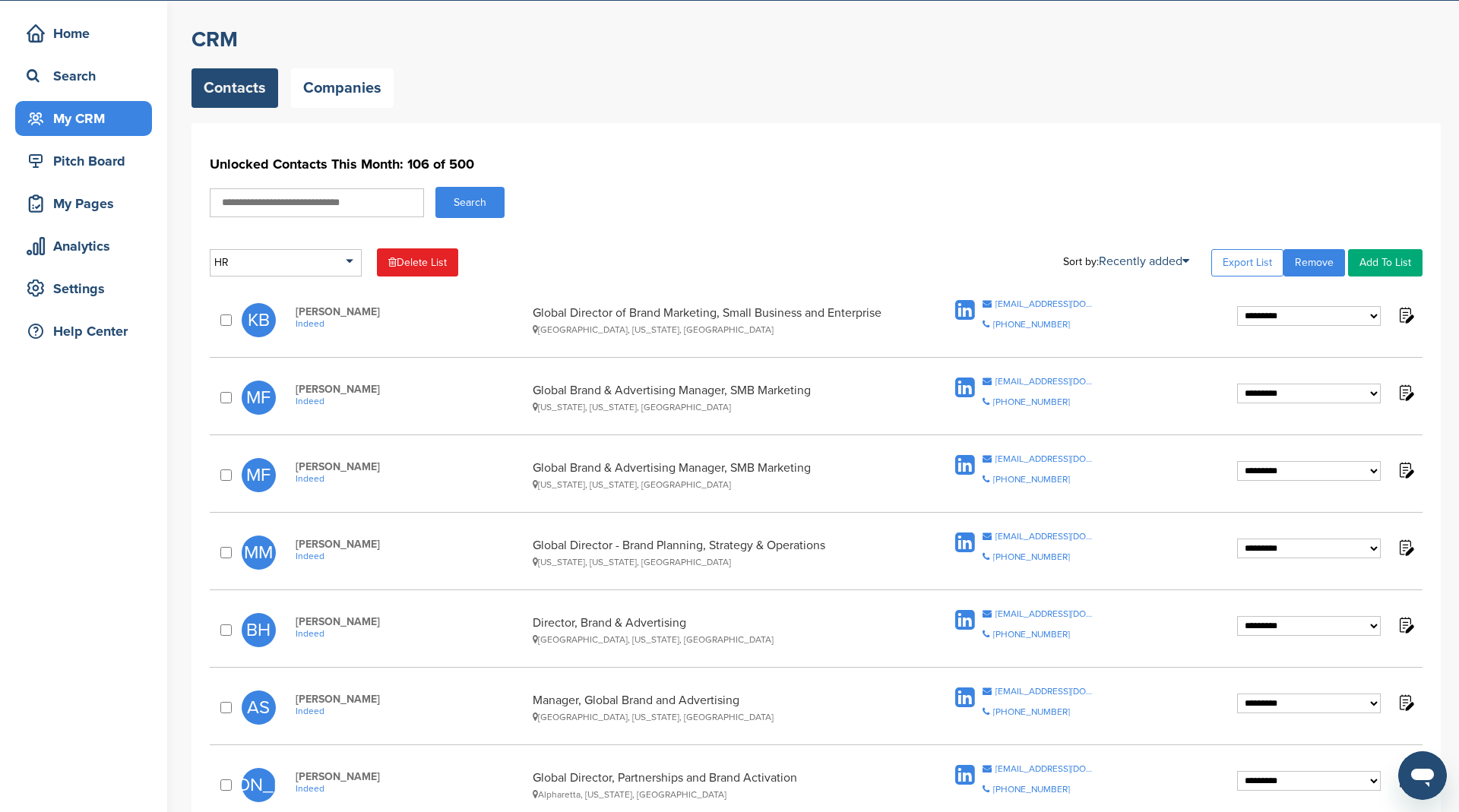
scroll to position [50, 0]
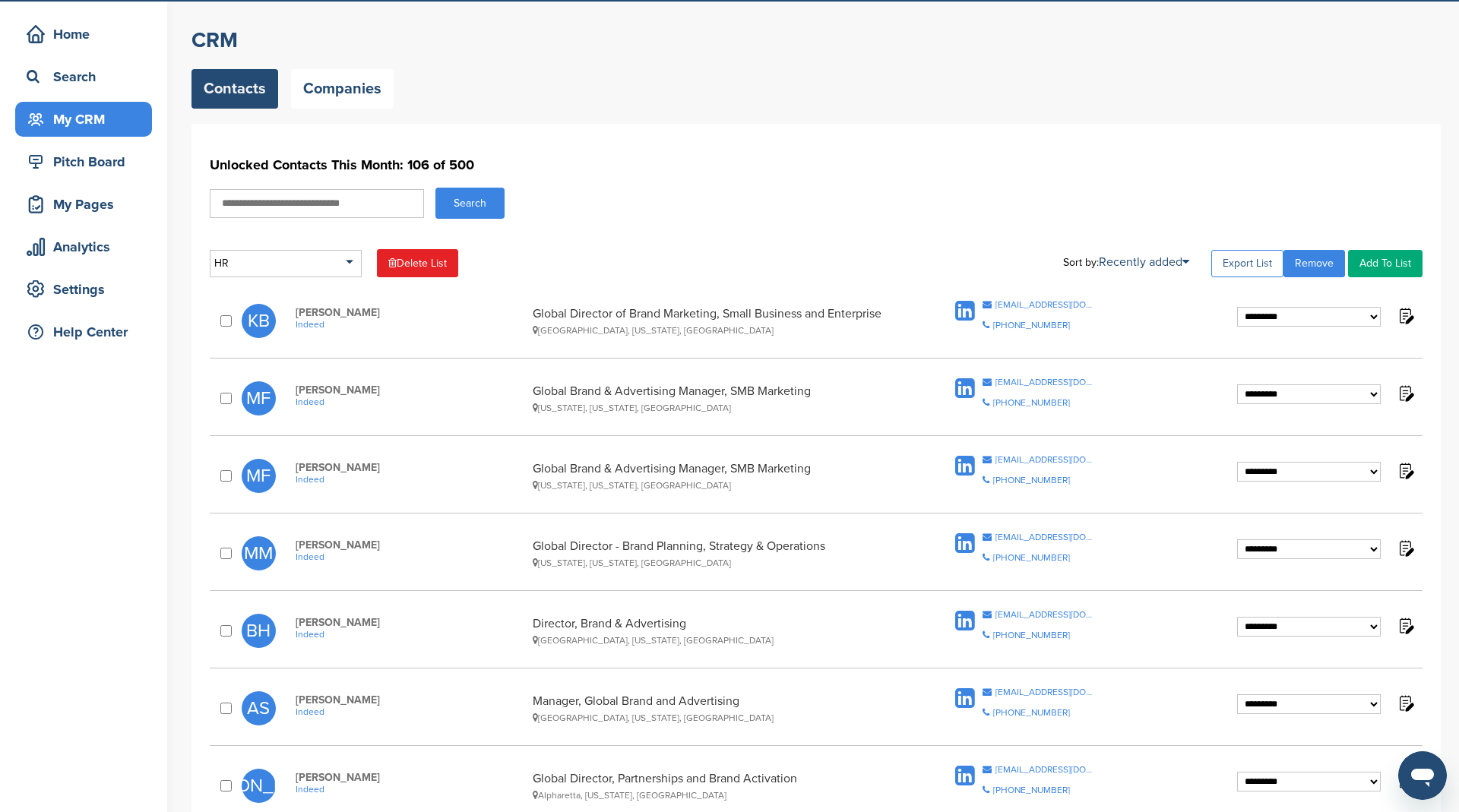
click at [1255, 259] on link "Export List" at bounding box center [1248, 263] width 73 height 28
click at [82, 75] on div "Search" at bounding box center [88, 76] width 129 height 28
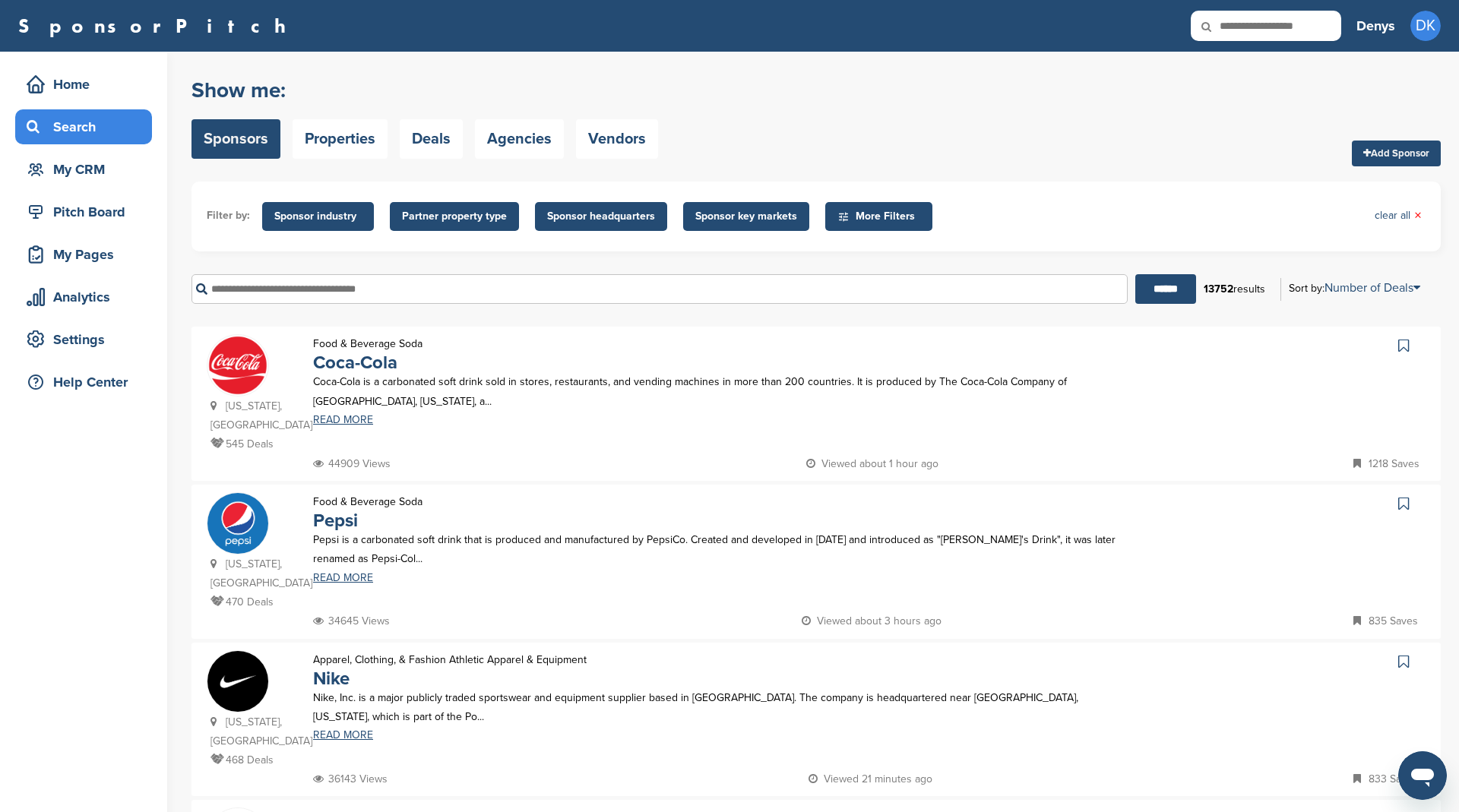
click at [322, 212] on span "Sponsor industry" at bounding box center [318, 216] width 88 height 17
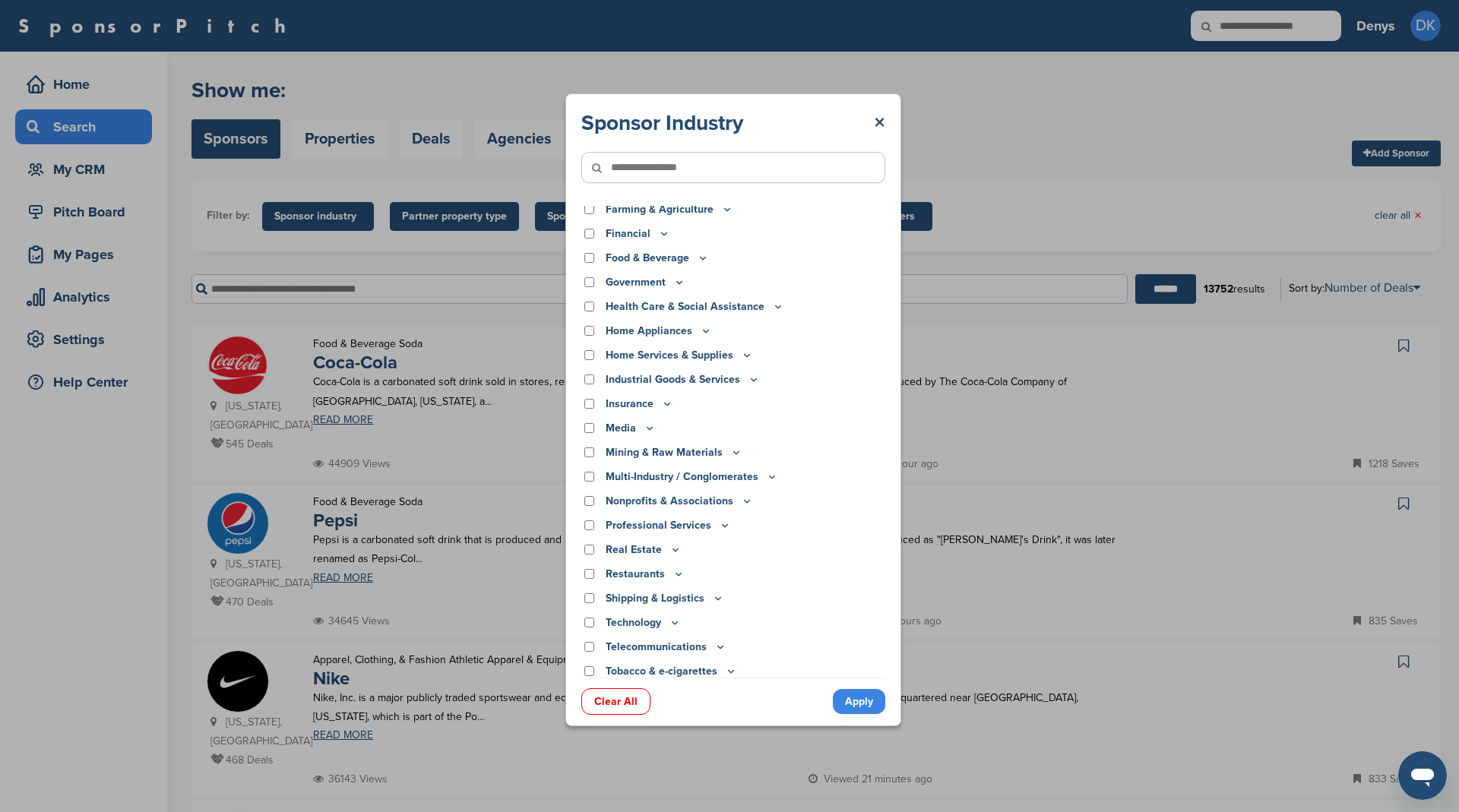
scroll to position [229, 0]
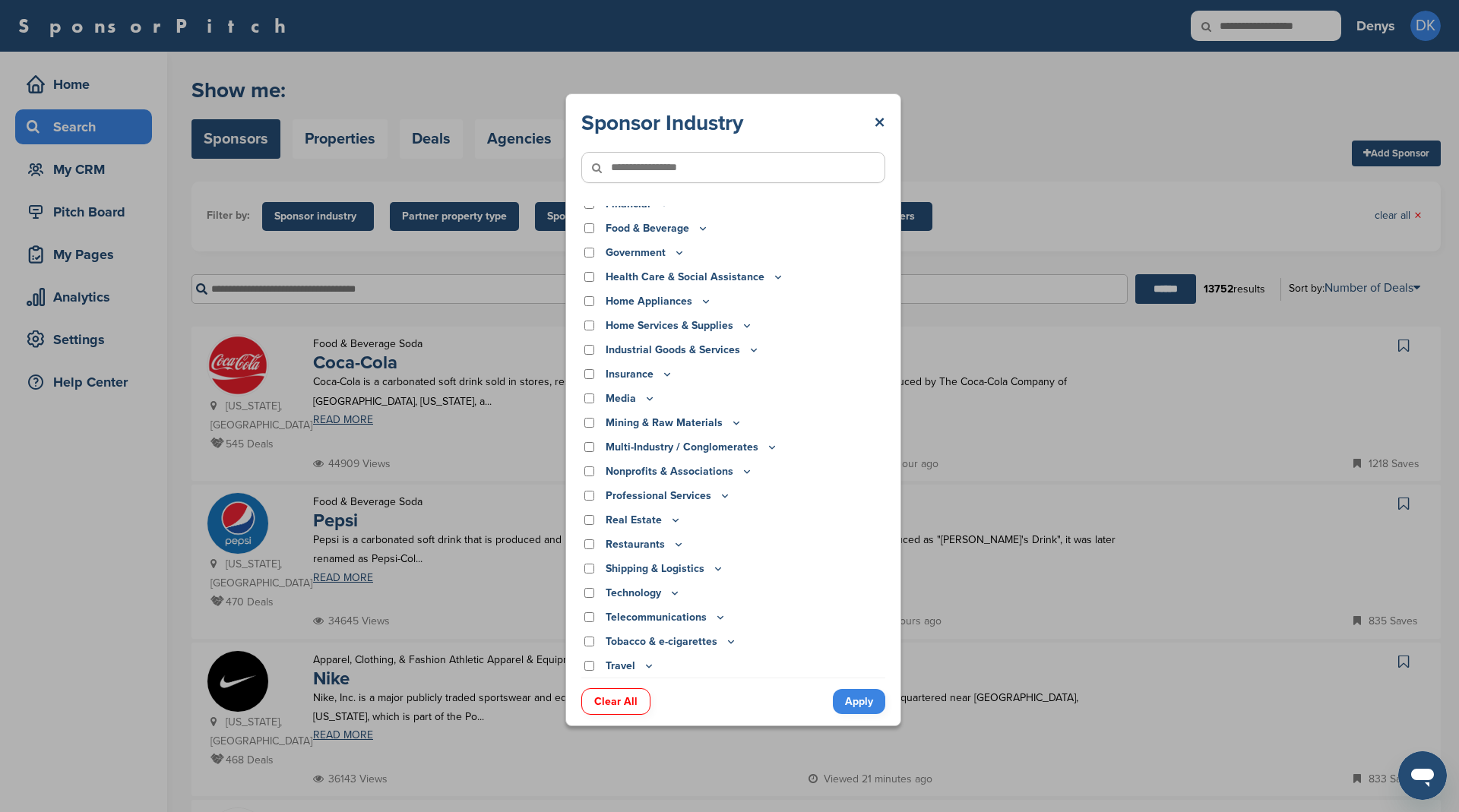
click at [667, 375] on icon at bounding box center [667, 374] width 6 height 2
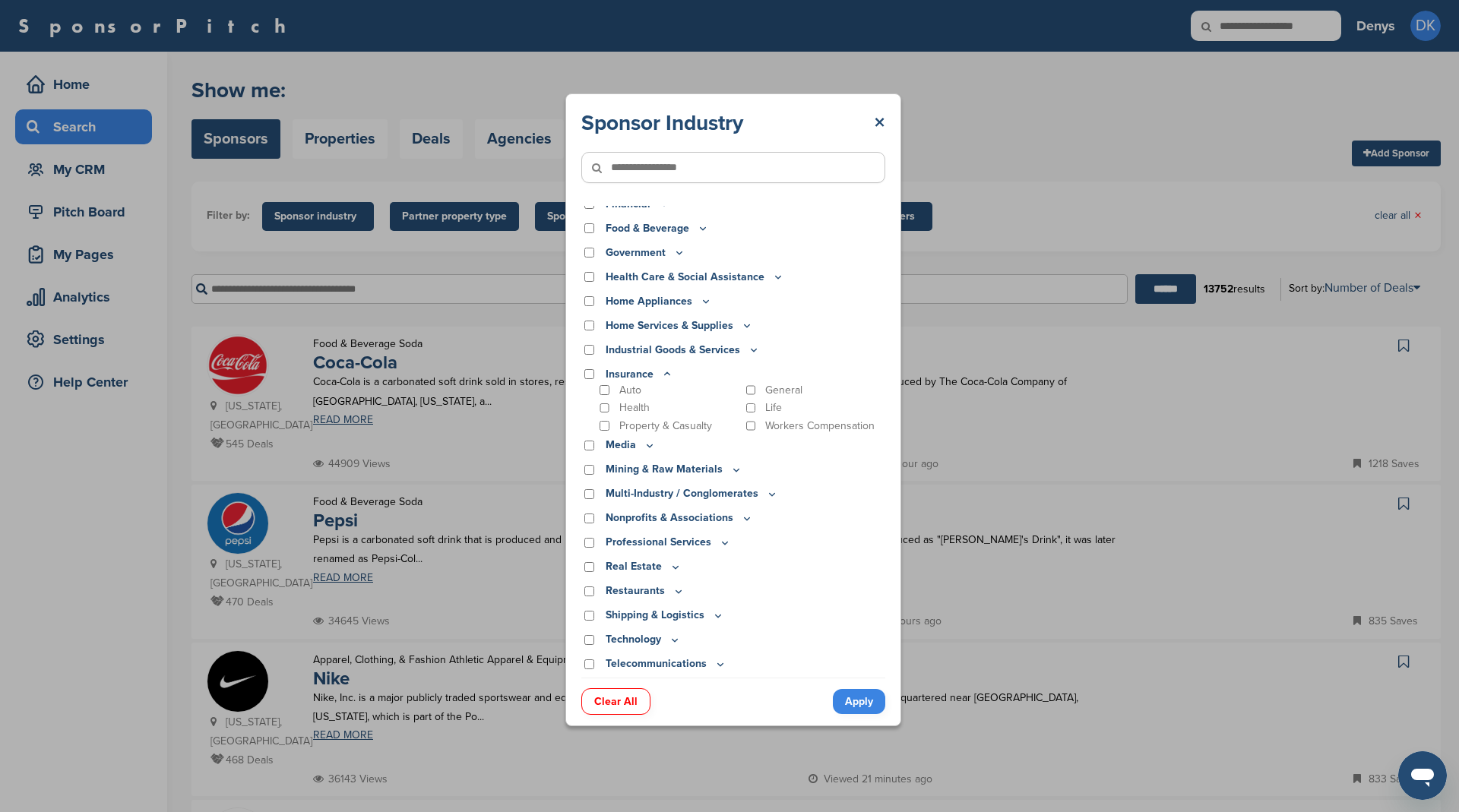
click at [667, 375] on icon at bounding box center [666, 374] width 12 height 13
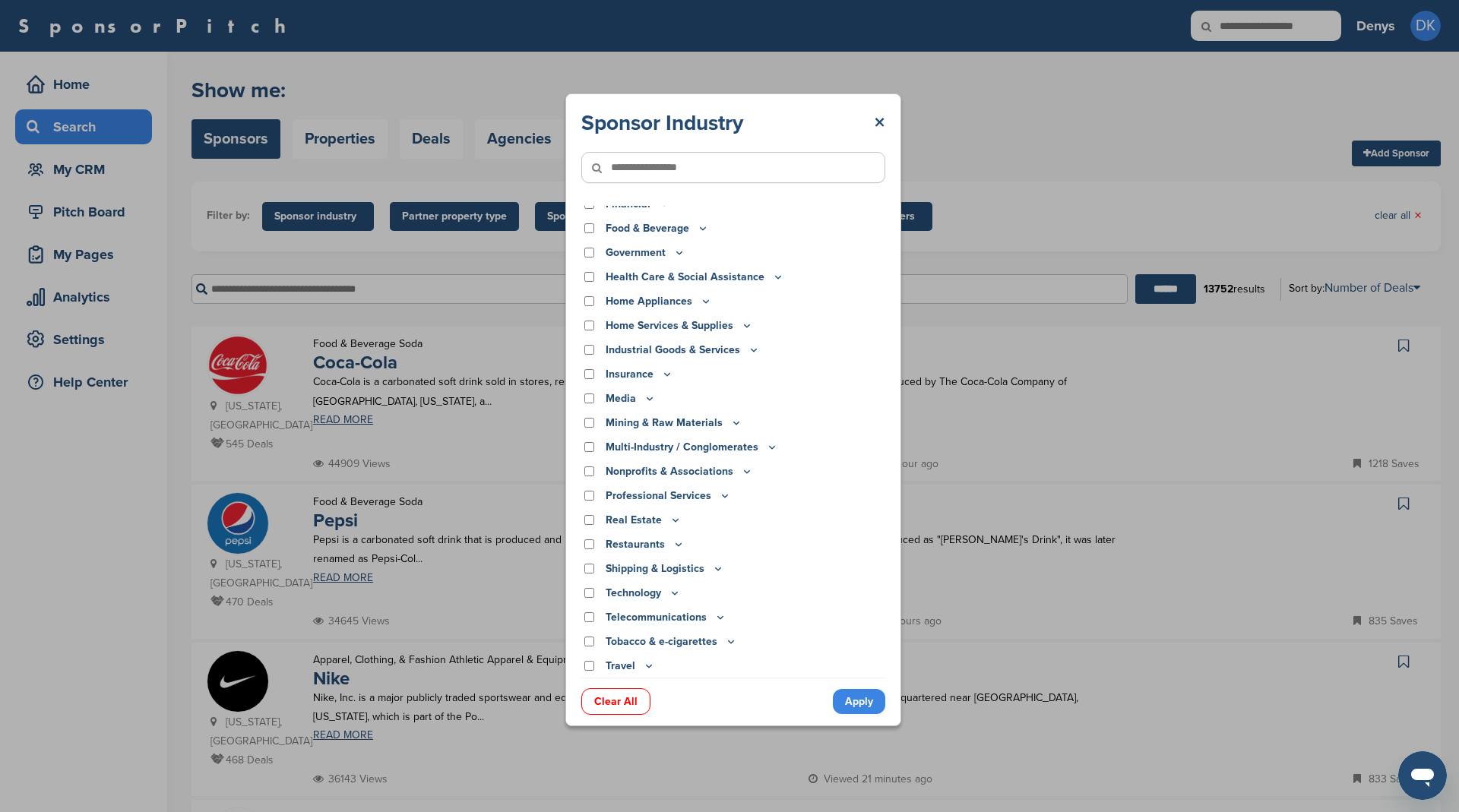
click at [722, 496] on icon at bounding box center [724, 495] width 12 height 13
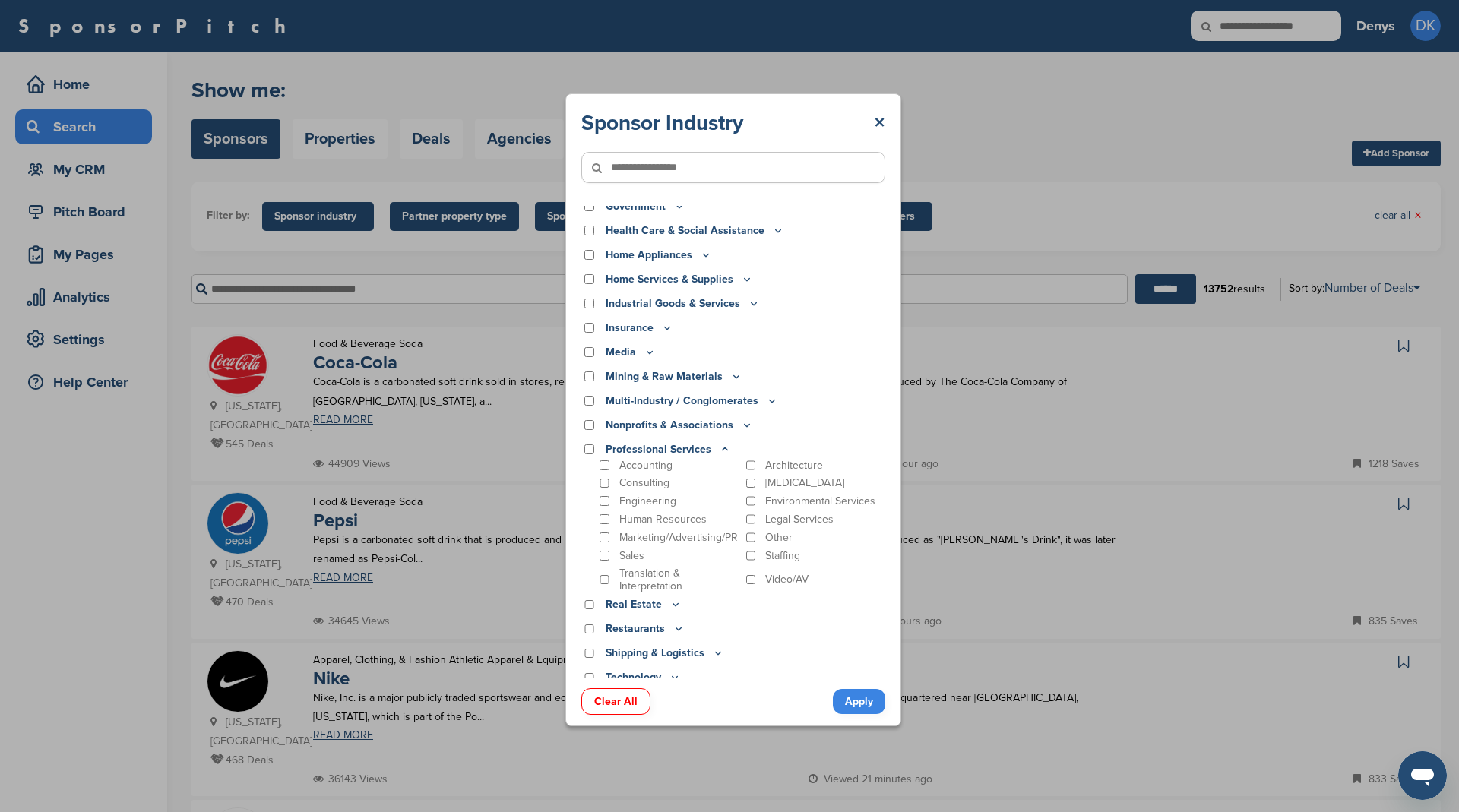
scroll to position [290, 0]
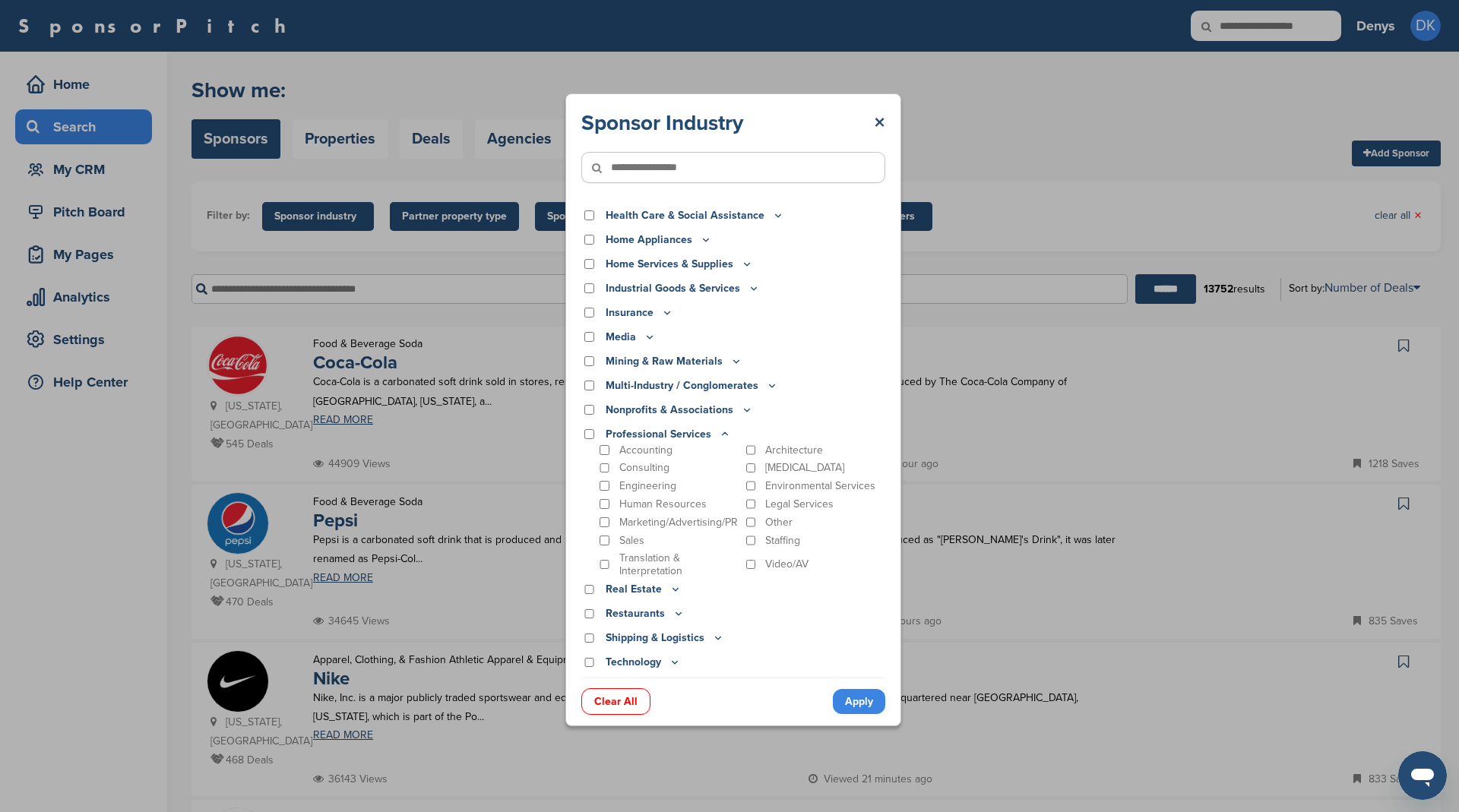
click at [811, 502] on p "Legal Services" at bounding box center [799, 504] width 69 height 13
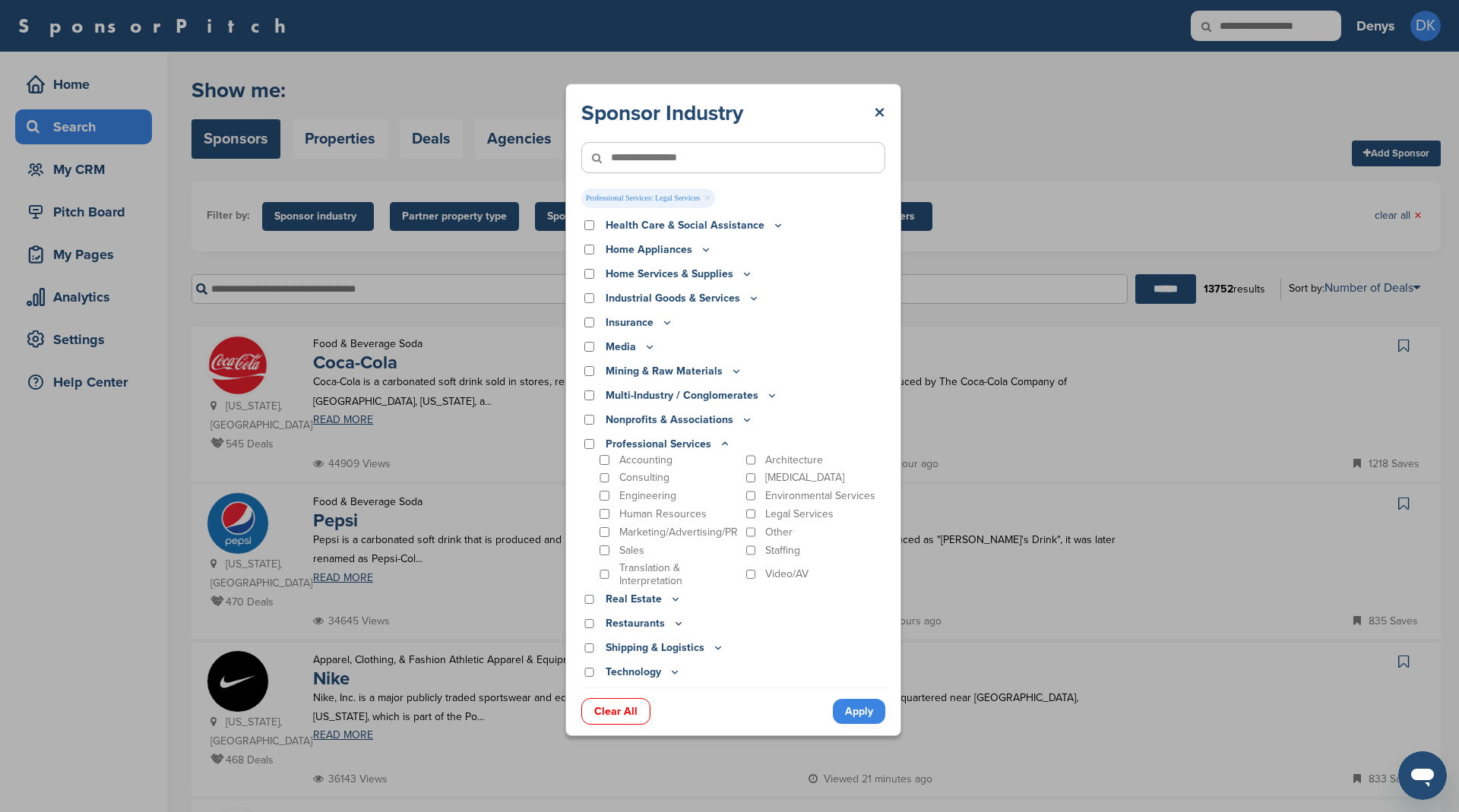
click at [860, 707] on link "Apply" at bounding box center [859, 711] width 52 height 25
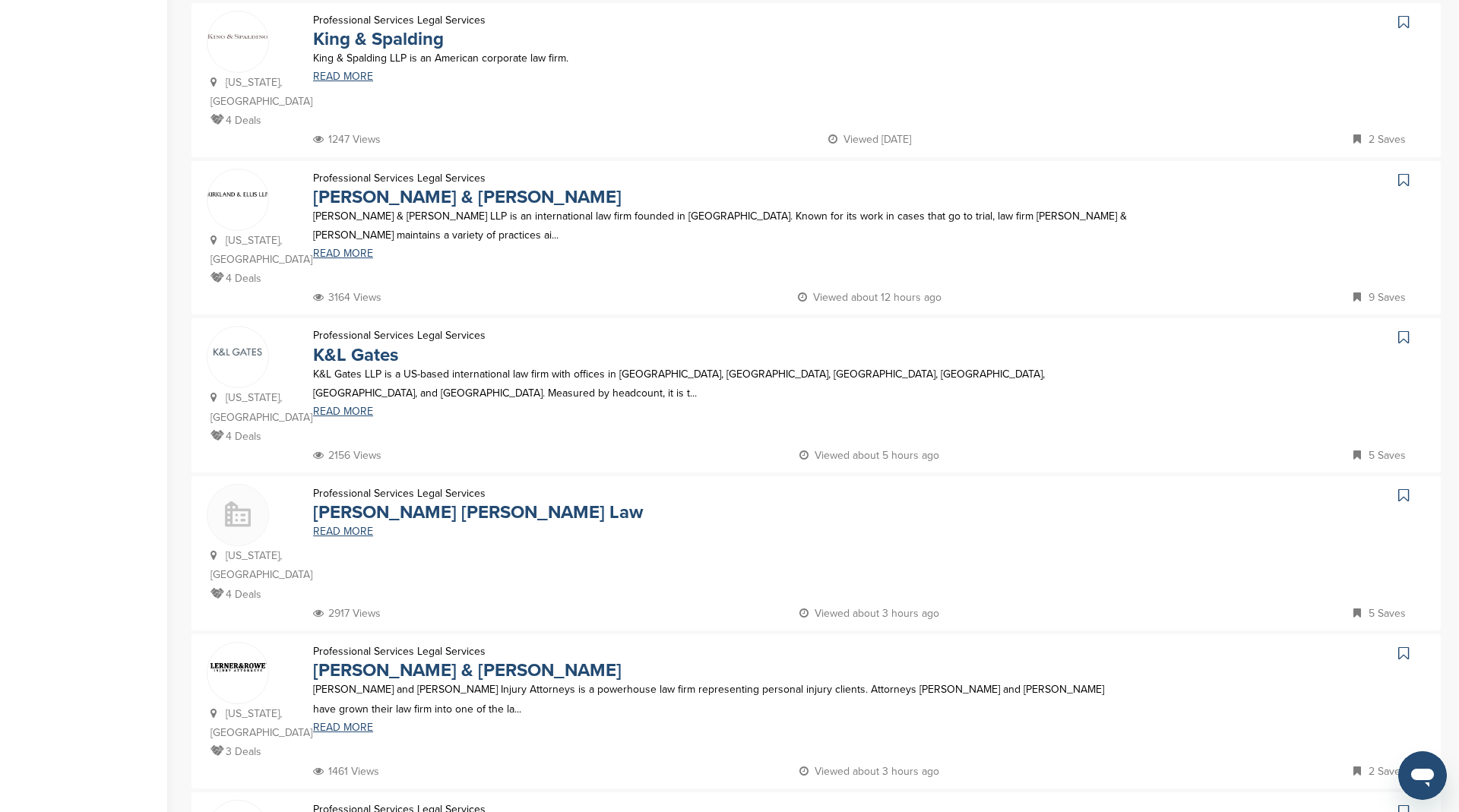
scroll to position [531, 0]
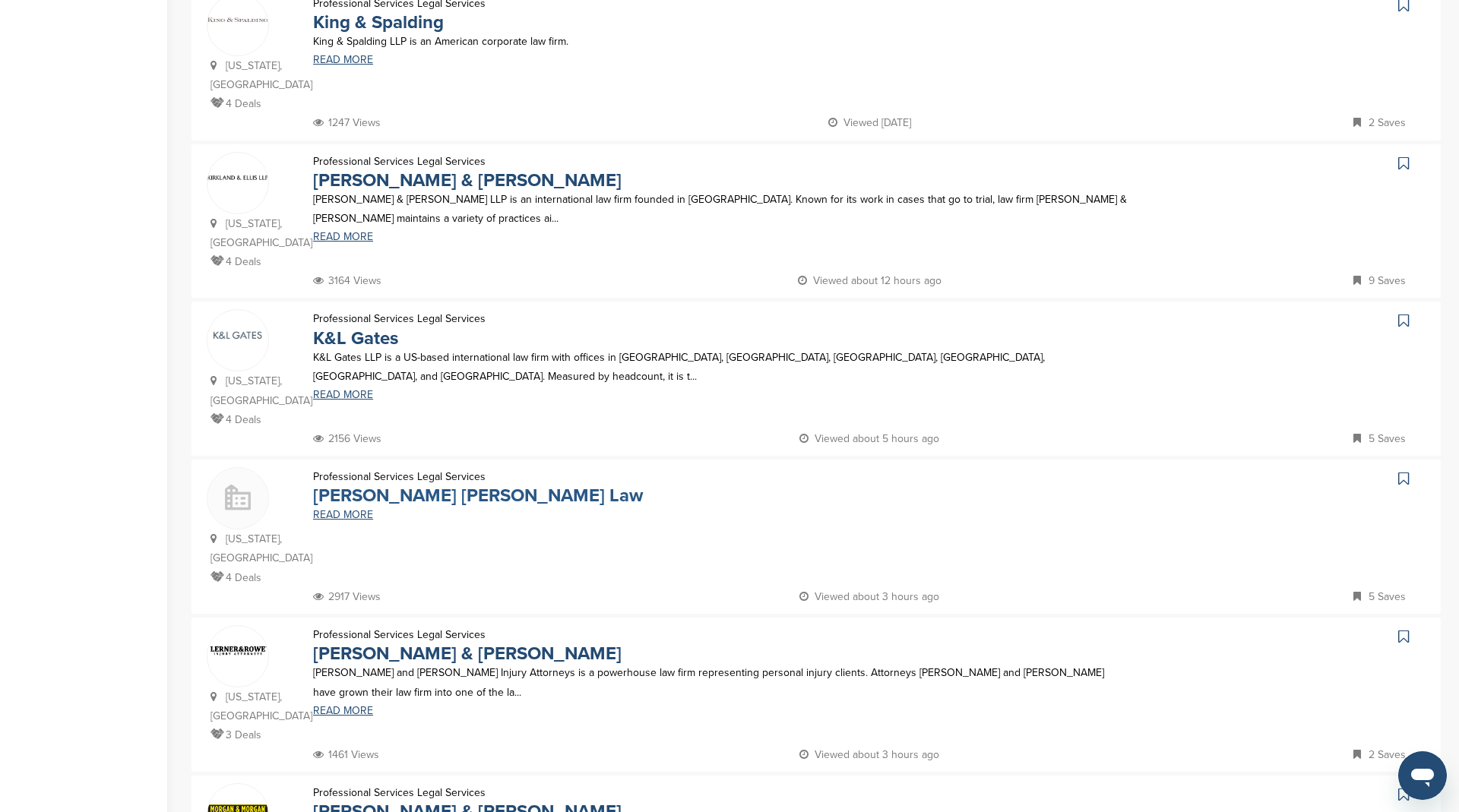
click at [446, 485] on link "Greenberg Traurig Law" at bounding box center [478, 496] width 330 height 22
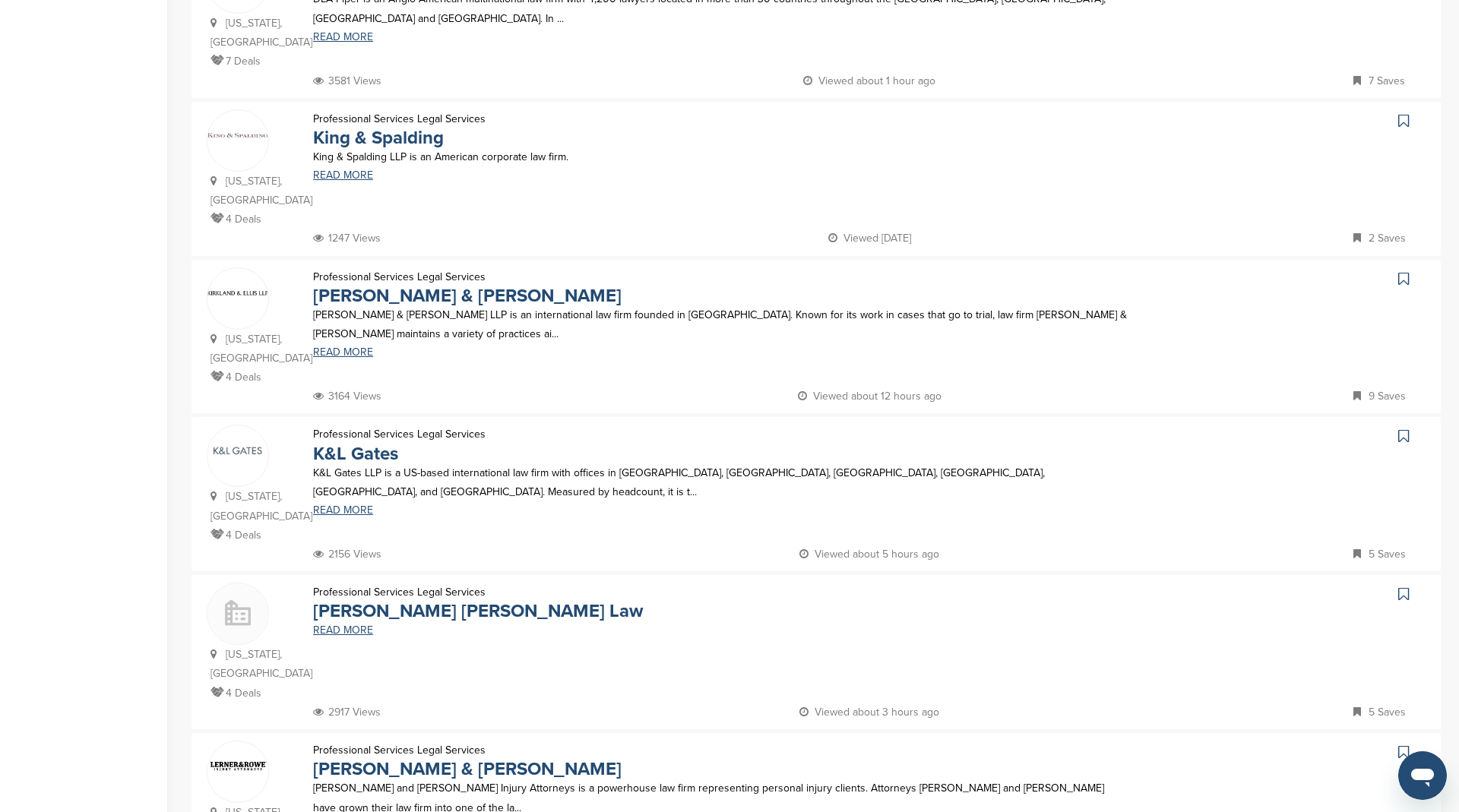
scroll to position [0, 0]
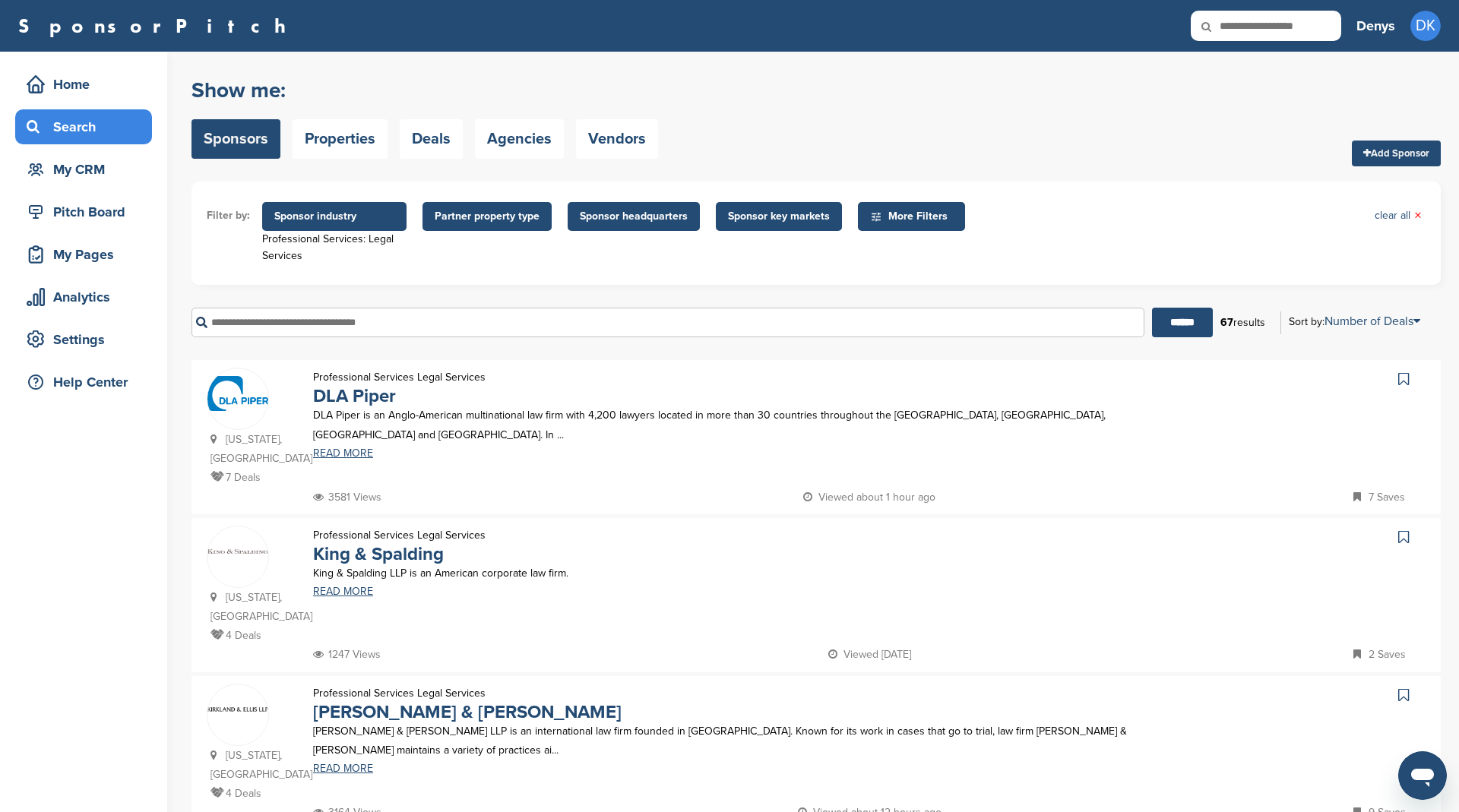
click at [512, 214] on span "Partner property type" at bounding box center [487, 216] width 105 height 17
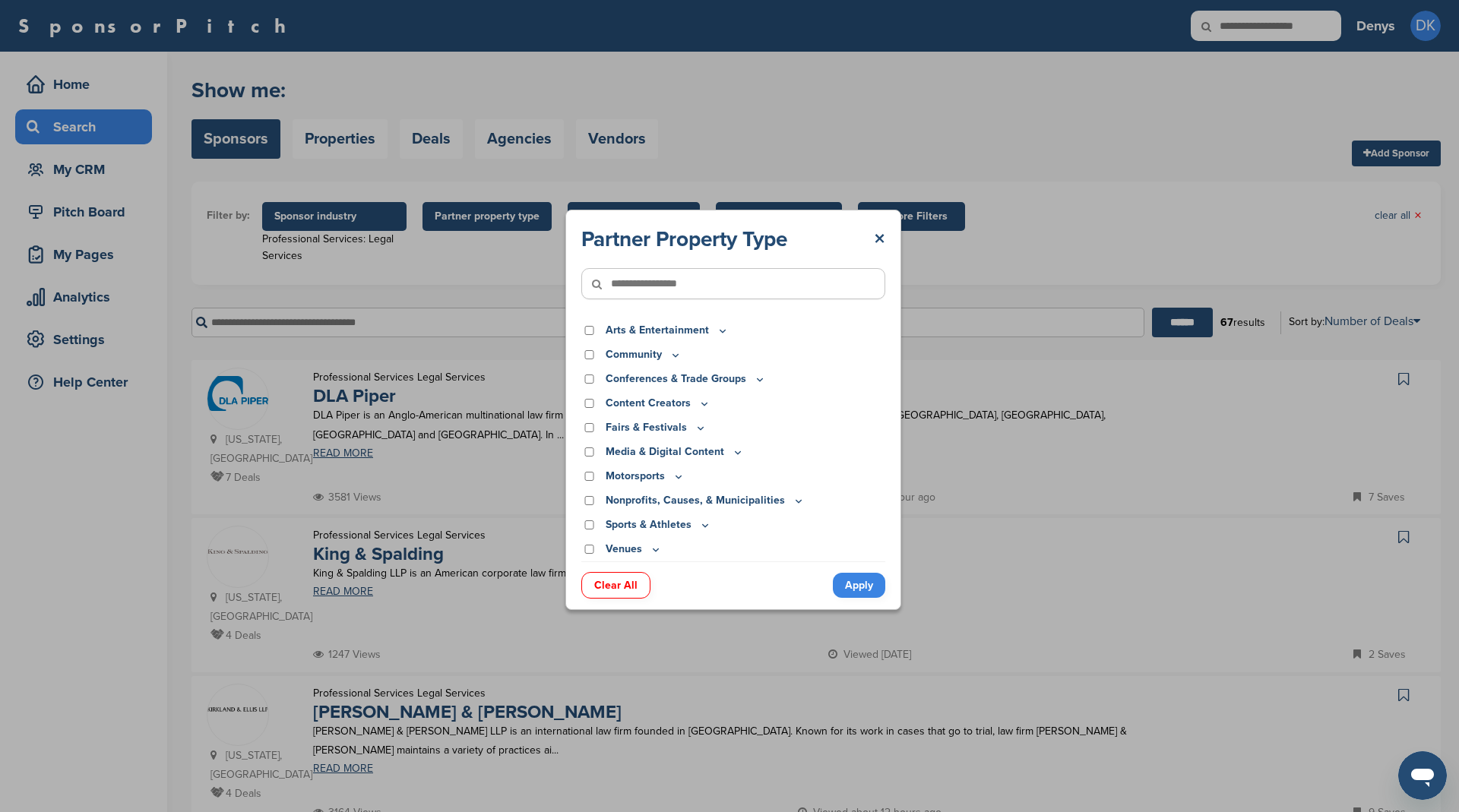
click at [512, 214] on div "Partner Property Type × Arts & Entertainment Actor/Actress Amusement Park Aquar…" at bounding box center [733, 409] width 1466 height 819
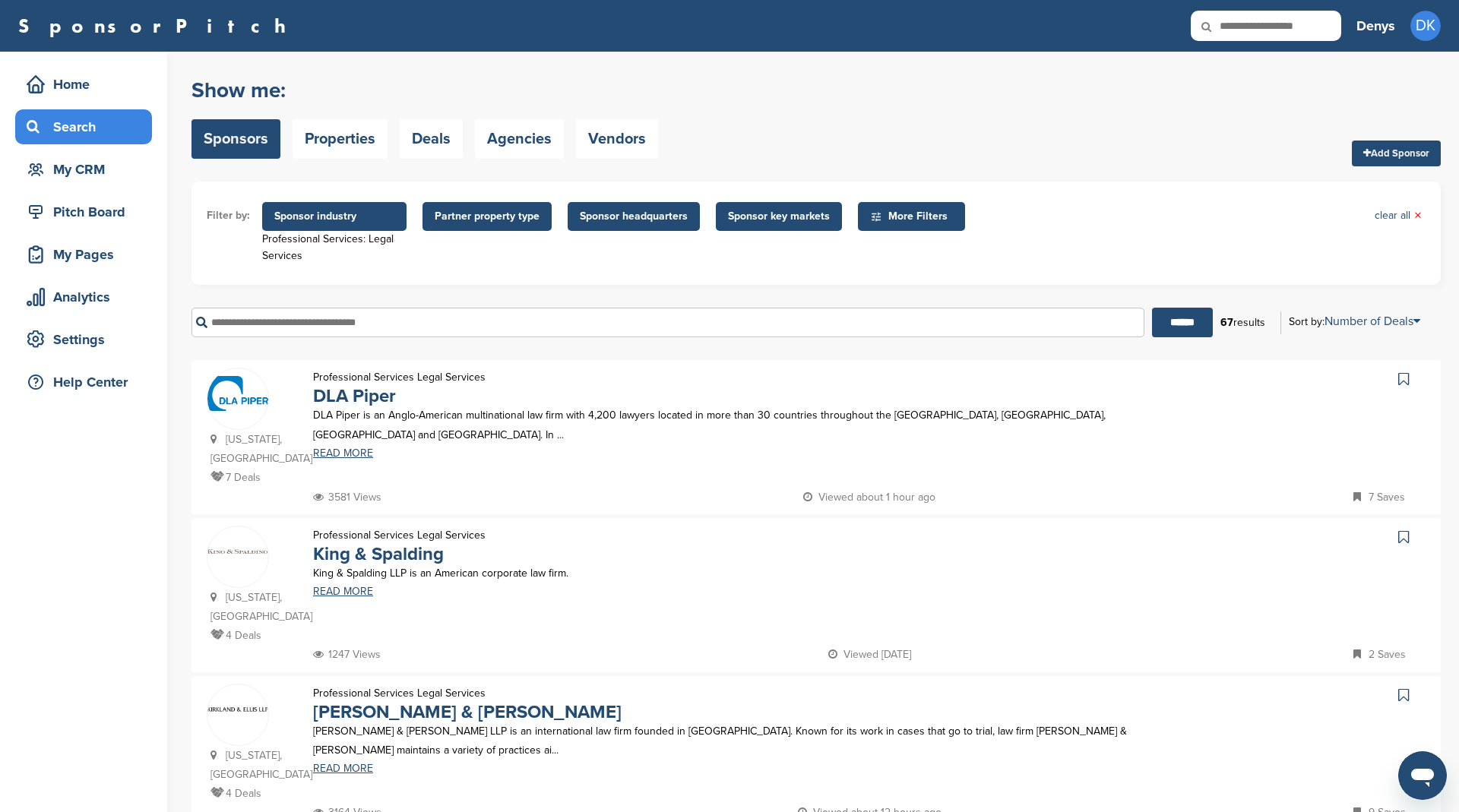
click at [927, 218] on span "More Filters" at bounding box center [913, 216] width 88 height 17
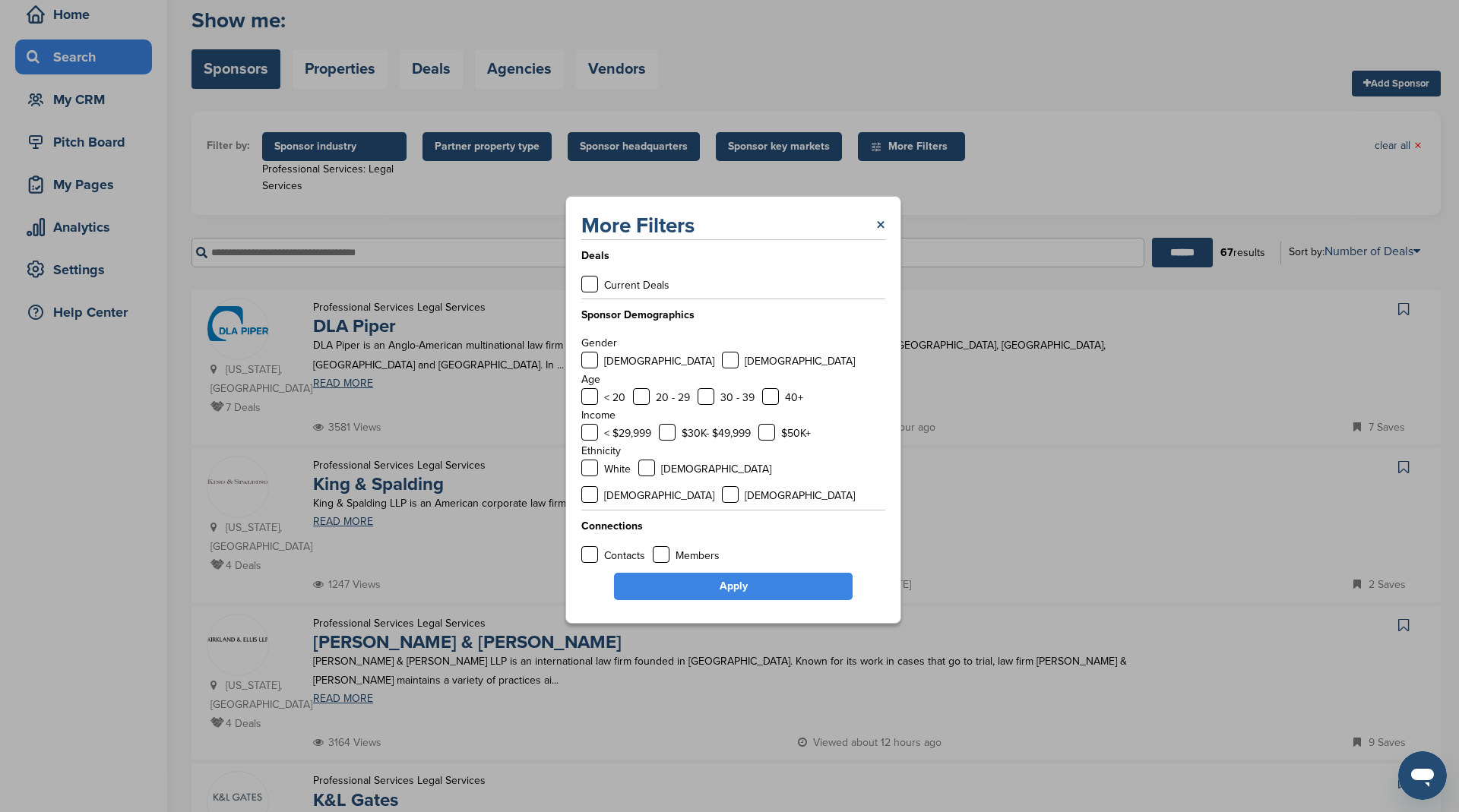
scroll to position [81, 0]
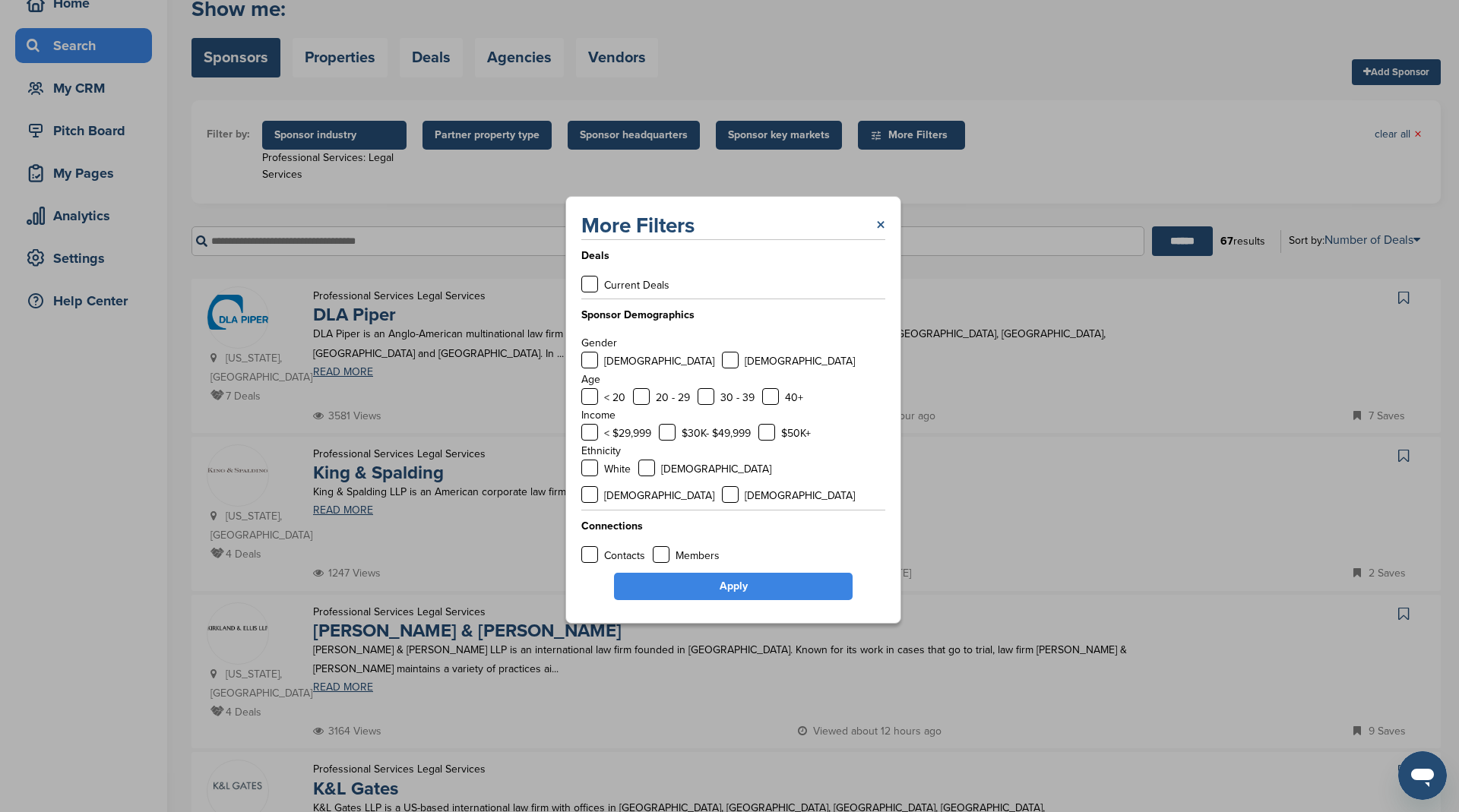
click at [882, 233] on link "×" at bounding box center [881, 225] width 9 height 28
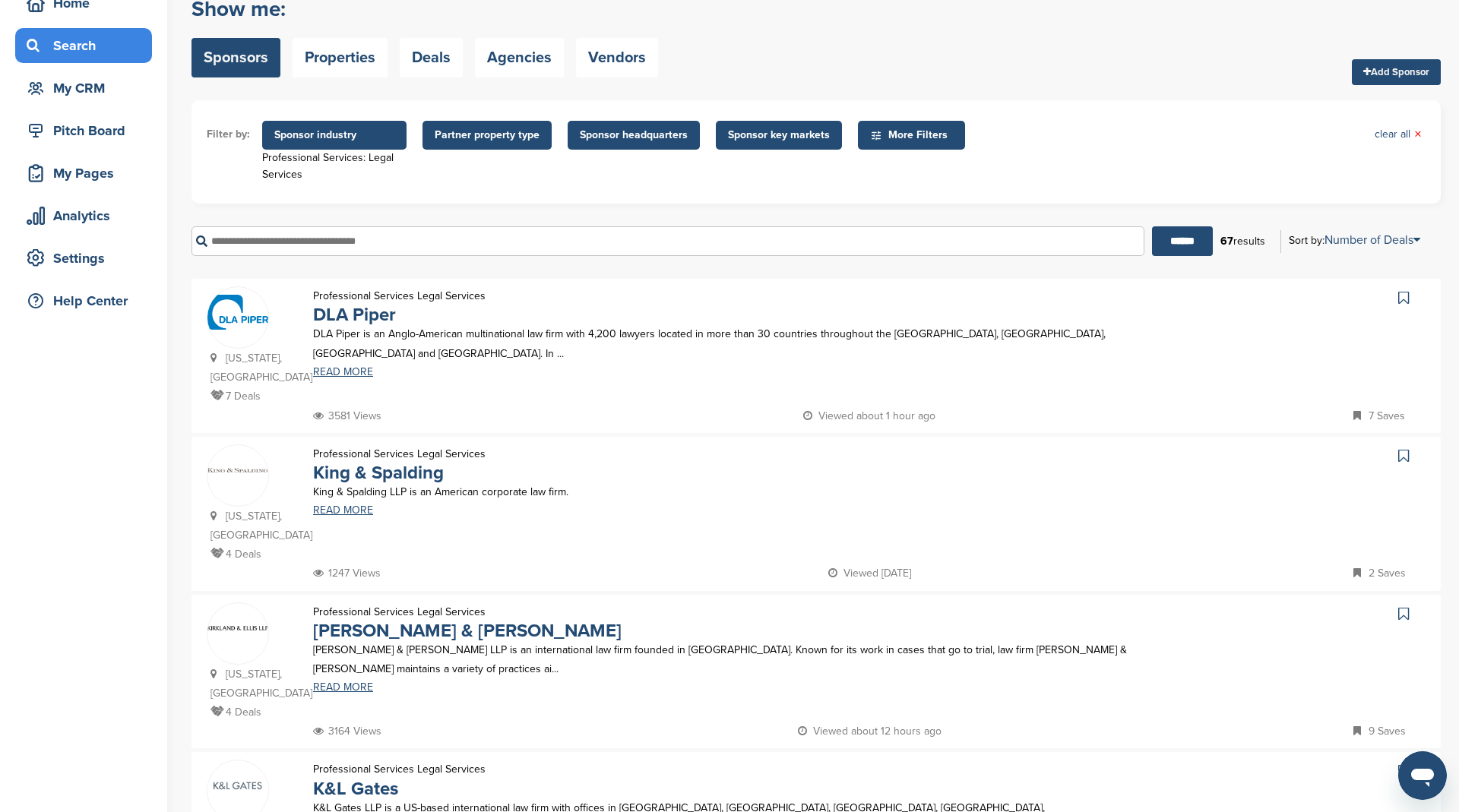
scroll to position [0, 0]
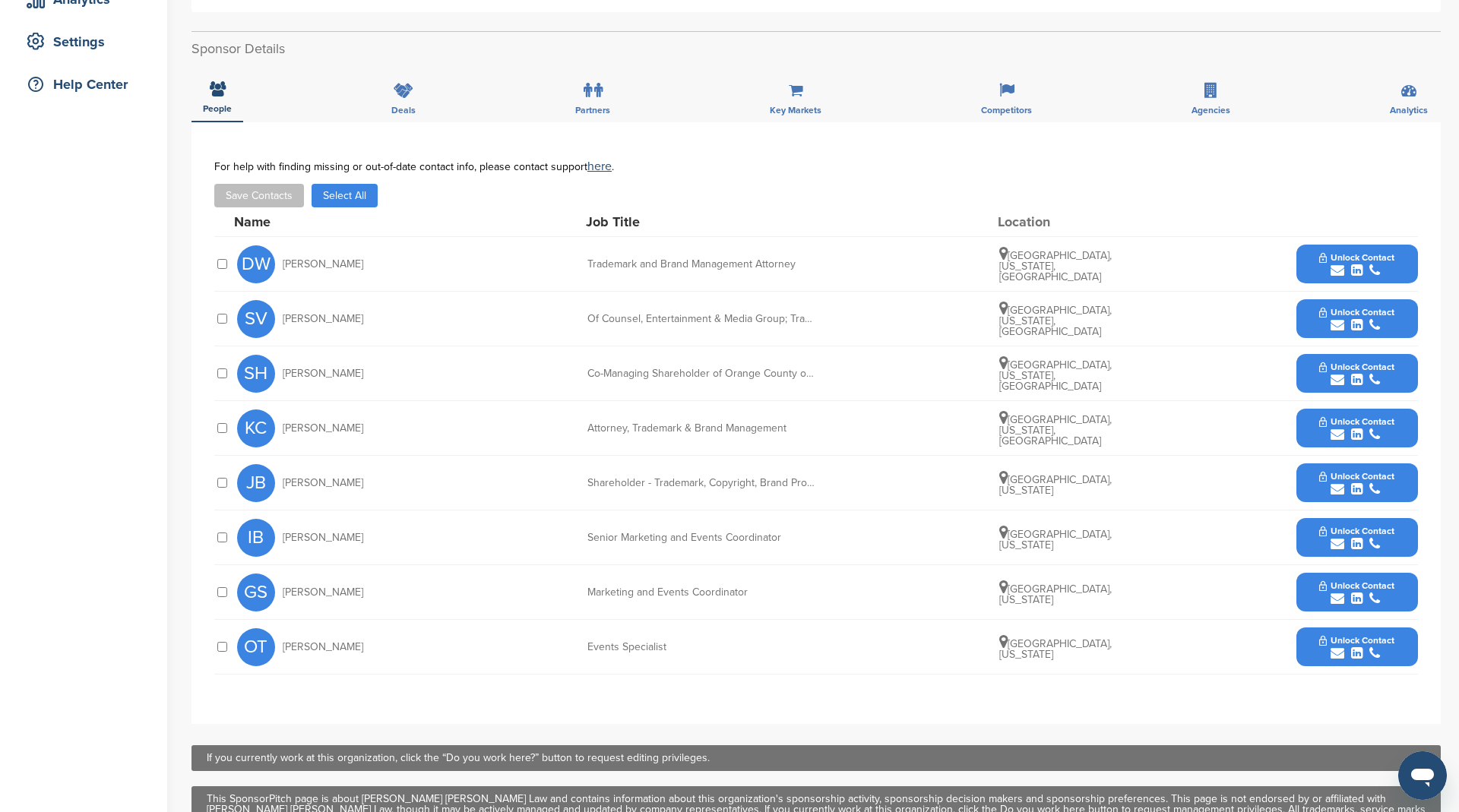
scroll to position [145, 0]
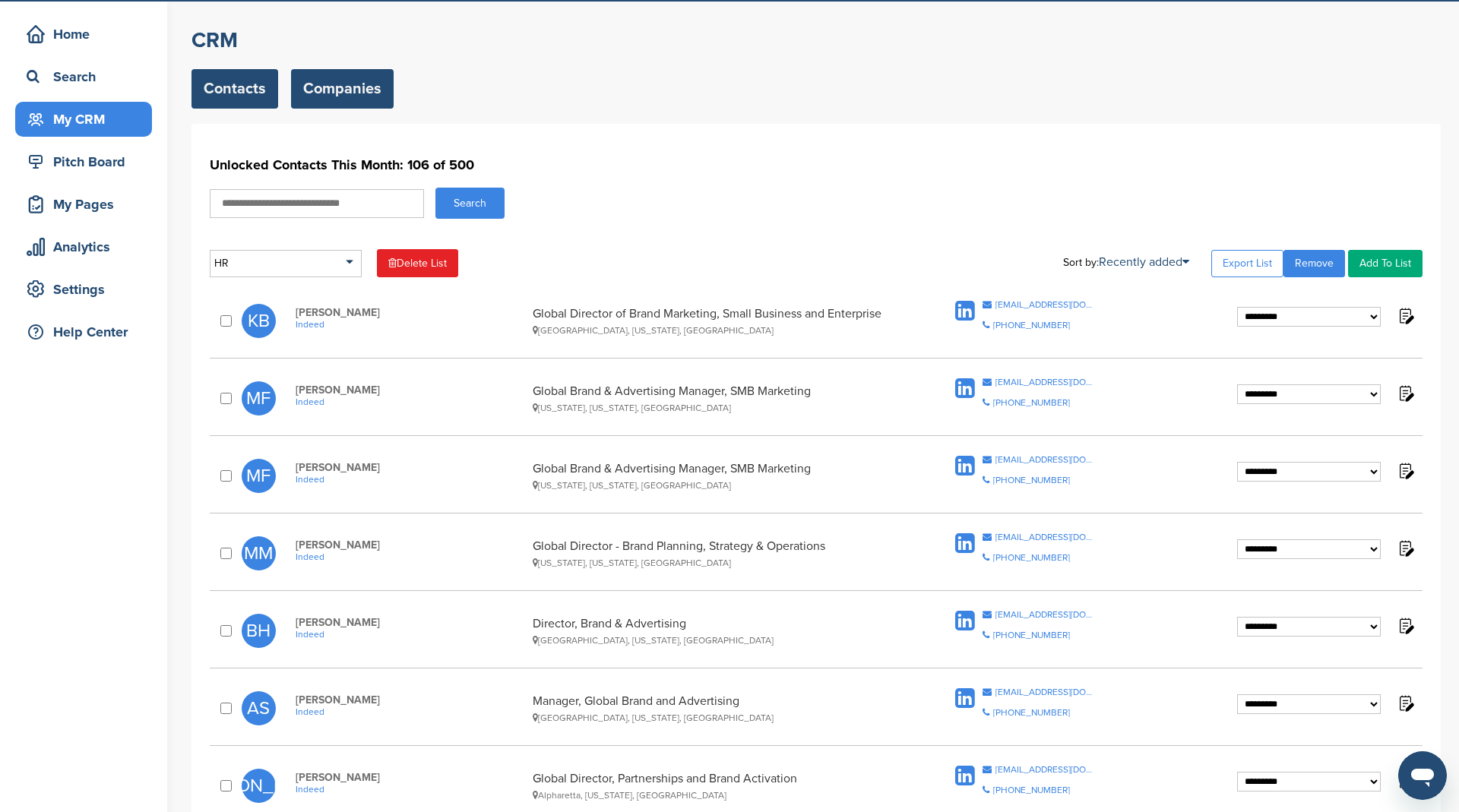
click at [349, 97] on link "Companies" at bounding box center [342, 89] width 103 height 39
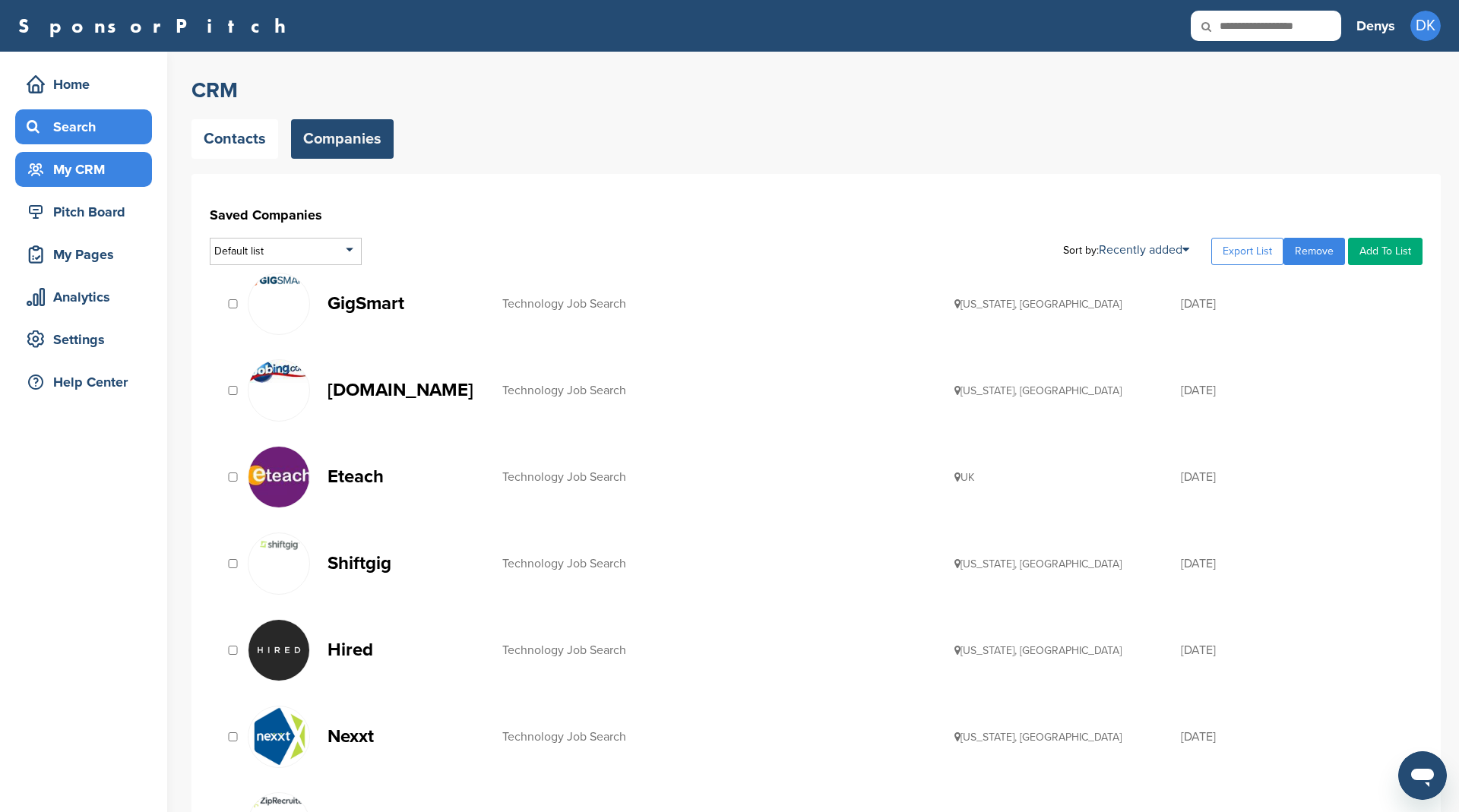
click at [72, 124] on div "Search" at bounding box center [88, 127] width 129 height 28
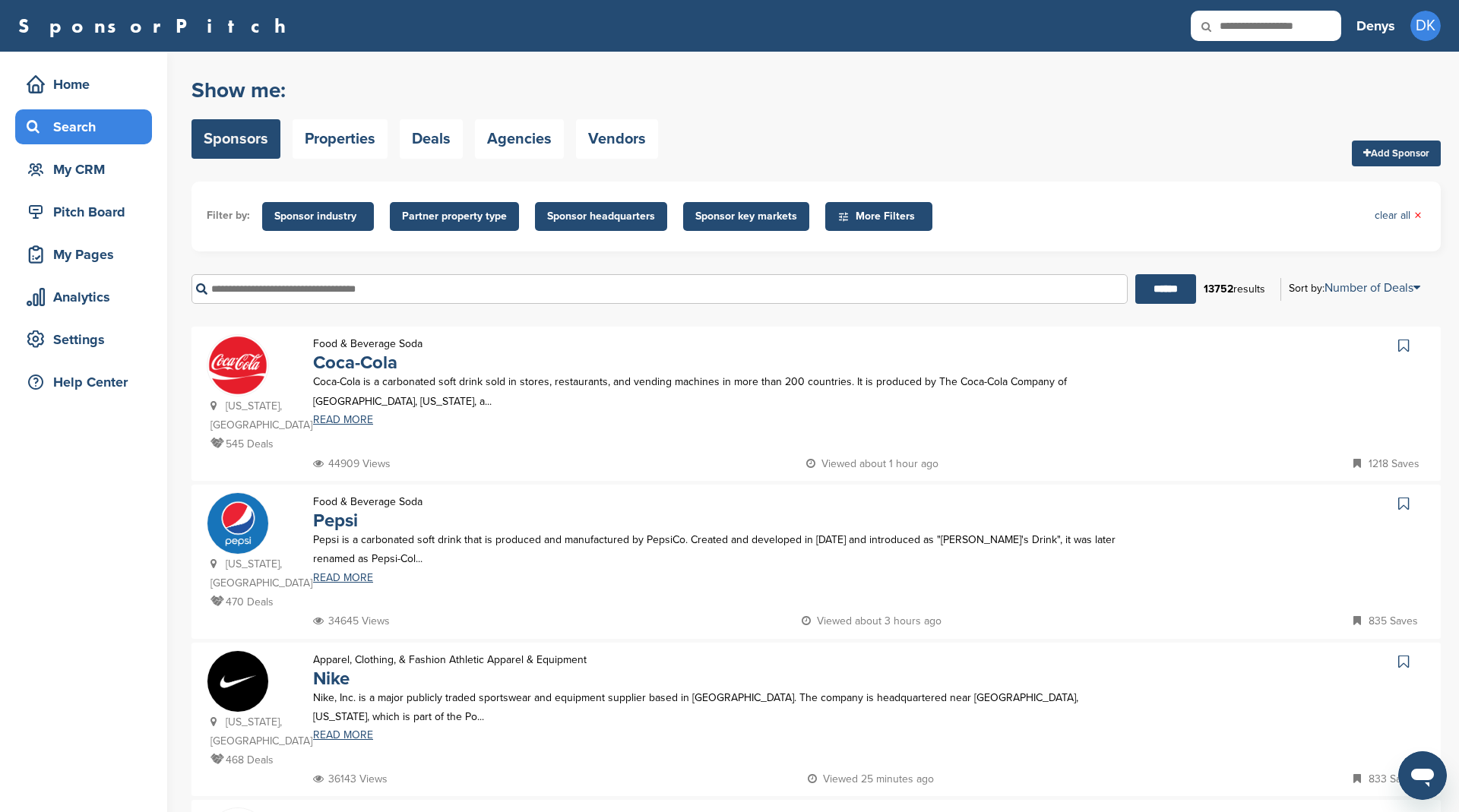
click at [343, 216] on span "Sponsor industry" at bounding box center [318, 216] width 88 height 17
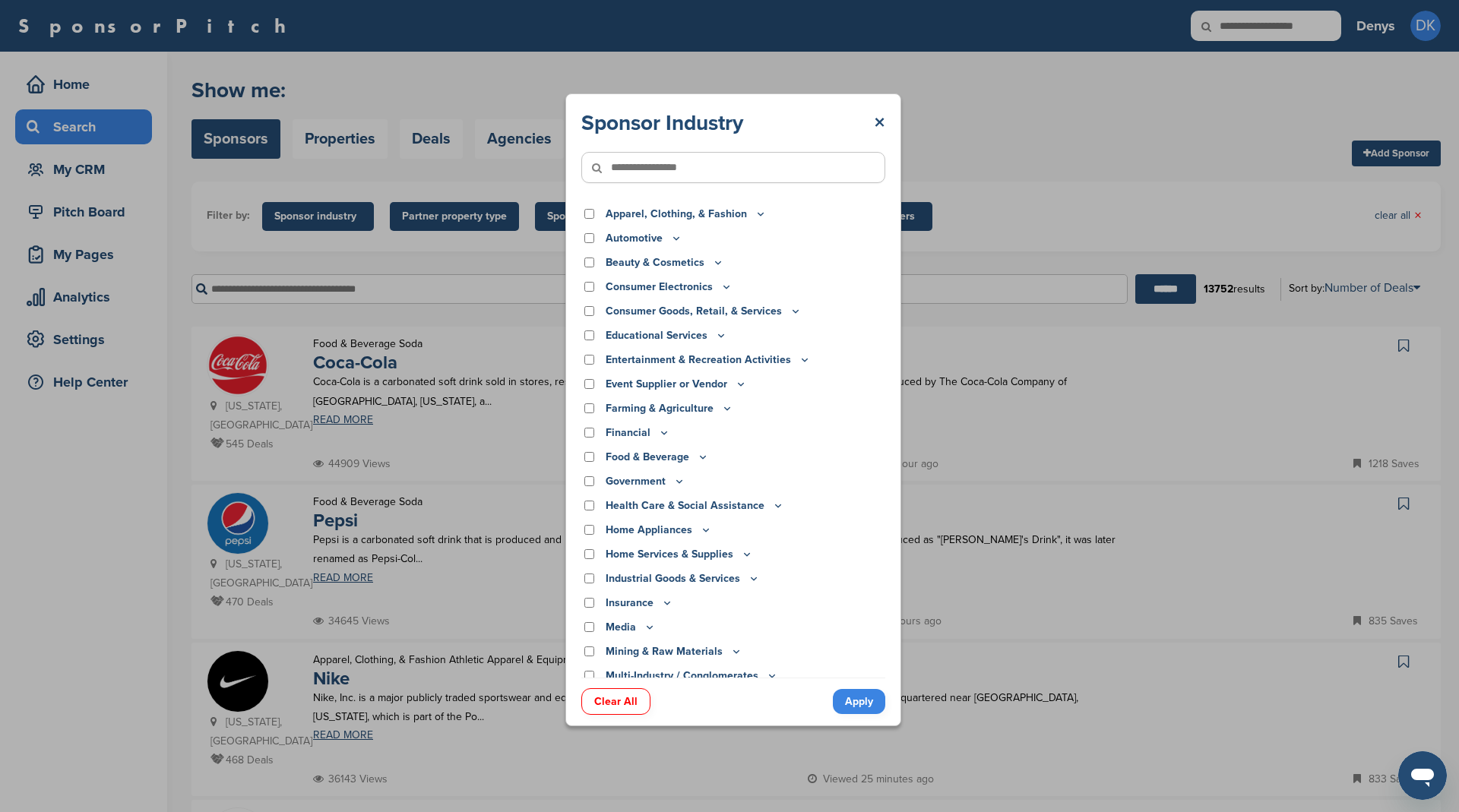
click at [672, 155] on input"] "text" at bounding box center [733, 167] width 304 height 31
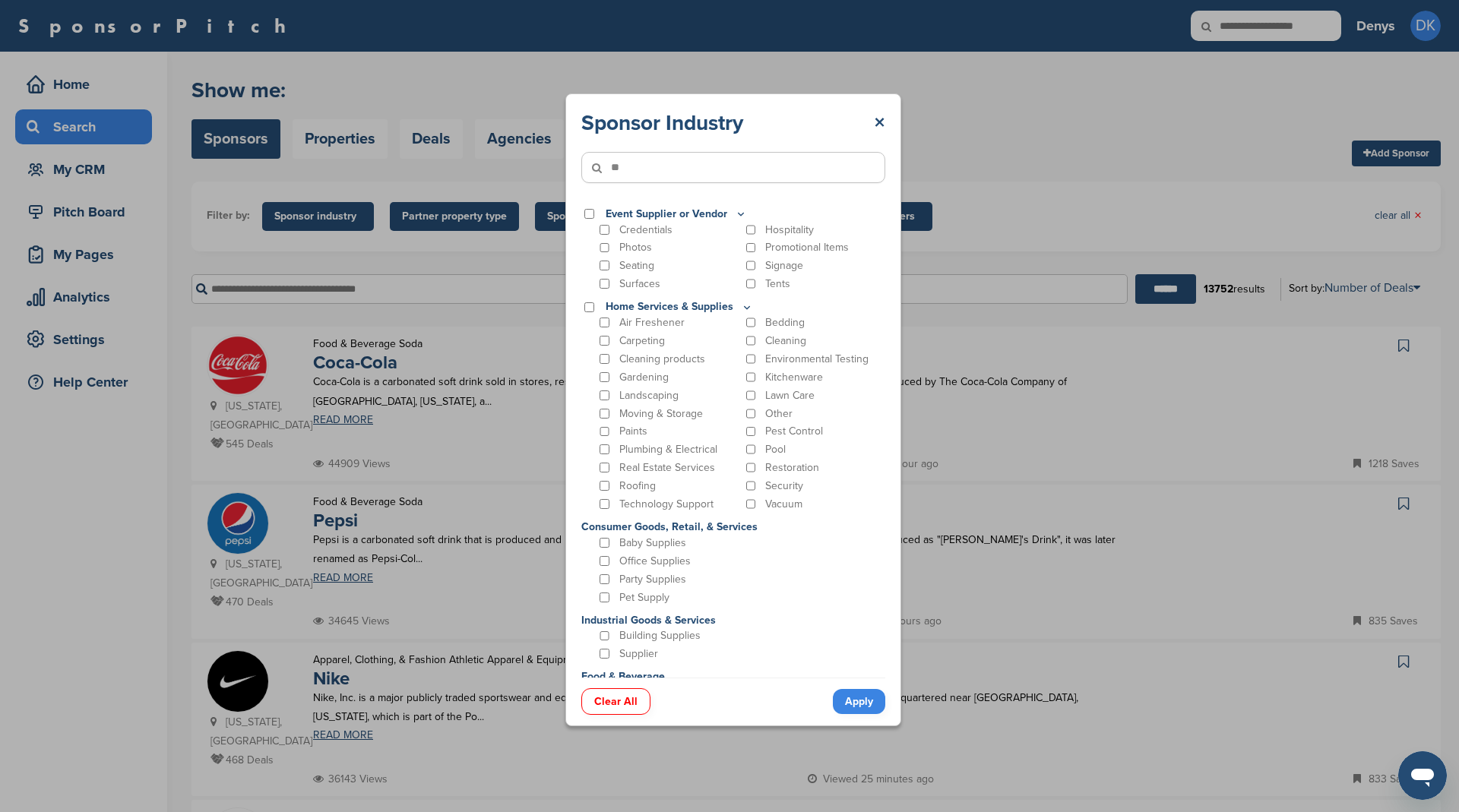
type input"] "*"
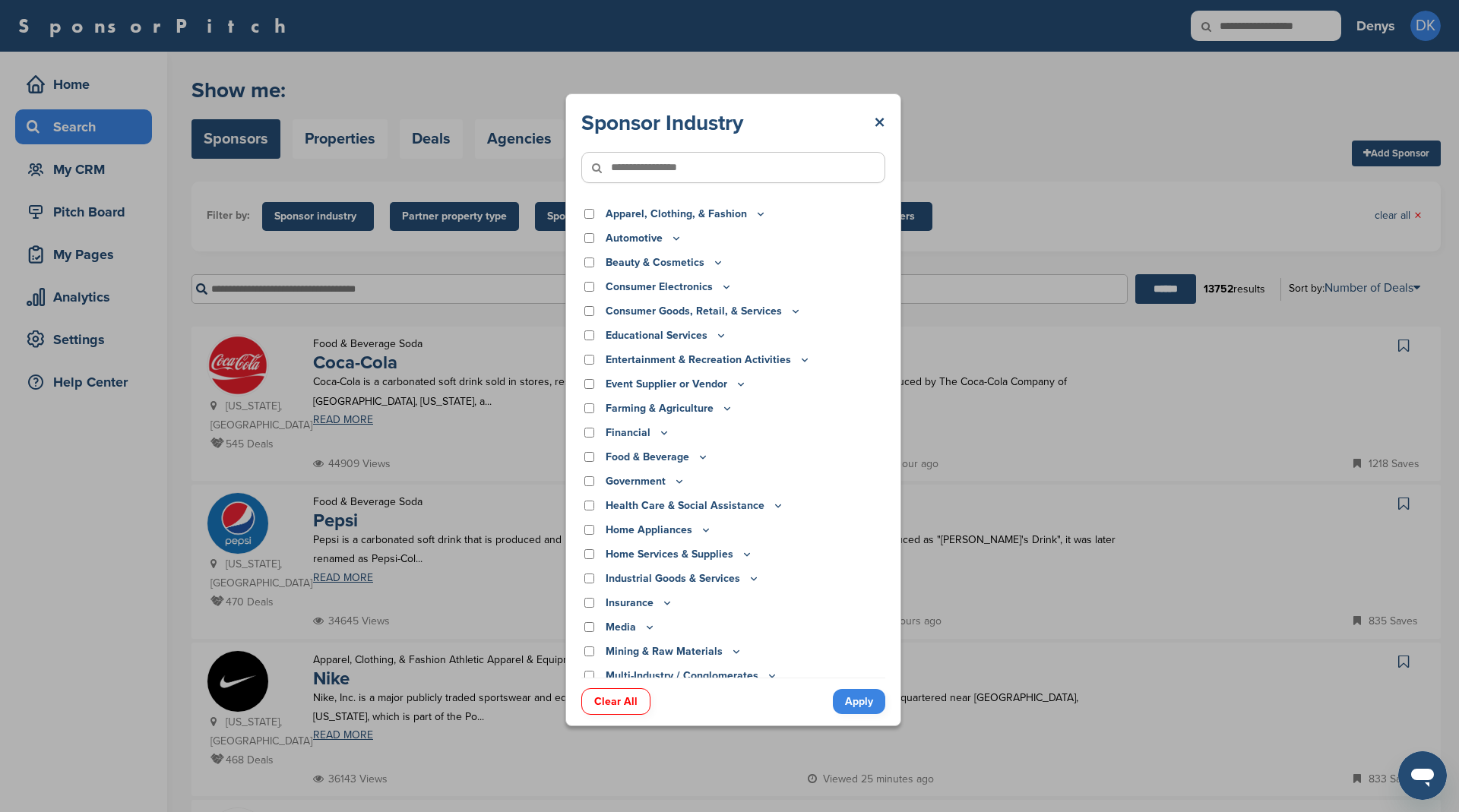
click at [521, 48] on div "Sponsor Industry × Apparel, Clothing, & Fashion Accessories Athletic Apparel & …" at bounding box center [733, 409] width 1466 height 819
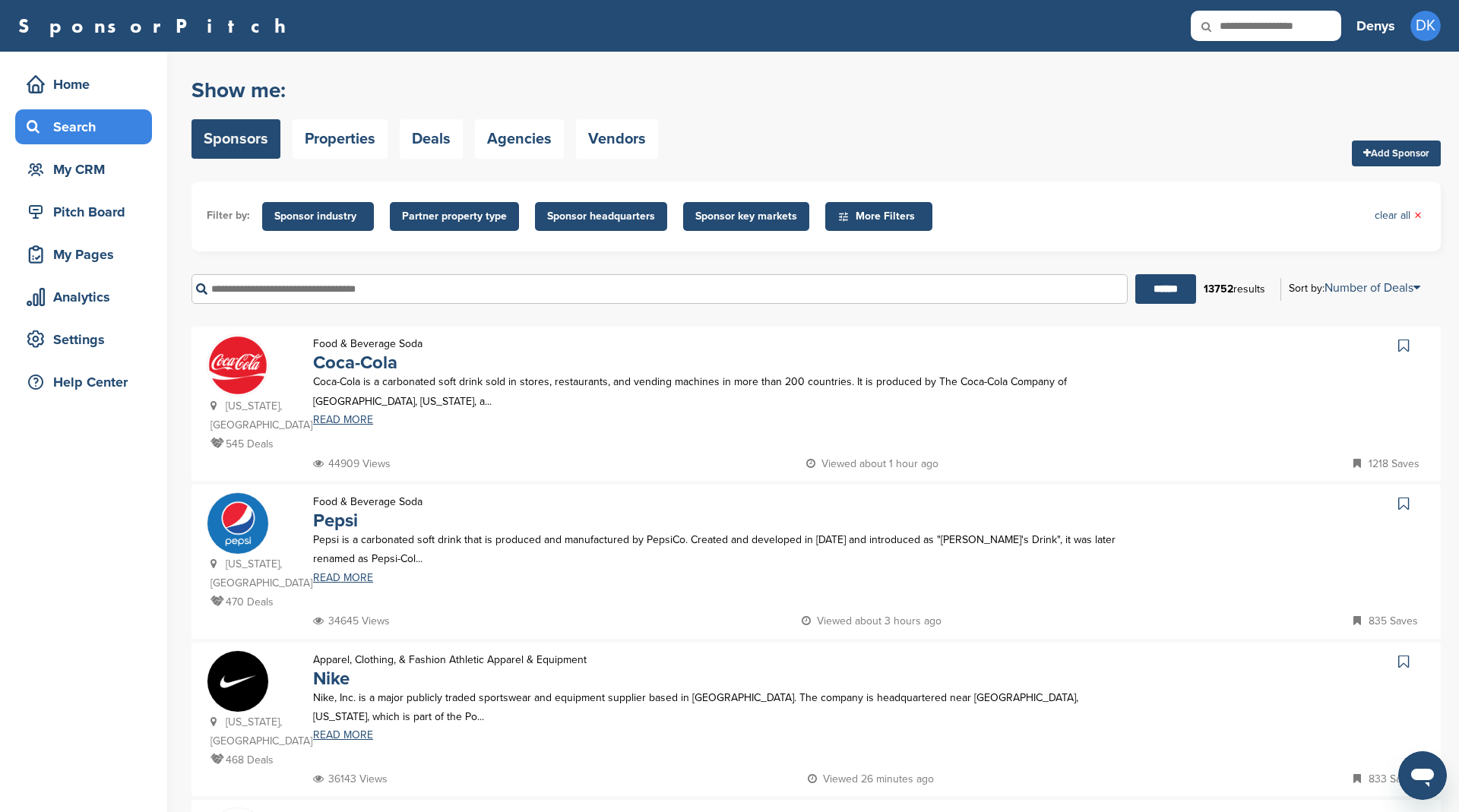
click at [416, 300] on input "text" at bounding box center [659, 289] width 936 height 30
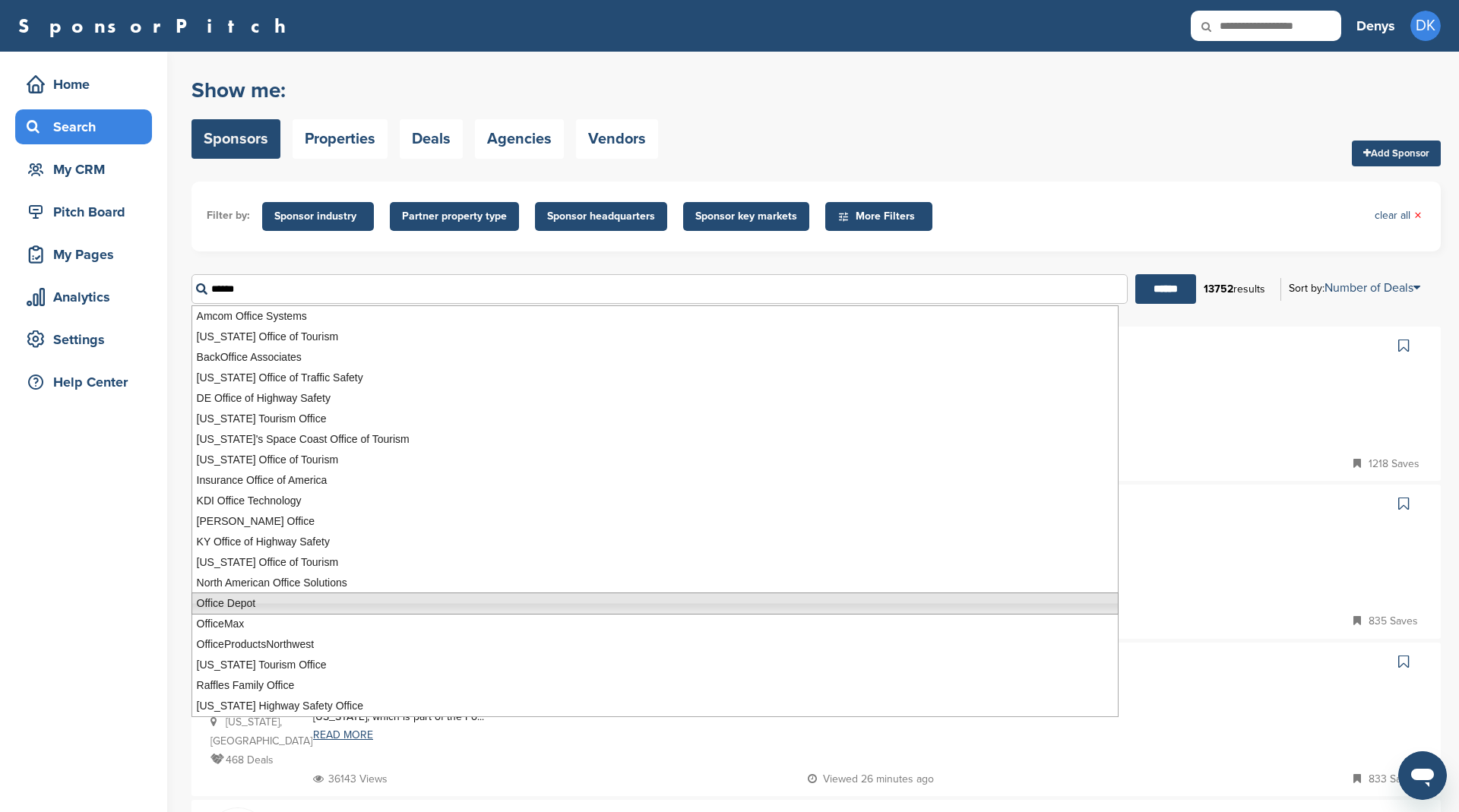
click at [251, 602] on li "Office Depot" at bounding box center [655, 603] width 927 height 22
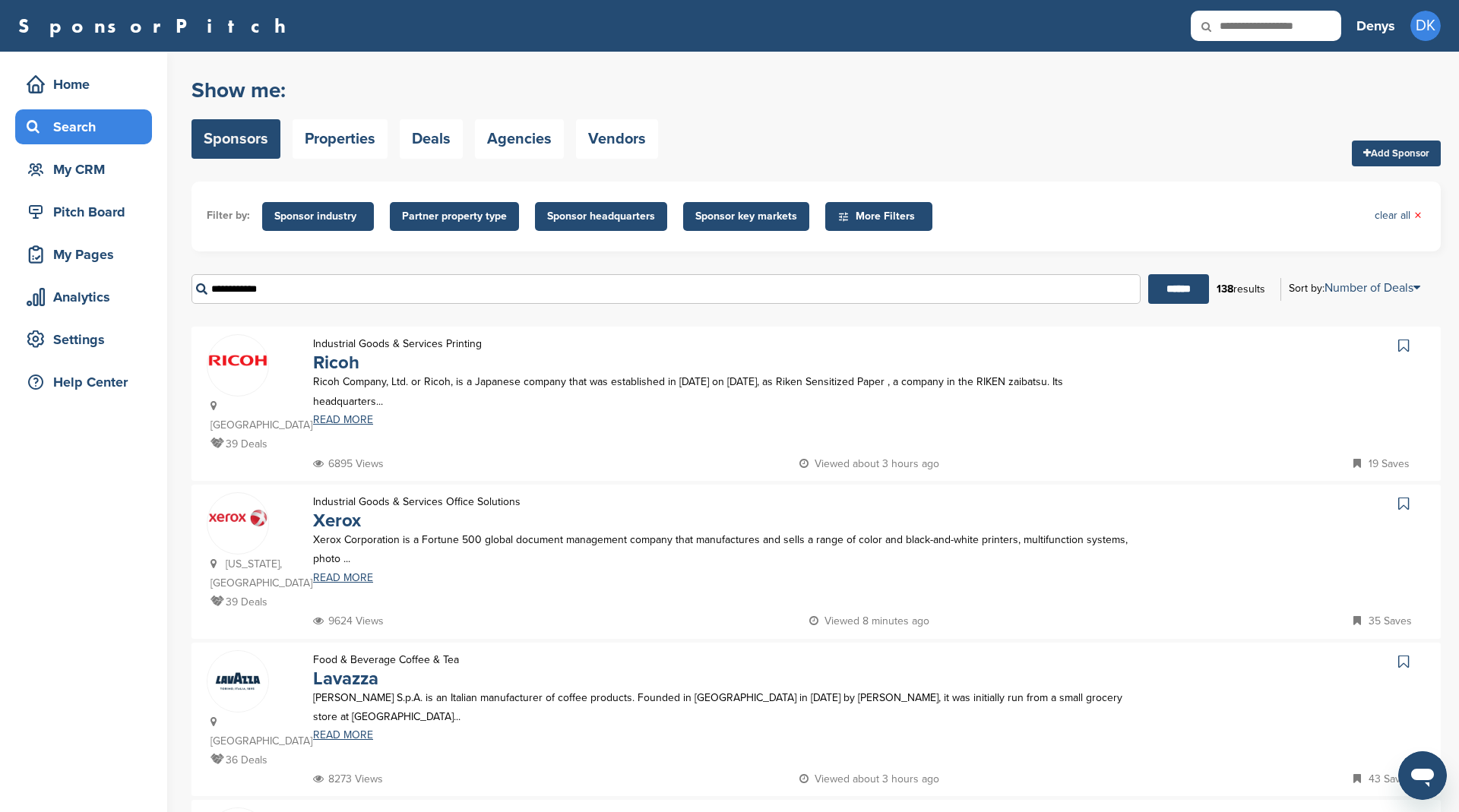
click at [348, 288] on input "**********" at bounding box center [666, 289] width 949 height 30
type input "*"
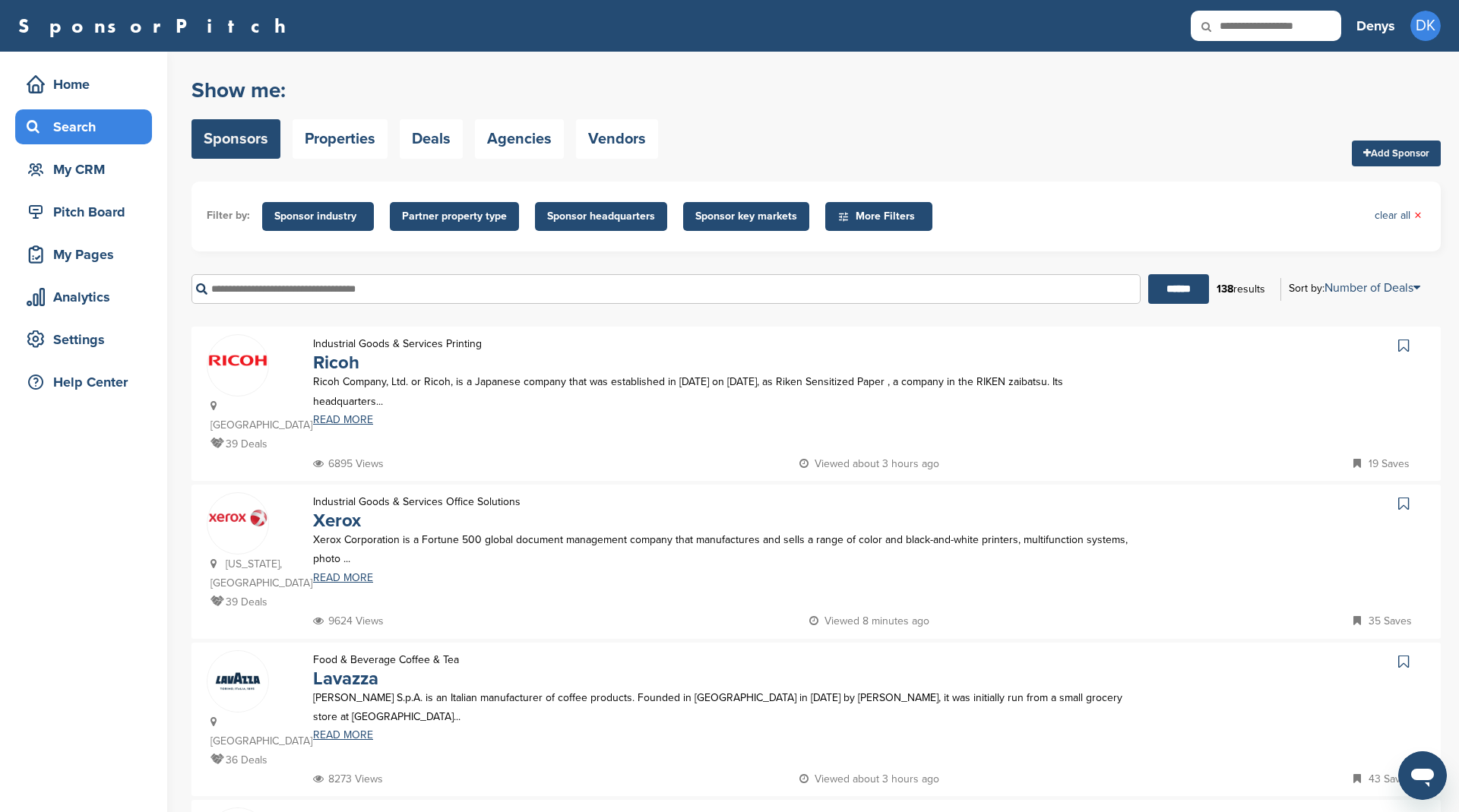
click at [336, 215] on span "Sponsor industry" at bounding box center [318, 216] width 88 height 17
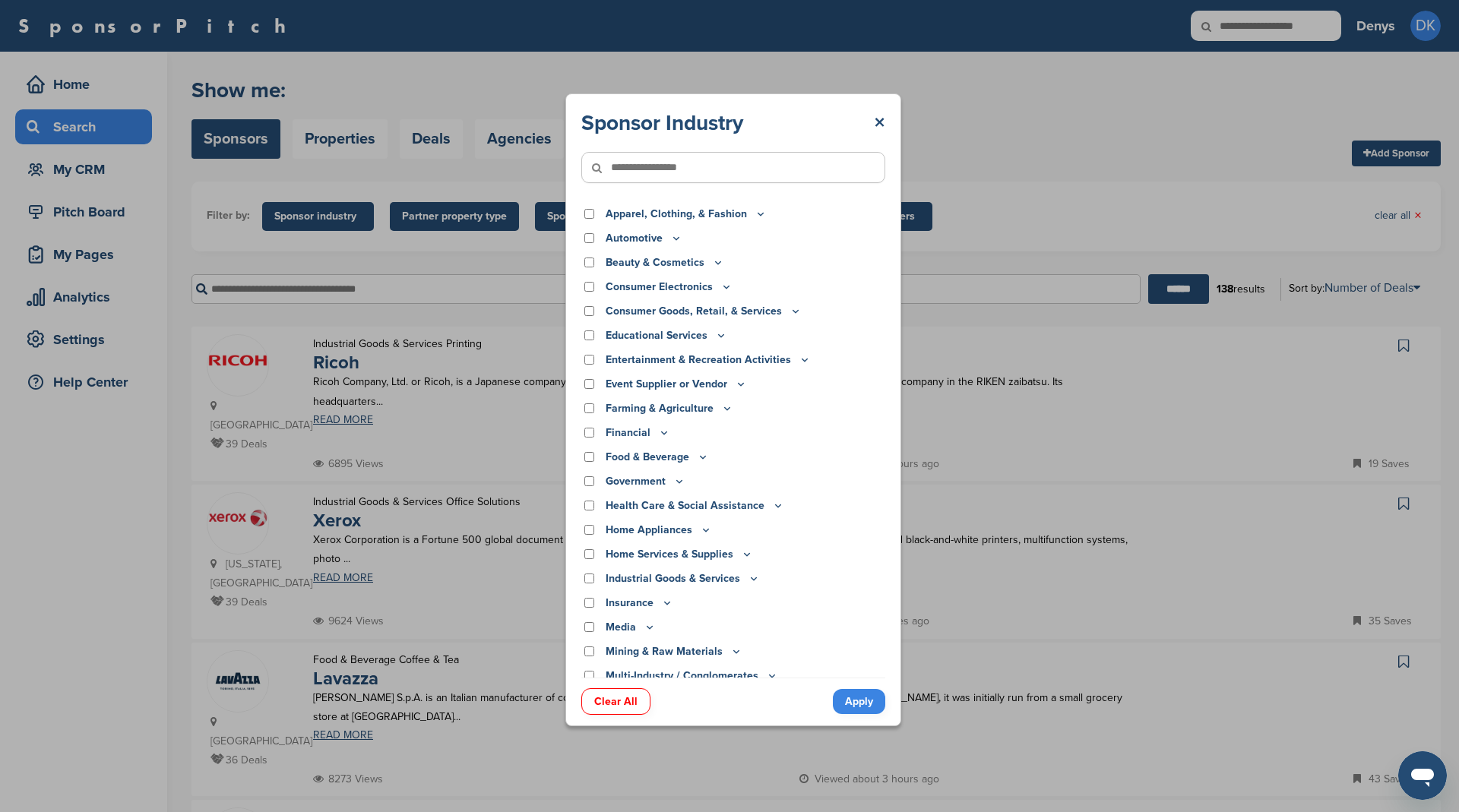
click at [656, 173] on input"] "text" at bounding box center [733, 167] width 304 height 31
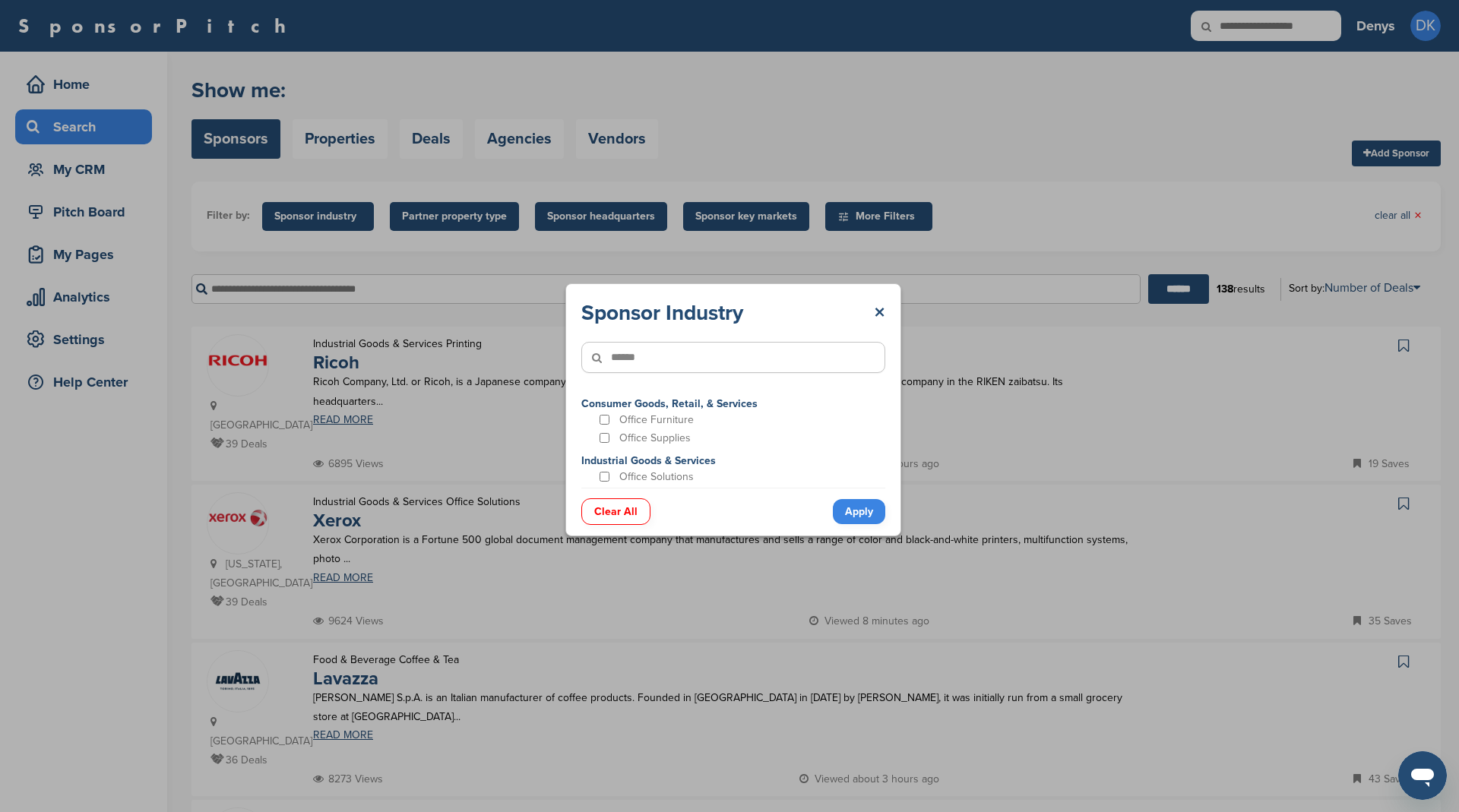
type input"] "******"
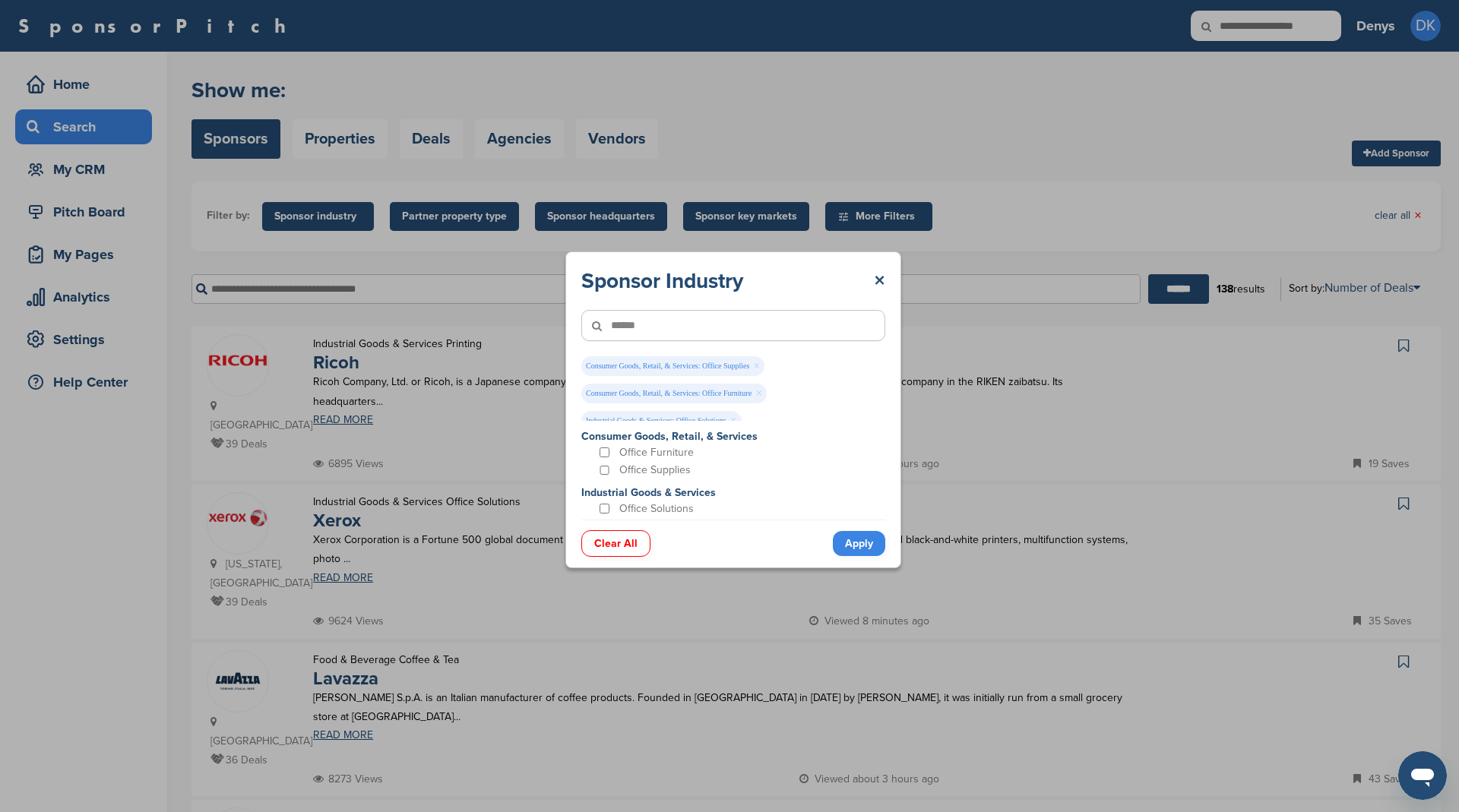
click at [871, 542] on link "Apply" at bounding box center [859, 543] width 52 height 25
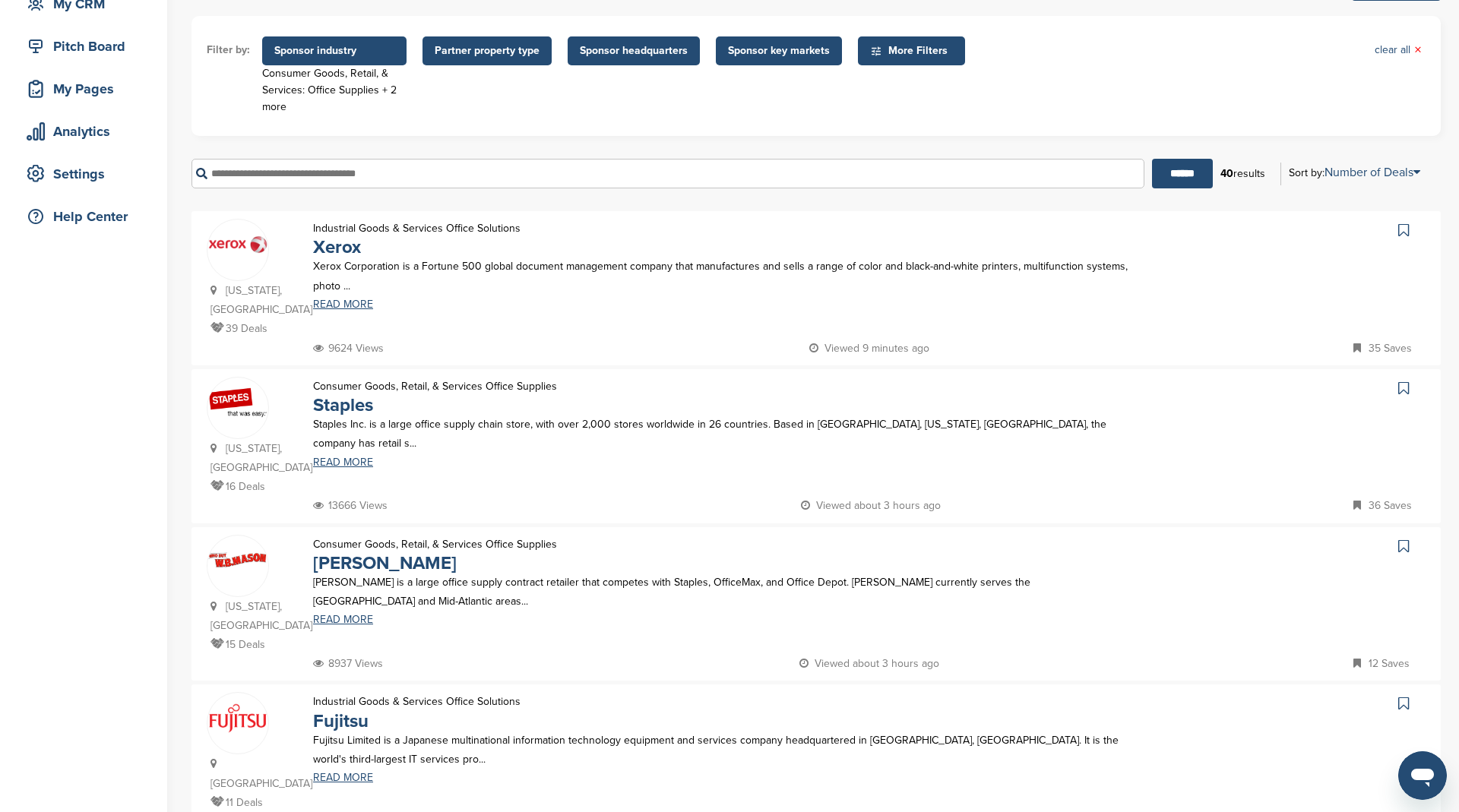
scroll to position [169, 0]
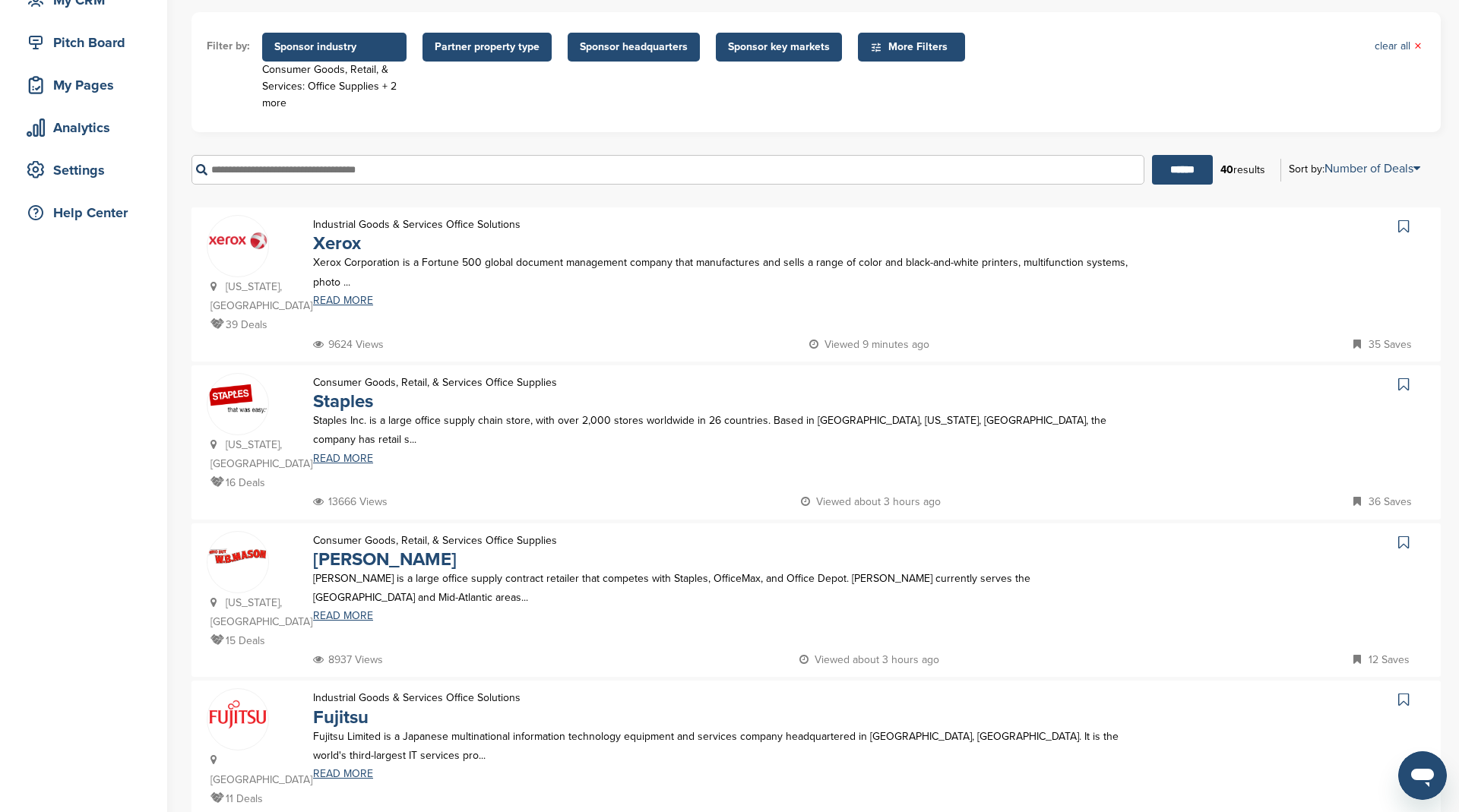
click at [1409, 381] on link at bounding box center [1405, 384] width 22 height 23
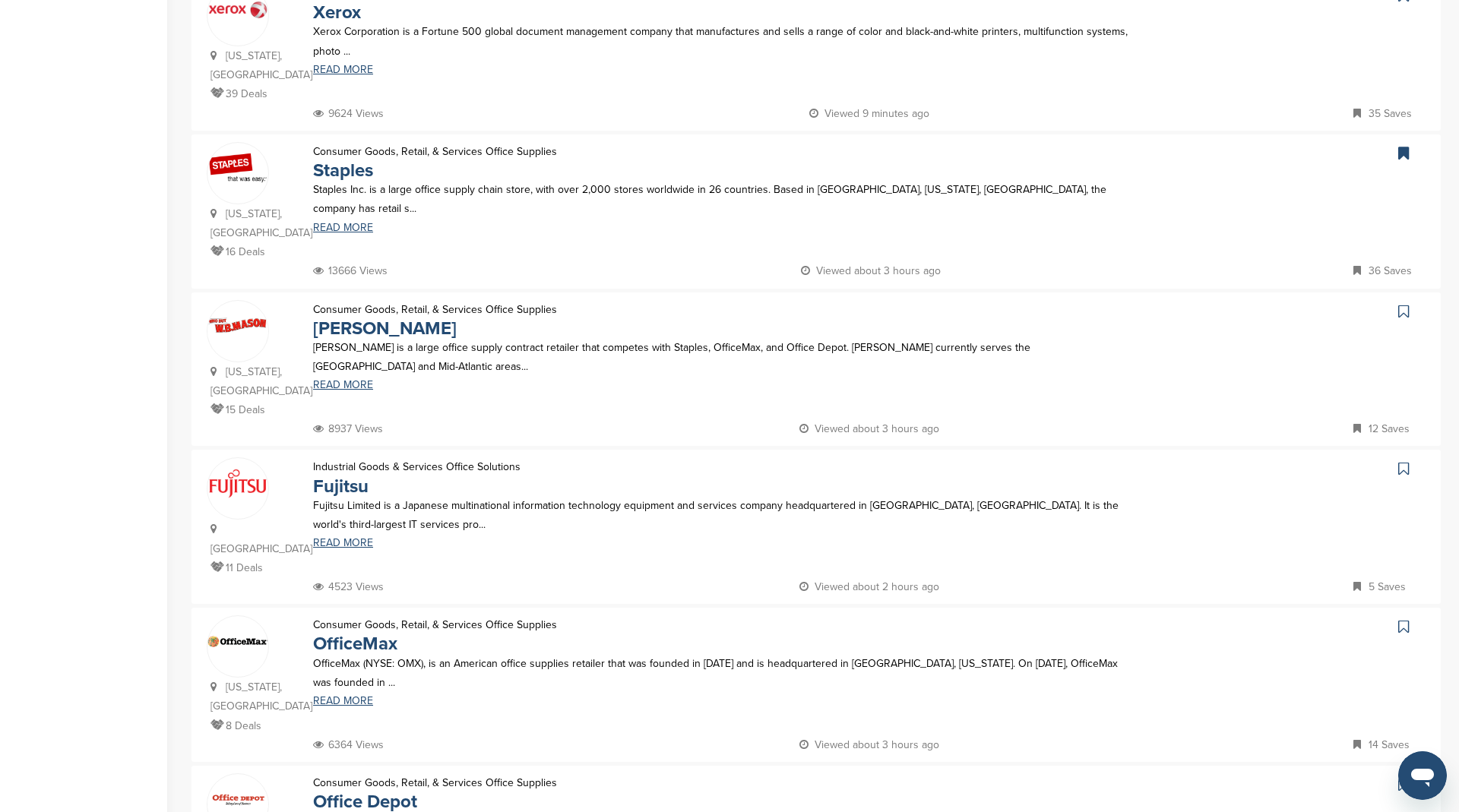
scroll to position [404, 0]
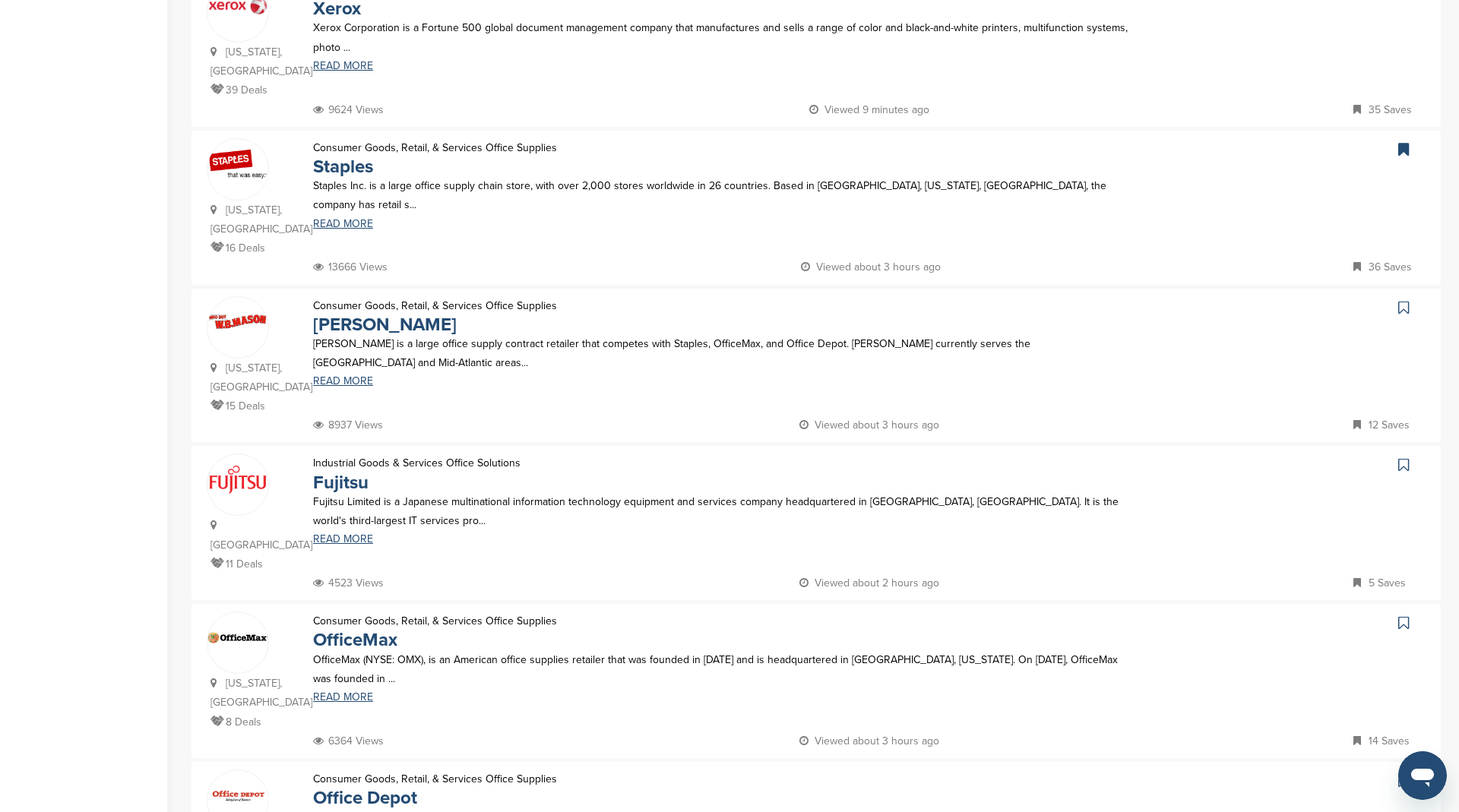
click at [1403, 315] on icon at bounding box center [1403, 307] width 10 height 15
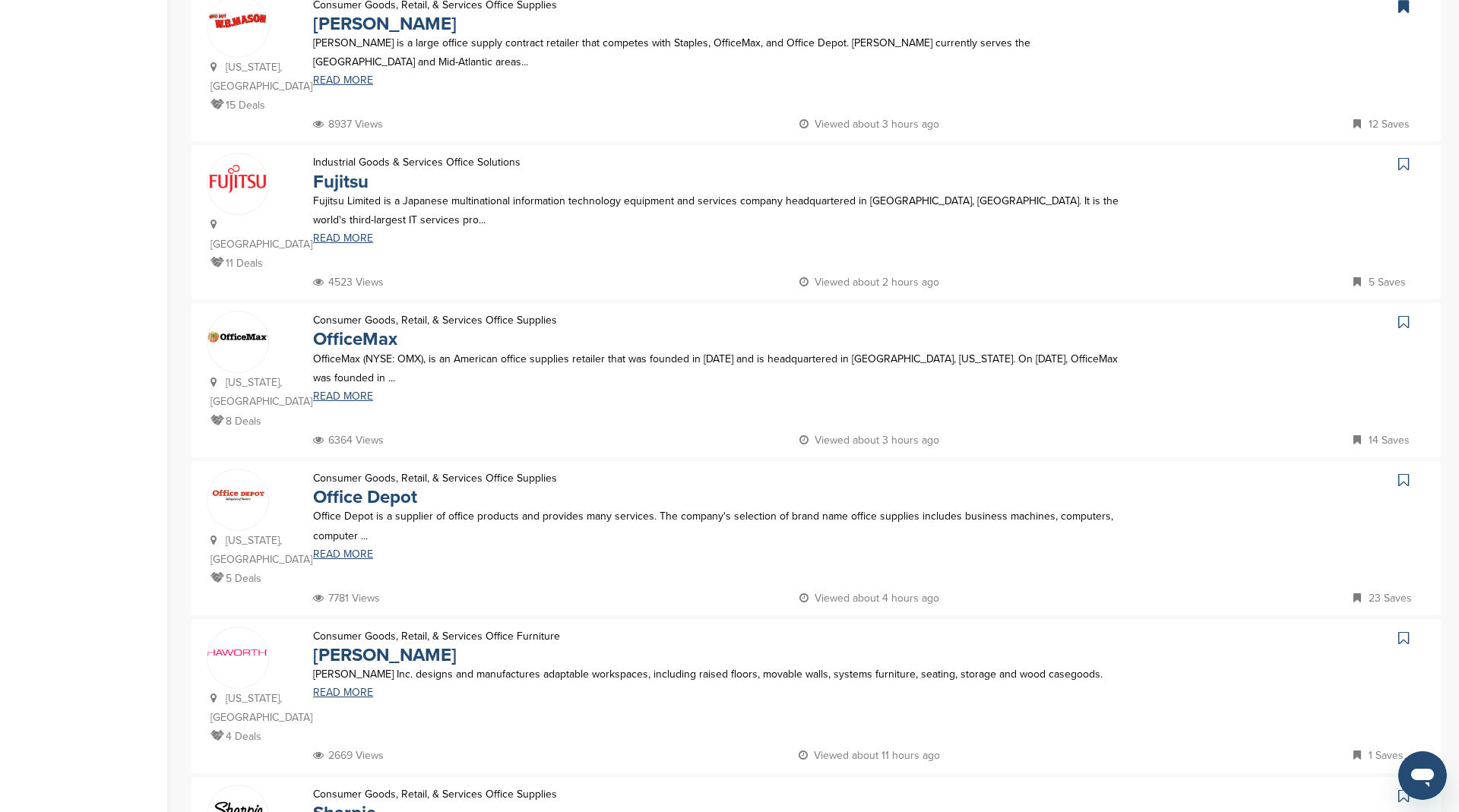
scroll to position [707, 0]
click at [1403, 327] on icon at bounding box center [1403, 319] width 10 height 15
click at [1400, 470] on icon at bounding box center [1403, 477] width 10 height 15
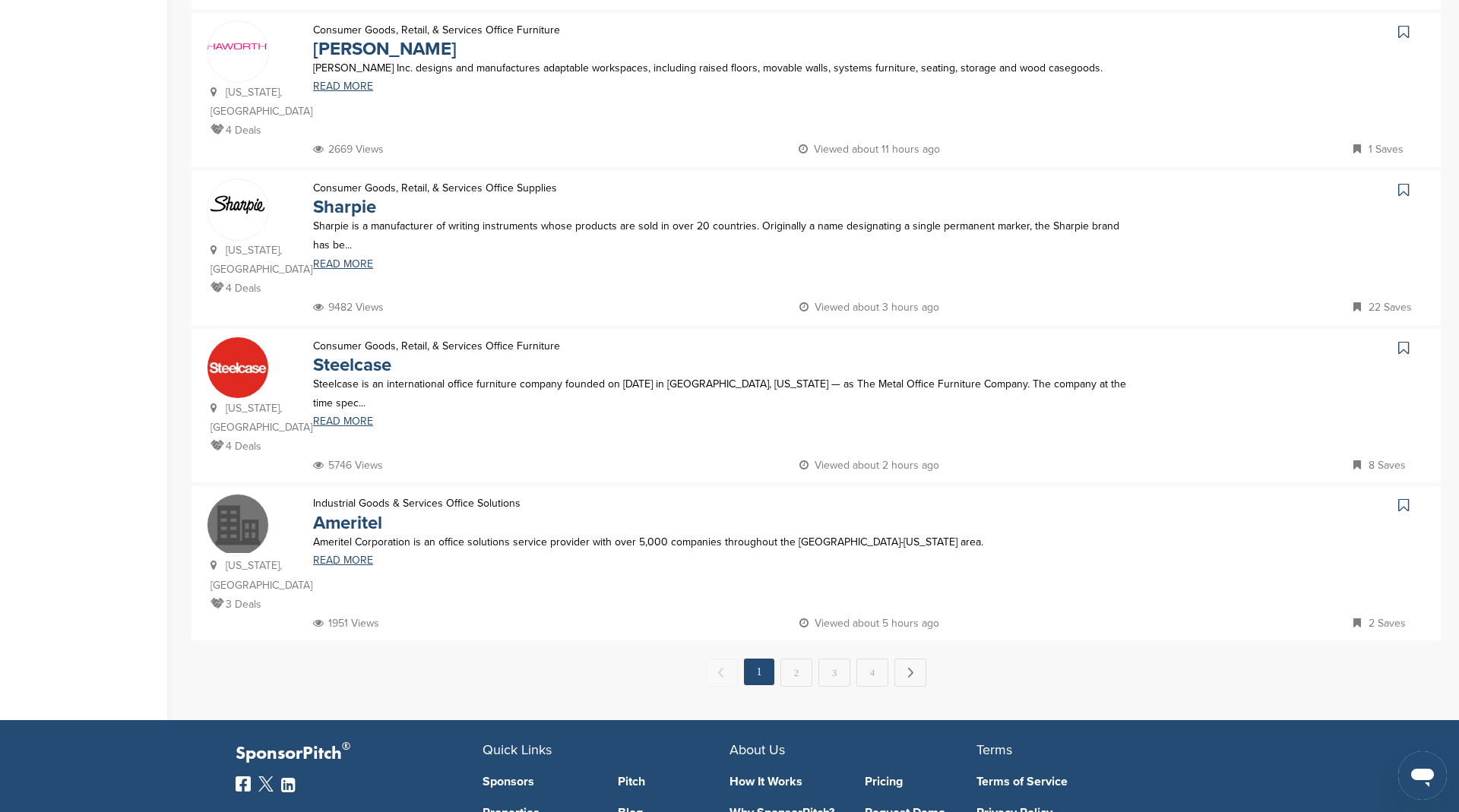
scroll to position [1312, 0]
click at [787, 657] on link "2" at bounding box center [796, 672] width 32 height 28
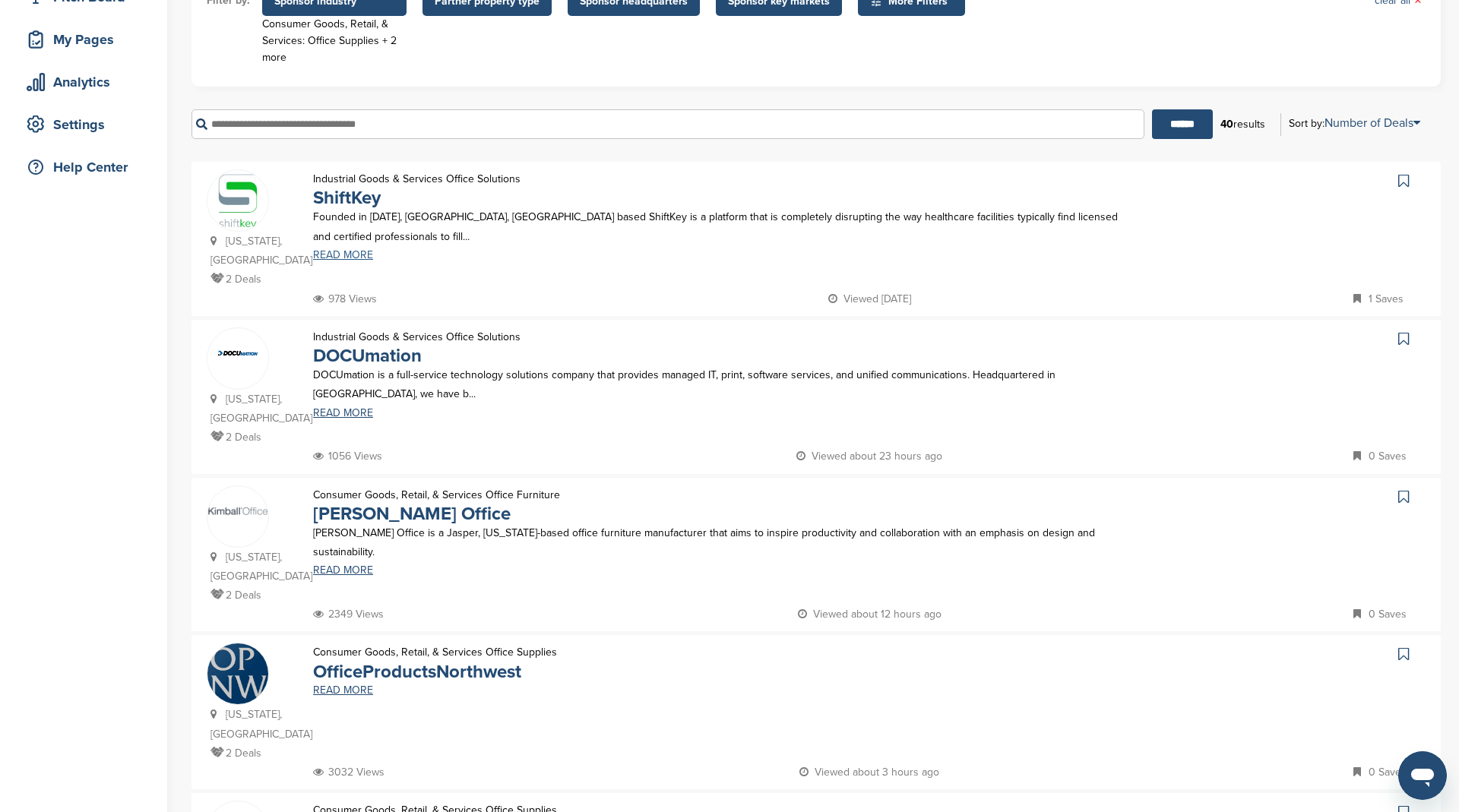
scroll to position [217, 0]
click at [1399, 330] on icon at bounding box center [1403, 337] width 10 height 15
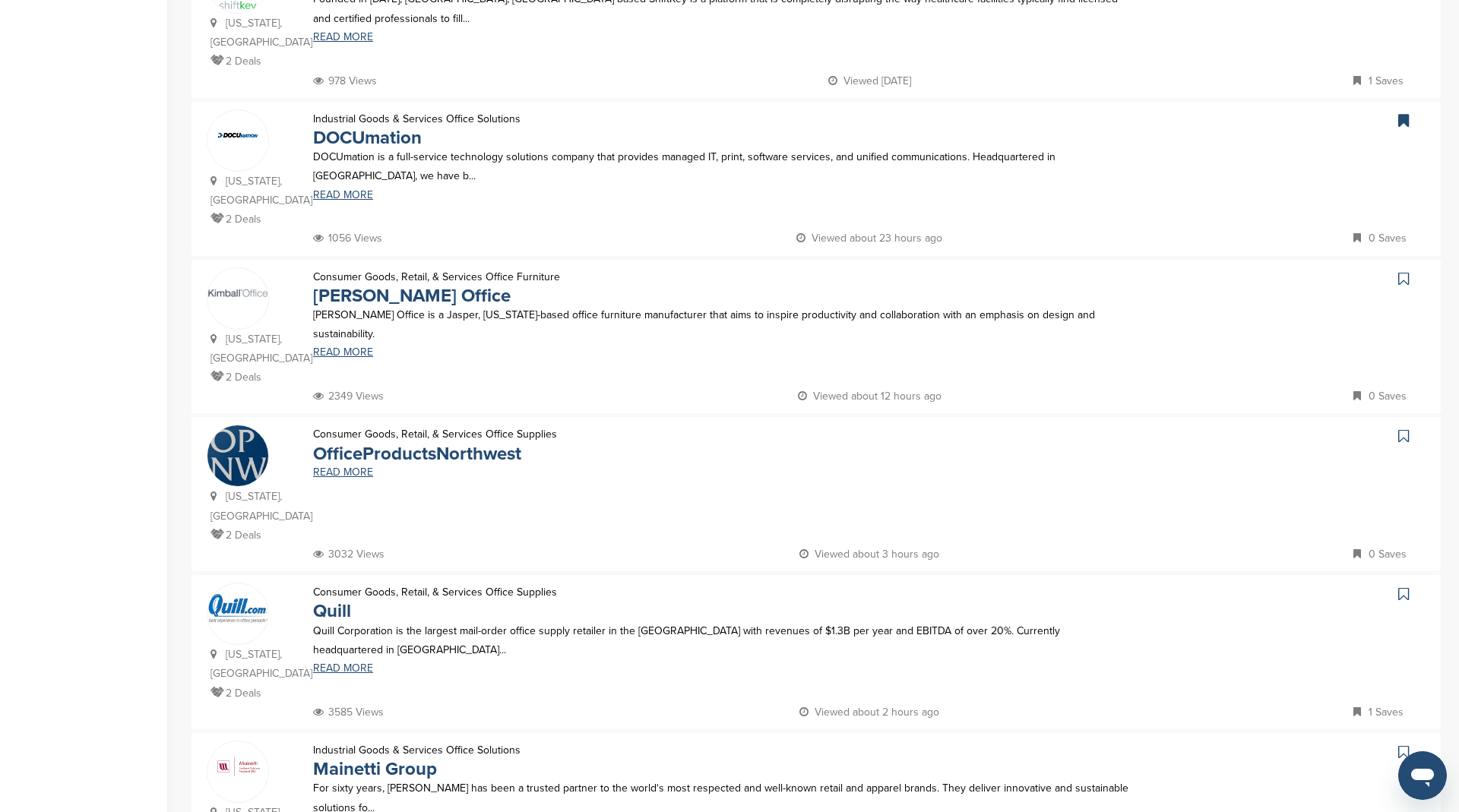
scroll to position [439, 0]
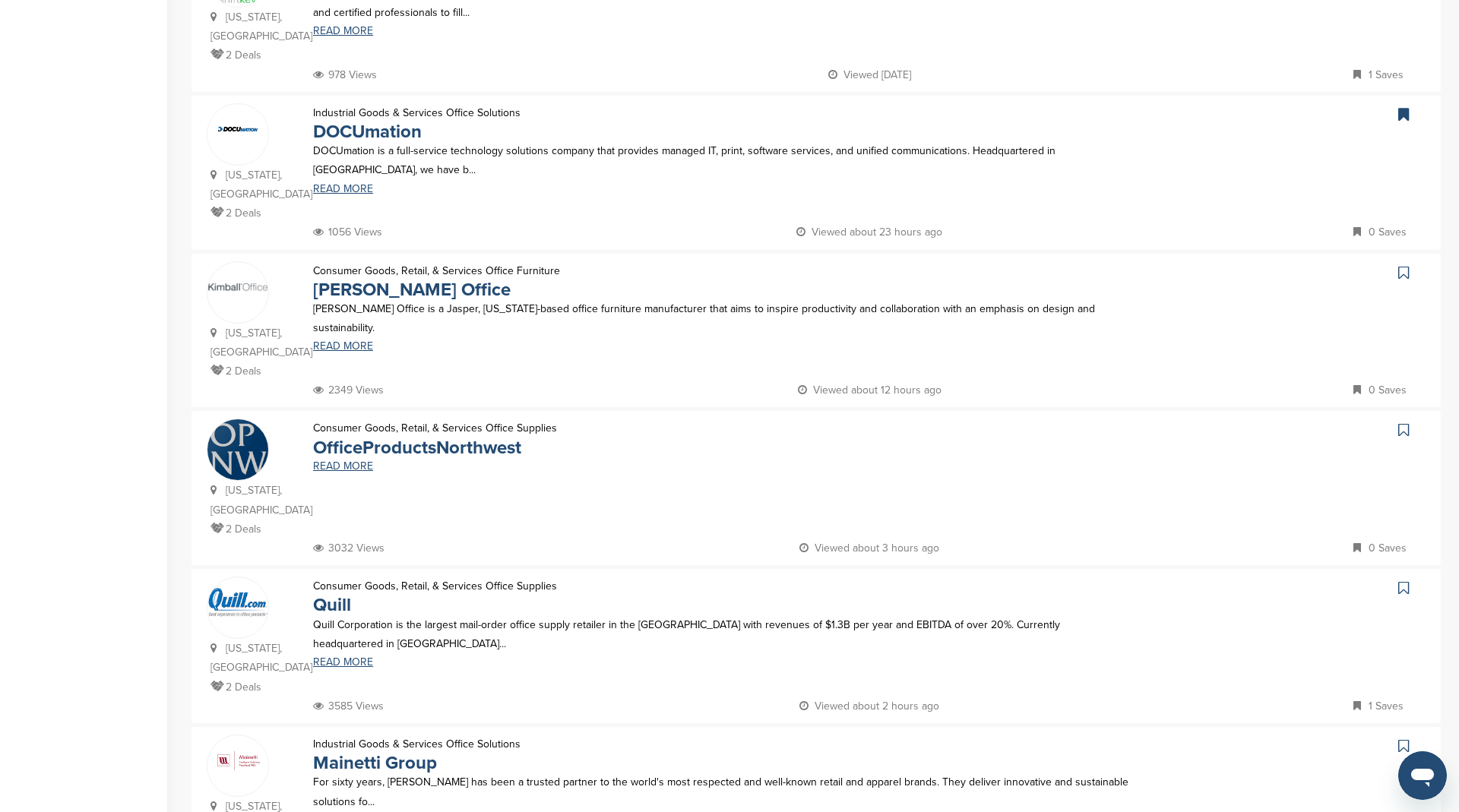
click at [1400, 265] on icon at bounding box center [1403, 272] width 10 height 15
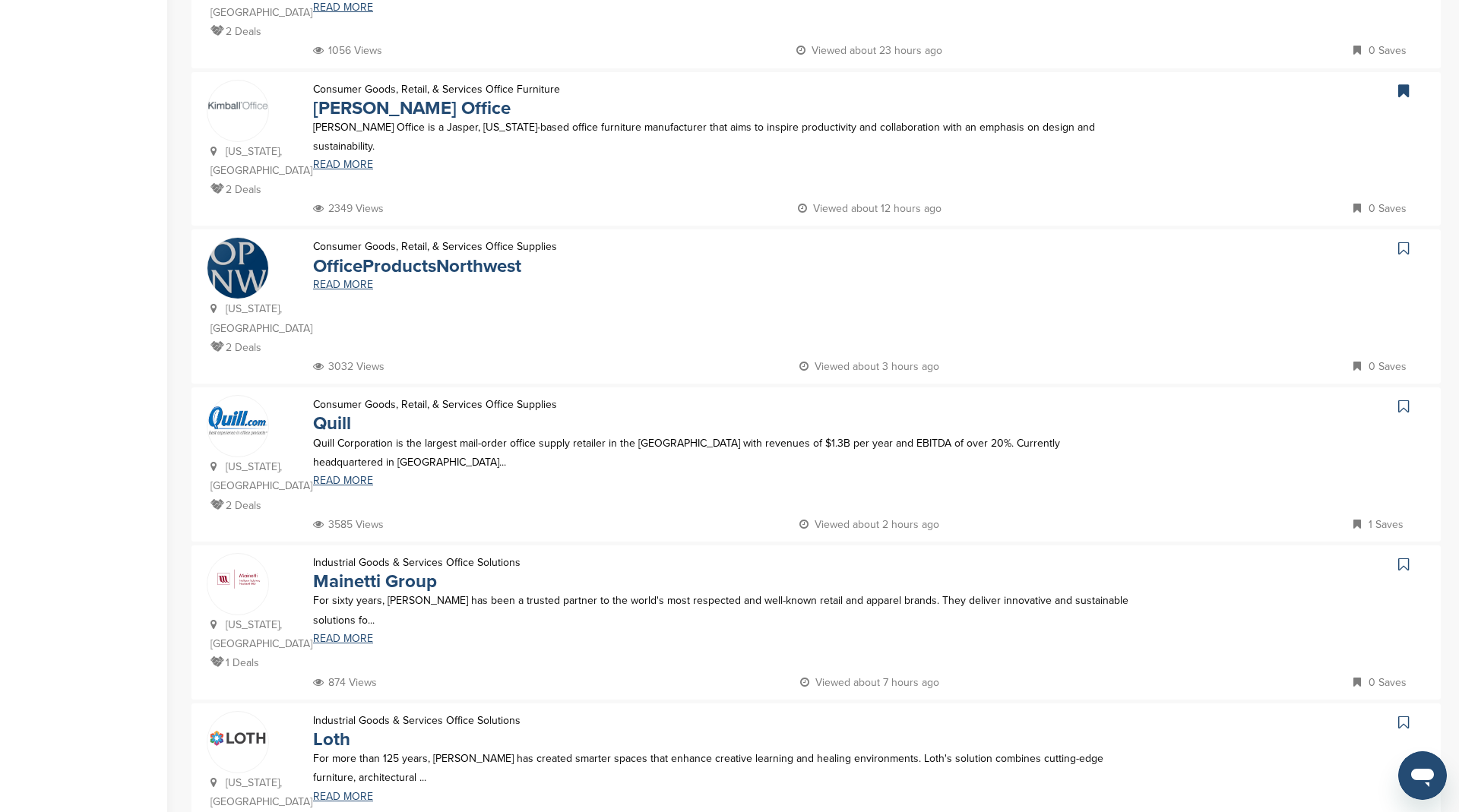
scroll to position [653, 0]
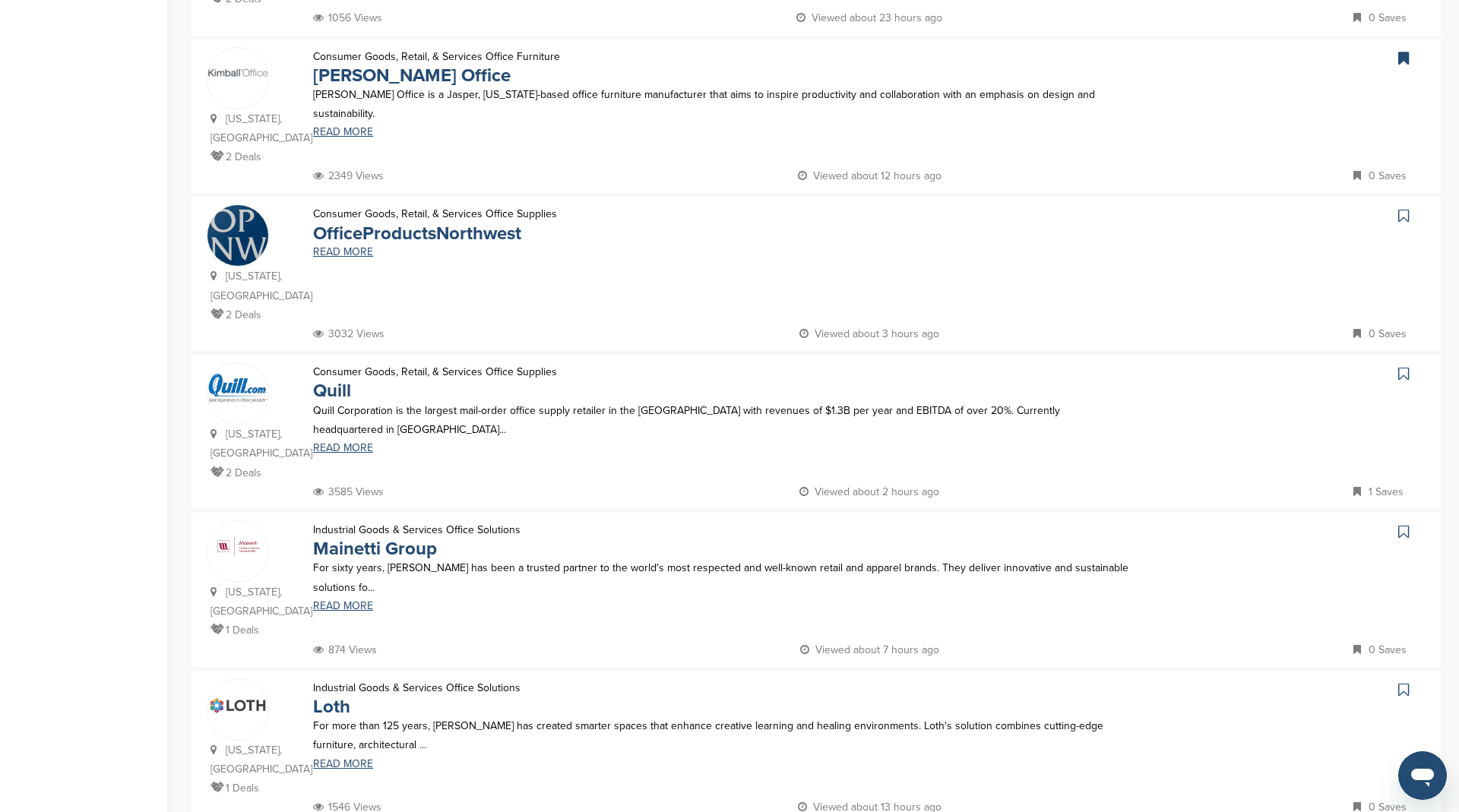
click at [1400, 208] on icon at bounding box center [1403, 215] width 10 height 15
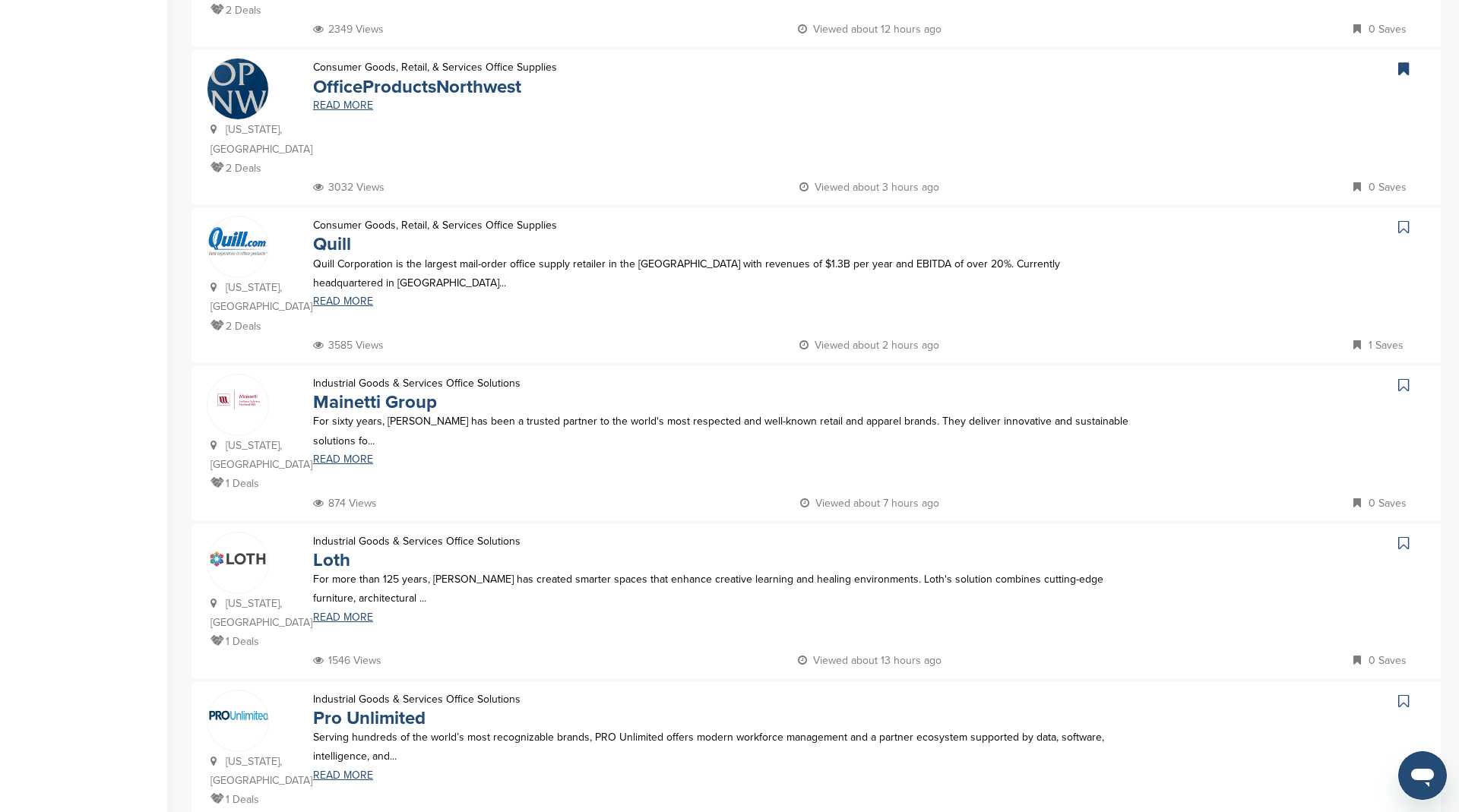
scroll to position [801, 0]
click at [1401, 218] on icon at bounding box center [1403, 225] width 10 height 15
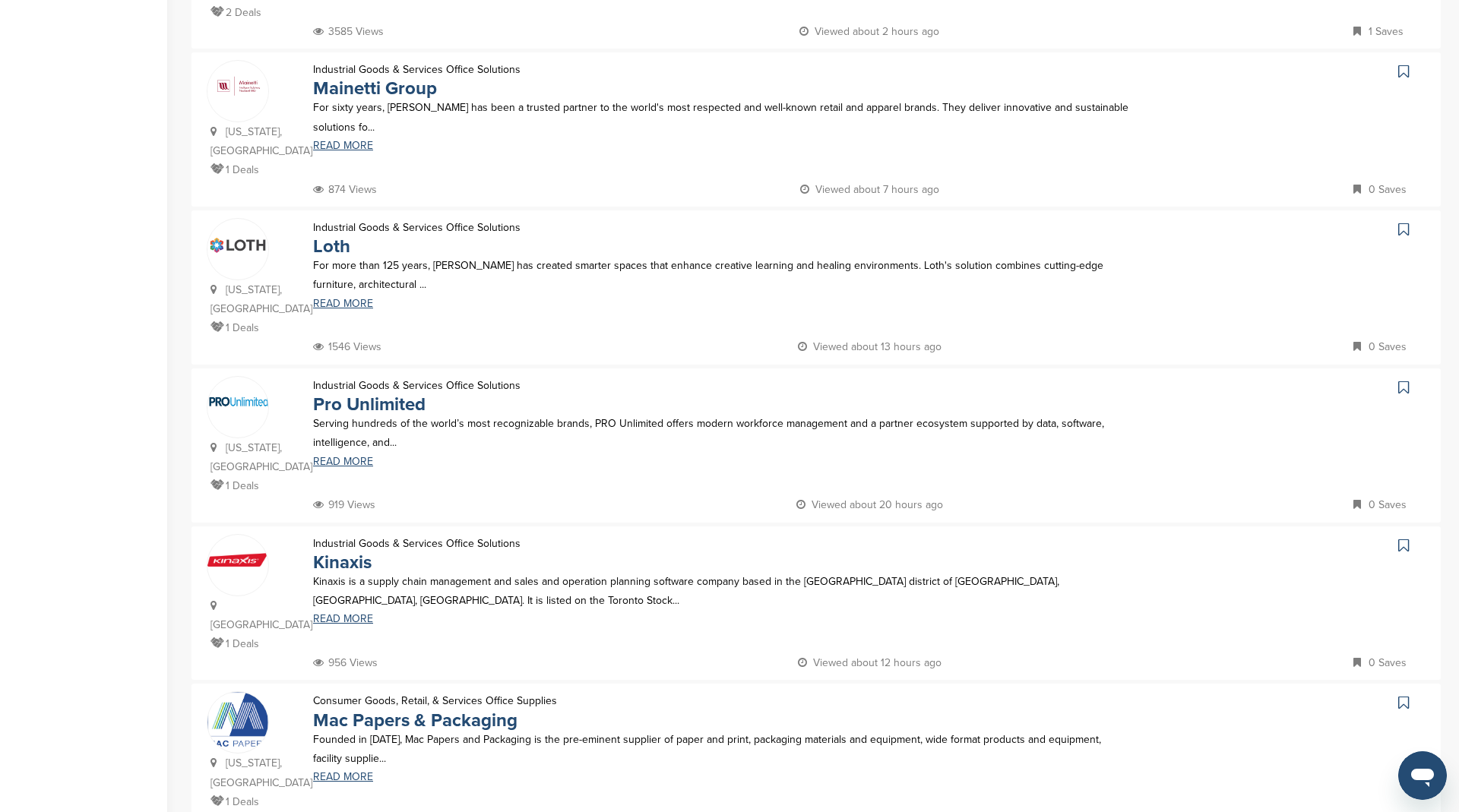
scroll to position [1117, 0]
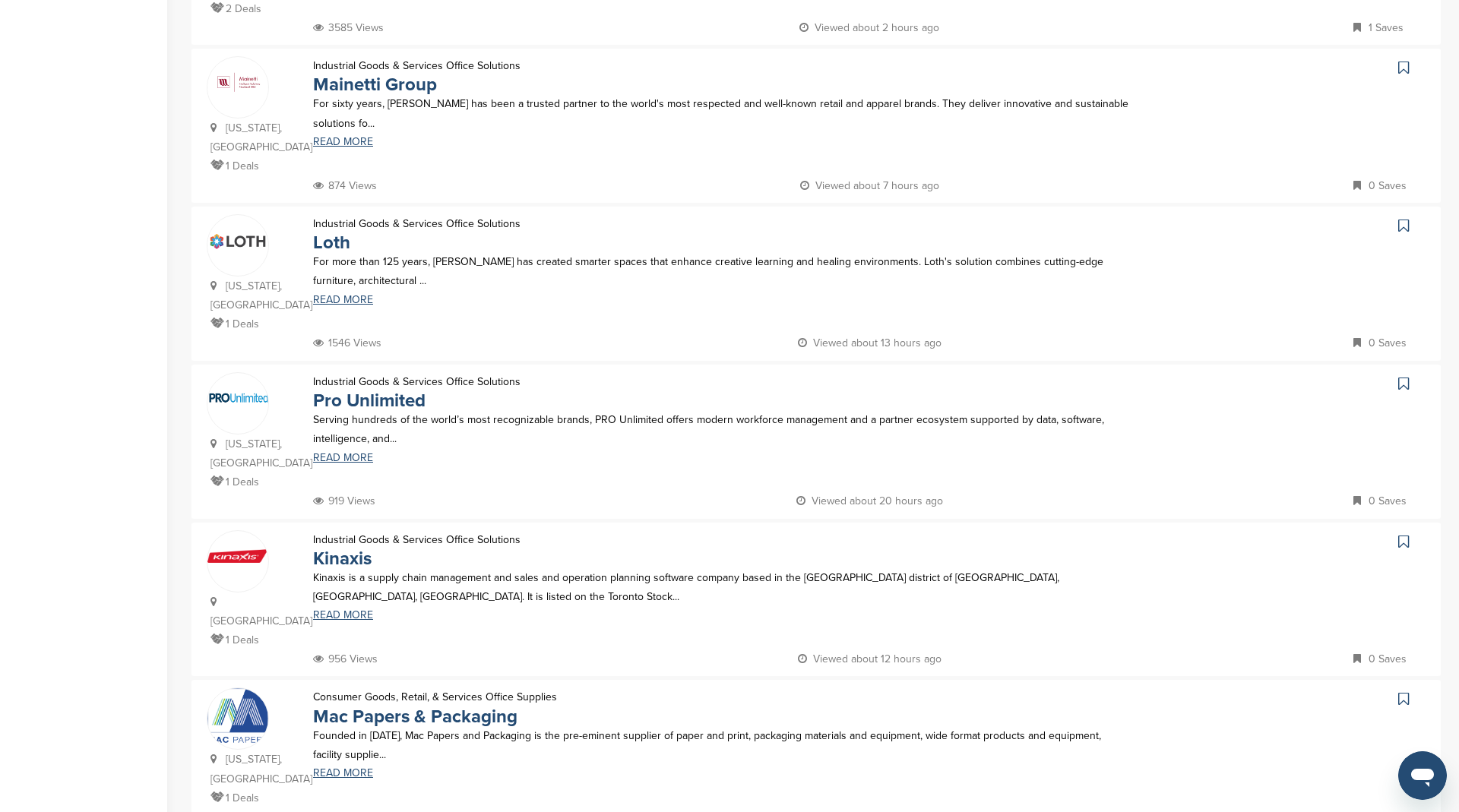
click at [1397, 214] on link at bounding box center [1405, 225] width 22 height 23
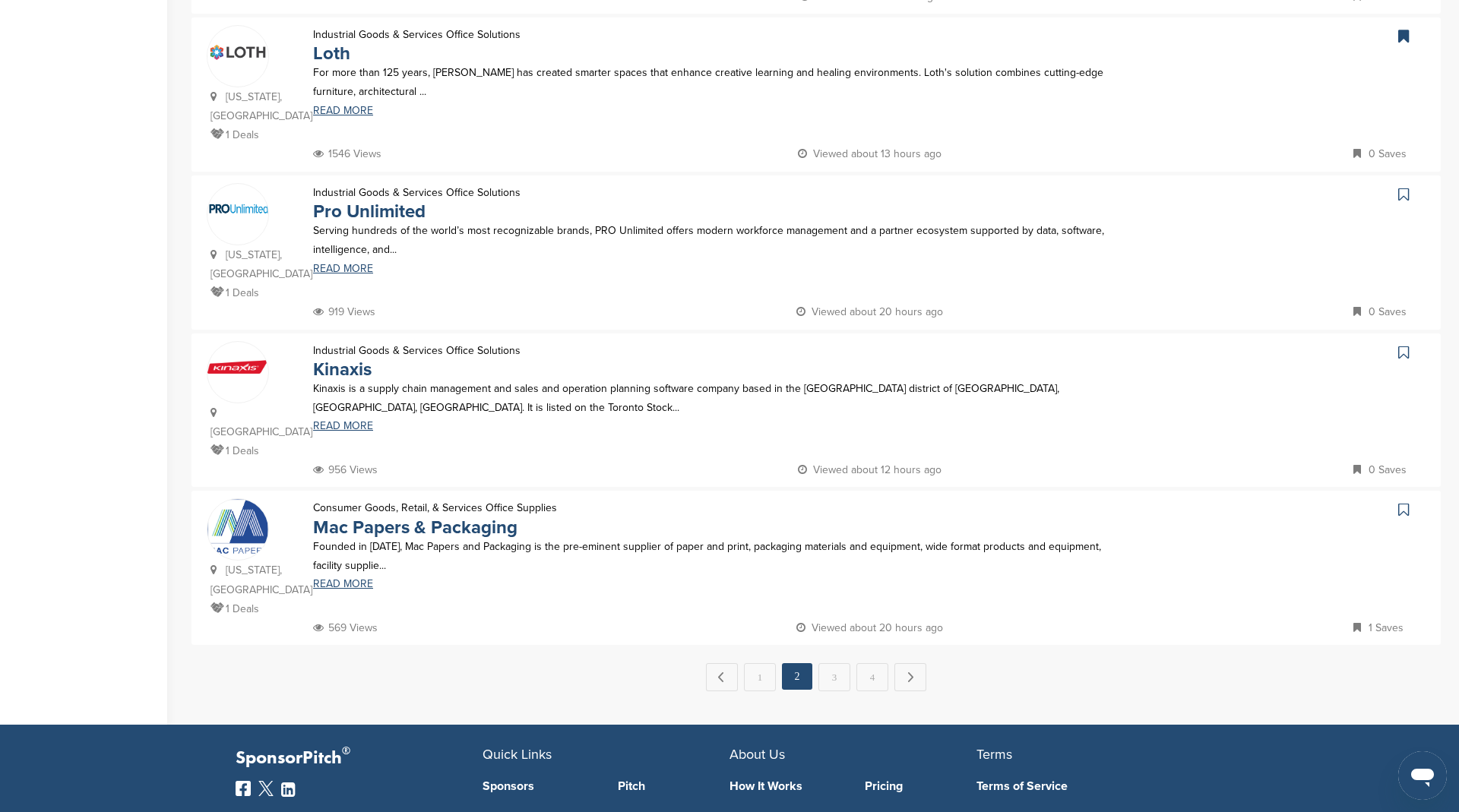
scroll to position [1409, 0]
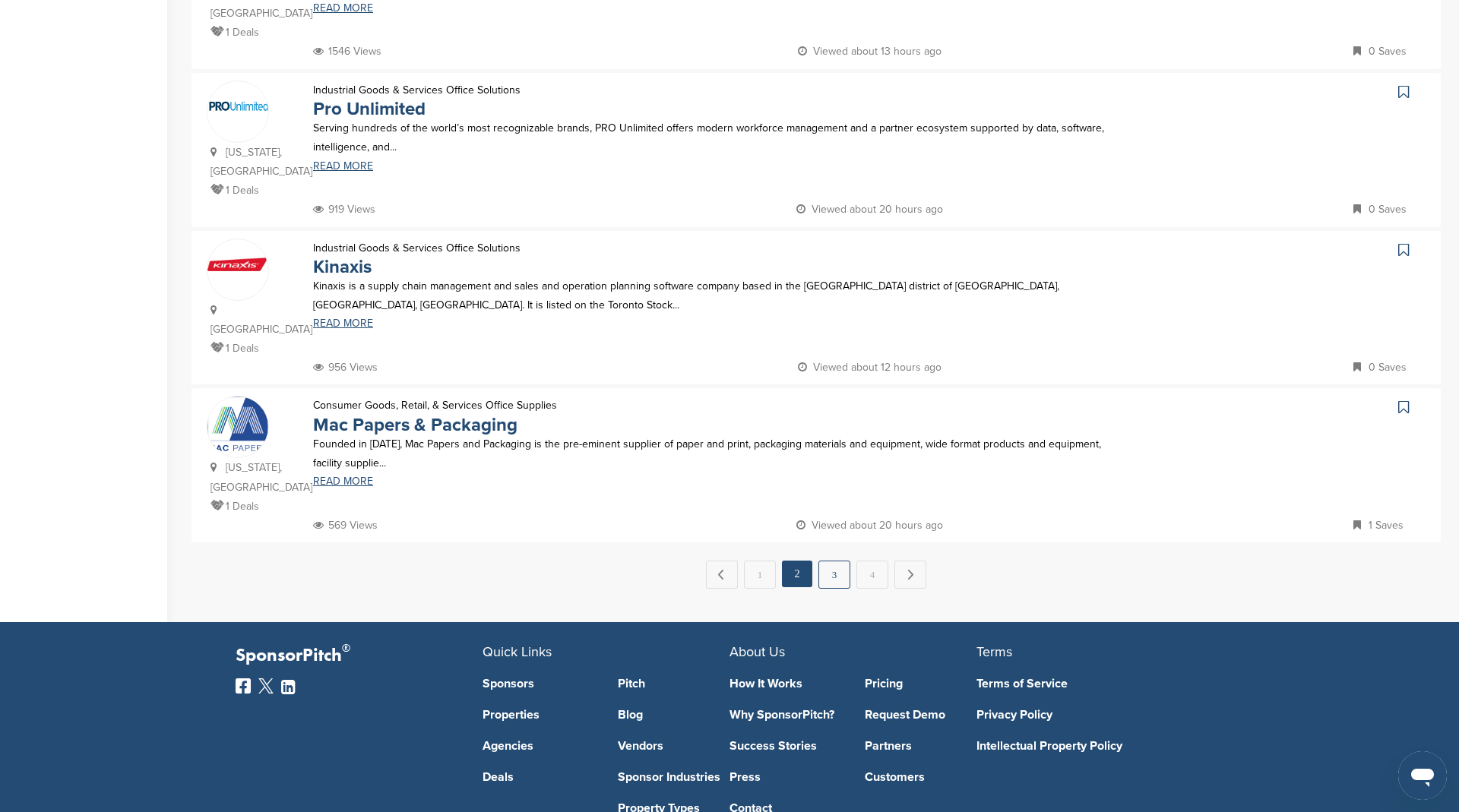
click at [831, 561] on link "3" at bounding box center [834, 575] width 32 height 28
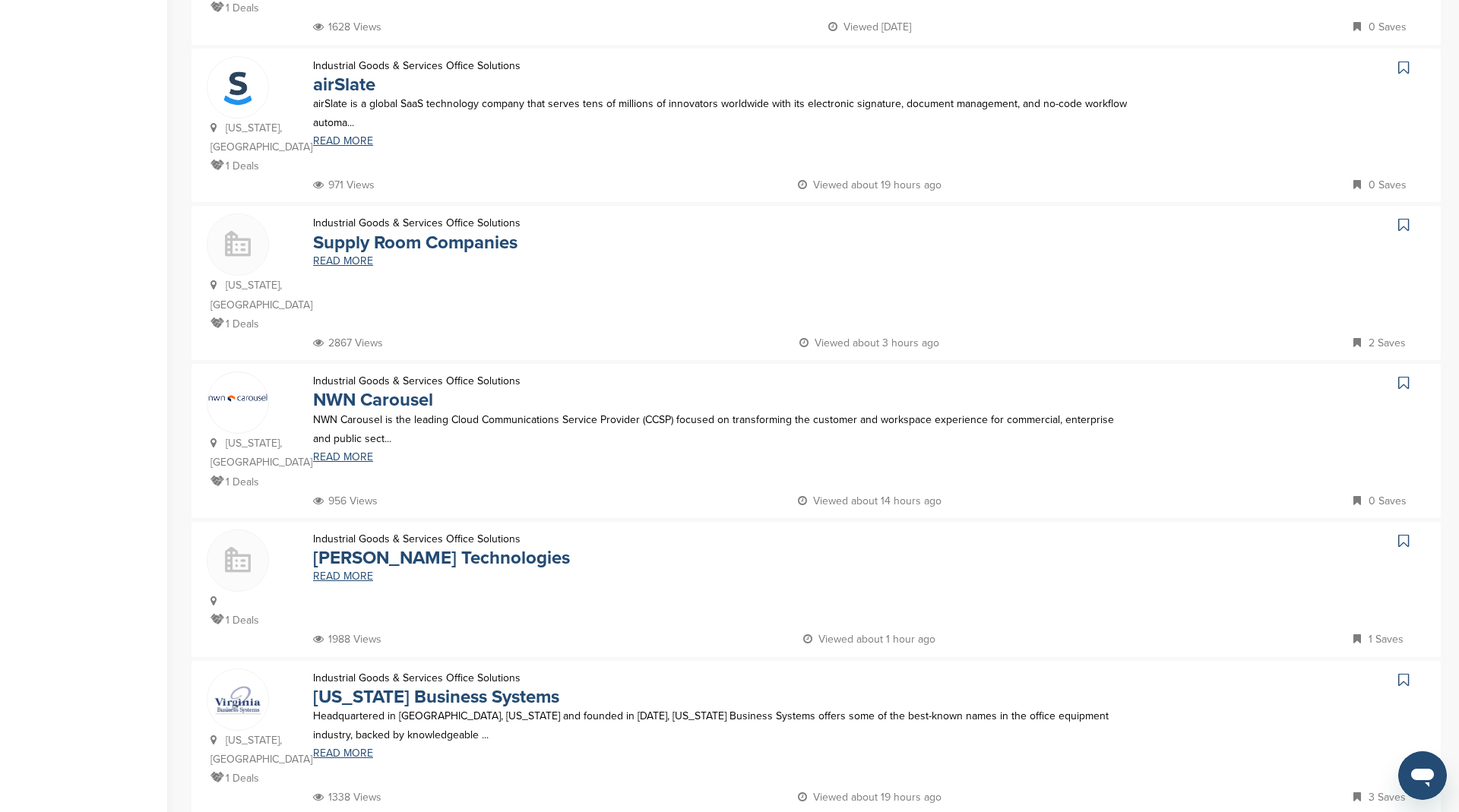
scroll to position [650, 0]
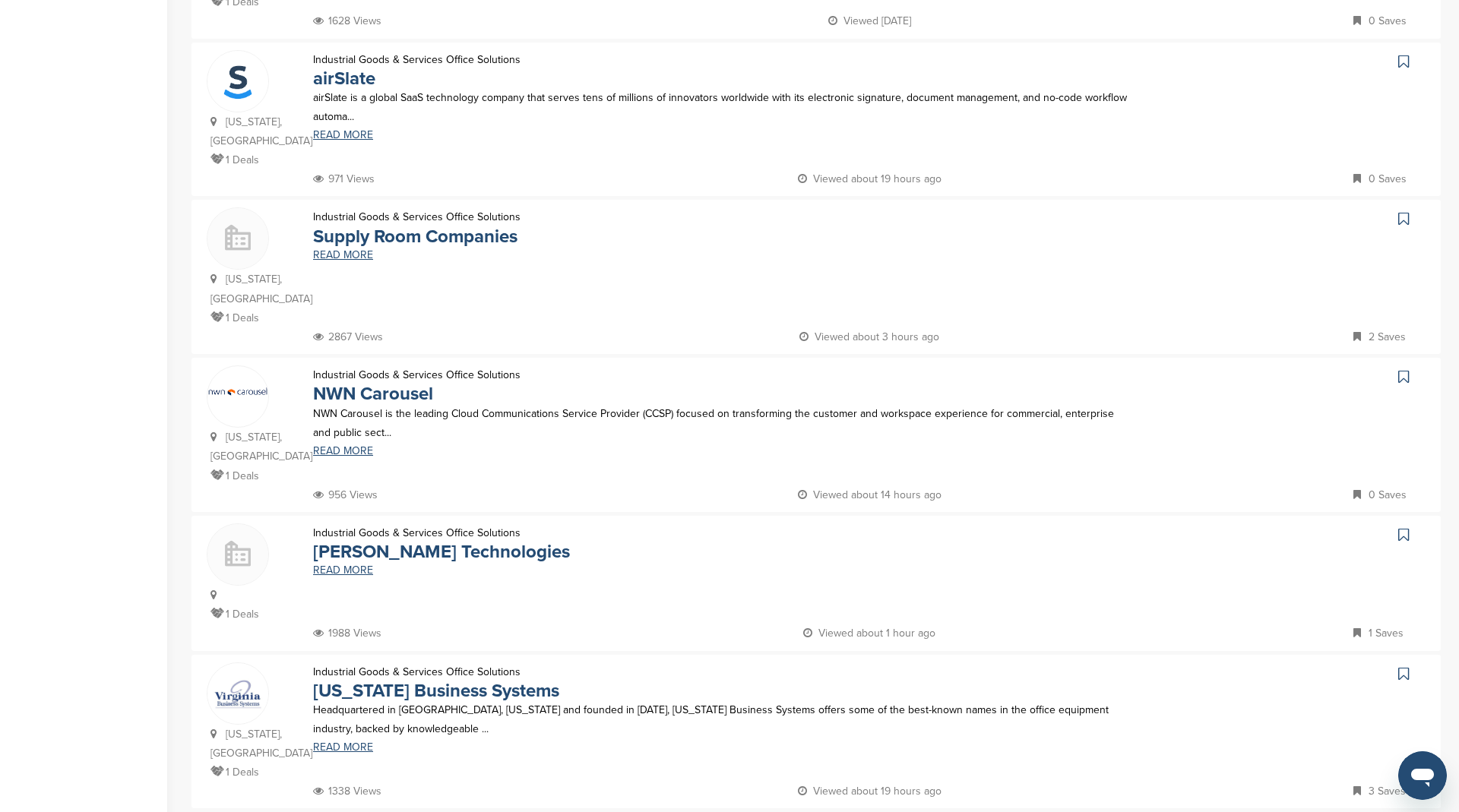
click at [1405, 54] on icon at bounding box center [1403, 61] width 10 height 15
click at [1411, 223] on link at bounding box center [1405, 218] width 22 height 23
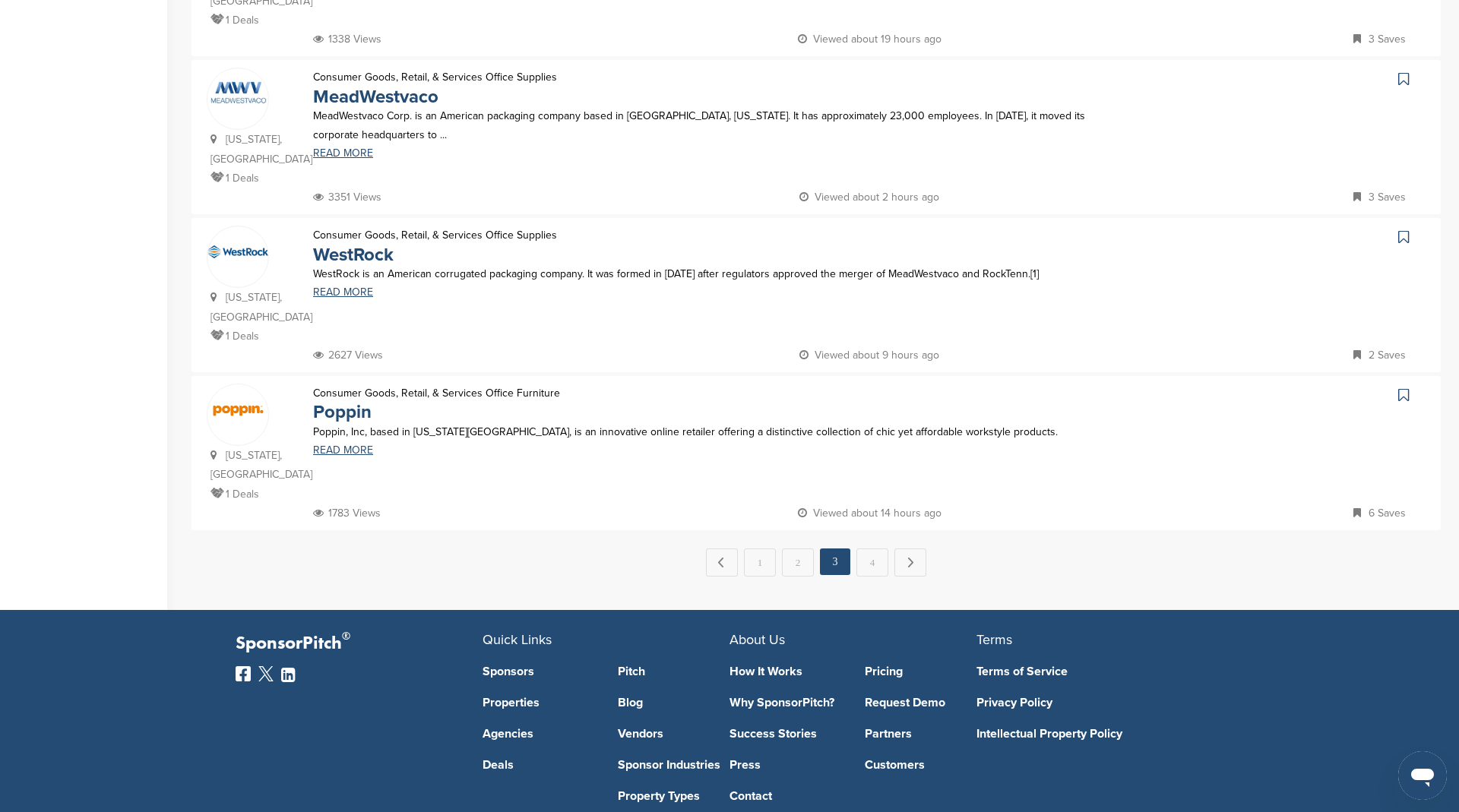
scroll to position [1424, 0]
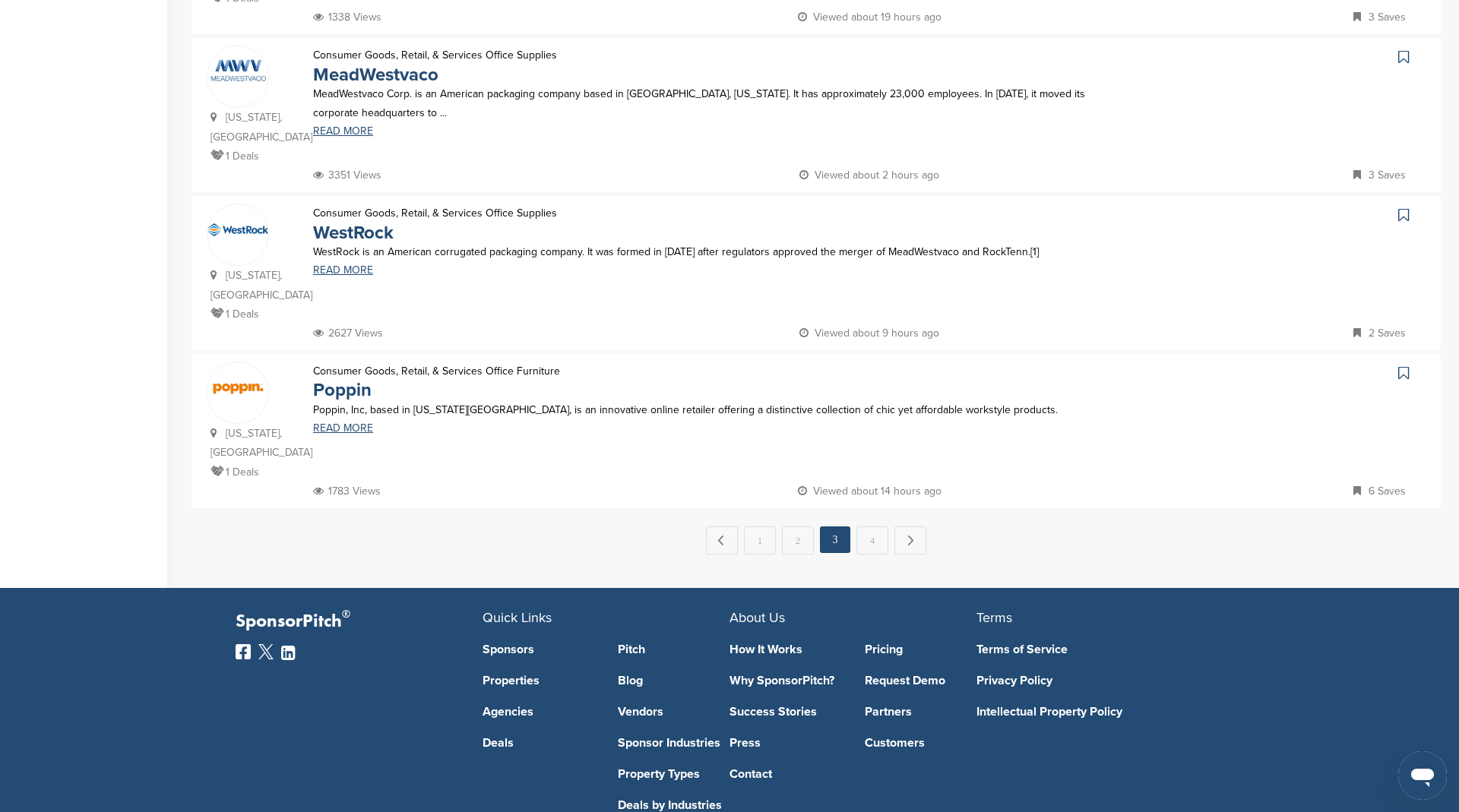
click at [1387, 362] on div at bounding box center [1284, 374] width 282 height 25
click at [1398, 365] on icon at bounding box center [1403, 372] width 10 height 15
click at [871, 527] on link "4" at bounding box center [872, 541] width 32 height 28
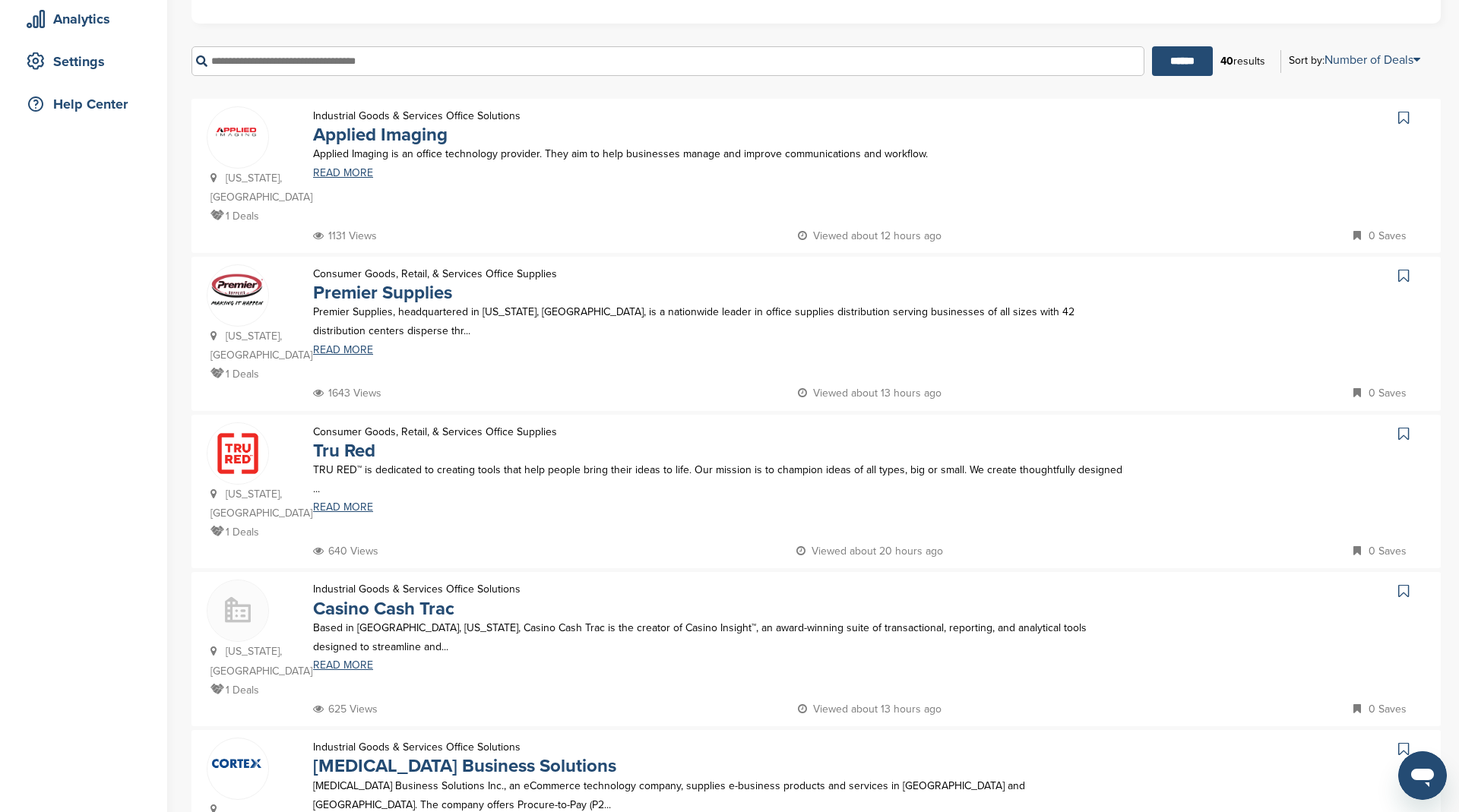
scroll to position [283, 0]
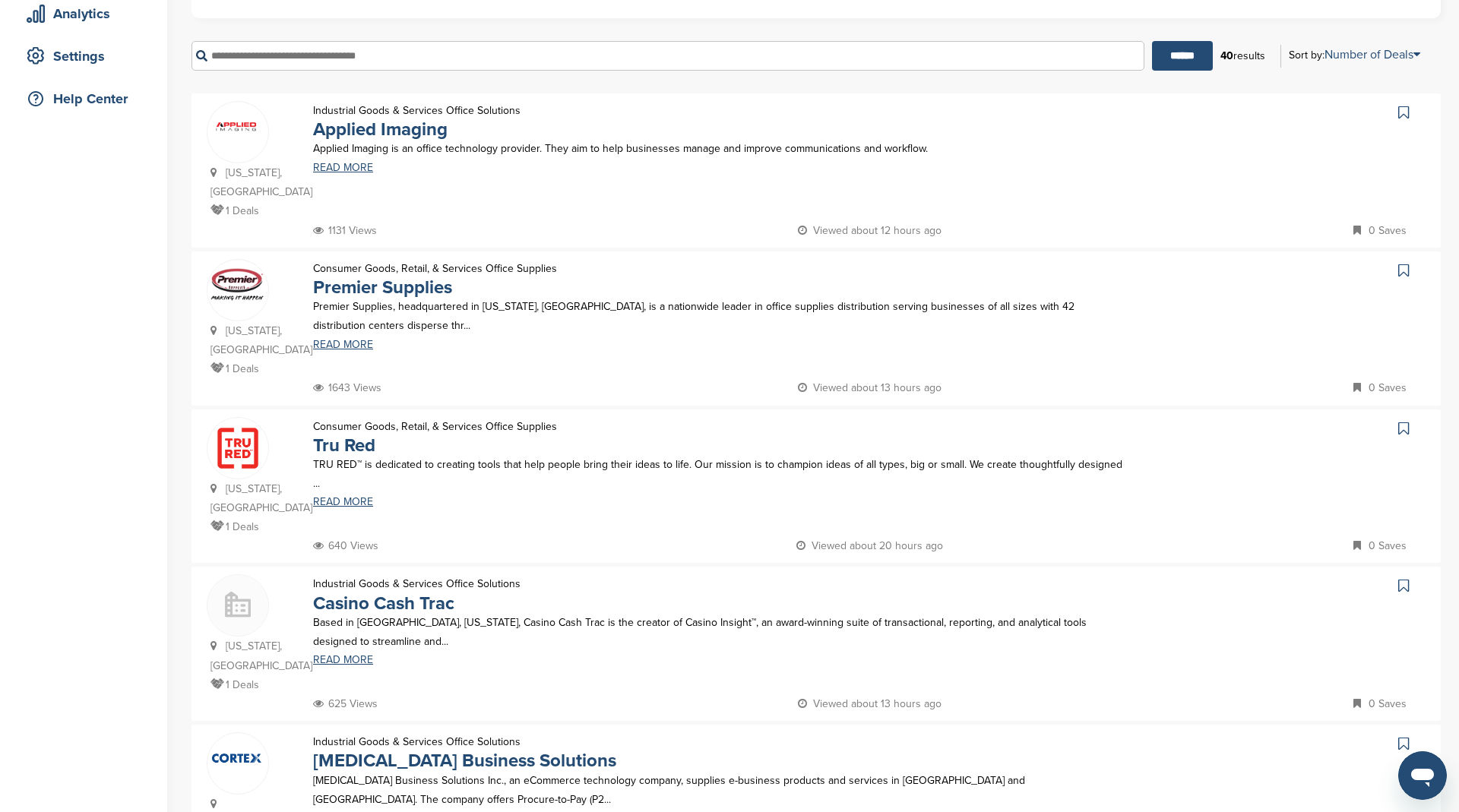
click at [1401, 263] on icon at bounding box center [1403, 270] width 10 height 15
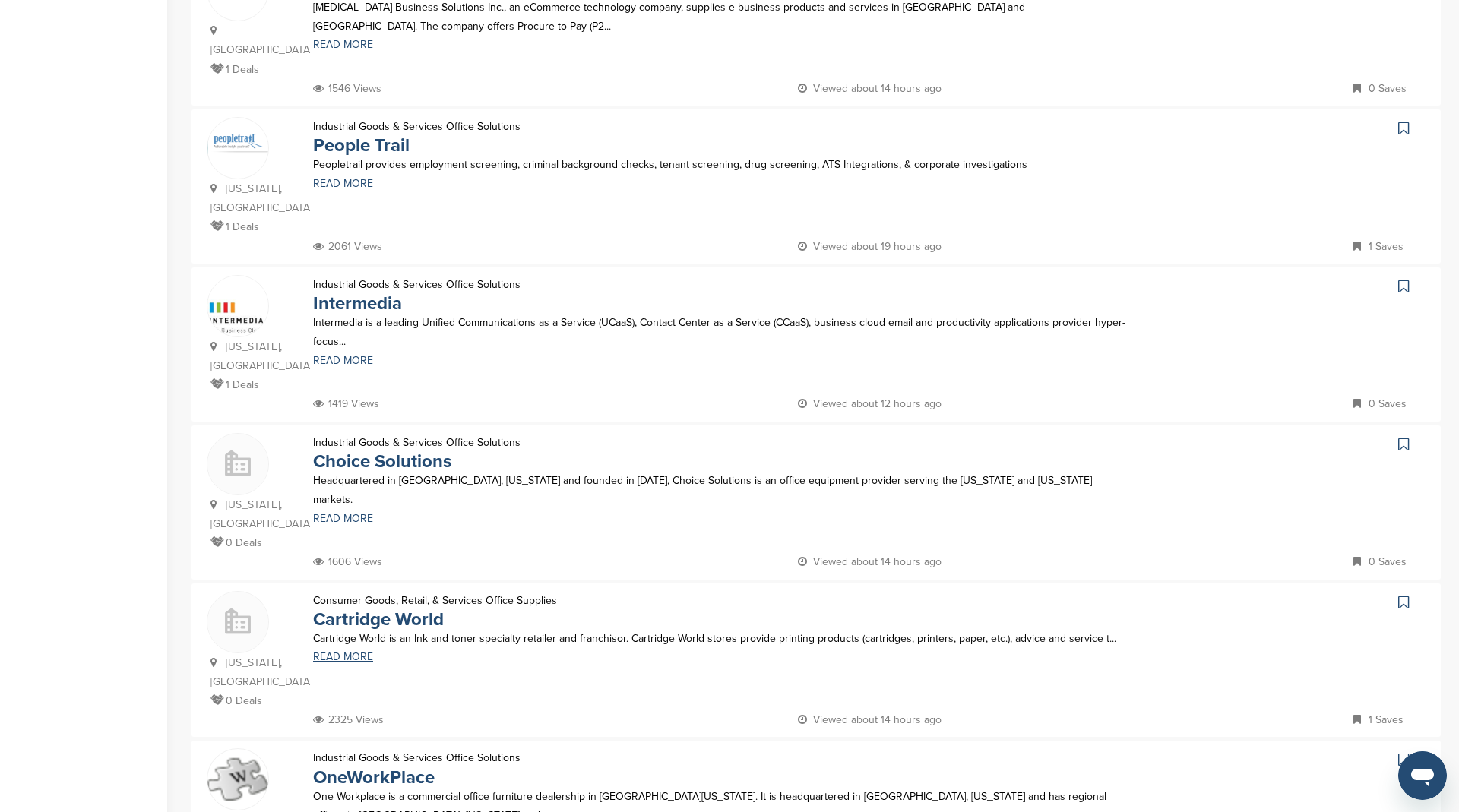
scroll to position [1060, 0]
click at [1400, 117] on icon at bounding box center [1403, 125] width 10 height 15
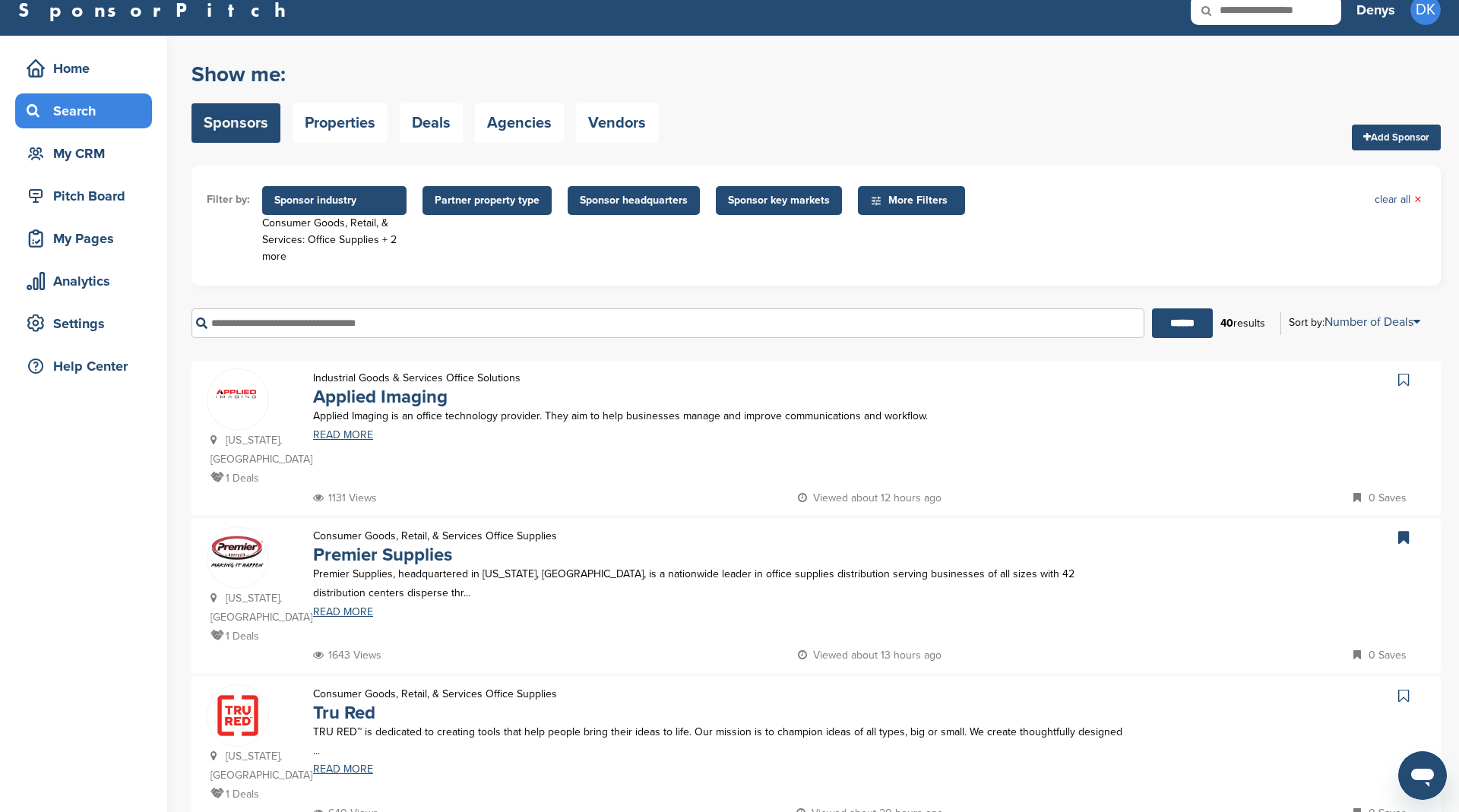
scroll to position [0, 0]
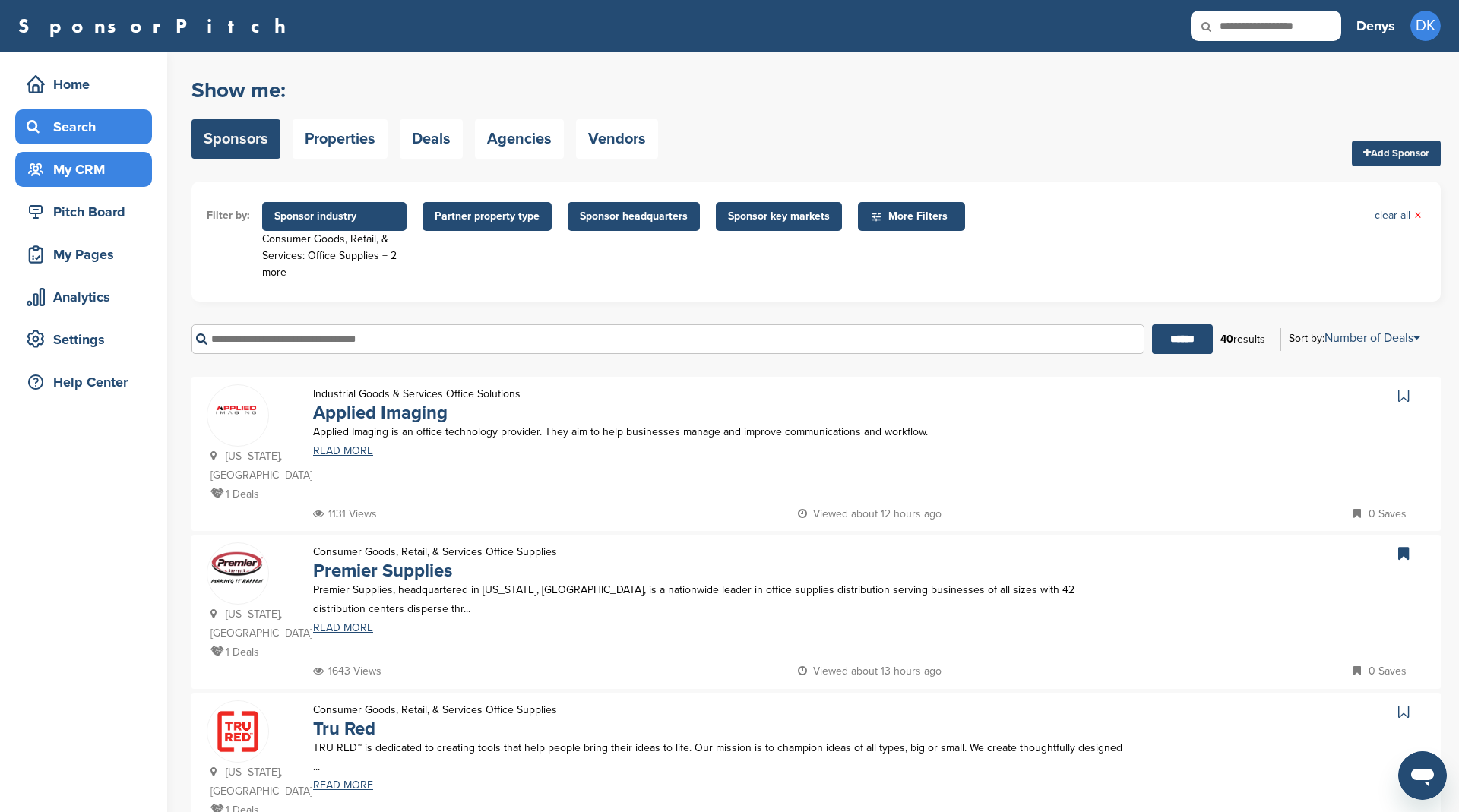
click at [74, 167] on div "My CRM" at bounding box center [88, 169] width 129 height 28
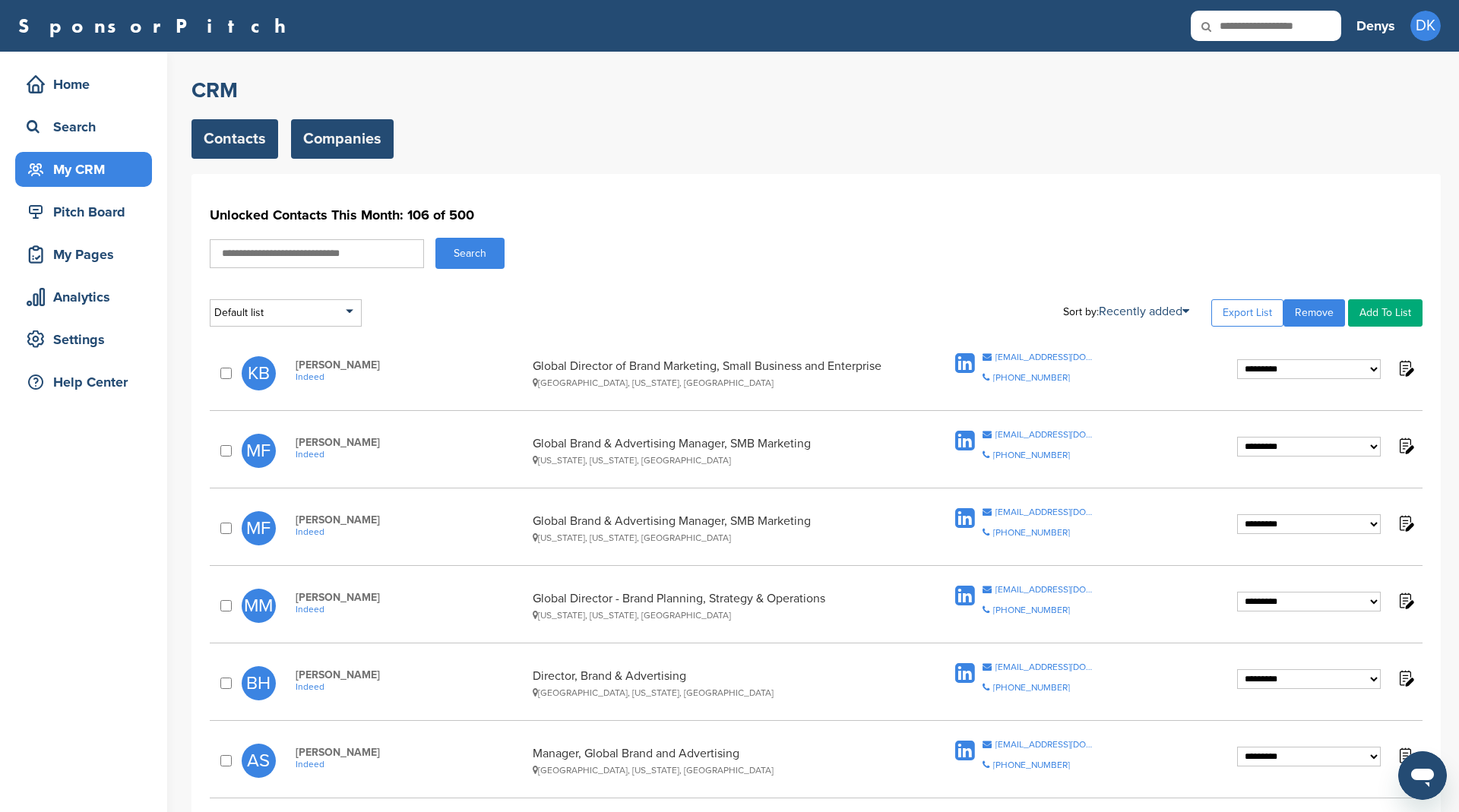
click at [345, 136] on link "Companies" at bounding box center [342, 139] width 103 height 39
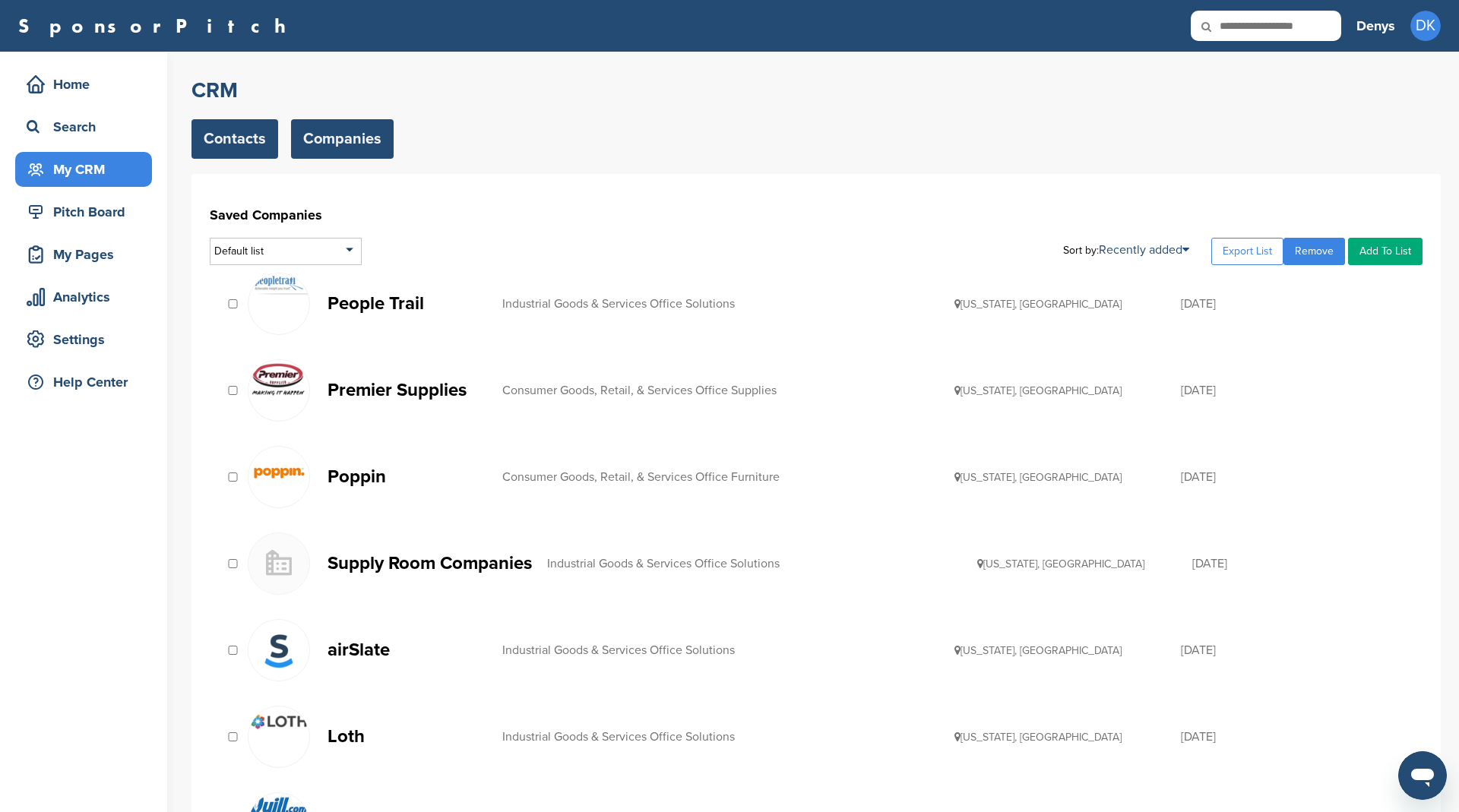
click at [231, 131] on link "Contacts" at bounding box center [235, 139] width 87 height 39
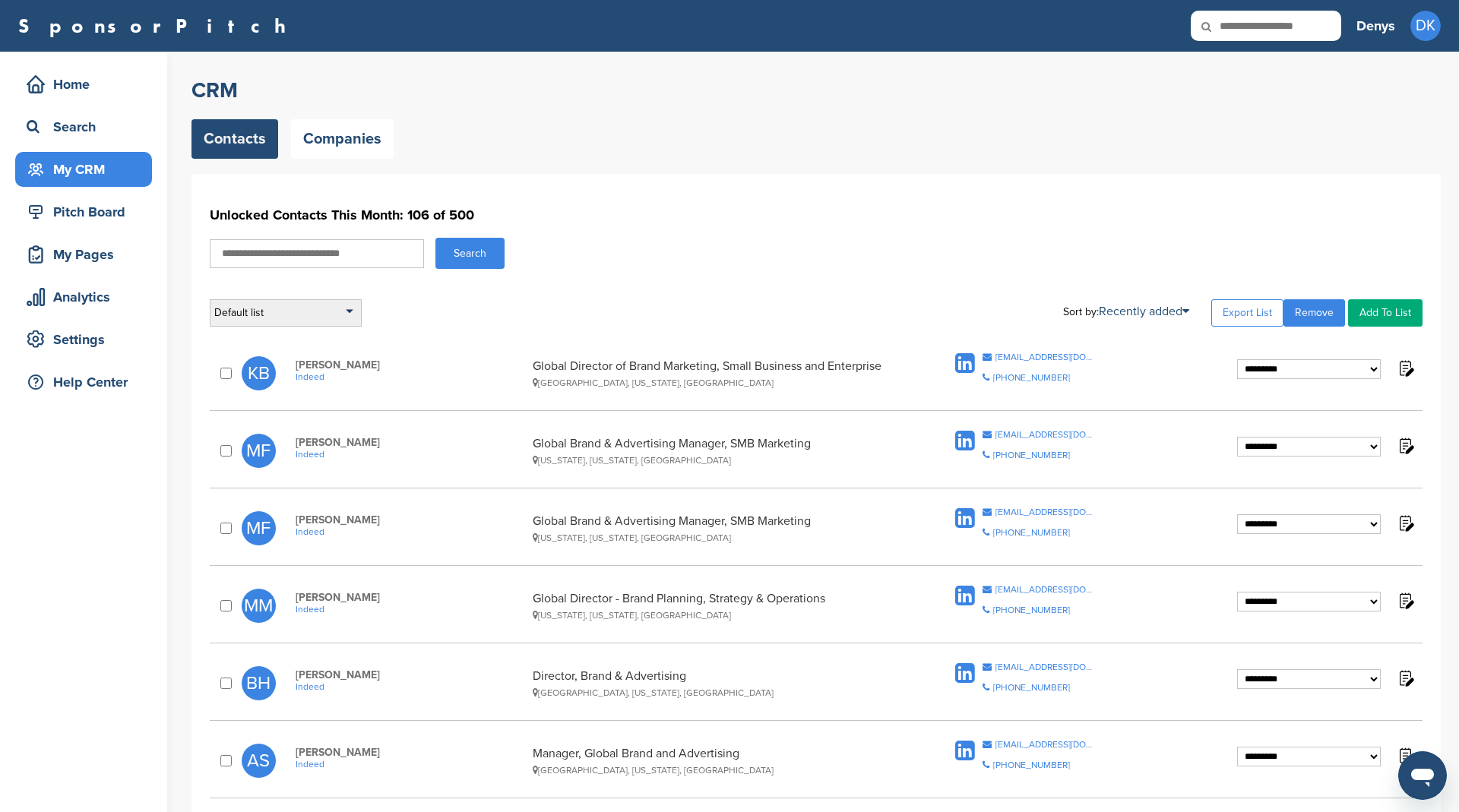
click at [324, 315] on div "Default list" at bounding box center [285, 313] width 152 height 28
click at [289, 336] on input "text" at bounding box center [285, 332] width 151 height 19
type input "**********"
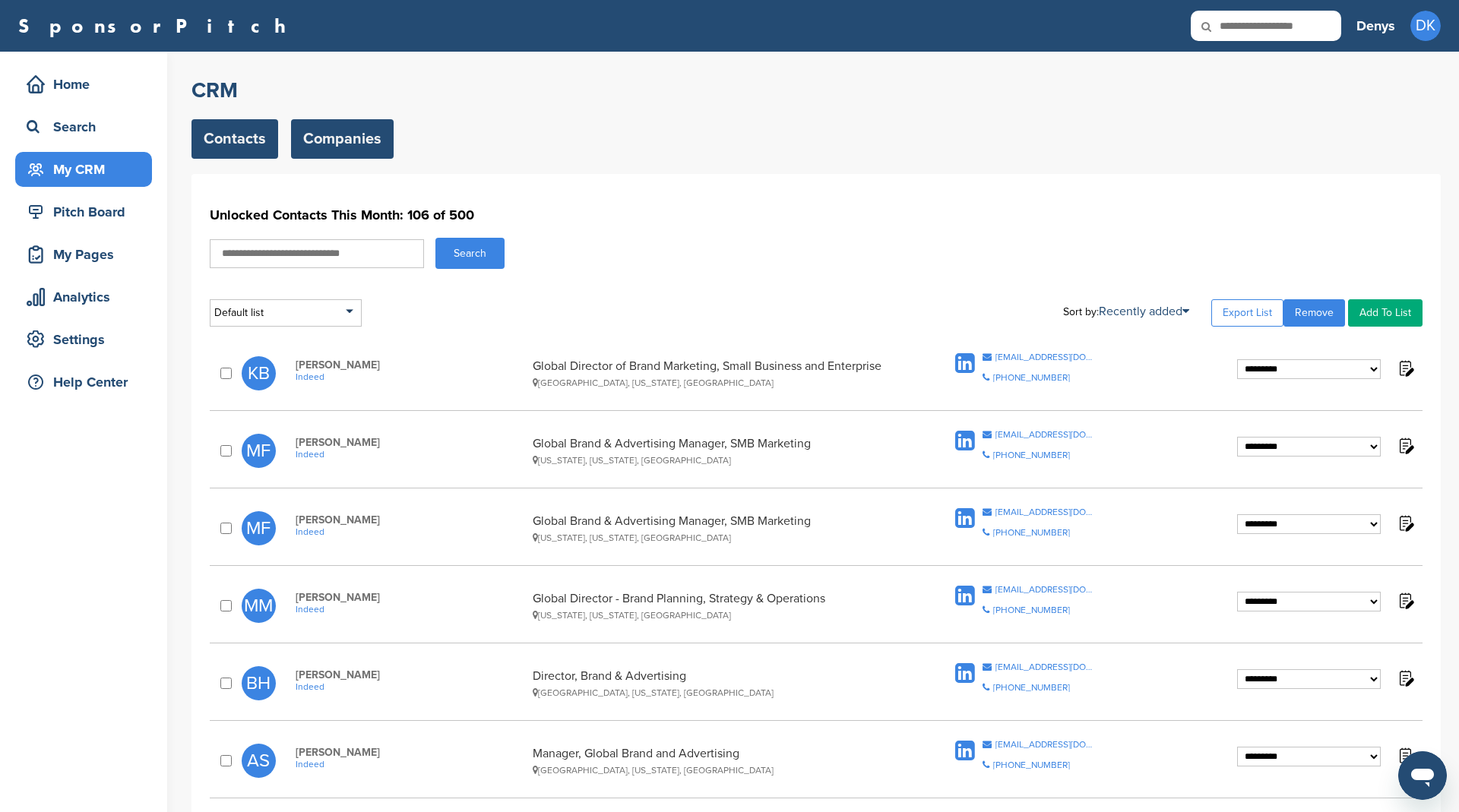
click at [342, 137] on link "Companies" at bounding box center [342, 139] width 103 height 39
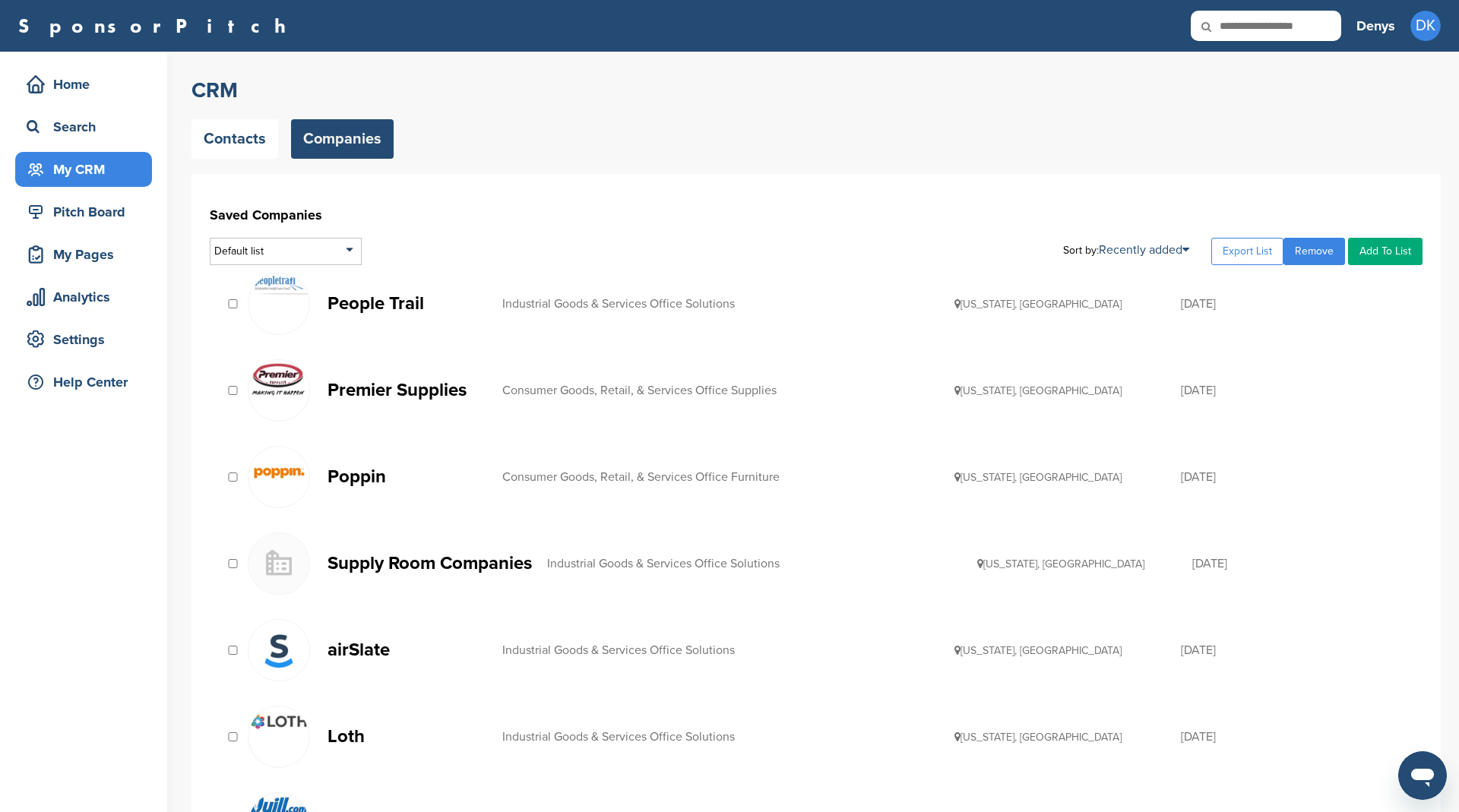
click at [412, 304] on p "People Trail" at bounding box center [407, 304] width 159 height 19
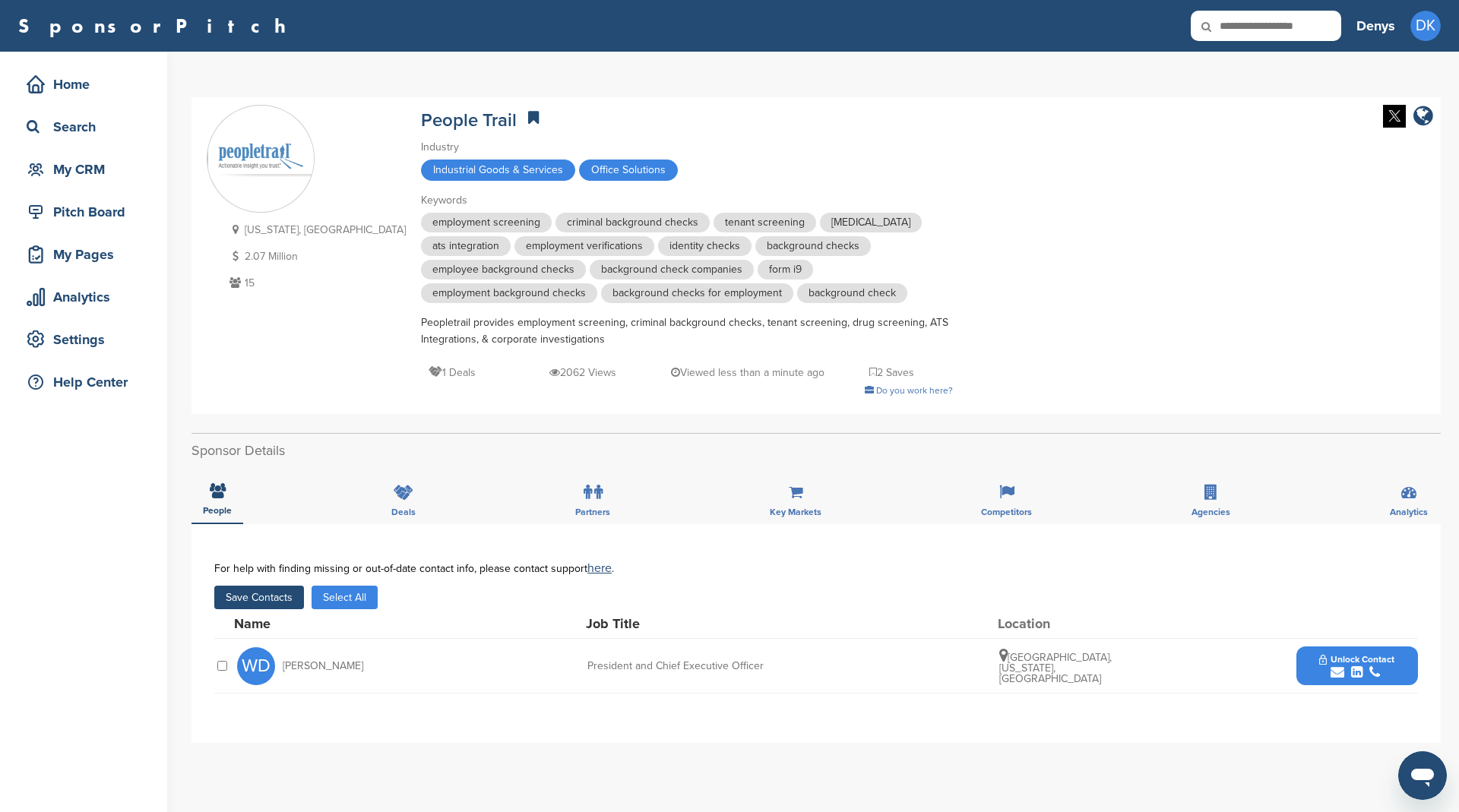
click at [266, 594] on button "Save Contacts" at bounding box center [259, 598] width 90 height 24
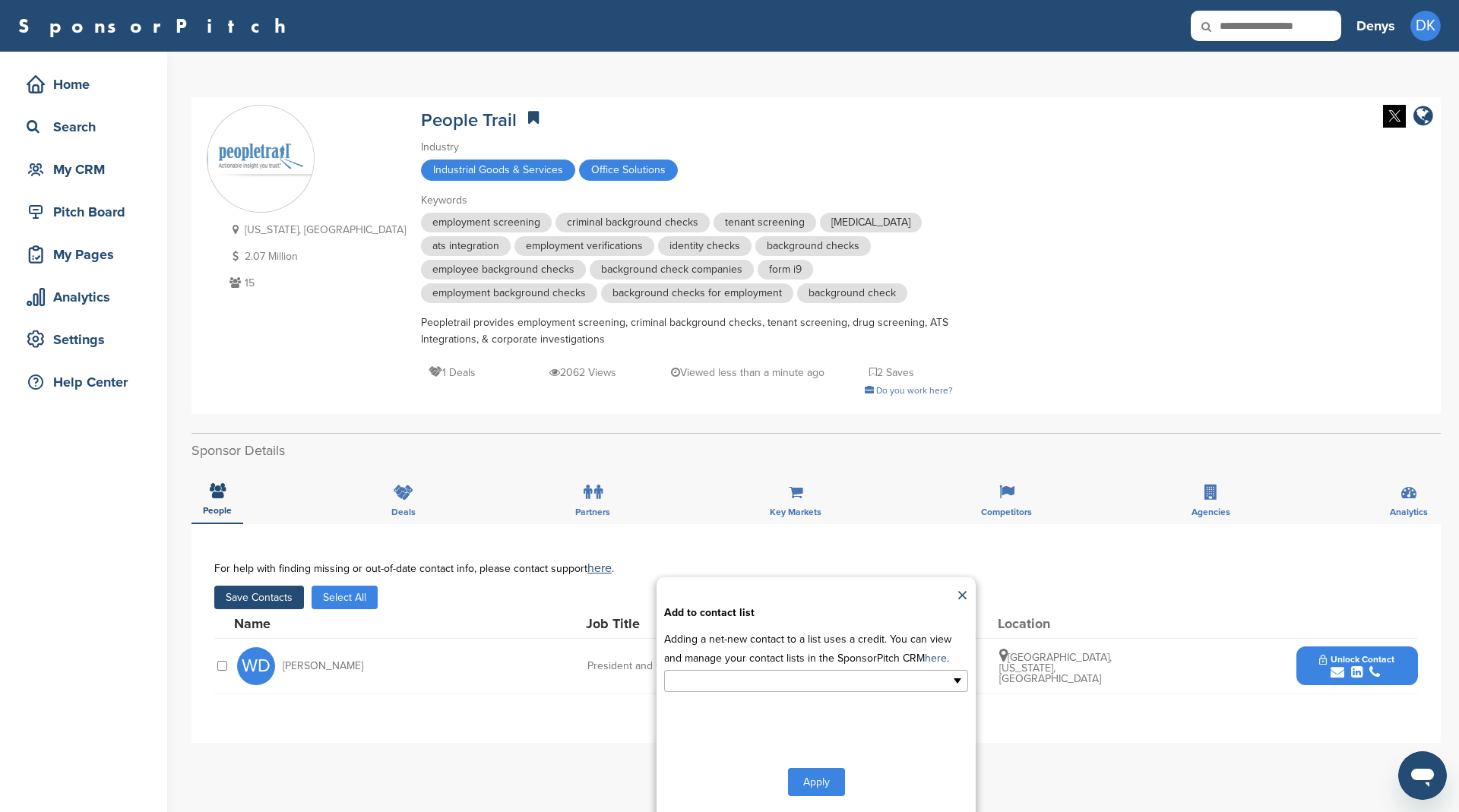
click at [773, 683] on input "text" at bounding box center [750, 681] width 159 height 17
click at [766, 723] on li "Office Supply" at bounding box center [815, 732] width 302 height 27
click at [831, 782] on button "Apply" at bounding box center [816, 785] width 57 height 28
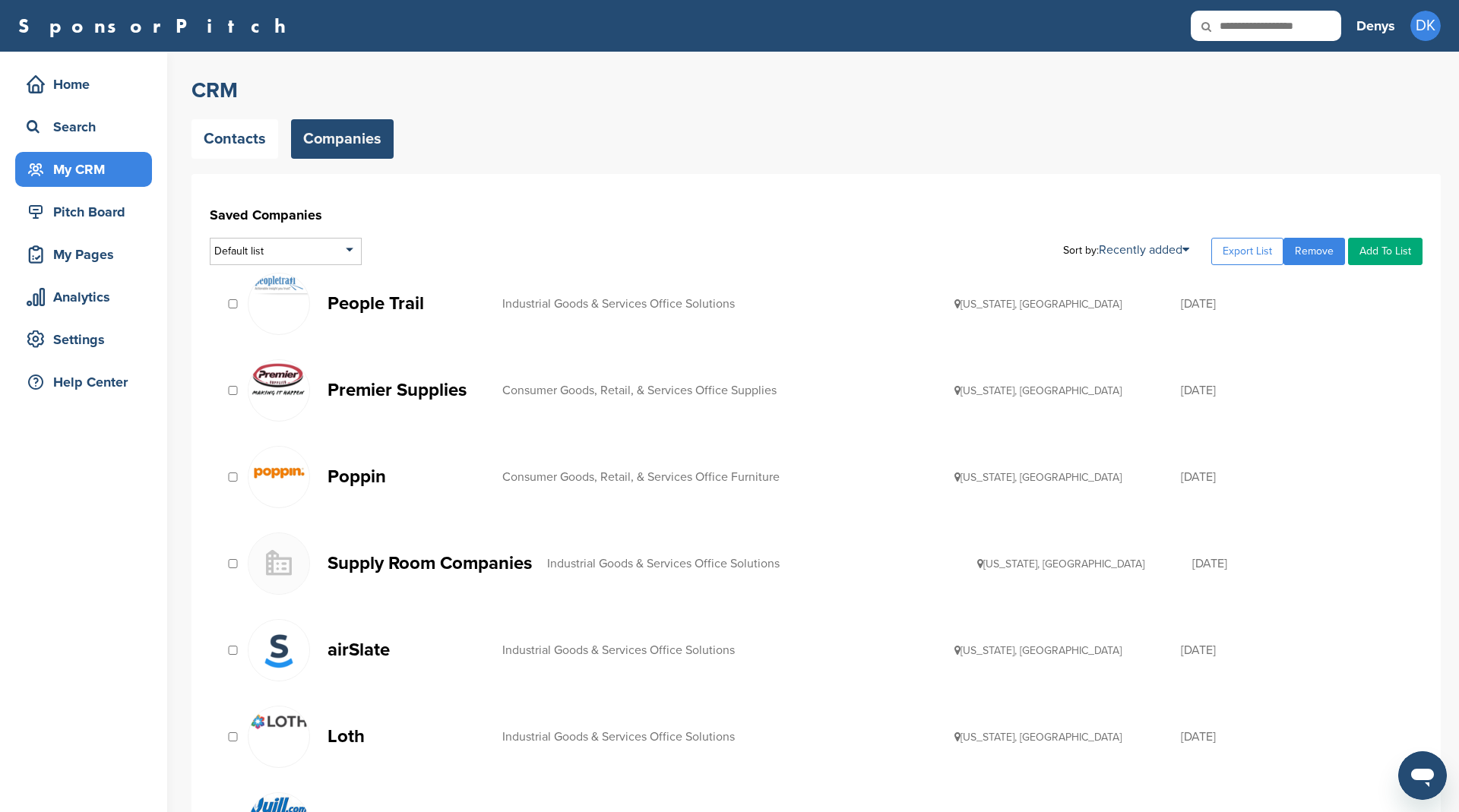
click at [403, 392] on p "Premier Supplies" at bounding box center [407, 390] width 159 height 19
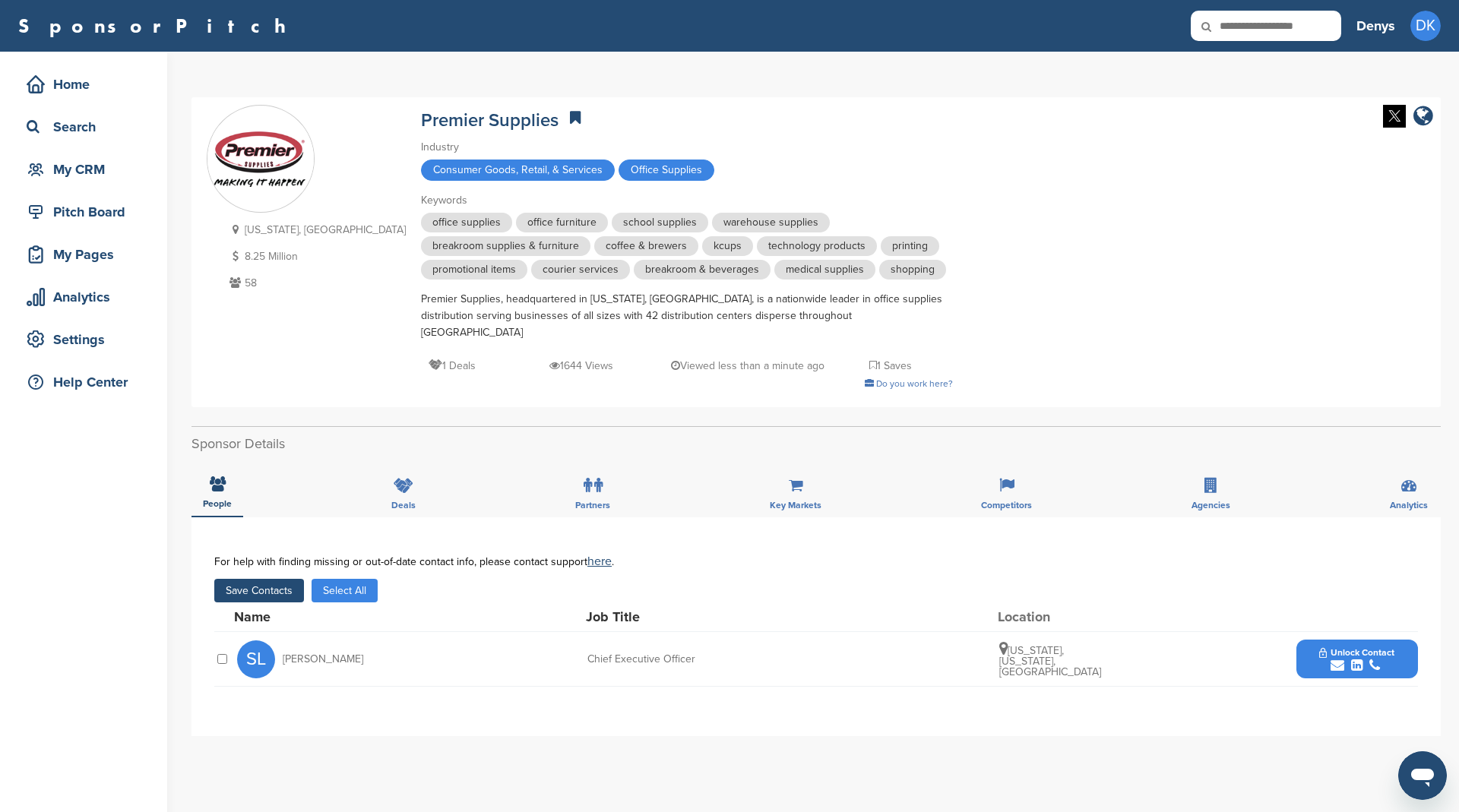
click at [273, 579] on button "Save Contacts" at bounding box center [259, 590] width 90 height 24
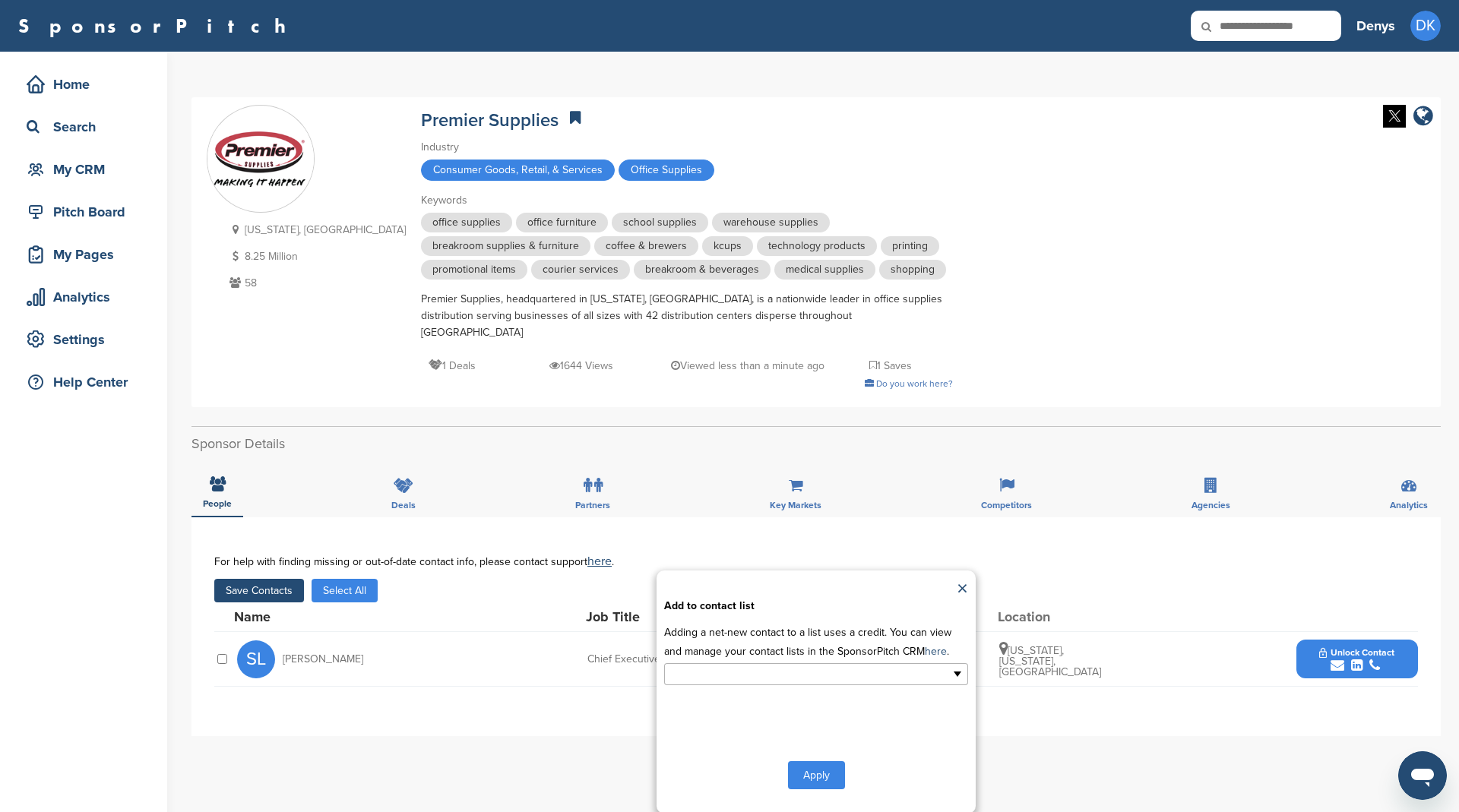
click at [763, 665] on input "text" at bounding box center [750, 674] width 159 height 17
click at [759, 712] on li "Office Supply" at bounding box center [815, 725] width 302 height 27
click at [818, 764] on button "Apply" at bounding box center [816, 778] width 57 height 28
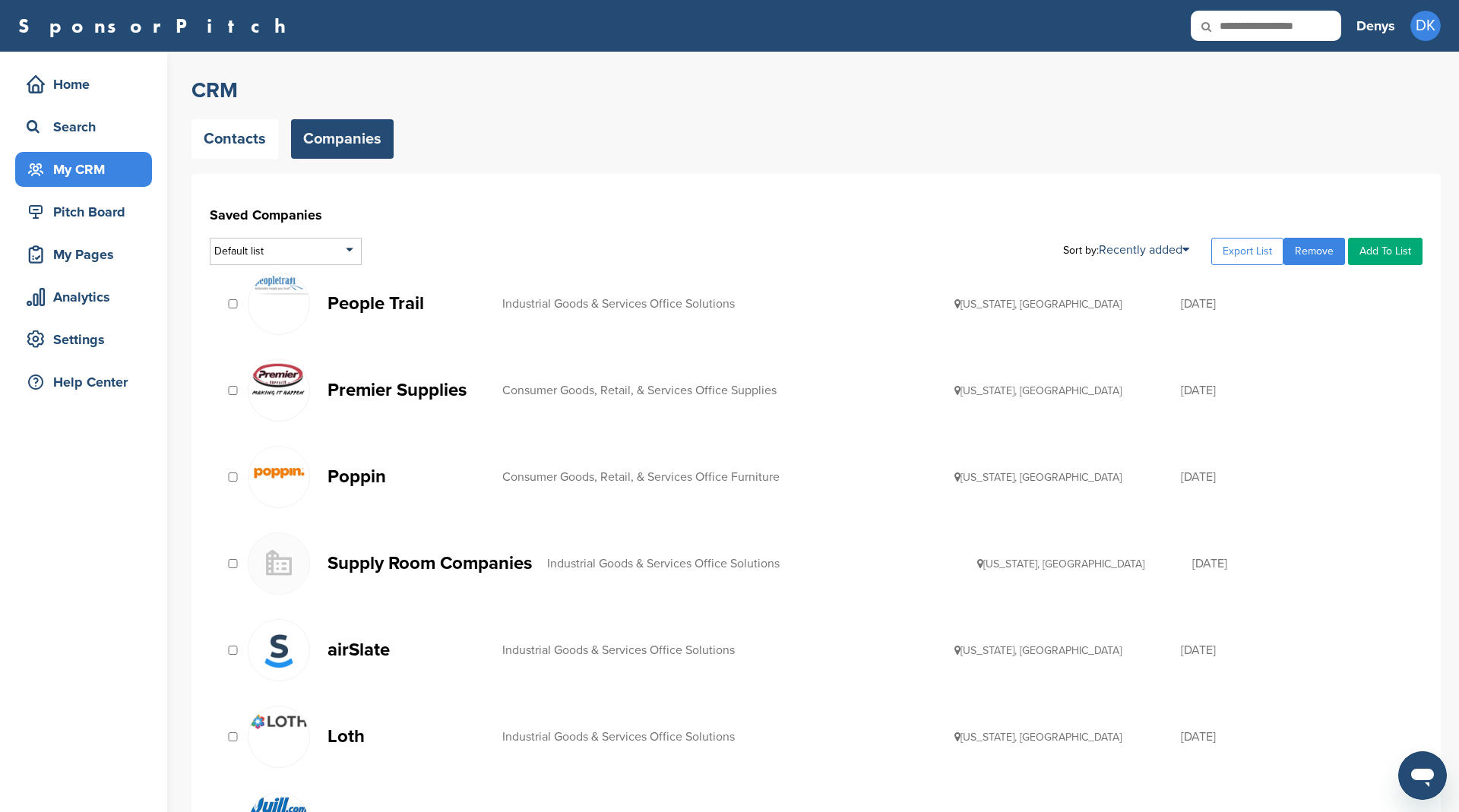
click at [357, 472] on p "Poppin" at bounding box center [407, 476] width 159 height 19
click at [409, 555] on p "Supply Room Companies" at bounding box center [429, 563] width 204 height 19
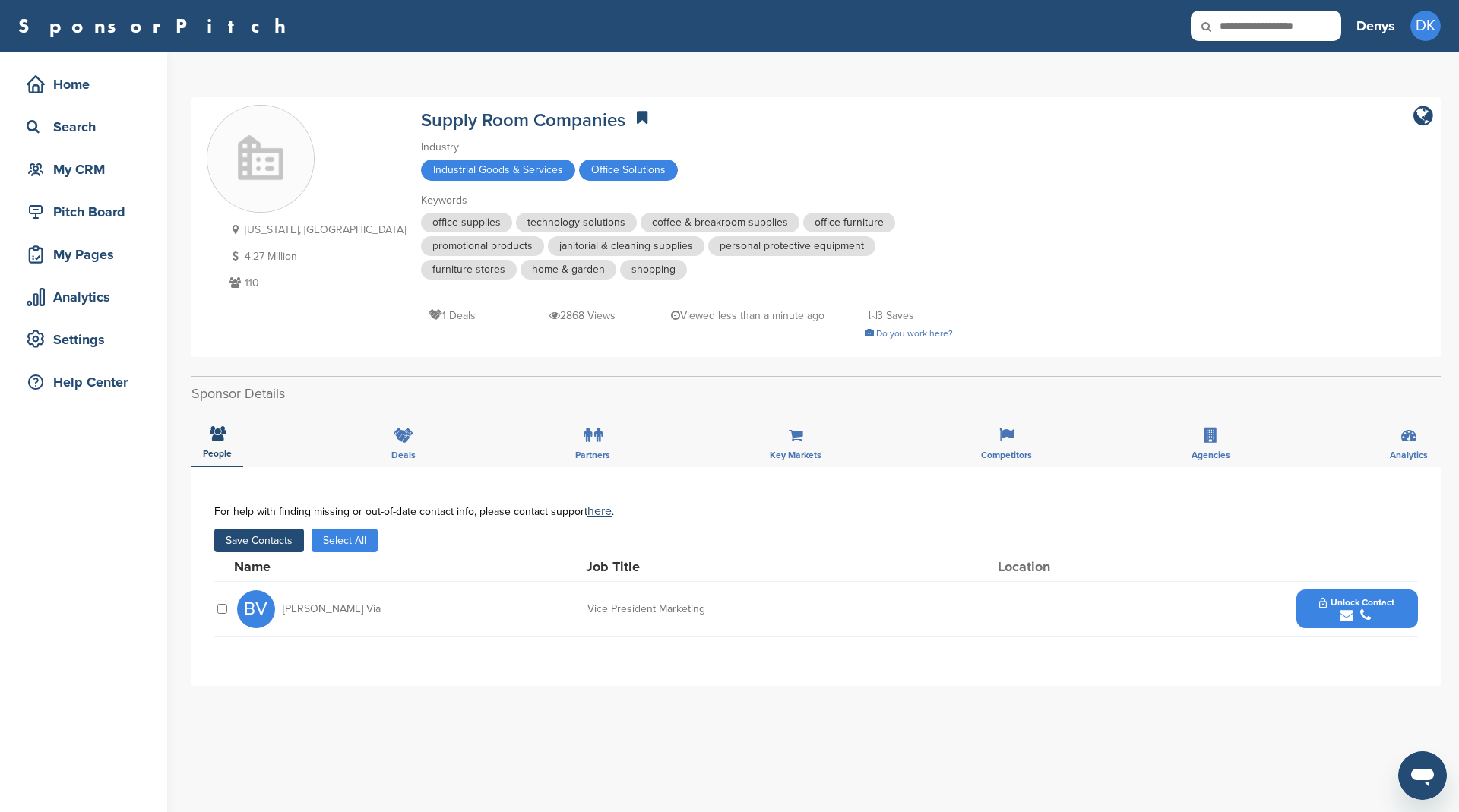
click at [260, 539] on button "Save Contacts" at bounding box center [259, 540] width 90 height 24
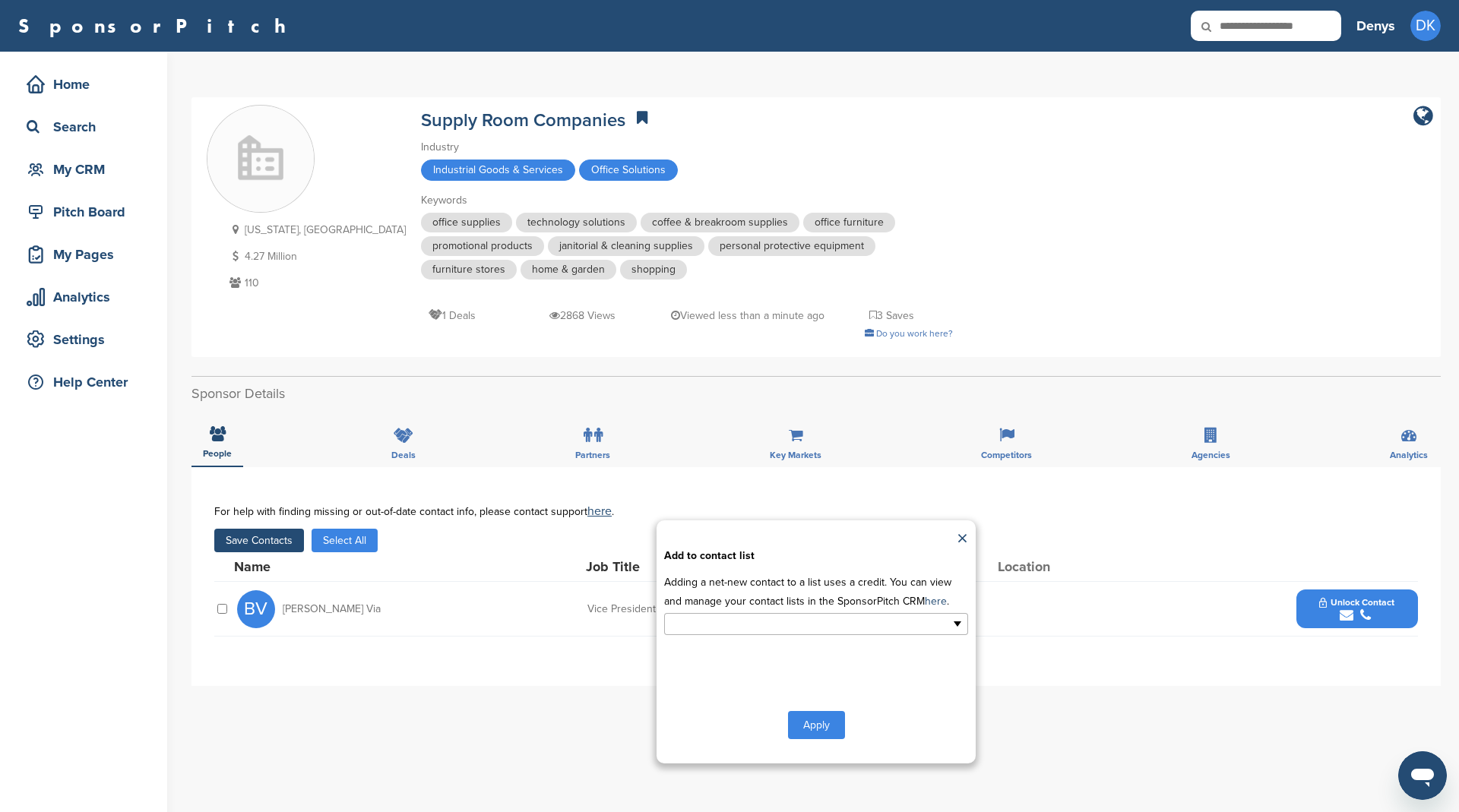
click at [774, 622] on input "text" at bounding box center [750, 624] width 159 height 17
click at [752, 670] on li "Office Supply" at bounding box center [815, 675] width 302 height 27
click at [816, 725] on button "Apply" at bounding box center [816, 728] width 57 height 28
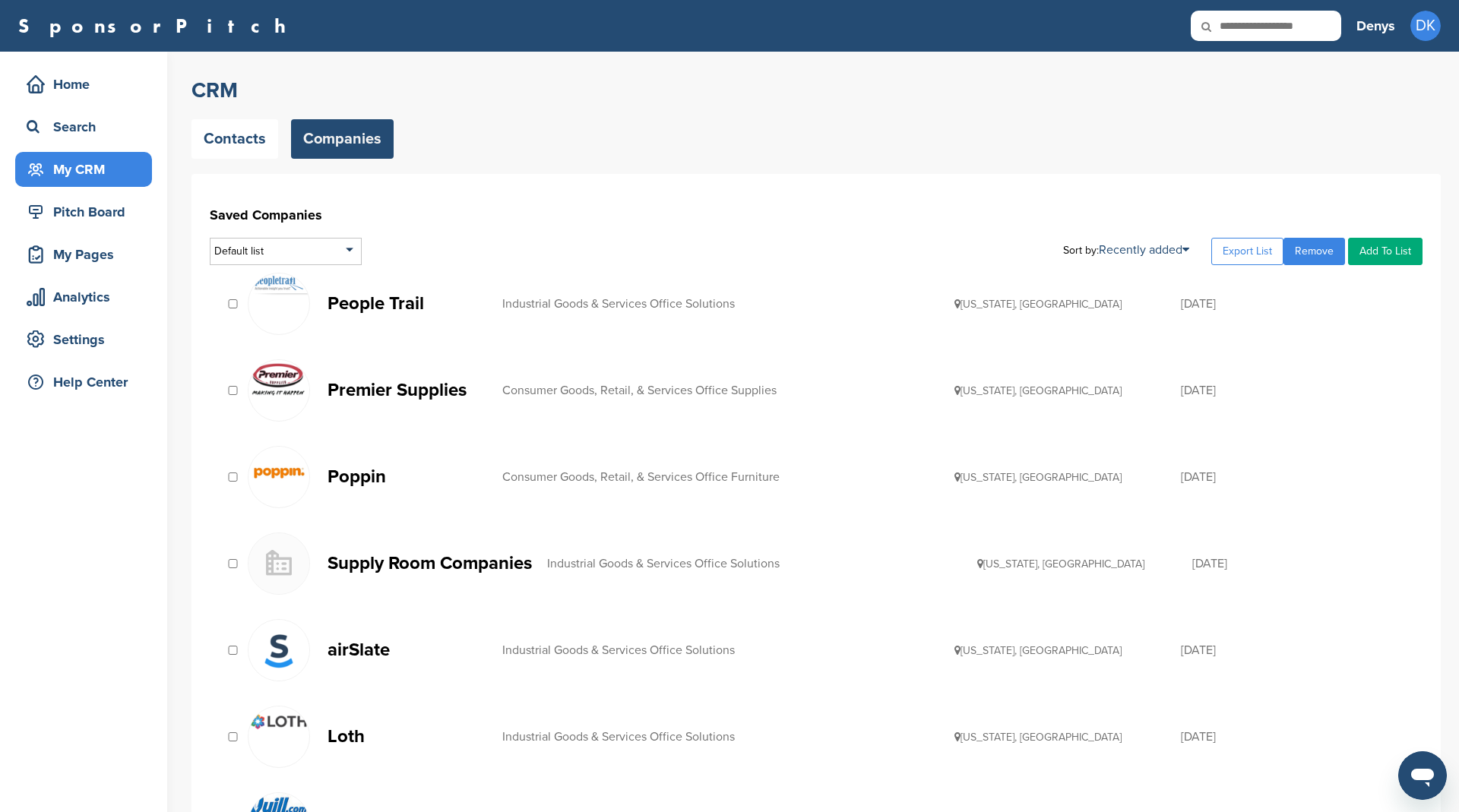
click at [364, 643] on p "airSlate" at bounding box center [407, 650] width 159 height 19
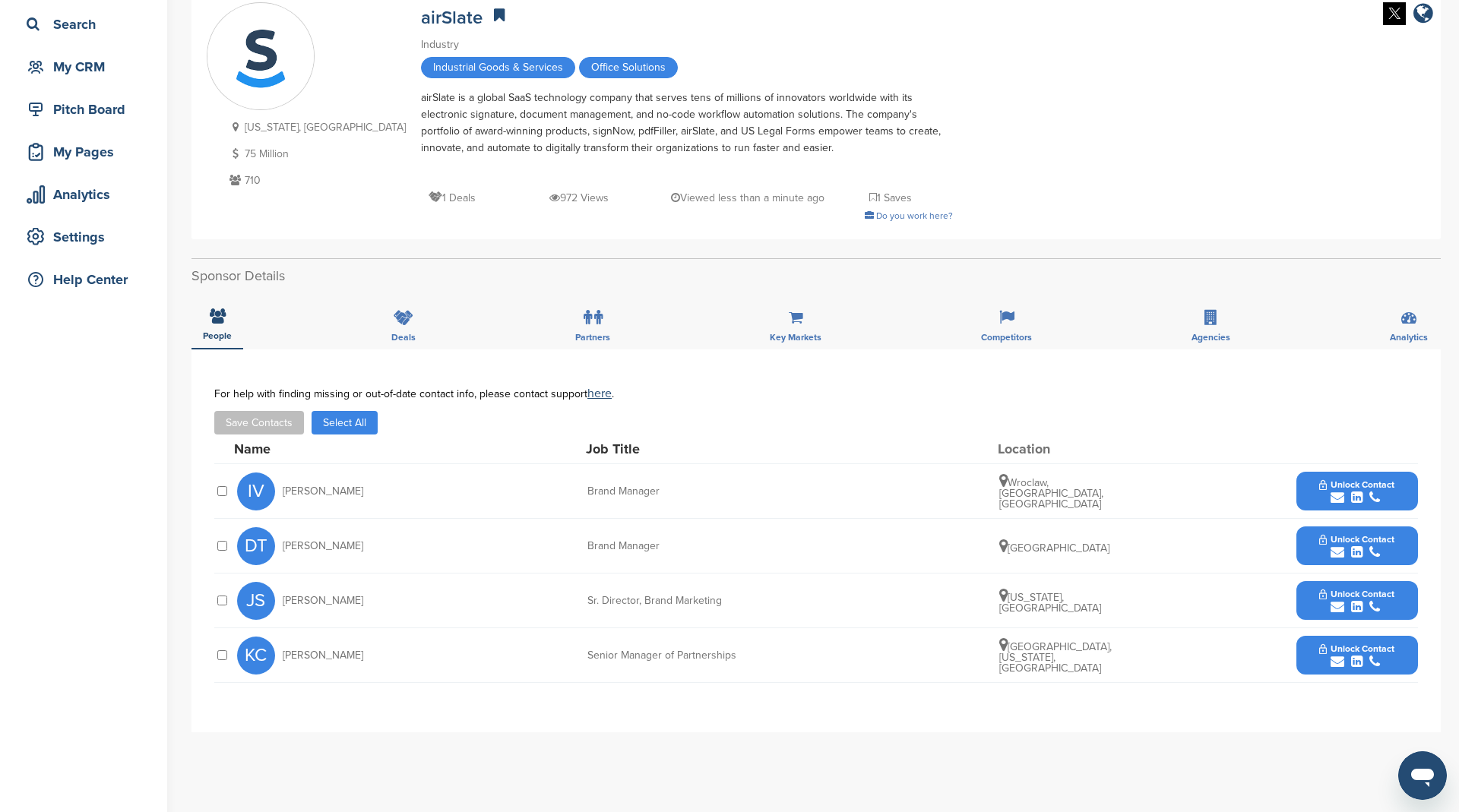
scroll to position [104, 0]
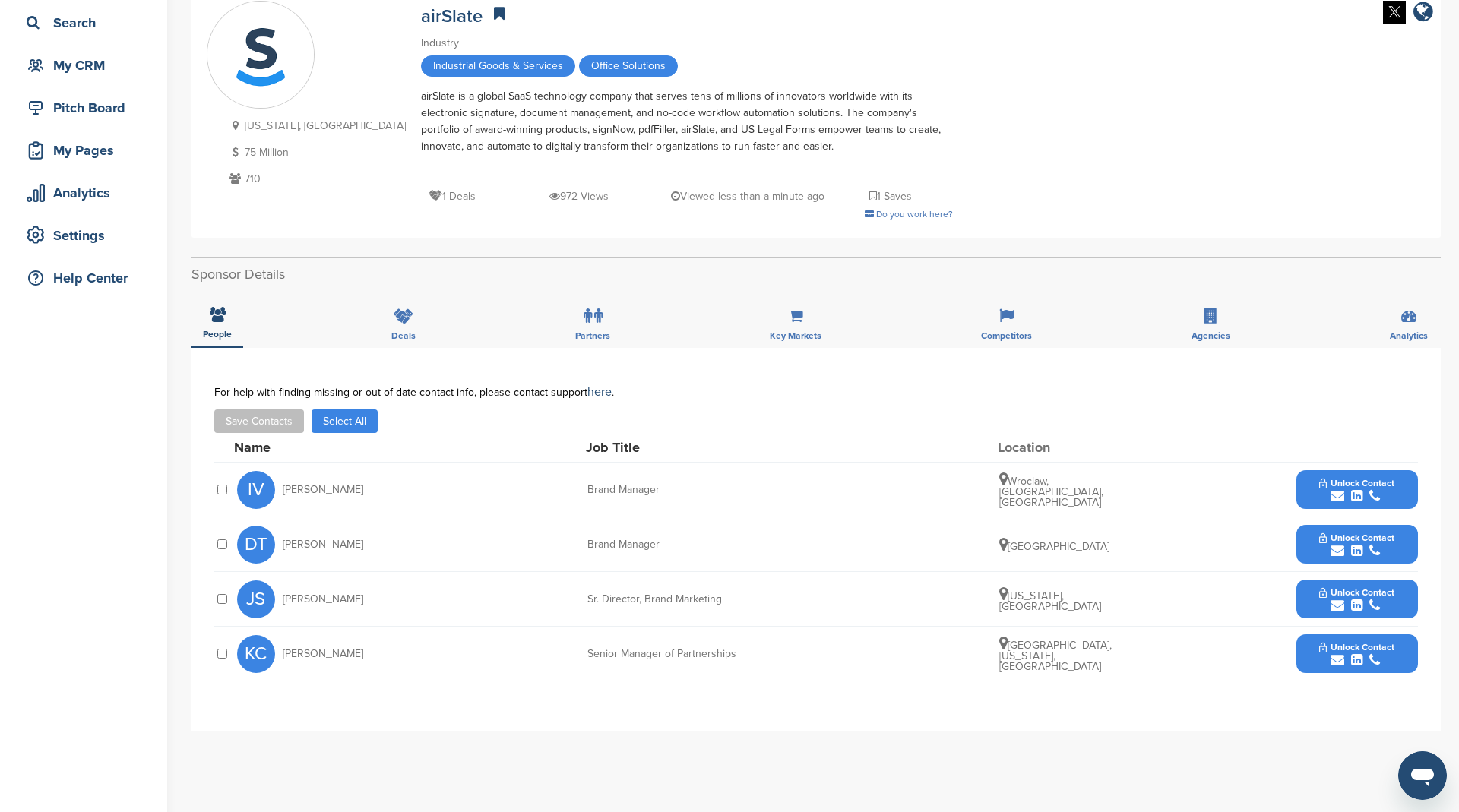
click at [347, 420] on button "Select All" at bounding box center [345, 421] width 66 height 24
click at [270, 418] on button "Save Contacts" at bounding box center [259, 421] width 90 height 24
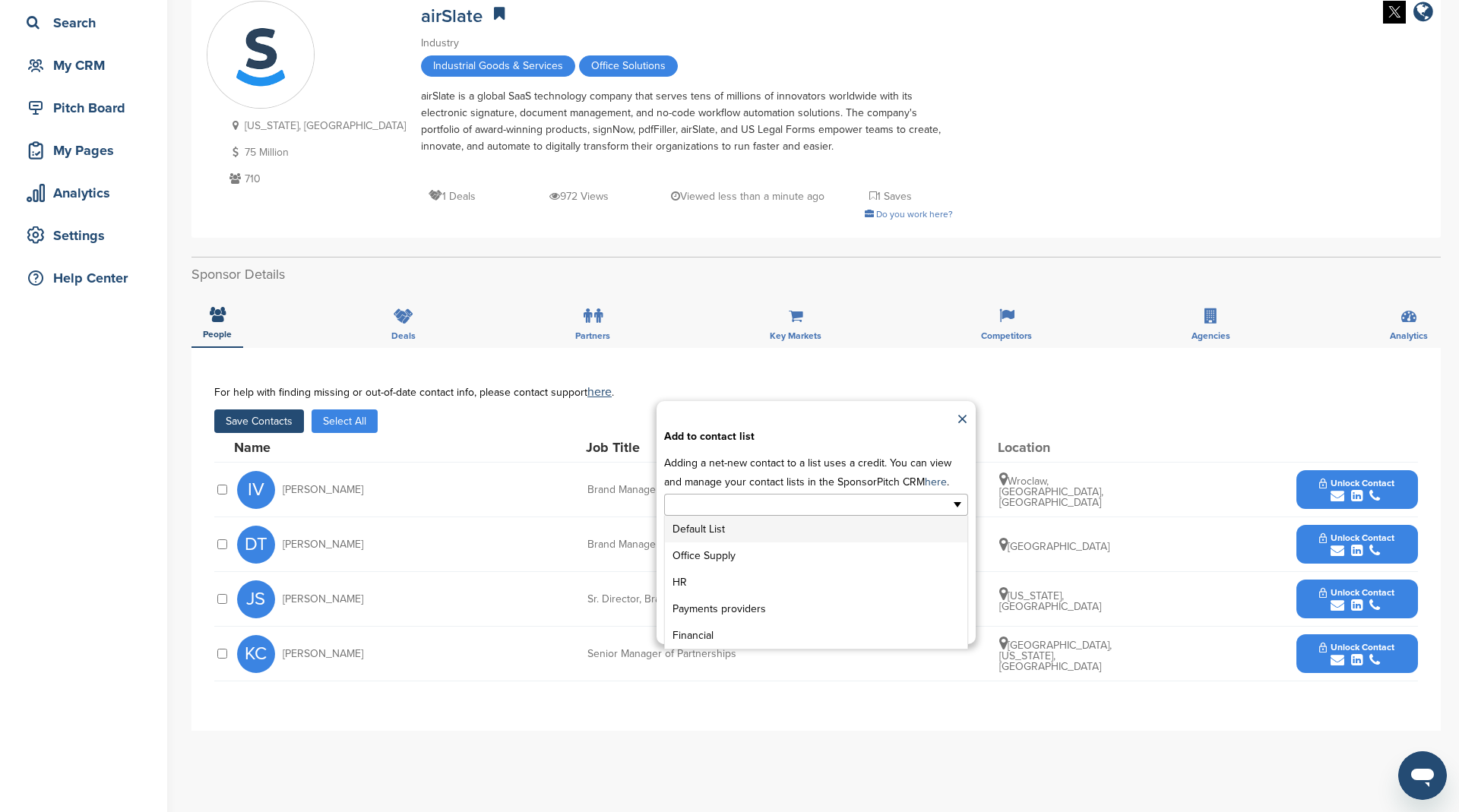
click at [721, 498] on input "text" at bounding box center [750, 505] width 159 height 17
click at [736, 551] on li "Office Supply" at bounding box center [815, 556] width 302 height 27
click at [820, 602] on button "Apply" at bounding box center [816, 609] width 57 height 28
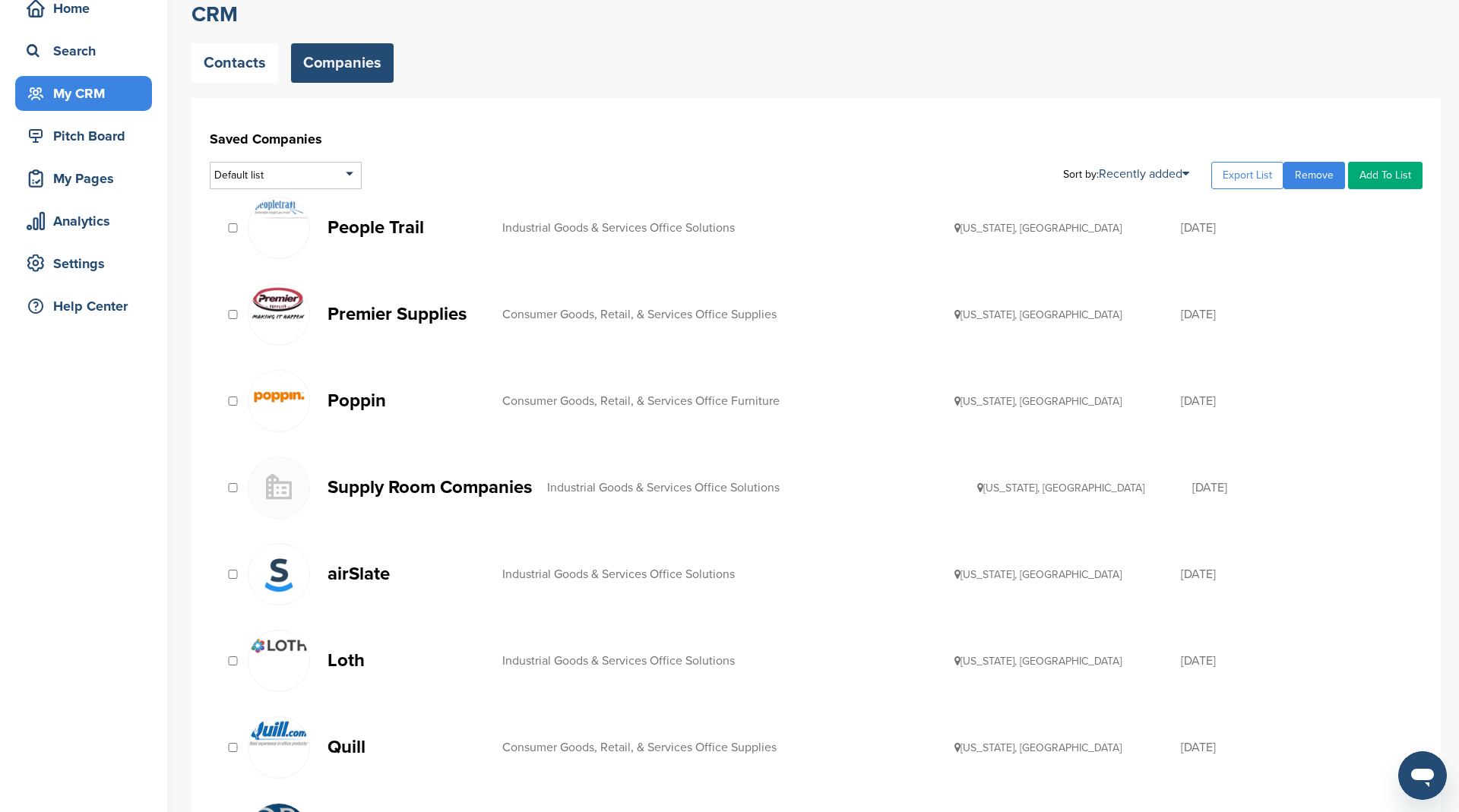
scroll to position [93, 0]
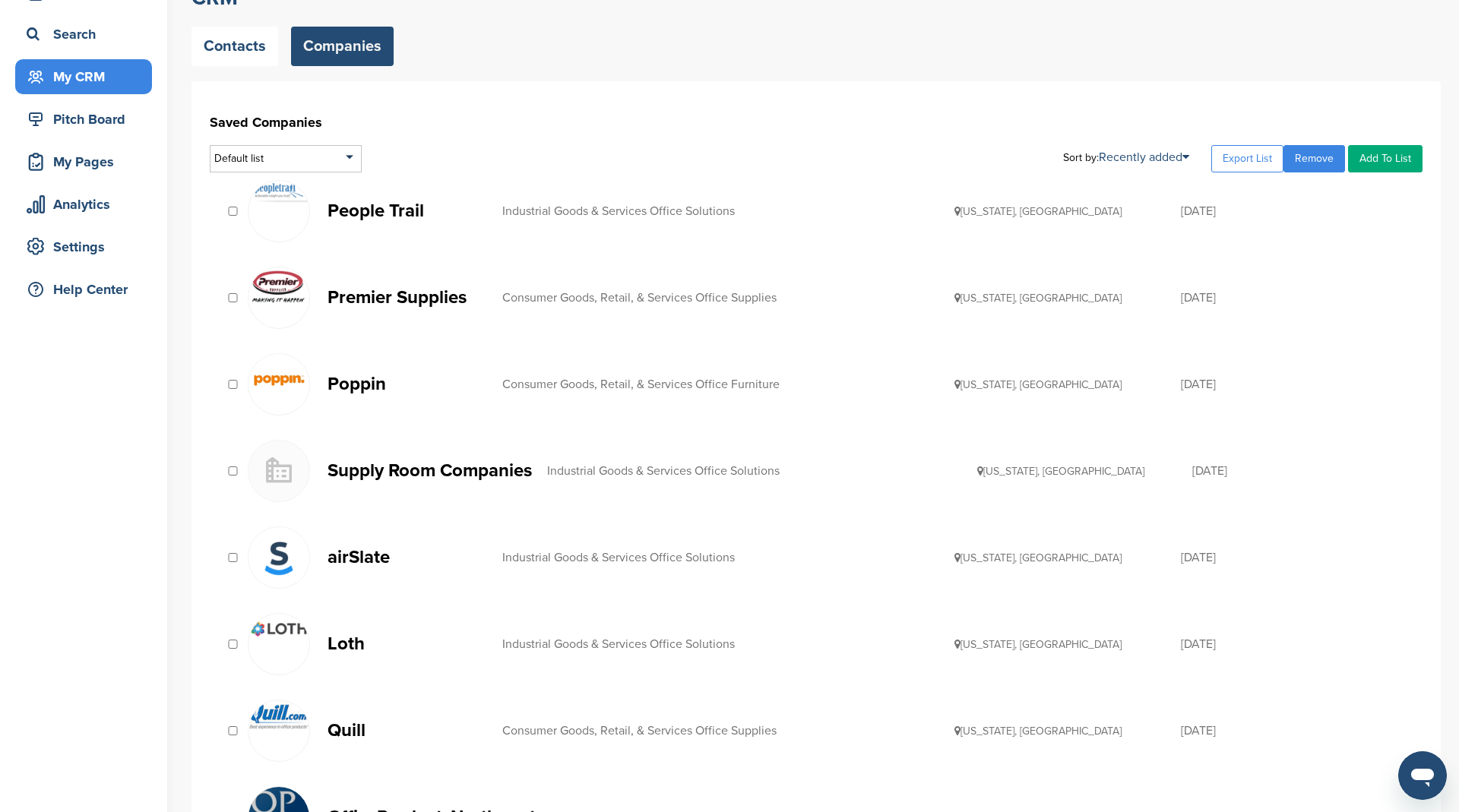
click at [353, 637] on p "Loth" at bounding box center [407, 643] width 159 height 19
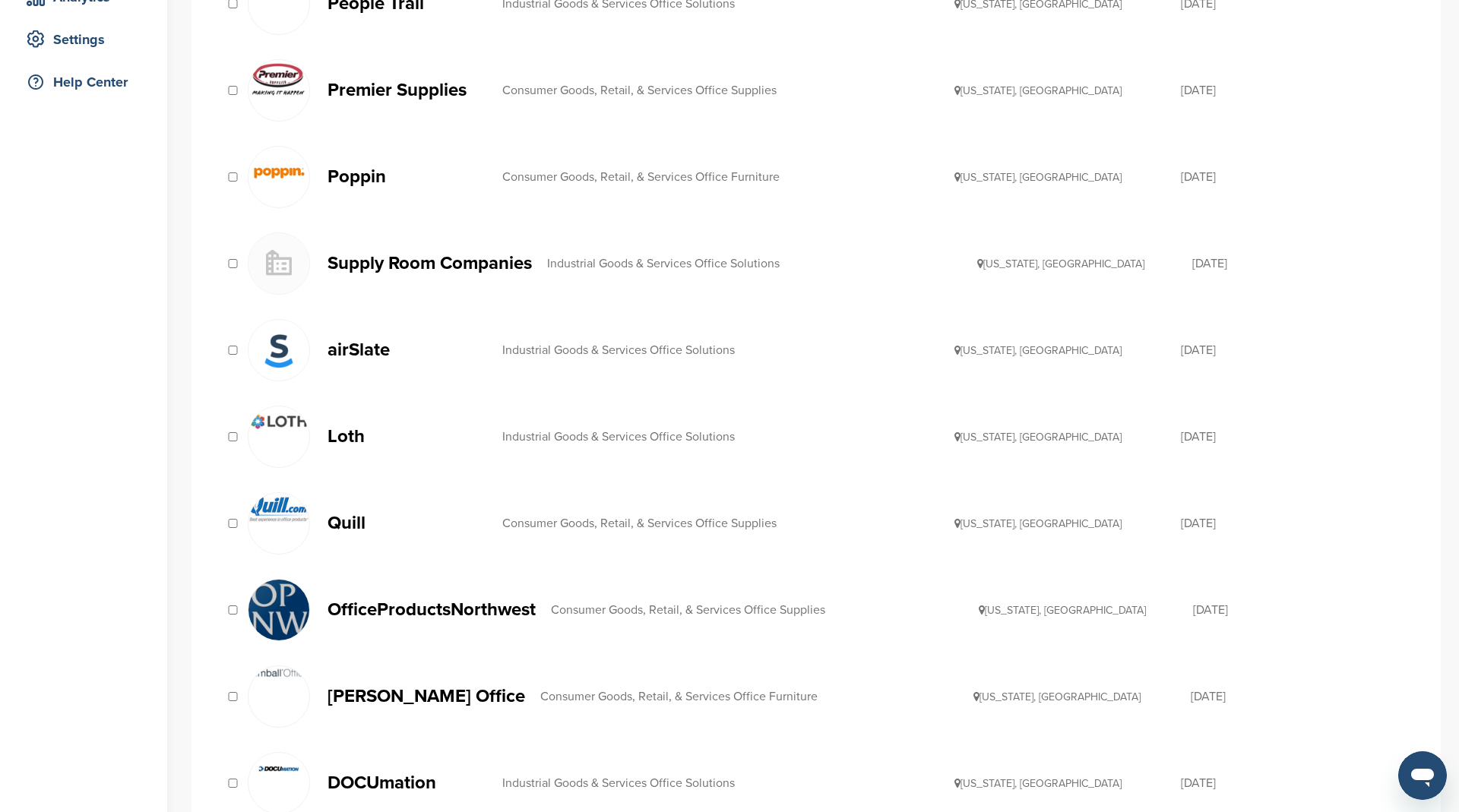
scroll to position [363, 0]
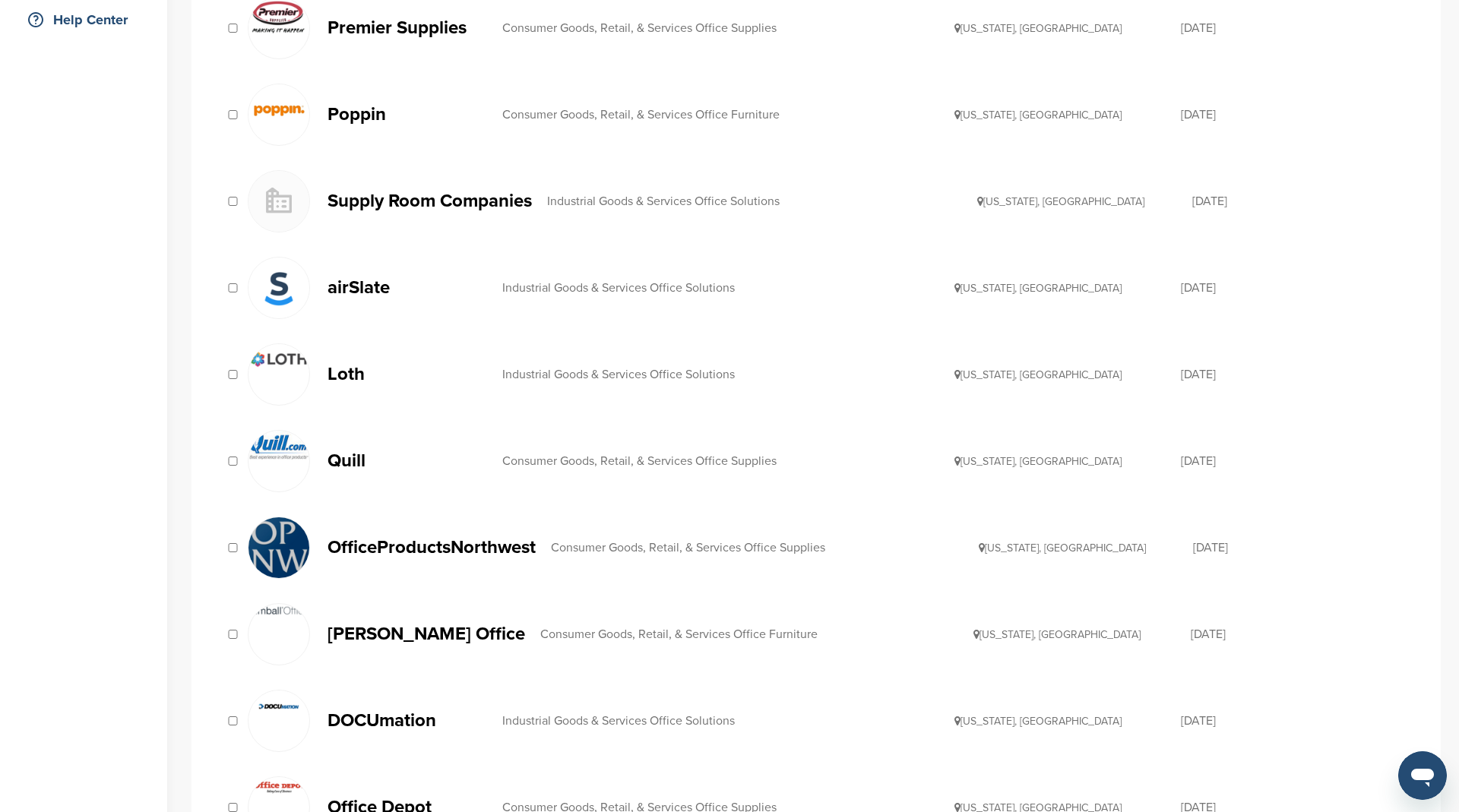
click at [349, 461] on p "Quill" at bounding box center [407, 460] width 159 height 19
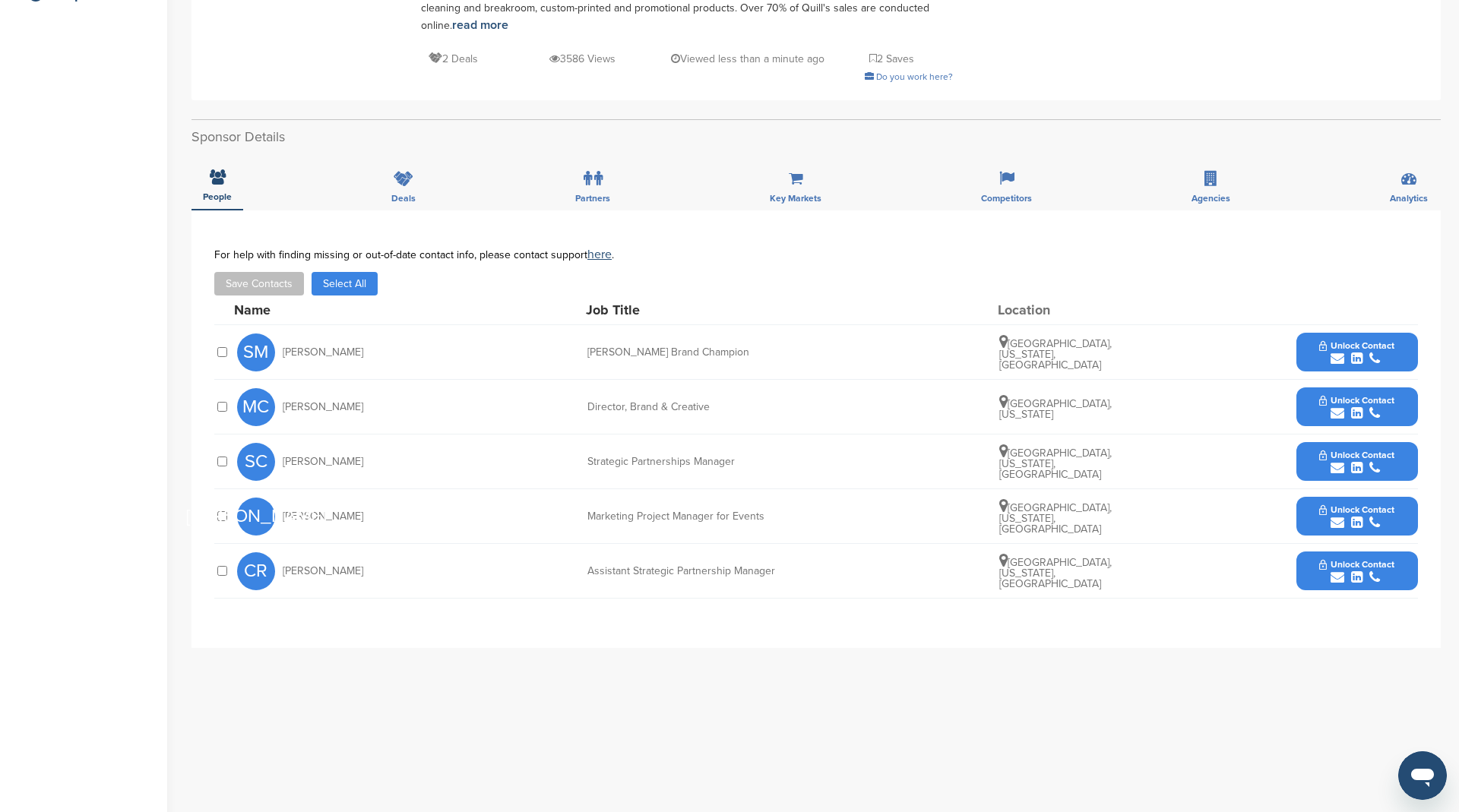
scroll to position [445, 0]
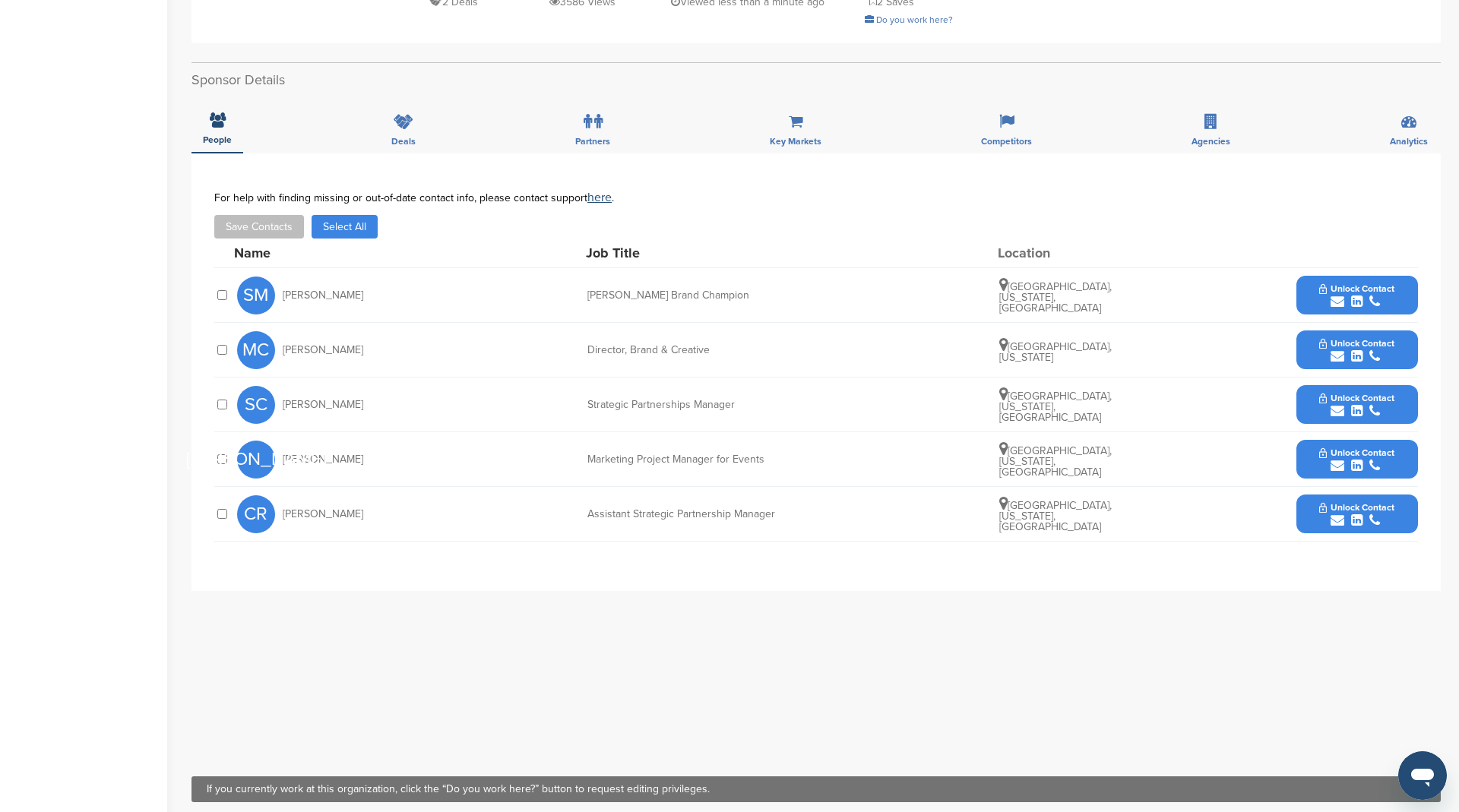
click at [359, 215] on button "Select All" at bounding box center [345, 227] width 66 height 24
click at [270, 215] on button "Save Contacts" at bounding box center [259, 227] width 90 height 24
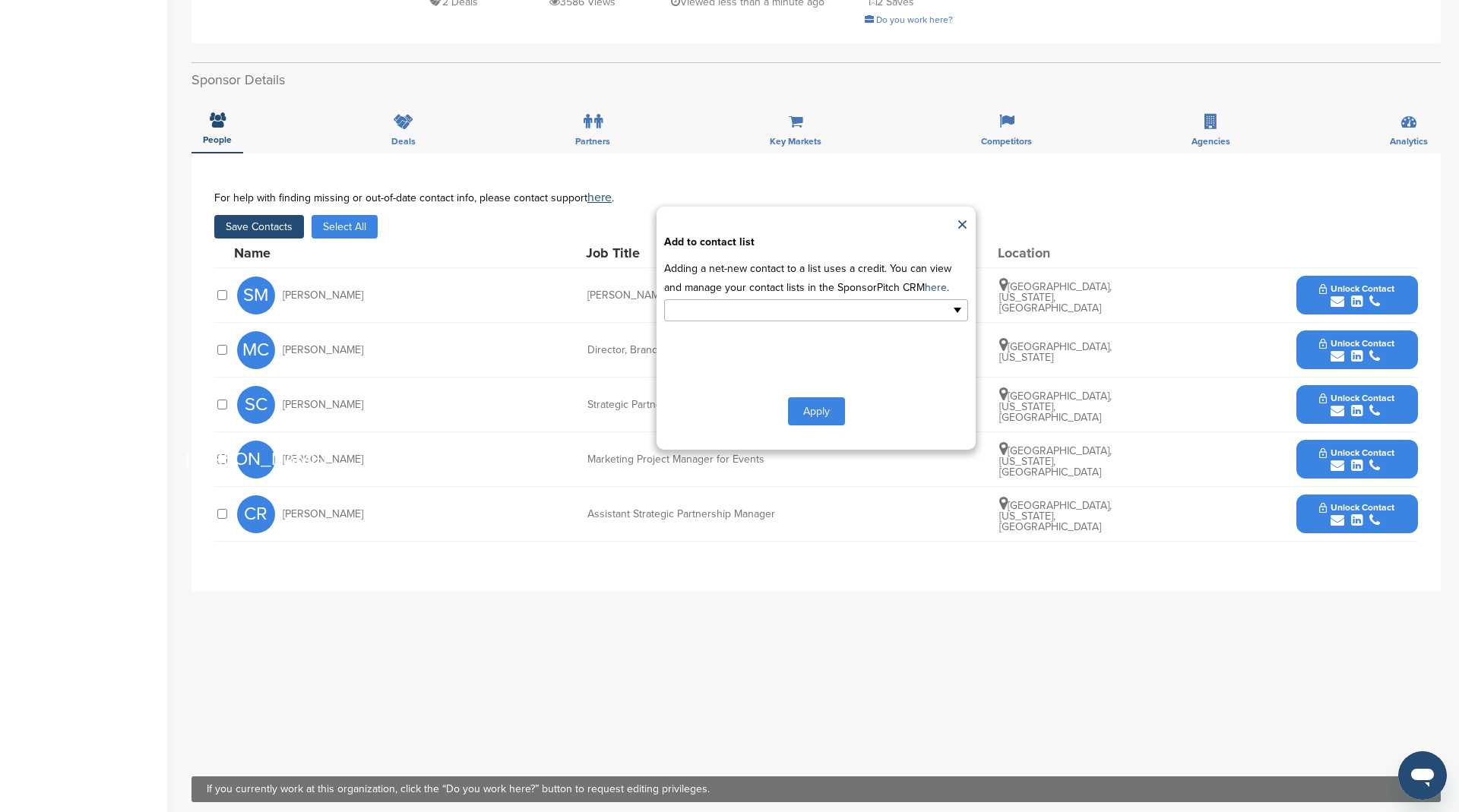
click at [741, 301] on input "text" at bounding box center [750, 310] width 159 height 17
click at [736, 348] on li "Office Supply" at bounding box center [815, 361] width 302 height 27
click at [818, 400] on button "Apply" at bounding box center [816, 415] width 57 height 28
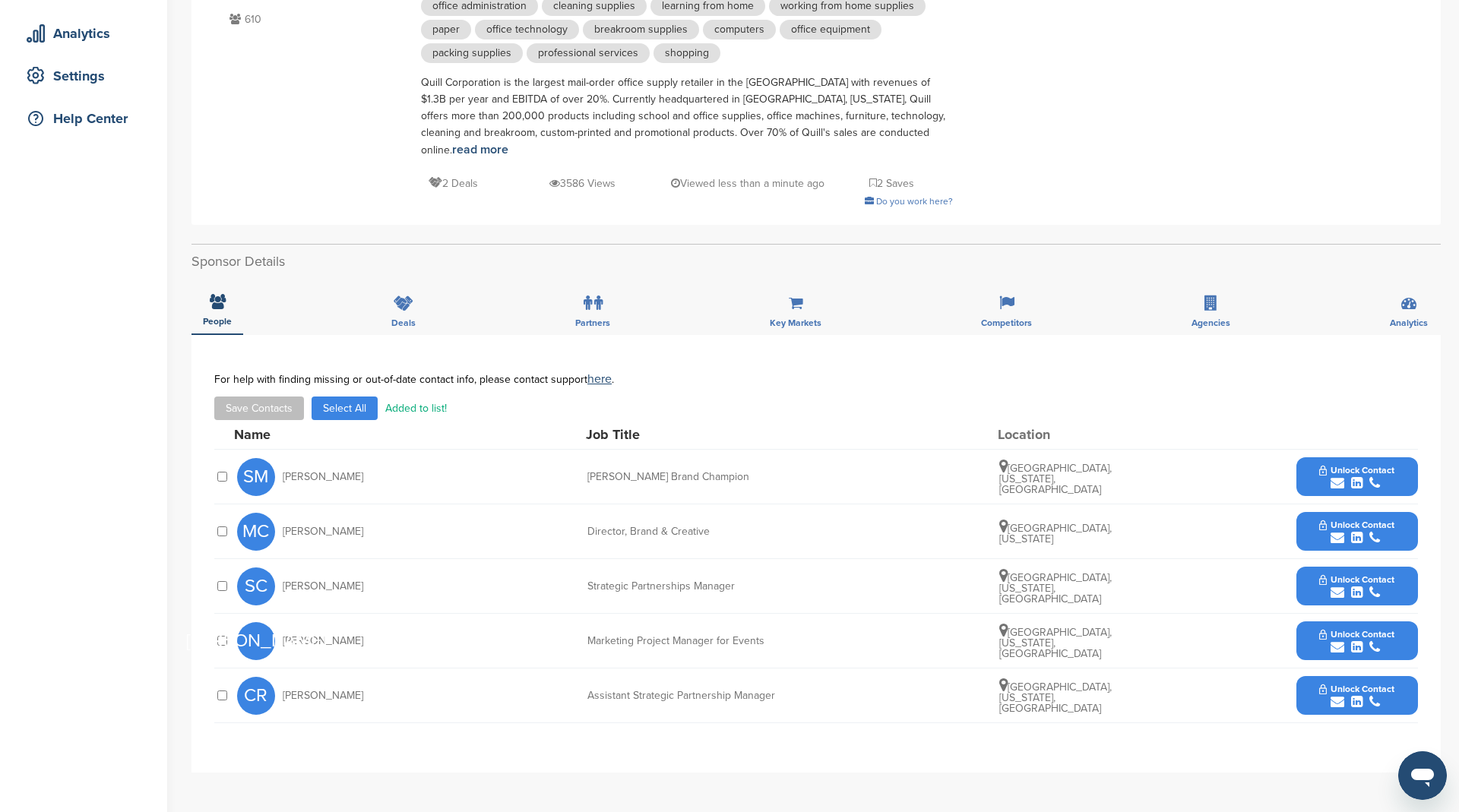
scroll to position [0, 0]
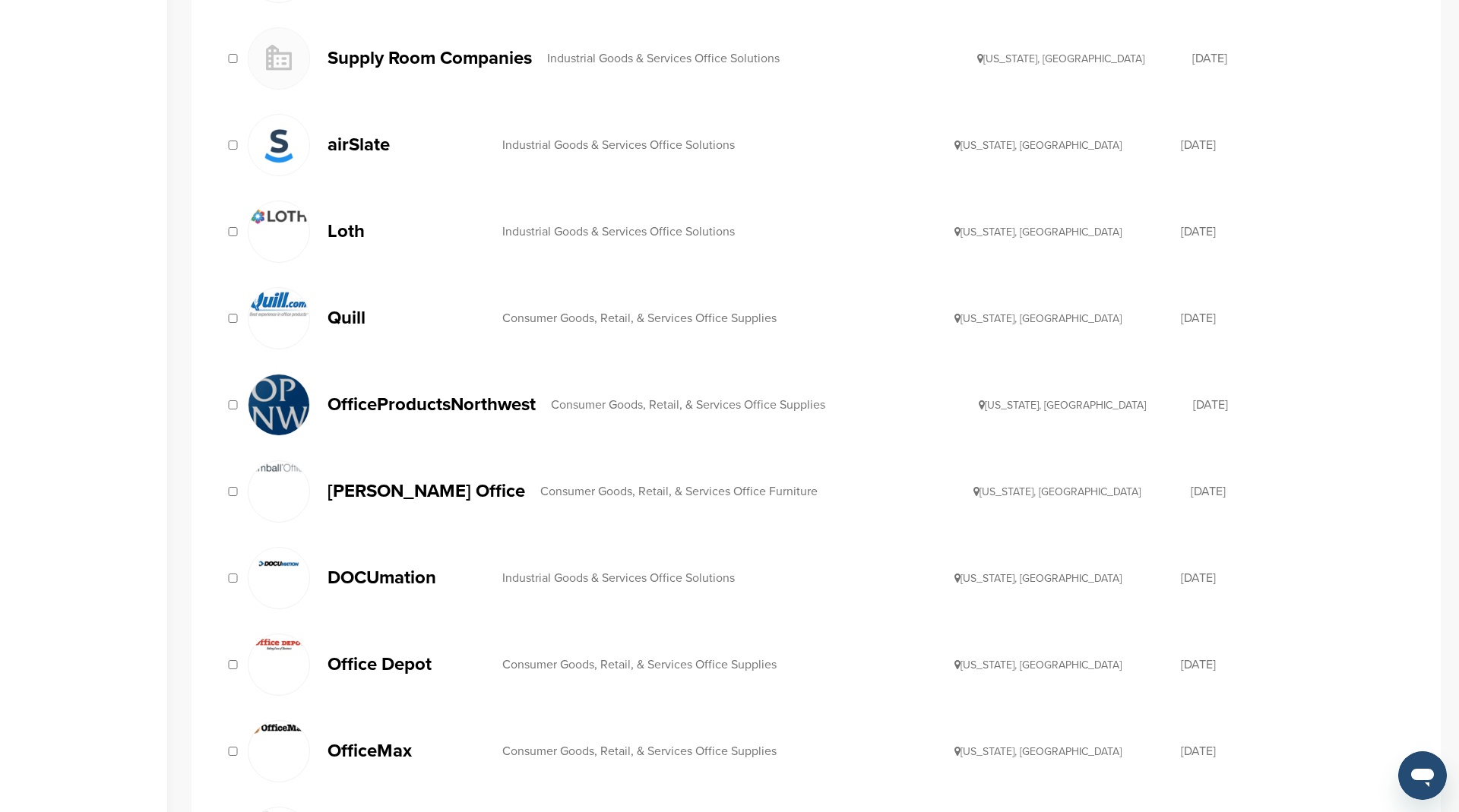
scroll to position [507, 0]
click at [458, 399] on p "OfficeProductsNorthwest" at bounding box center [431, 403] width 208 height 19
click at [405, 488] on p "[PERSON_NAME] Office" at bounding box center [426, 490] width 197 height 19
click at [374, 572] on p "DOCUmation" at bounding box center [407, 576] width 159 height 19
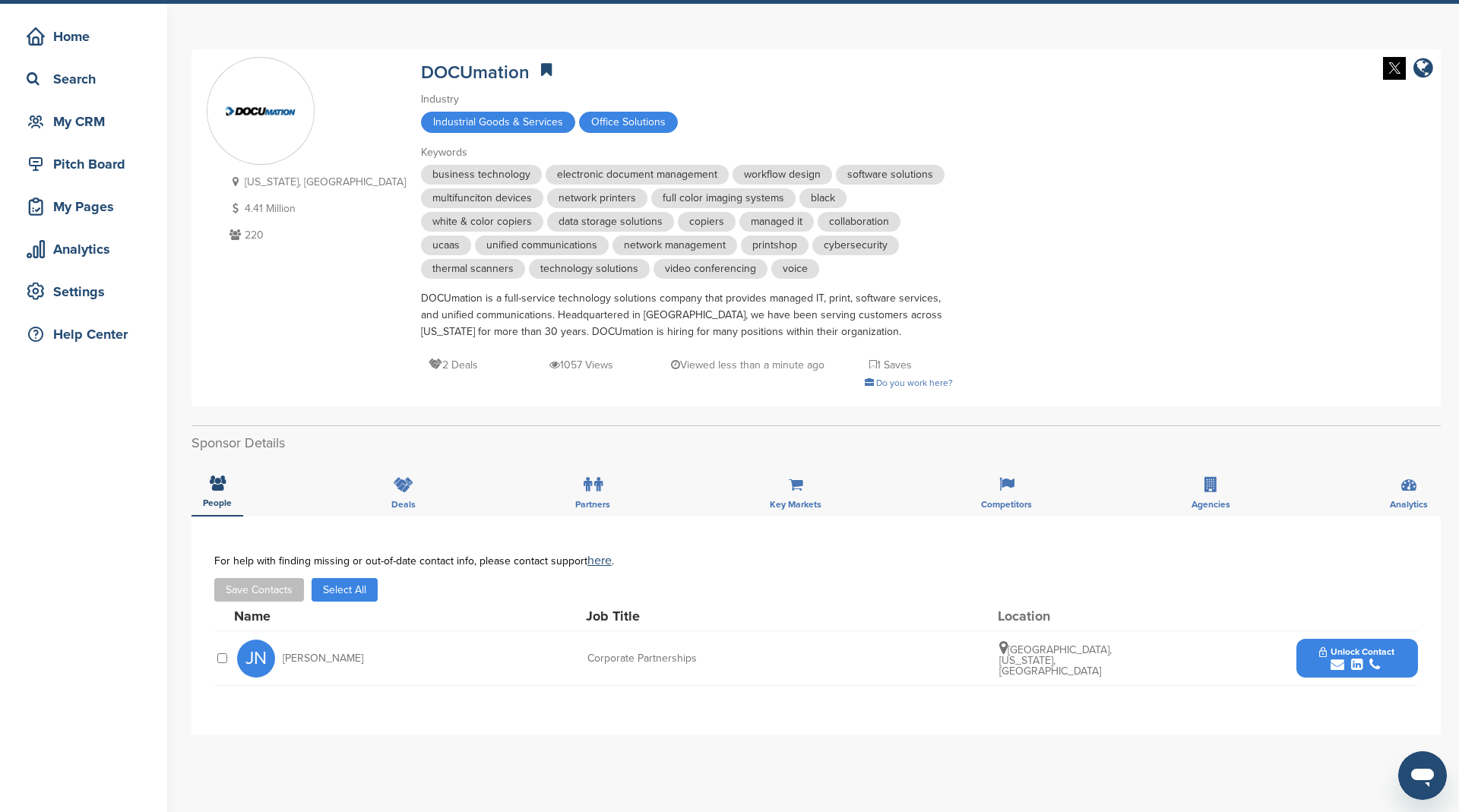
scroll to position [51, 0]
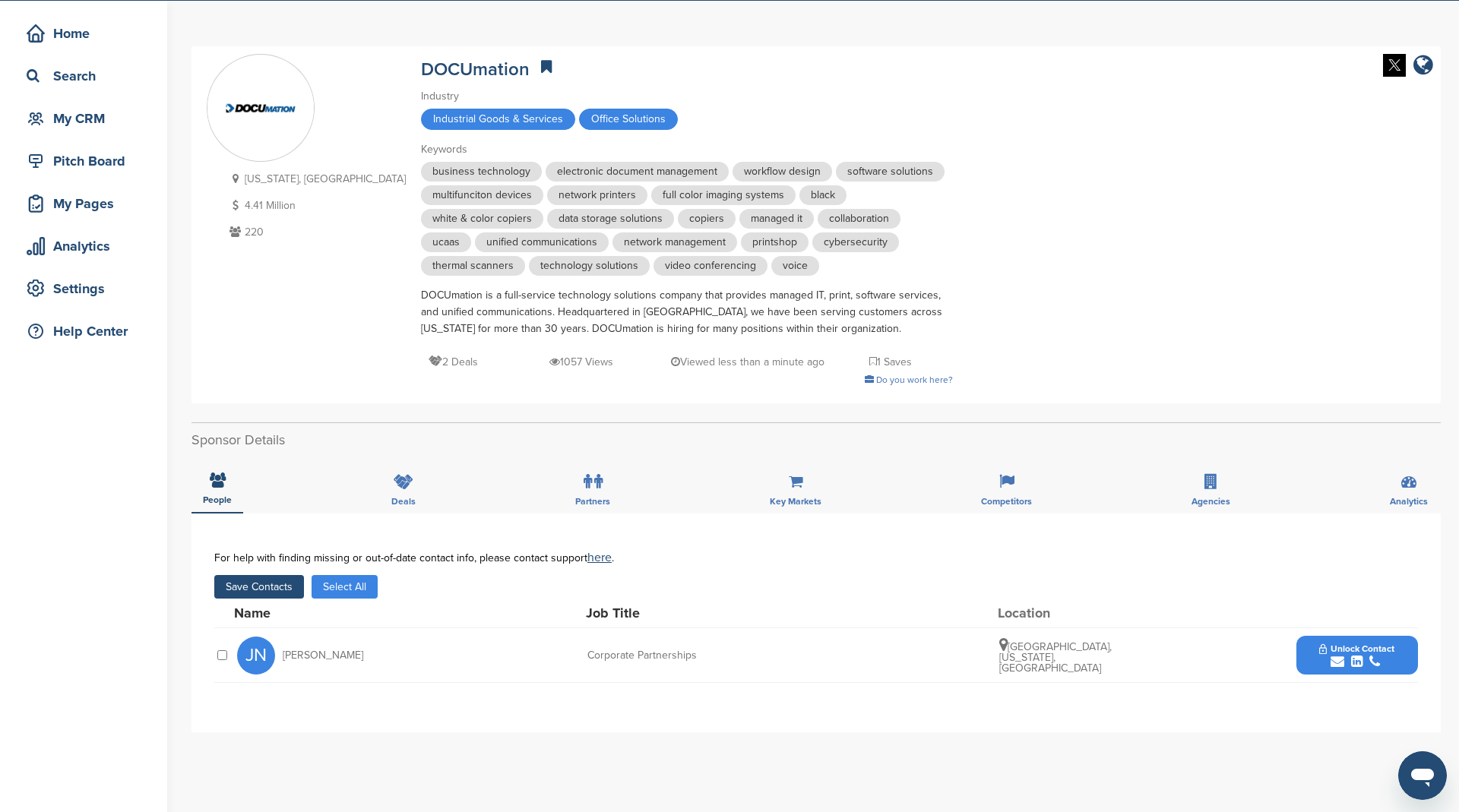
click at [267, 579] on button "Save Contacts" at bounding box center [259, 587] width 90 height 24
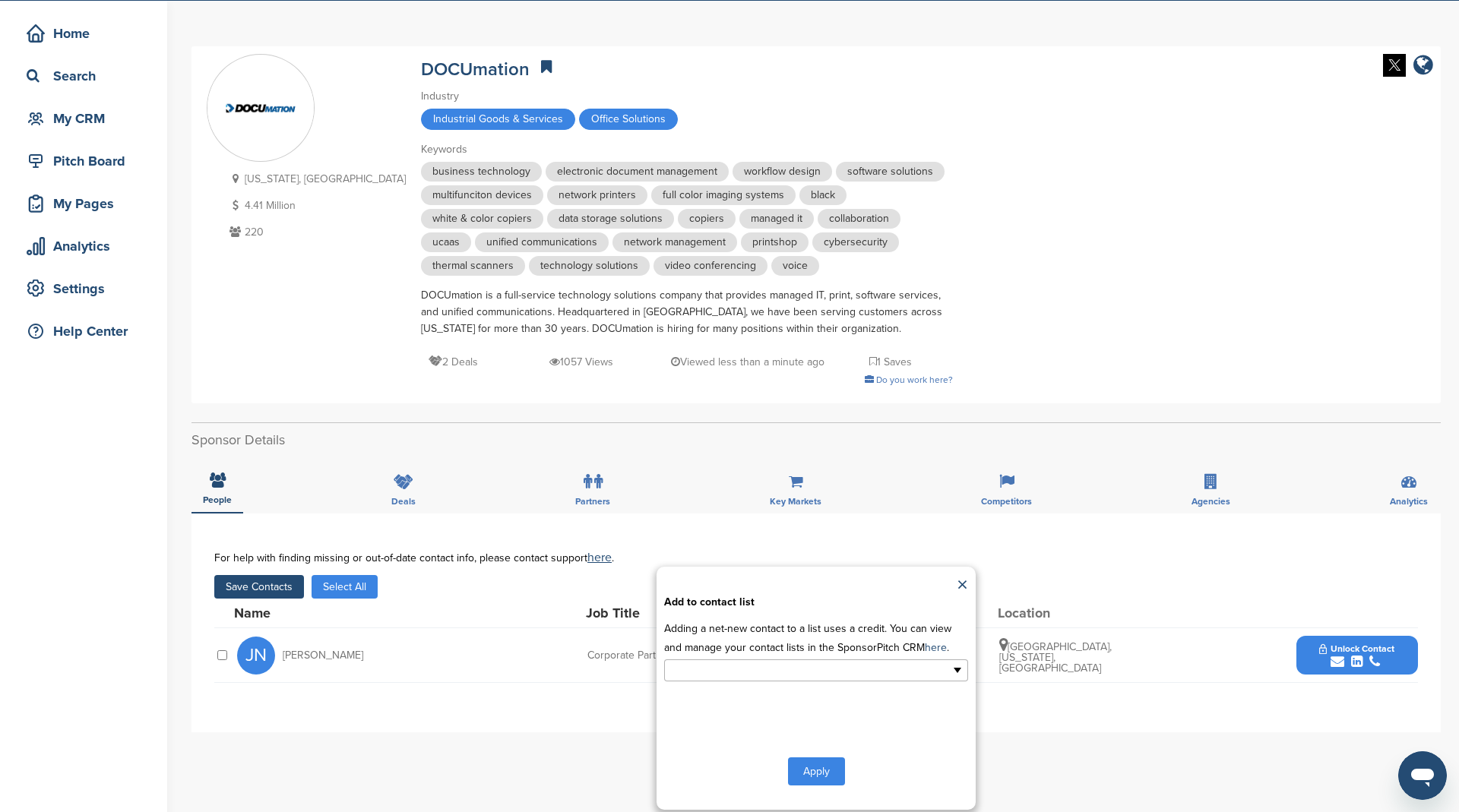
click at [800, 664] on input "text" at bounding box center [750, 670] width 159 height 17
click at [778, 712] on li "Office Supply" at bounding box center [815, 721] width 302 height 27
click at [819, 769] on button "Apply" at bounding box center [816, 774] width 57 height 28
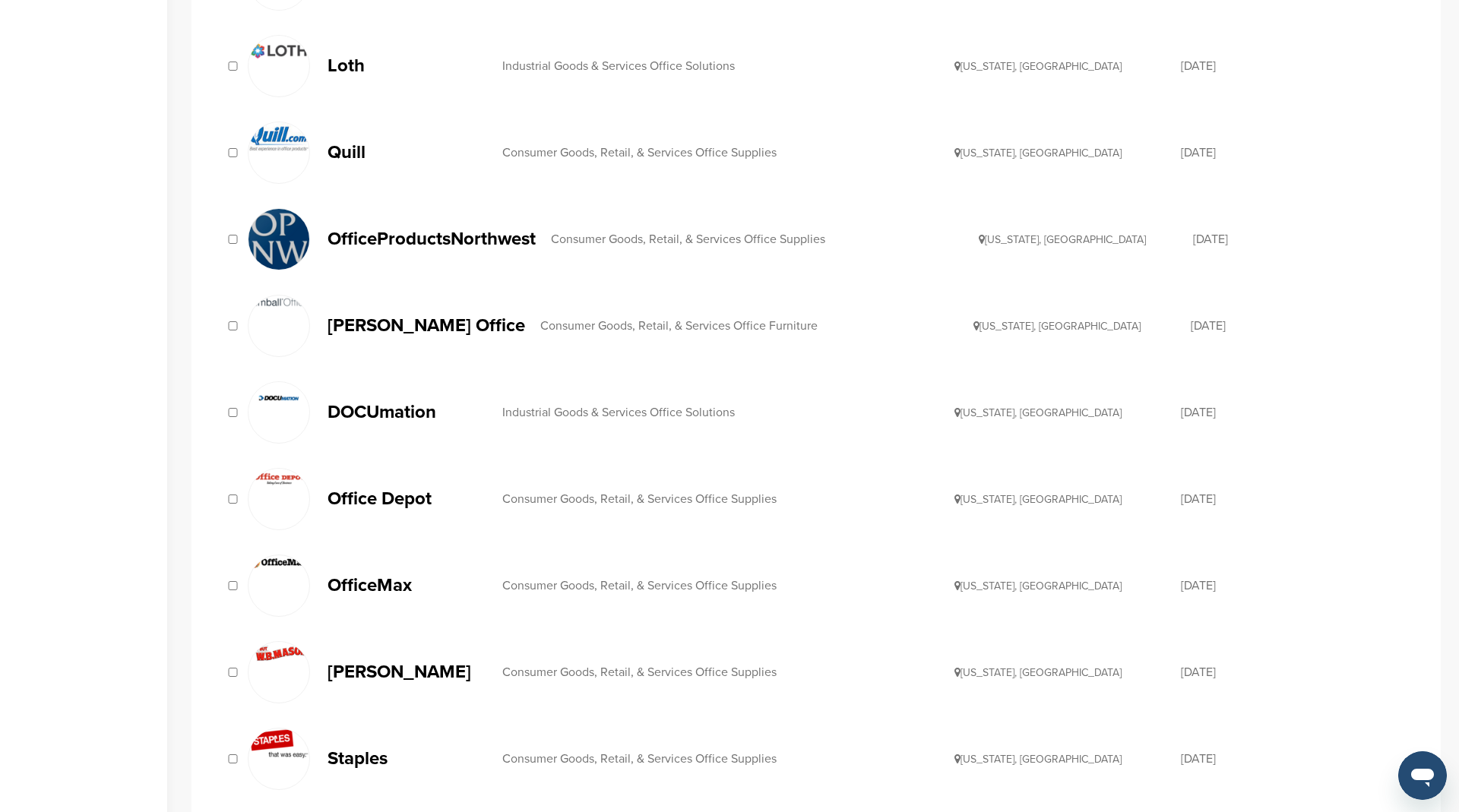
scroll to position [676, 0]
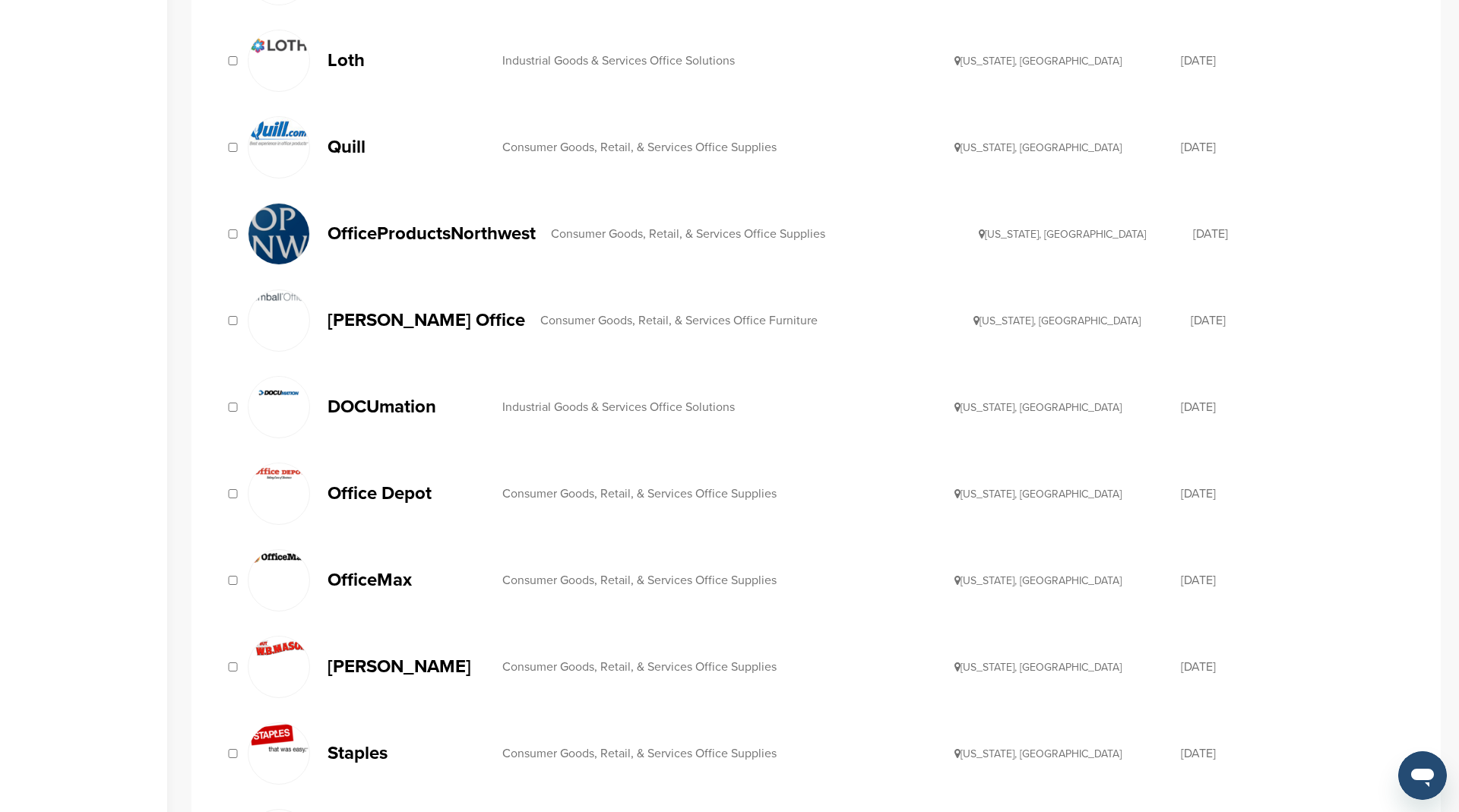
click at [409, 486] on p "Office Depot" at bounding box center [407, 494] width 159 height 19
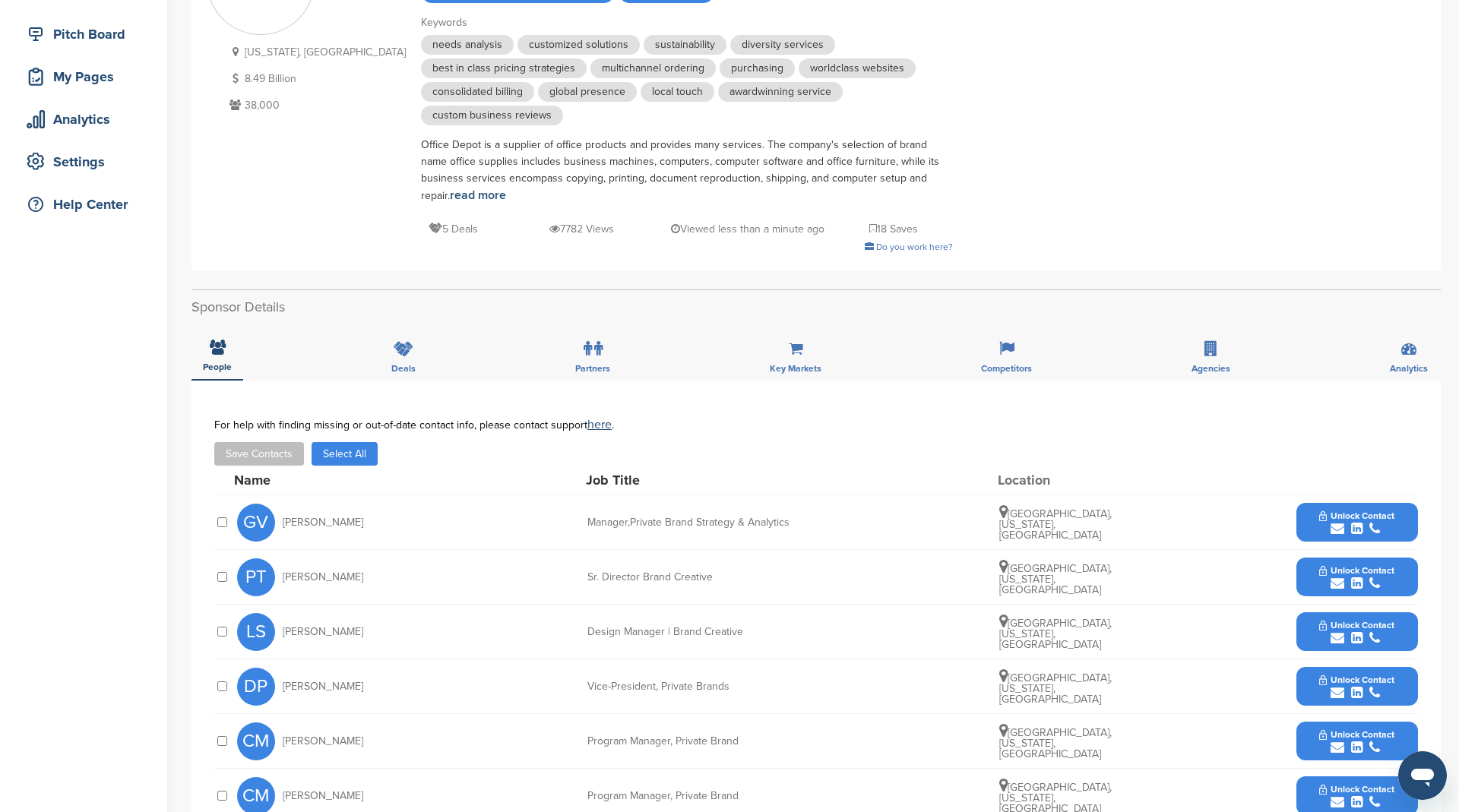
scroll to position [448, 0]
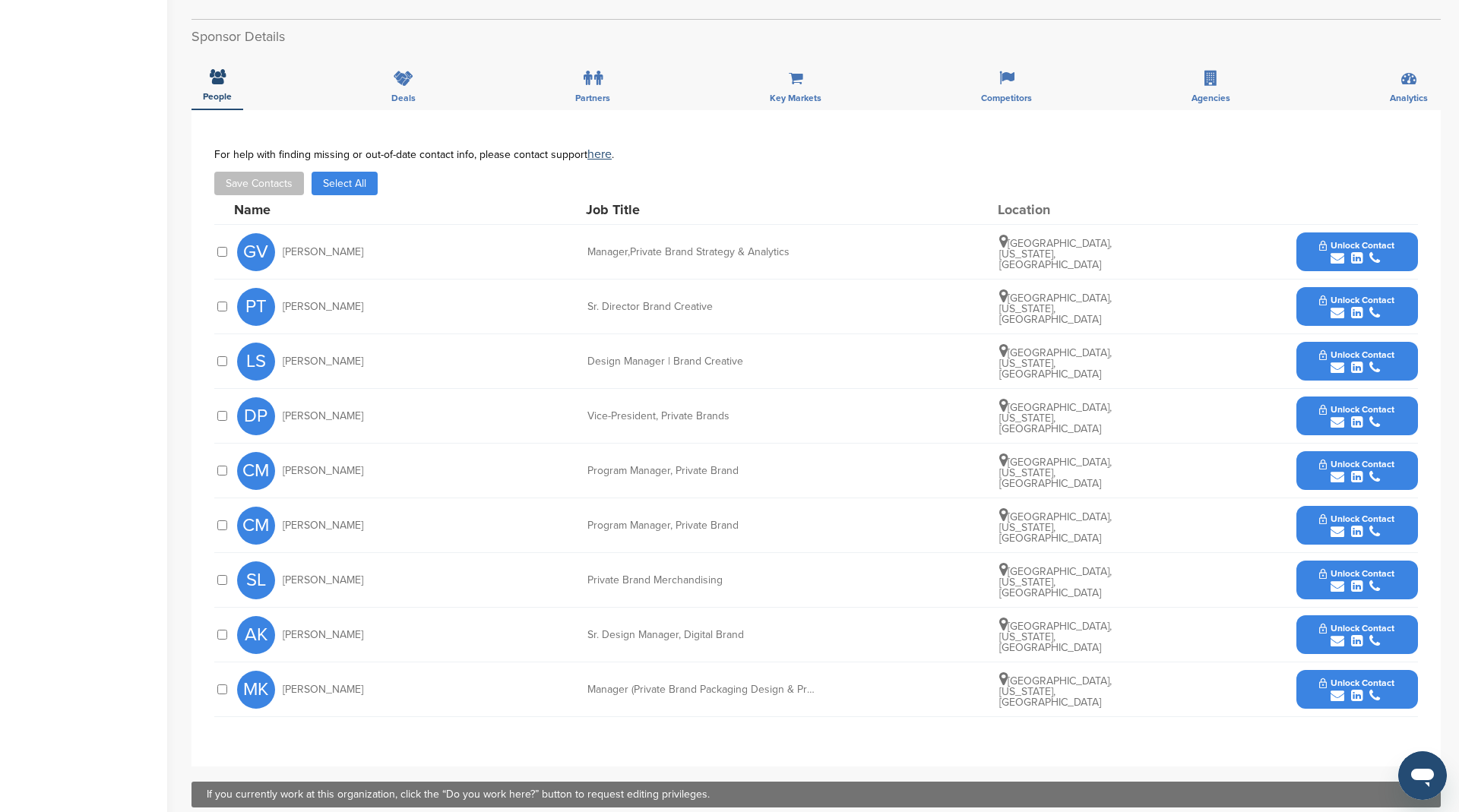
click at [357, 182] on button "Select All" at bounding box center [345, 184] width 66 height 24
click at [224, 364] on div at bounding box center [222, 361] width 15 height 14
click at [250, 180] on button "Save Contacts" at bounding box center [259, 184] width 90 height 24
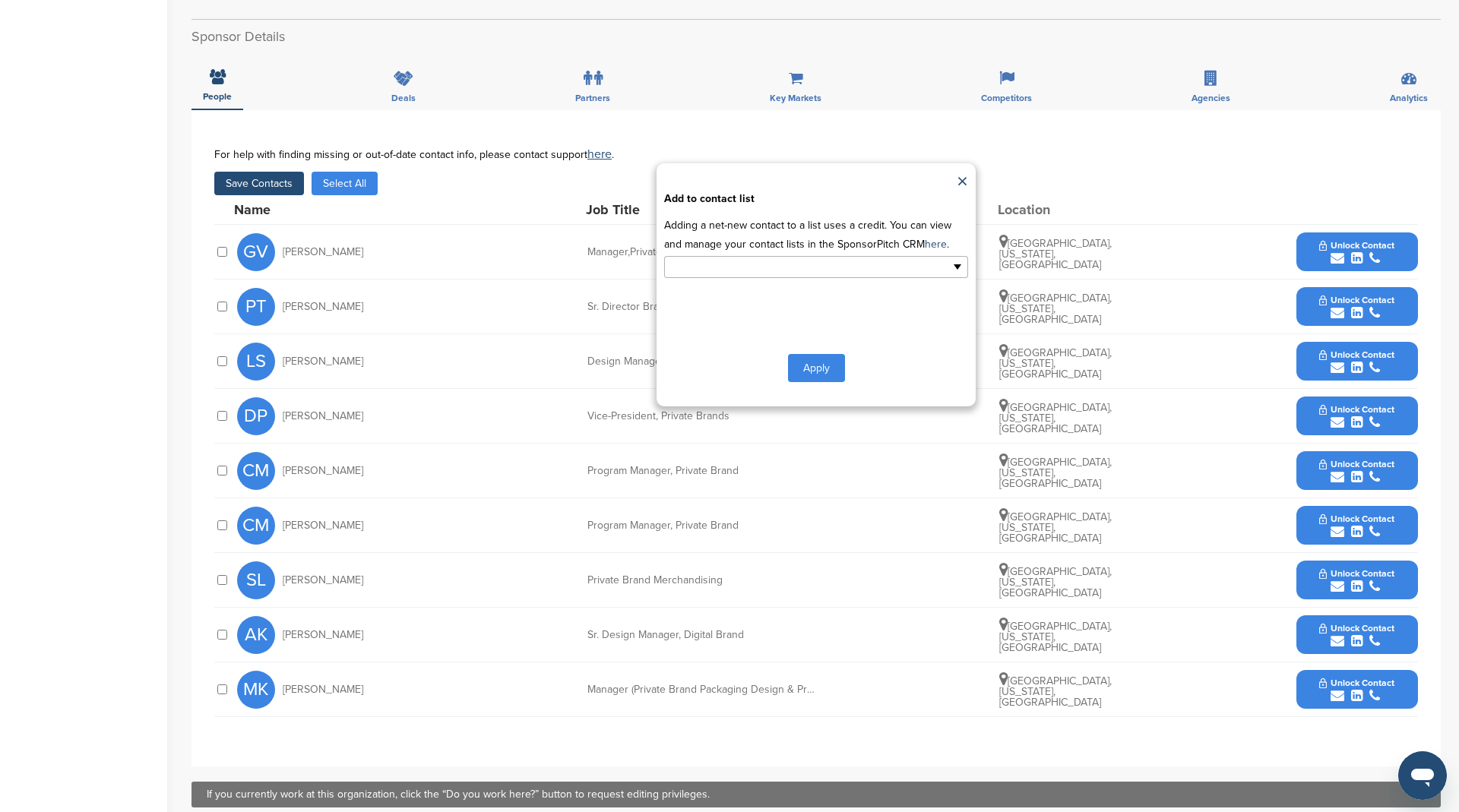
click at [698, 264] on input "text" at bounding box center [750, 267] width 159 height 17
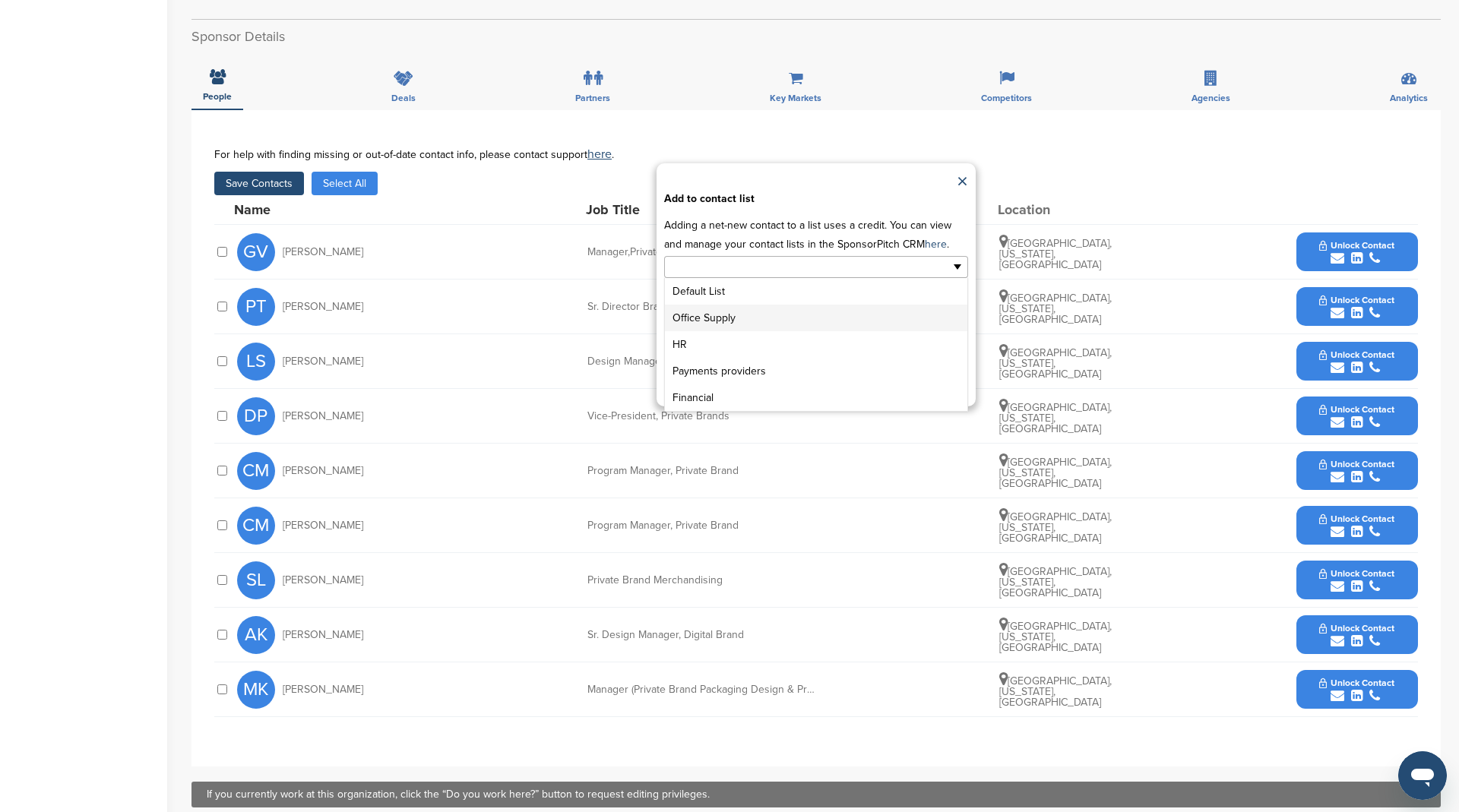
click at [714, 317] on li "Office Supply" at bounding box center [815, 318] width 302 height 27
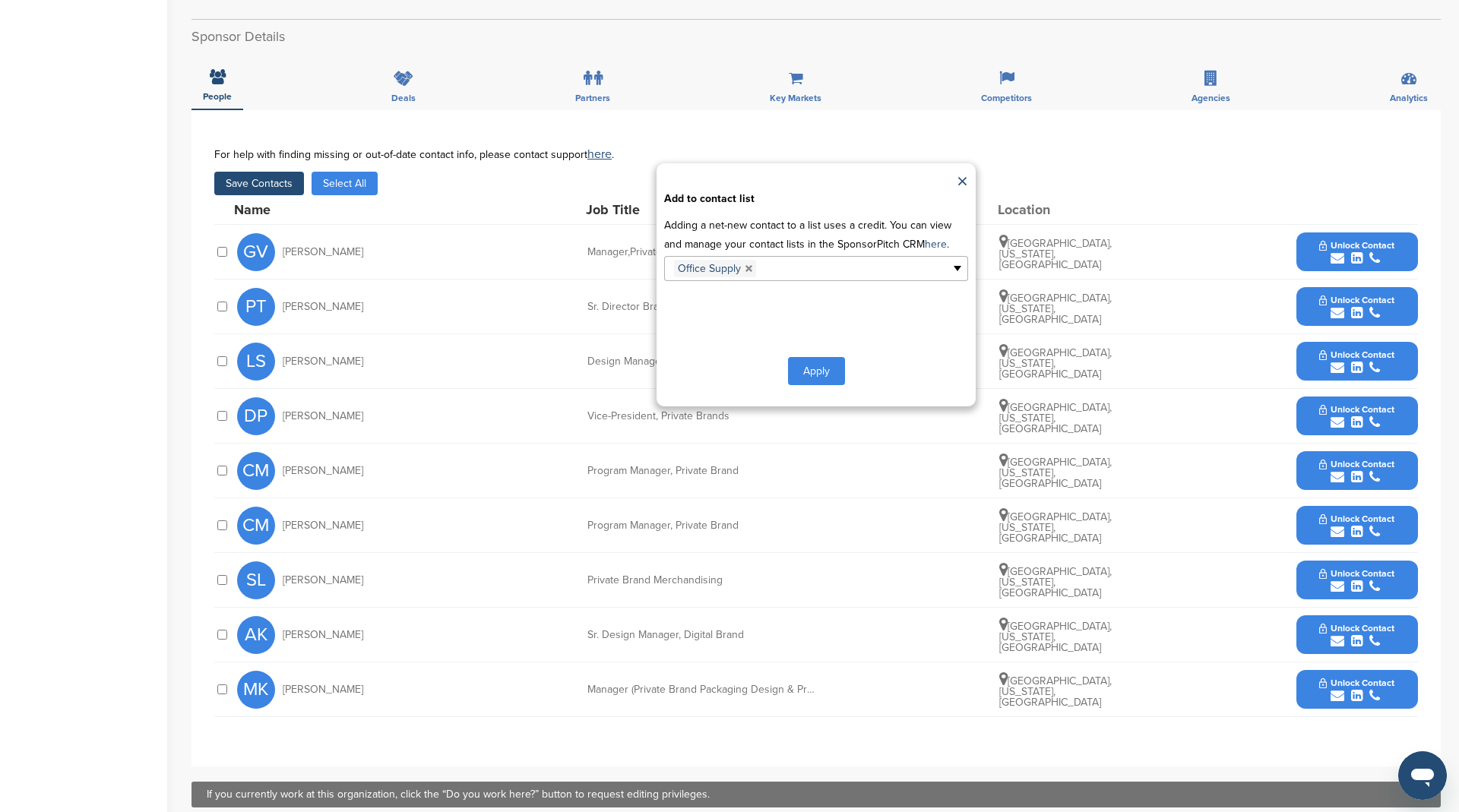
click at [815, 367] on button "Apply" at bounding box center [816, 371] width 57 height 28
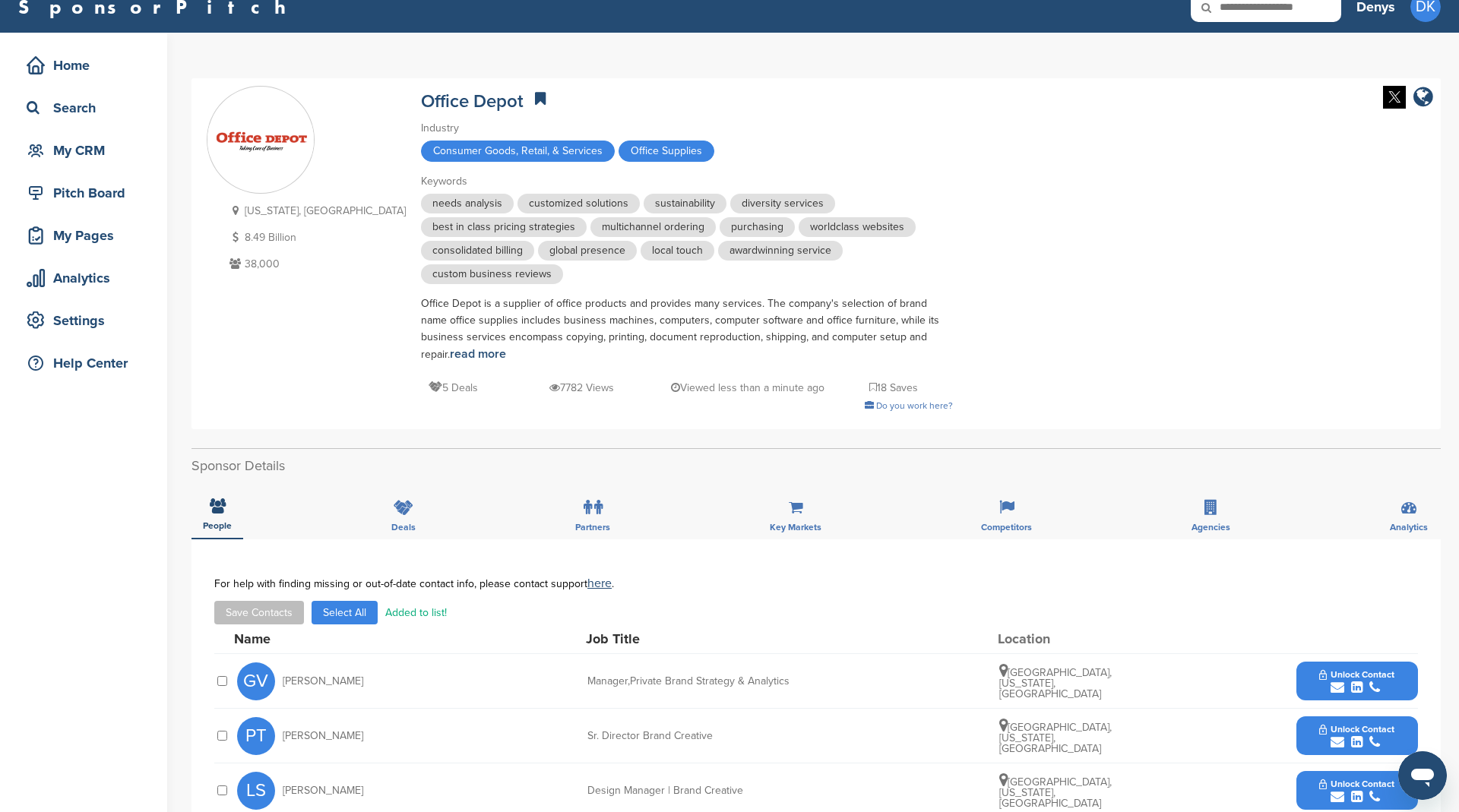
scroll to position [0, 0]
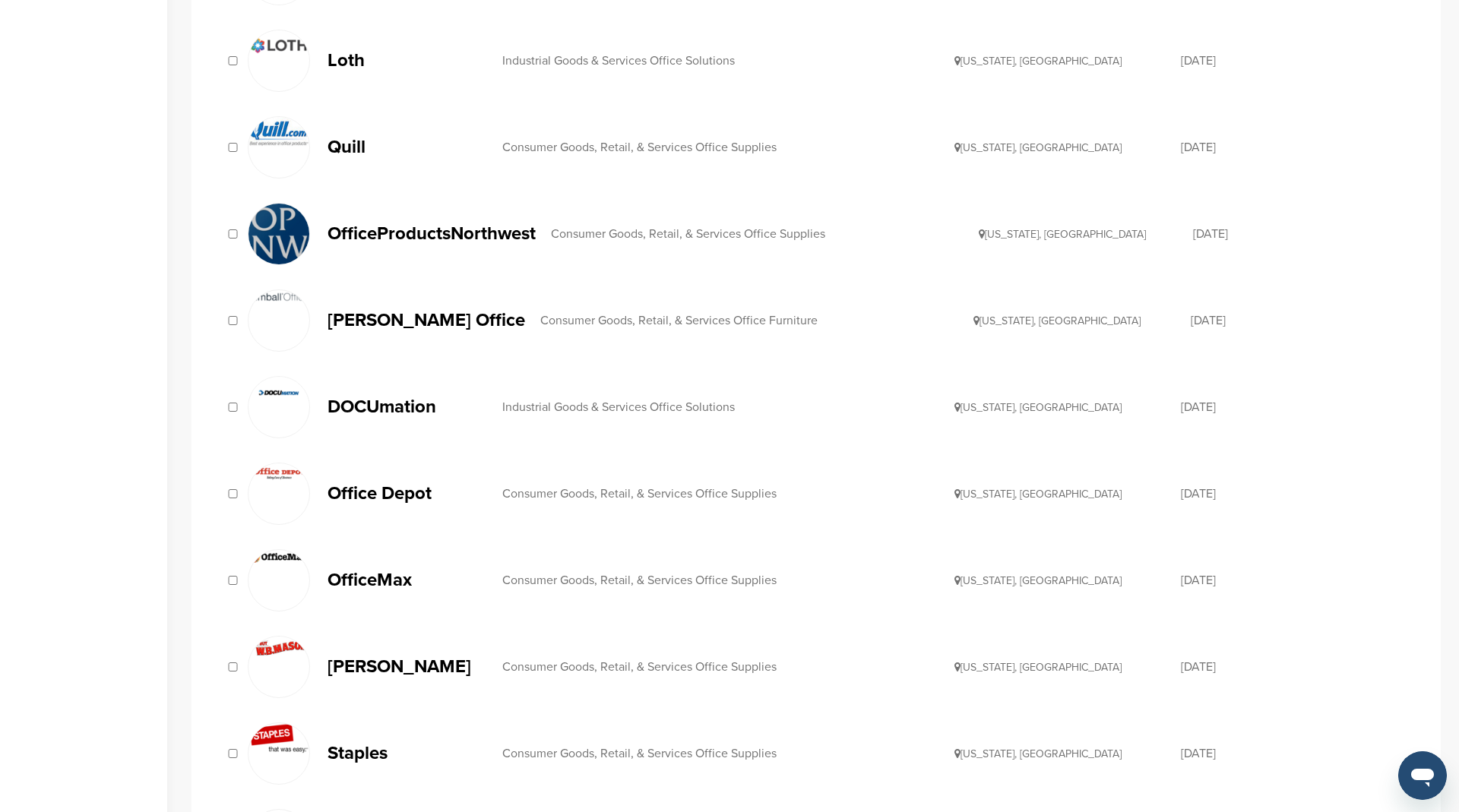
click at [386, 572] on p "OfficeMax" at bounding box center [407, 579] width 159 height 19
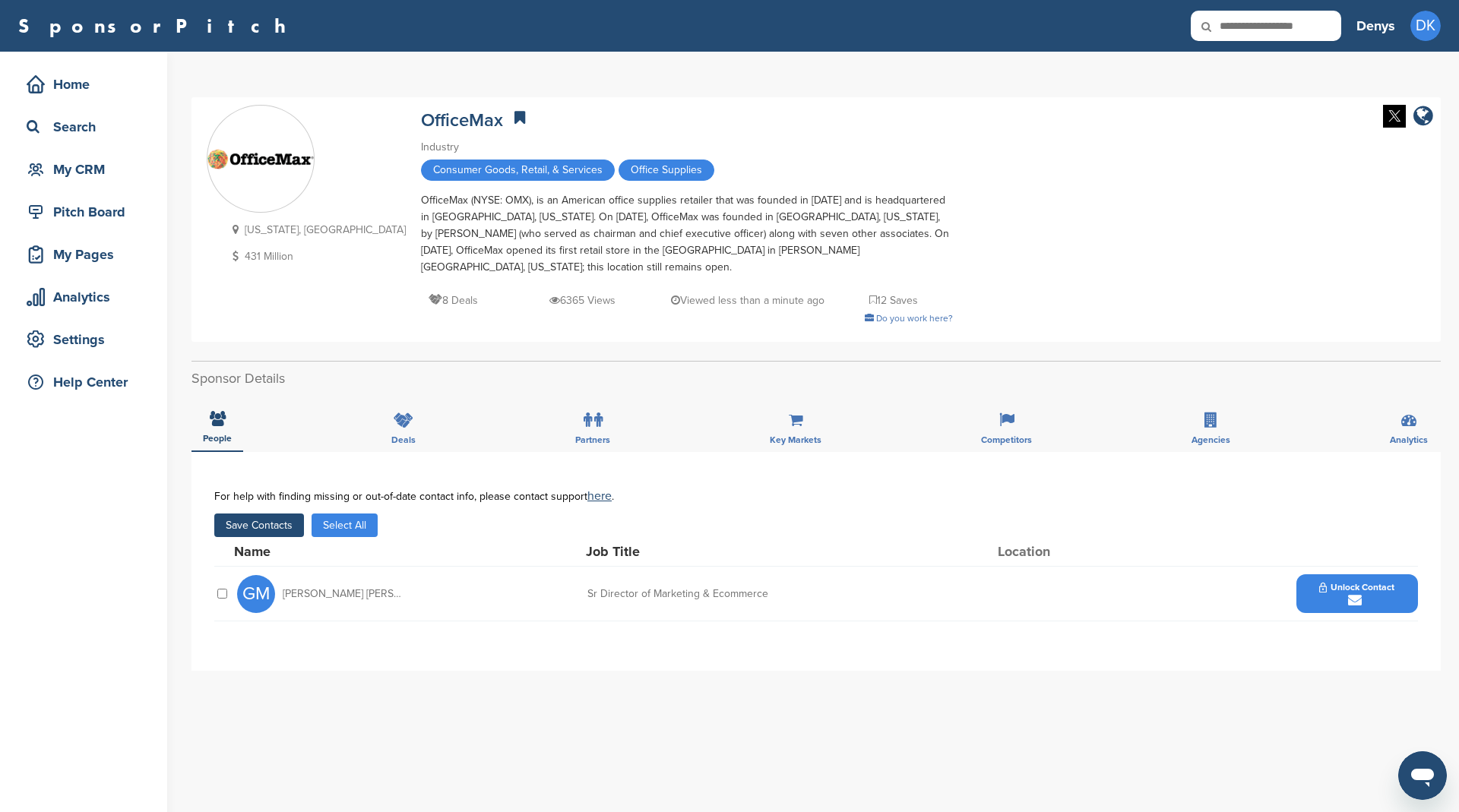
click at [263, 513] on button "Save Contacts" at bounding box center [259, 525] width 90 height 24
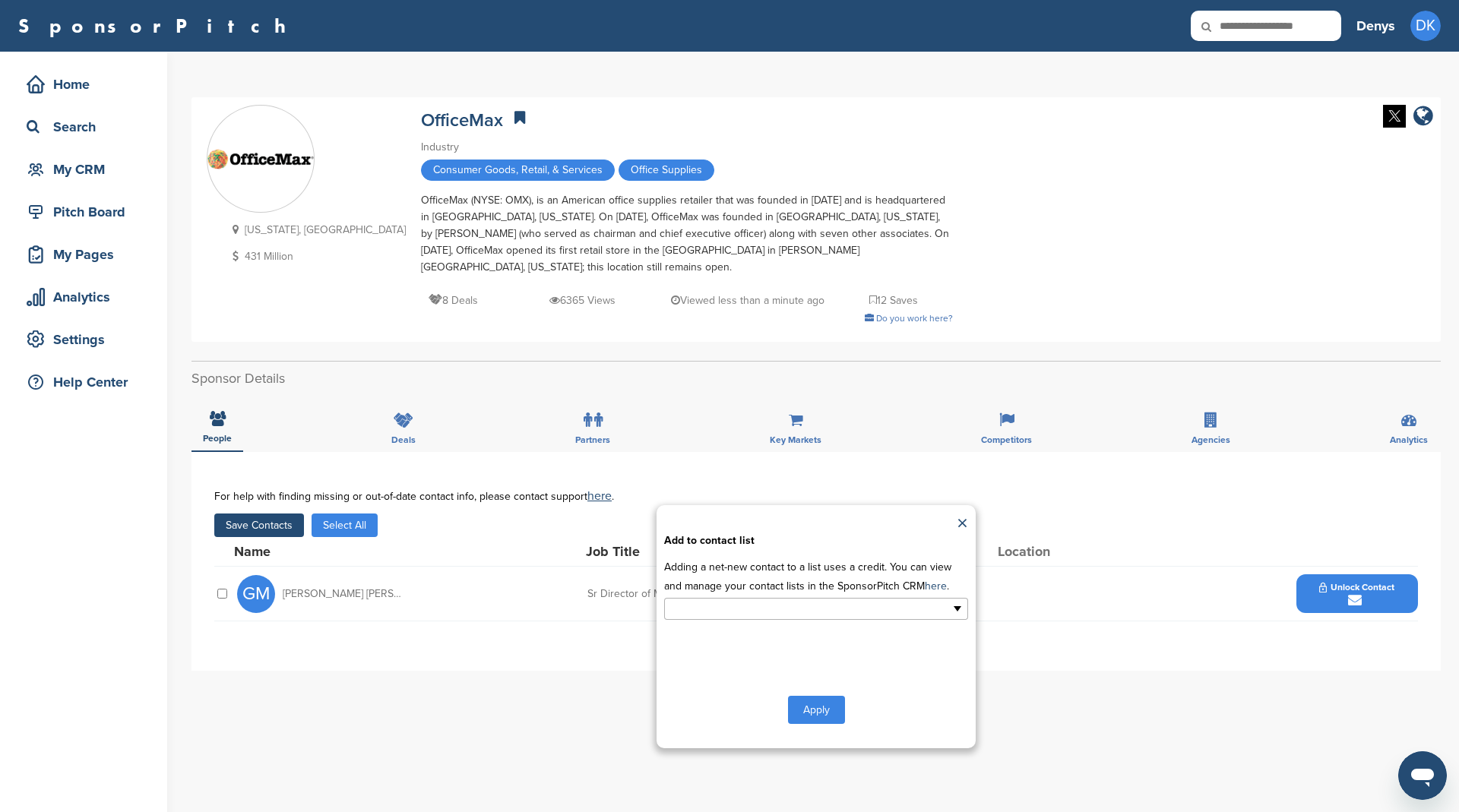
click at [779, 601] on li at bounding box center [750, 609] width 159 height 19
click at [763, 646] on li "Office Supply" at bounding box center [815, 660] width 302 height 27
click at [809, 698] on button "Apply" at bounding box center [816, 713] width 57 height 28
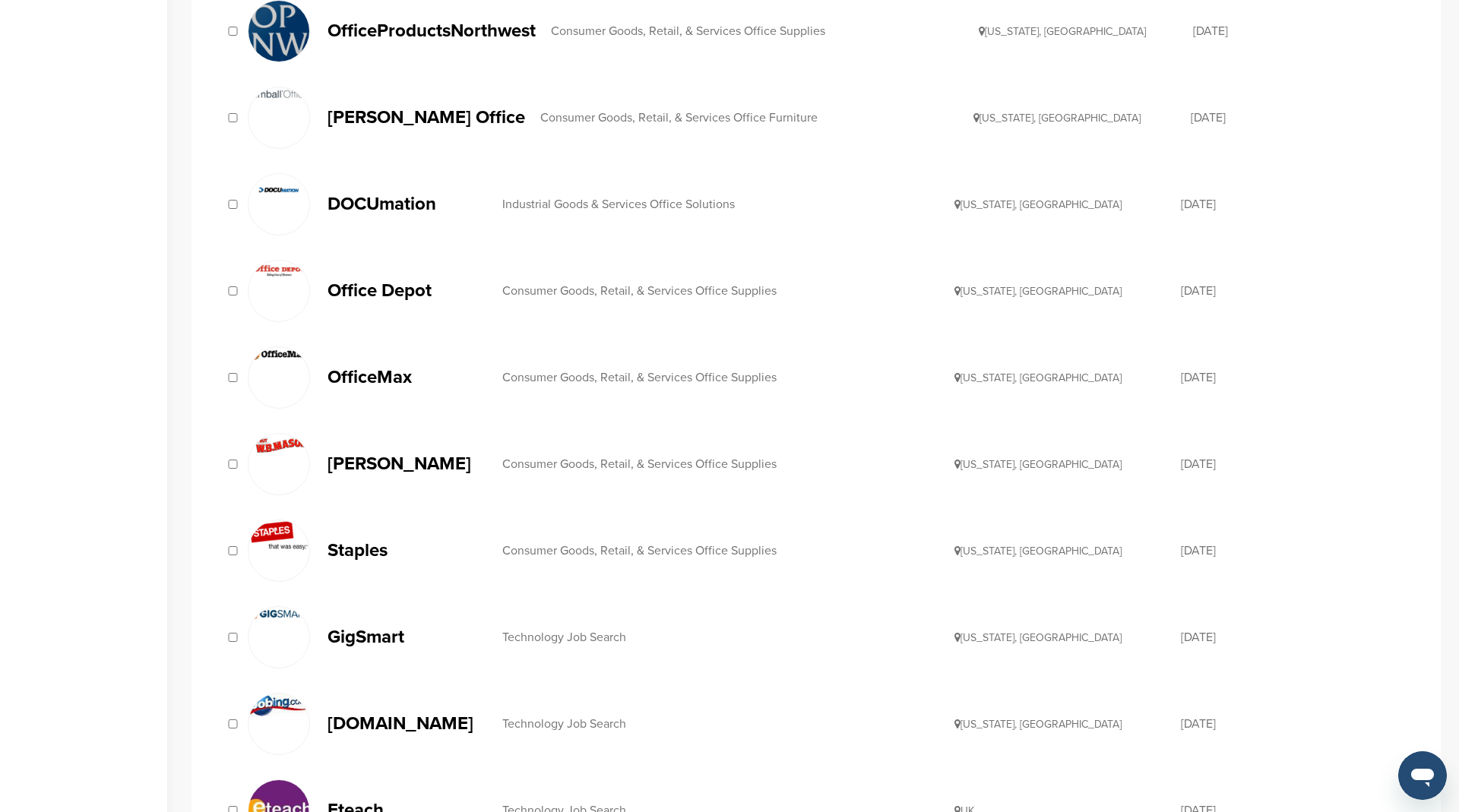
scroll to position [882, 0]
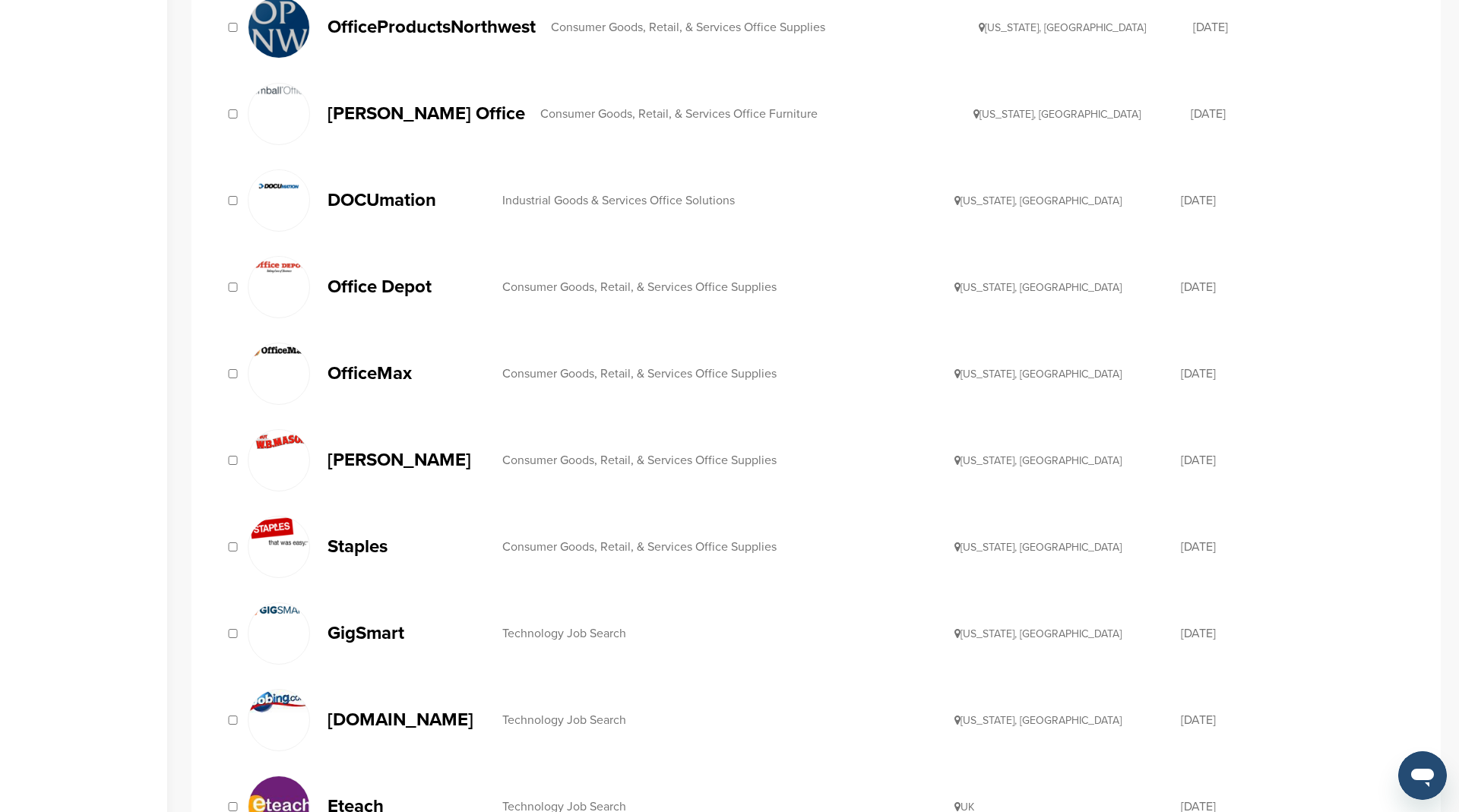
click at [393, 450] on p "[PERSON_NAME]" at bounding box center [407, 460] width 159 height 19
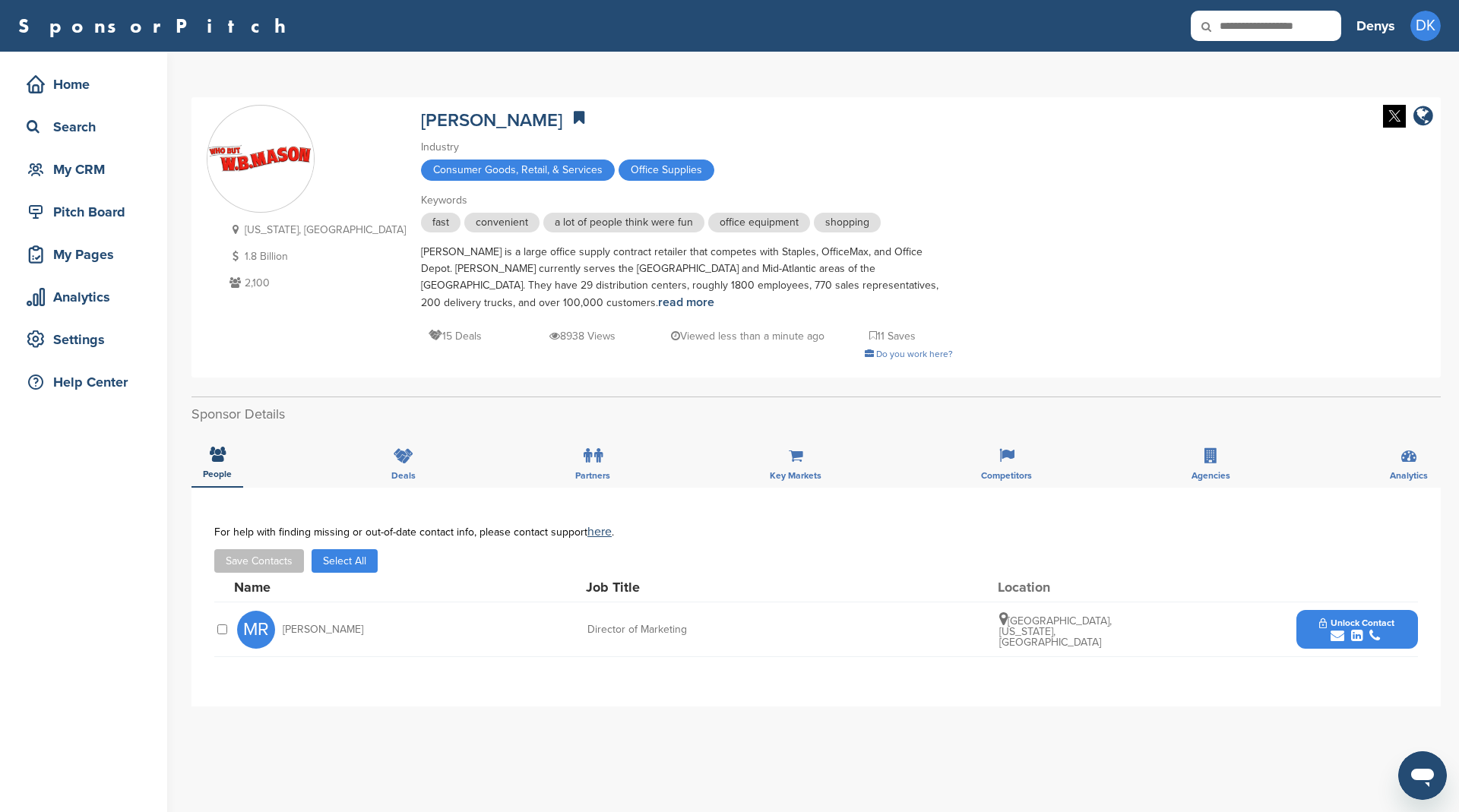
click at [217, 628] on div at bounding box center [222, 629] width 15 height 14
click at [261, 557] on button "Save Contacts" at bounding box center [259, 561] width 90 height 24
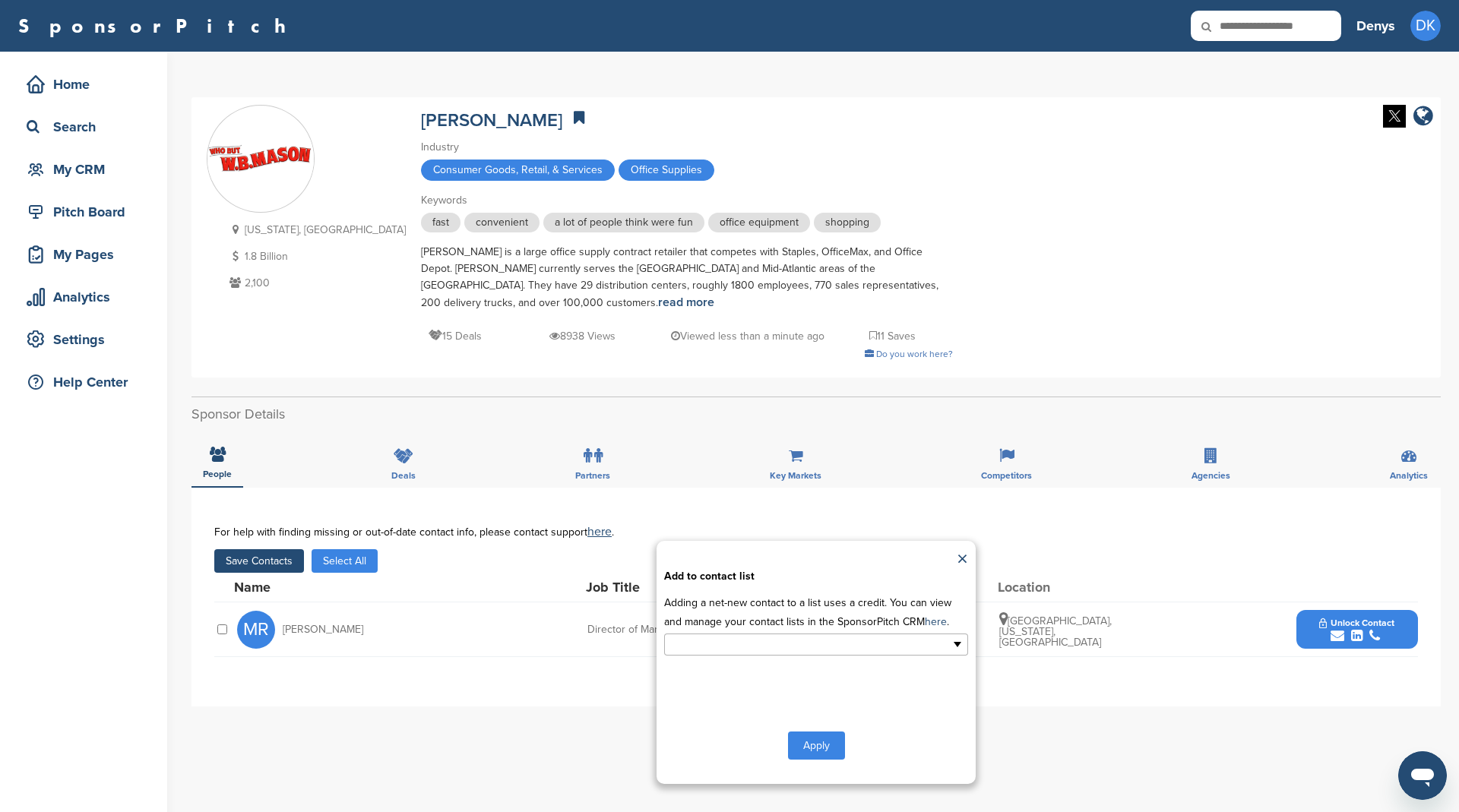
click at [723, 645] on input "text" at bounding box center [750, 644] width 159 height 17
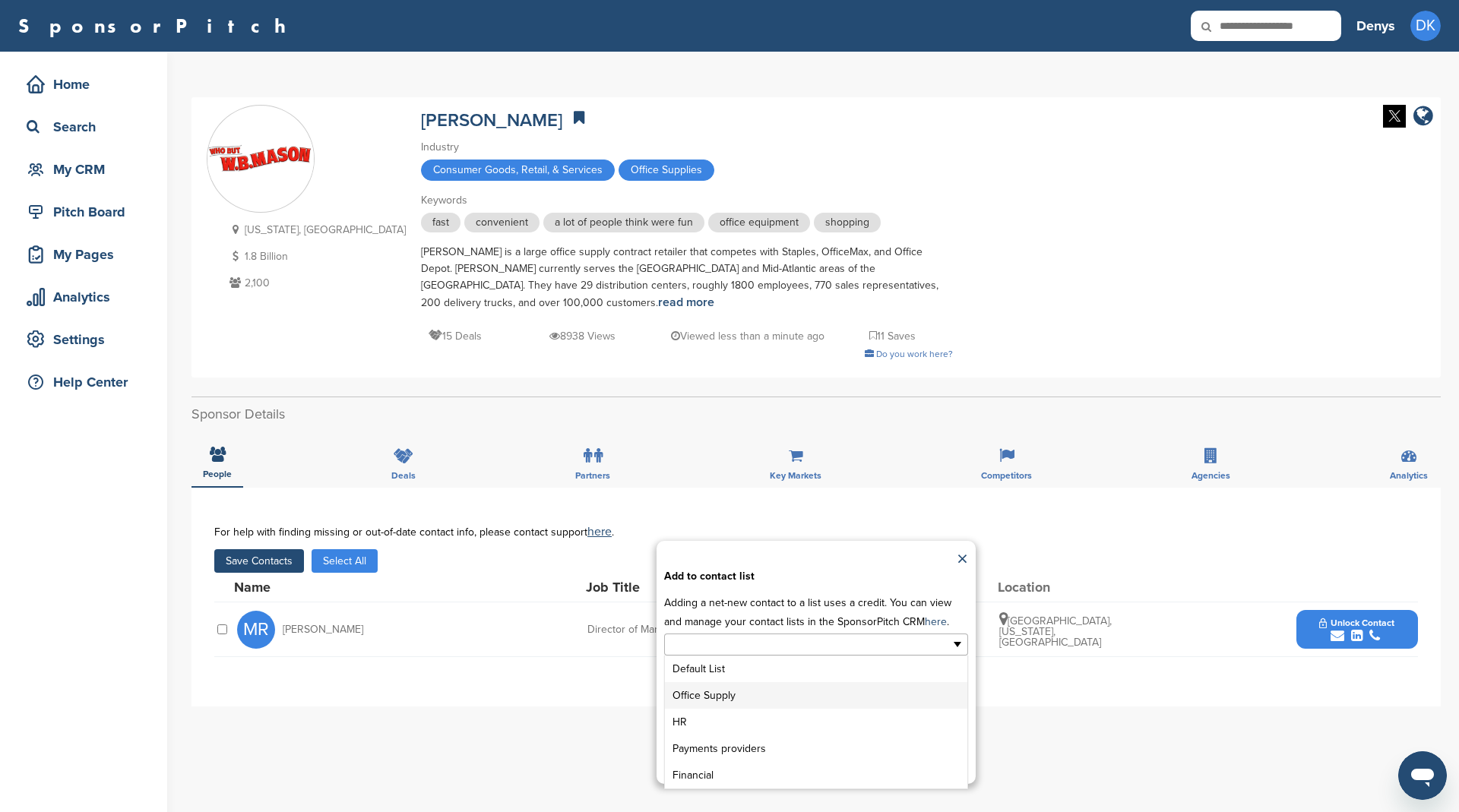
click at [738, 695] on li "Office Supply" at bounding box center [815, 695] width 302 height 27
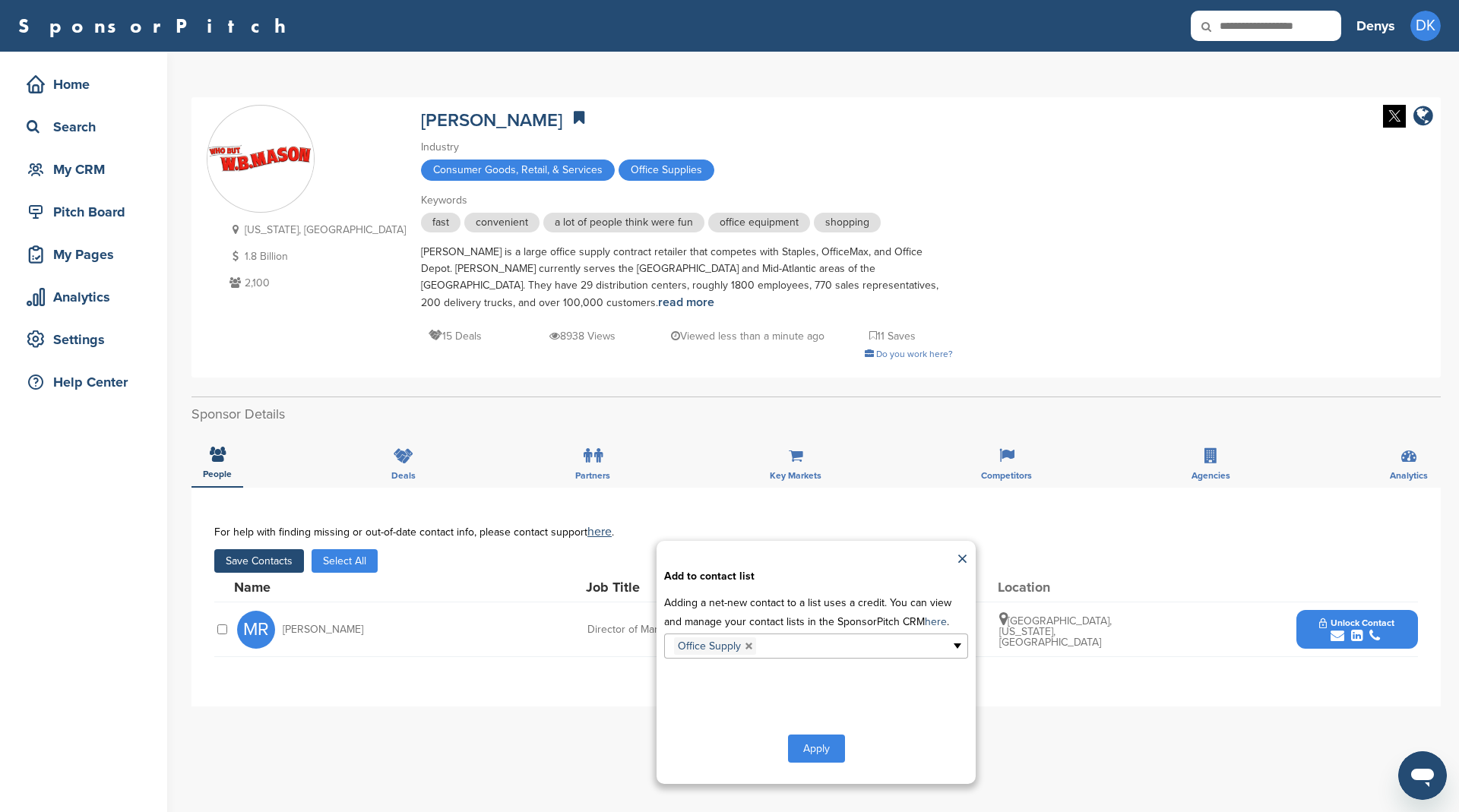
click at [807, 745] on button "Apply" at bounding box center [816, 749] width 57 height 28
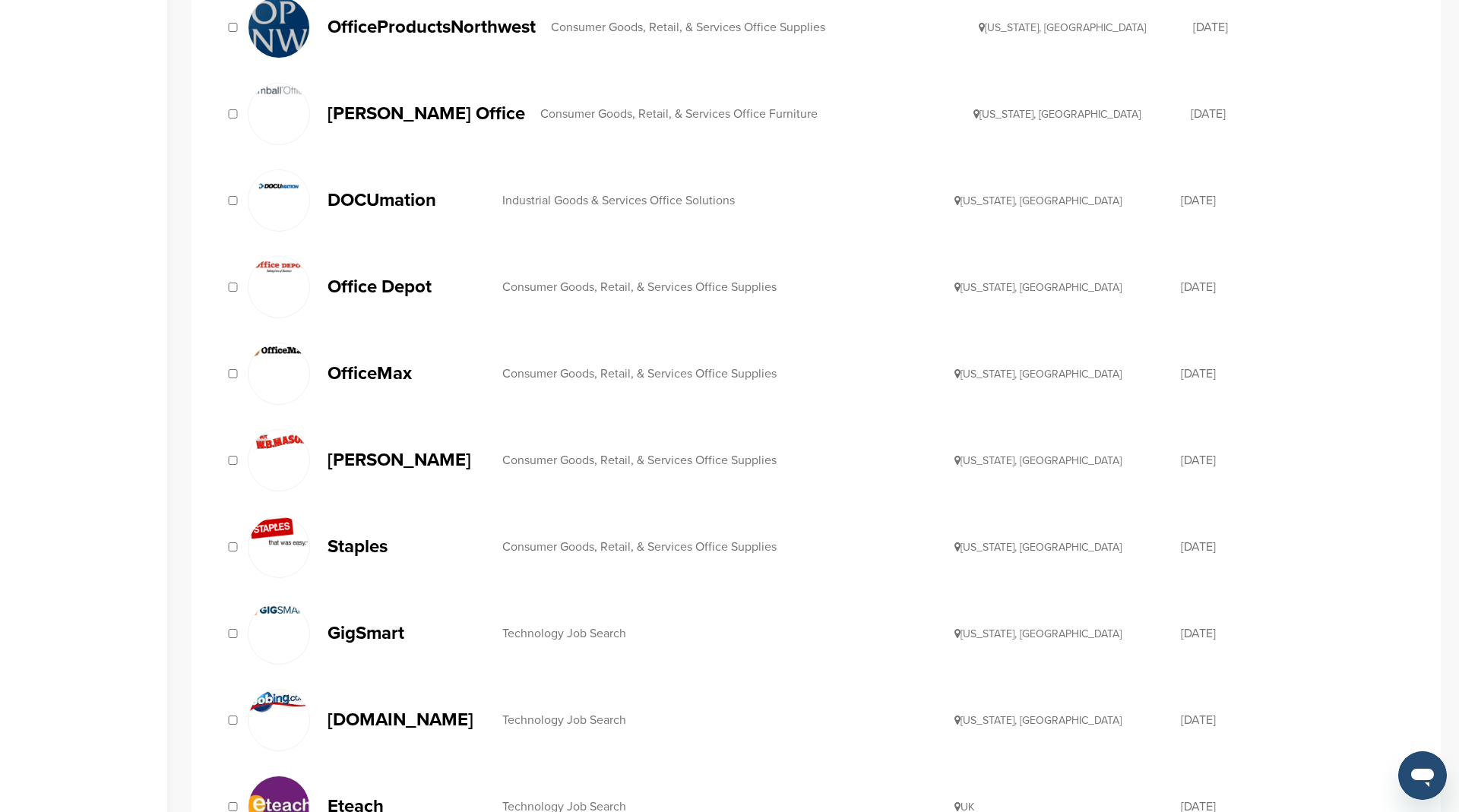
click at [376, 540] on p "Staples" at bounding box center [407, 546] width 159 height 19
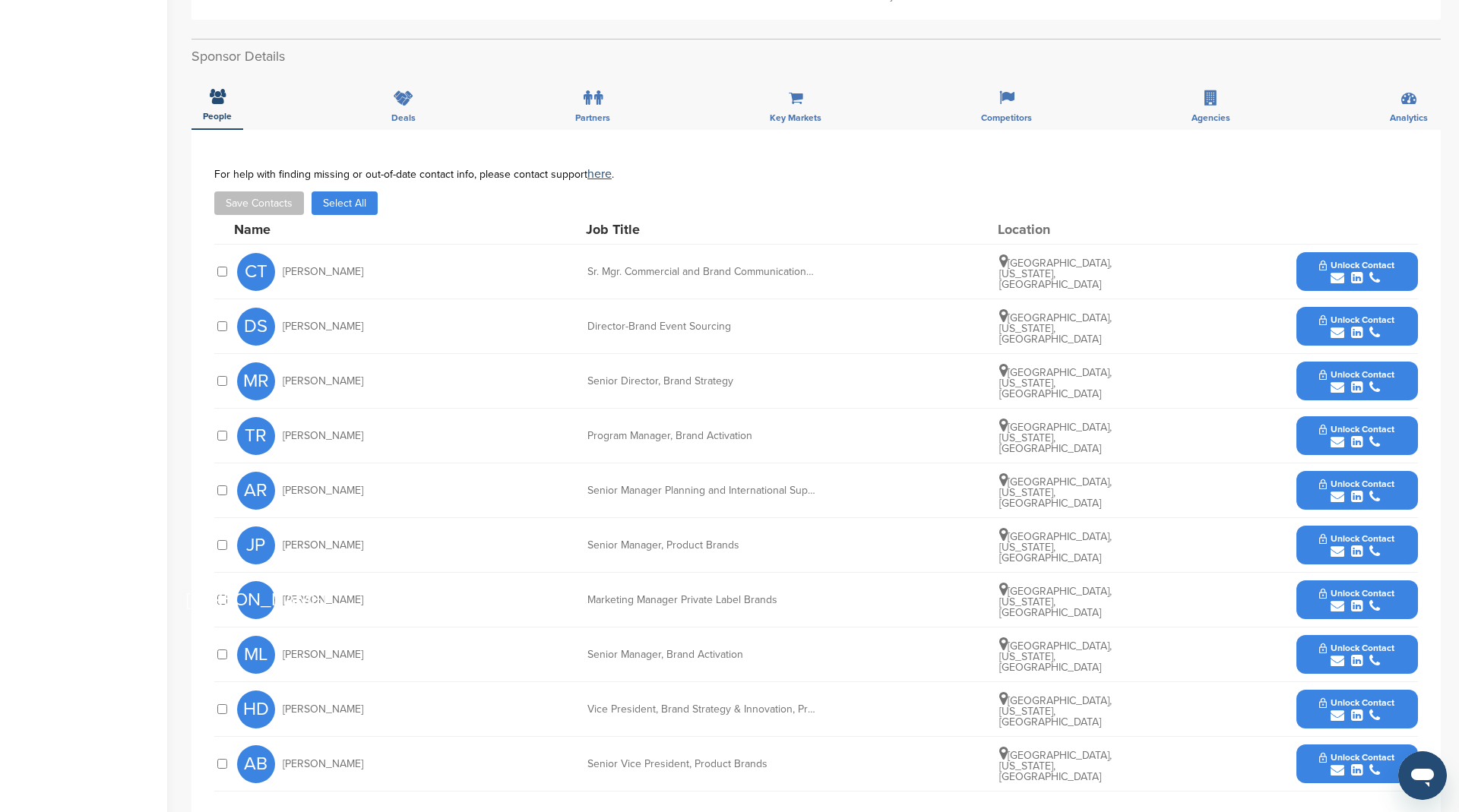
scroll to position [436, 0]
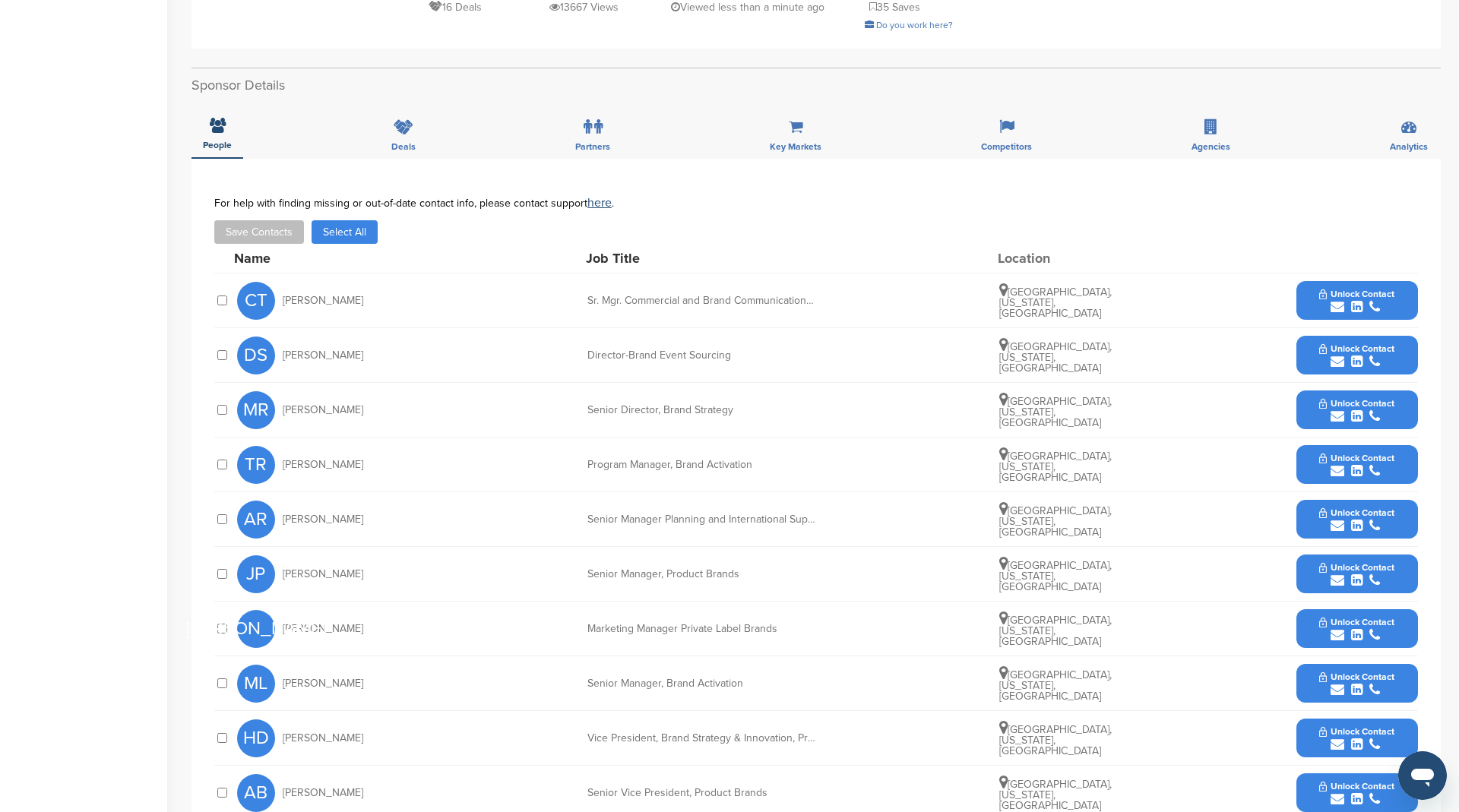
click at [329, 220] on button "Select All" at bounding box center [345, 232] width 66 height 24
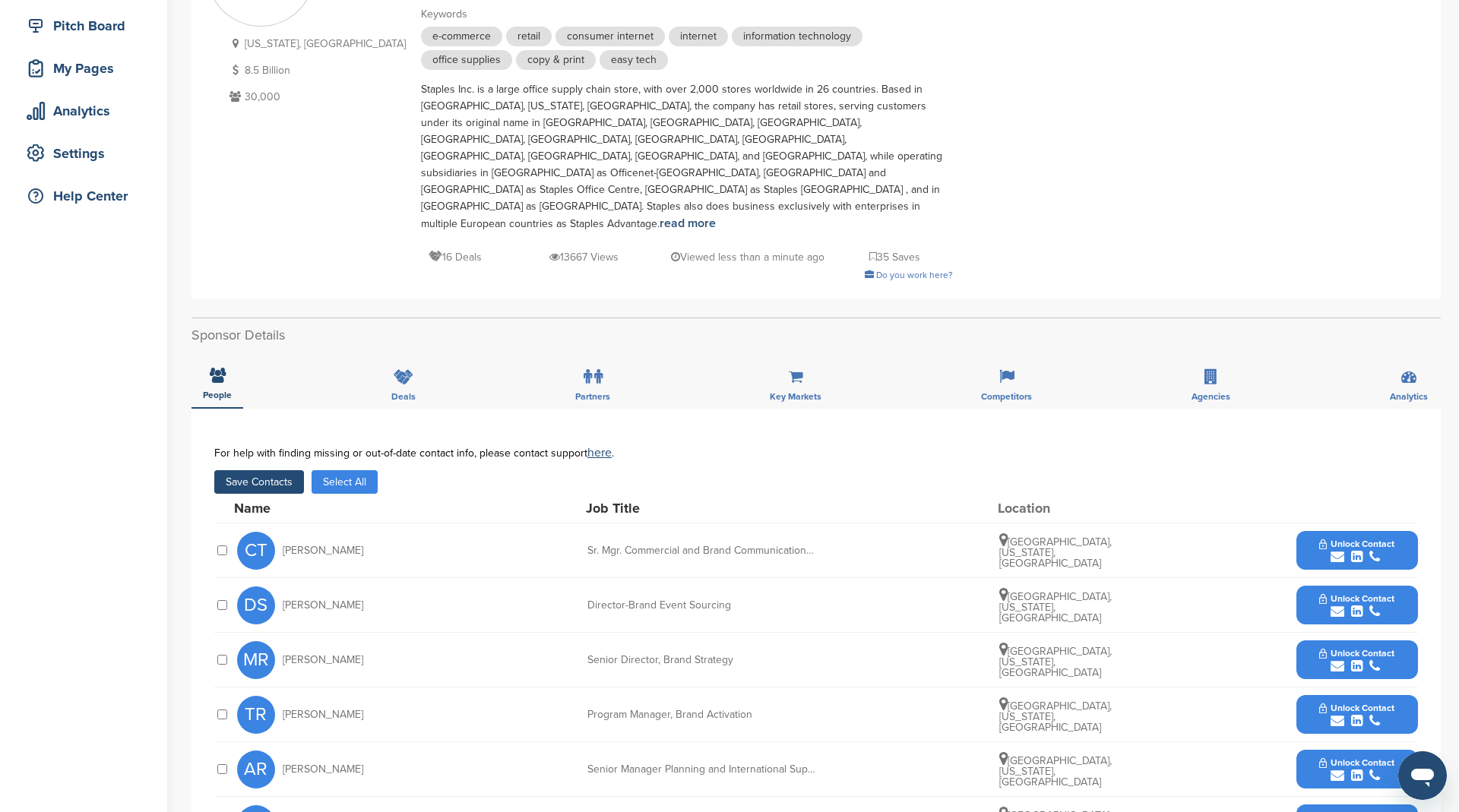
scroll to position [183, 0]
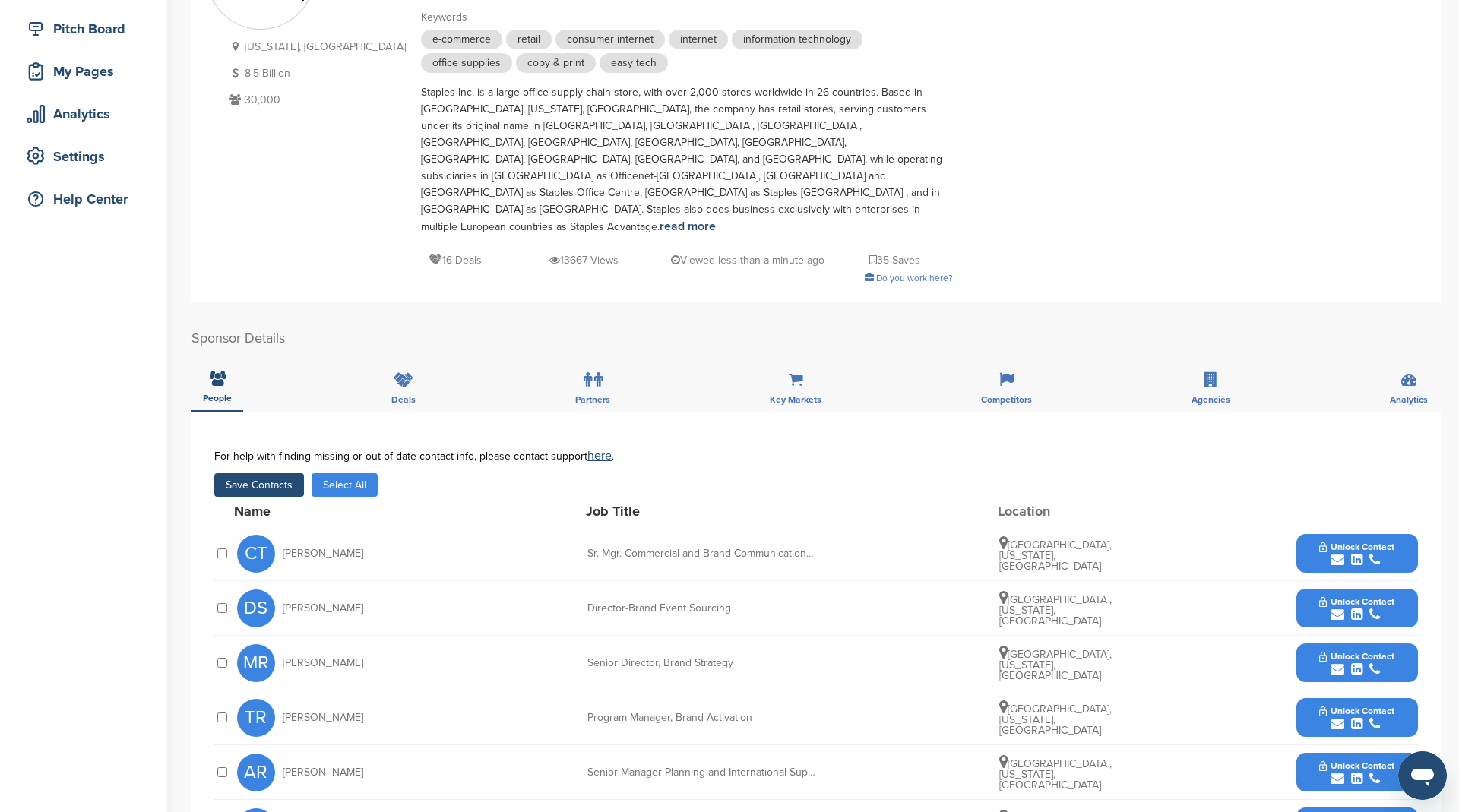
click at [266, 473] on button "Save Contacts" at bounding box center [259, 485] width 90 height 24
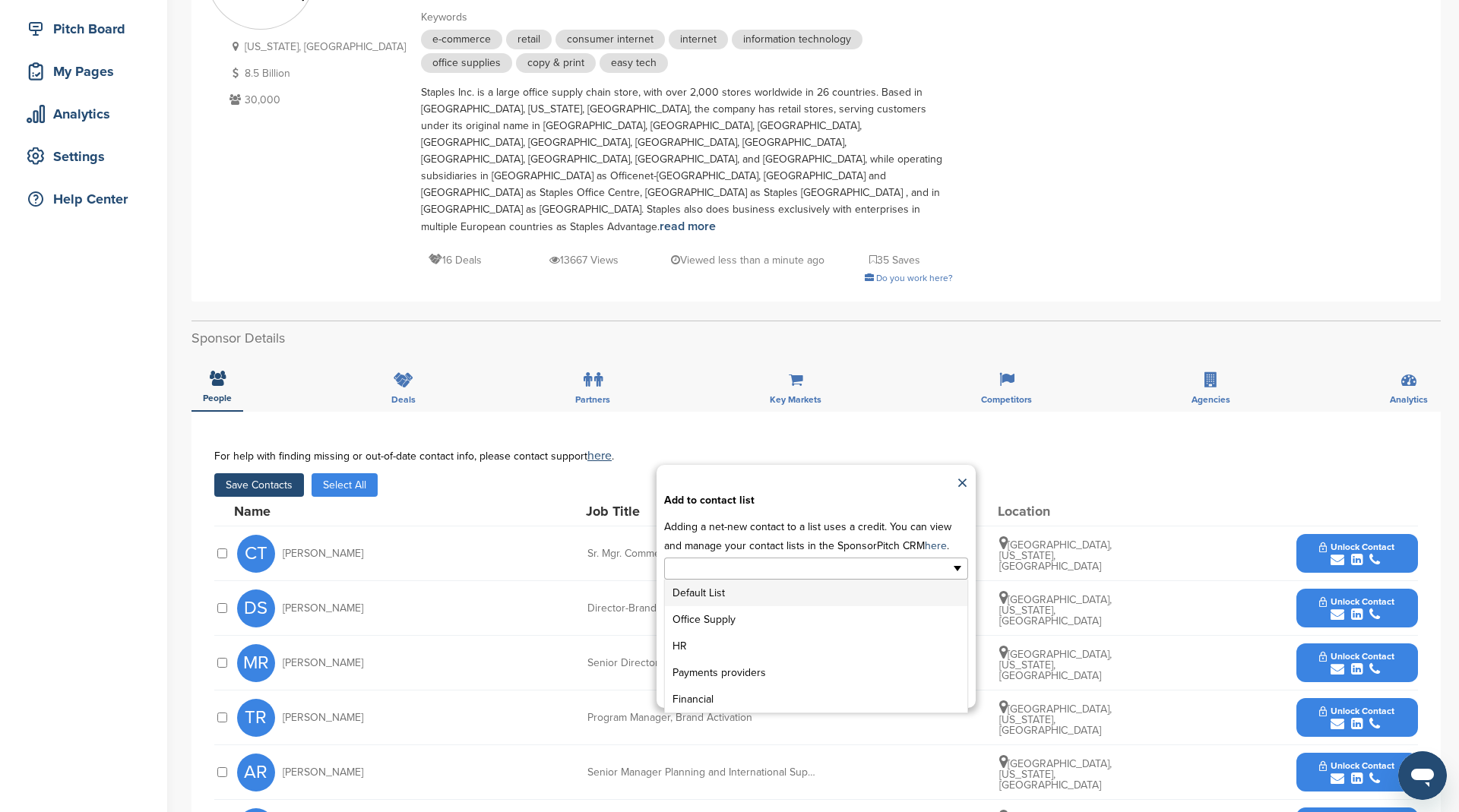
click at [721, 560] on input "text" at bounding box center [750, 568] width 159 height 17
click at [726, 606] on li "Office Supply" at bounding box center [815, 620] width 302 height 27
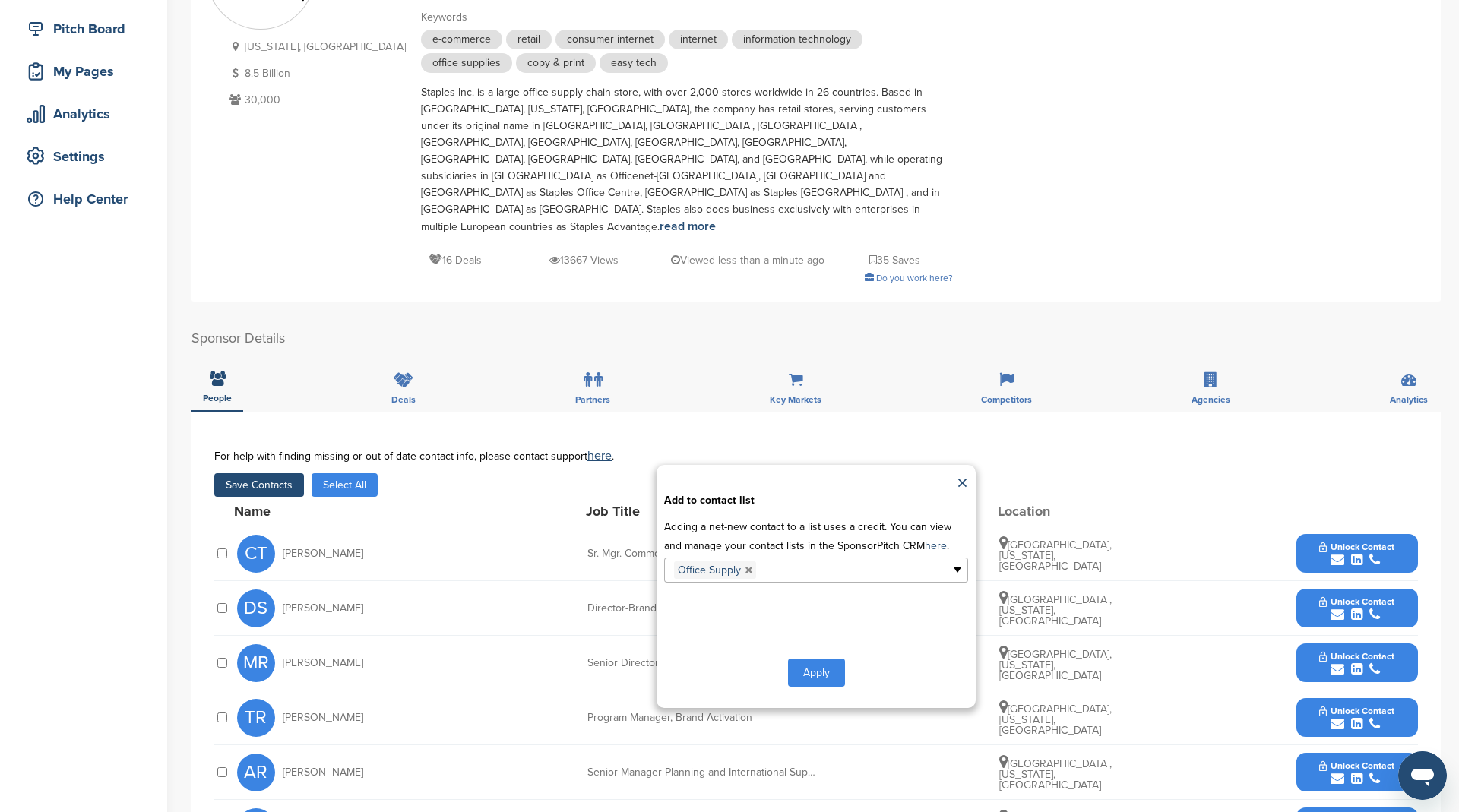
click at [807, 658] on button "Apply" at bounding box center [816, 672] width 57 height 28
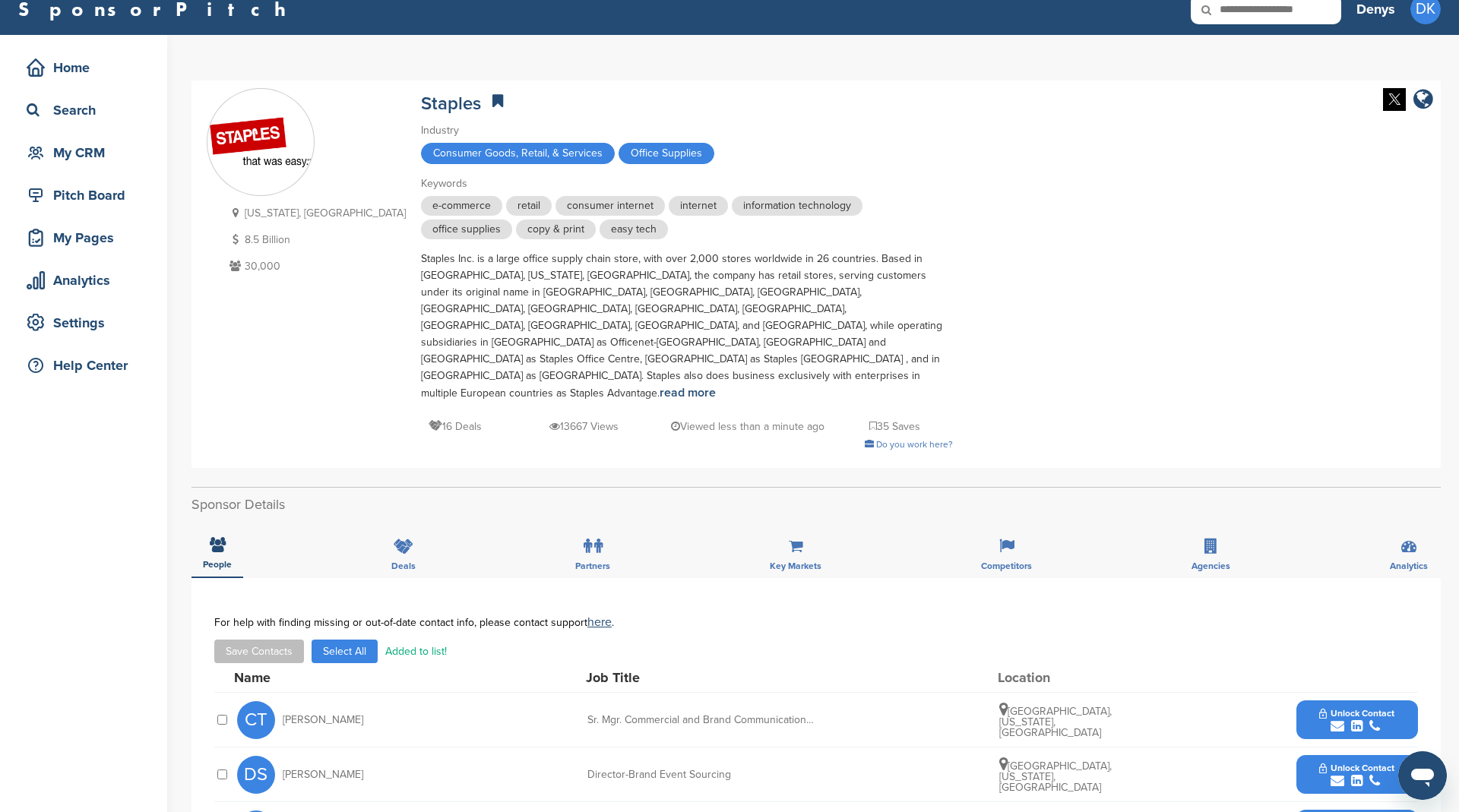
scroll to position [0, 0]
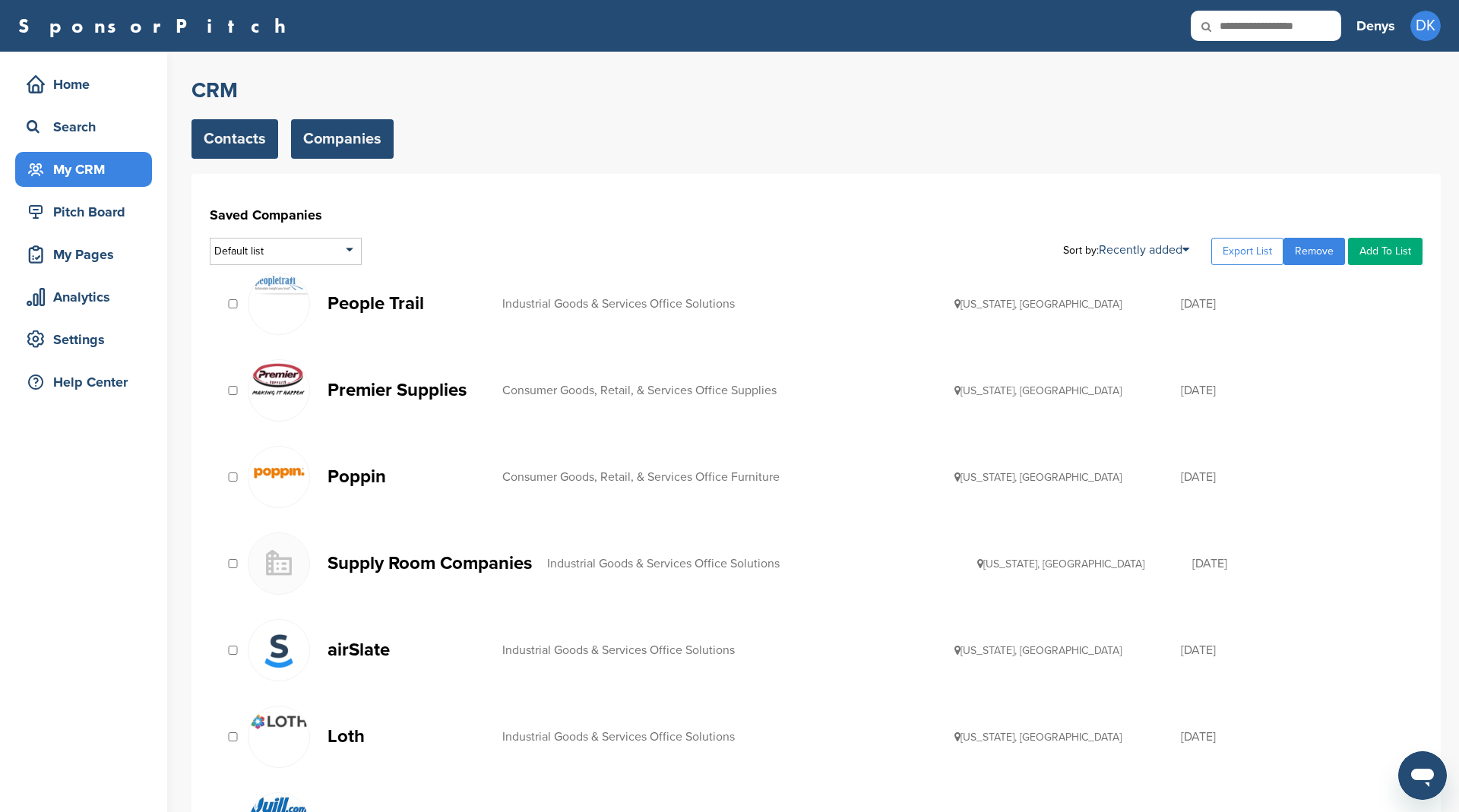
click at [224, 129] on link "Contacts" at bounding box center [235, 139] width 87 height 39
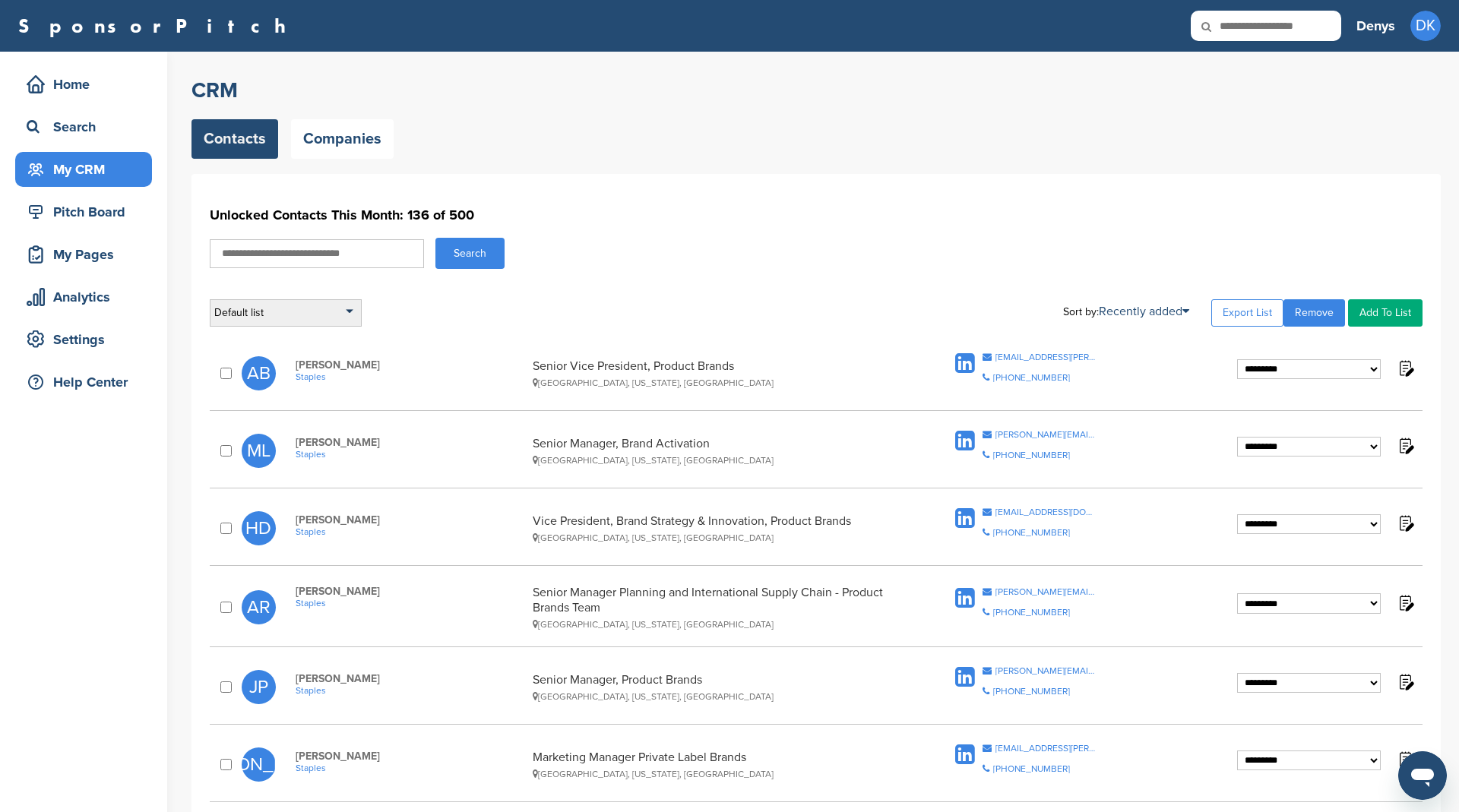
click at [329, 312] on div "Default list" at bounding box center [285, 313] width 152 height 28
click at [295, 449] on li "Office Supply" at bounding box center [285, 452] width 143 height 24
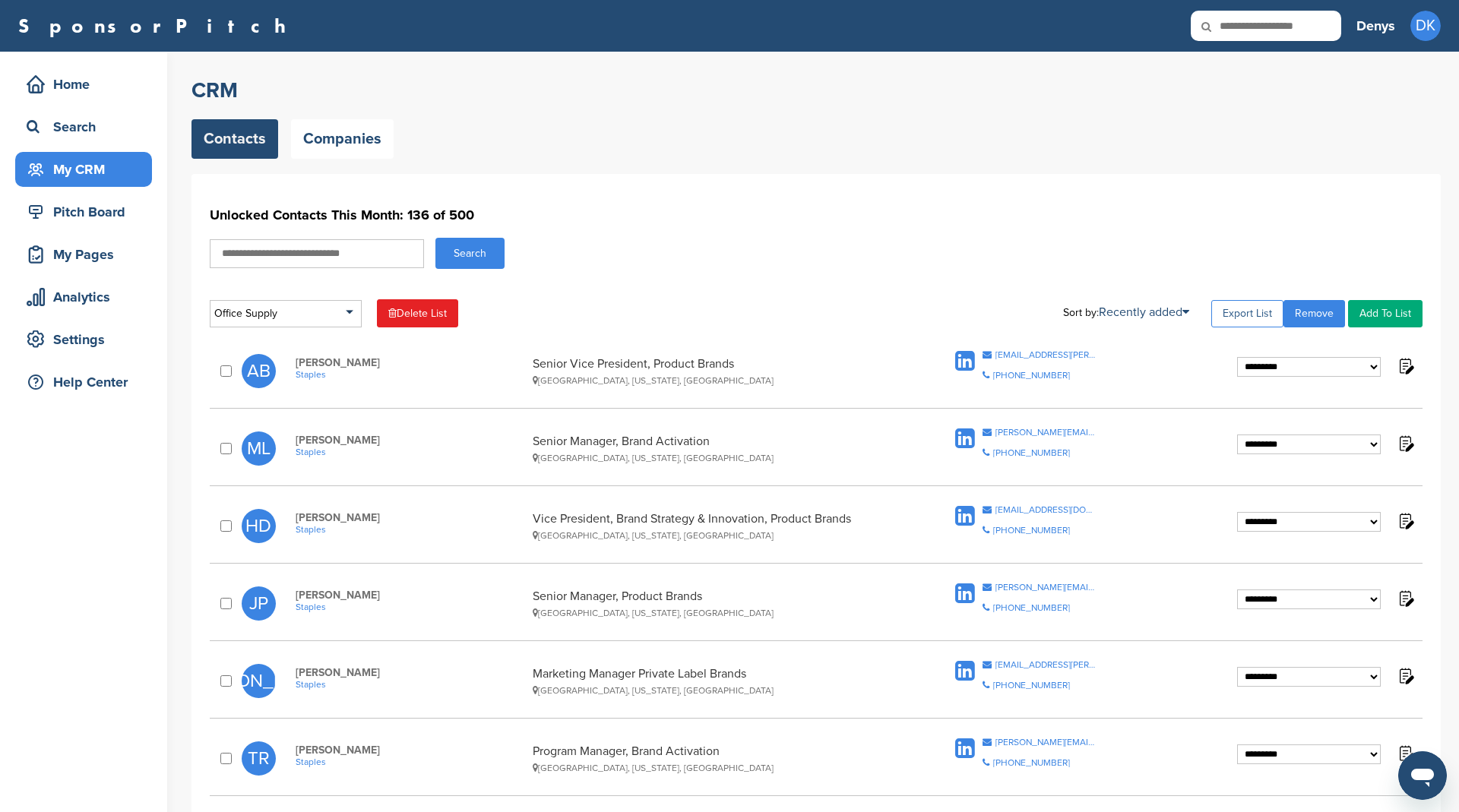
click at [1252, 306] on link "Export List" at bounding box center [1248, 314] width 73 height 28
